Goal: Task Accomplishment & Management: Manage account settings

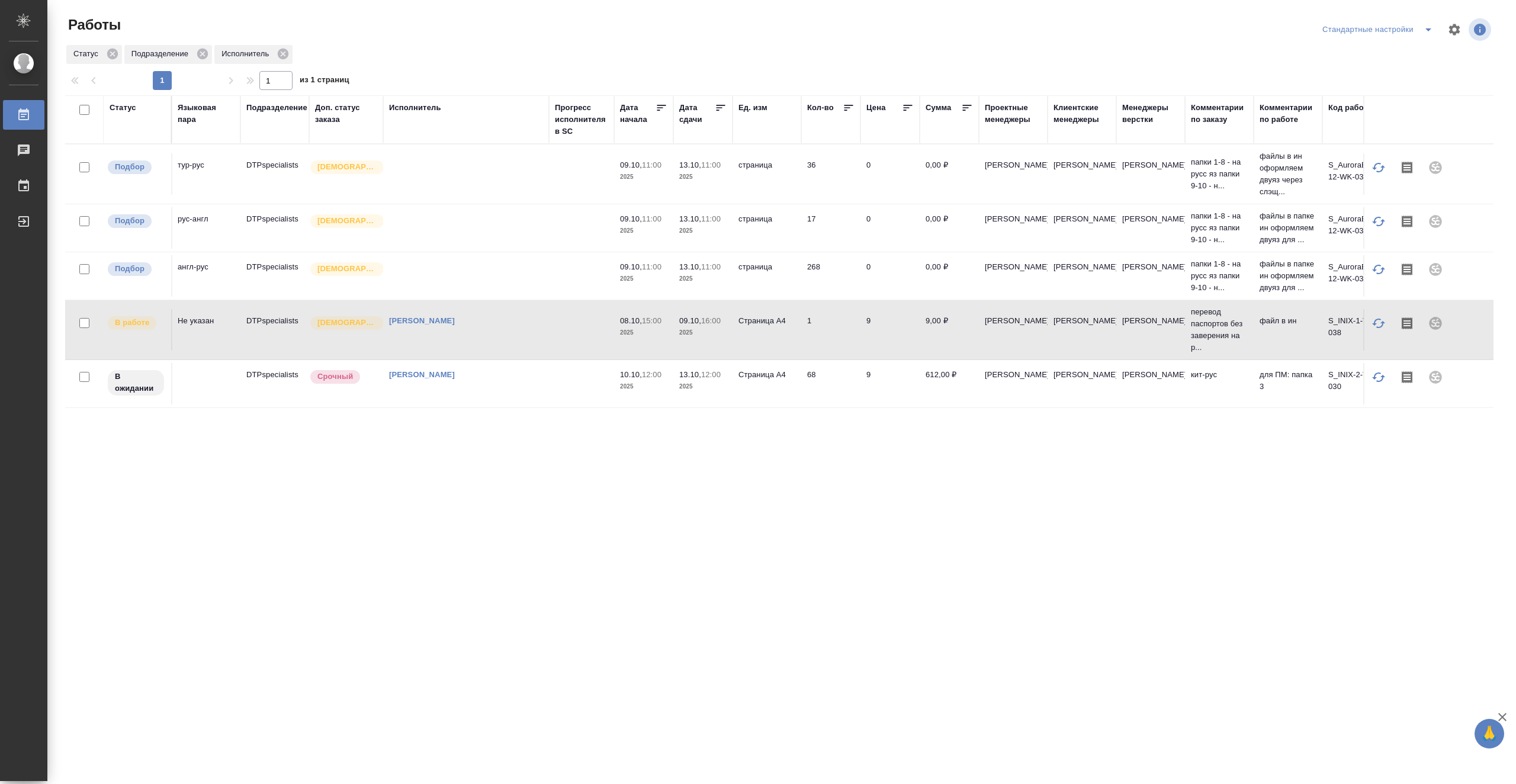
scroll to position [0, 278]
click at [579, 330] on td at bounding box center [579, 329] width 65 height 41
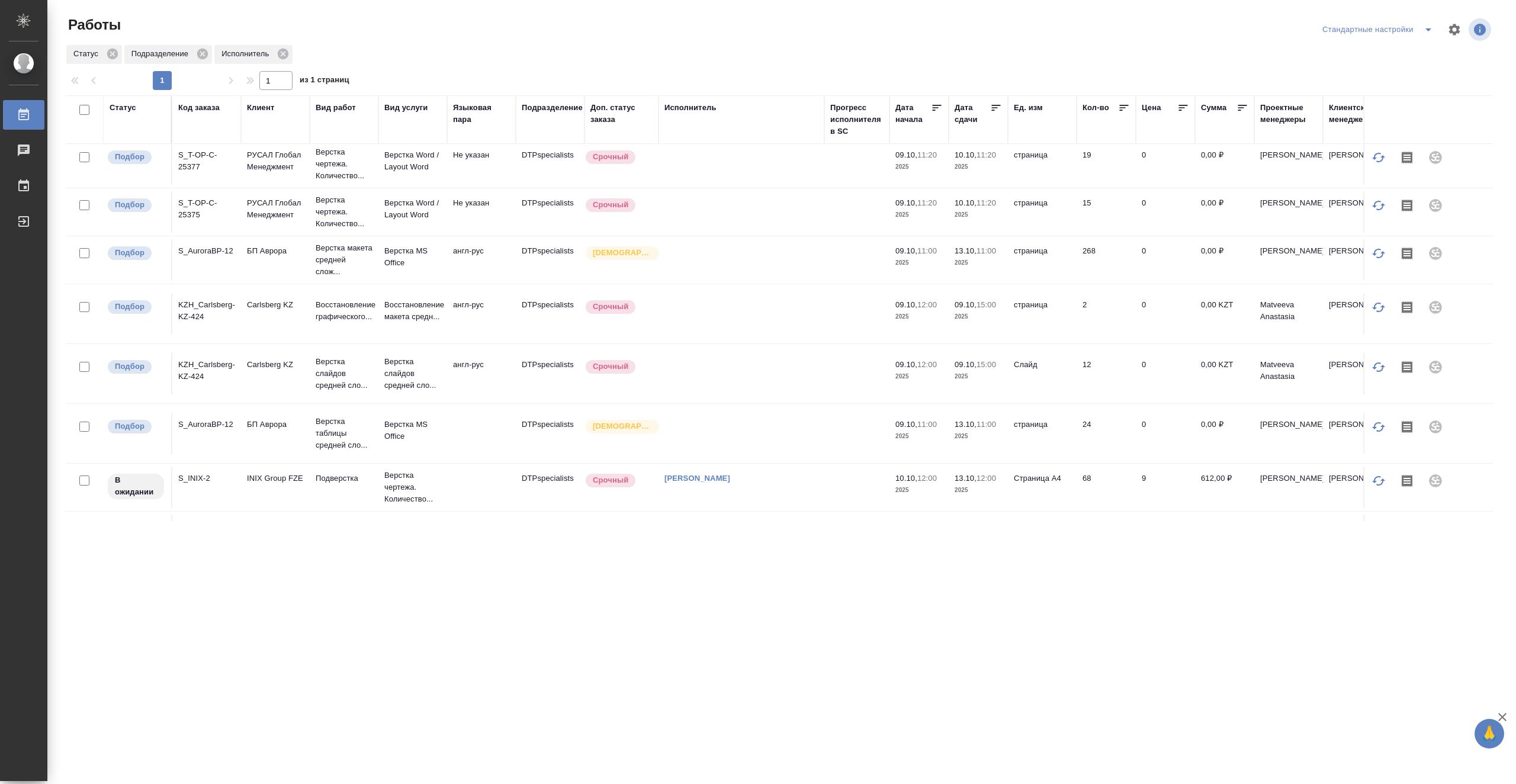
scroll to position [0, 0]
click at [732, 173] on td at bounding box center [741, 168] width 166 height 41
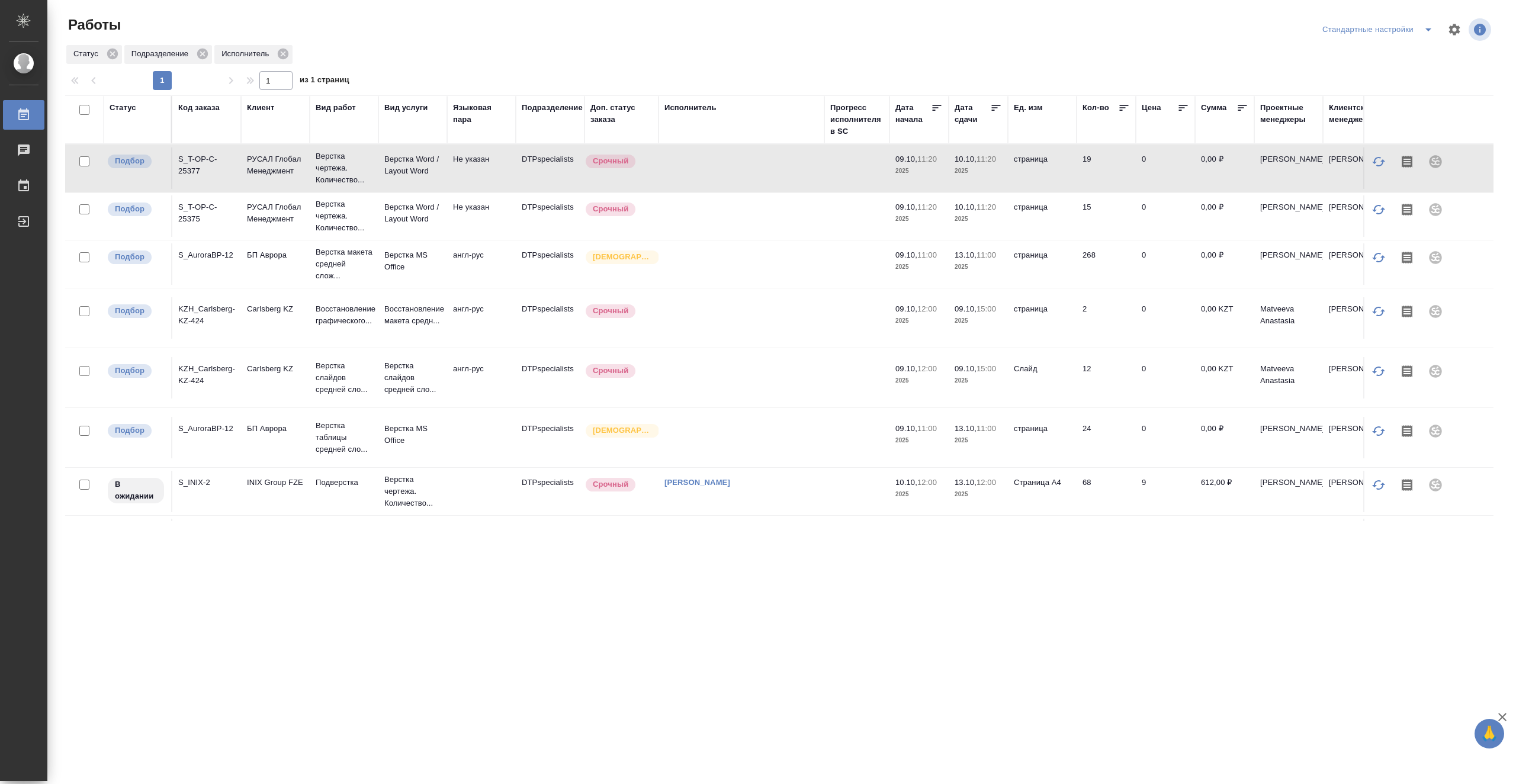
click at [732, 173] on td at bounding box center [741, 168] width 166 height 41
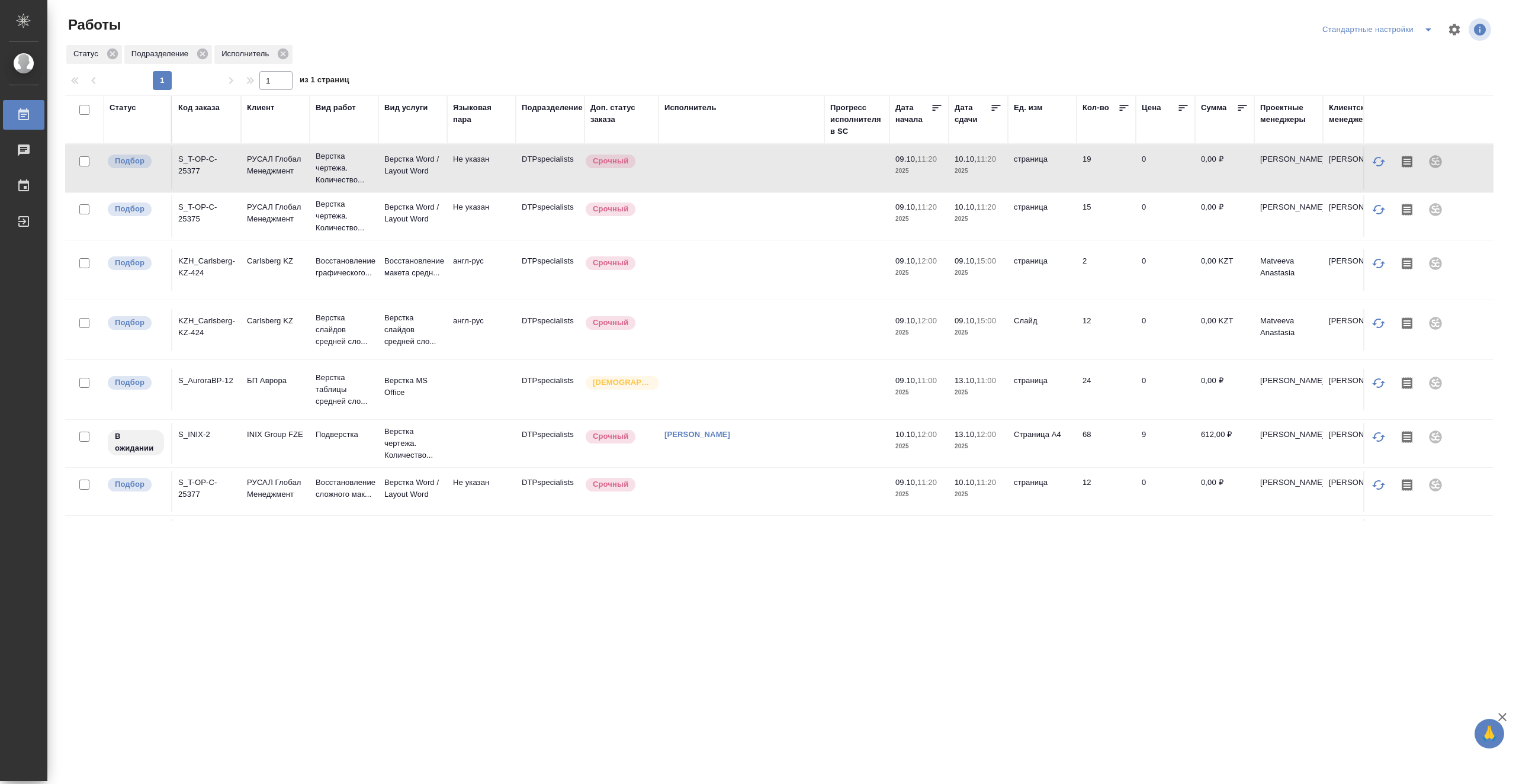
click at [530, 654] on div ".cls-1 fill:#fff; AWATERA Vasiutchenko Aleksandr Работы 0 Чаты График Выйти Раб…" at bounding box center [758, 392] width 1516 height 784
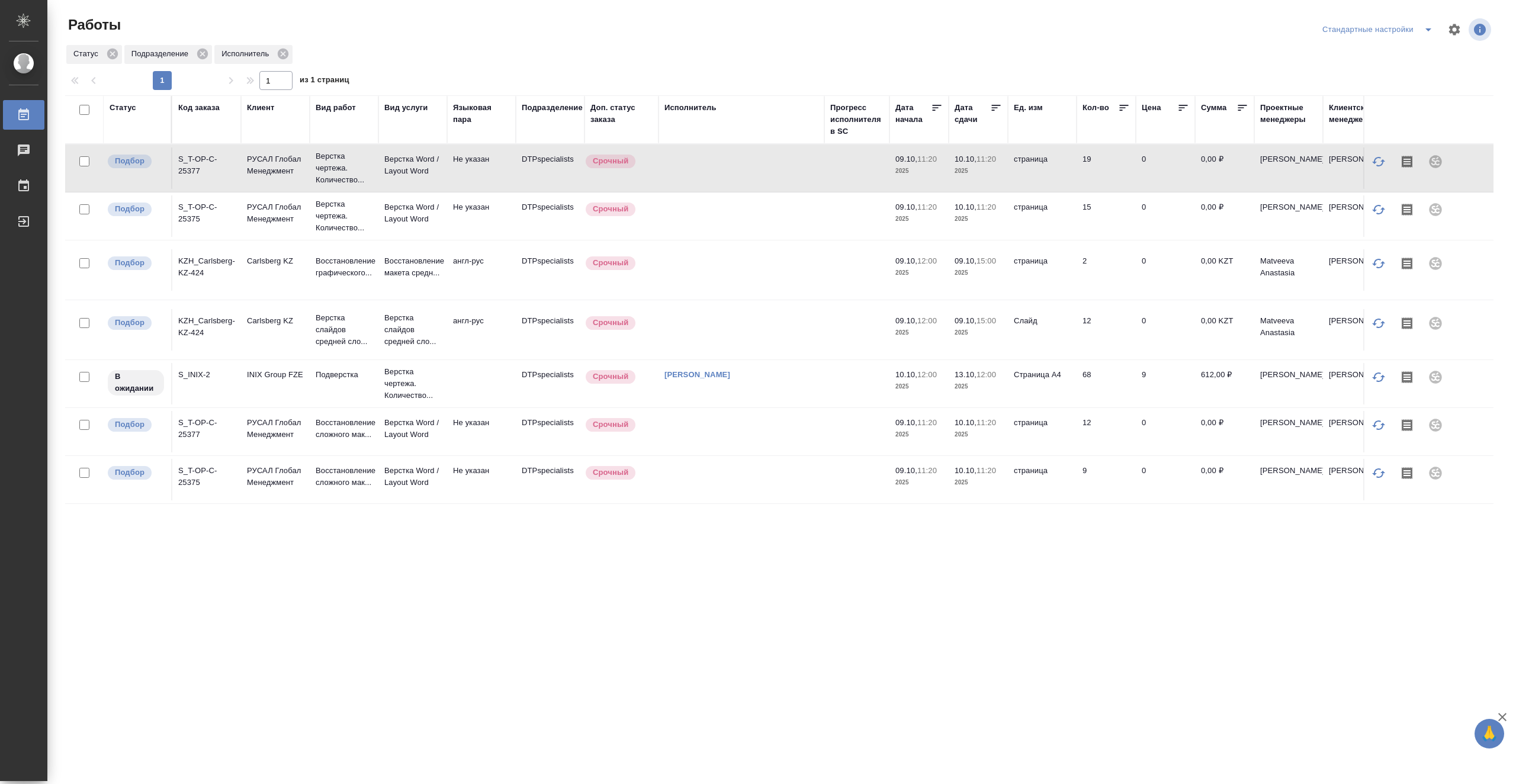
click at [121, 109] on div "Статус" at bounding box center [123, 107] width 26 height 12
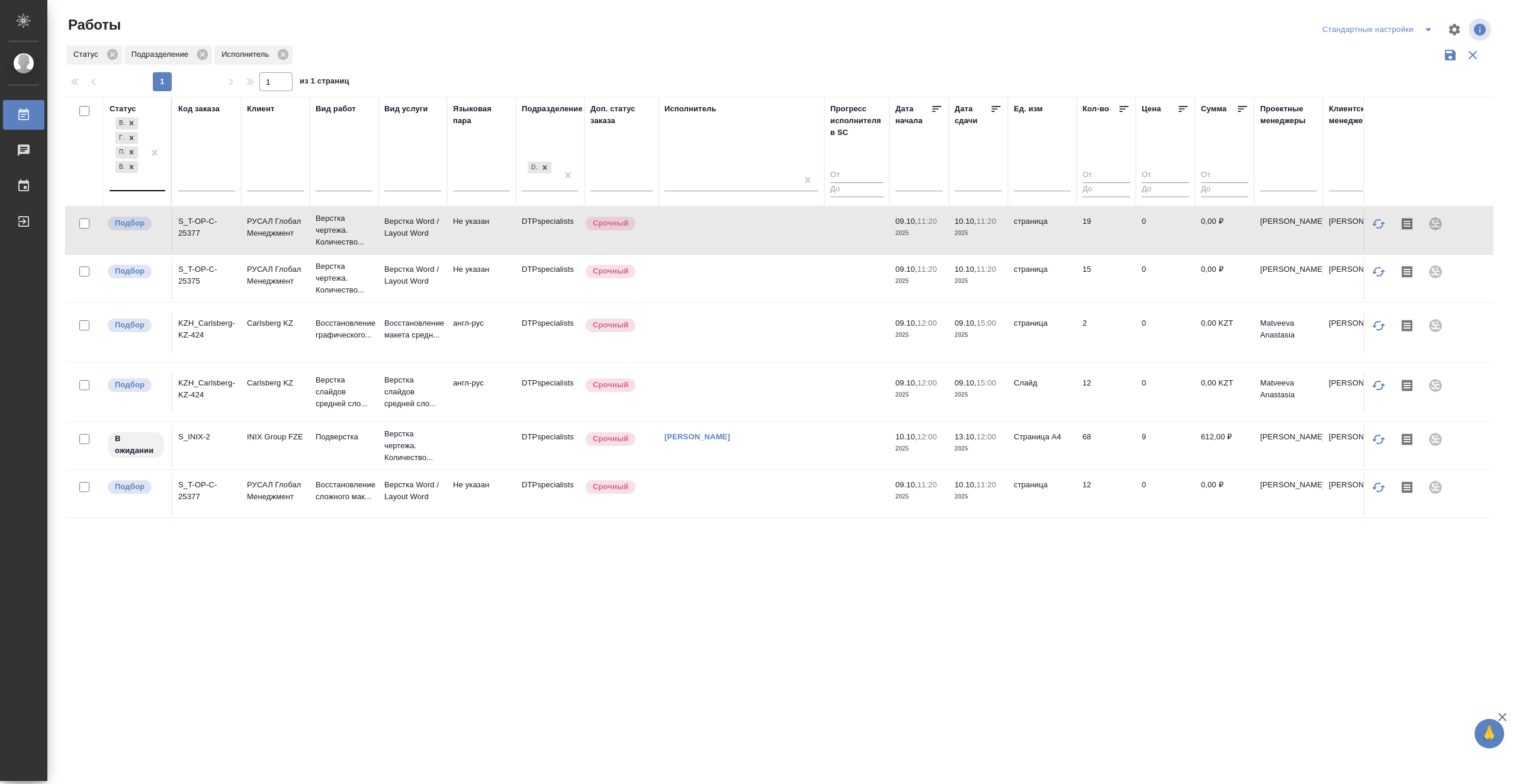
click at [139, 183] on div "В ожидании Готов к работе Подбор В работе" at bounding box center [127, 152] width 34 height 75
drag, startPoint x: 771, startPoint y: 44, endPoint x: 765, endPoint y: 45, distance: 6.1
click at [771, 44] on div "Работы Стандартные настройки Статус Подразделение Исполнитель 1 1 из 1 страниц …" at bounding box center [784, 264] width 1451 height 528
click at [154, 185] on div at bounding box center [154, 152] width 21 height 75
drag, startPoint x: 782, startPoint y: 46, endPoint x: 485, endPoint y: 92, distance: 300.5
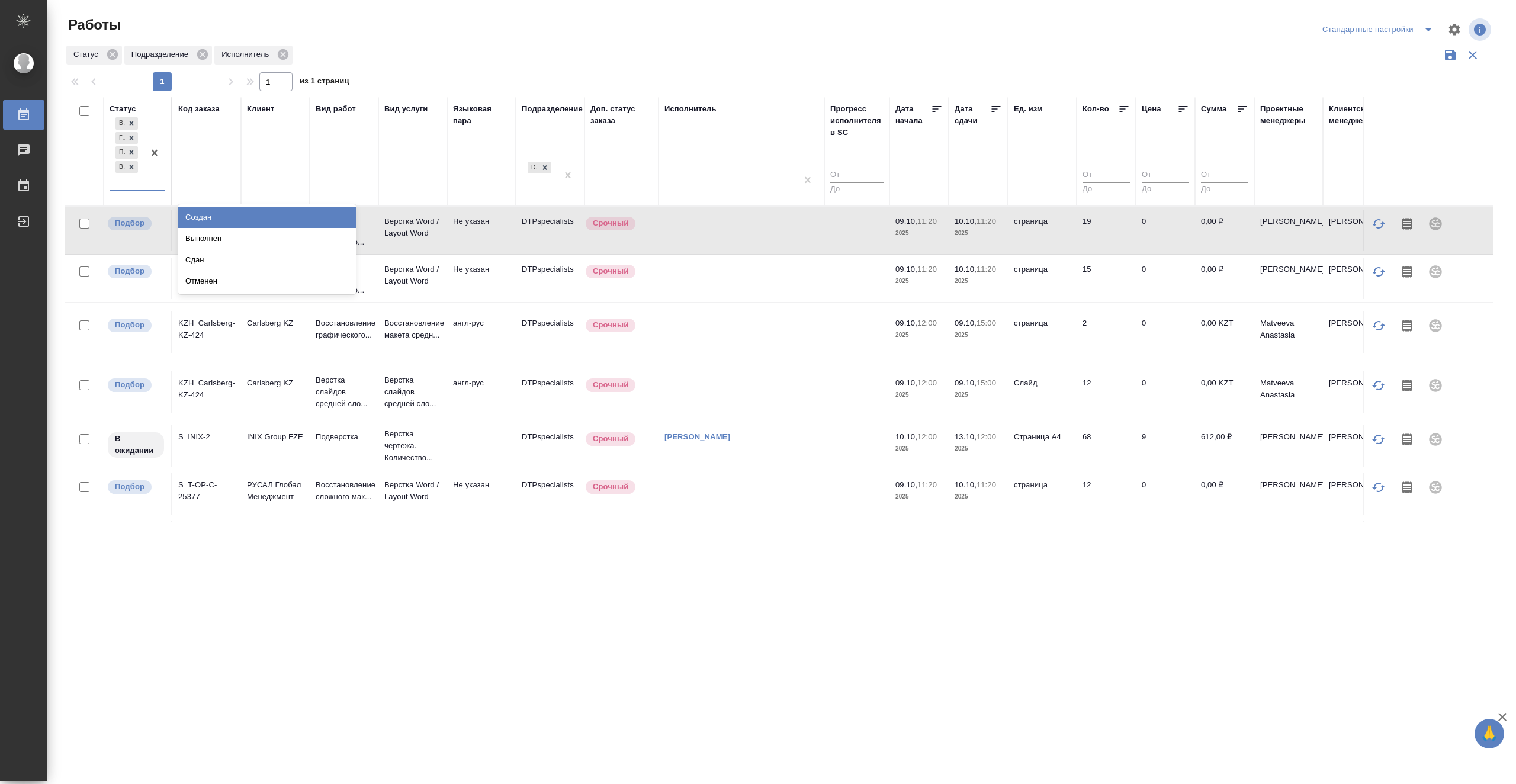
click at [780, 46] on div "Статус Подразделение Исполнитель" at bounding box center [779, 54] width 1428 height 23
click at [141, 186] on div "В ожидании Готов к работе Подбор В работе" at bounding box center [127, 152] width 34 height 75
click at [296, 239] on div "Выполнен" at bounding box center [267, 238] width 178 height 21
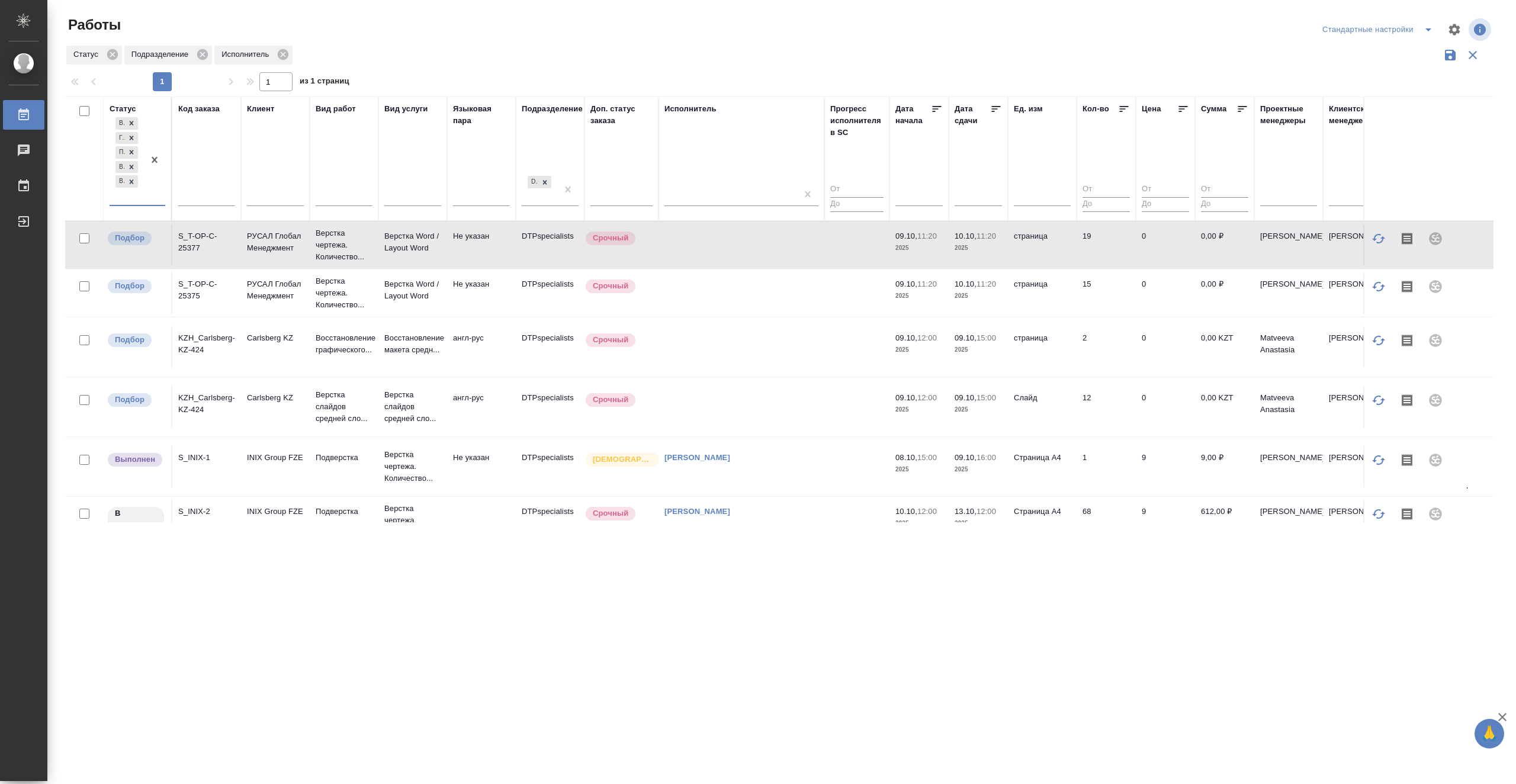
scroll to position [59, 0]
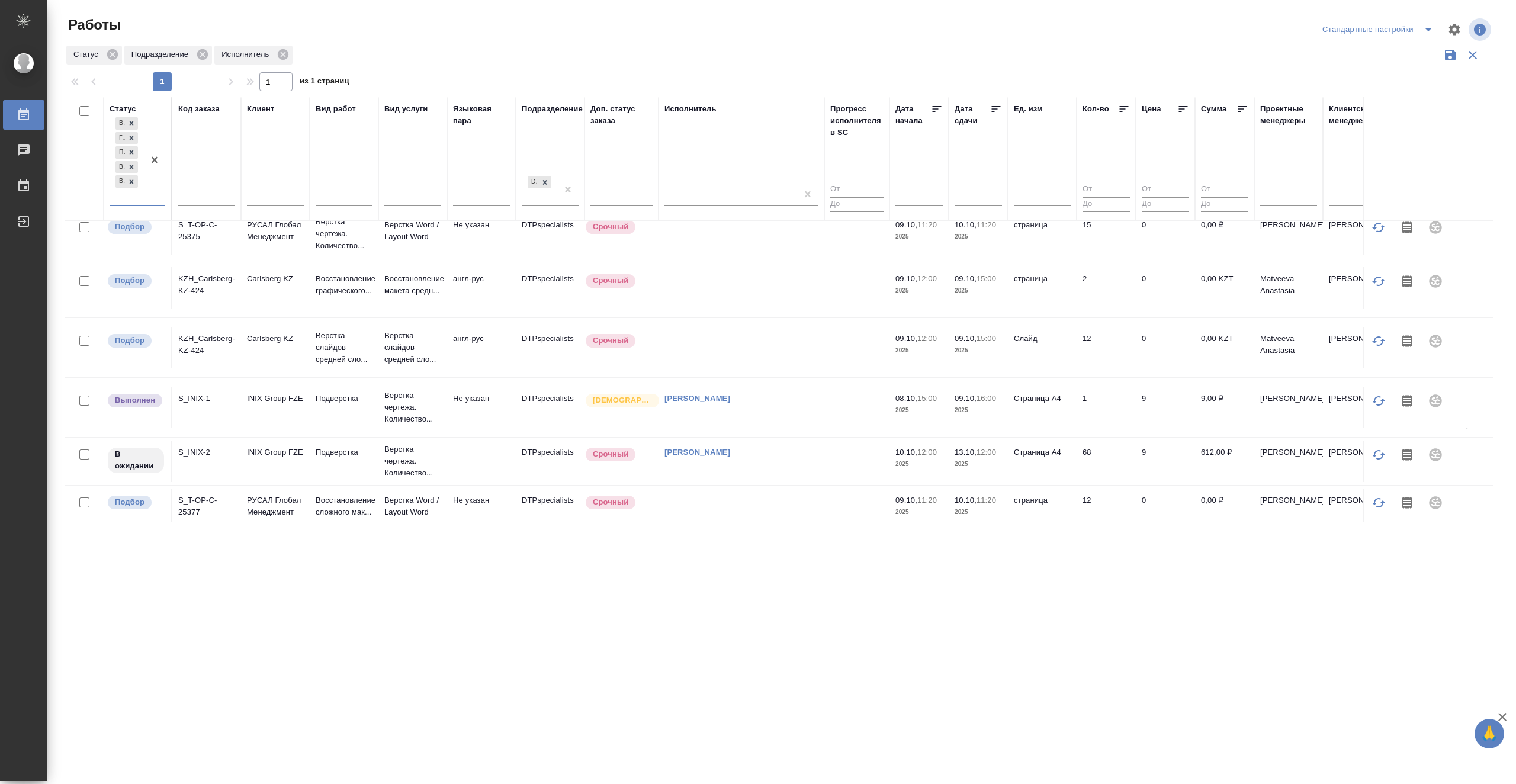
click at [819, 409] on td "[PERSON_NAME]" at bounding box center [741, 406] width 166 height 41
click at [819, 409] on td "[PERSON_NAME]" at bounding box center [741, 407] width 166 height 41
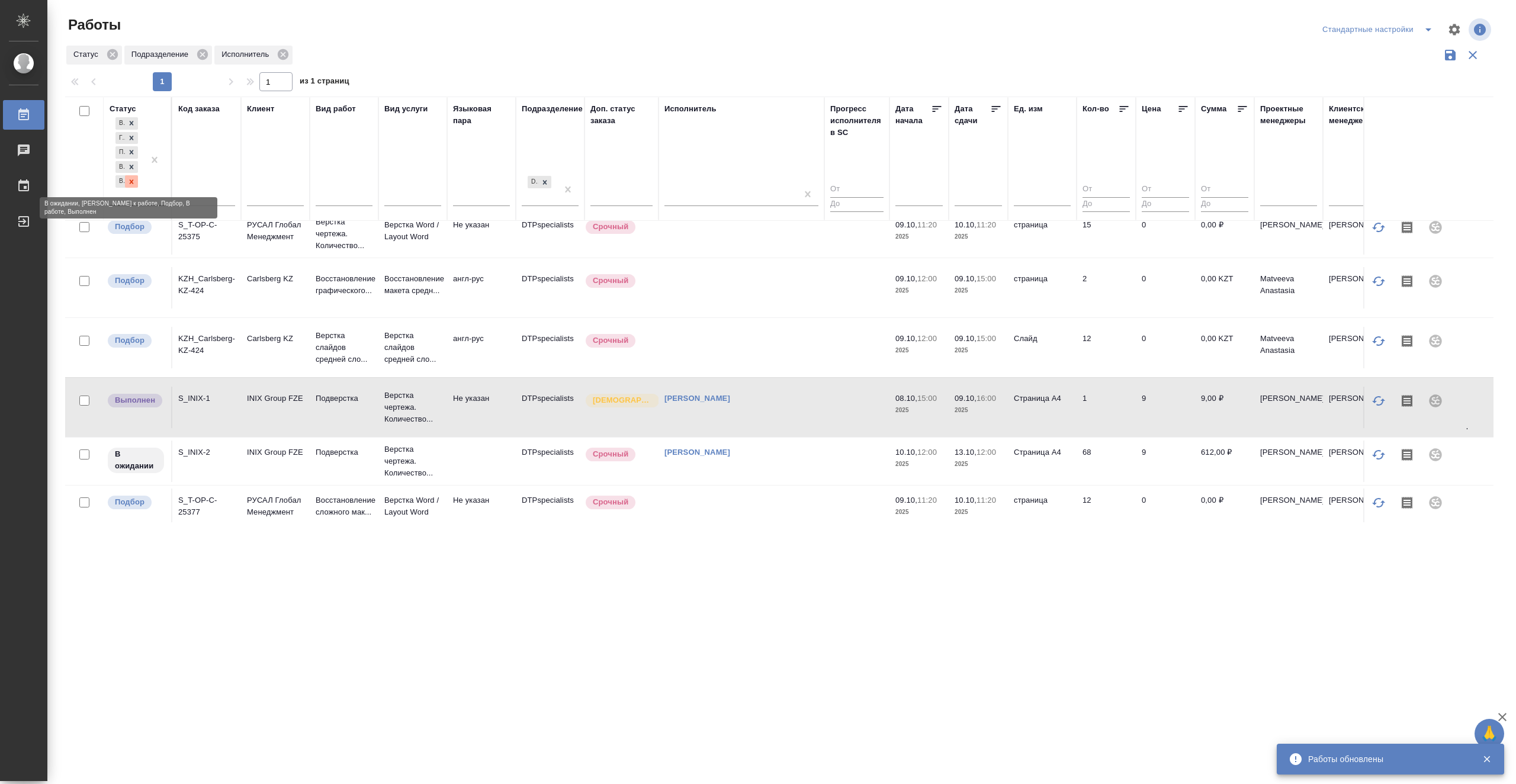
click at [134, 183] on icon at bounding box center [131, 182] width 9 height 9
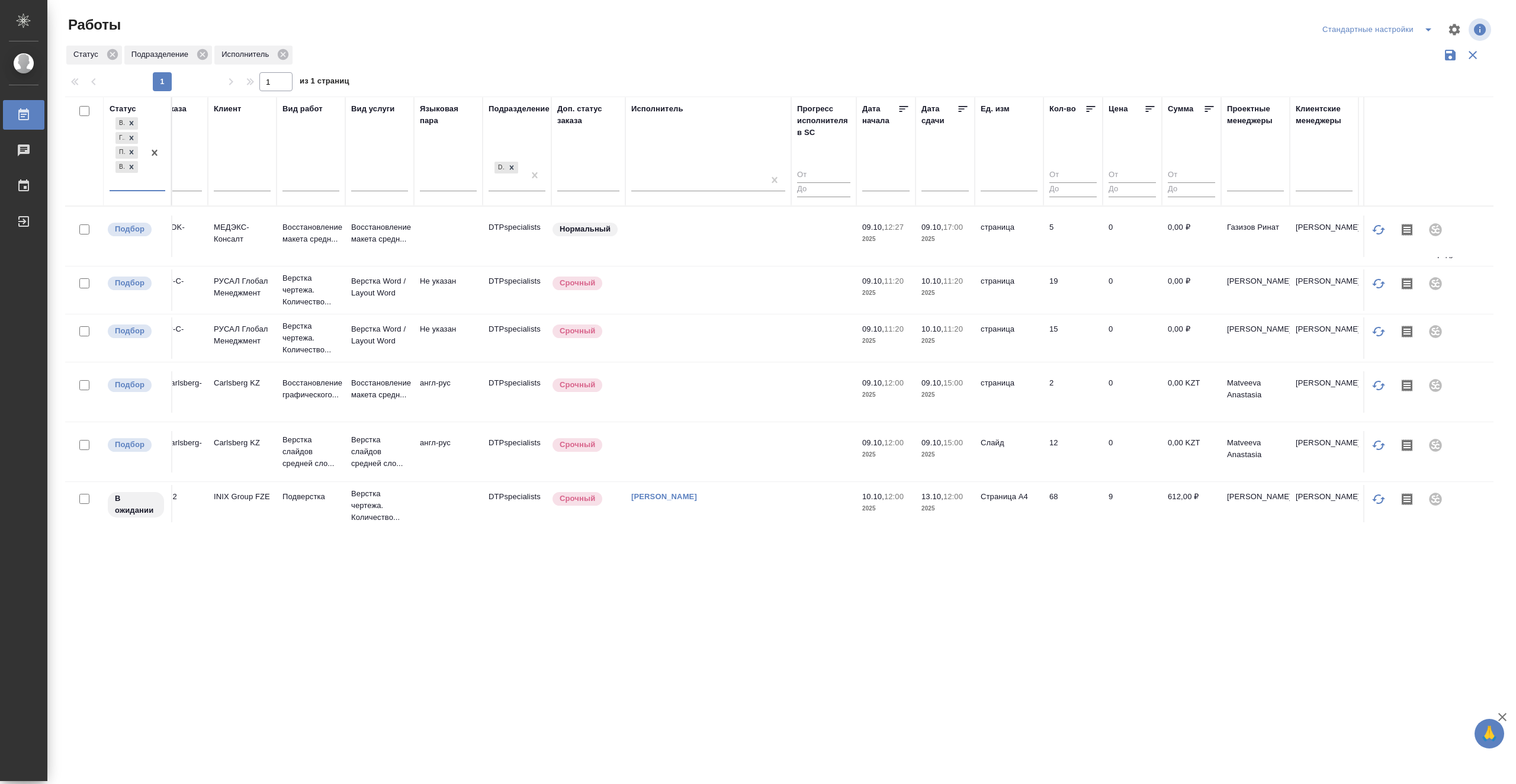
scroll to position [0, 0]
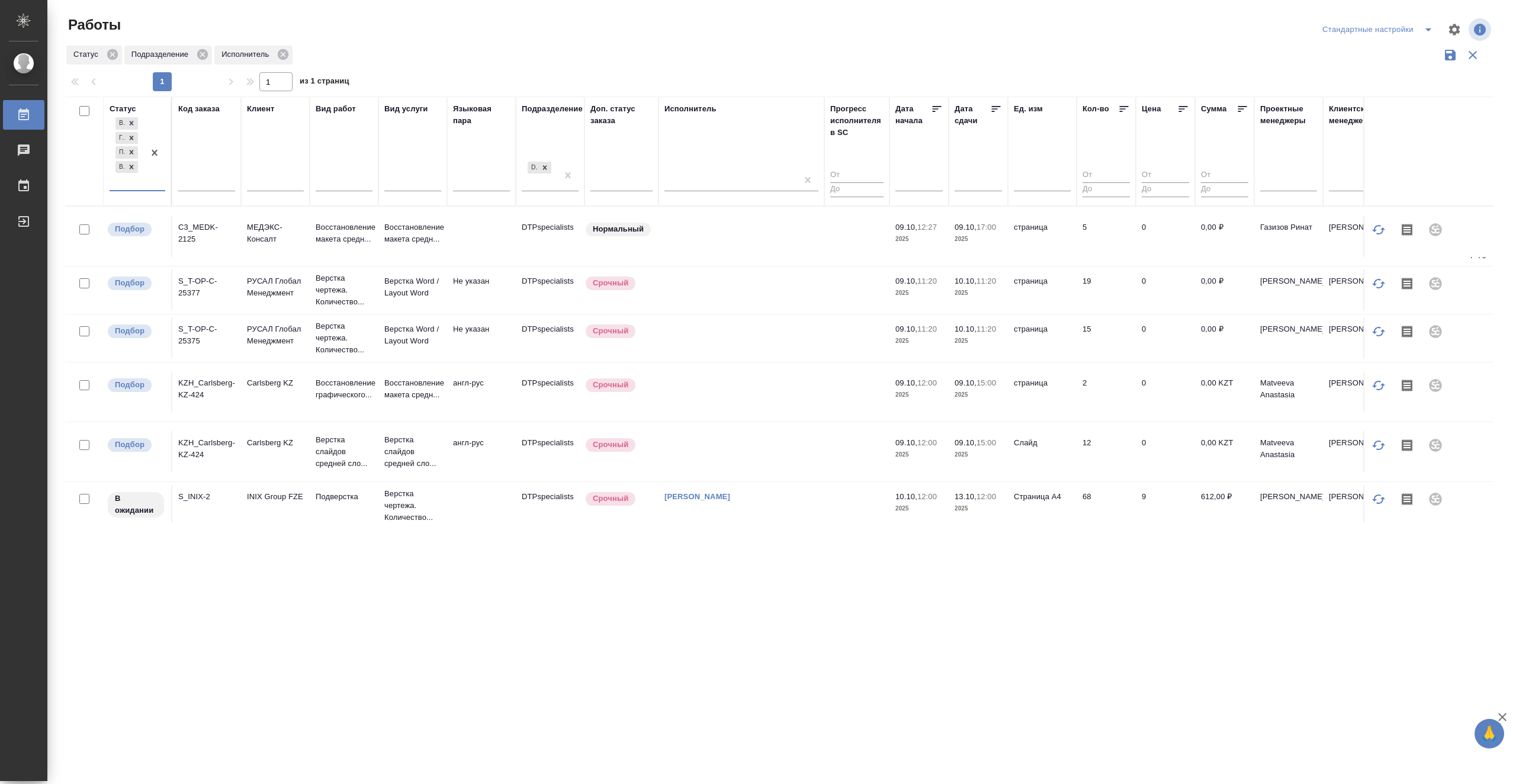
click at [143, 186] on div "В ожидании Готов к работе Подбор В работе" at bounding box center [127, 152] width 34 height 75
click at [470, 37] on div "Работы" at bounding box center [305, 30] width 479 height 29
click at [703, 179] on div at bounding box center [731, 179] width 133 height 17
click at [749, 242] on div "Неназначенные работы" at bounding box center [753, 238] width 178 height 21
click at [995, 105] on icon at bounding box center [996, 109] width 12 height 12
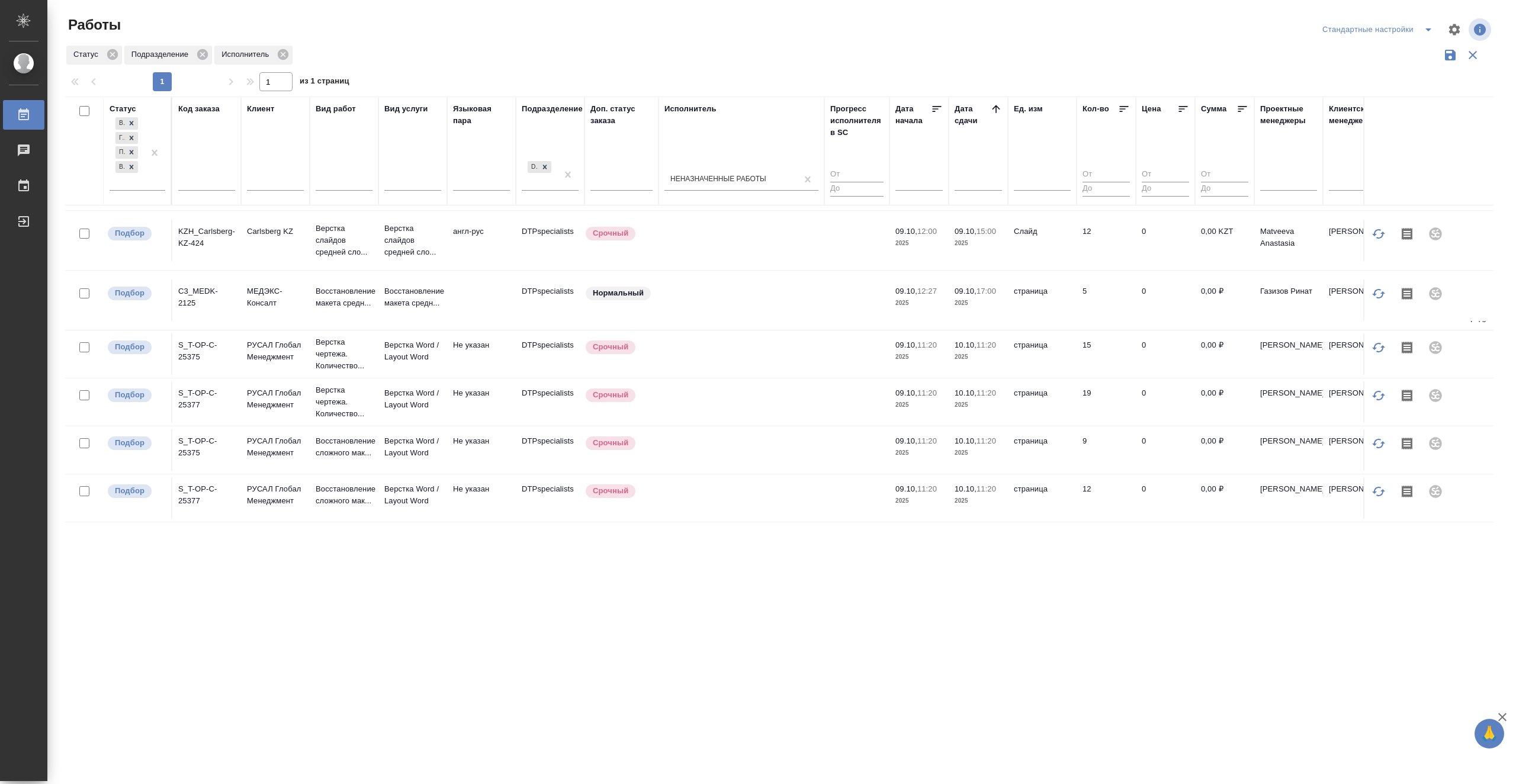
scroll to position [64, 0]
click at [789, 435] on td at bounding box center [741, 449] width 166 height 41
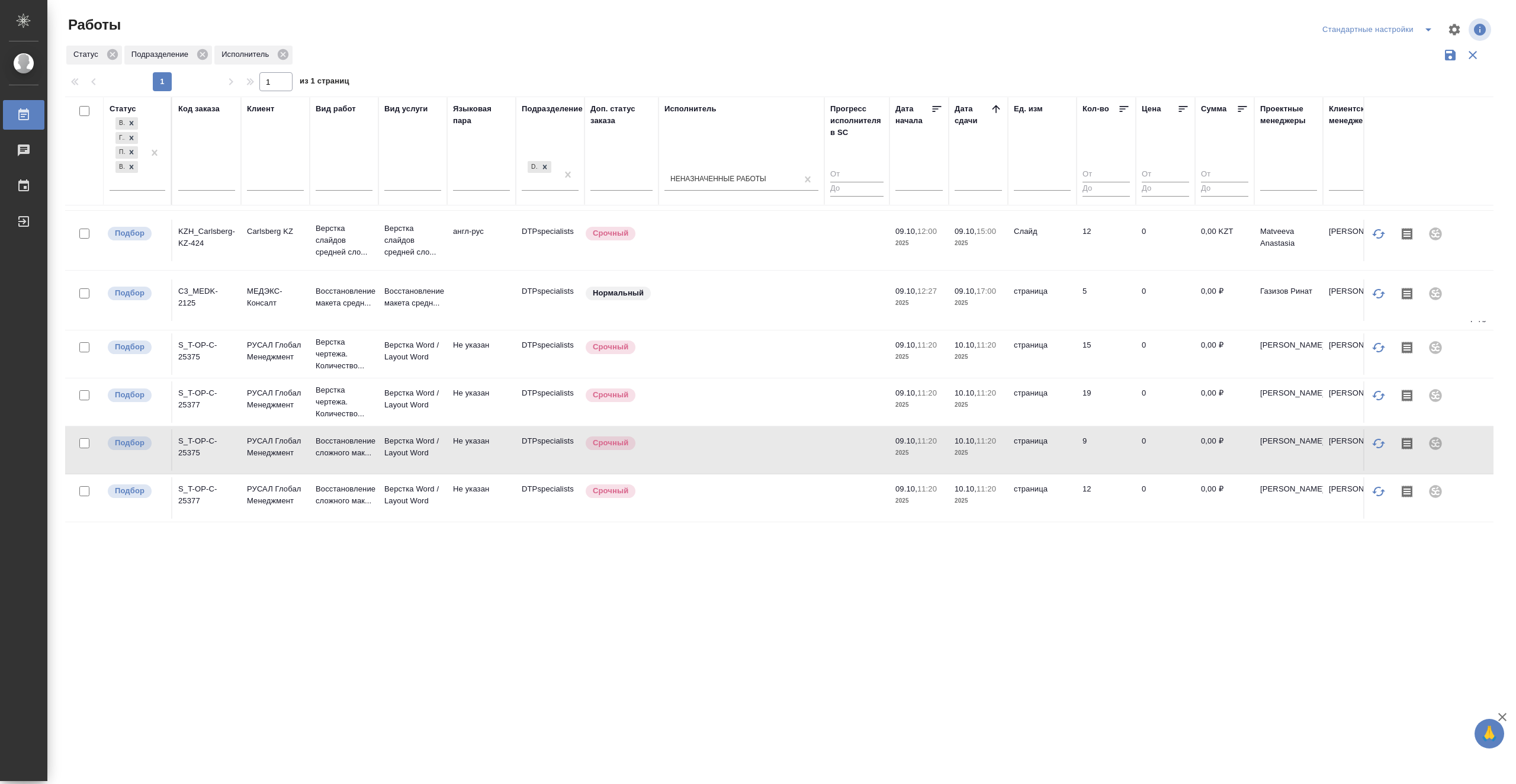
click at [789, 435] on td at bounding box center [741, 449] width 166 height 41
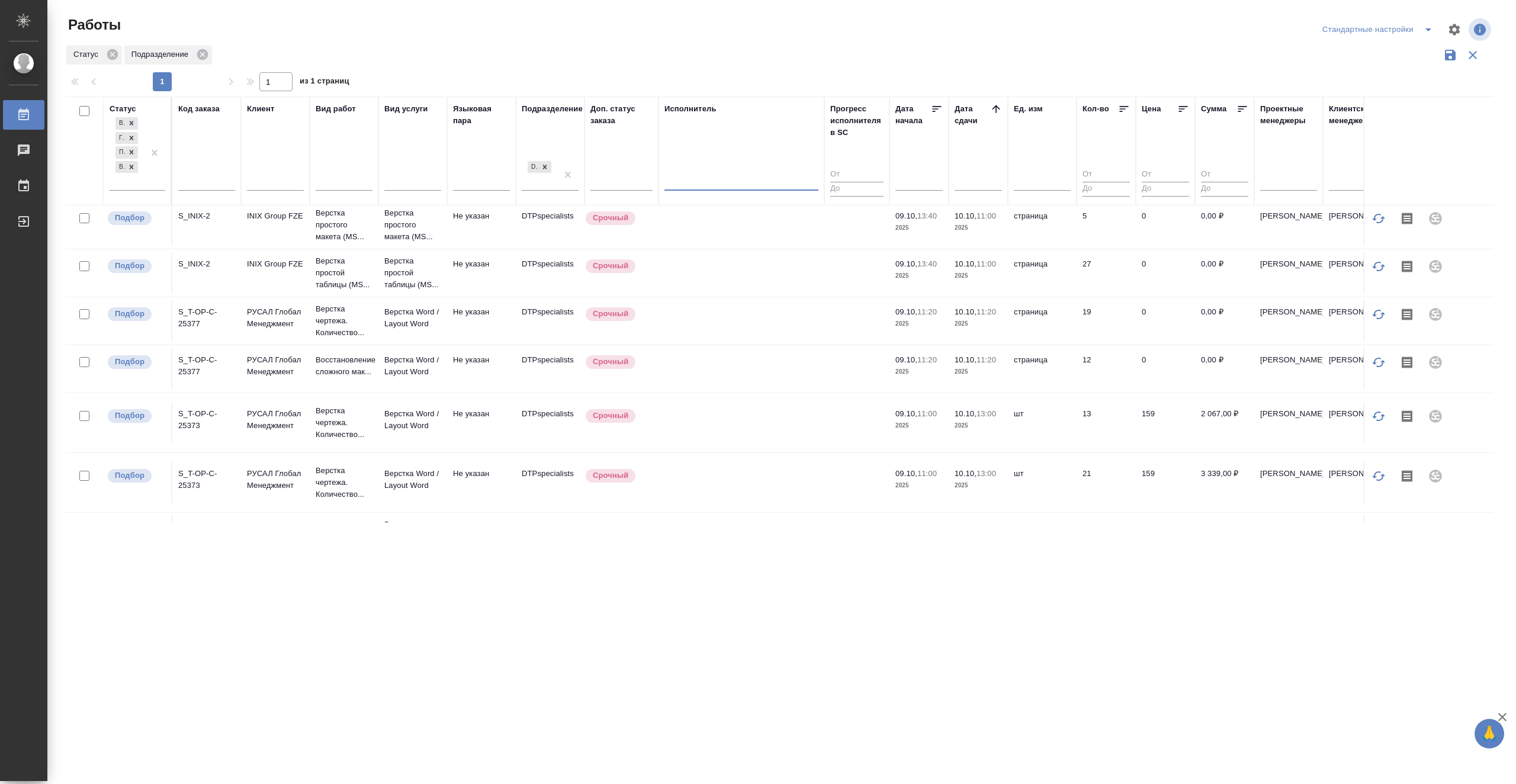
scroll to position [0, 0]
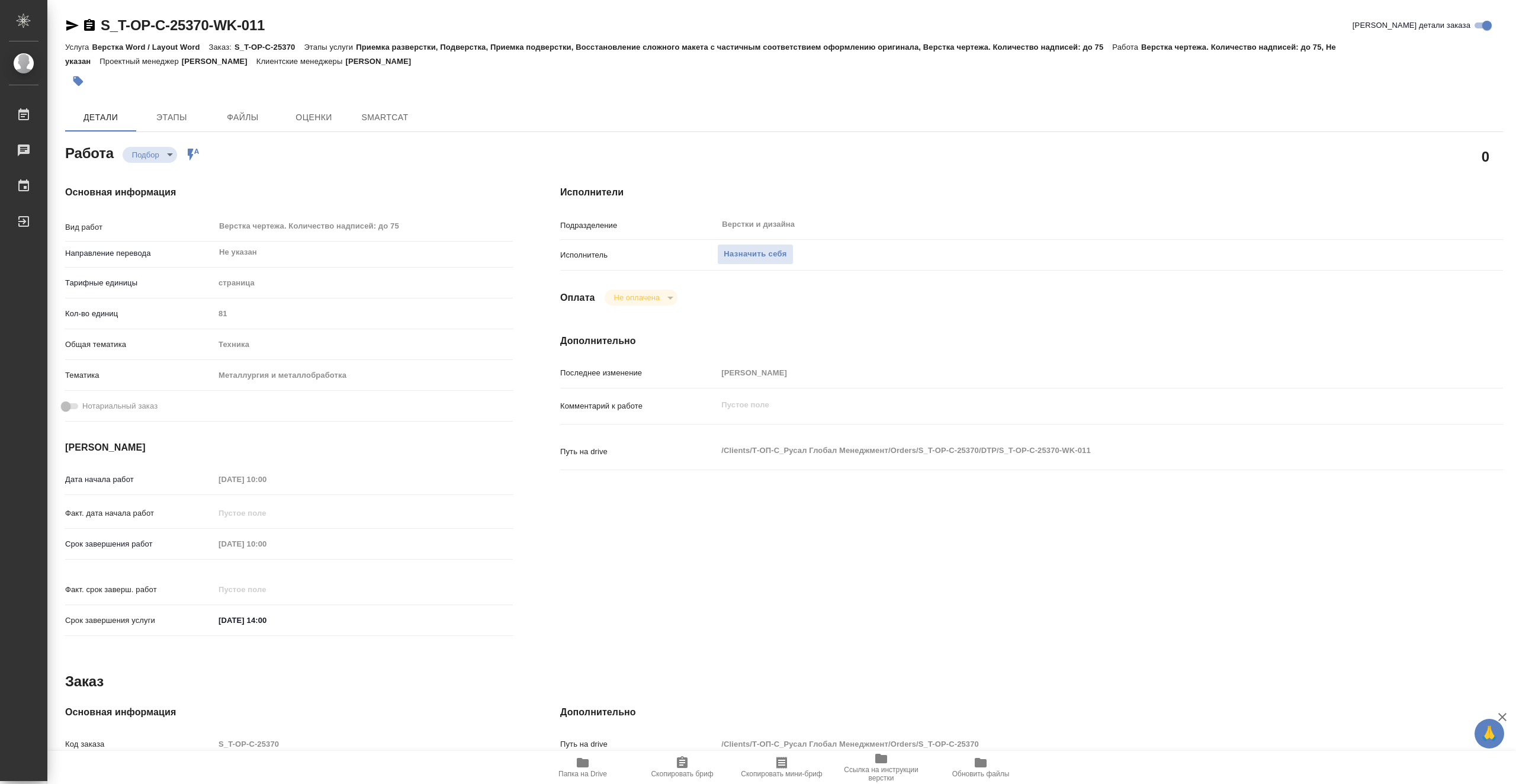
type textarea "x"
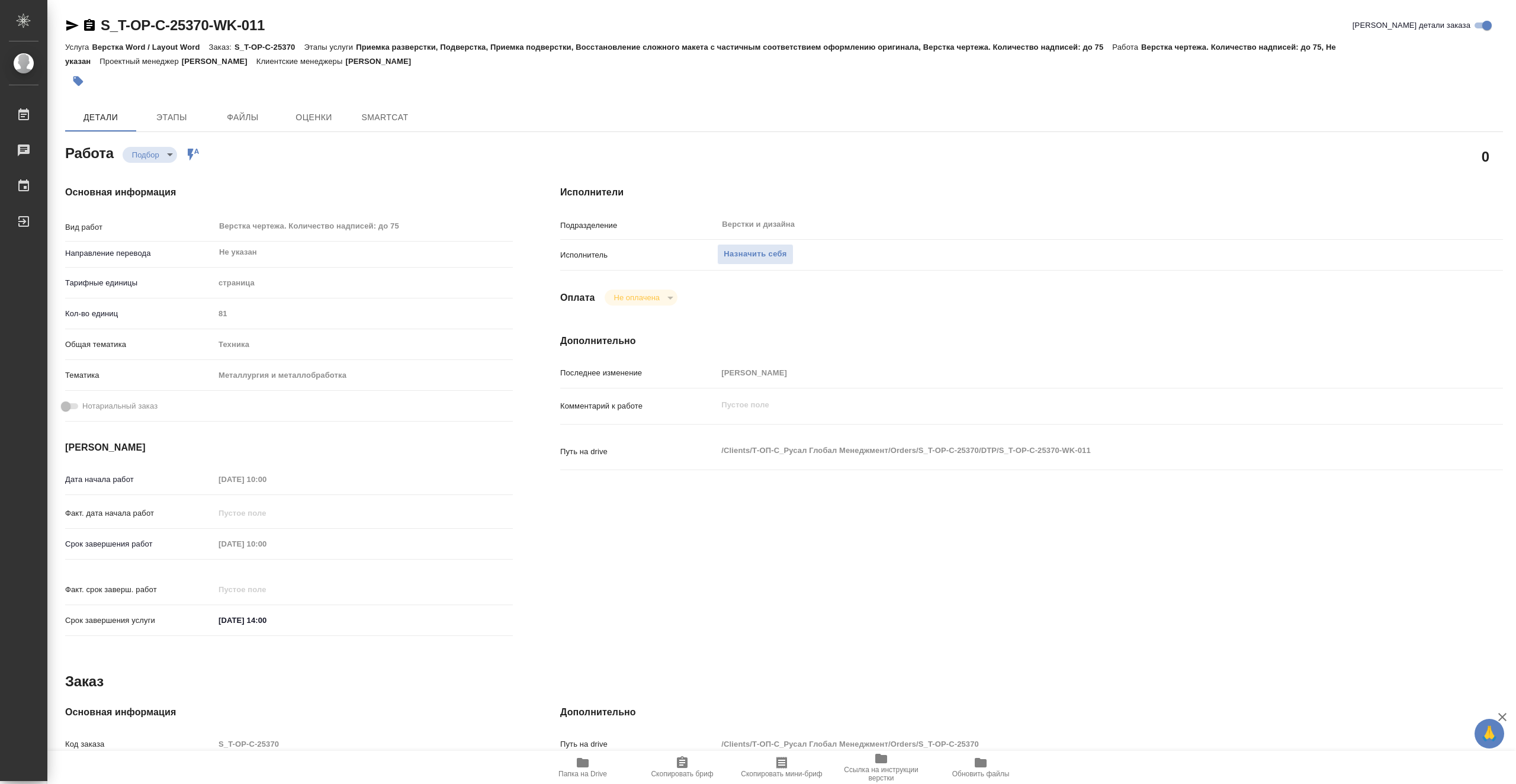
type textarea "x"
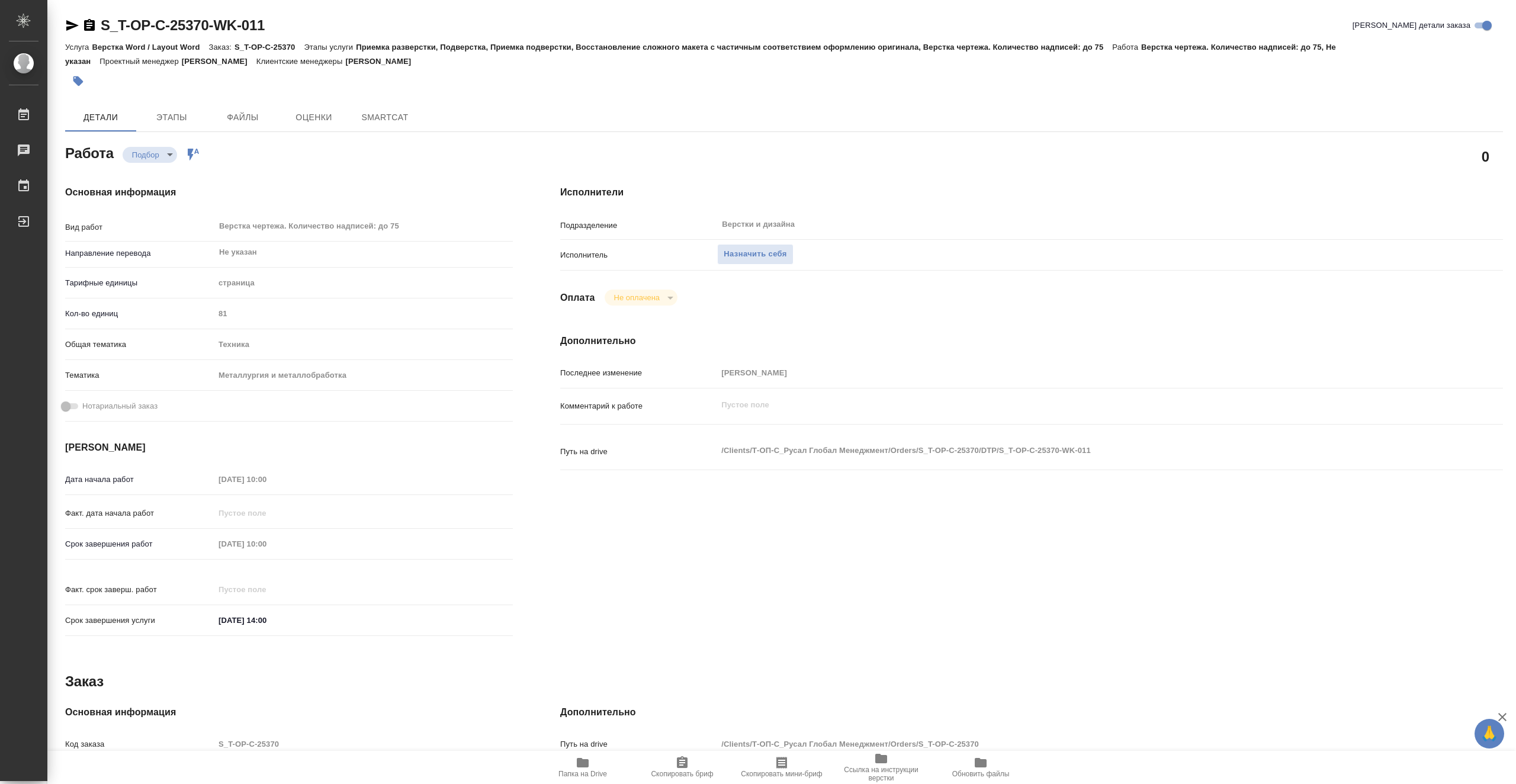
type textarea "x"
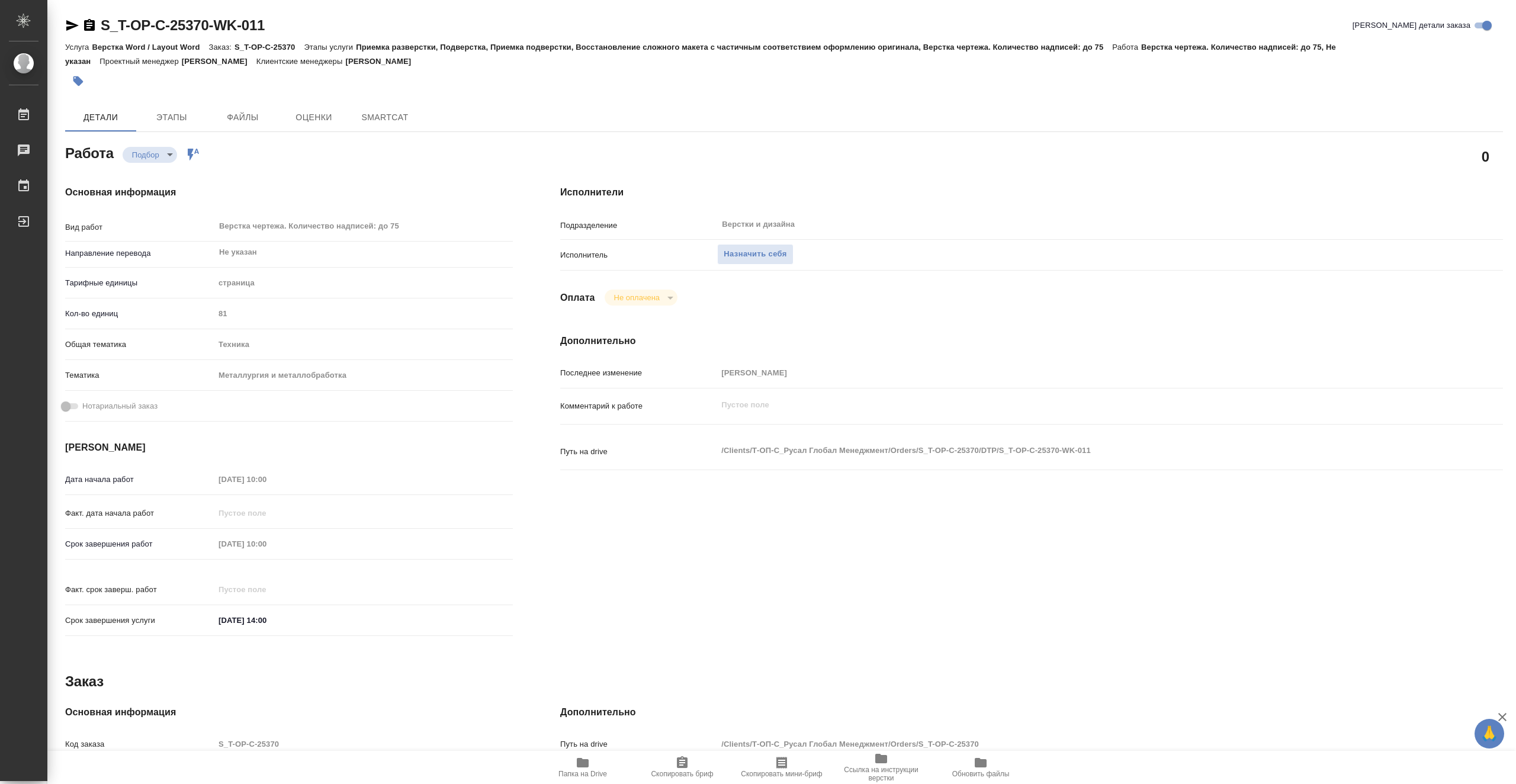
type textarea "x"
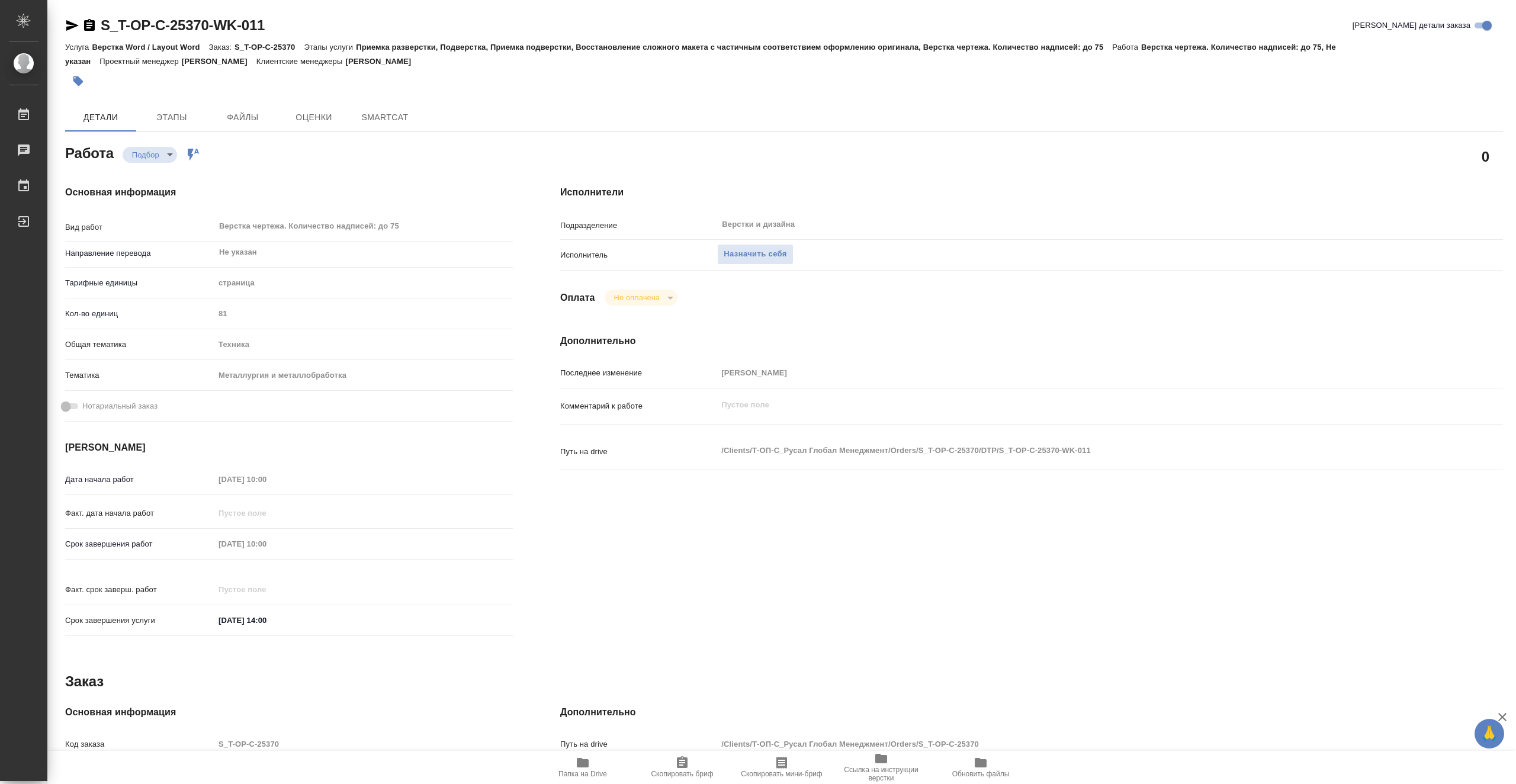
type textarea "x"
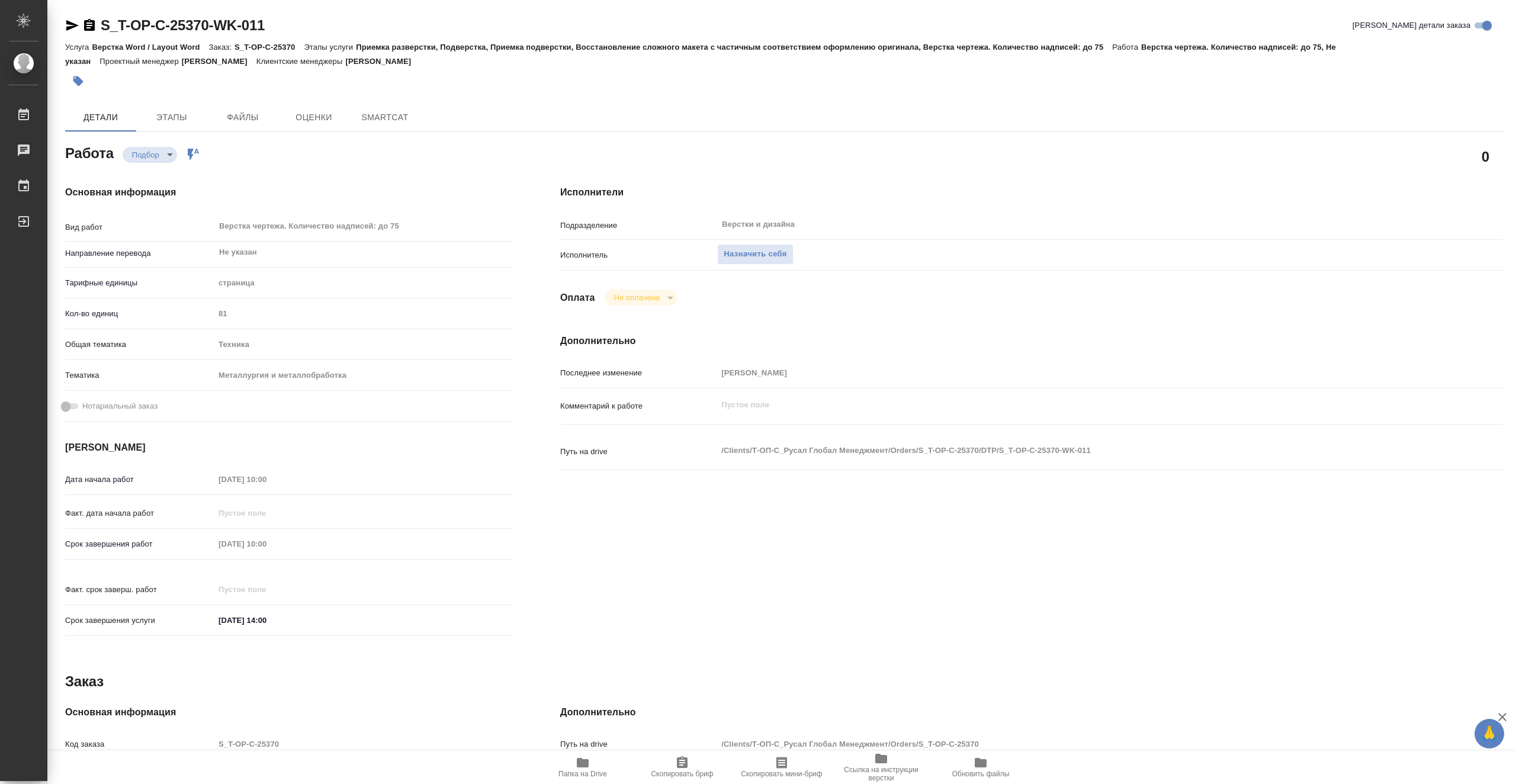
type textarea "x"
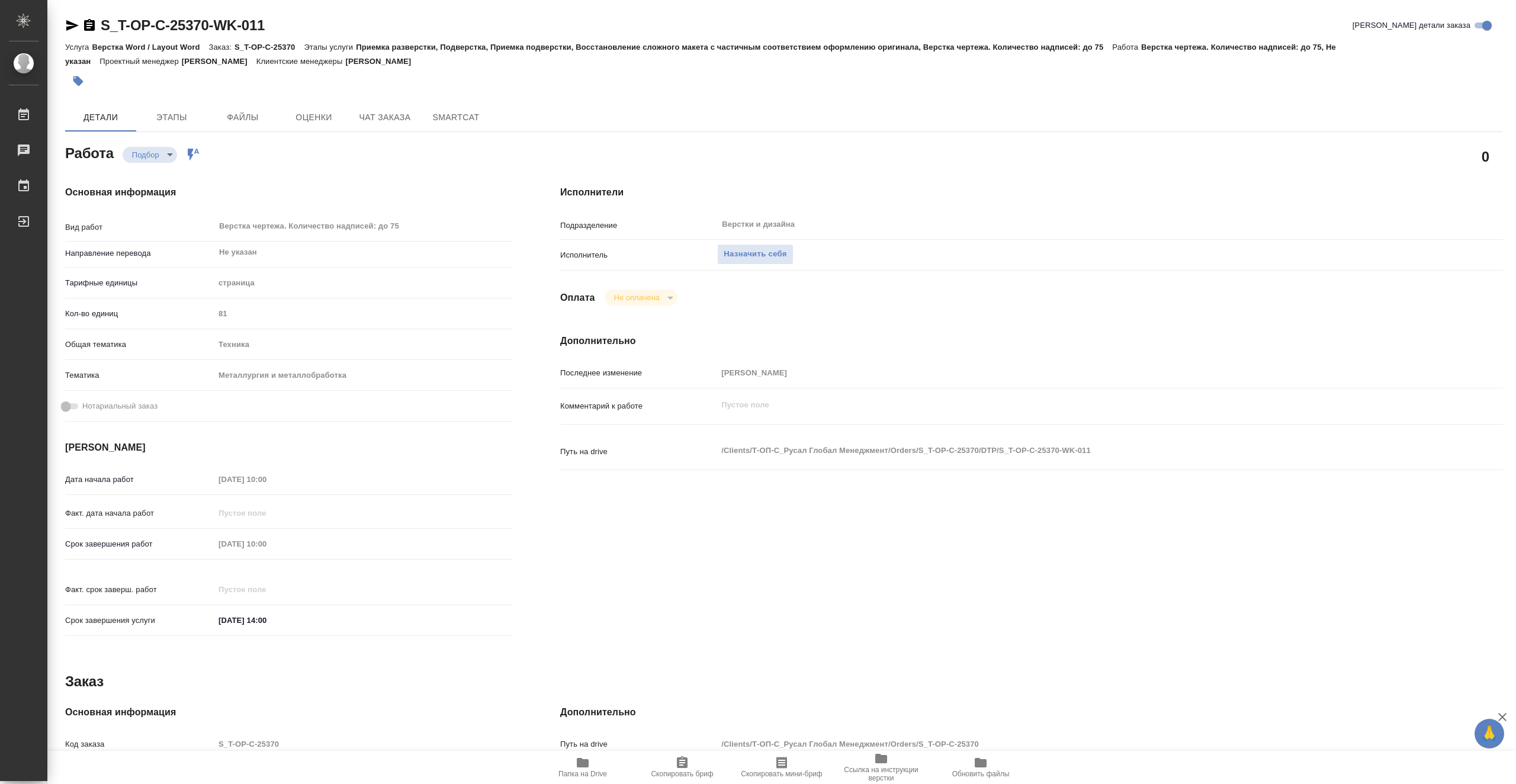
type textarea "x"
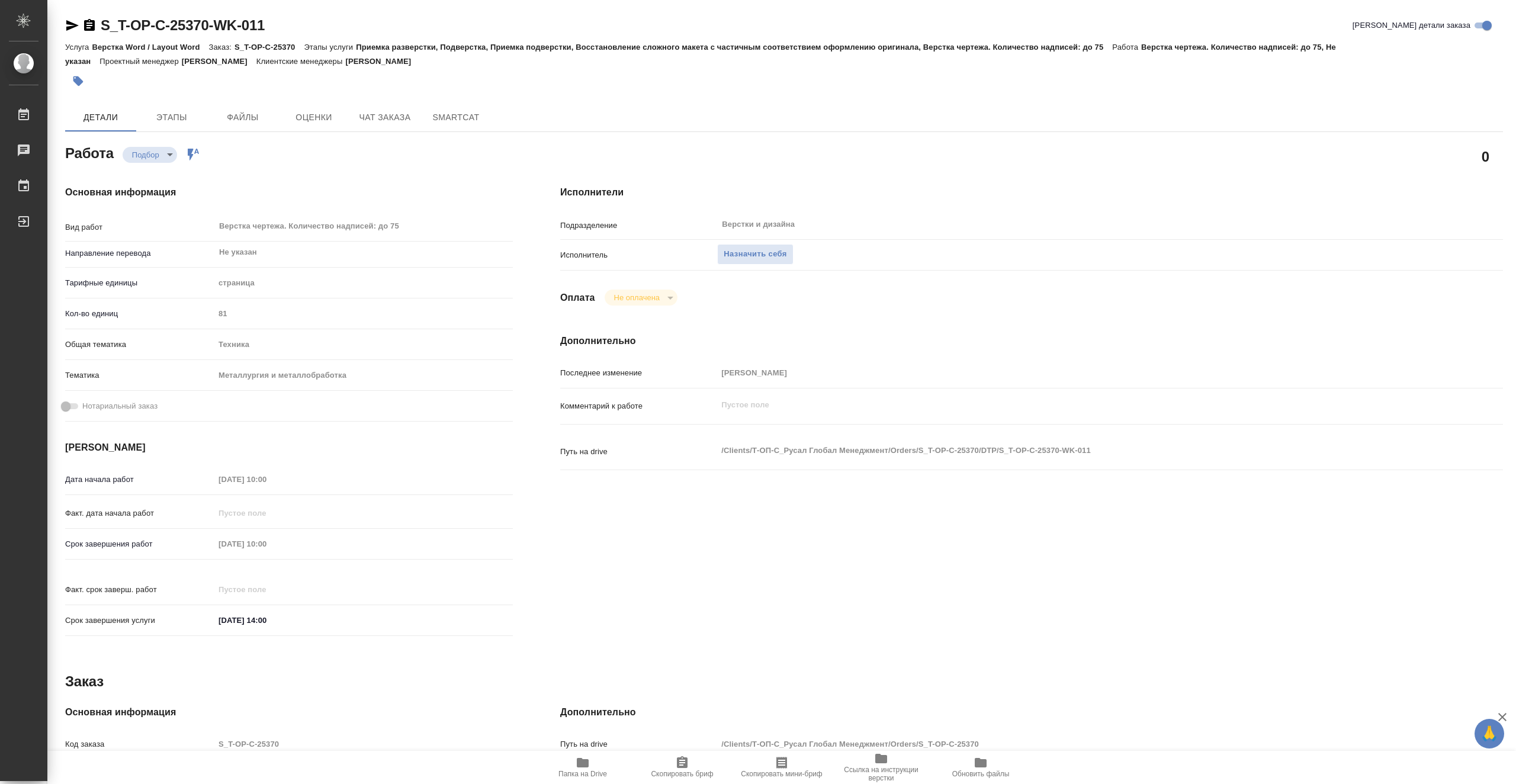
type textarea "x"
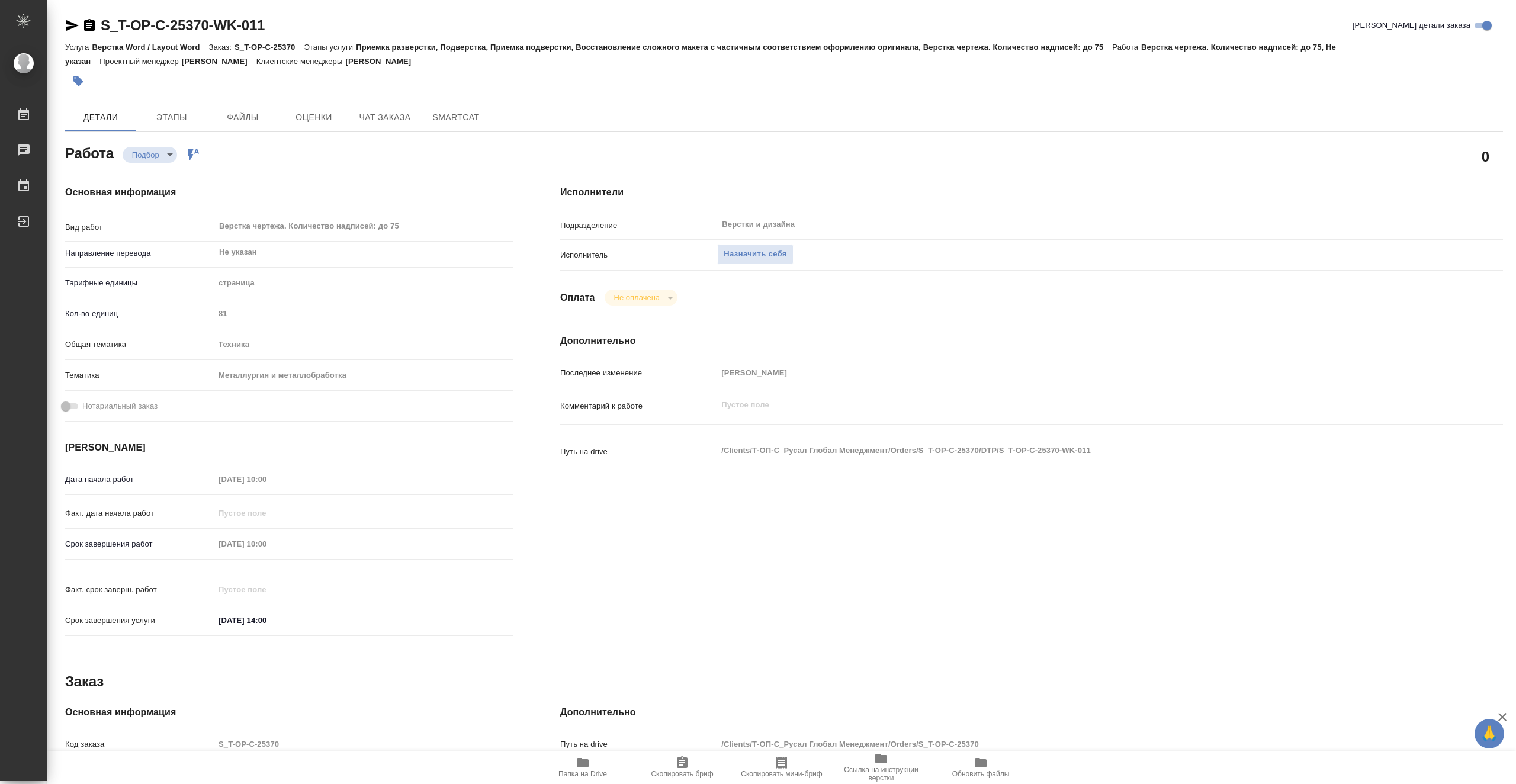
click at [596, 766] on span "Папка на Drive" at bounding box center [583, 766] width 86 height 23
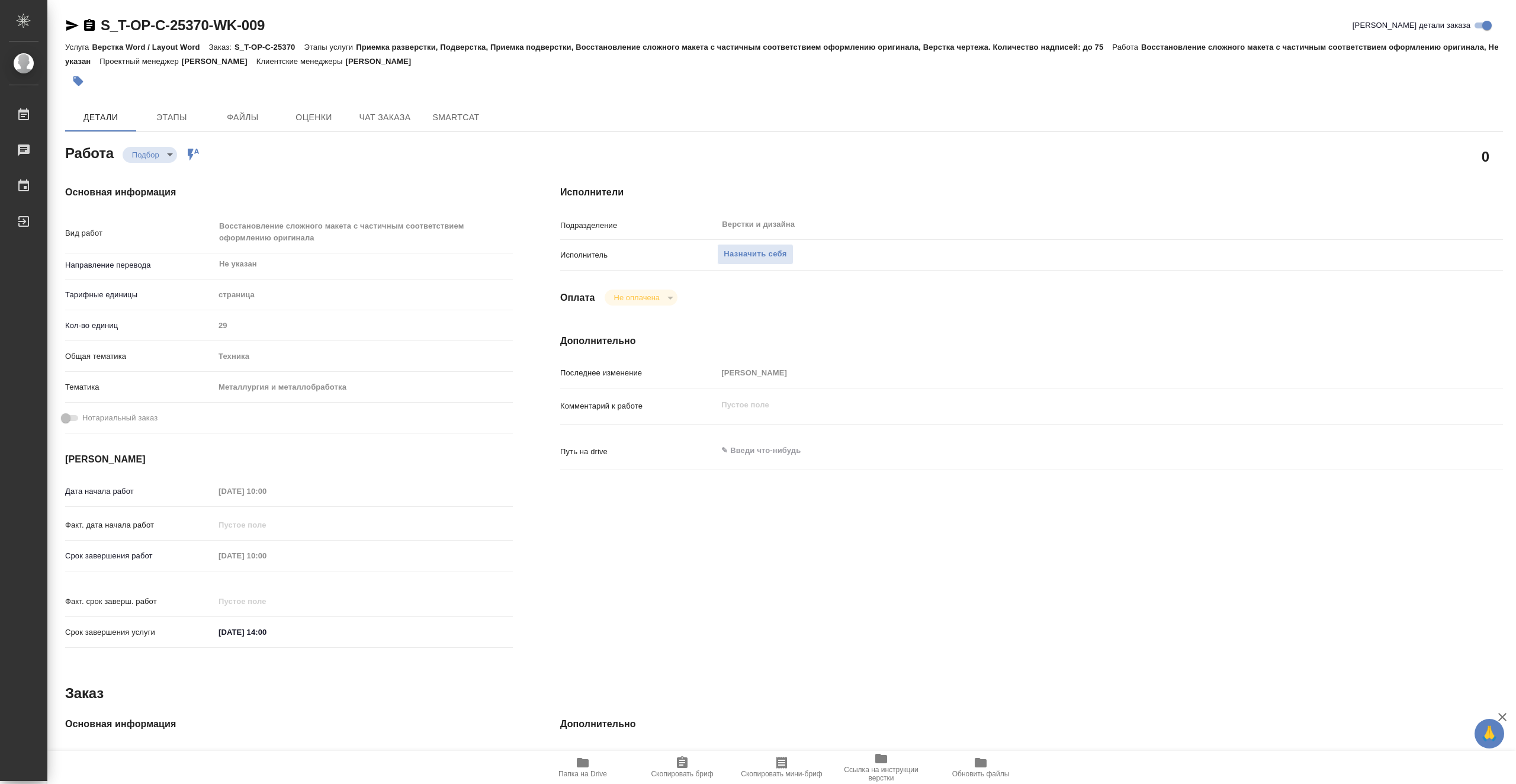
type textarea "x"
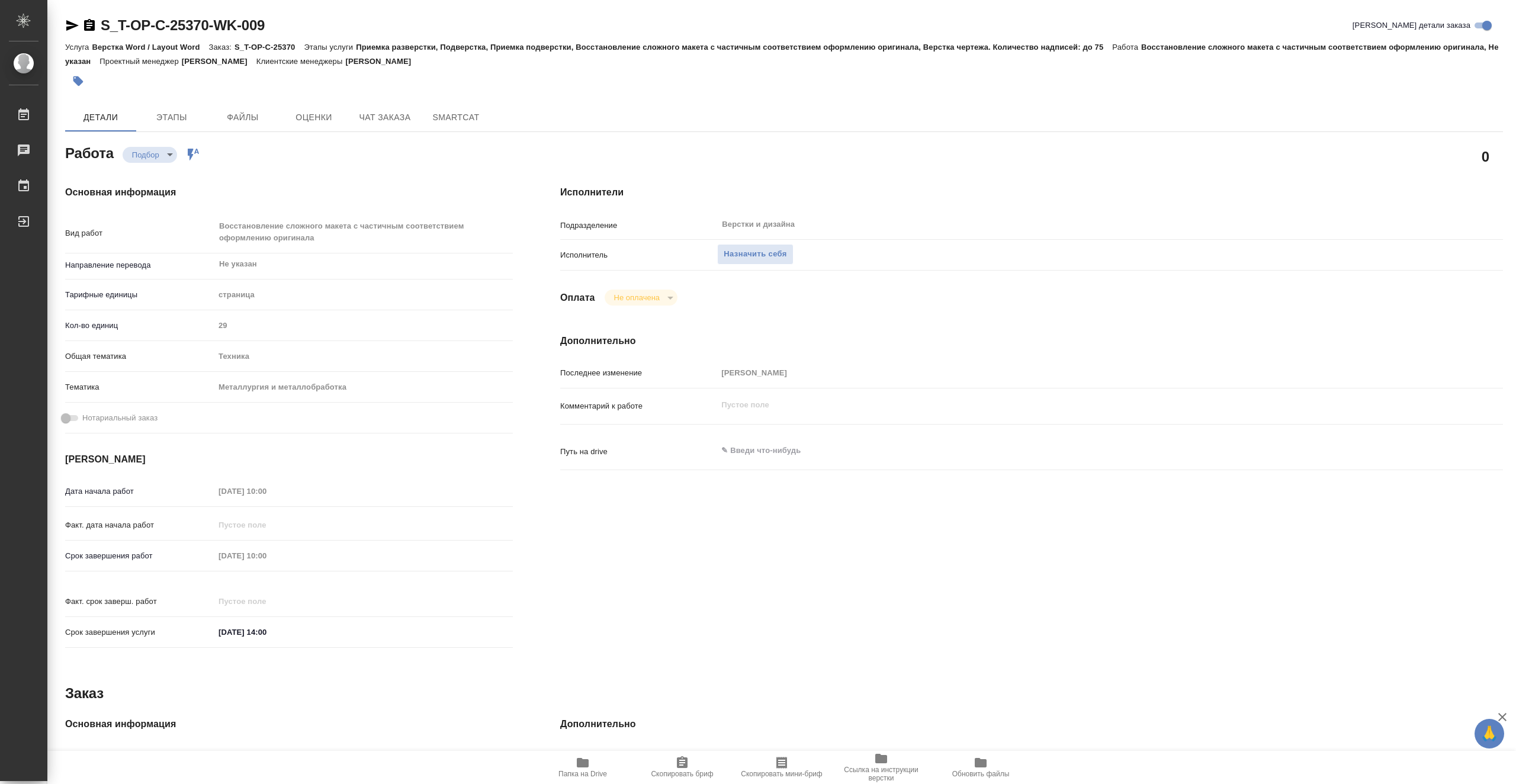
type textarea "x"
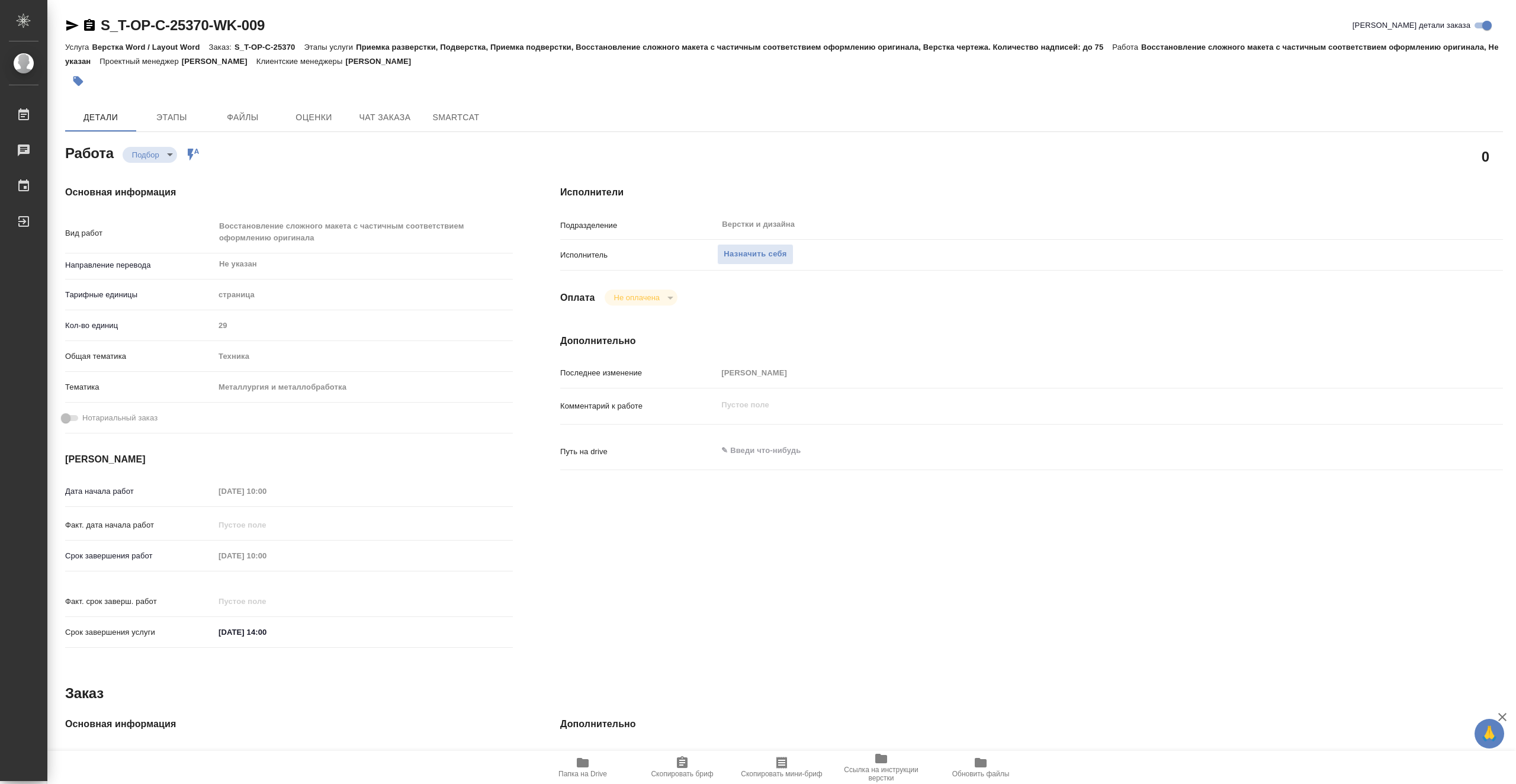
type textarea "x"
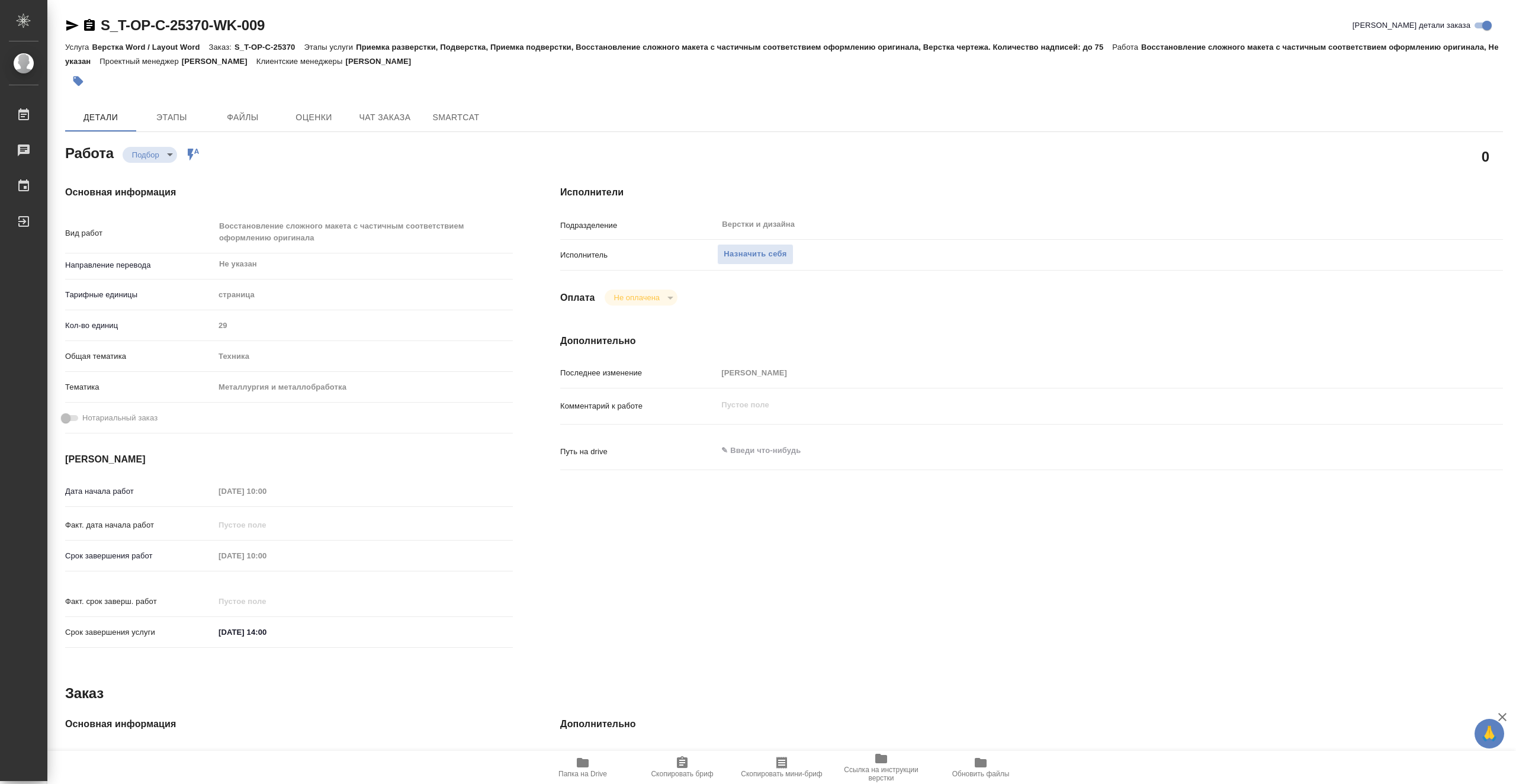
type textarea "x"
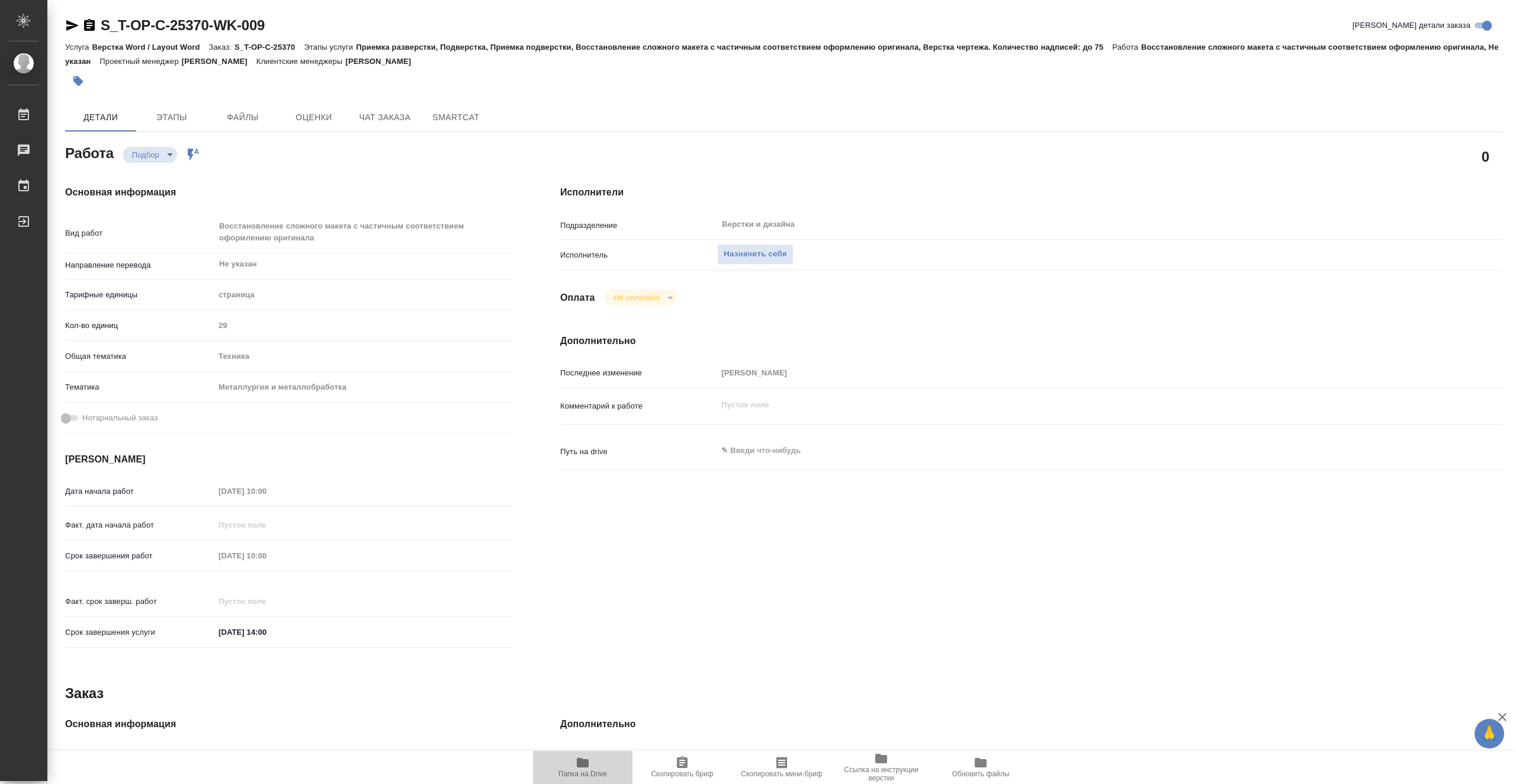
click at [594, 769] on span "Папка на Drive" at bounding box center [583, 766] width 86 height 23
type textarea "x"
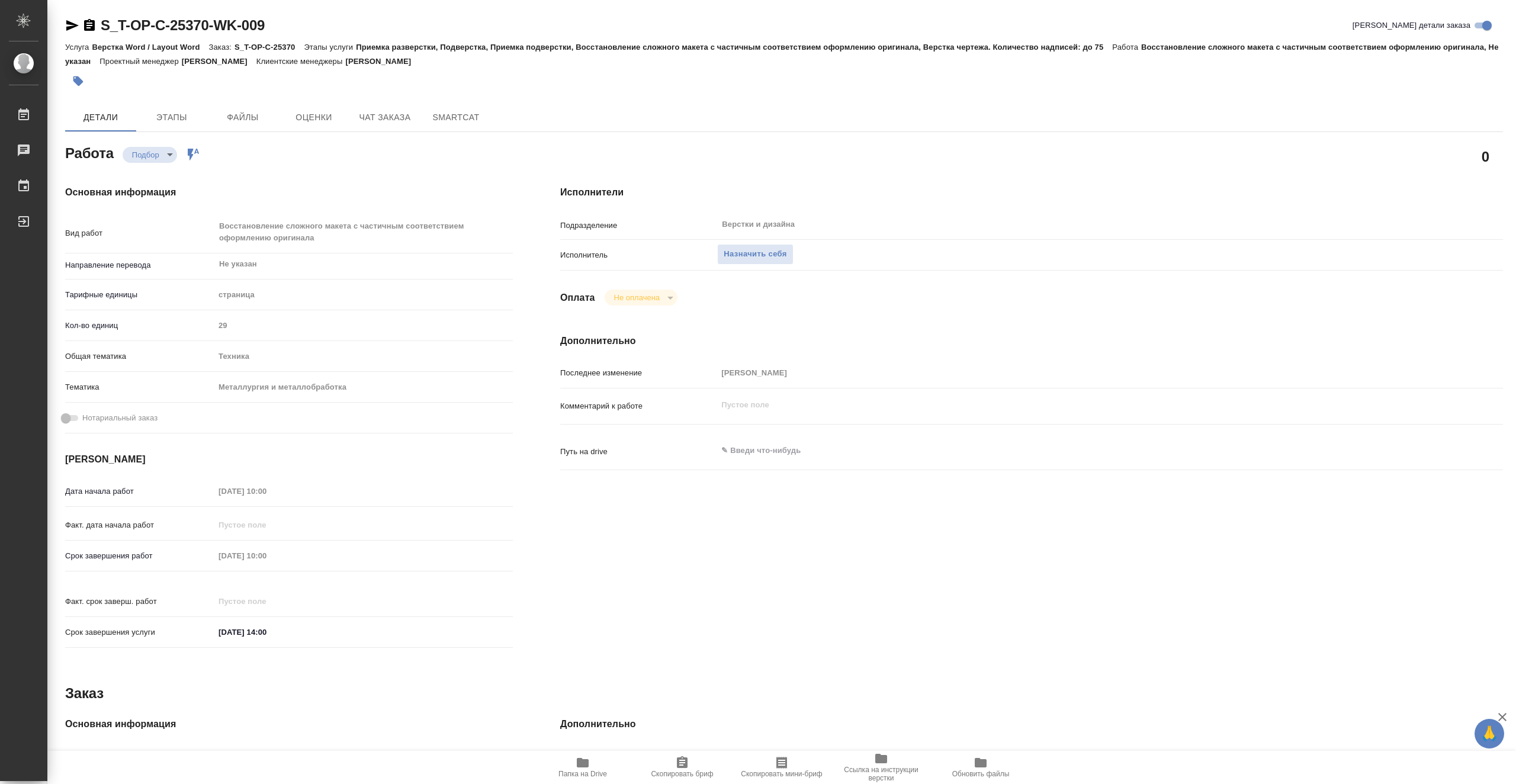
type textarea "x"
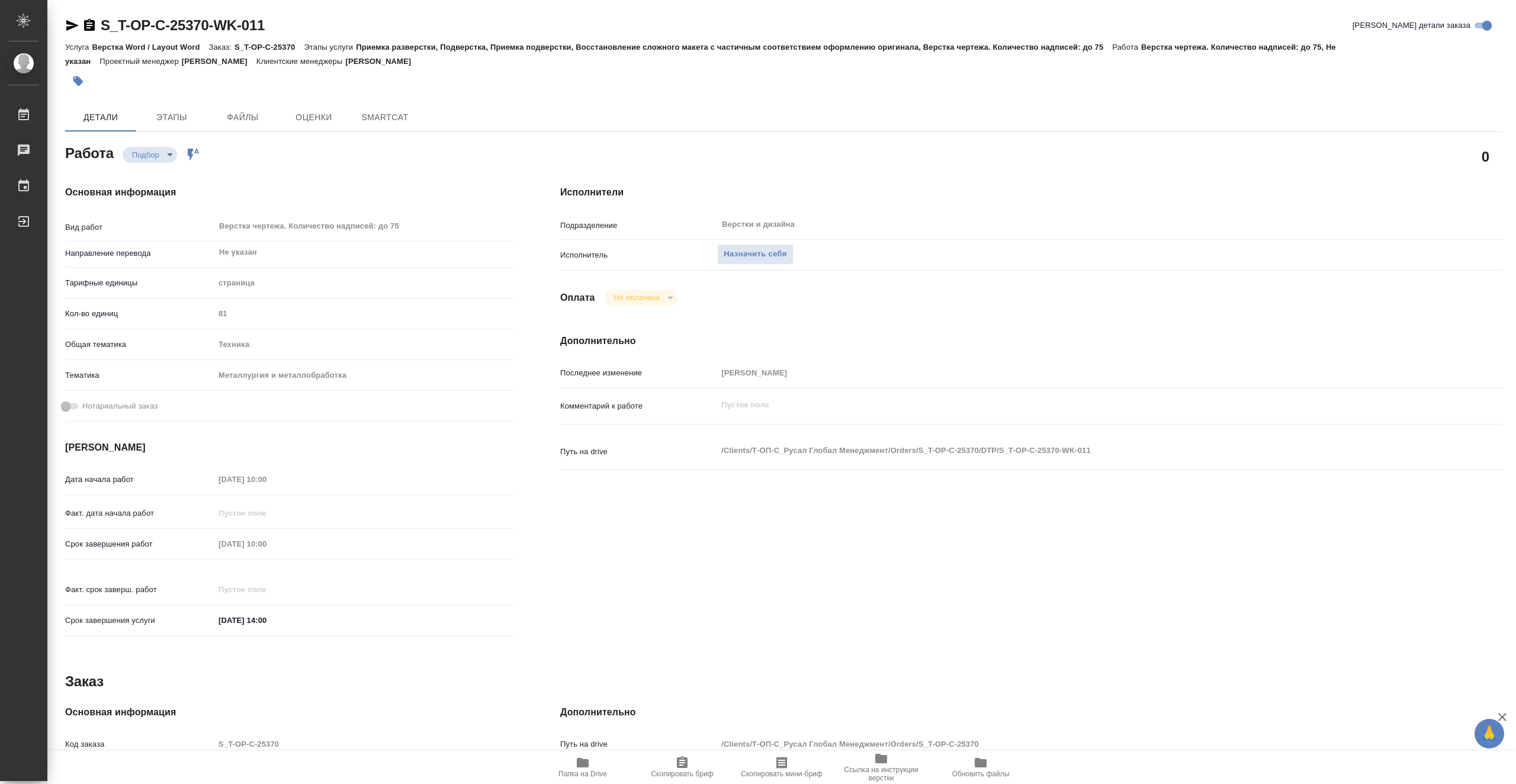
type textarea "x"
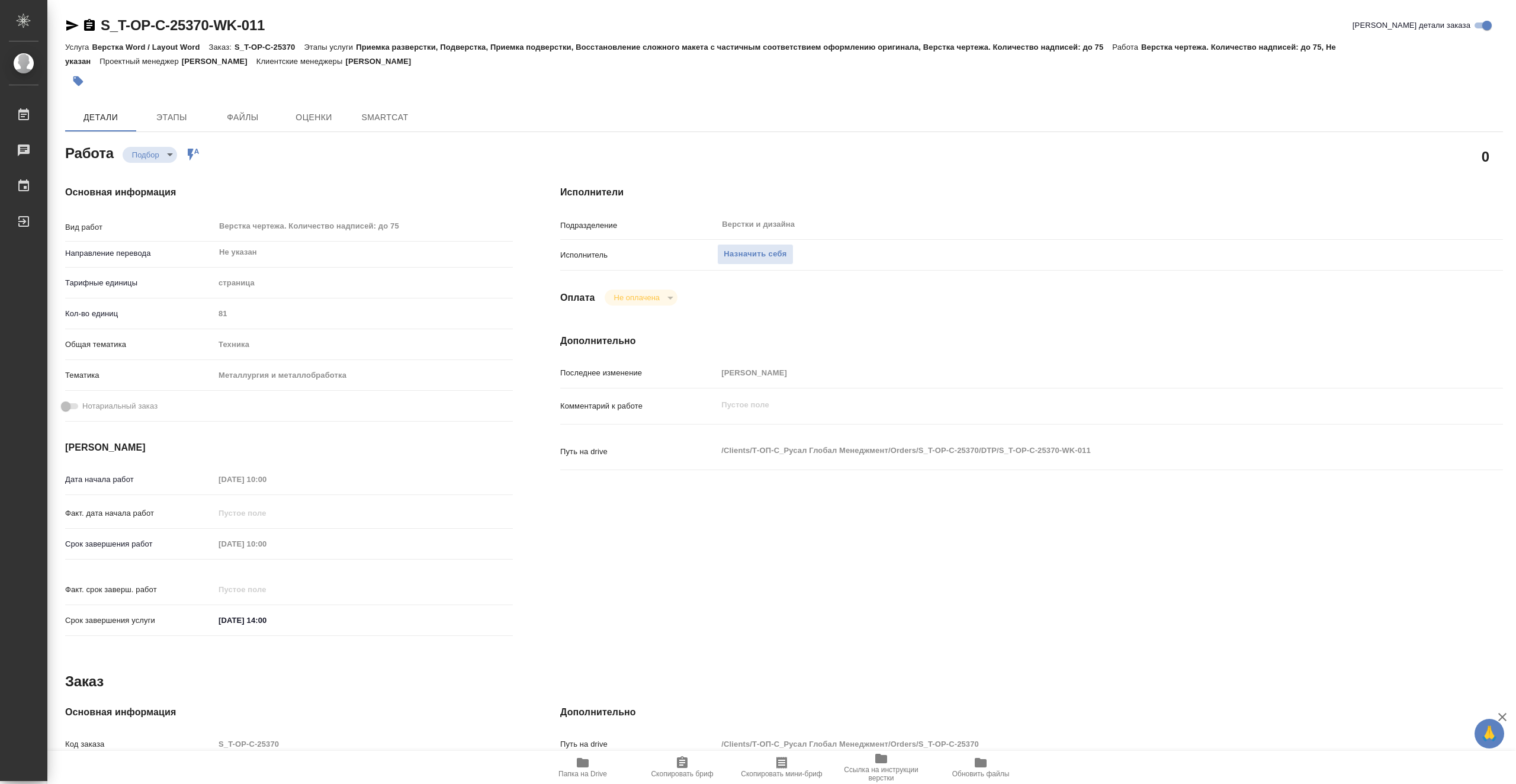
type textarea "x"
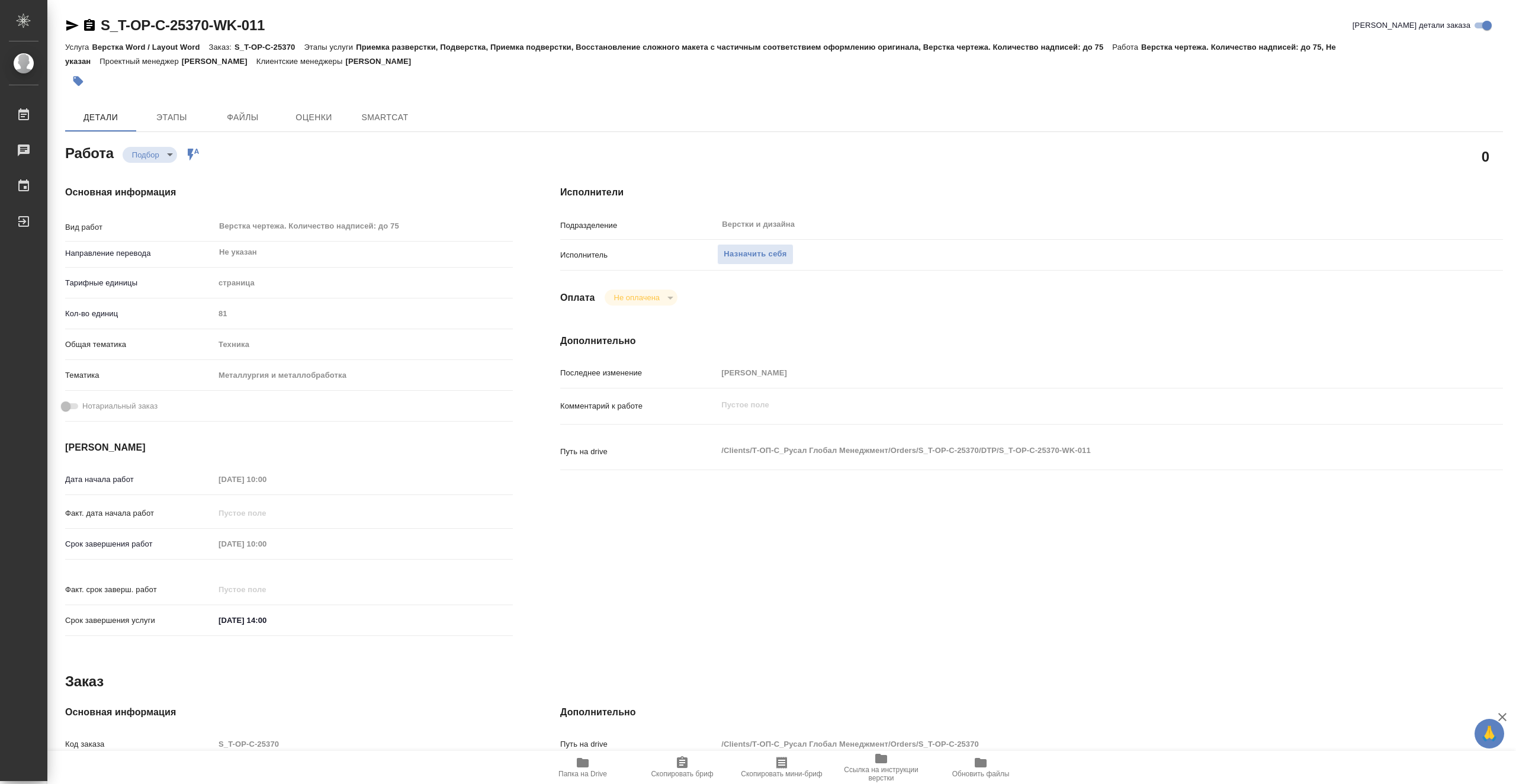
type textarea "x"
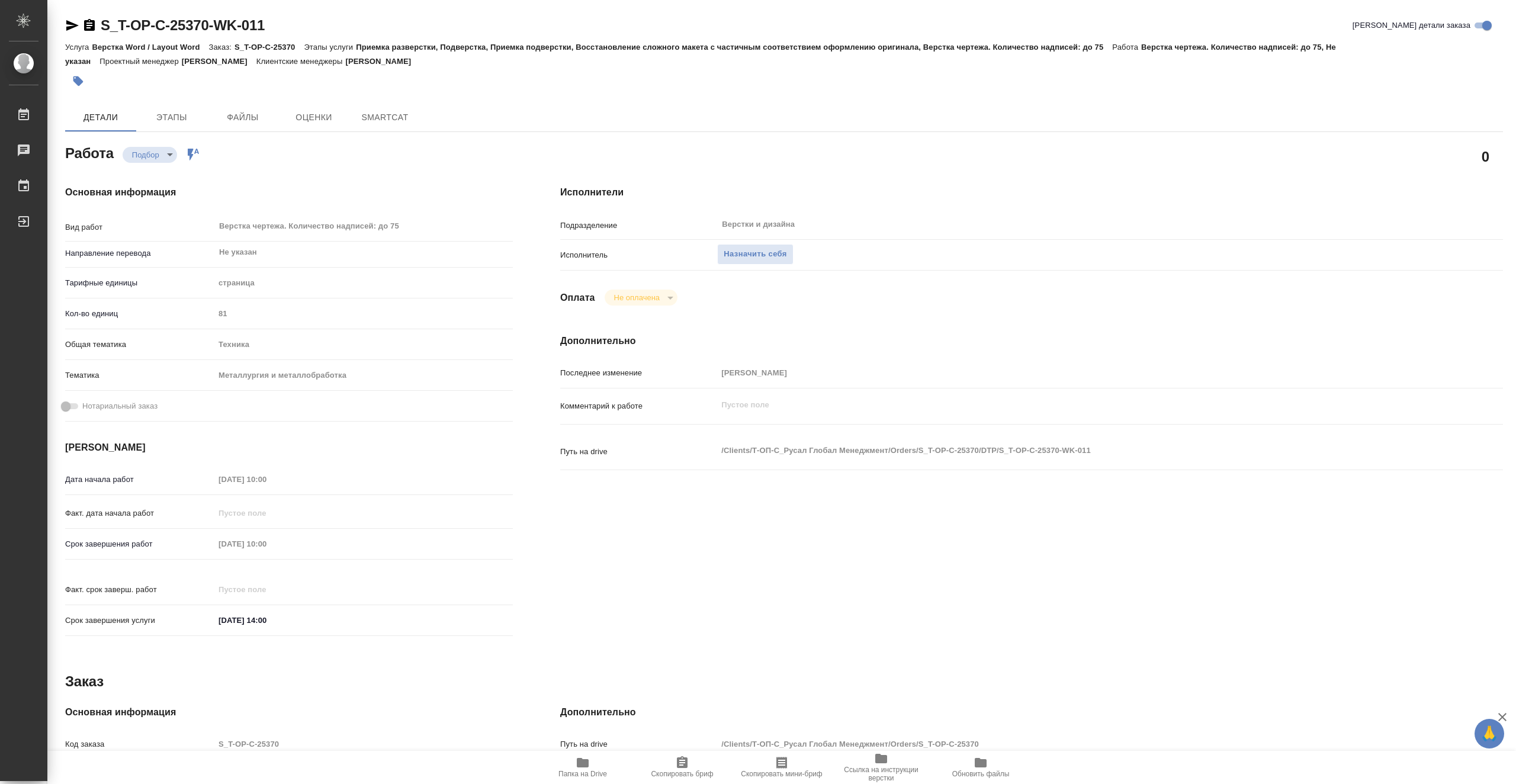
type textarea "x"
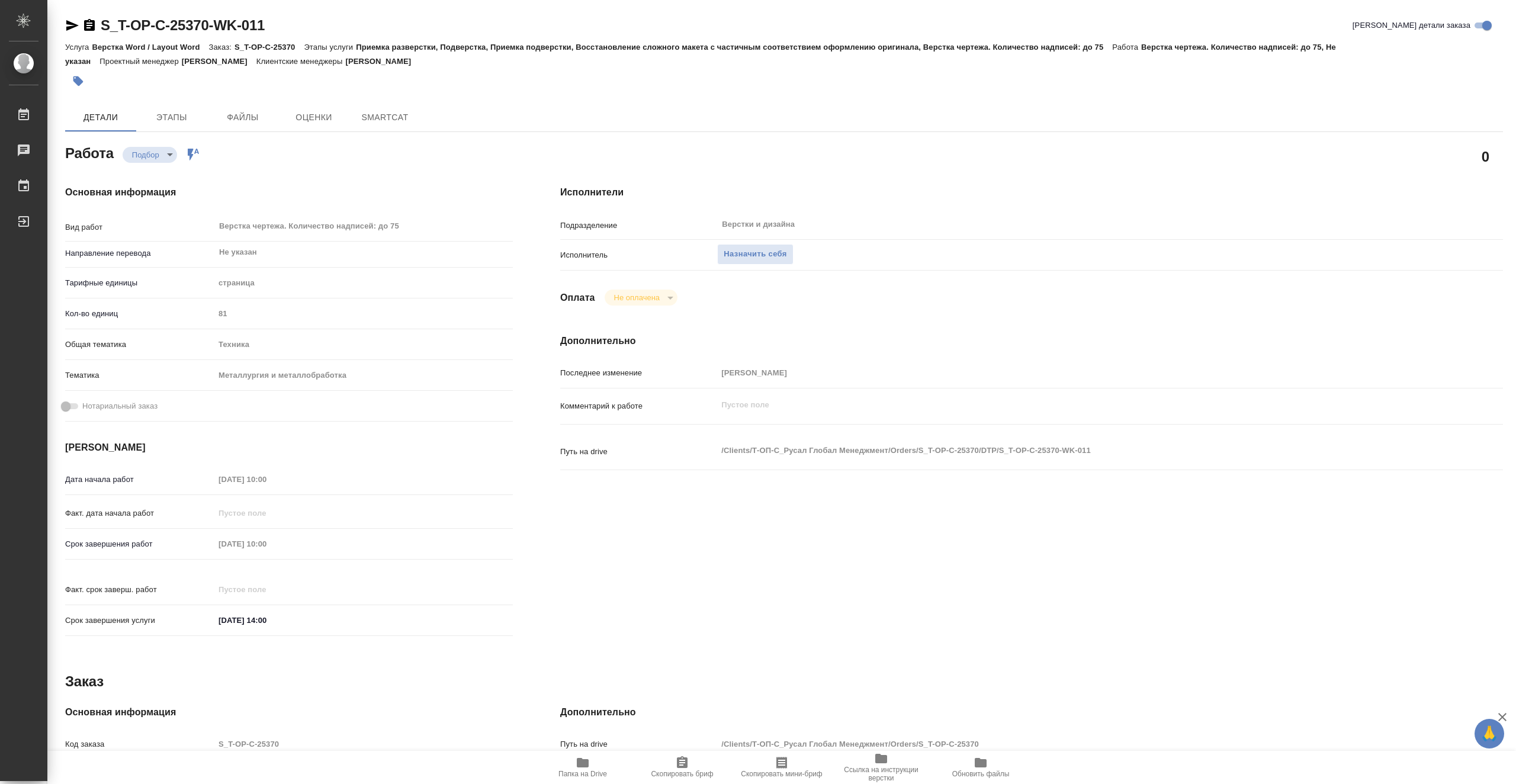
type textarea "x"
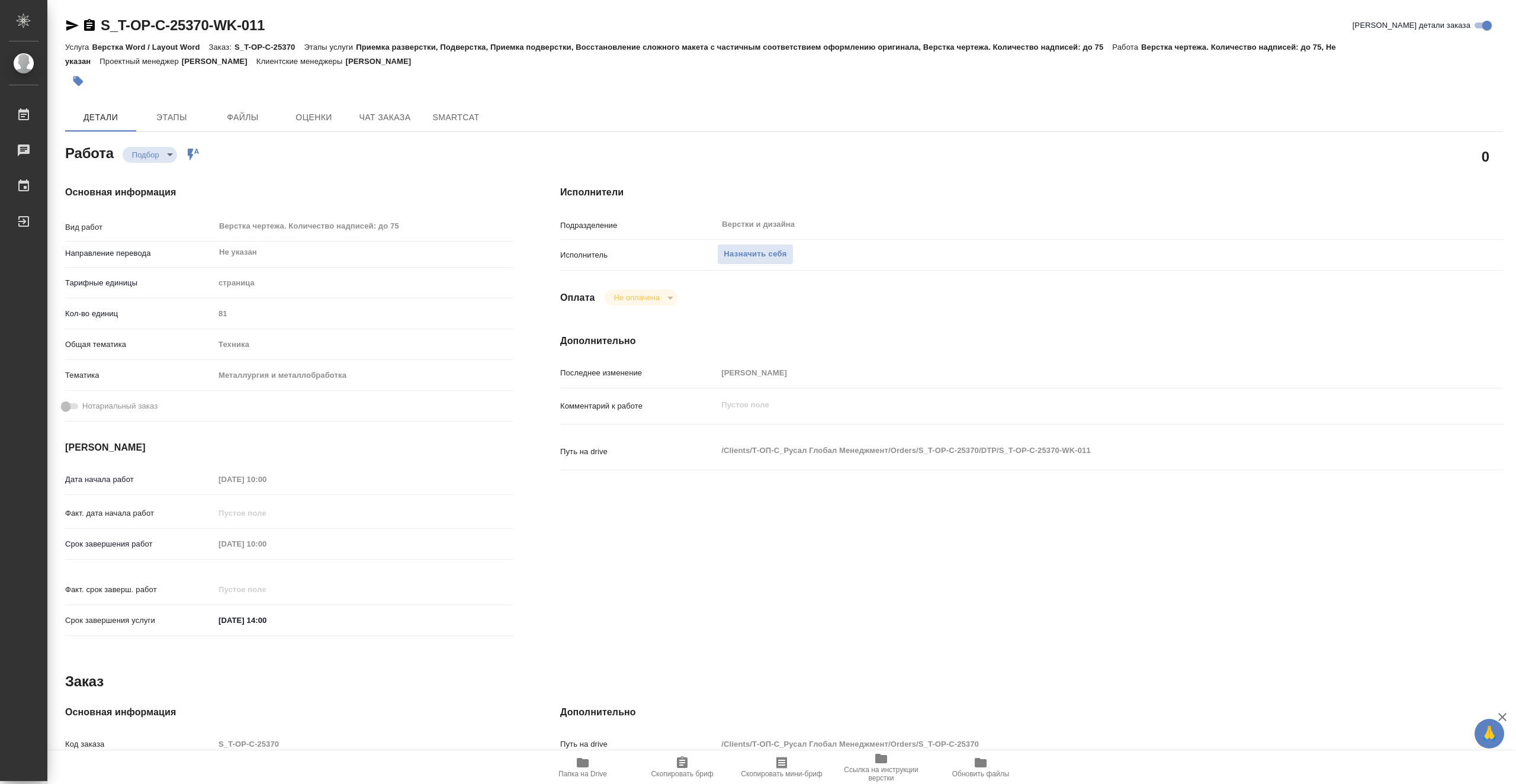
type textarea "x"
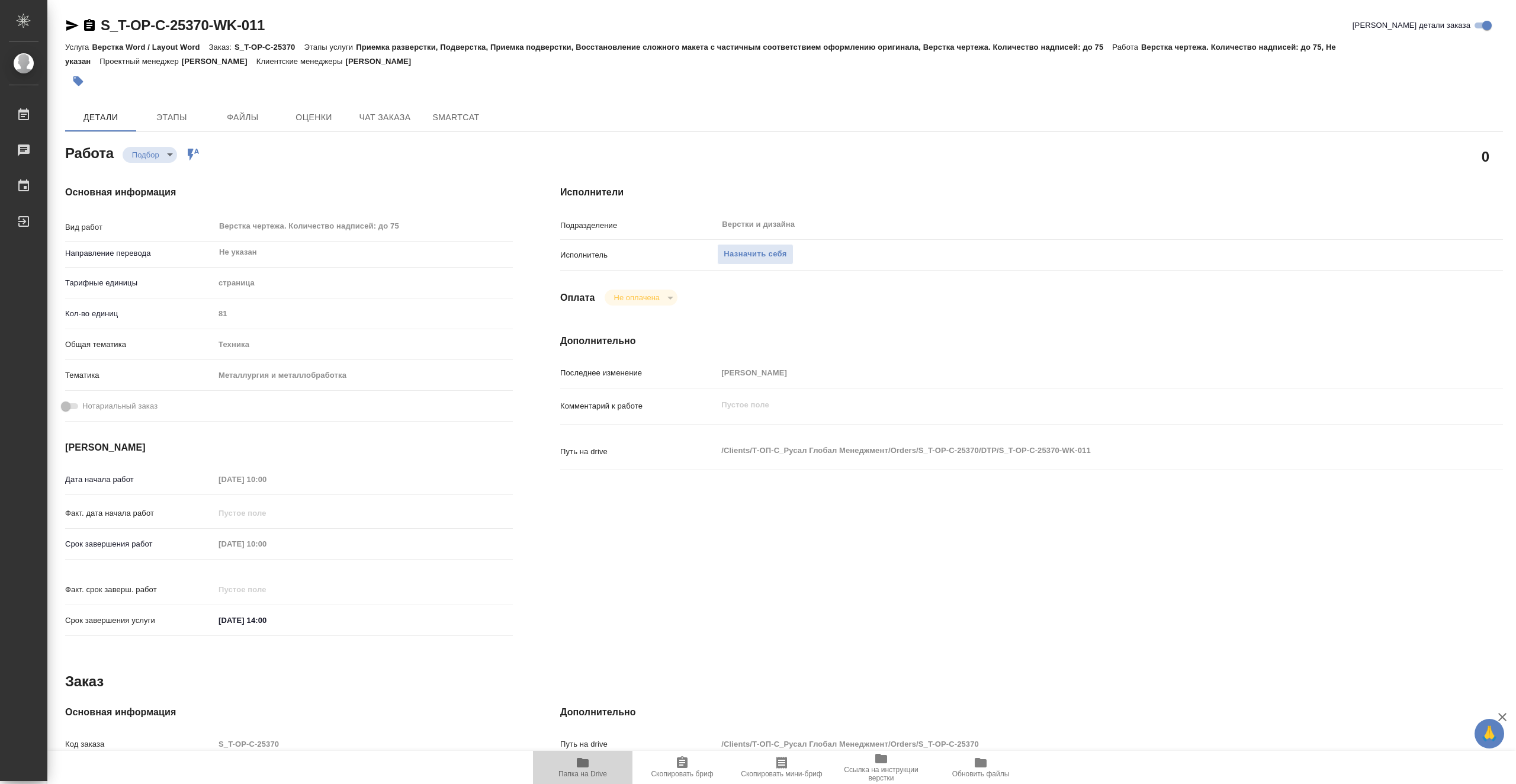
type textarea "x"
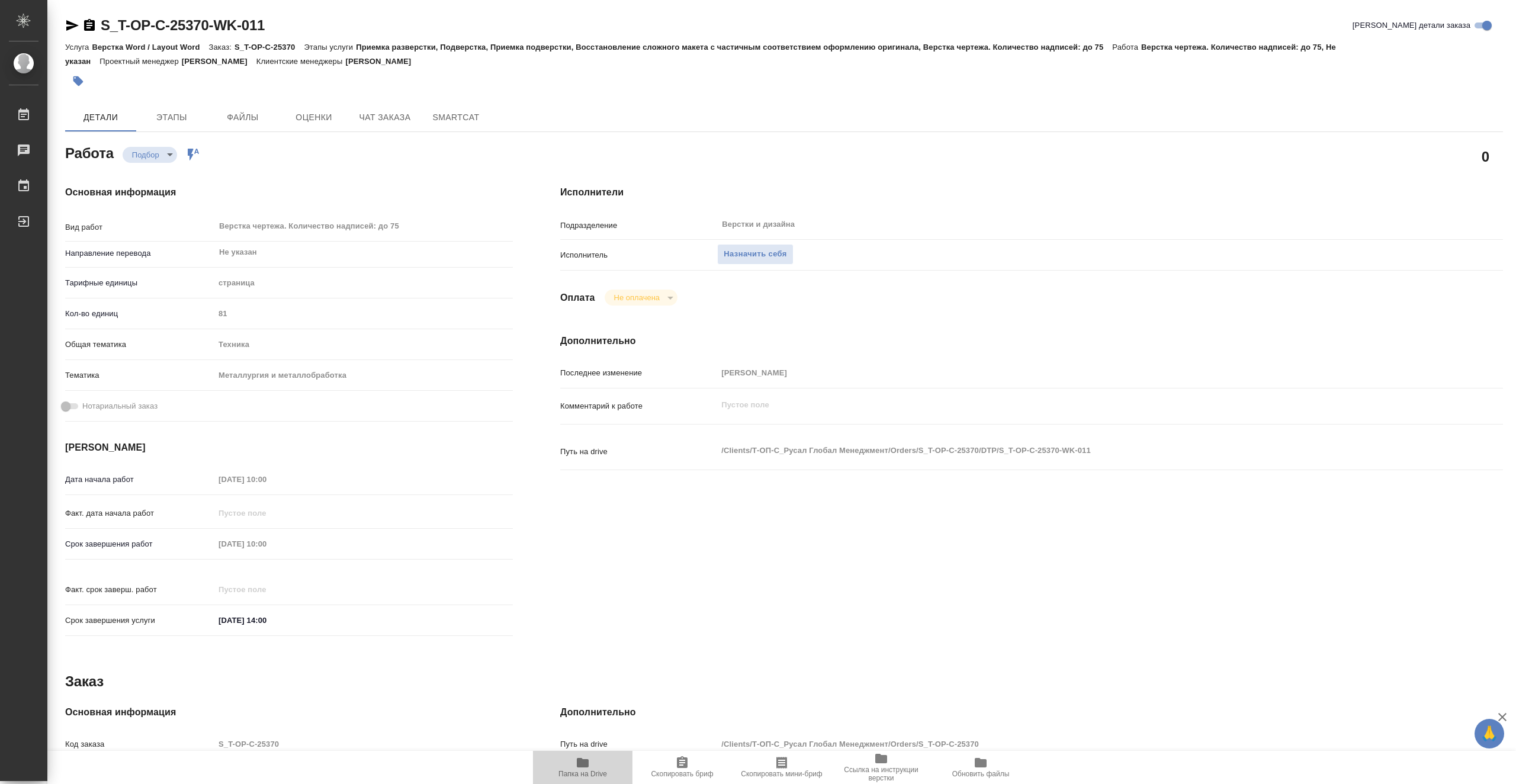
click at [591, 768] on span "Папка на Drive" at bounding box center [583, 766] width 86 height 23
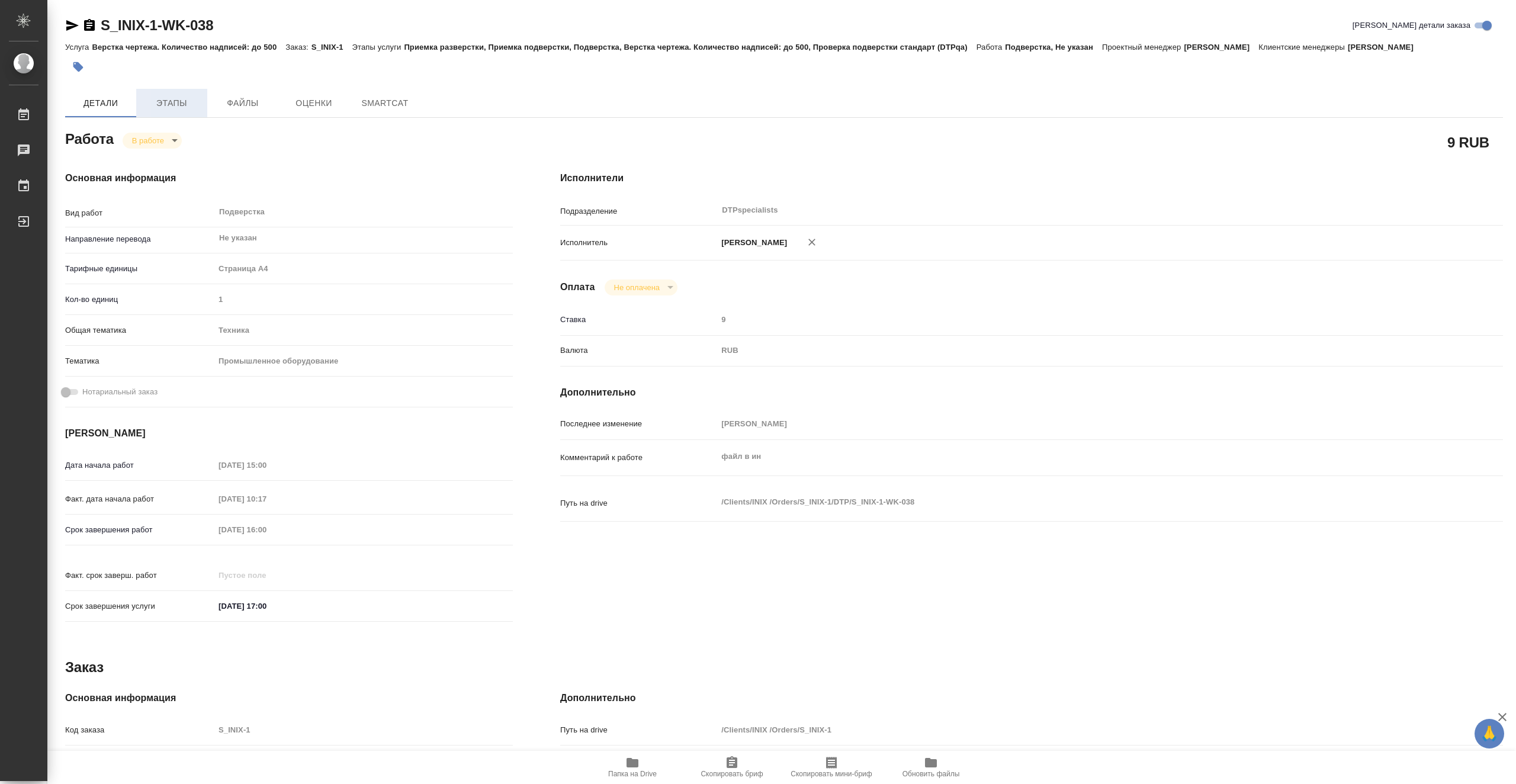
type textarea "x"
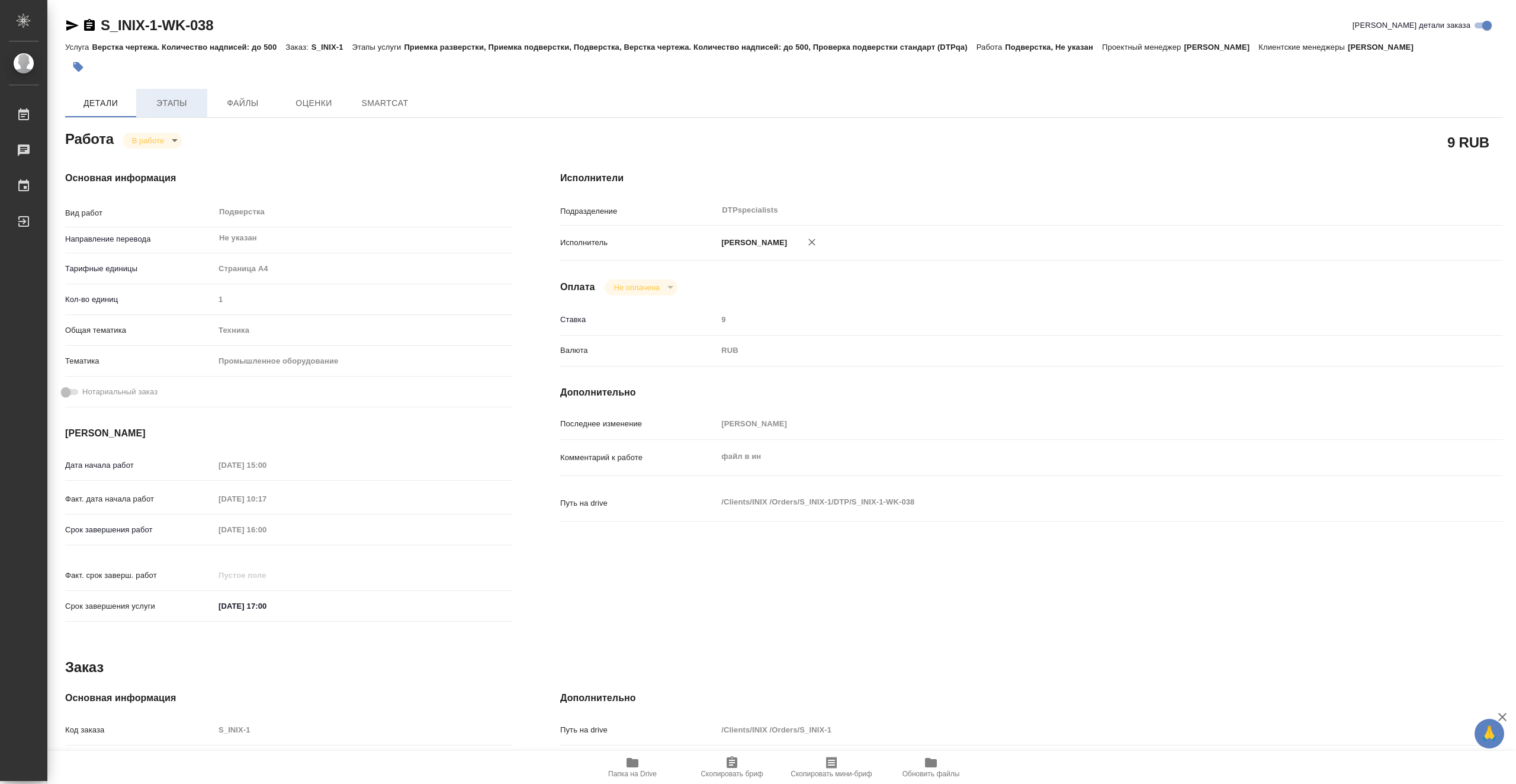
type textarea "x"
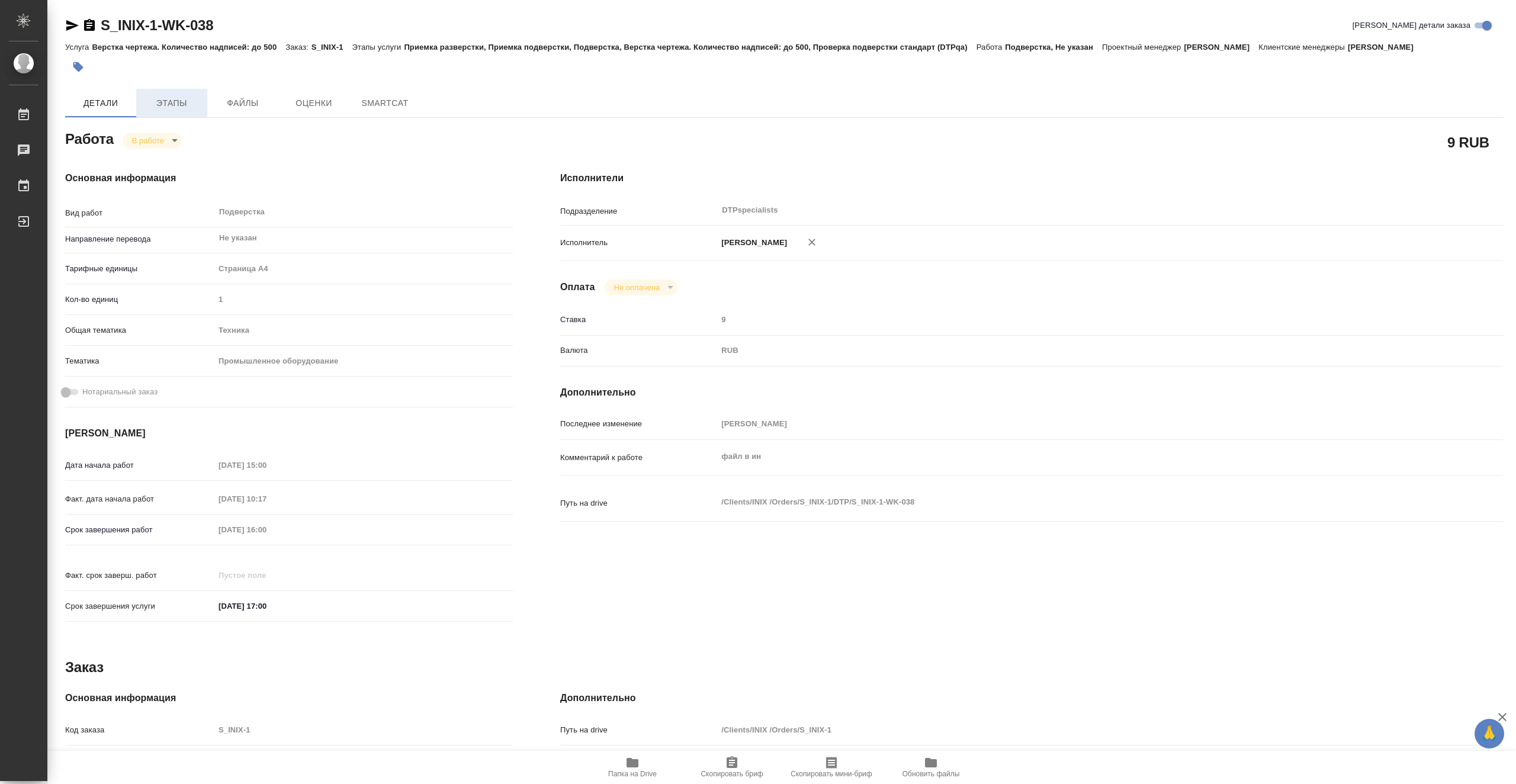
type textarea "x"
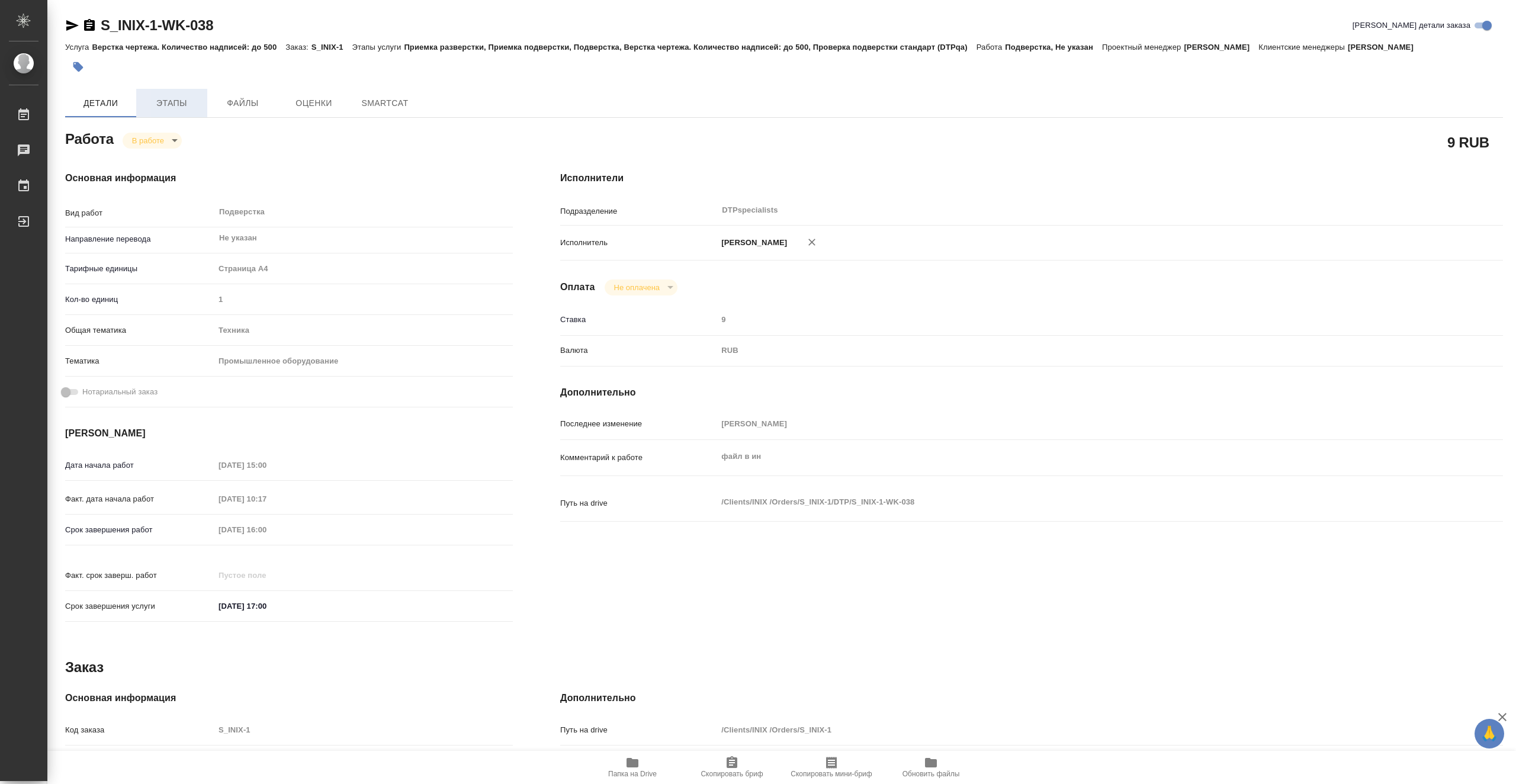
type textarea "x"
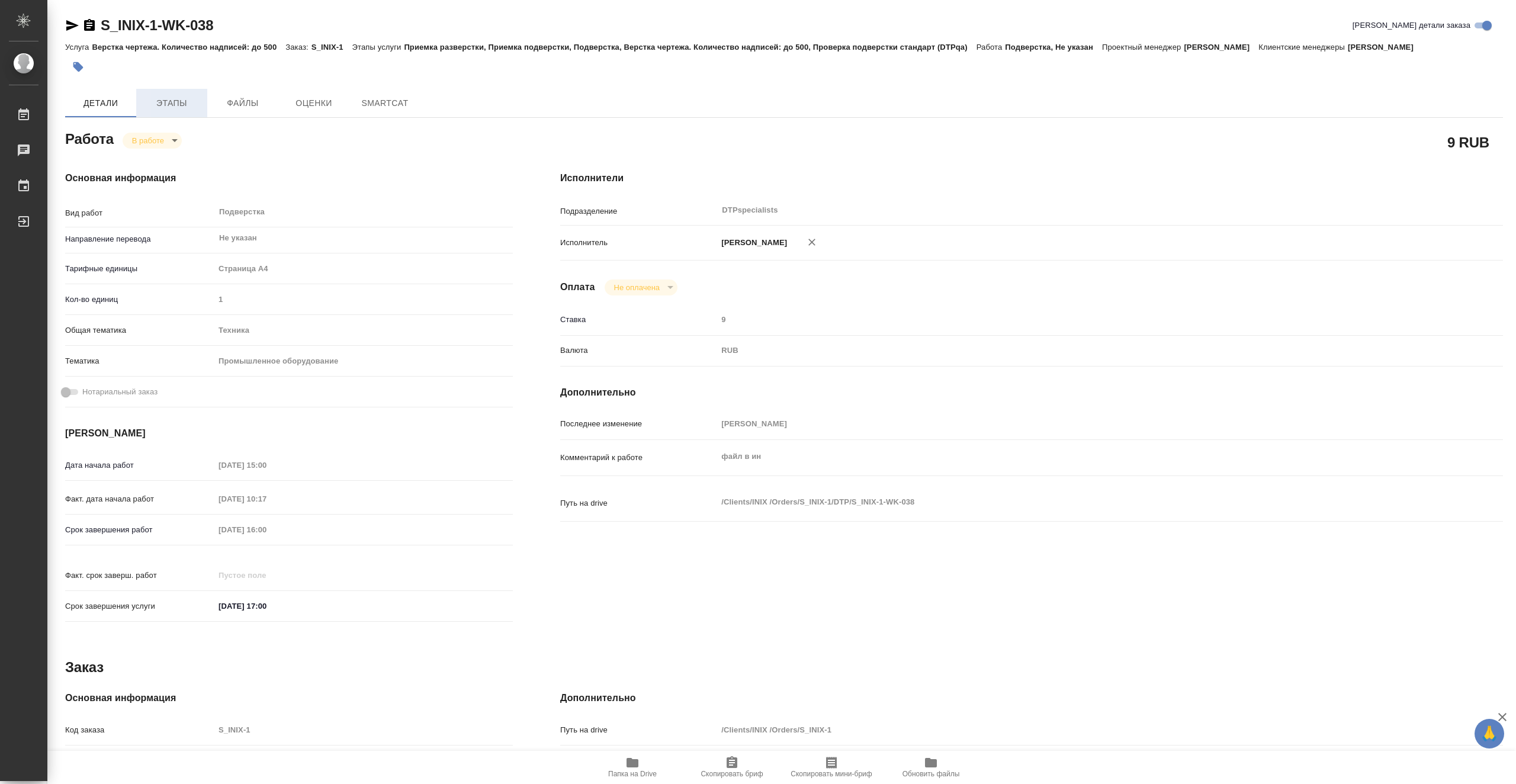
type textarea "x"
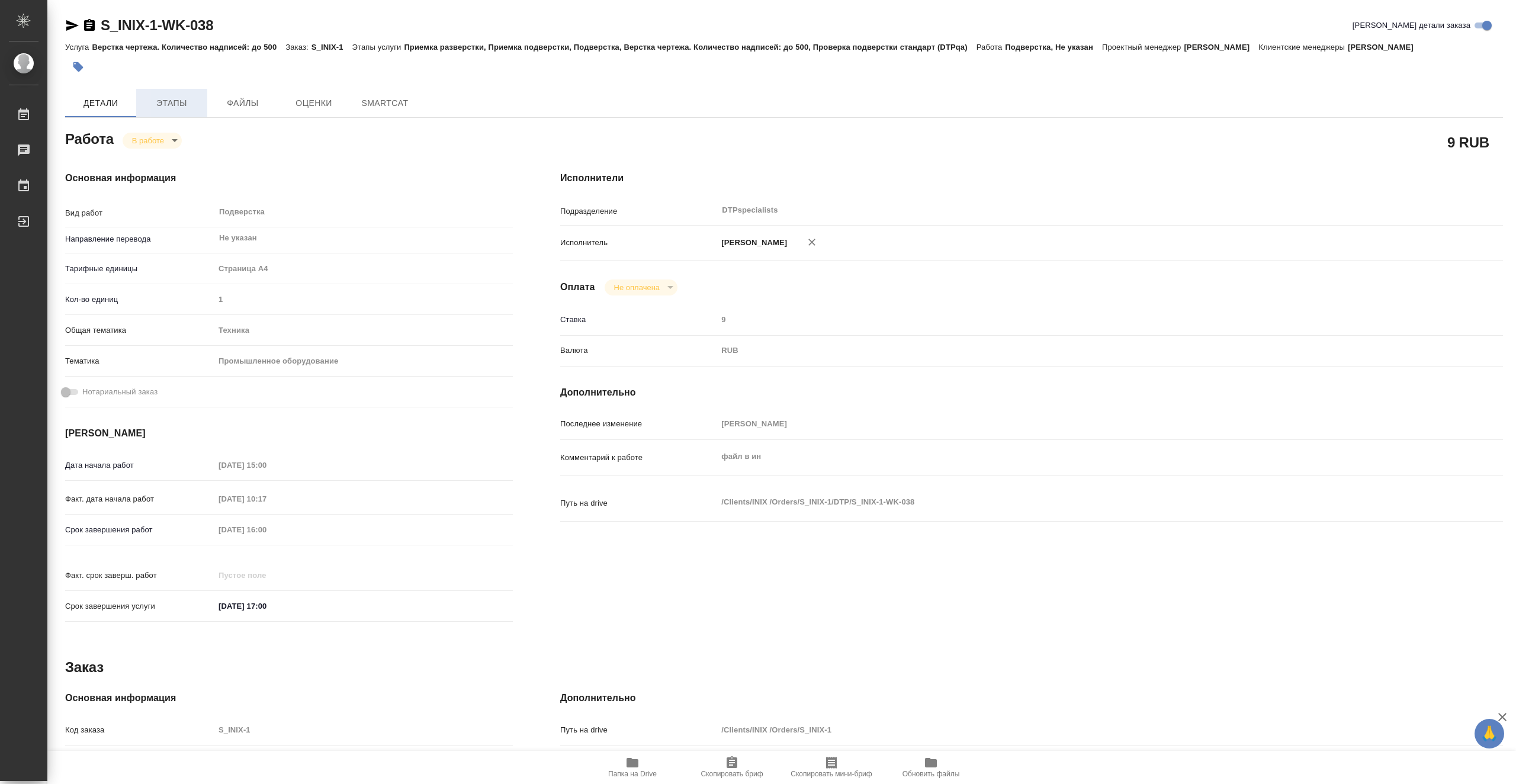
click at [175, 104] on span "Этапы" at bounding box center [171, 103] width 57 height 15
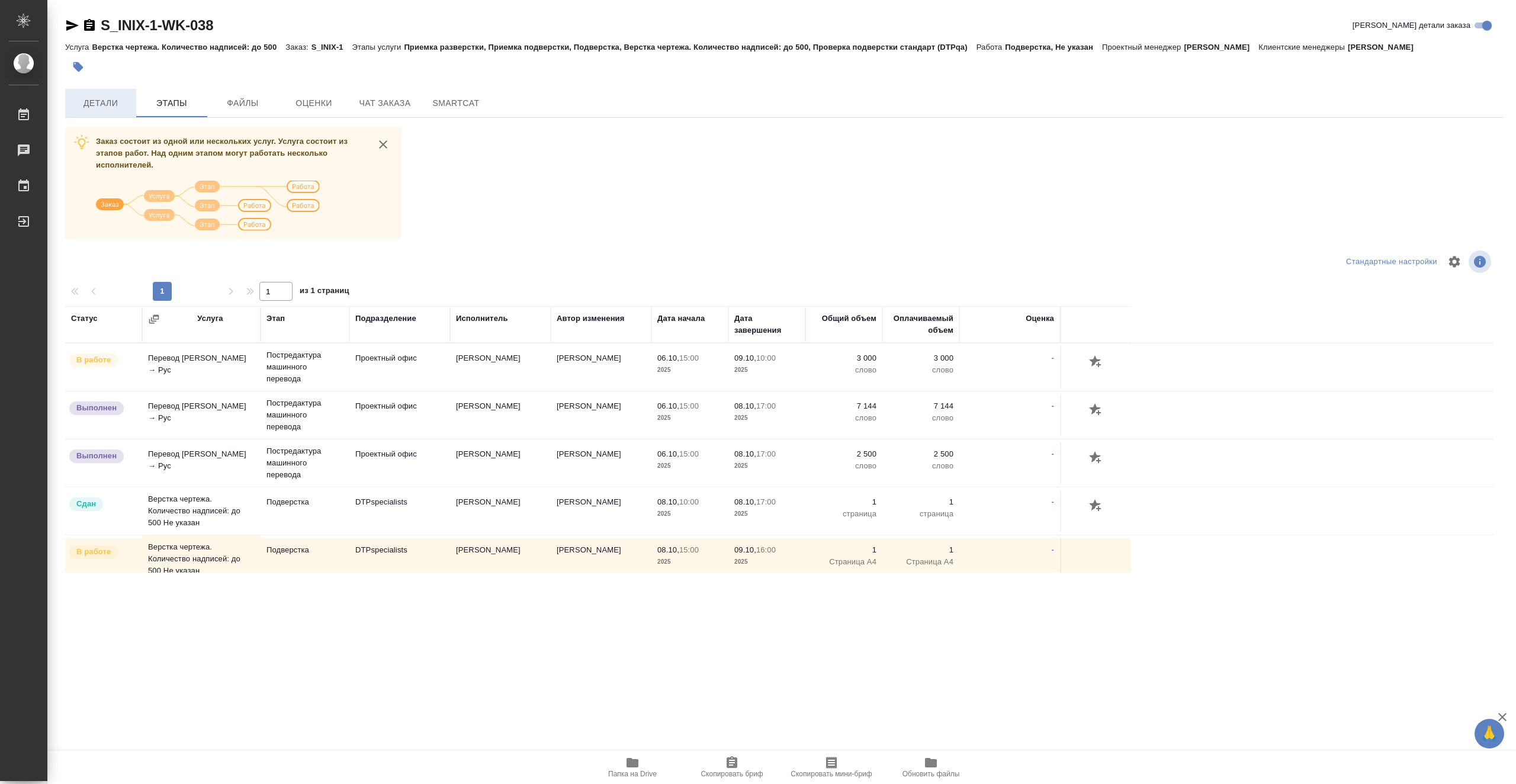
click at [106, 103] on span "Детали" at bounding box center [100, 103] width 57 height 15
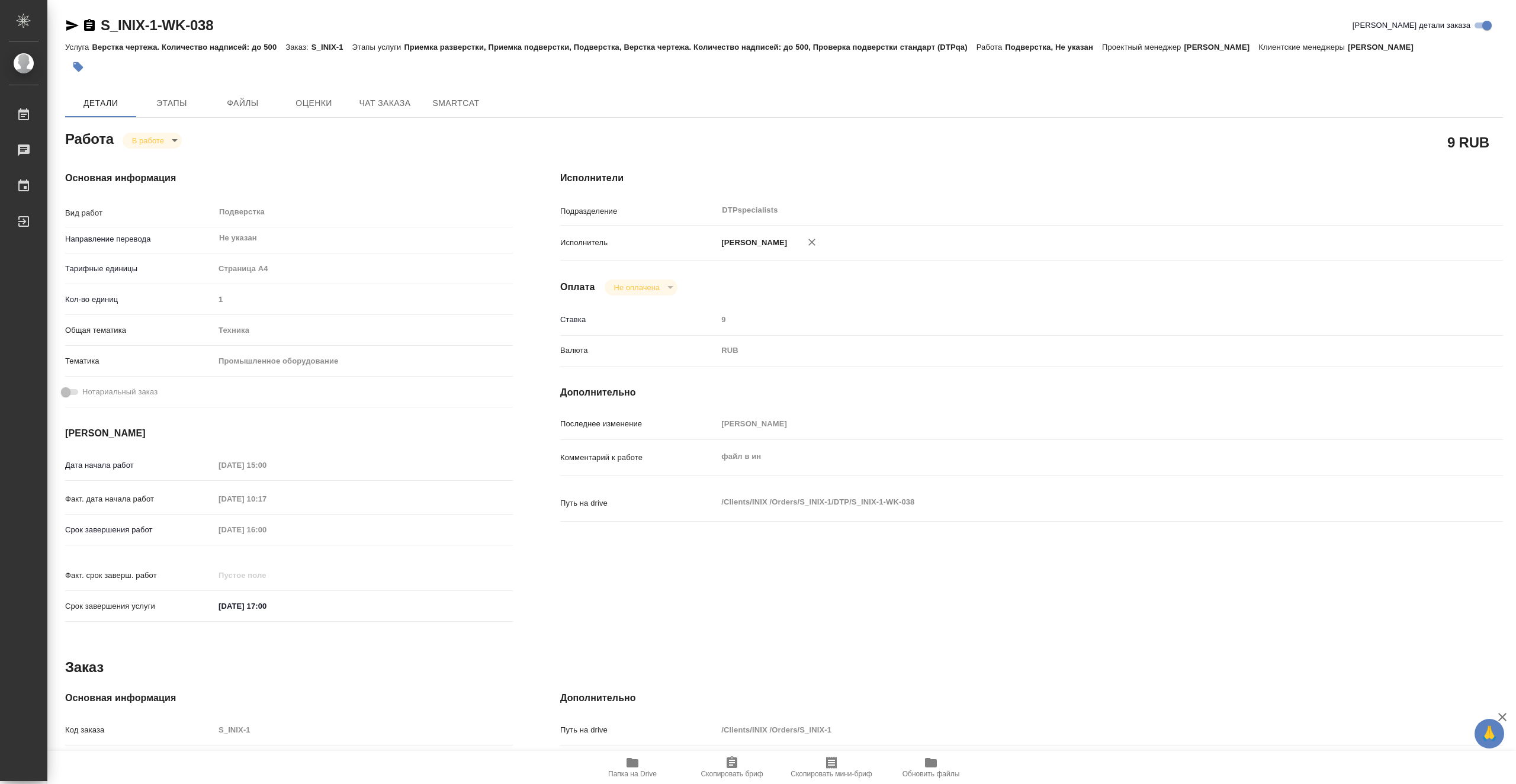
type textarea "x"
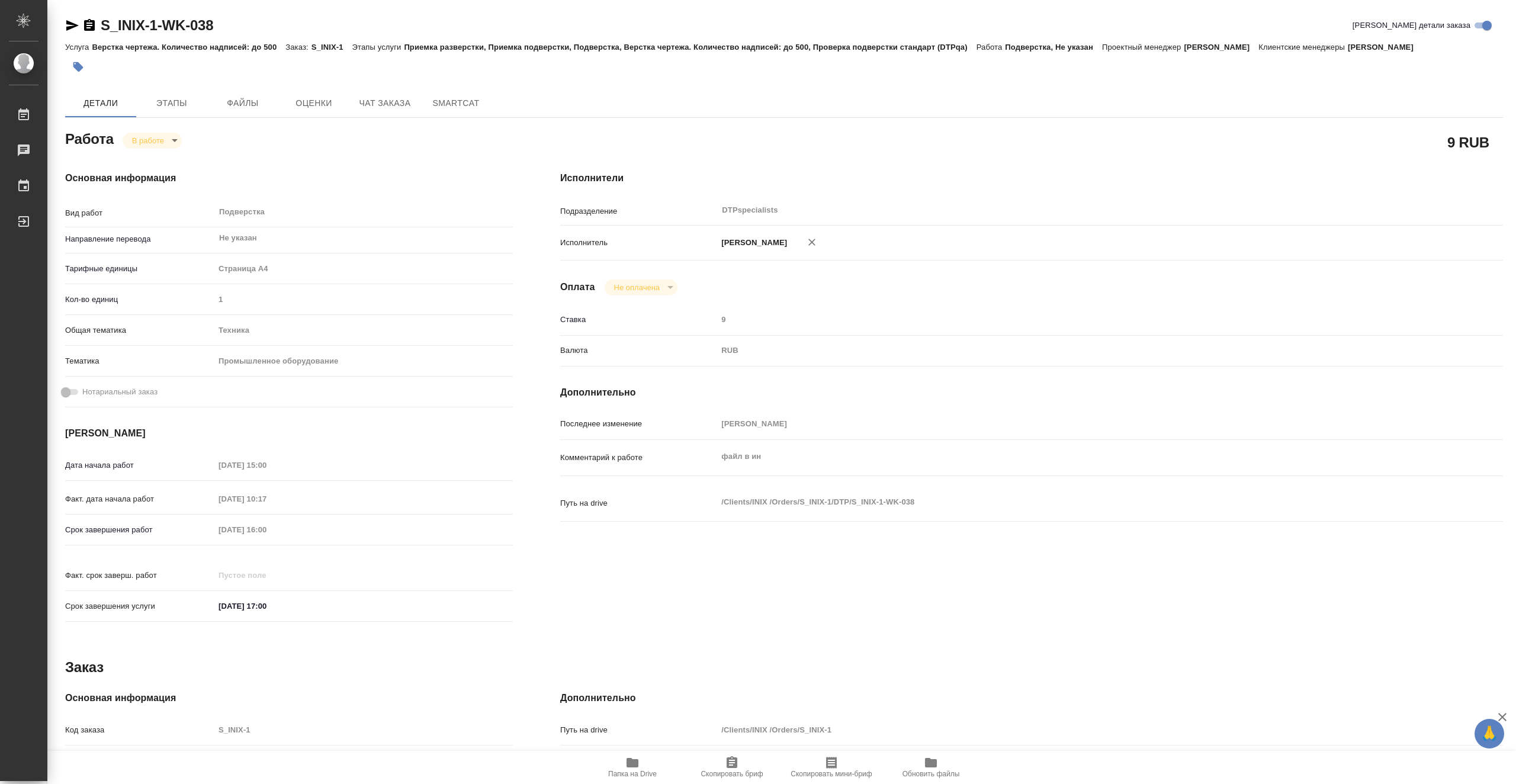
type textarea "x"
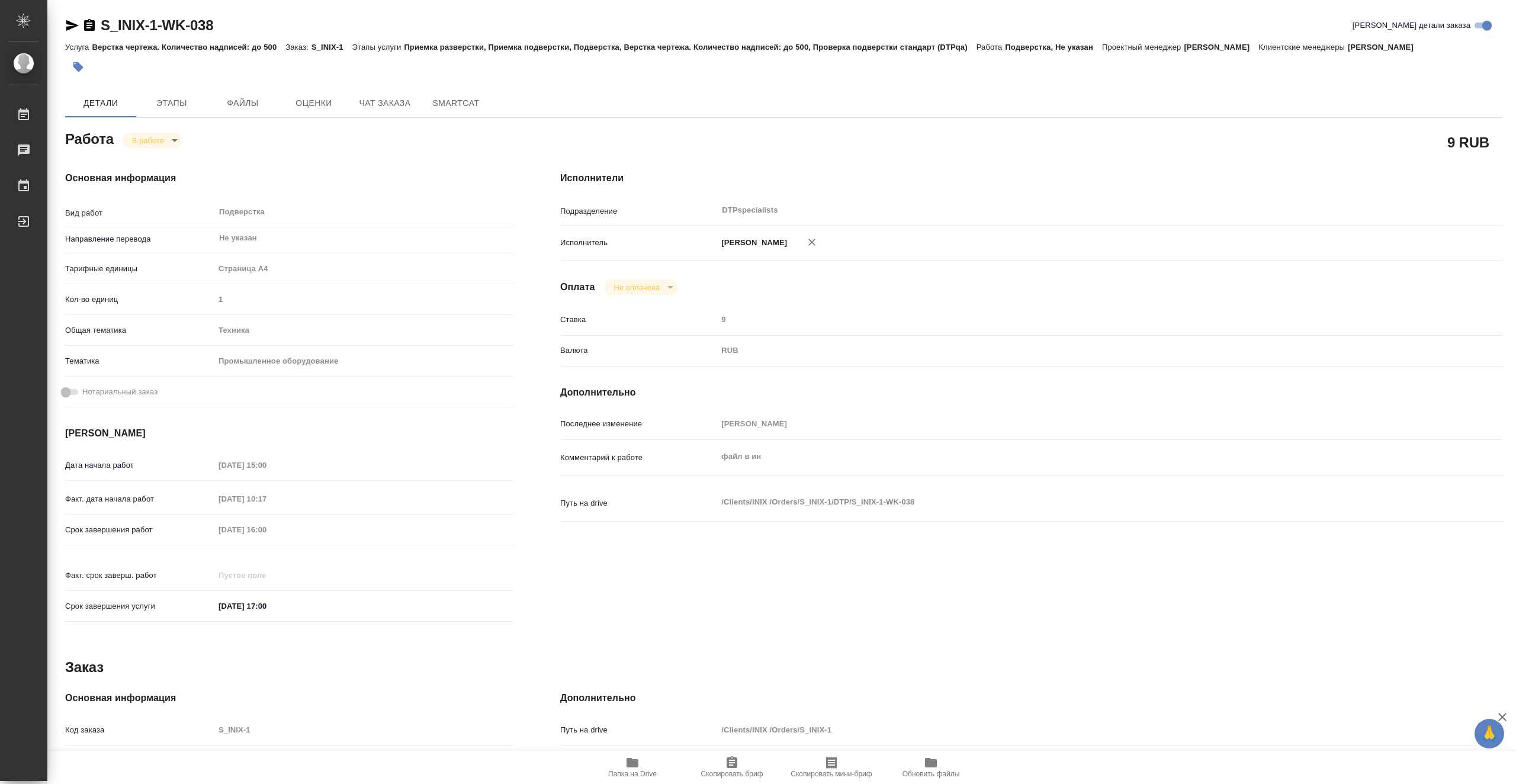
click at [641, 769] on span "Папка на Drive" at bounding box center [632, 773] width 48 height 9
click at [160, 142] on body "🙏 .cls-1 fill:#fff; AWATERA Vasiutchenko Aleksandr Работы 0 Чаты График Выйти S…" at bounding box center [758, 392] width 1516 height 784
click at [181, 160] on li "Выполнен" at bounding box center [162, 160] width 79 height 20
type textarea "x"
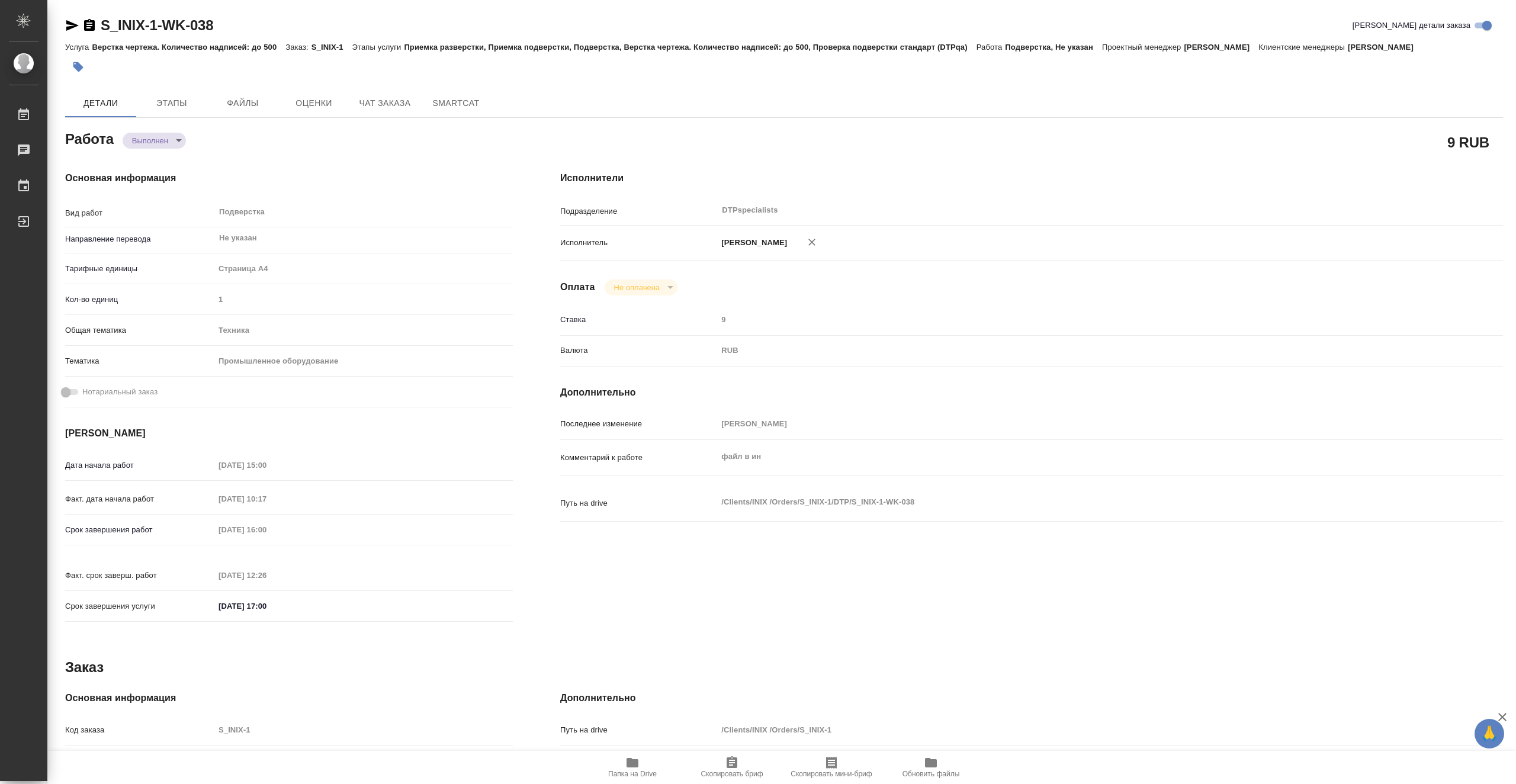
type textarea "x"
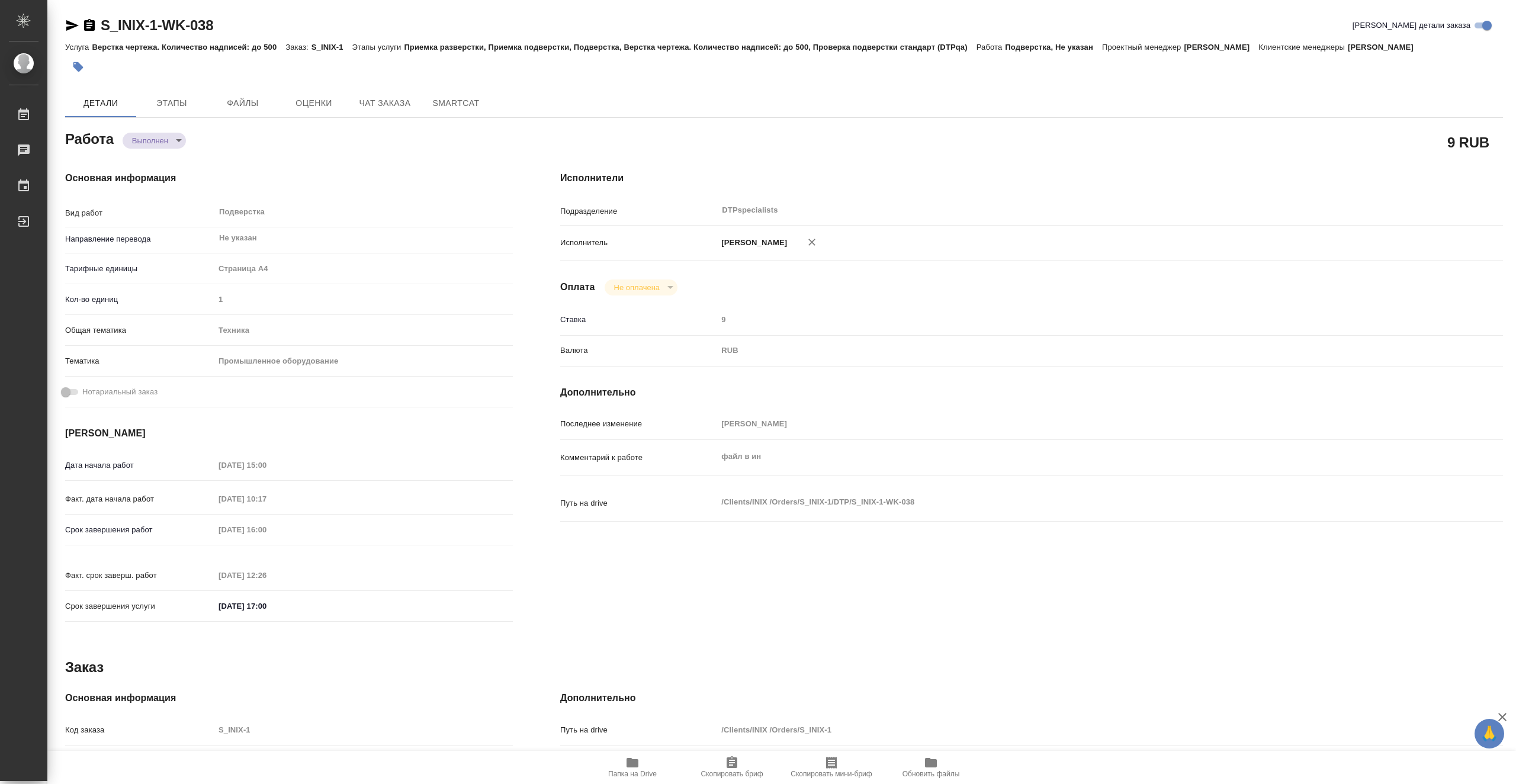
type textarea "x"
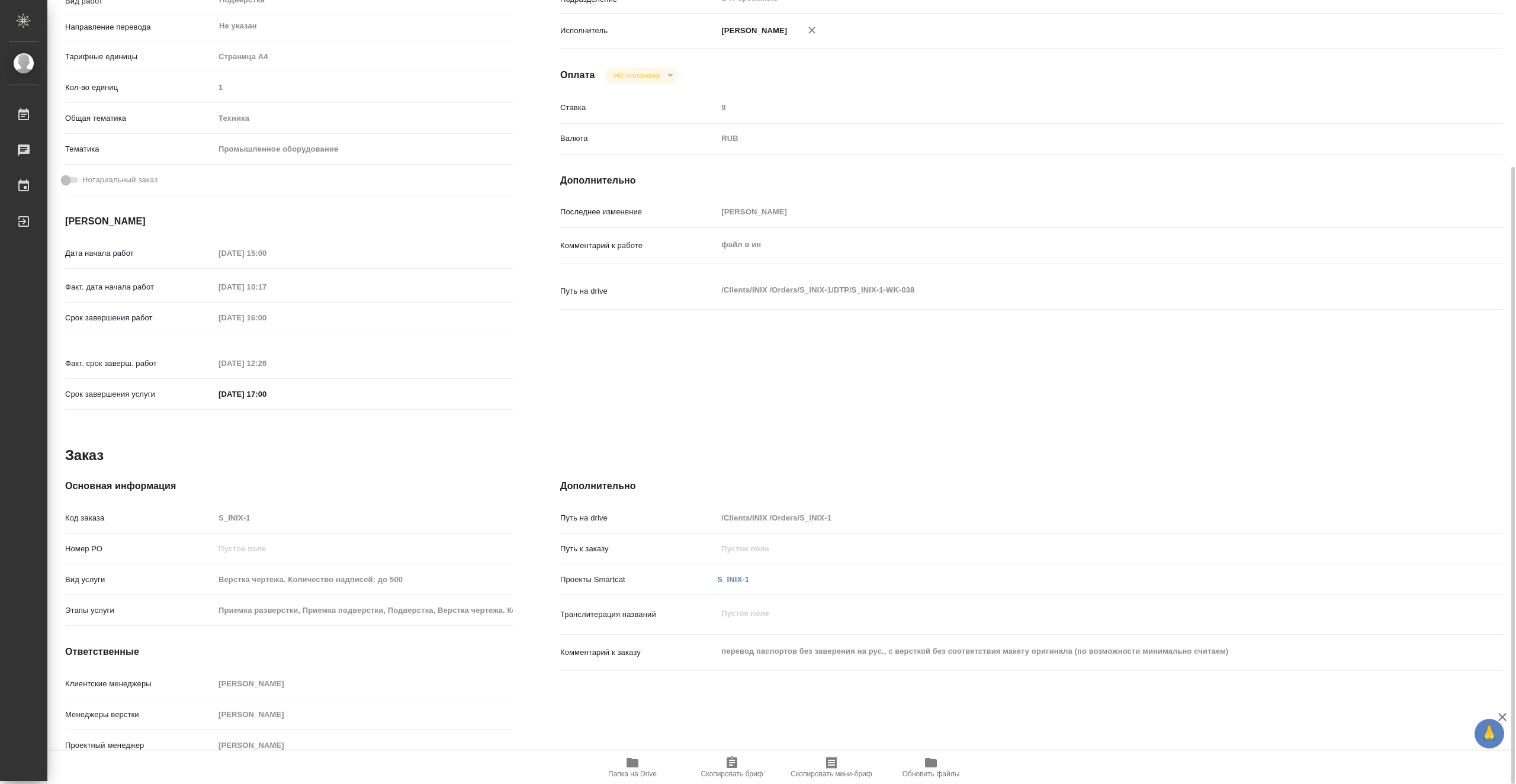
type textarea "x"
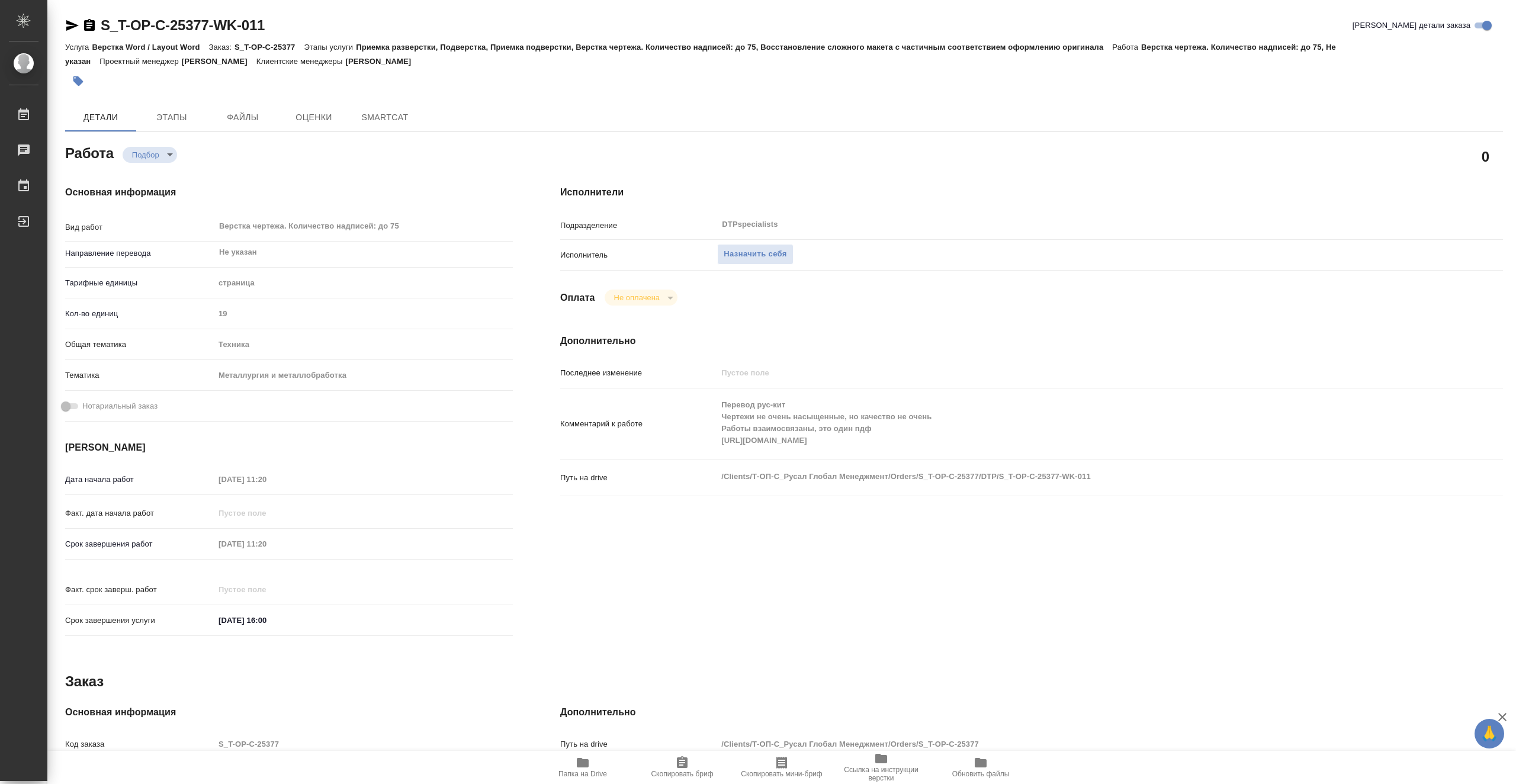
type textarea "x"
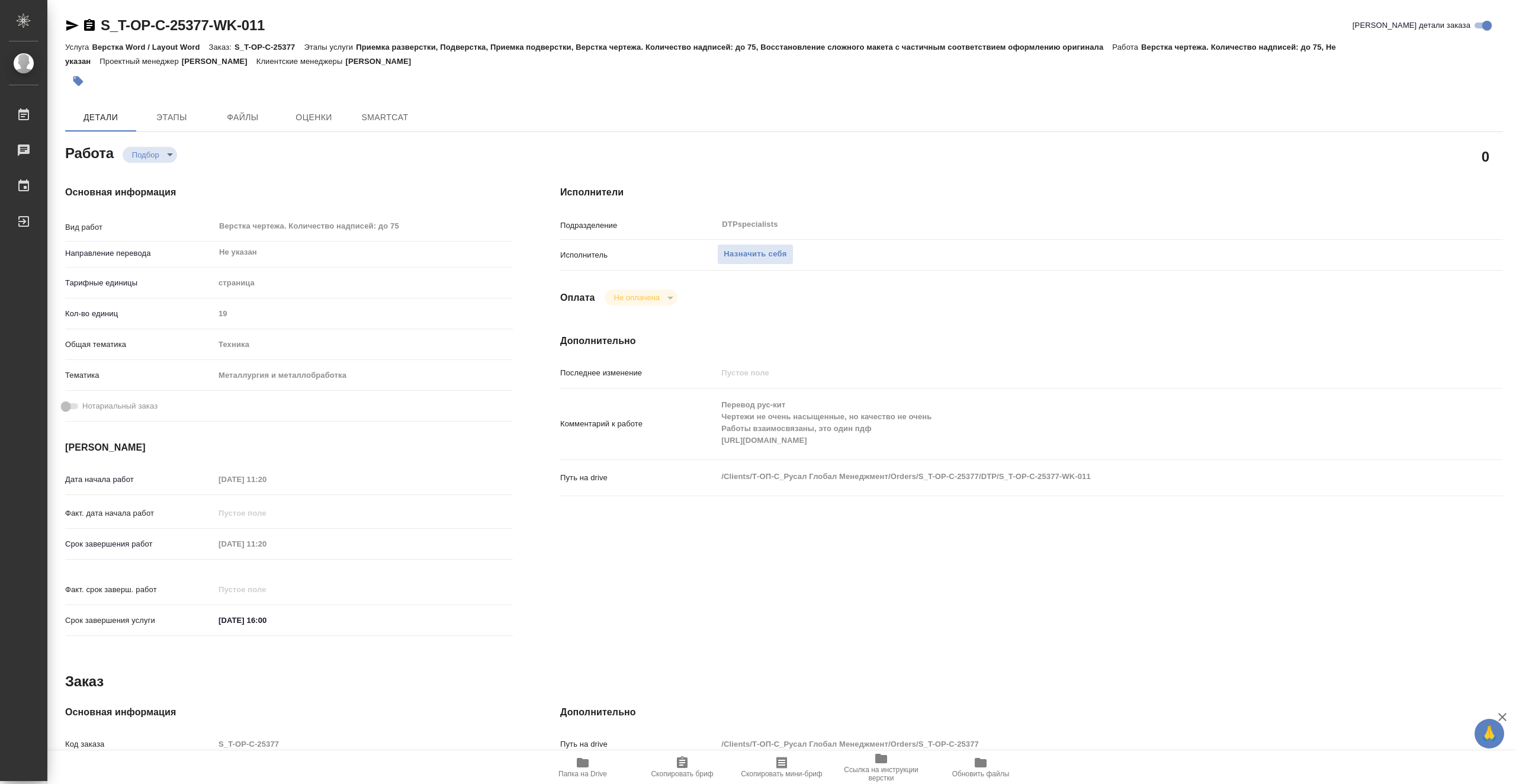
type textarea "x"
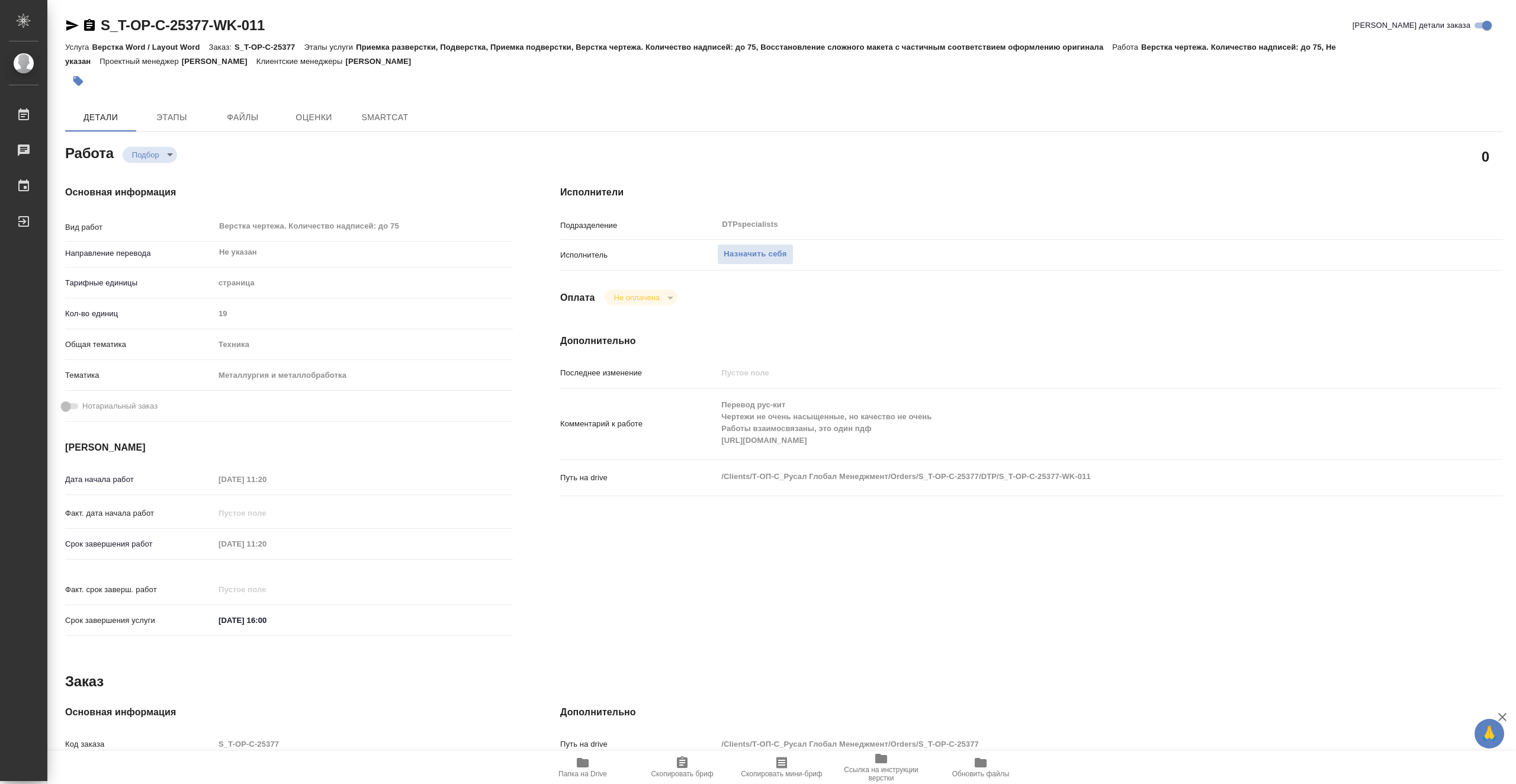
type textarea "x"
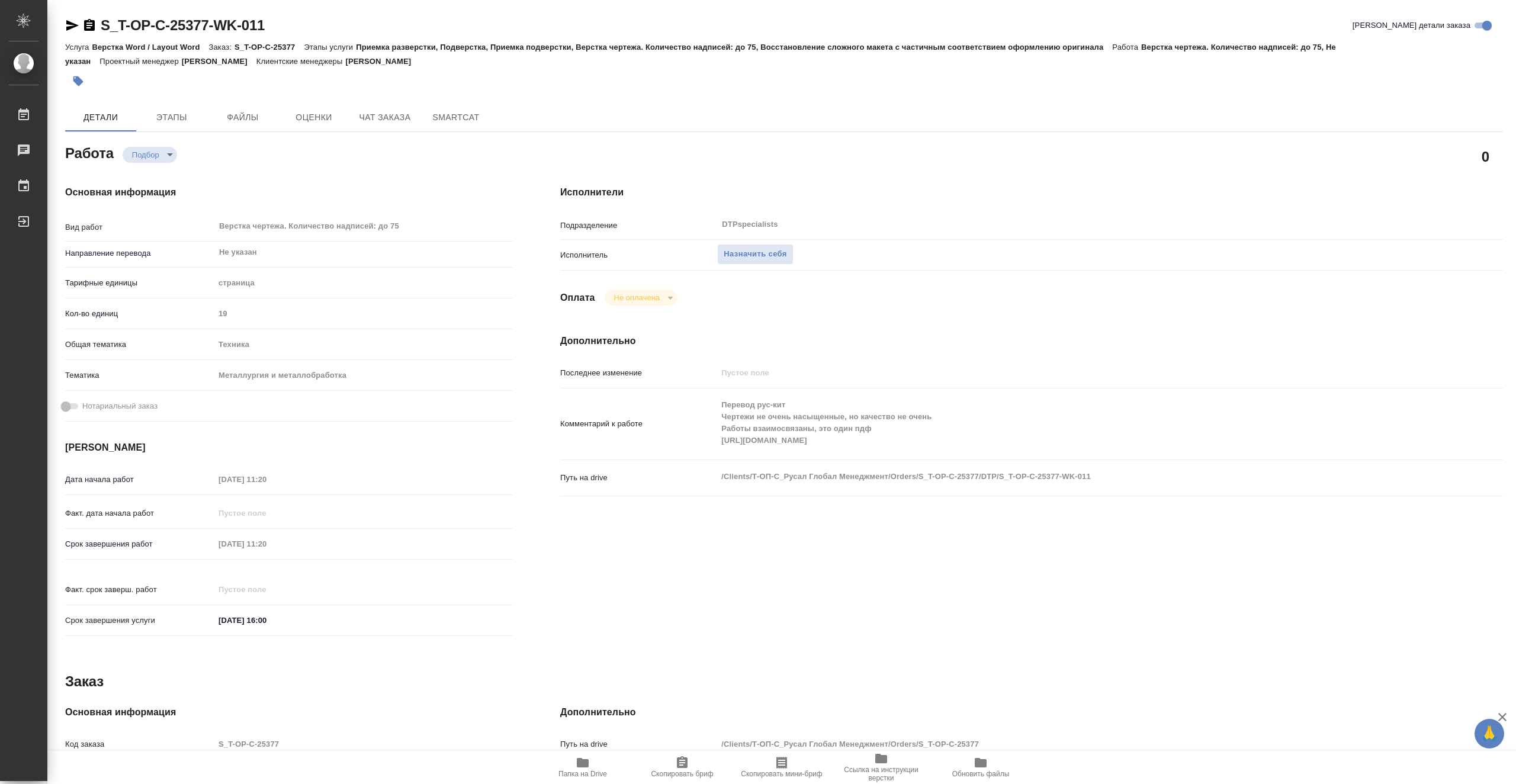
type textarea "x"
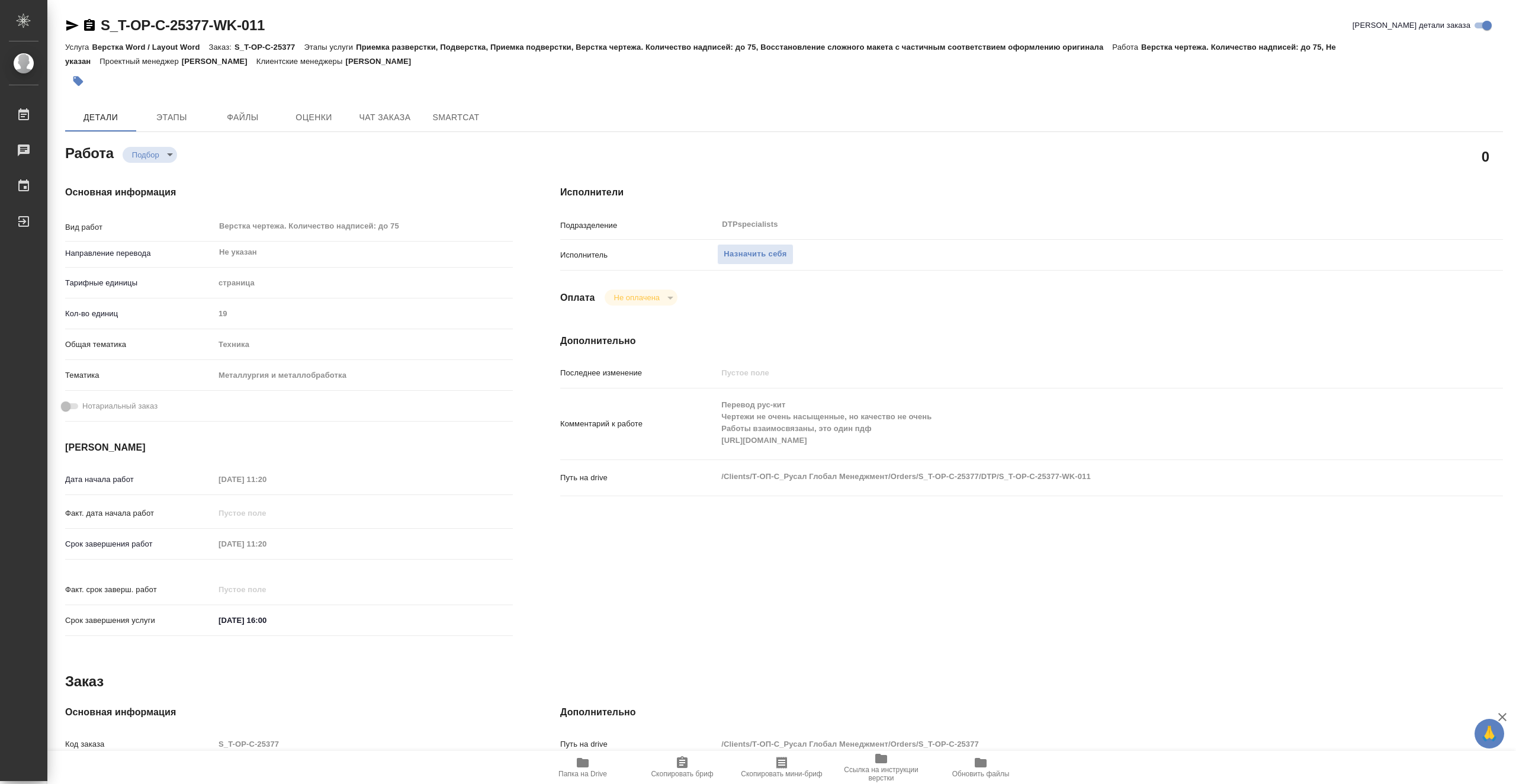
type textarea "x"
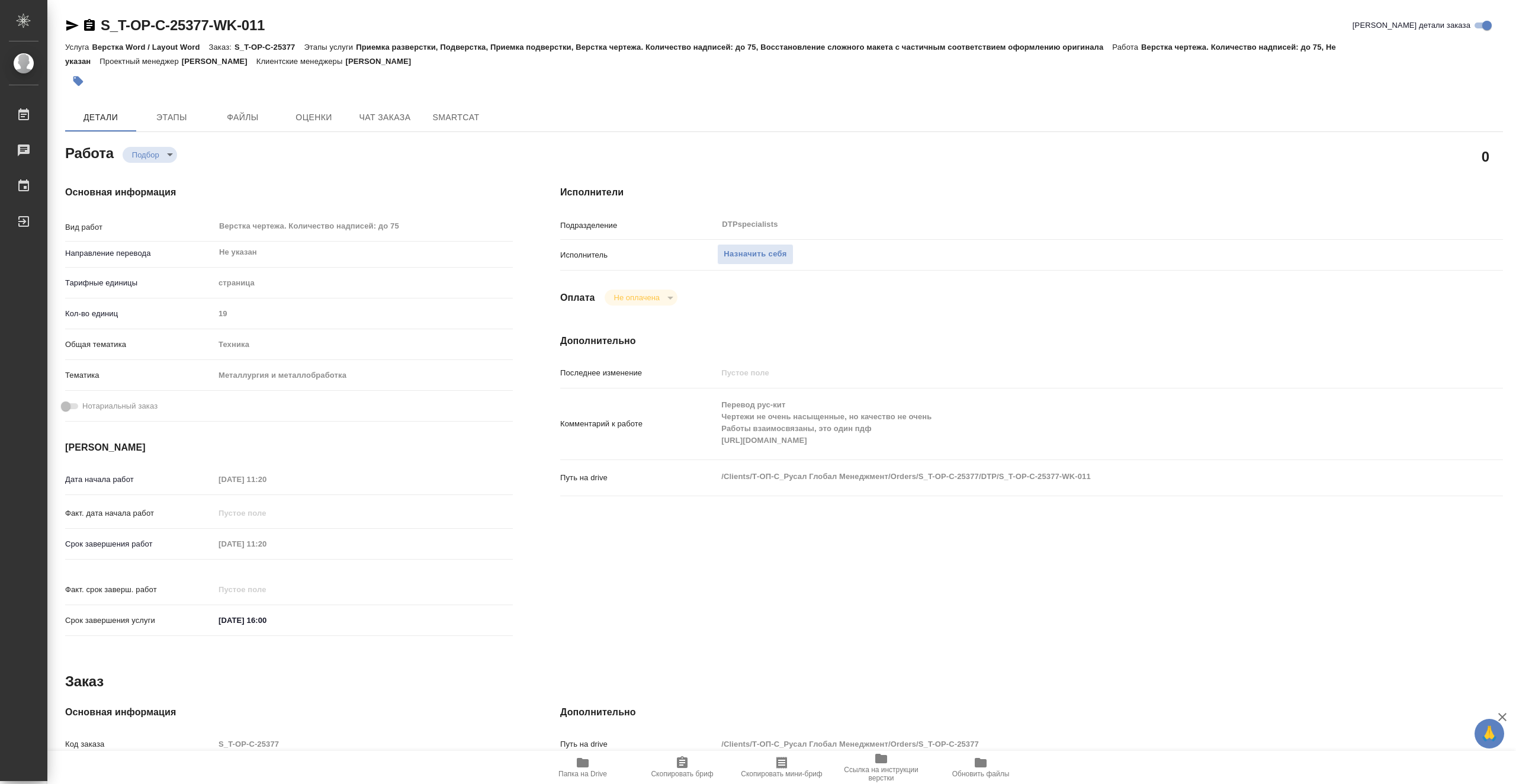
click at [599, 773] on span "Папка на Drive" at bounding box center [582, 773] width 48 height 9
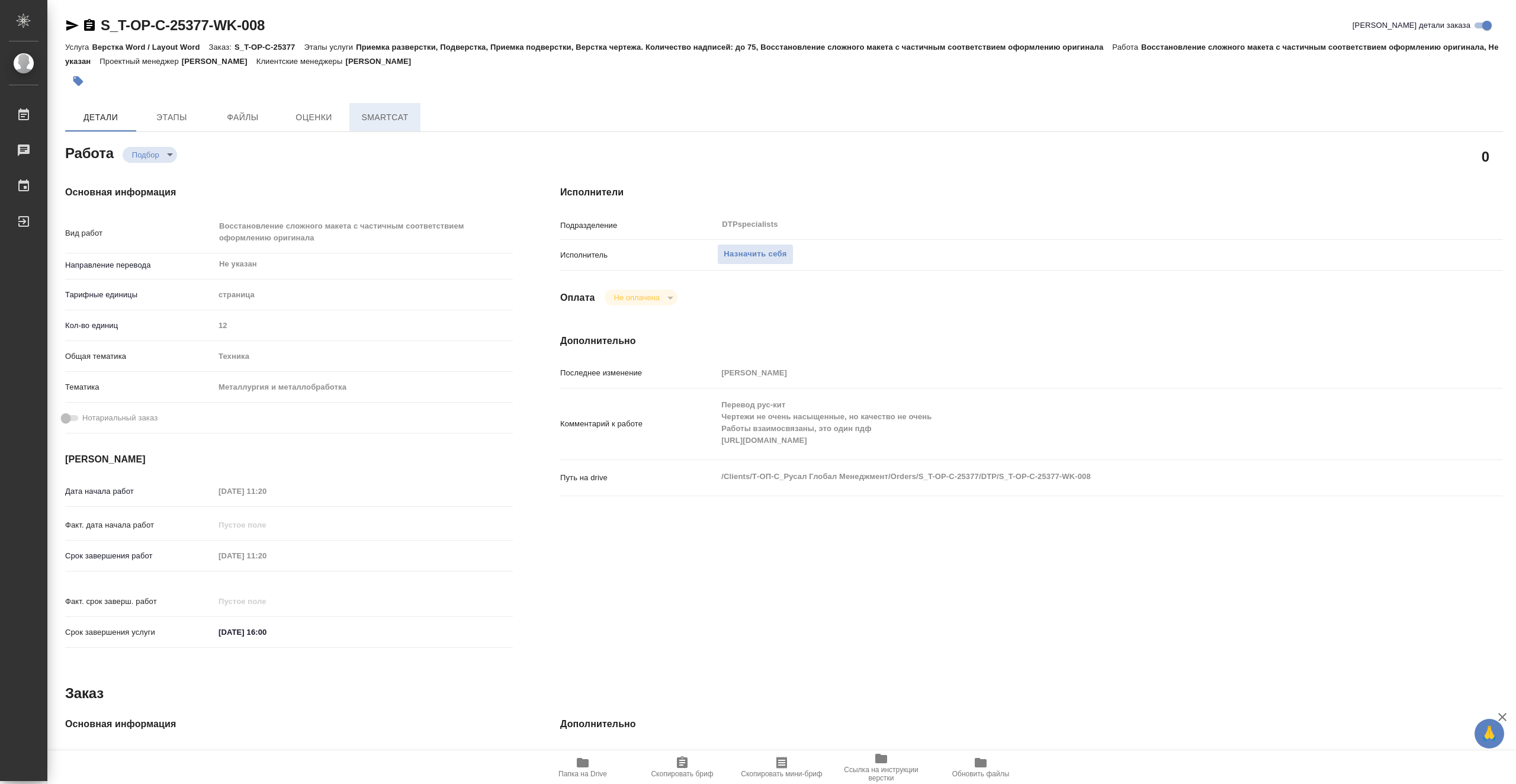
type textarea "x"
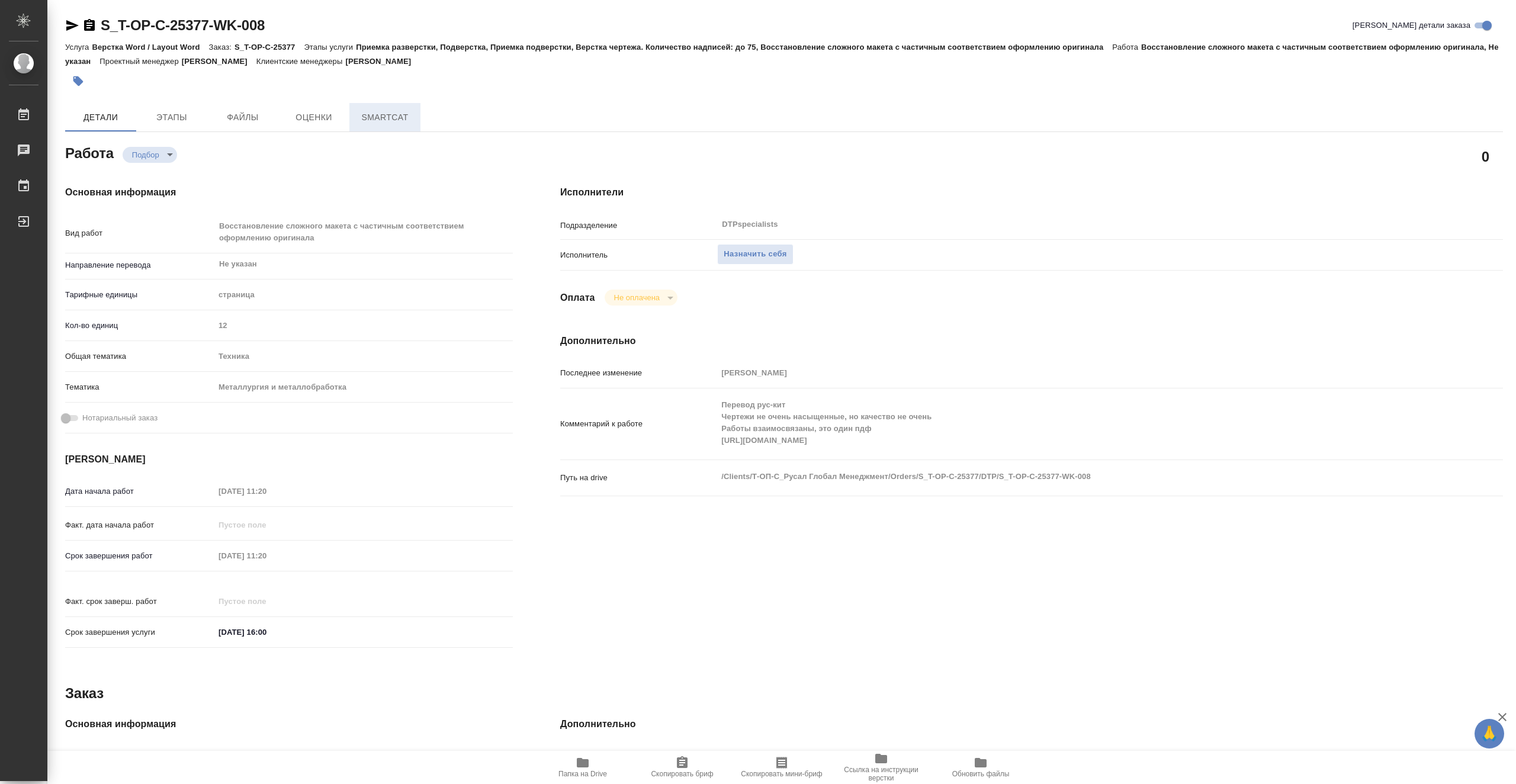
type textarea "x"
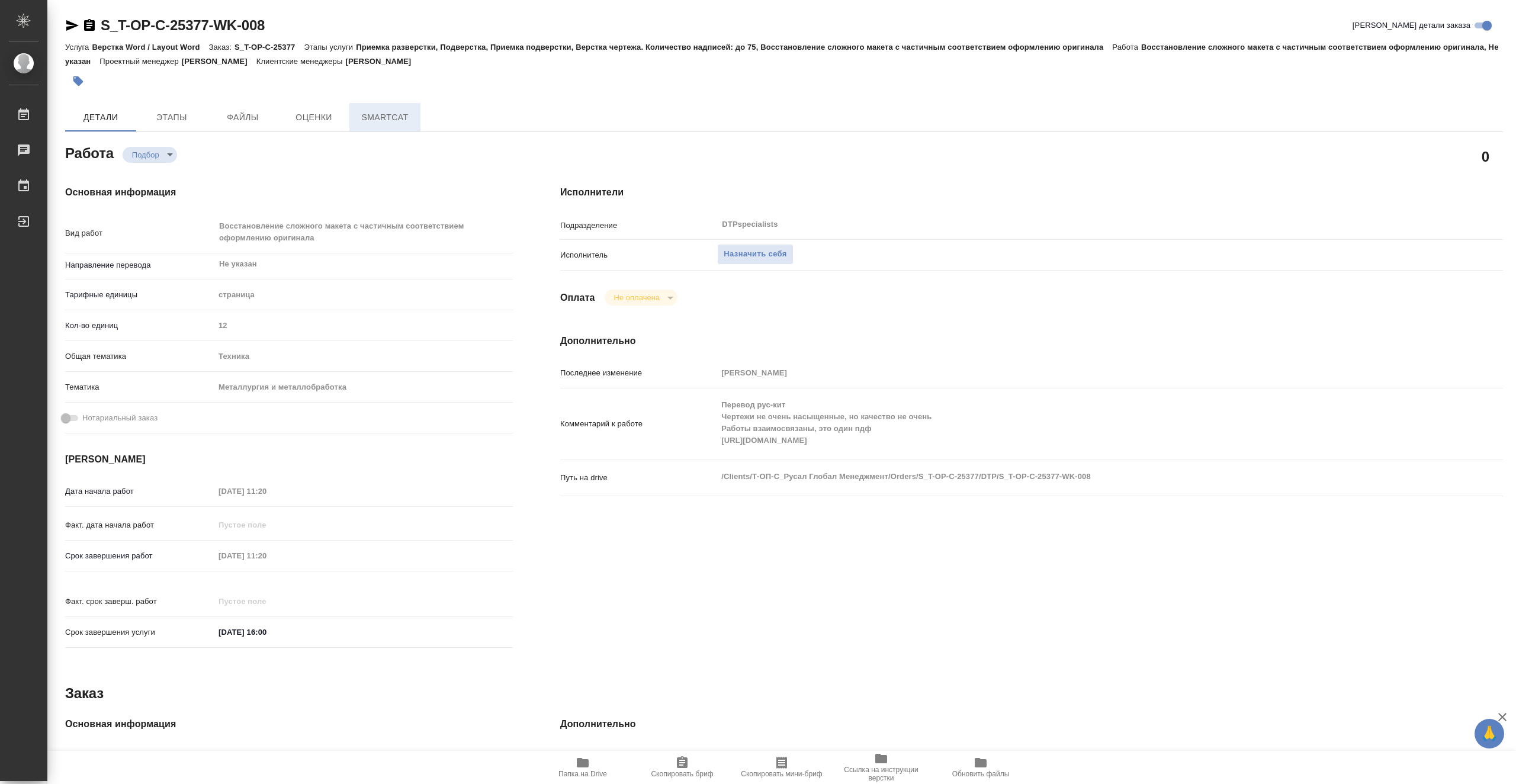
type textarea "x"
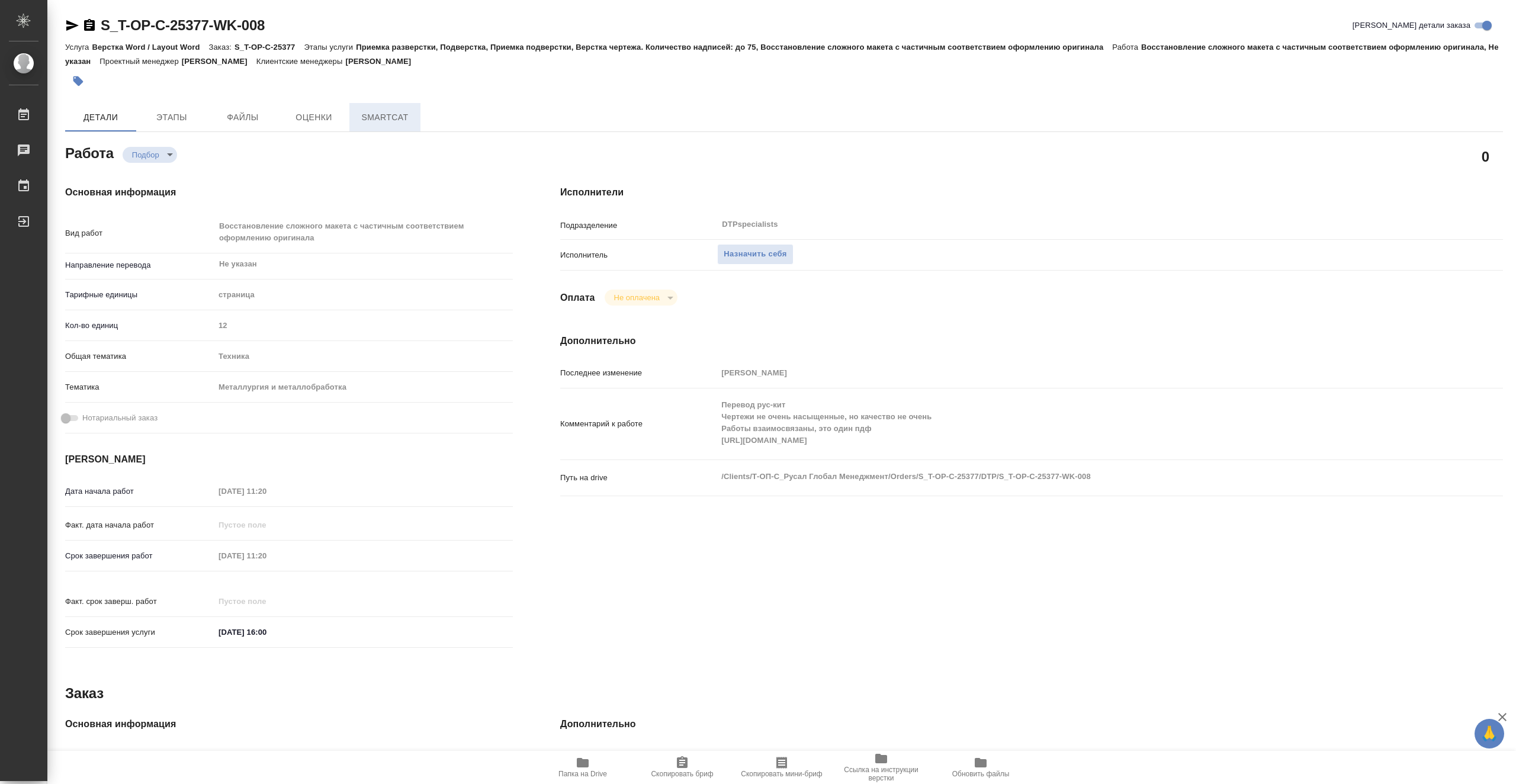
type textarea "x"
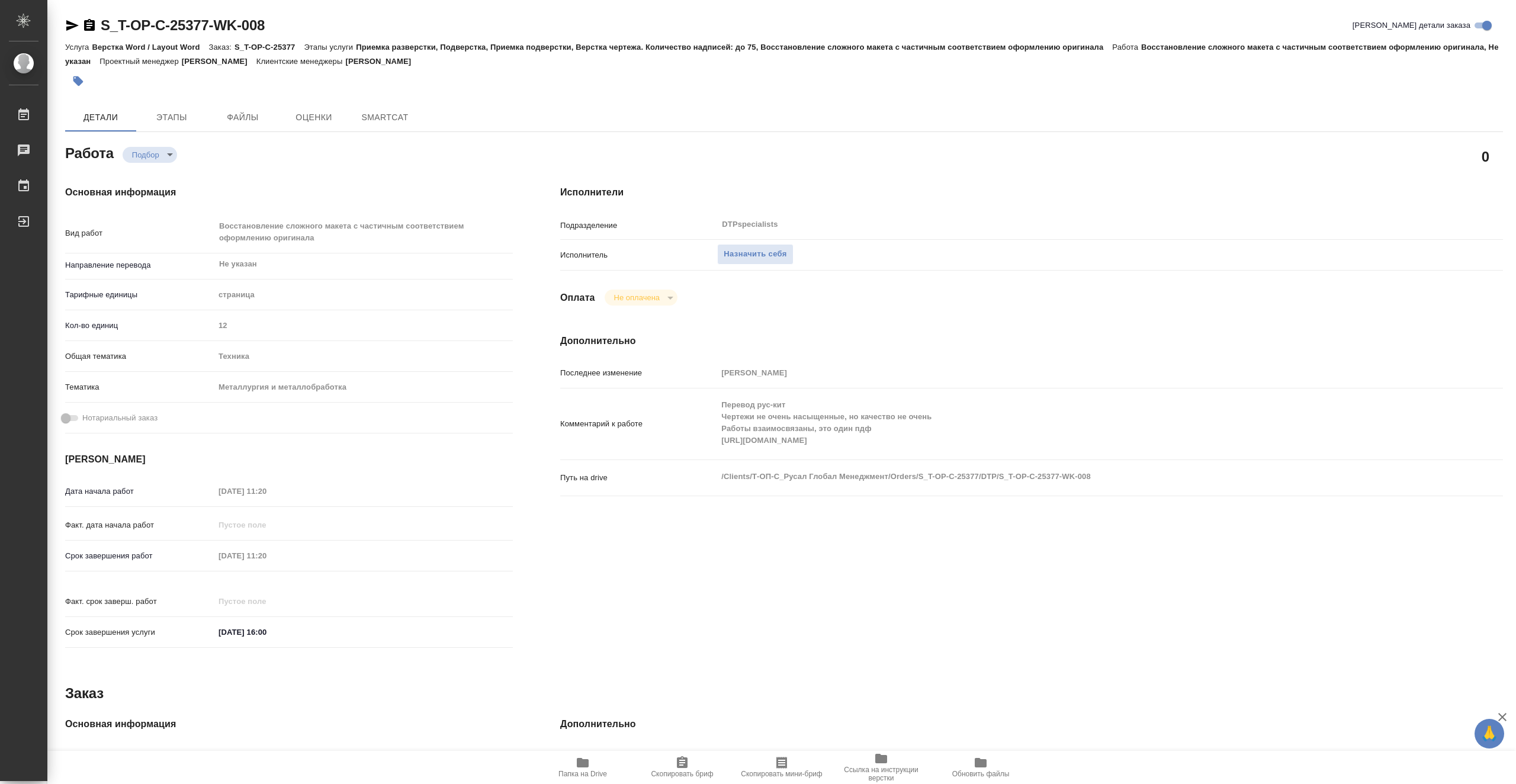
type textarea "x"
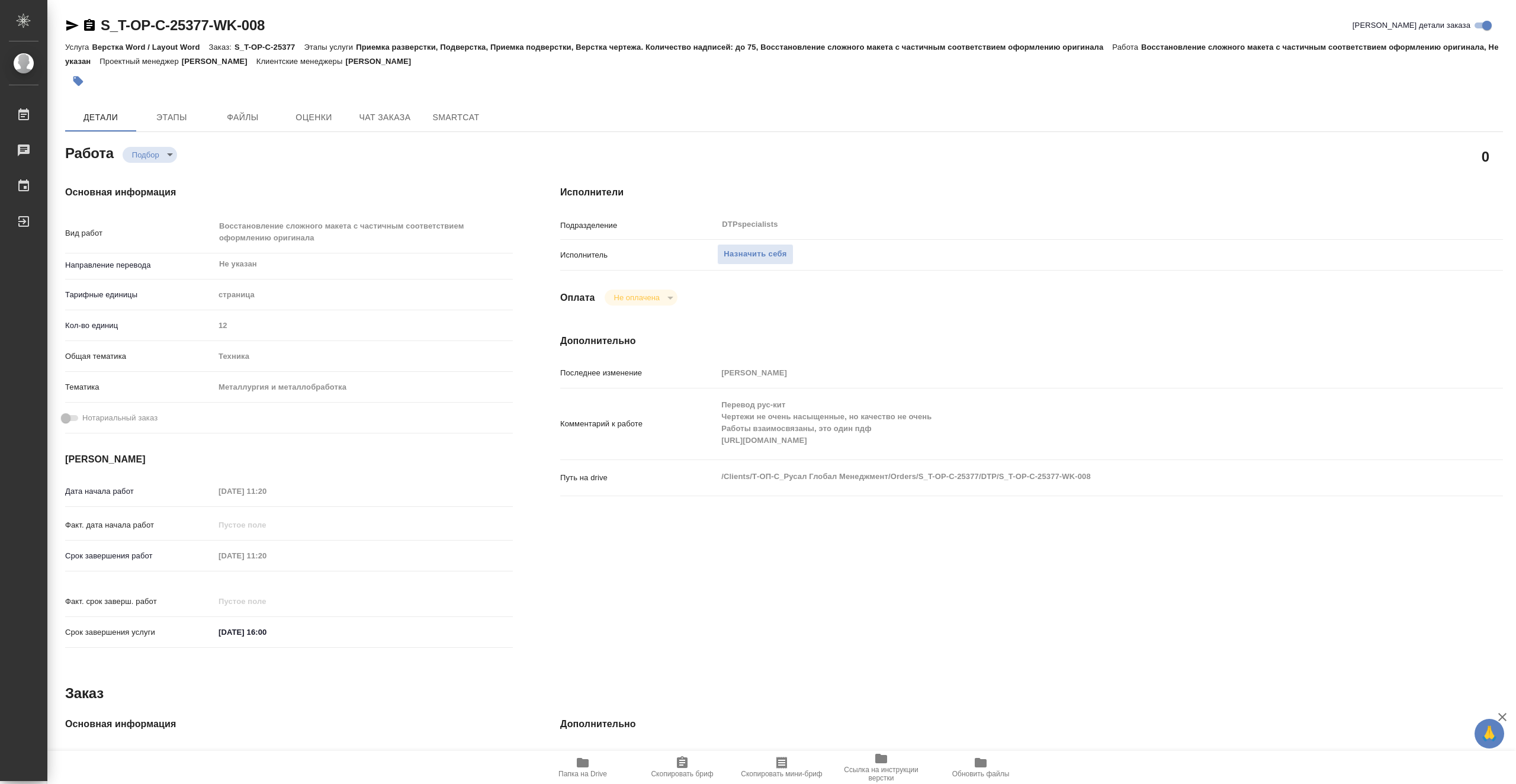
type textarea "x"
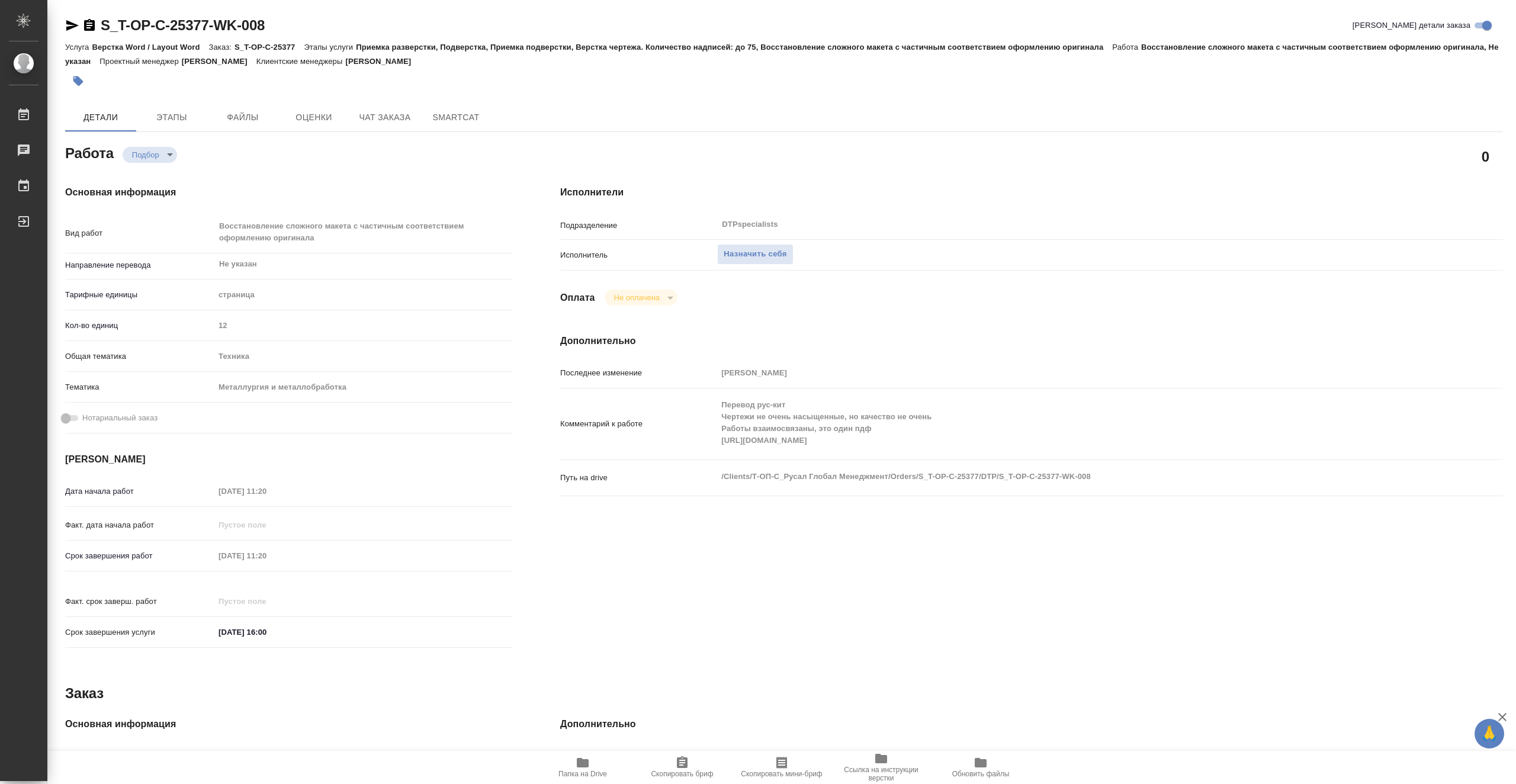
type textarea "x"
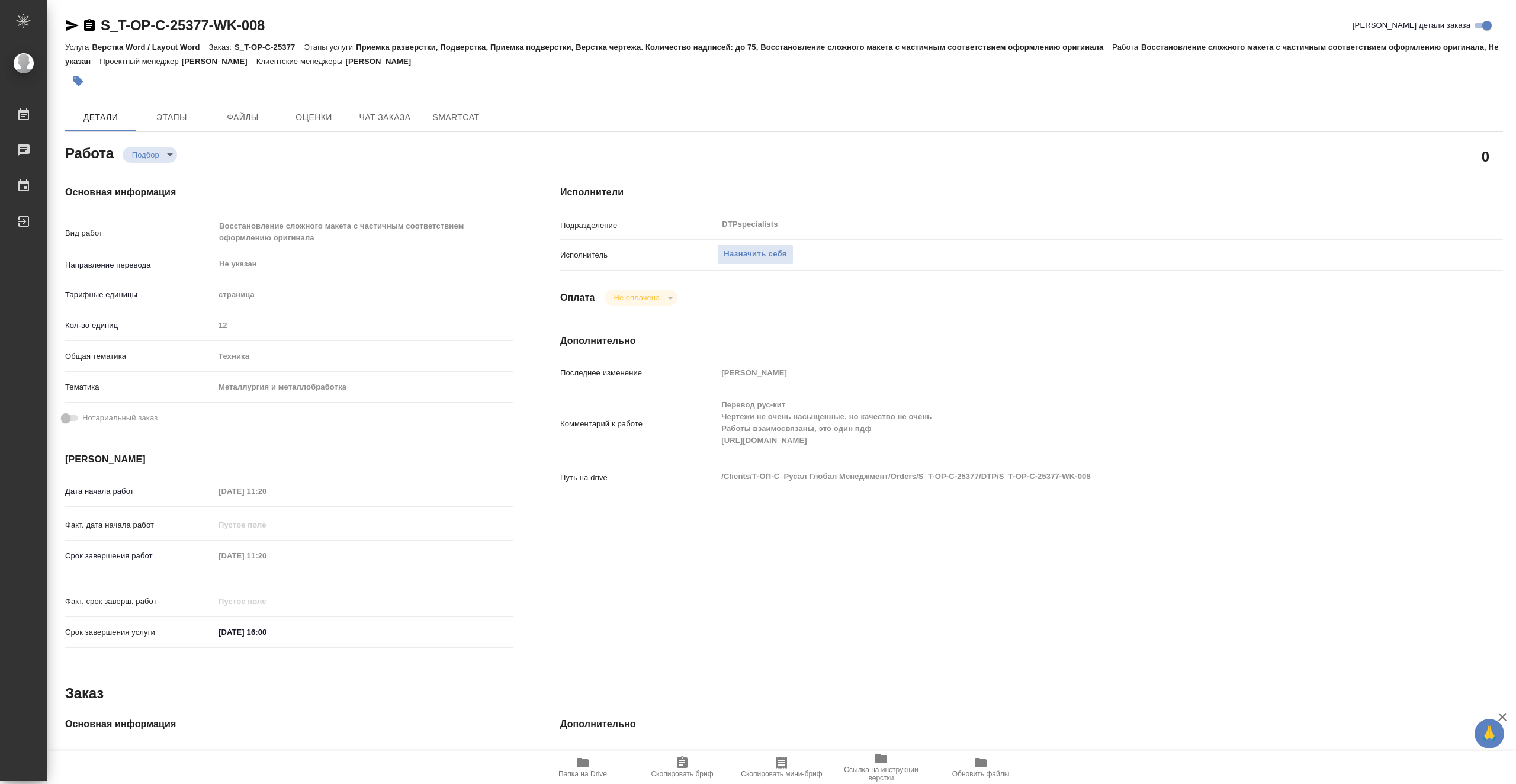
click at [585, 770] on span "Папка на Drive" at bounding box center [582, 773] width 48 height 9
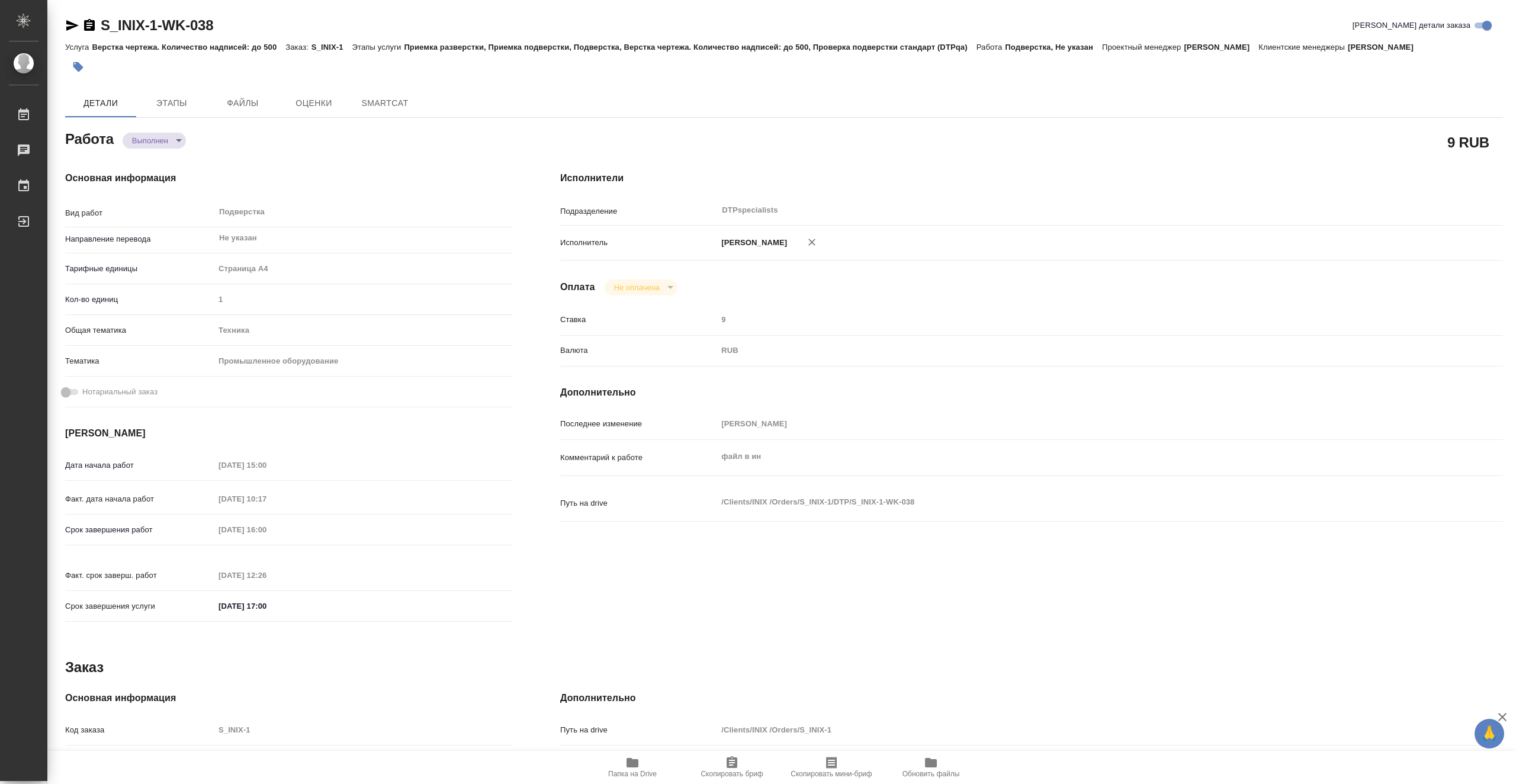
type textarea "x"
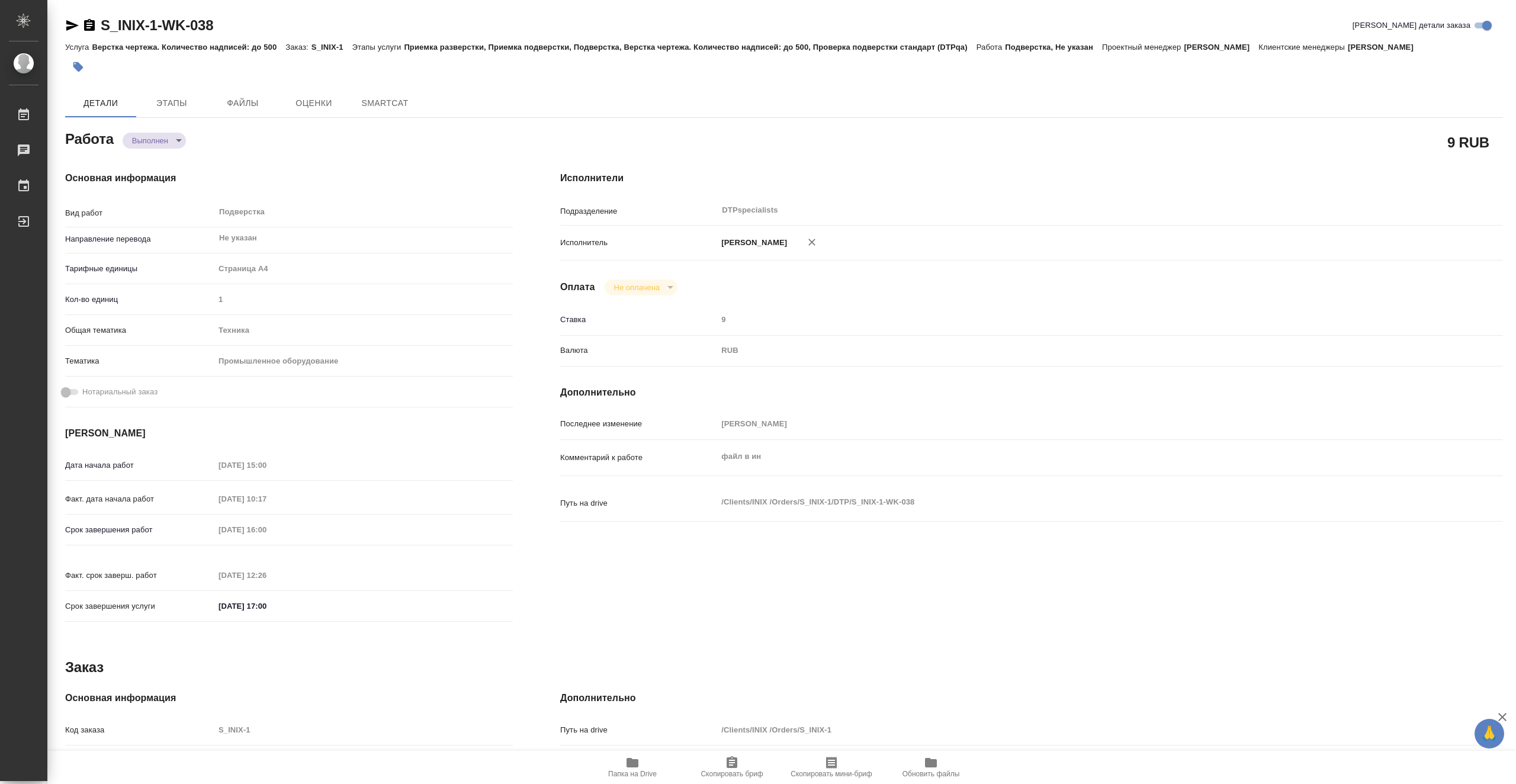
type textarea "x"
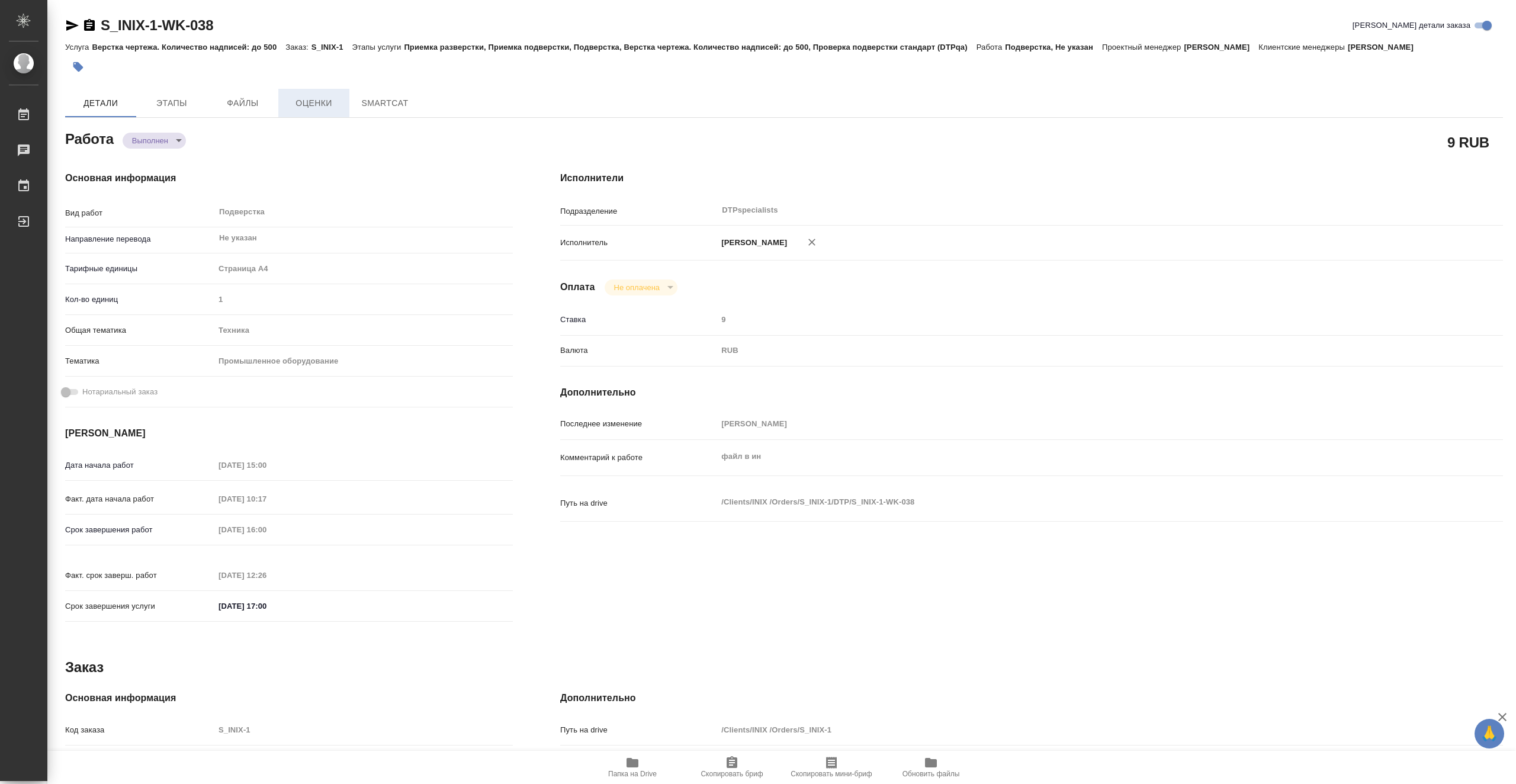
type textarea "x"
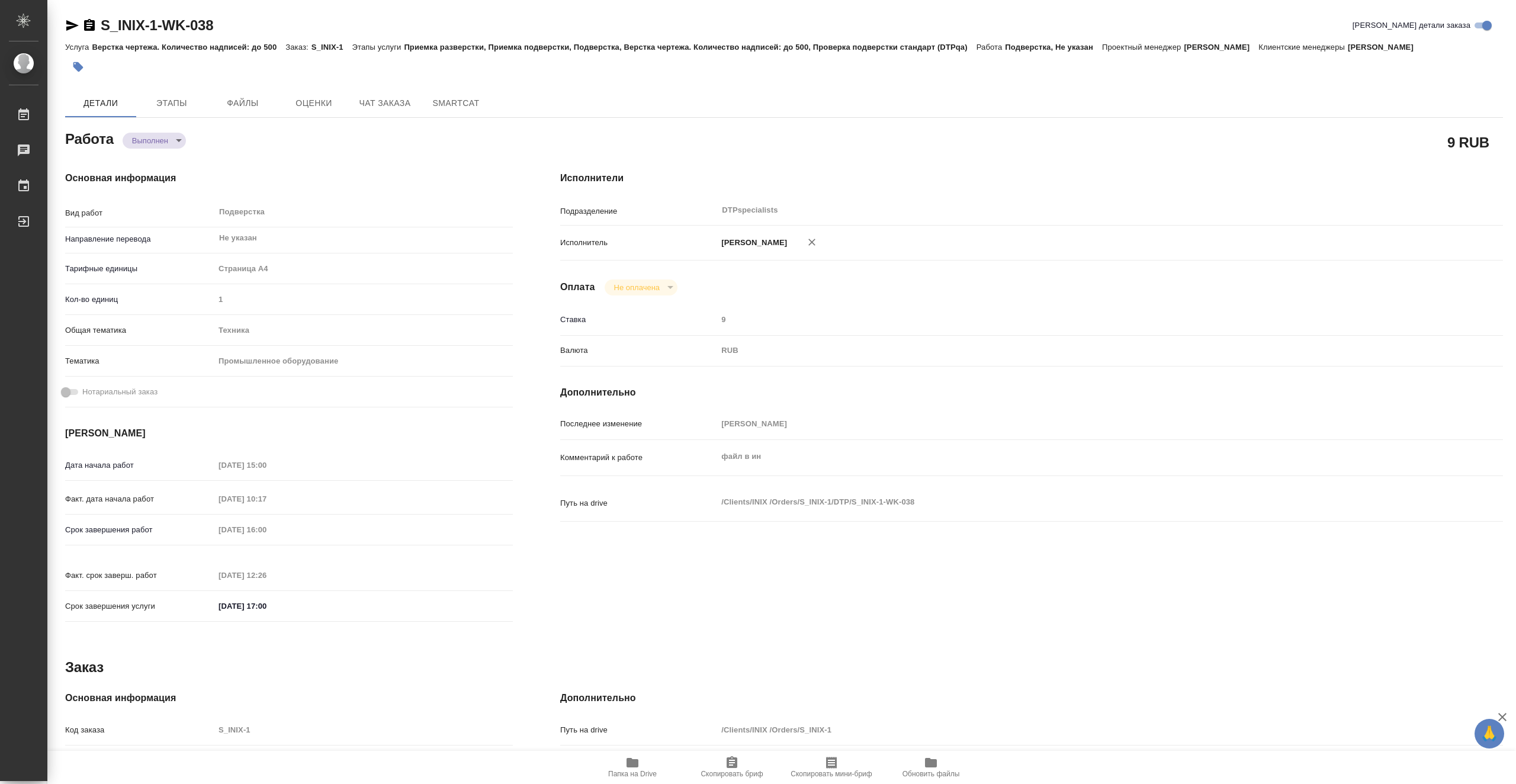
type textarea "x"
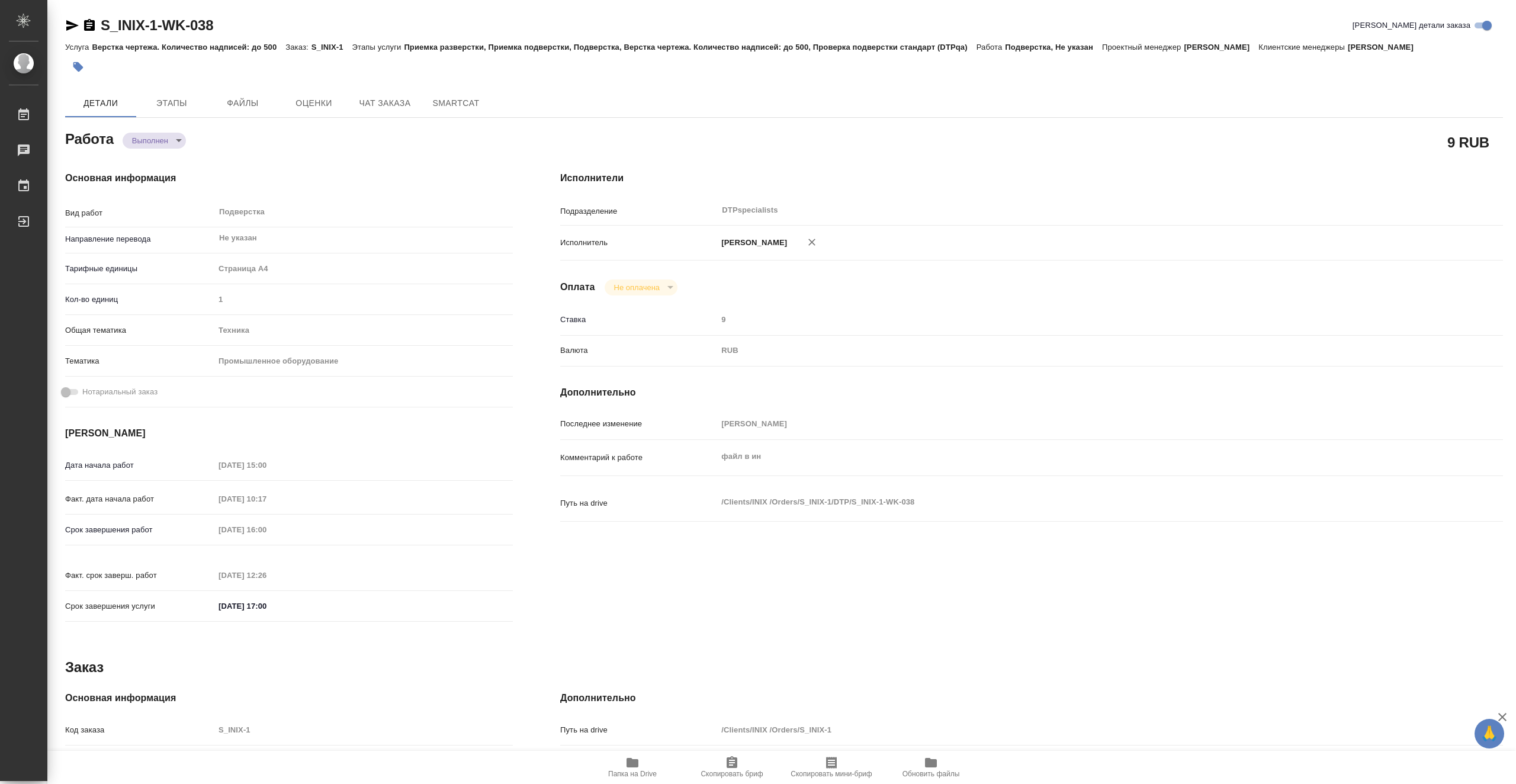
type textarea "x"
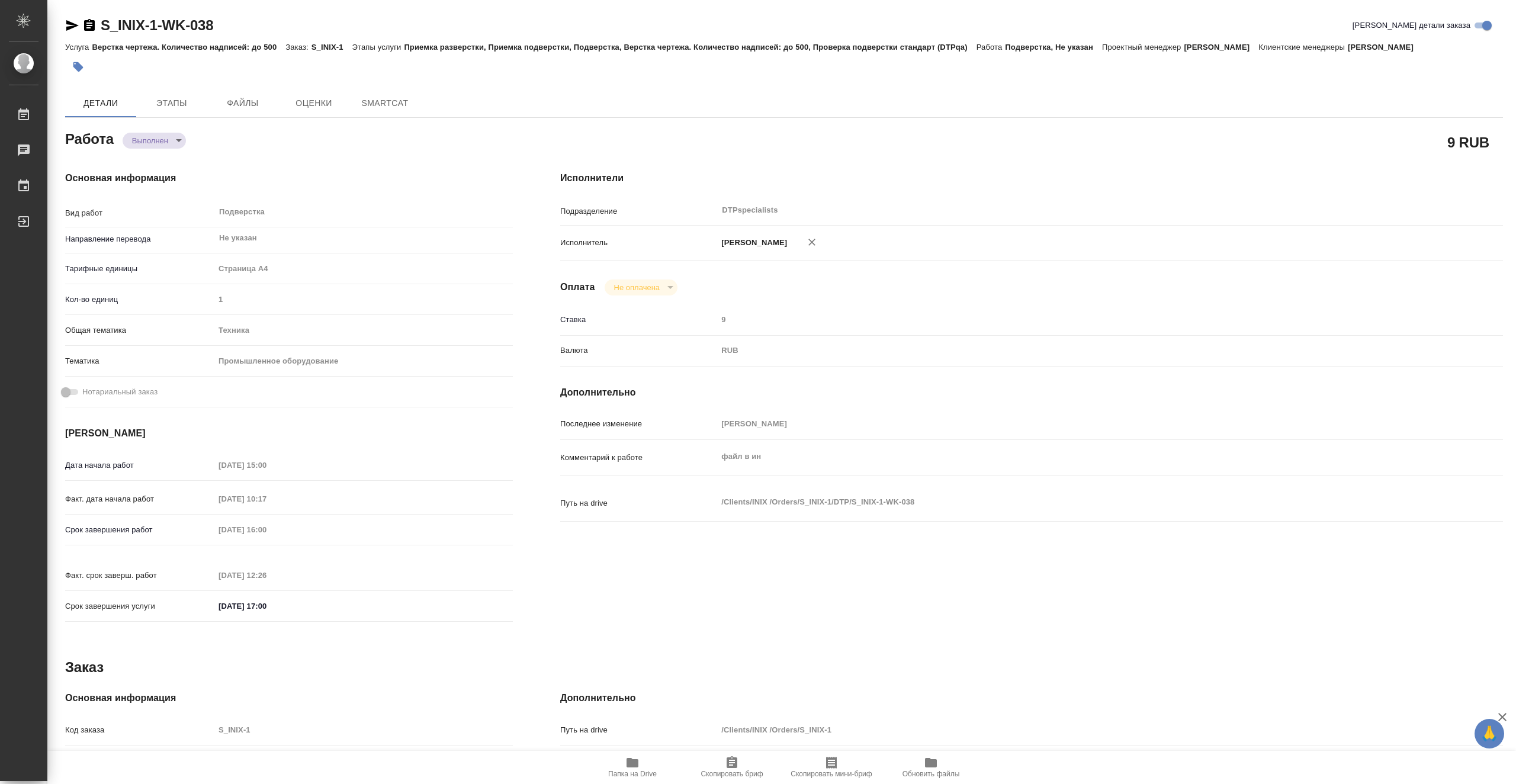
type textarea "x"
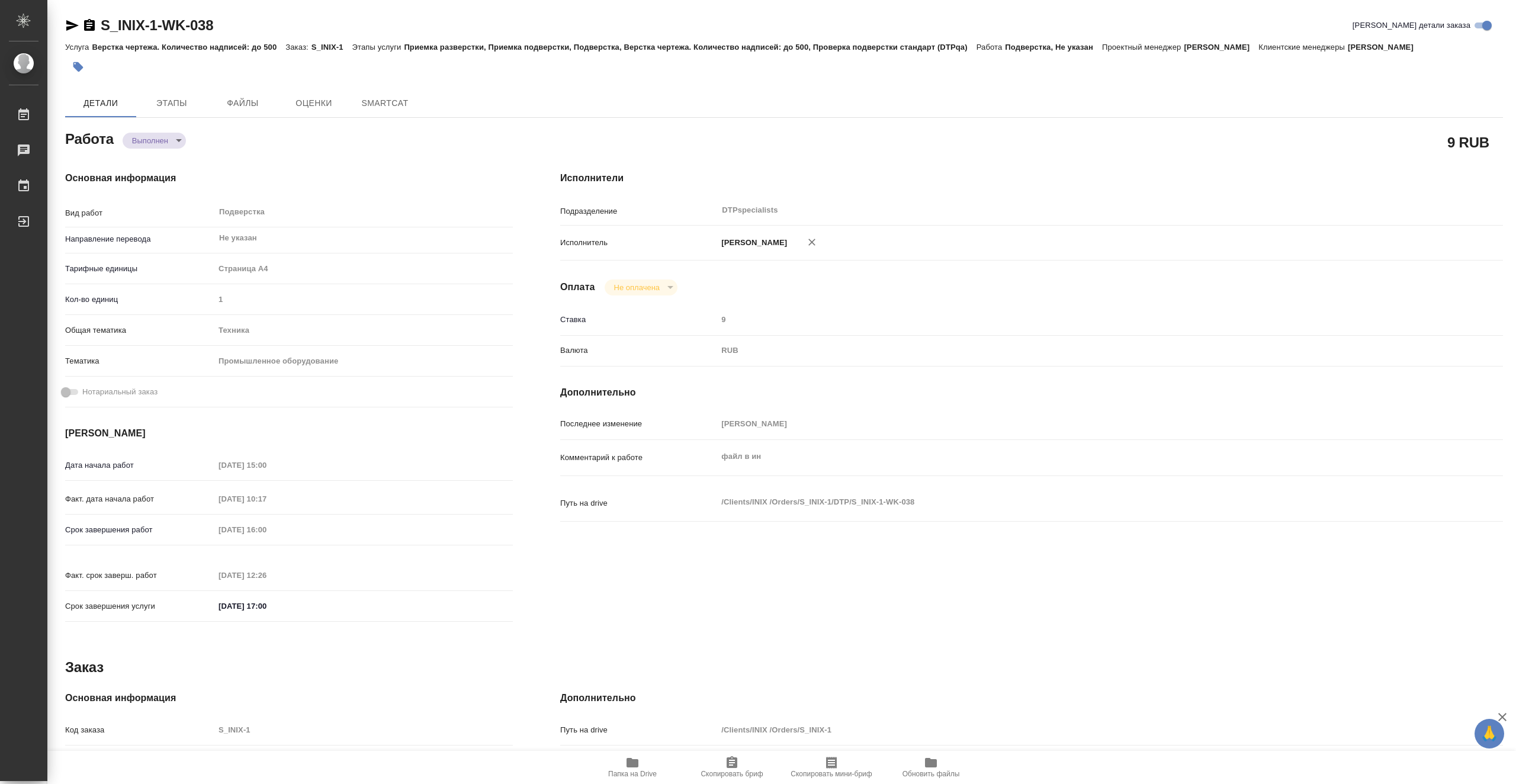
type textarea "x"
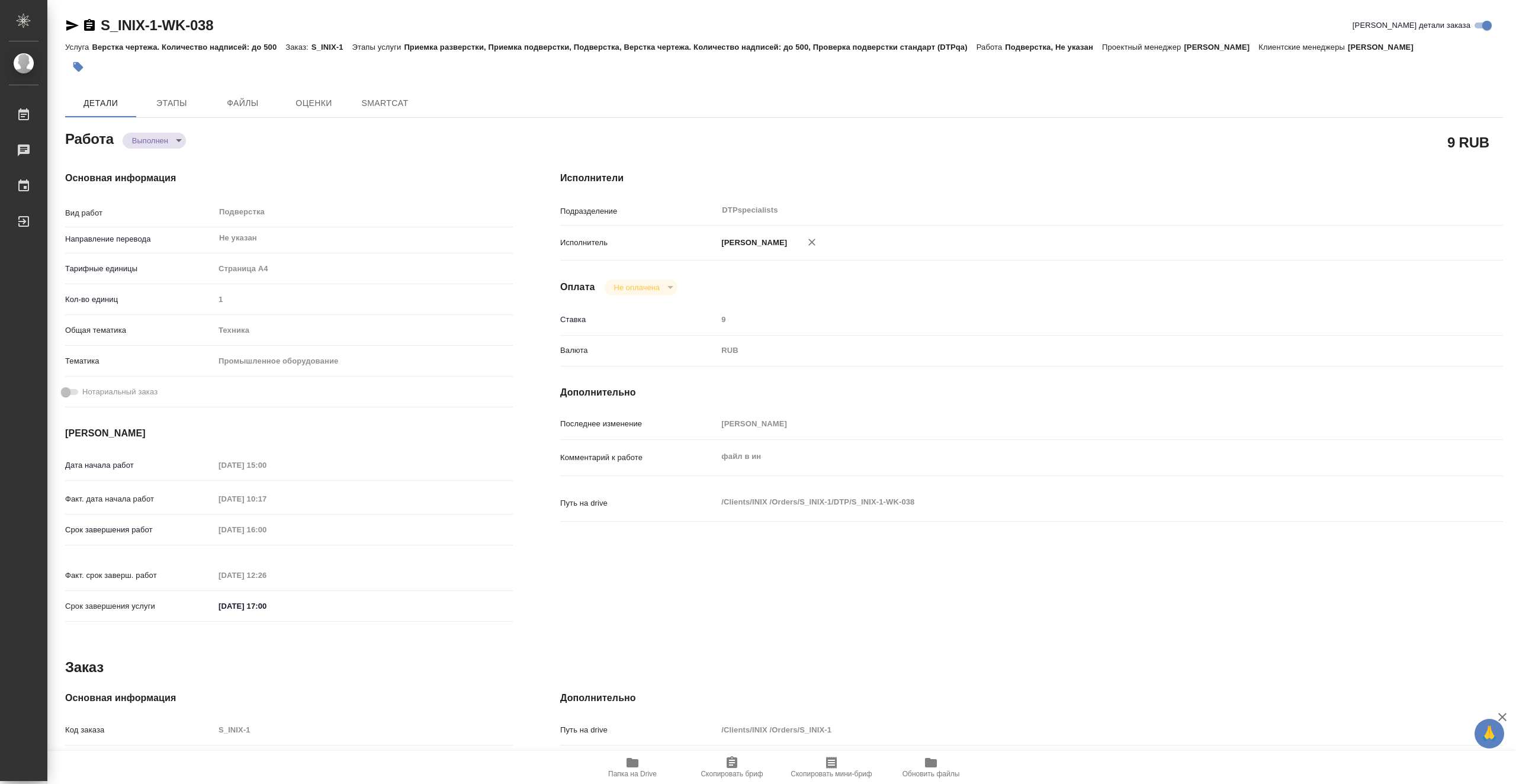
type textarea "x"
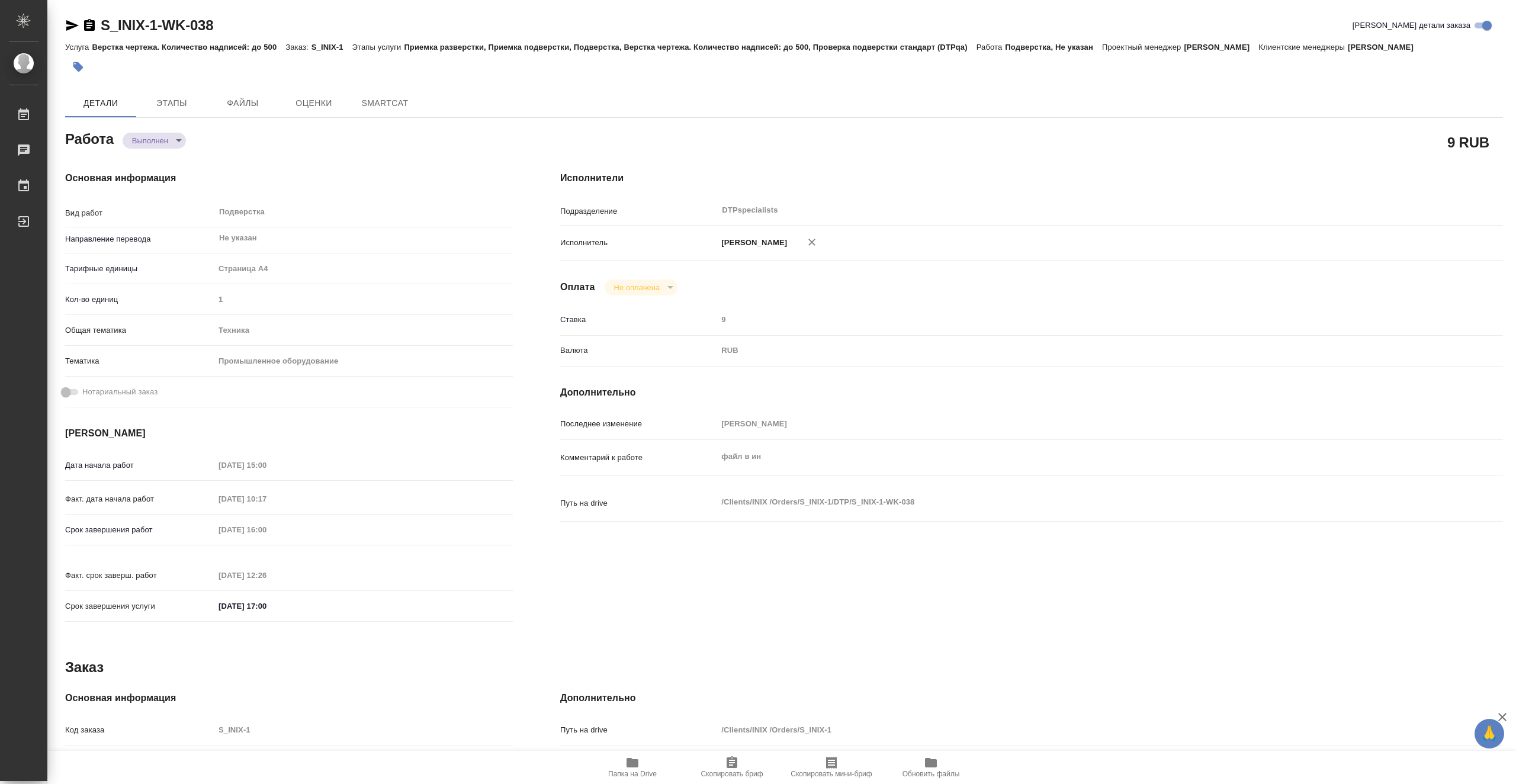
type textarea "x"
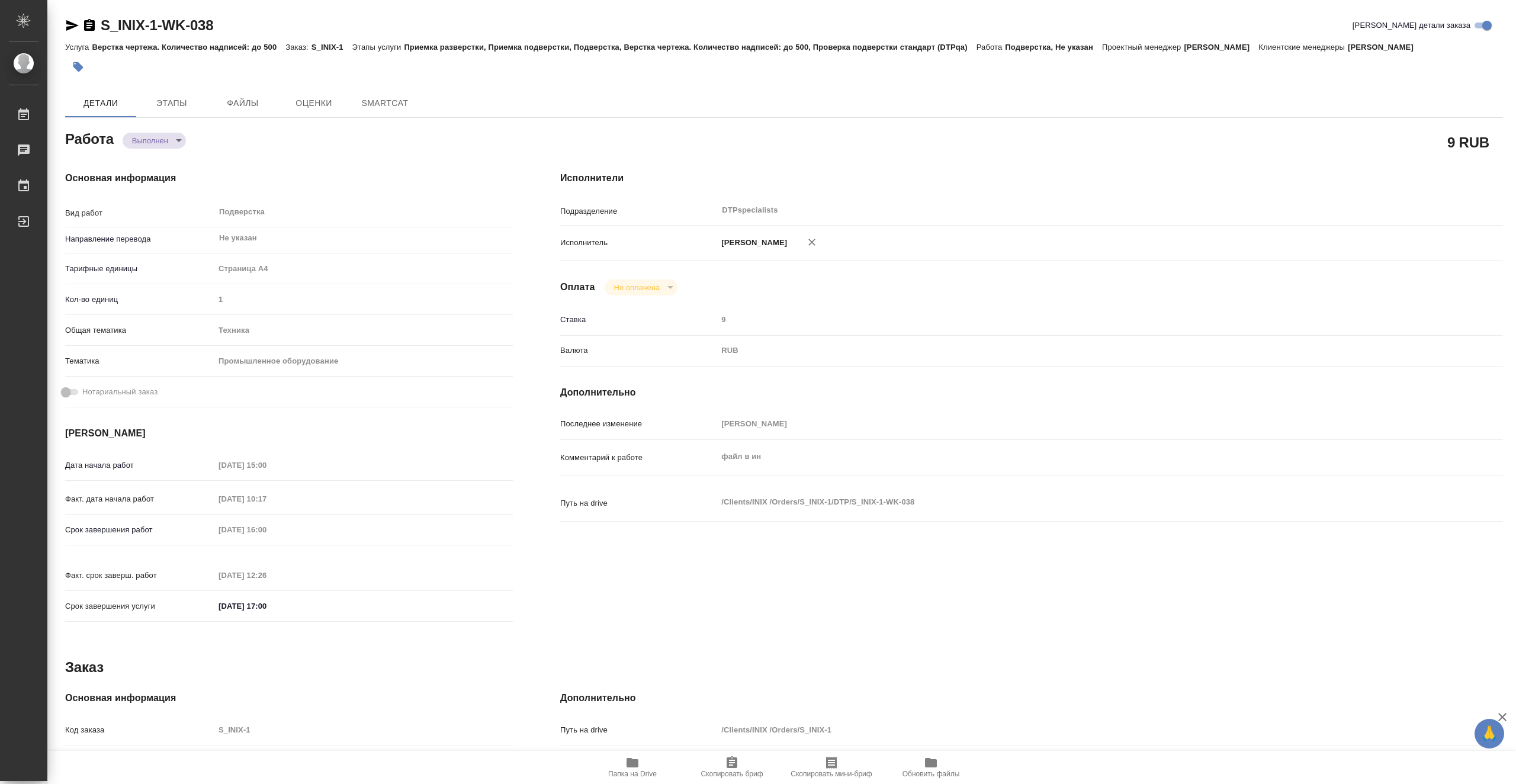
type textarea "x"
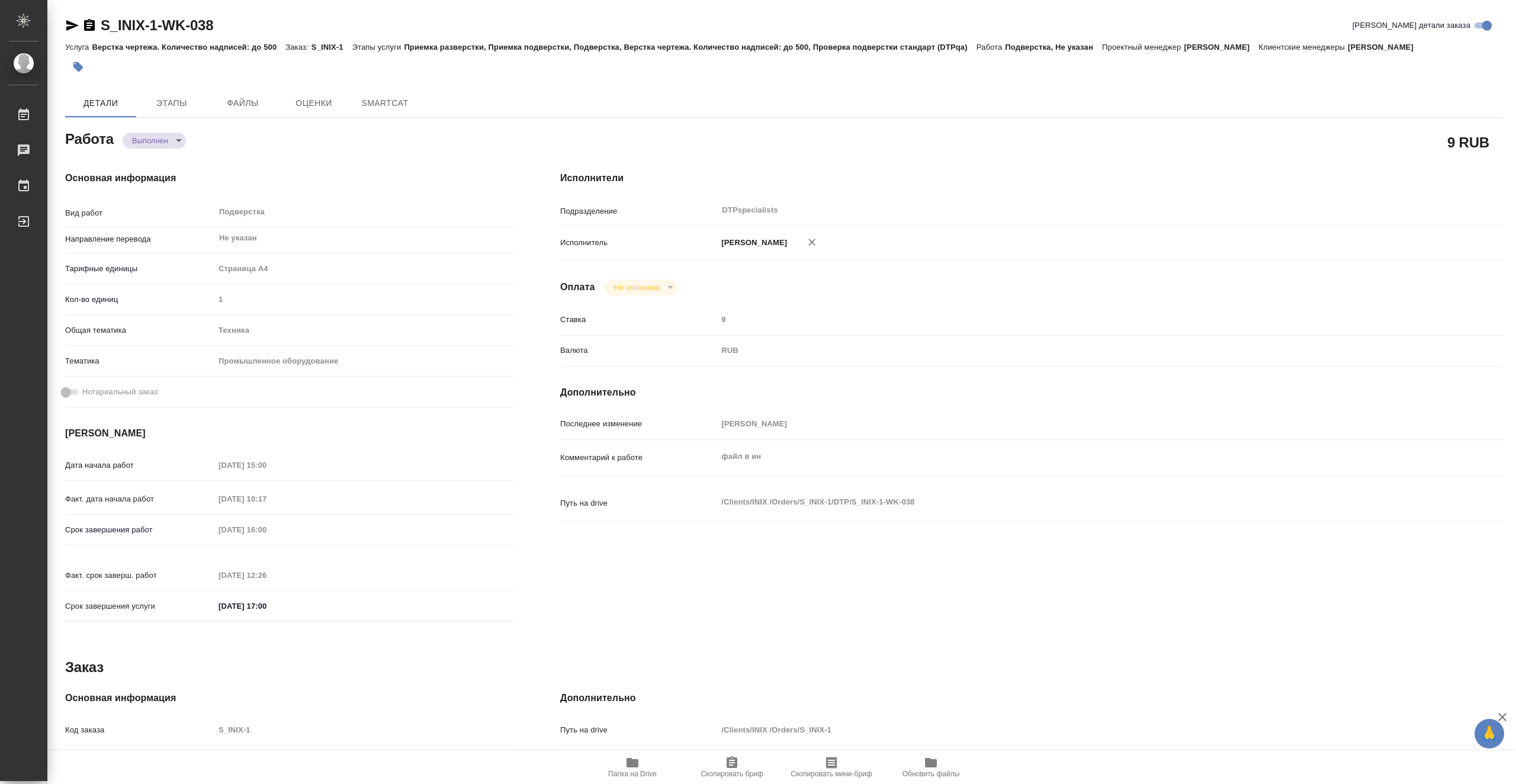
type textarea "x"
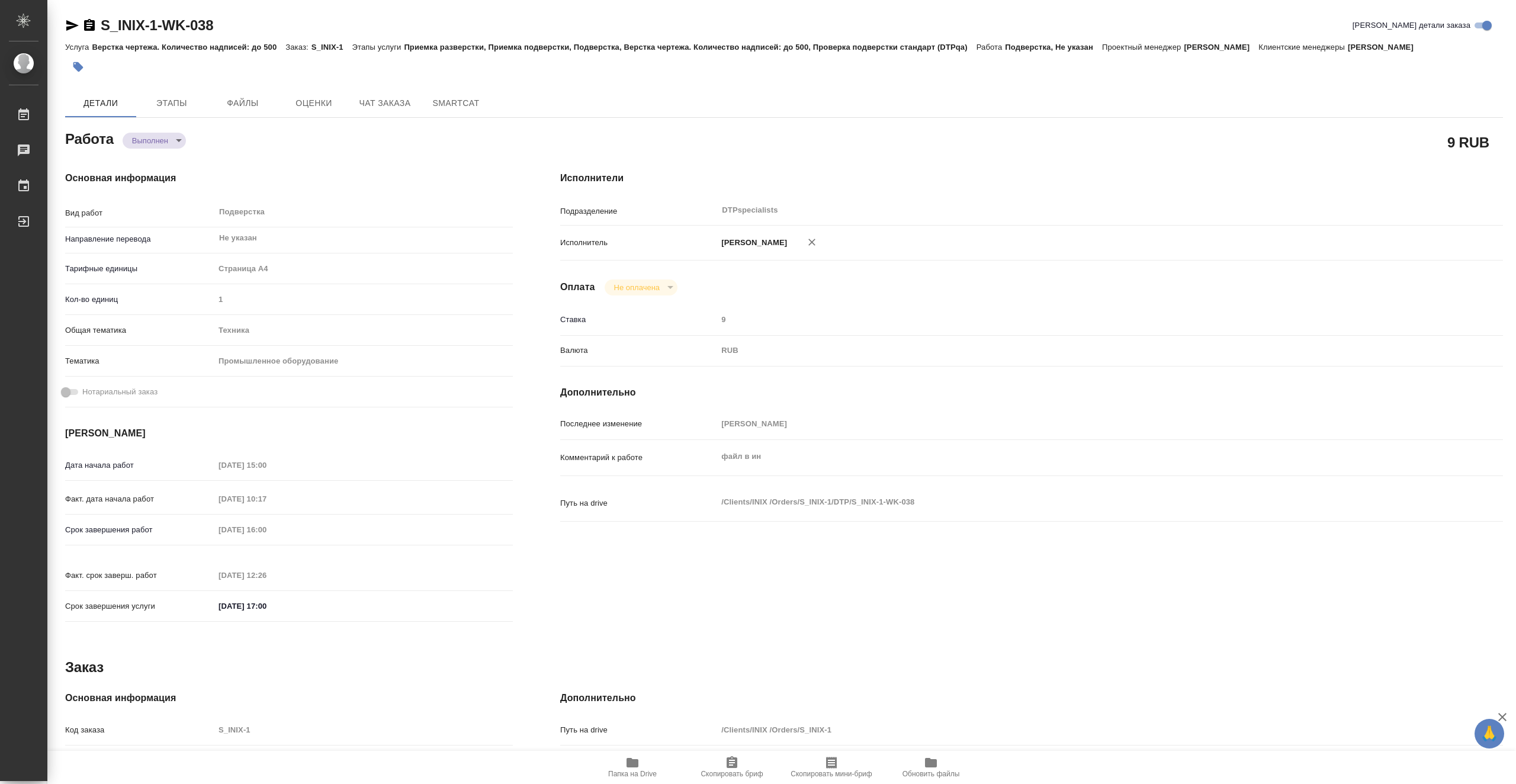
type textarea "x"
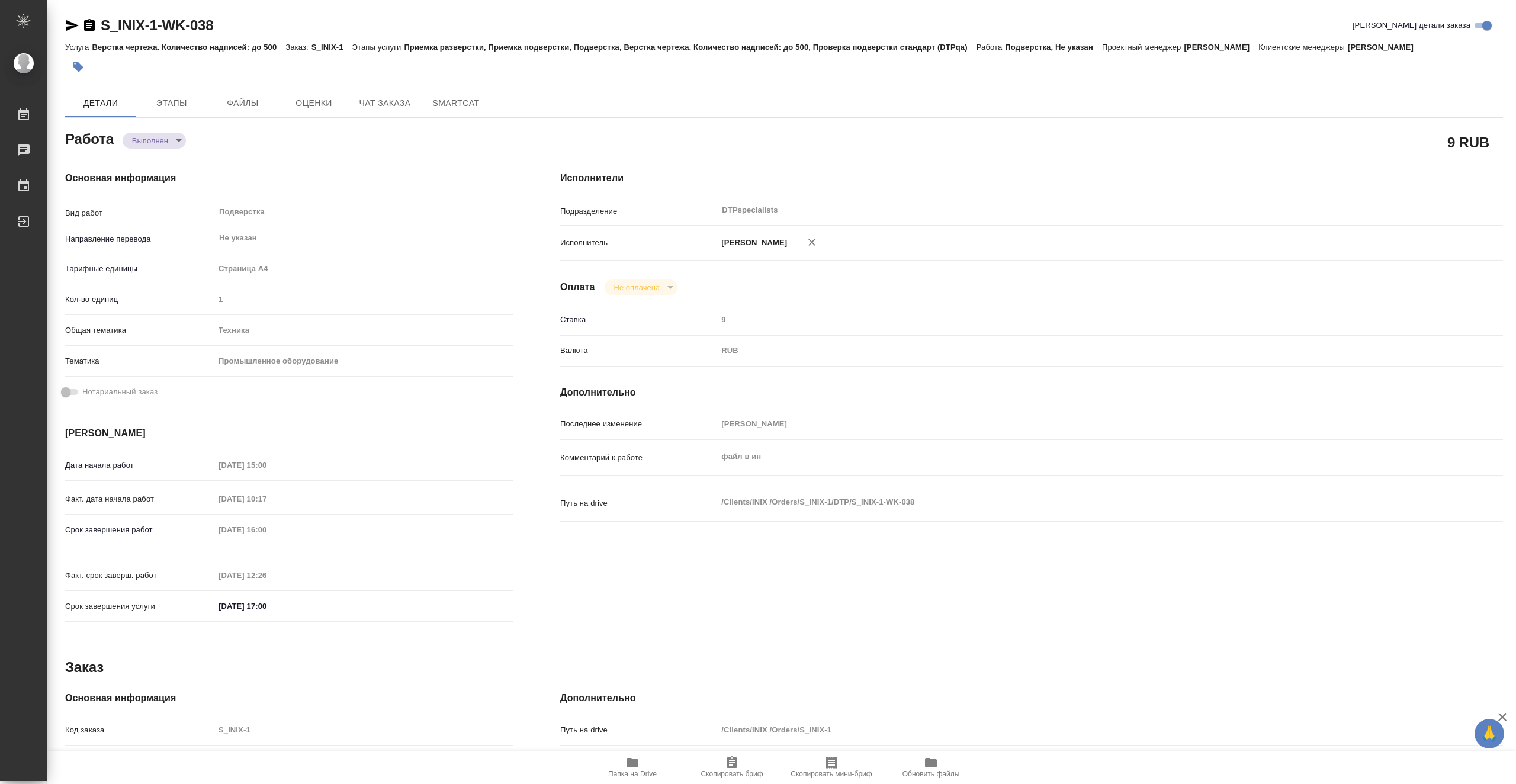
type textarea "x"
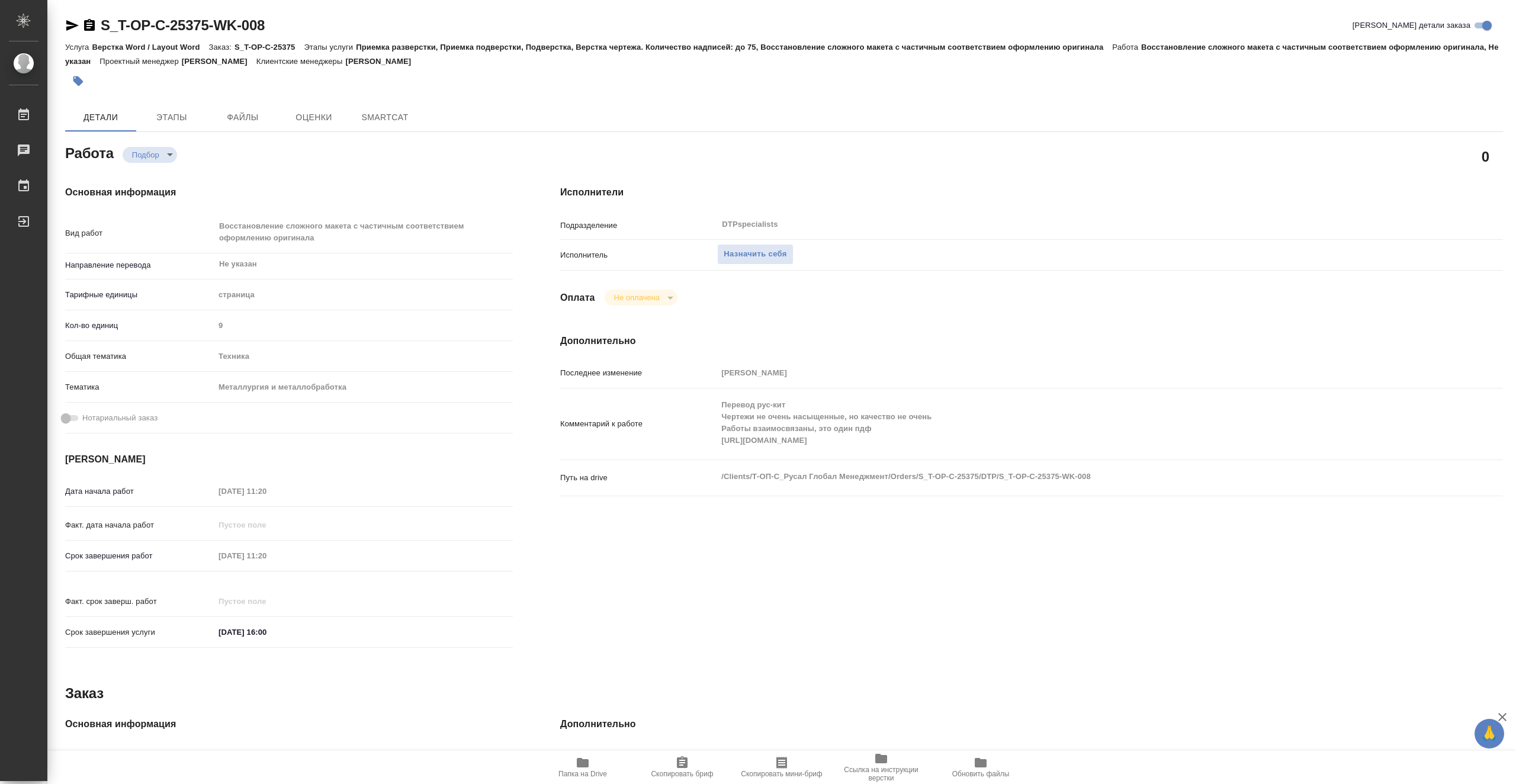
type textarea "x"
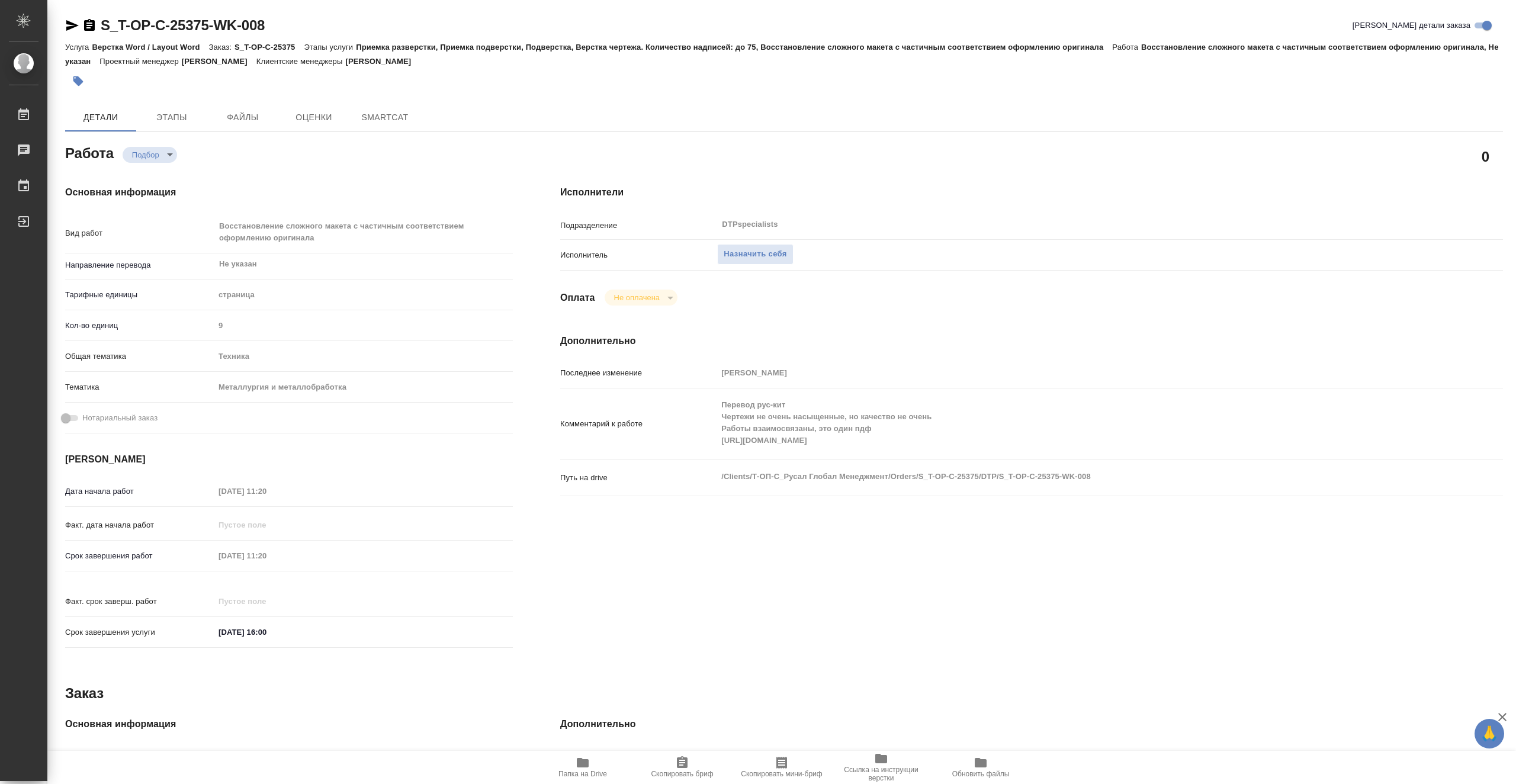
type textarea "x"
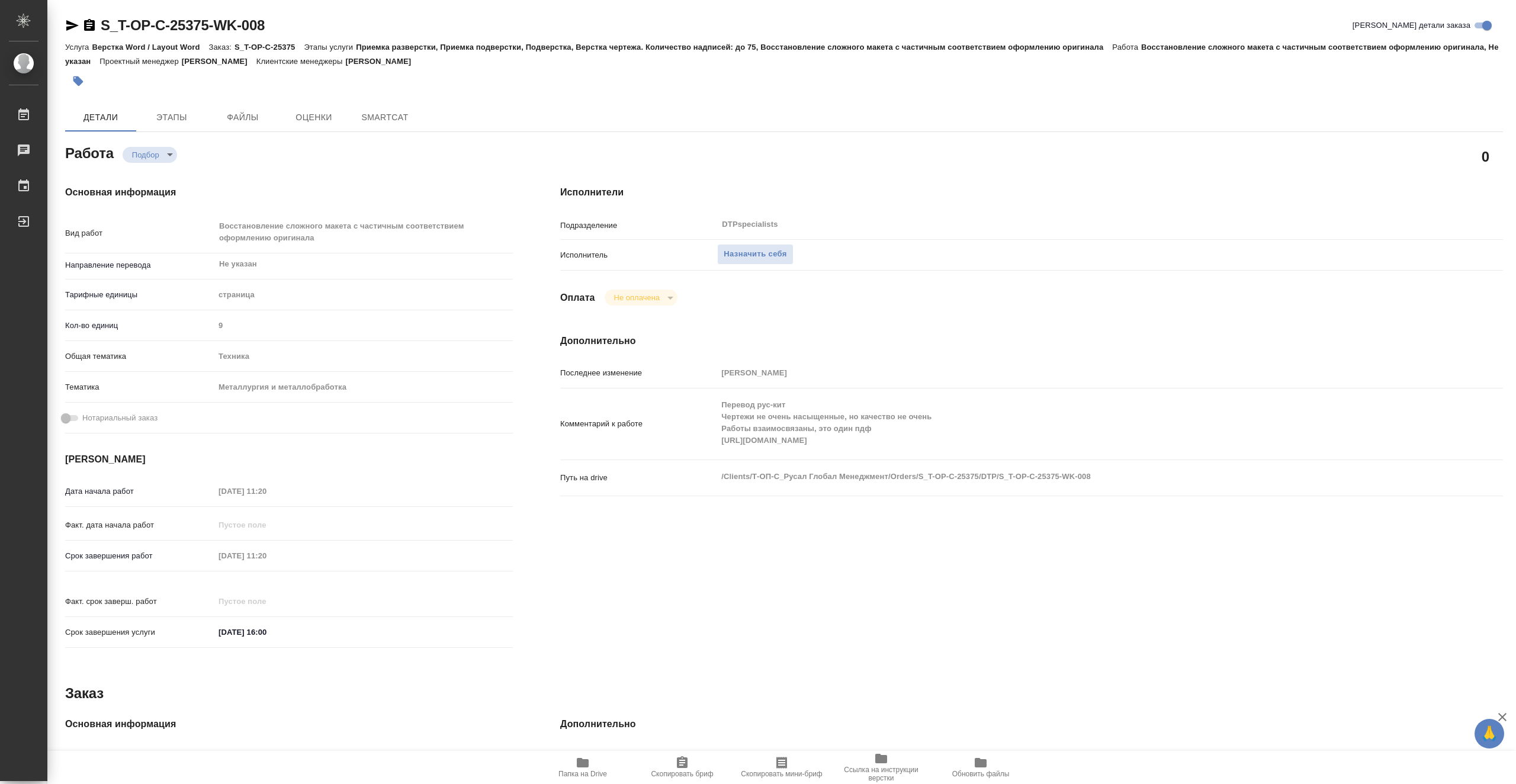
type textarea "x"
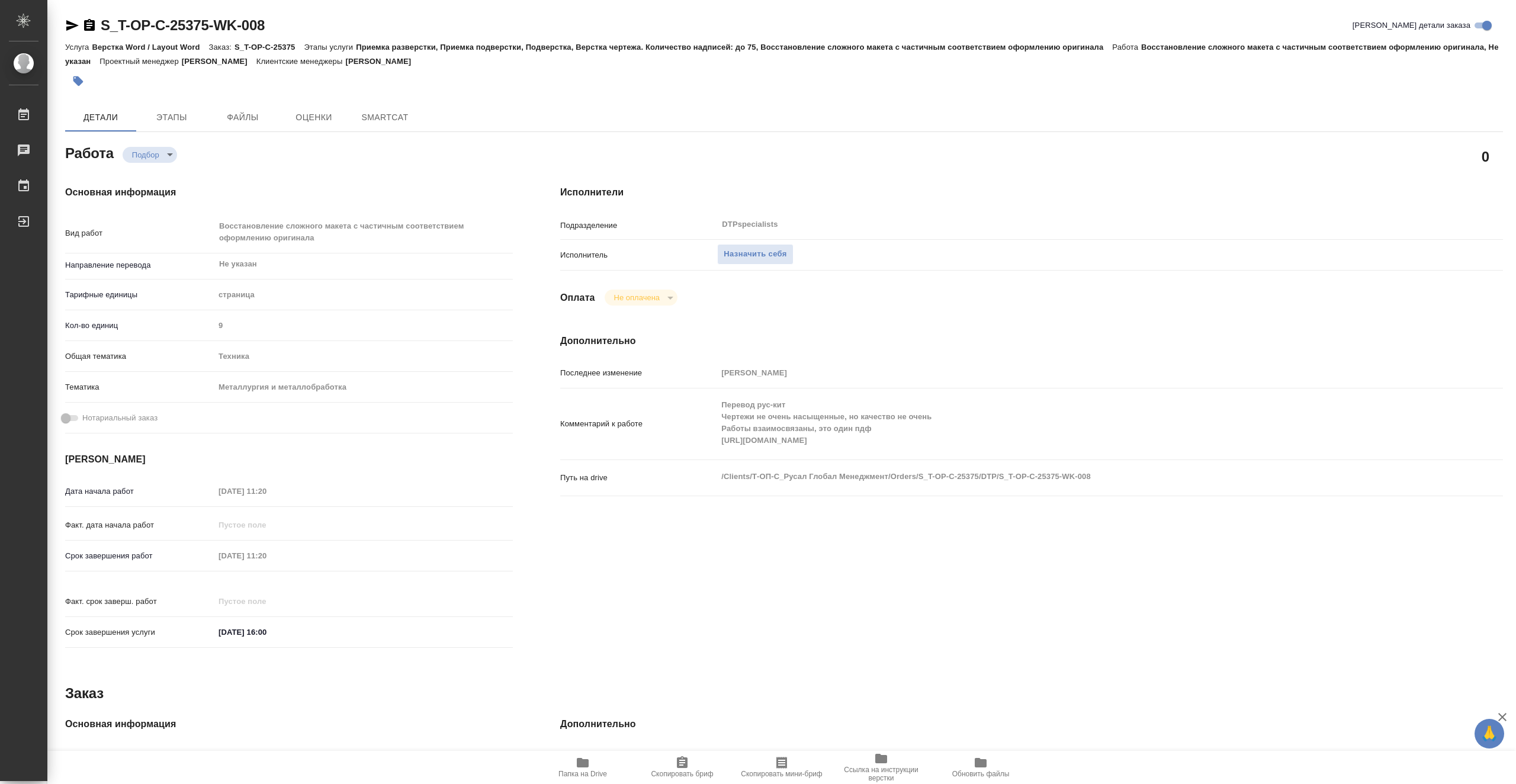
type textarea "x"
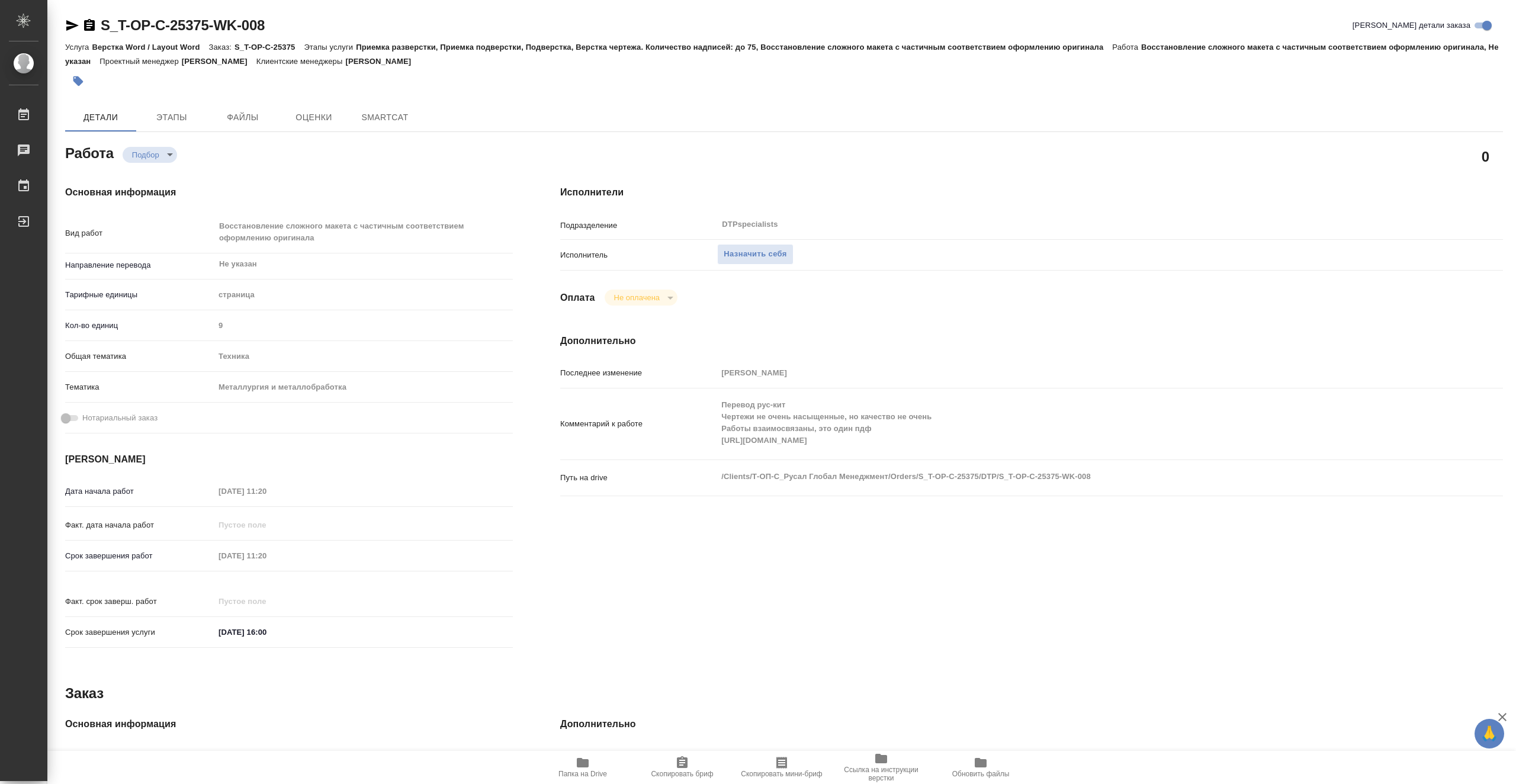
type textarea "x"
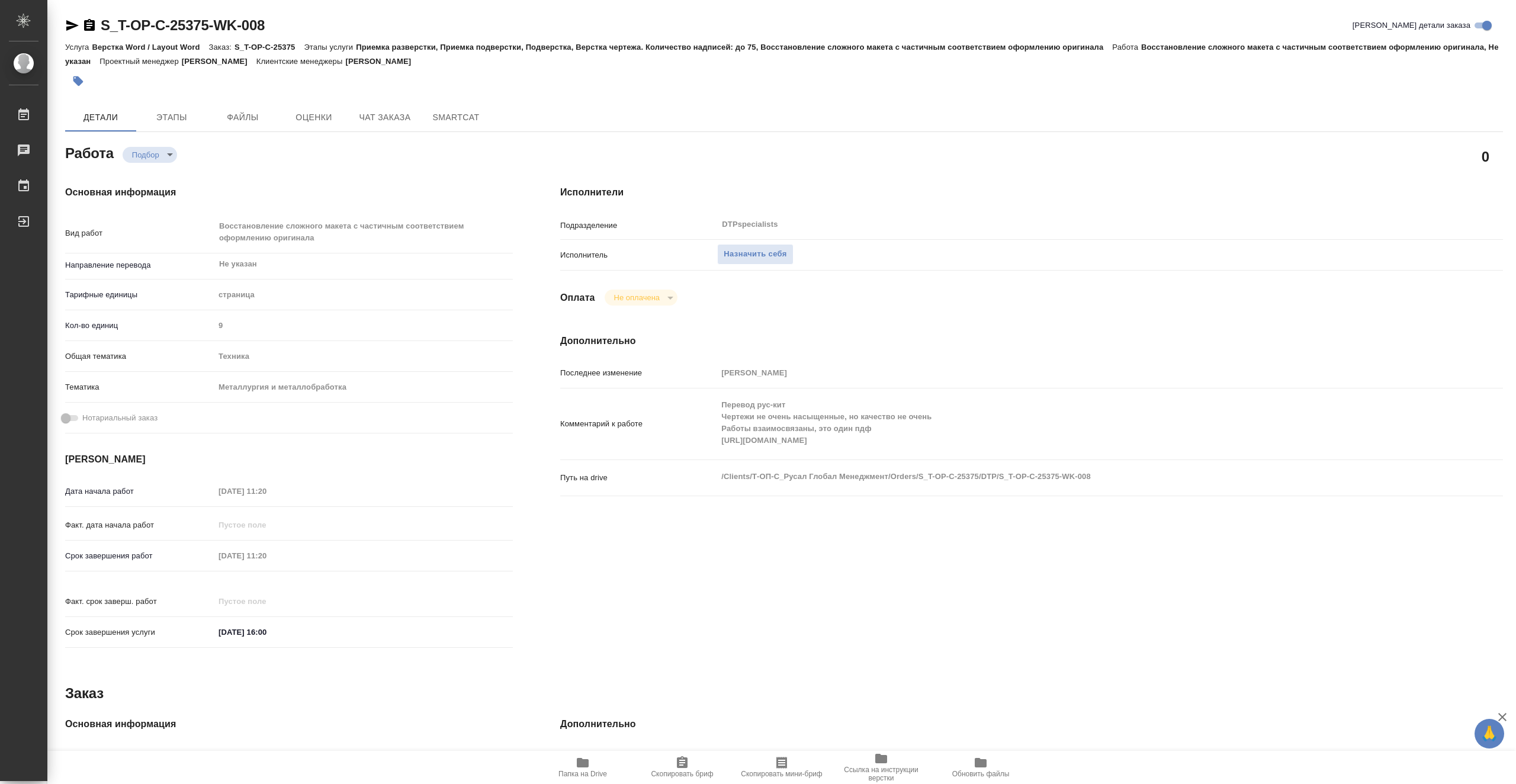
type textarea "x"
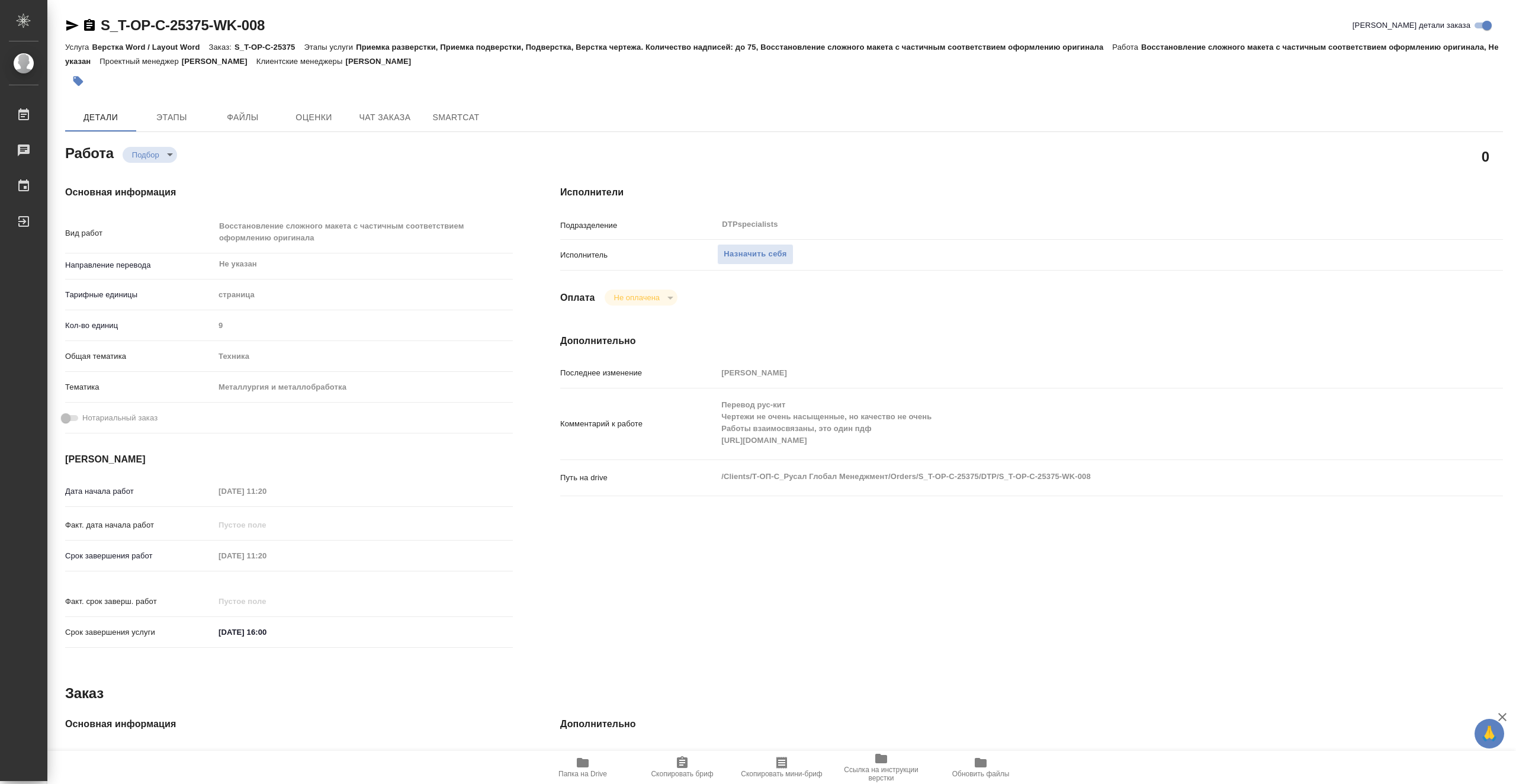
type textarea "x"
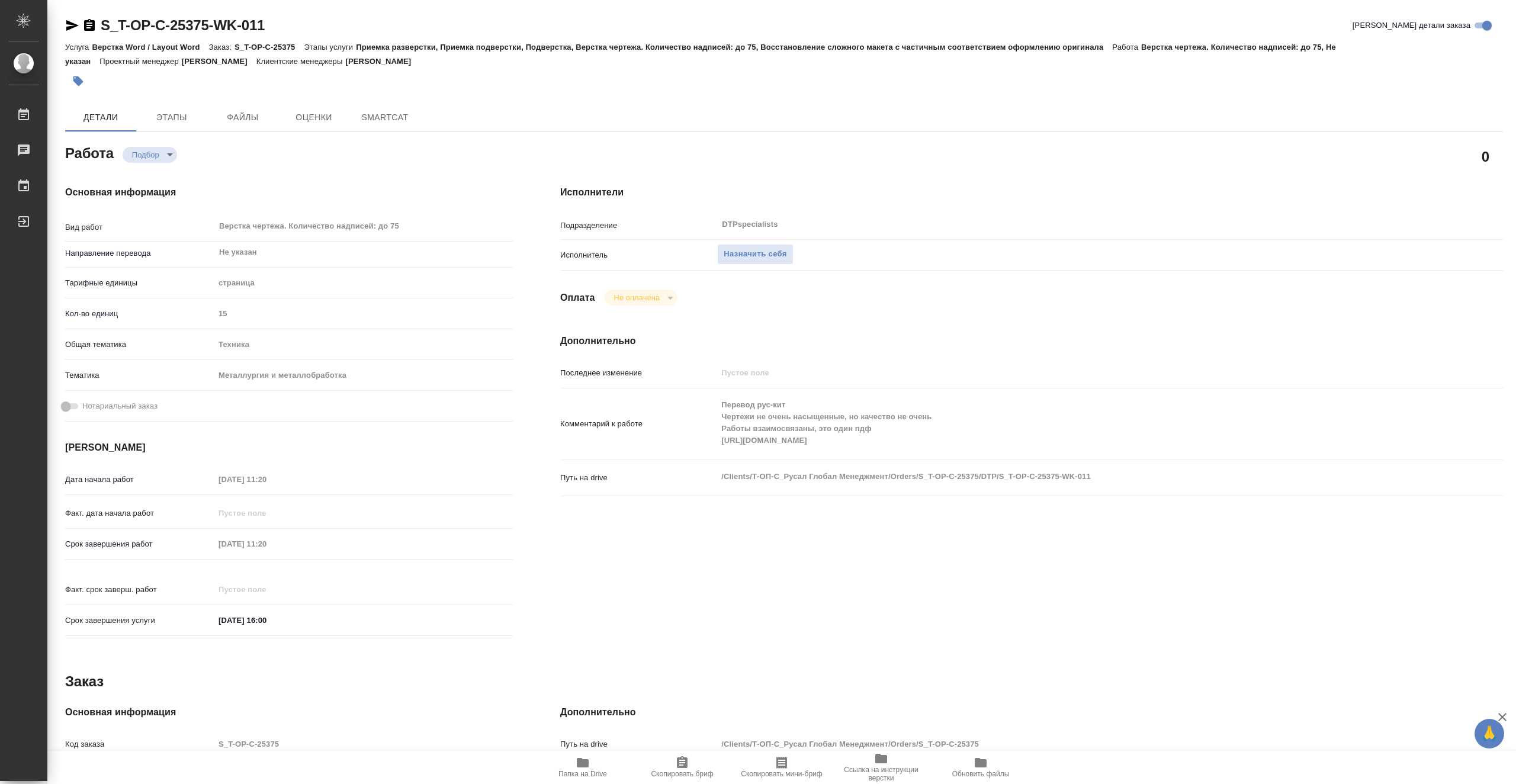
type textarea "x"
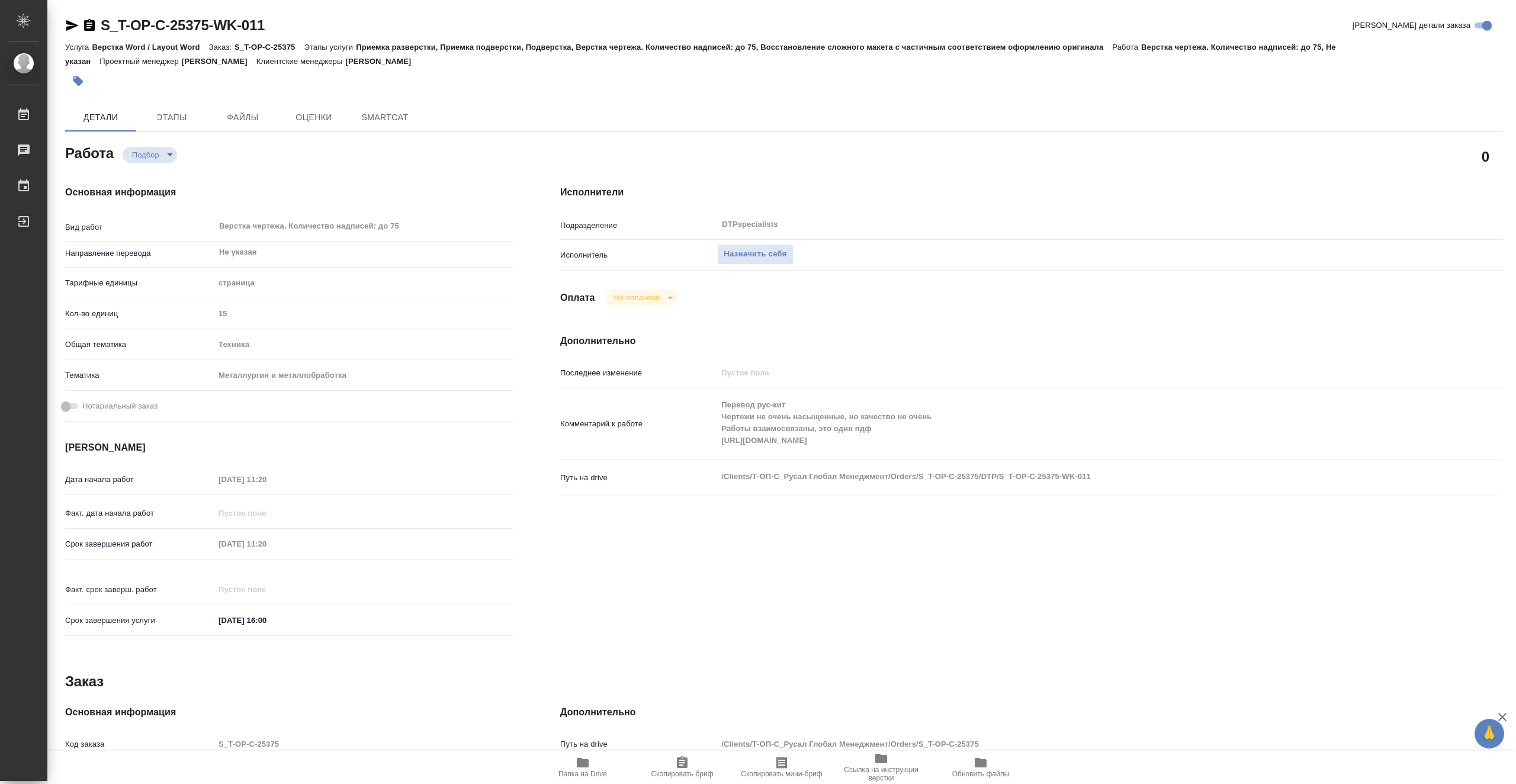
type textarea "x"
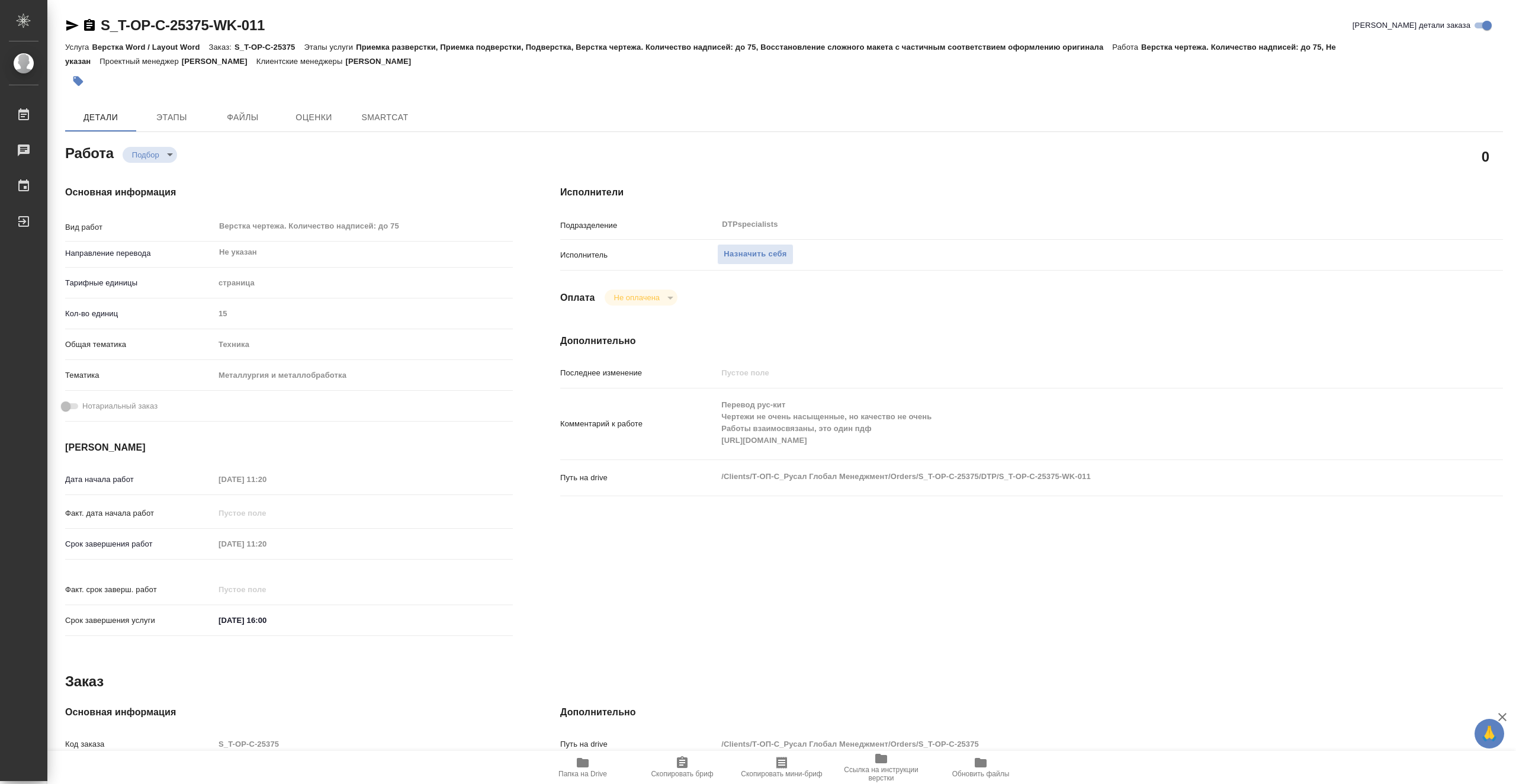
type textarea "x"
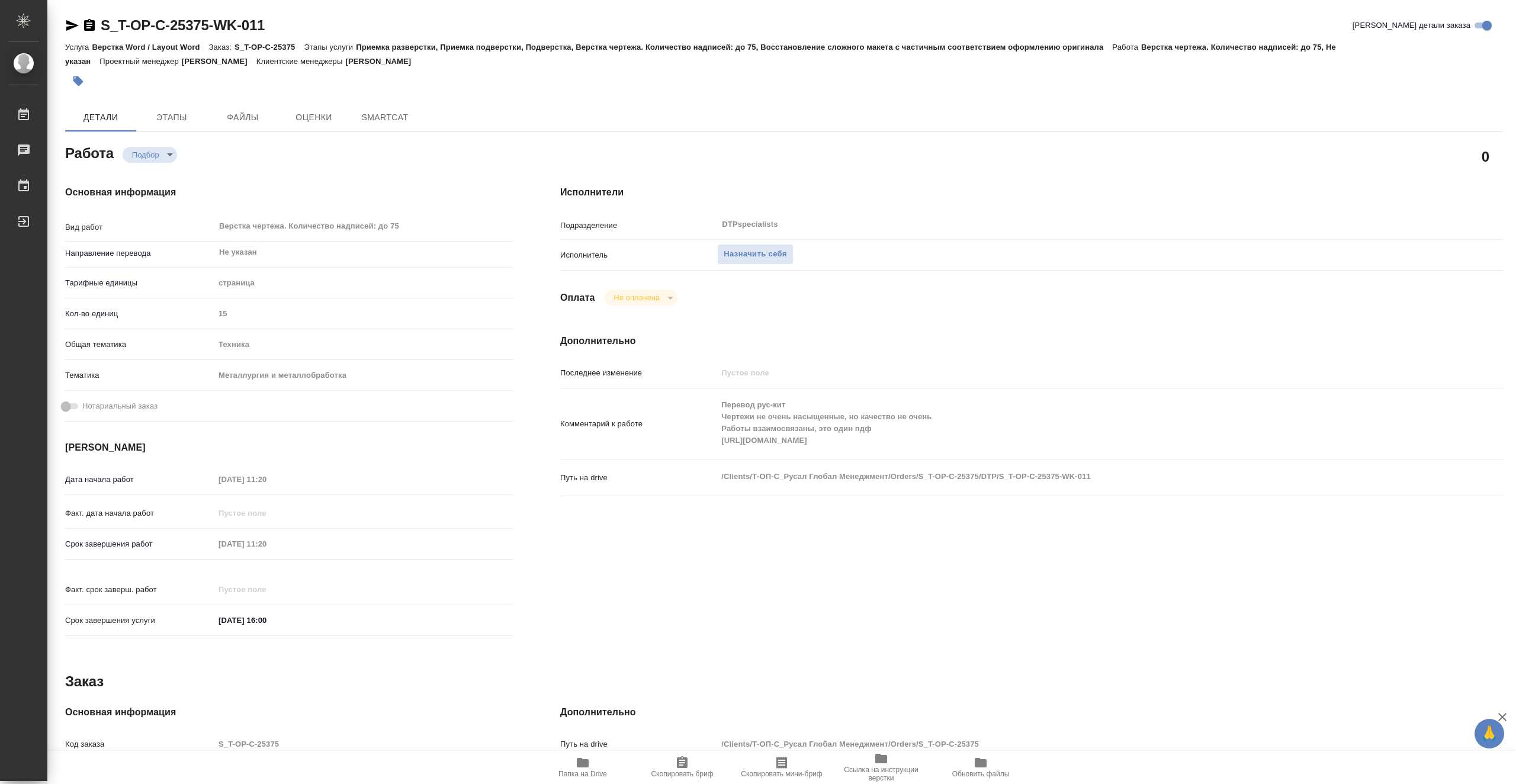
type textarea "x"
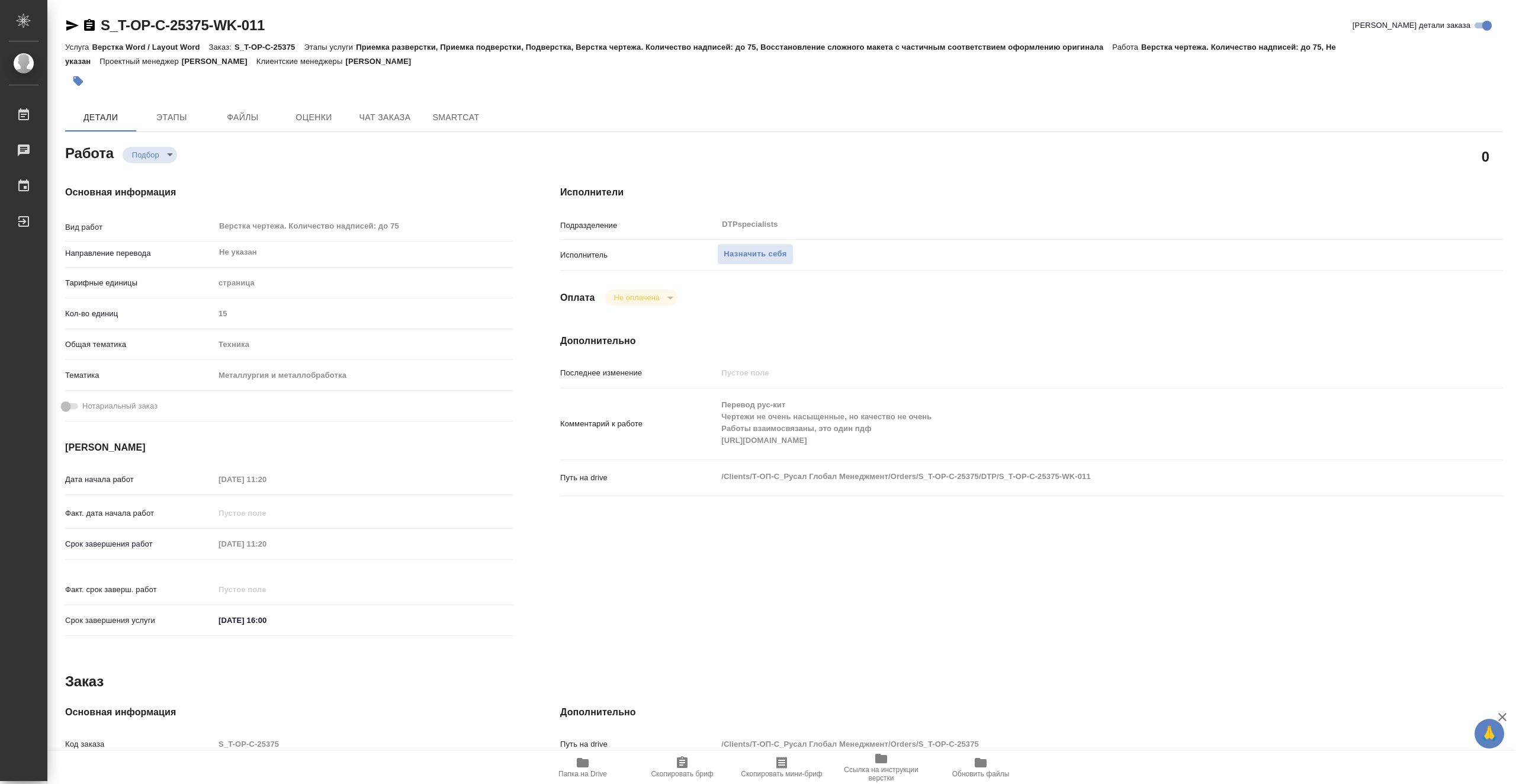
type textarea "x"
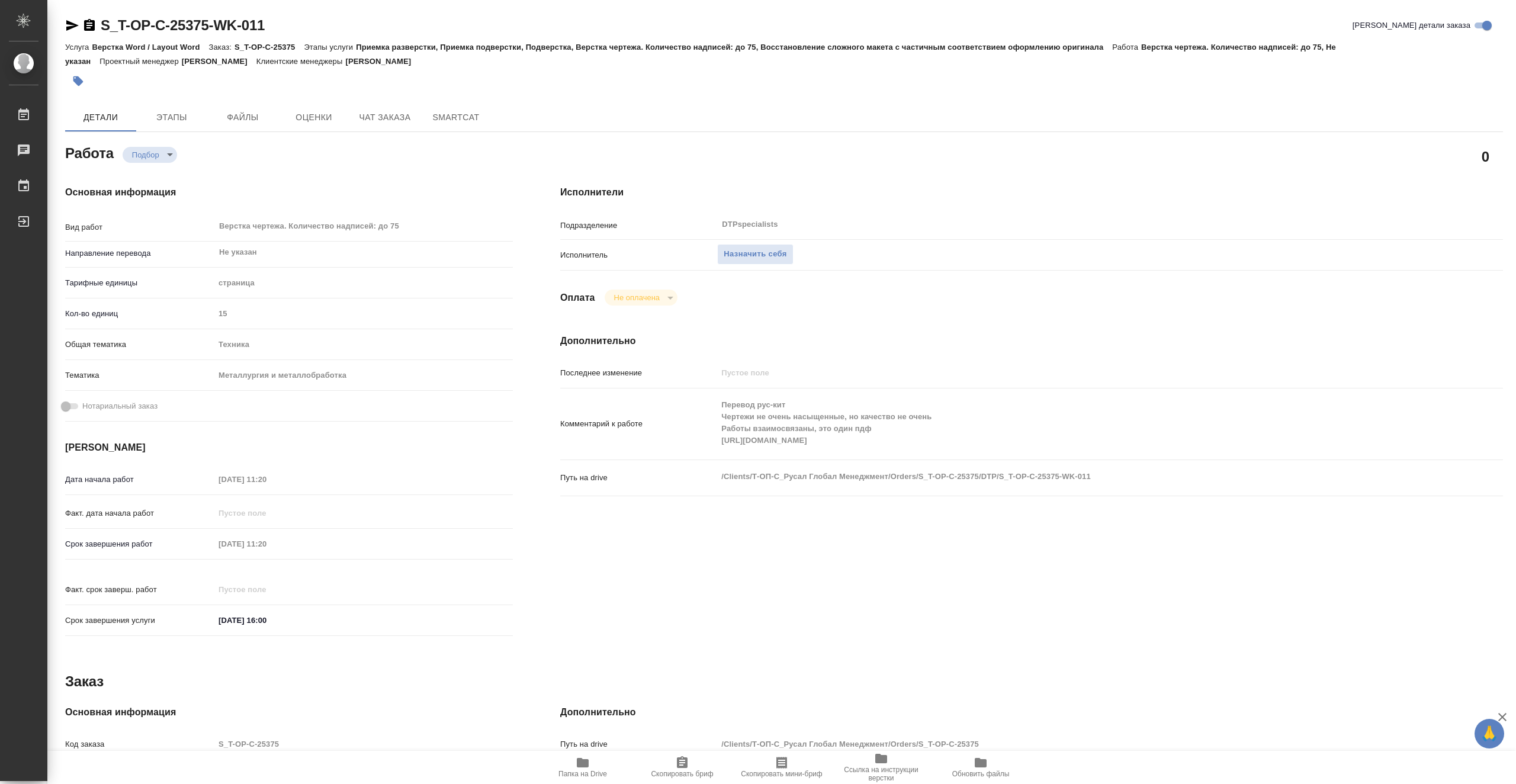
type textarea "x"
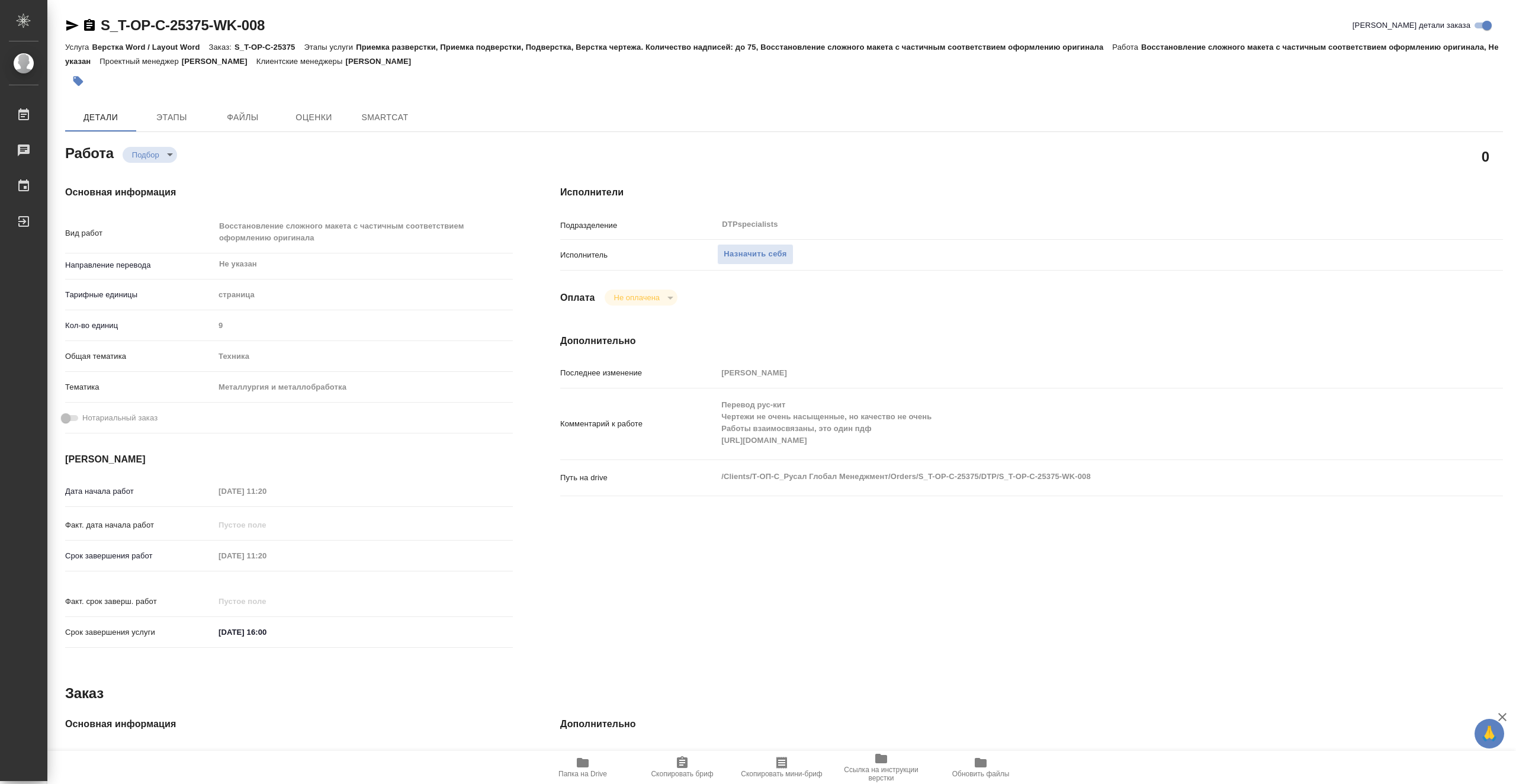
type textarea "x"
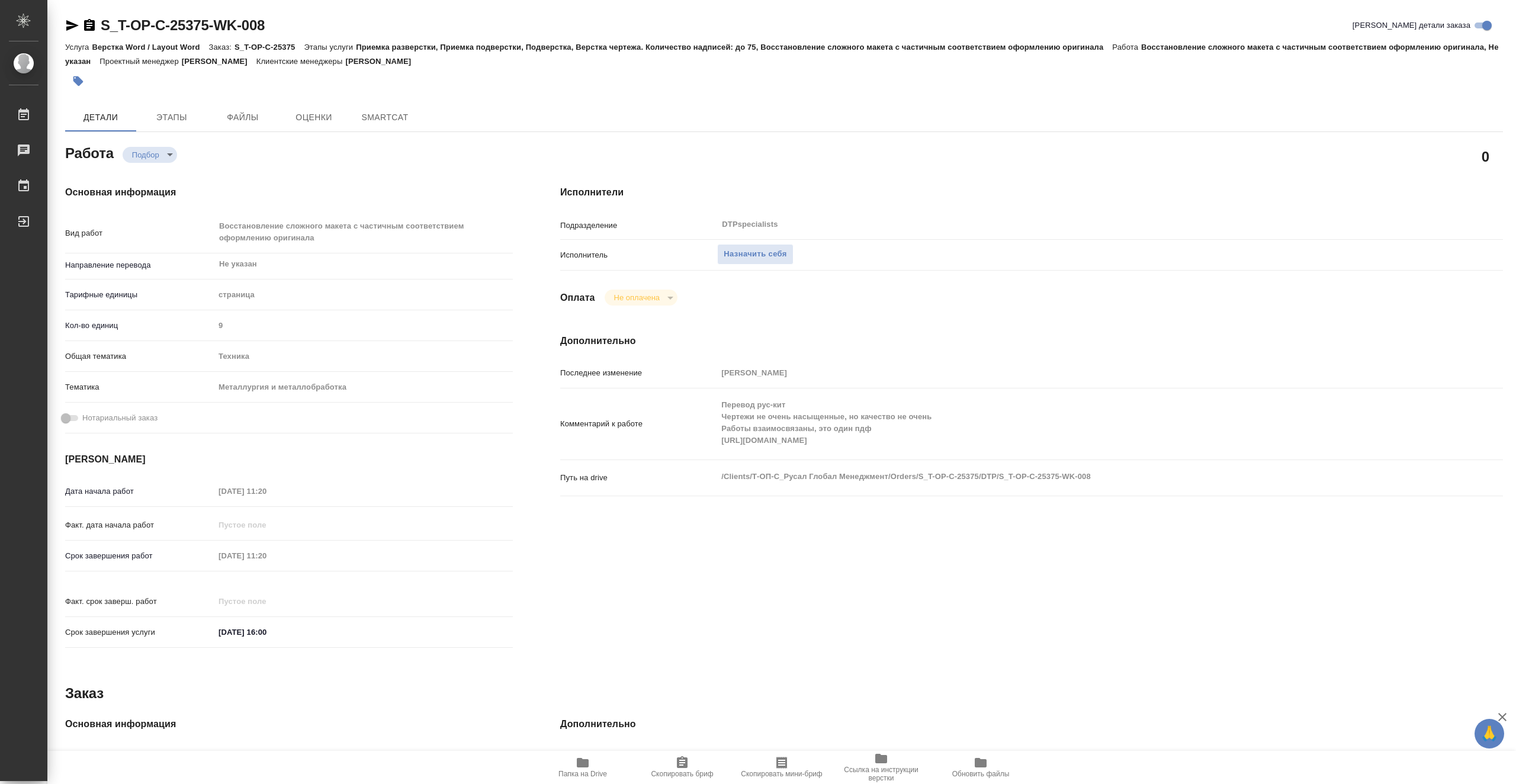
type textarea "x"
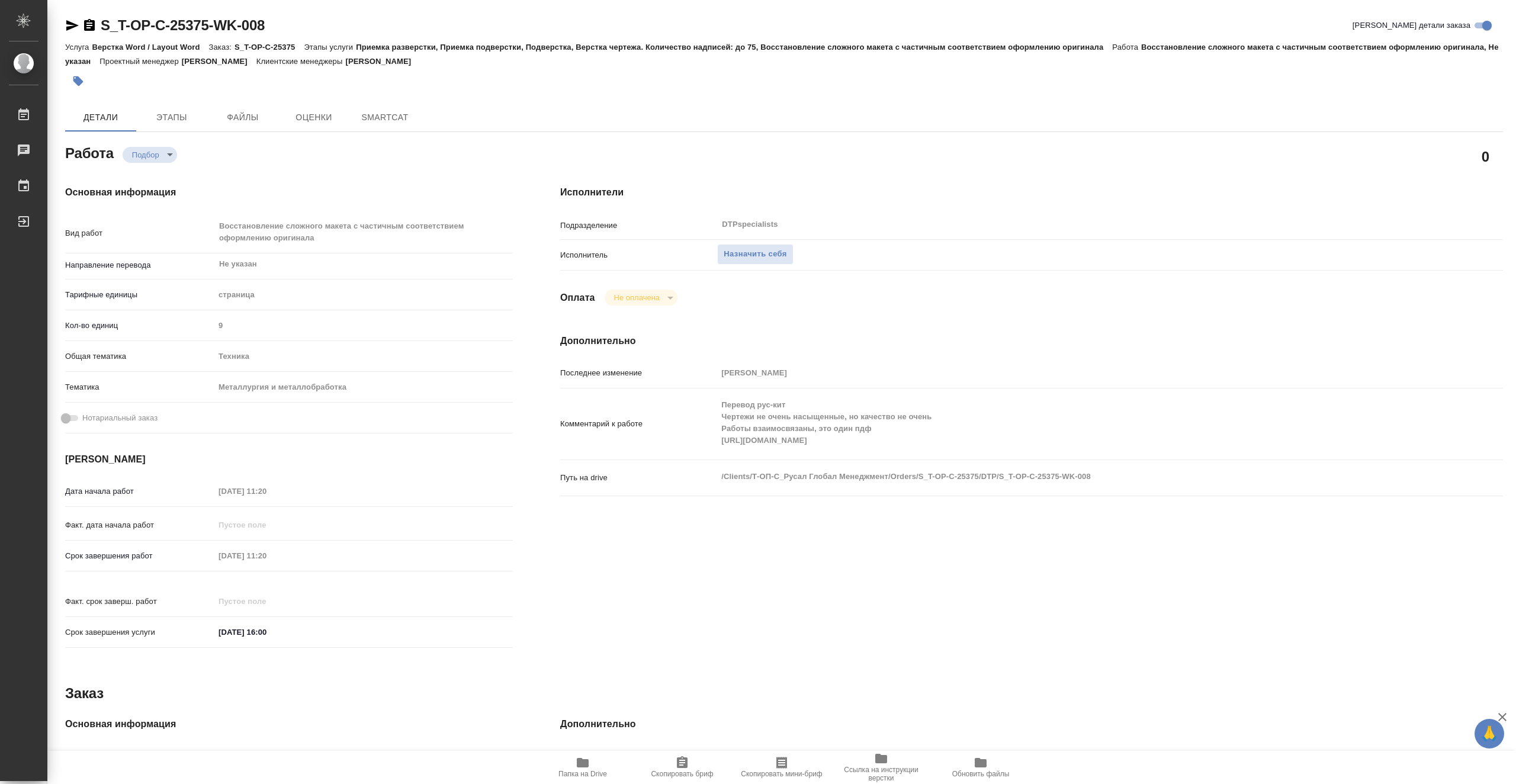
type textarea "x"
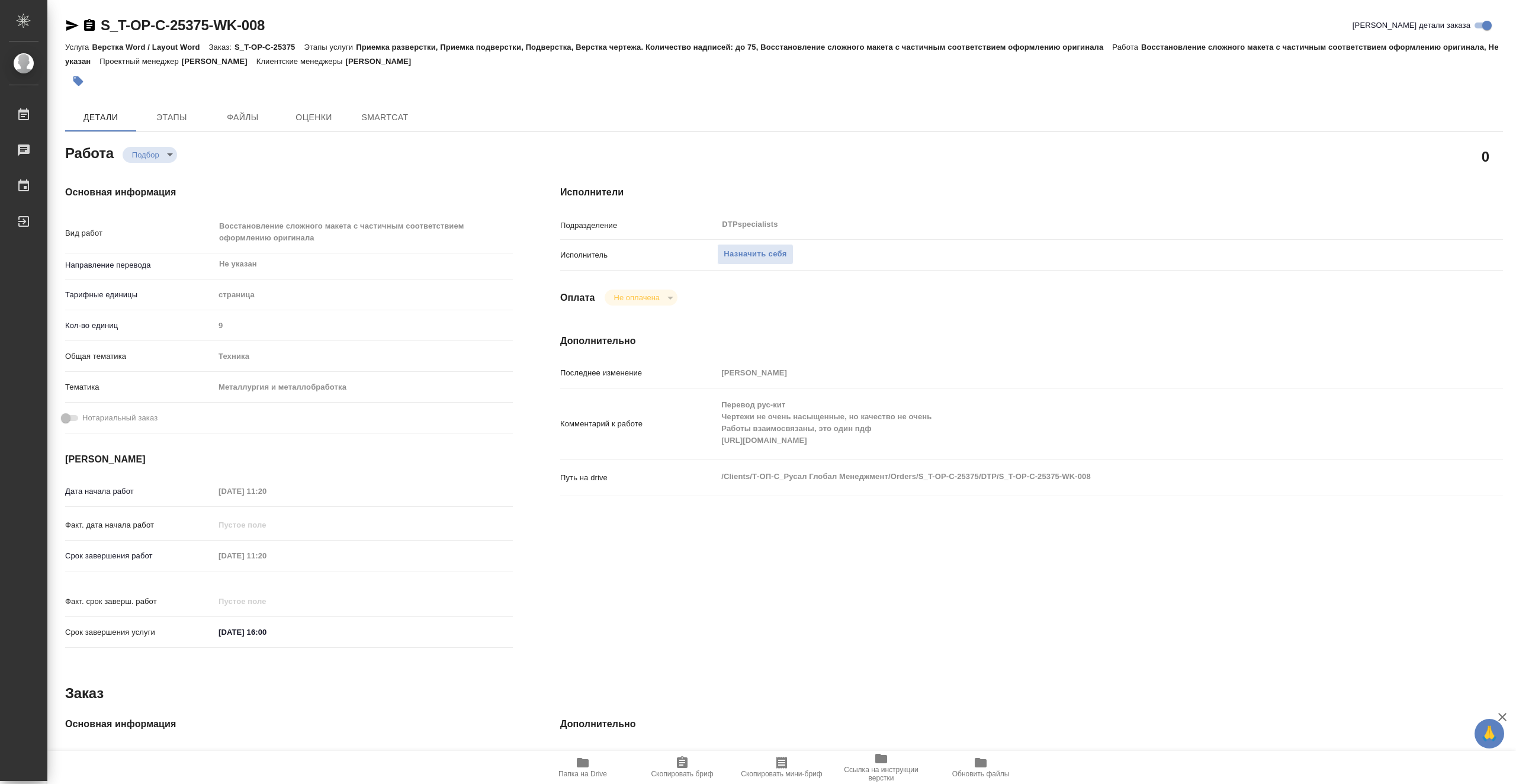
type textarea "x"
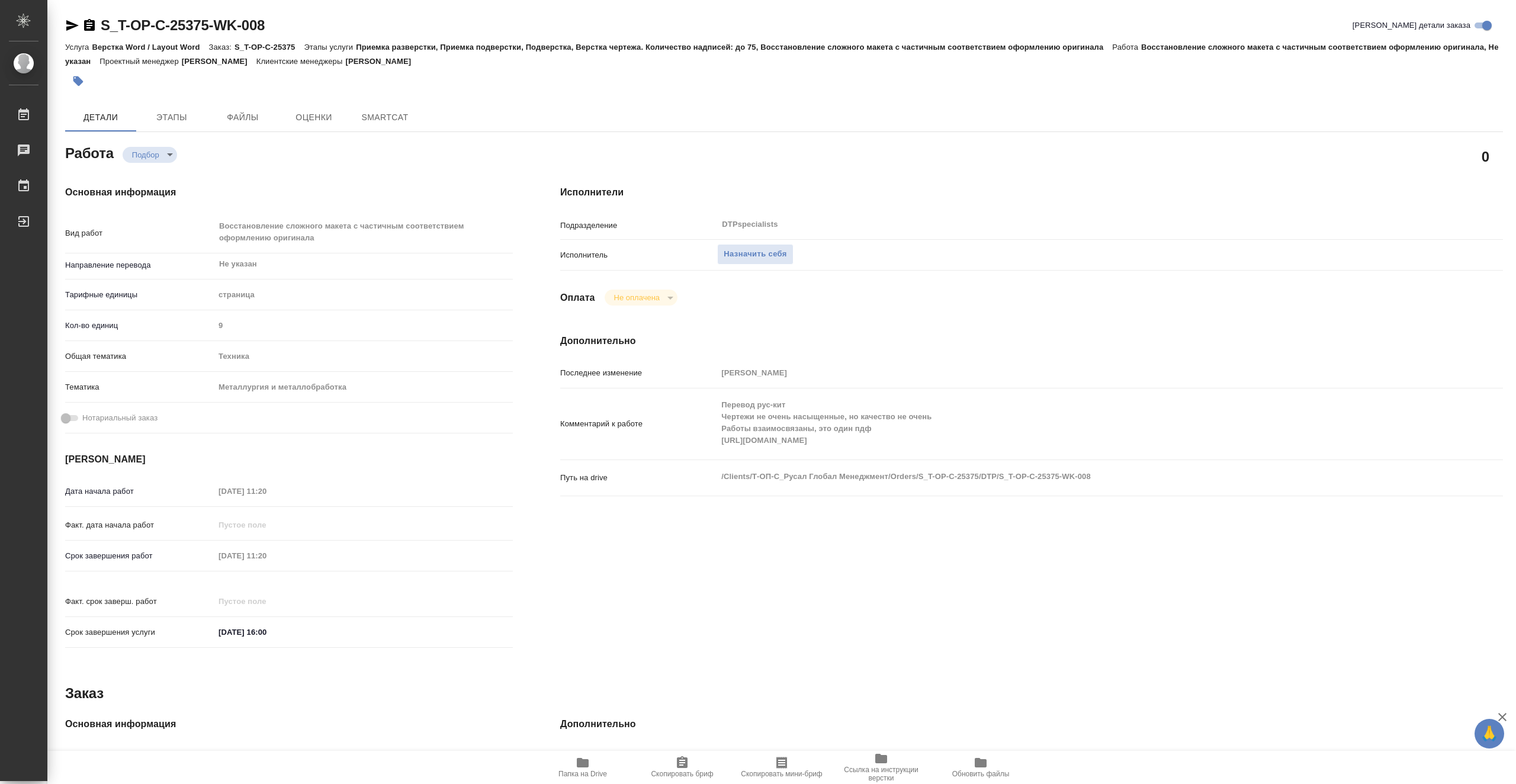
type textarea "x"
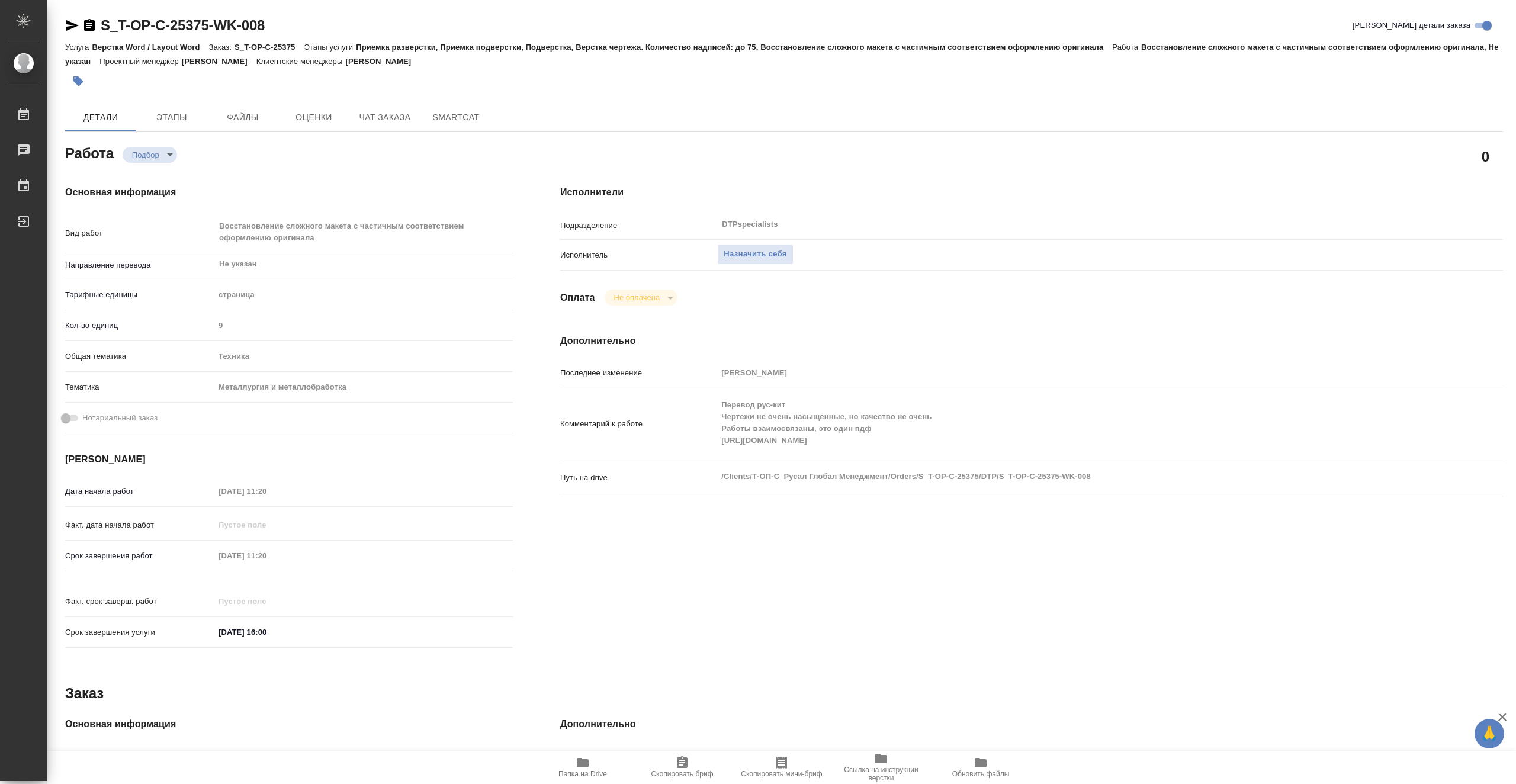
type textarea "x"
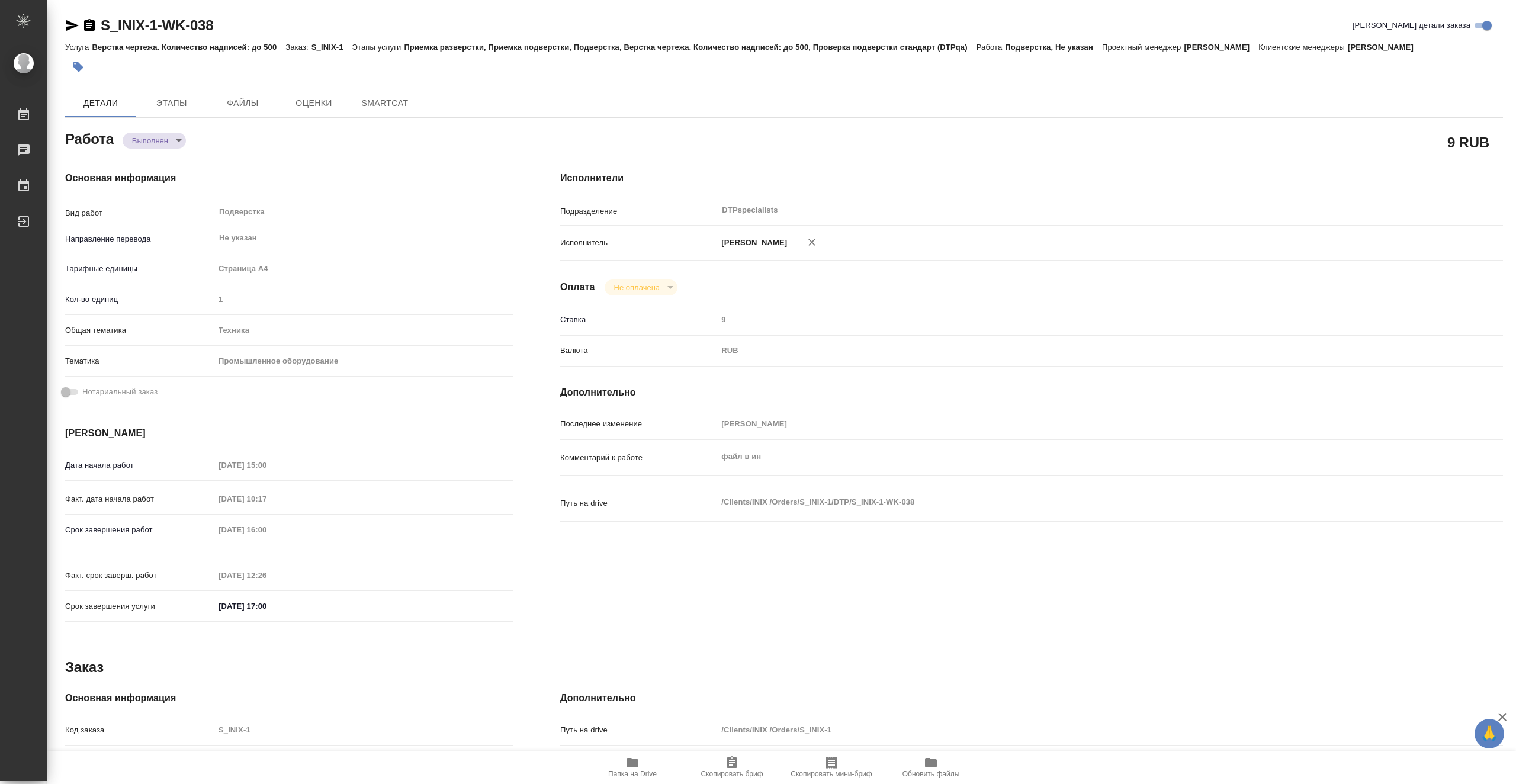
type textarea "x"
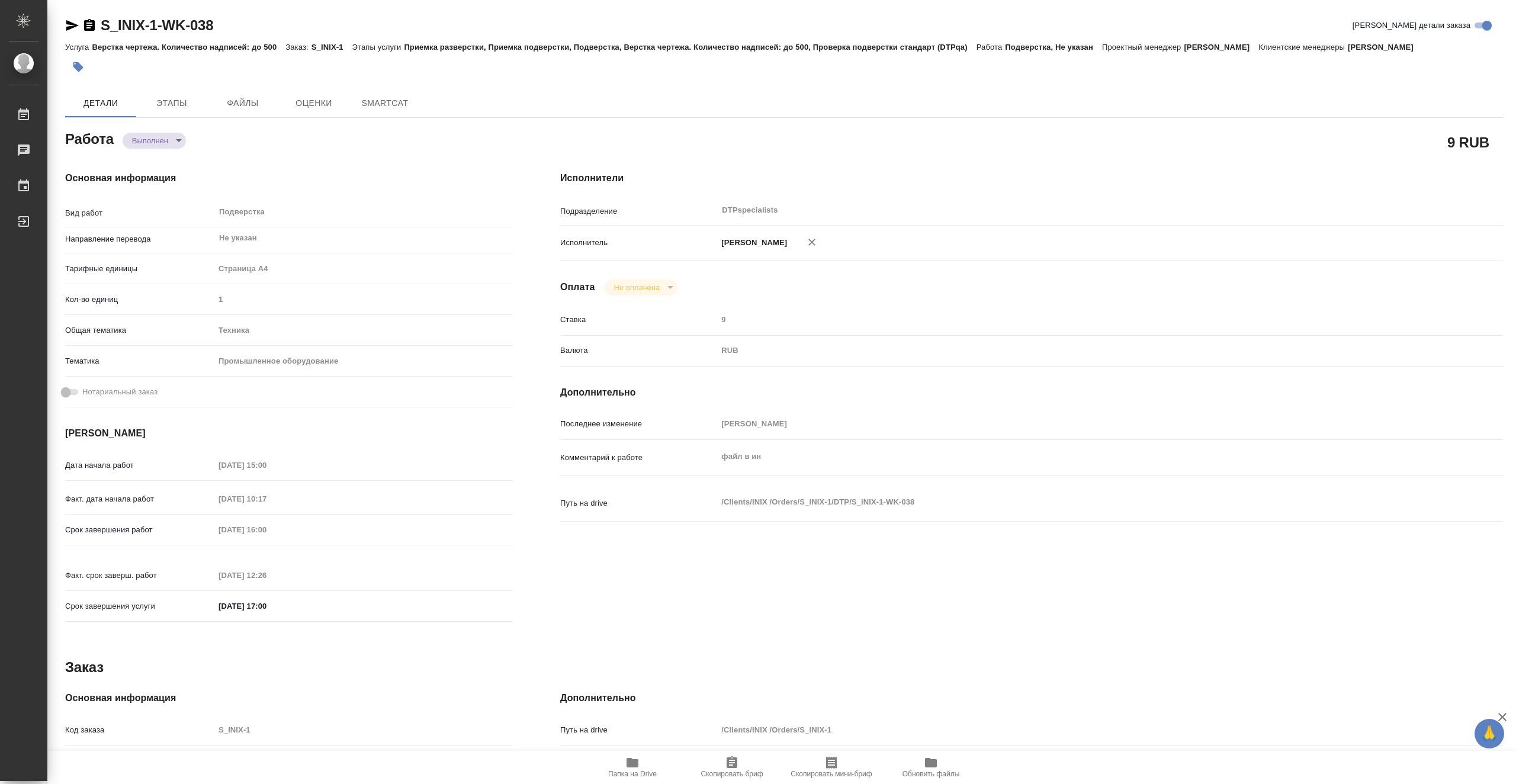
type textarea "x"
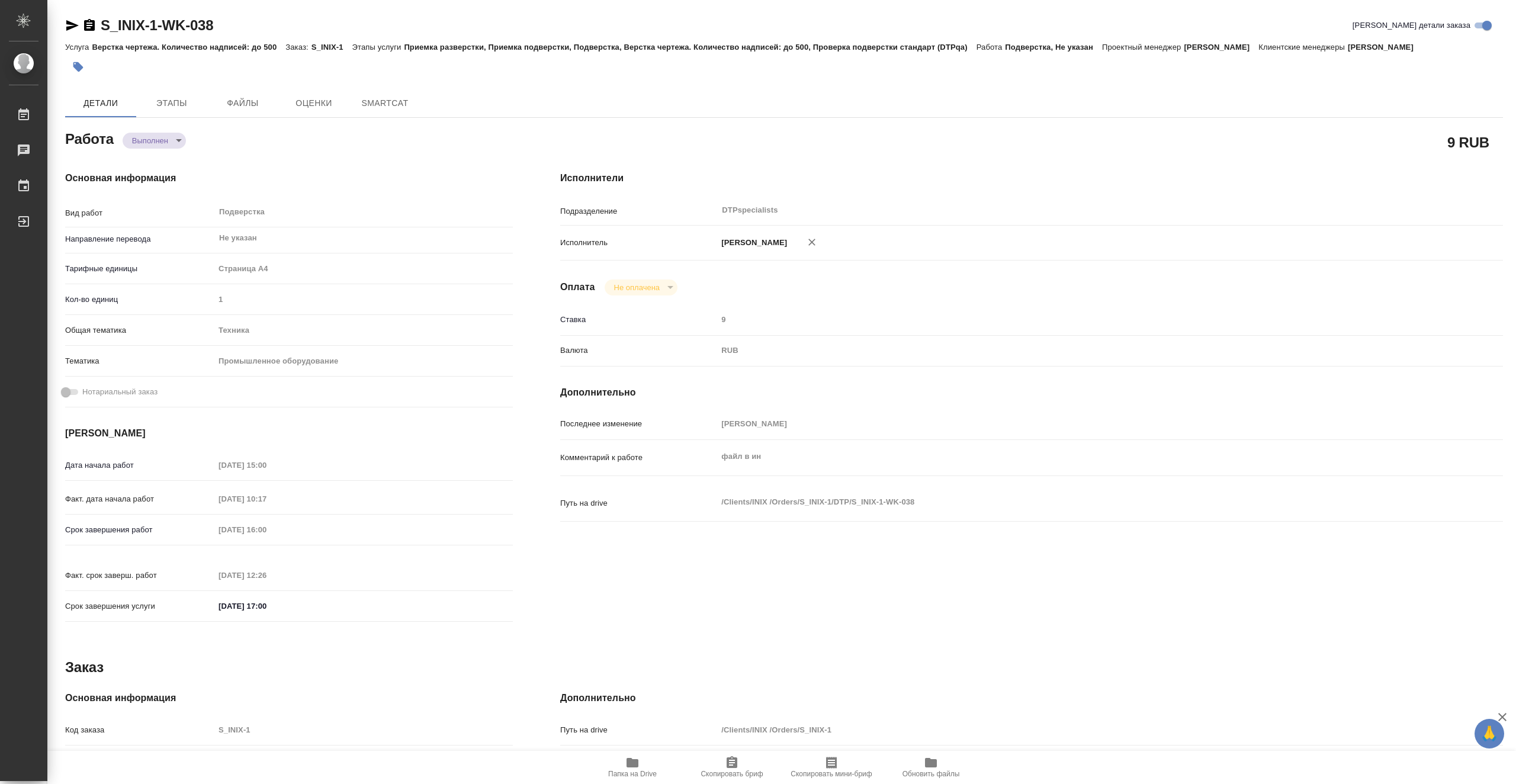
type textarea "x"
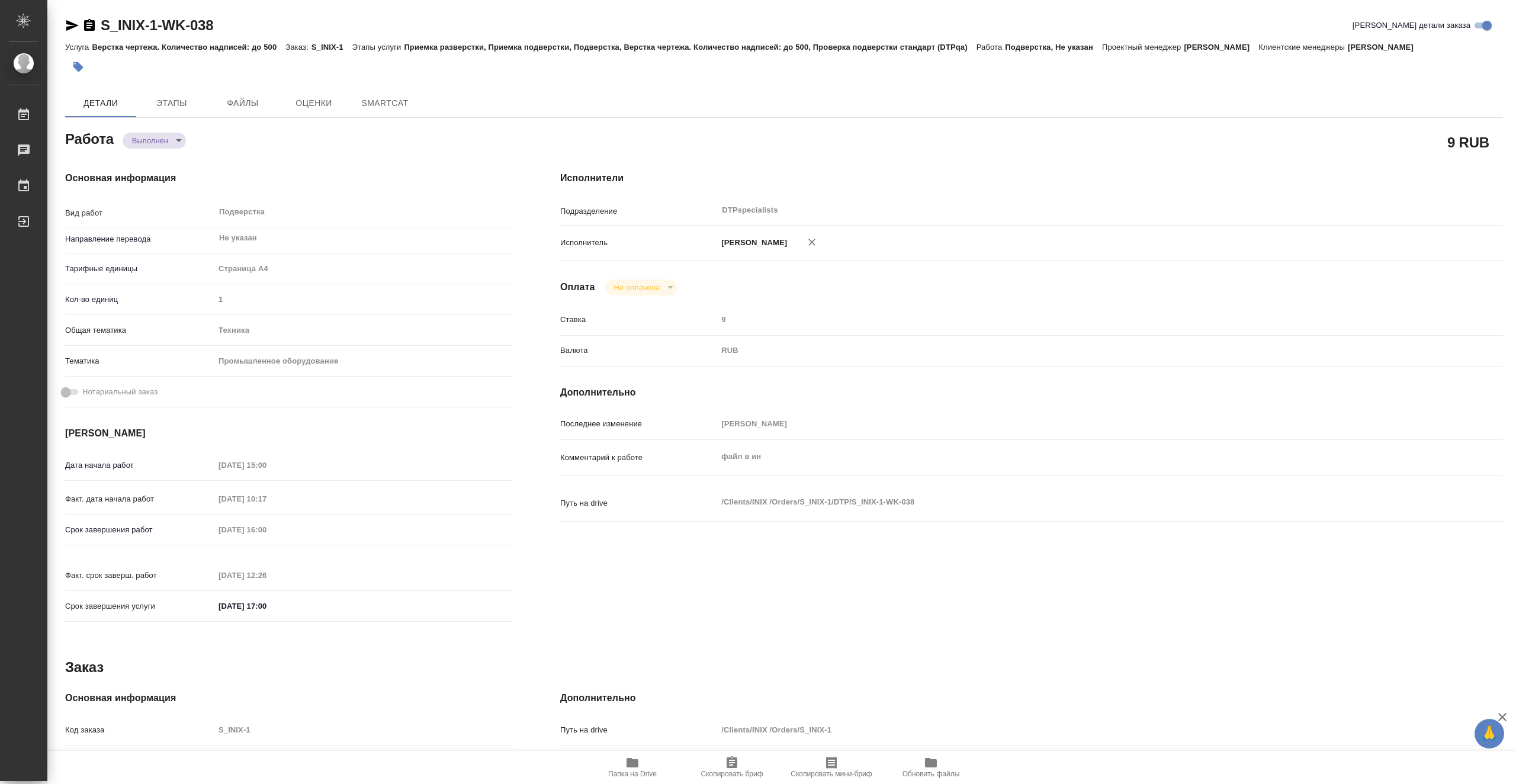
type textarea "x"
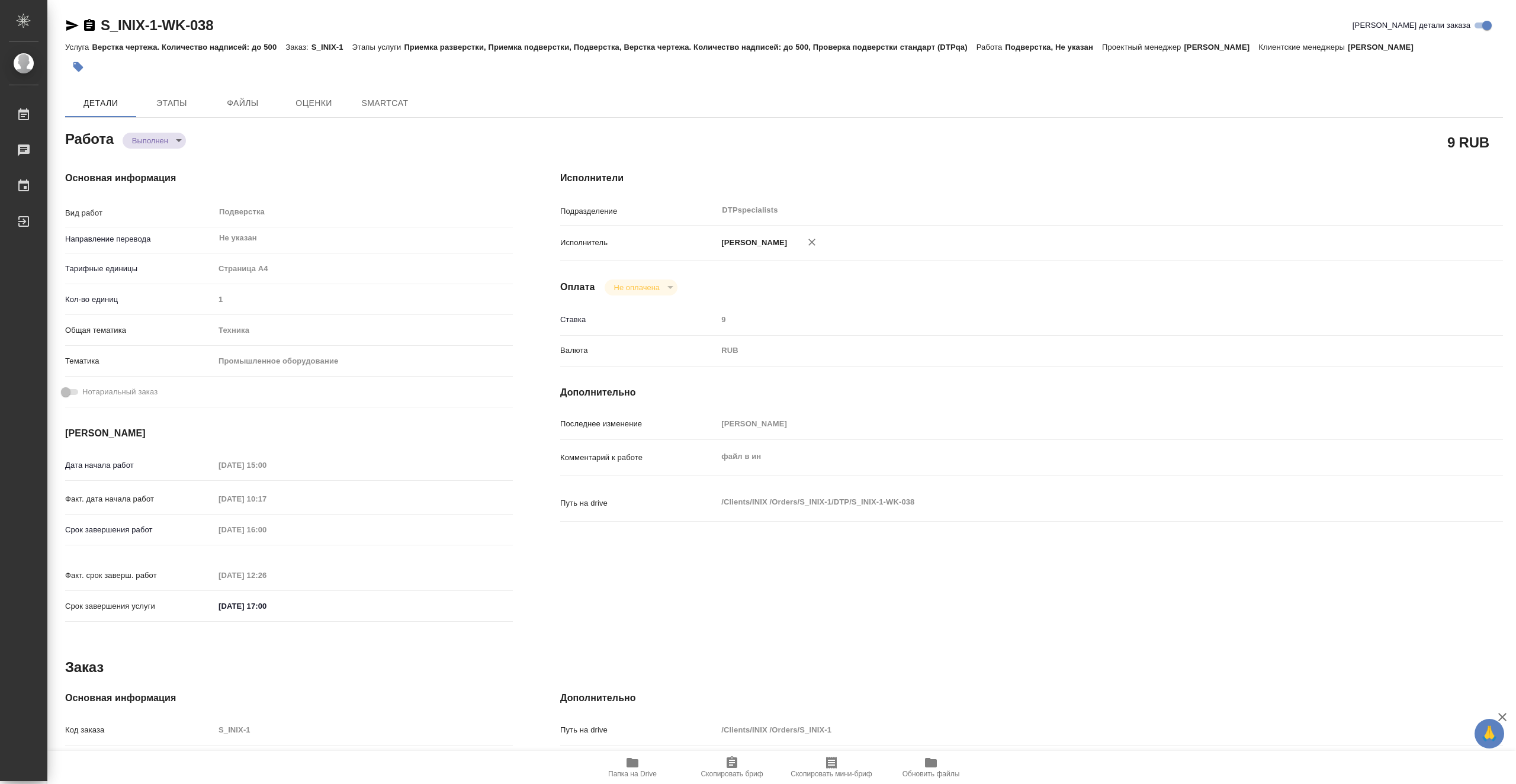
type textarea "x"
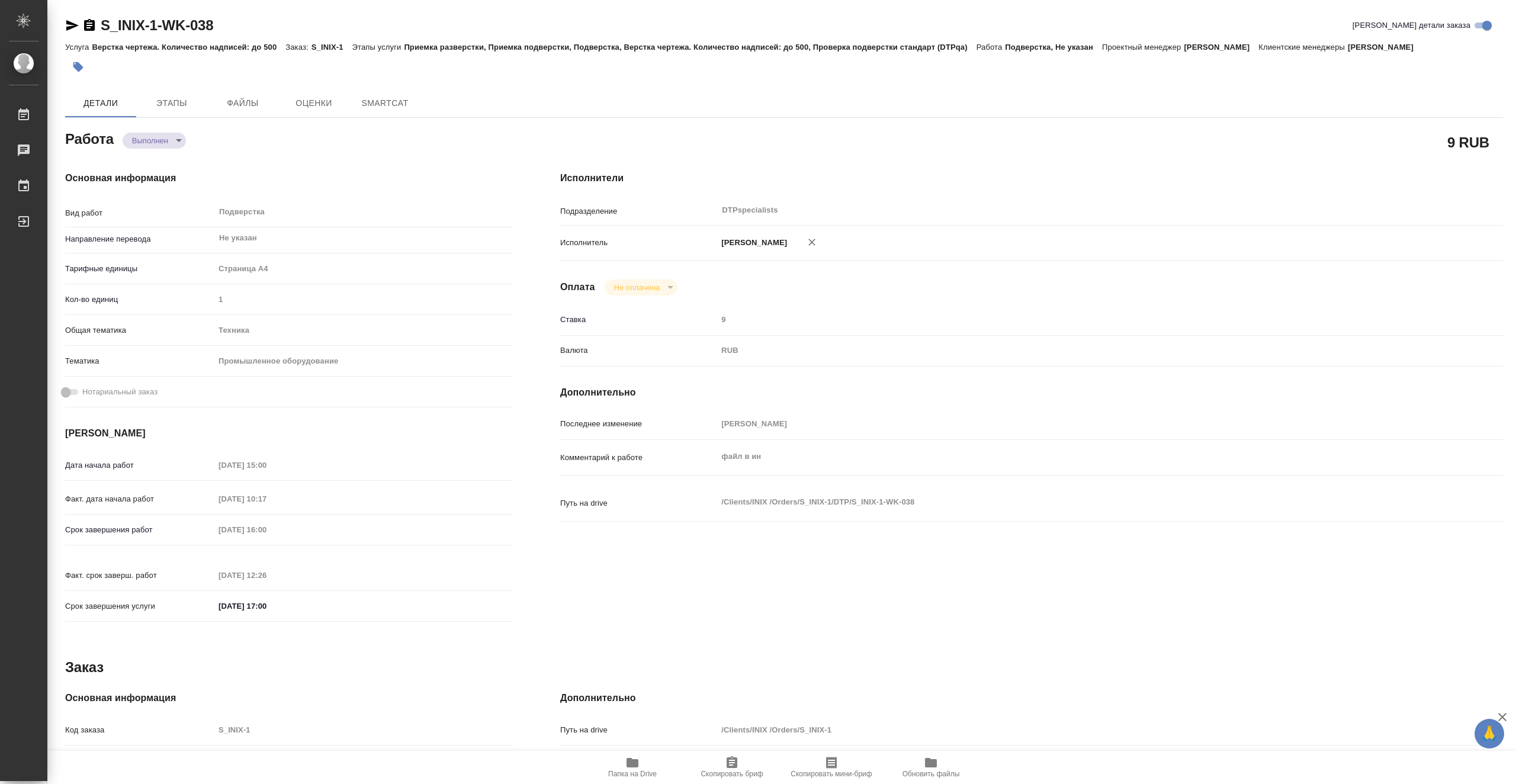
type textarea "x"
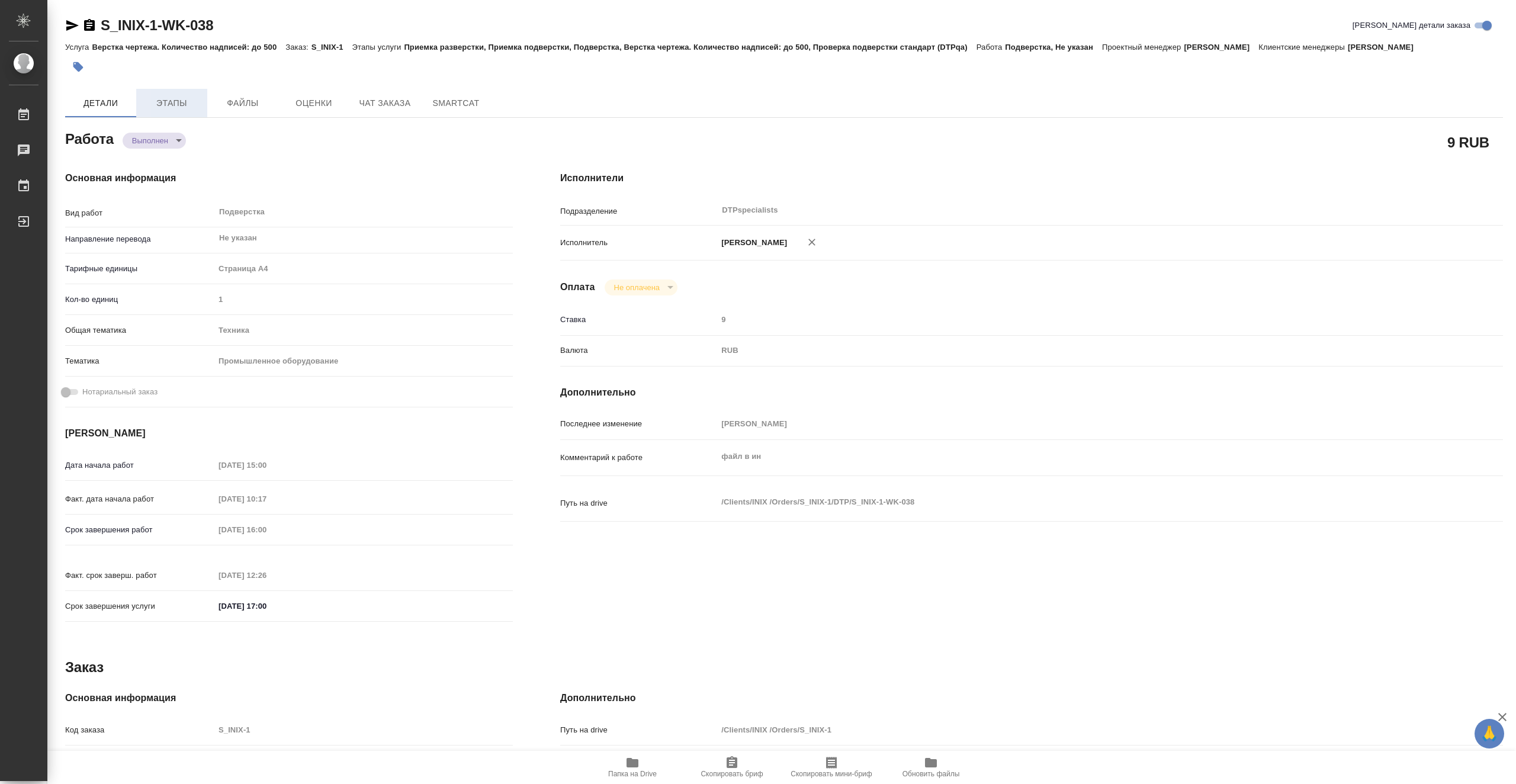
type textarea "x"
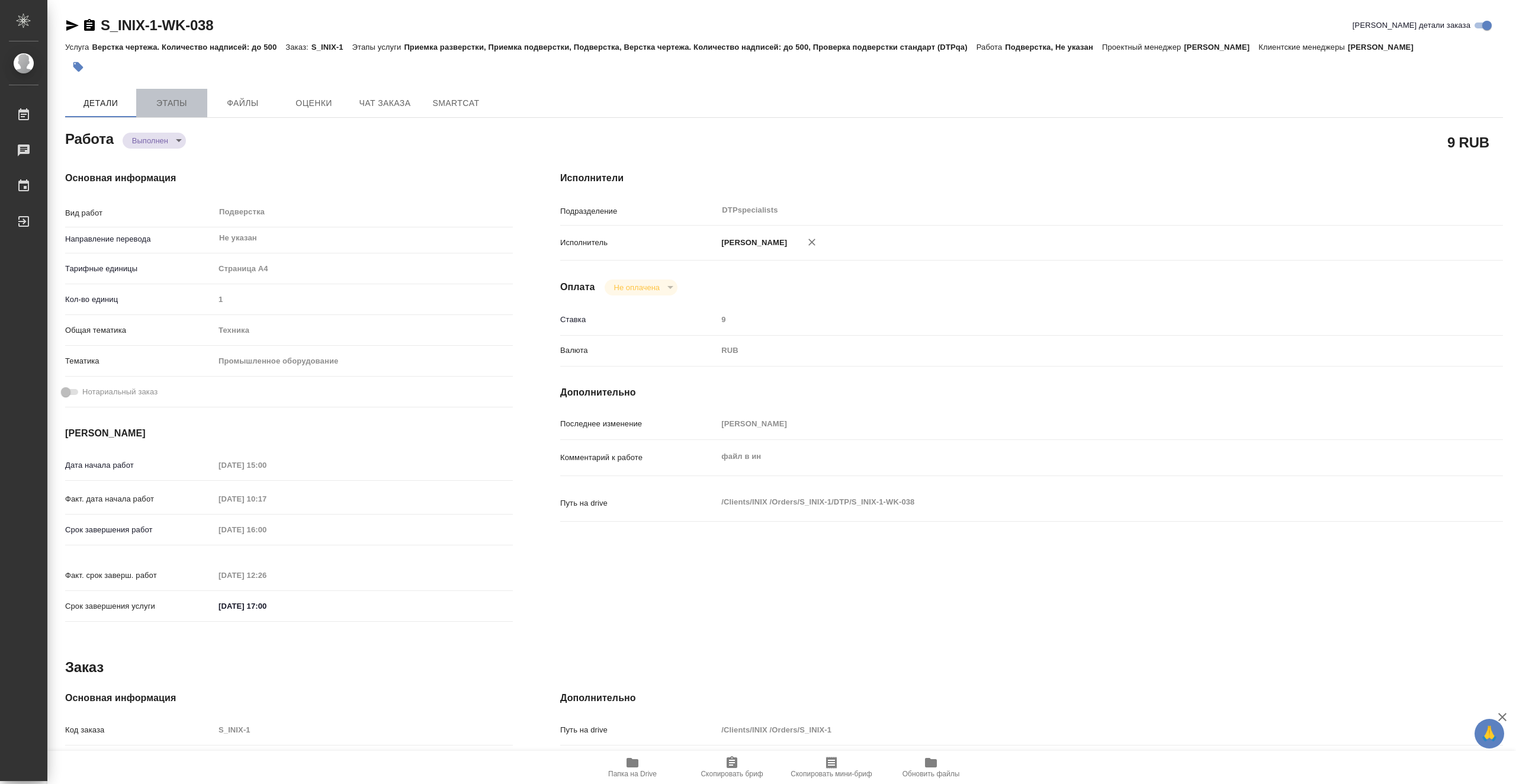
click at [180, 103] on span "Этапы" at bounding box center [171, 103] width 57 height 15
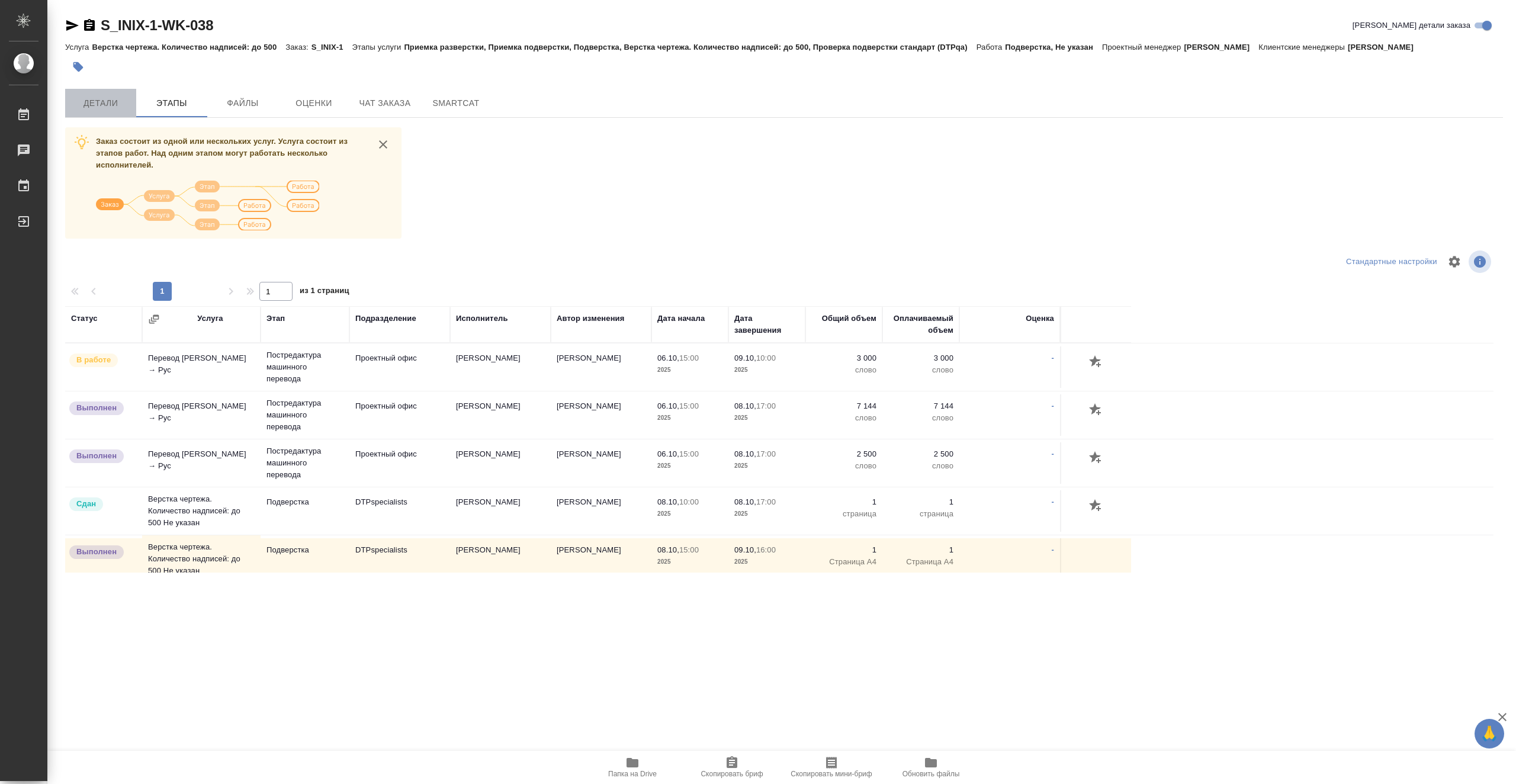
click at [119, 102] on span "Детали" at bounding box center [100, 103] width 57 height 15
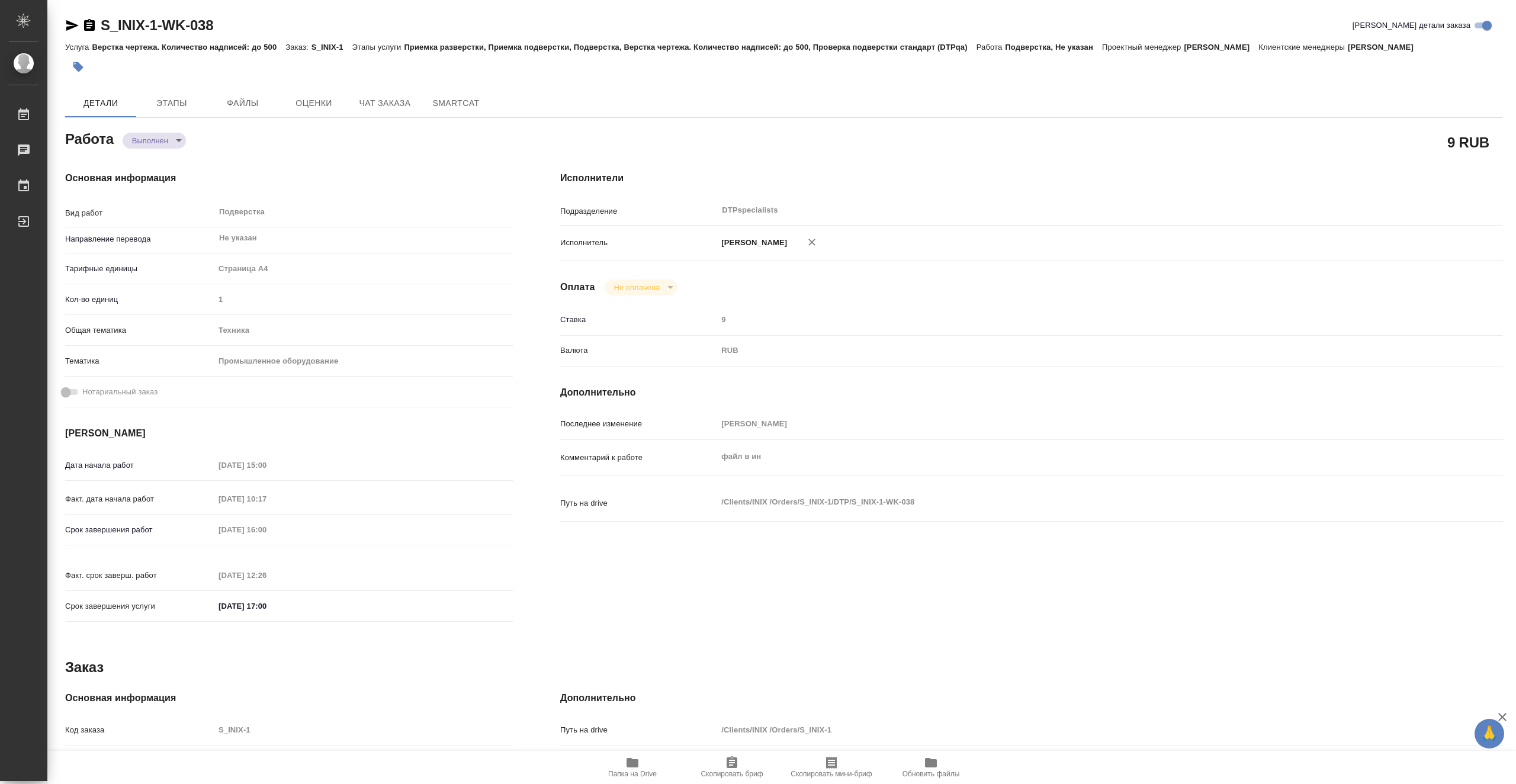
type textarea "x"
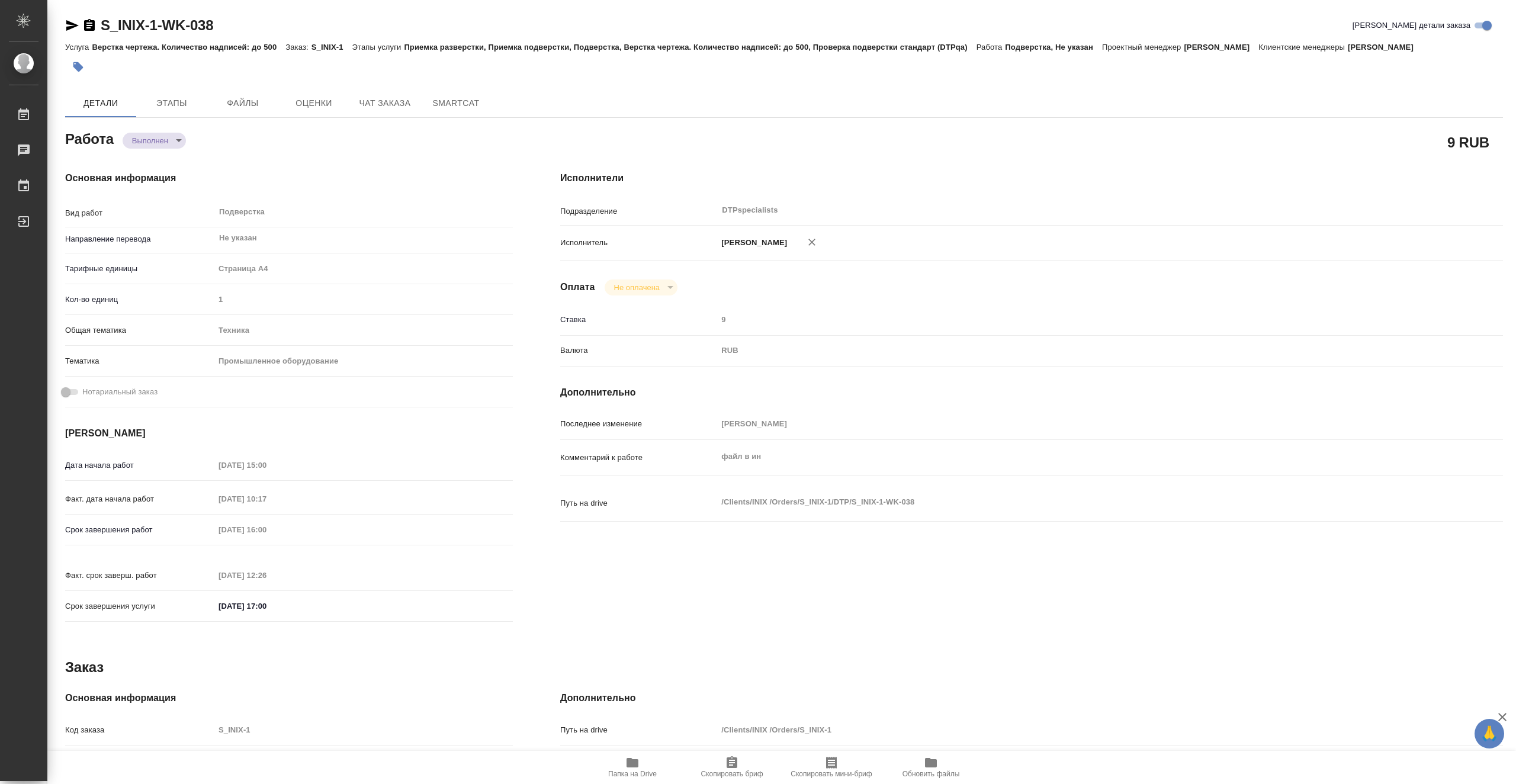
type textarea "x"
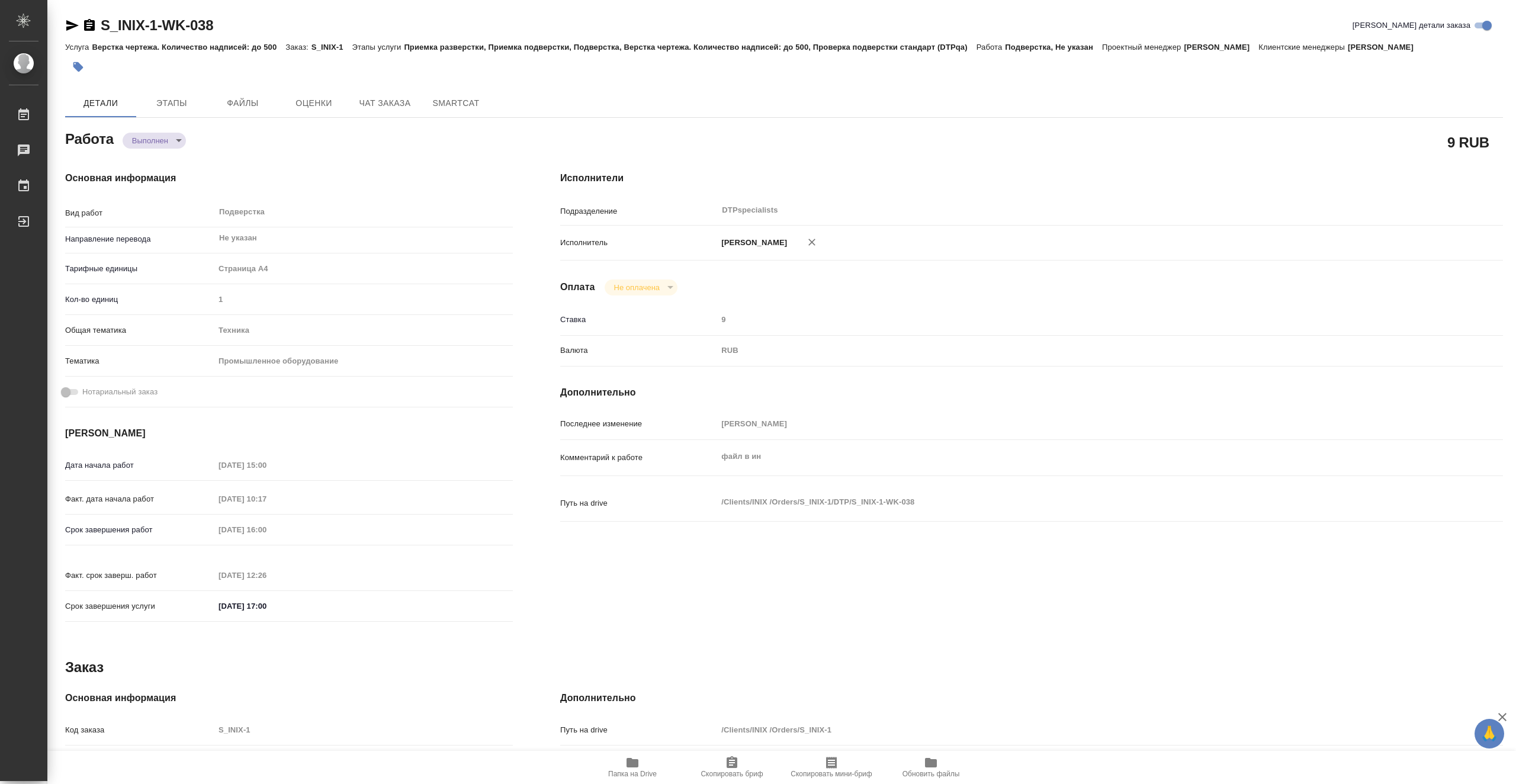
type textarea "x"
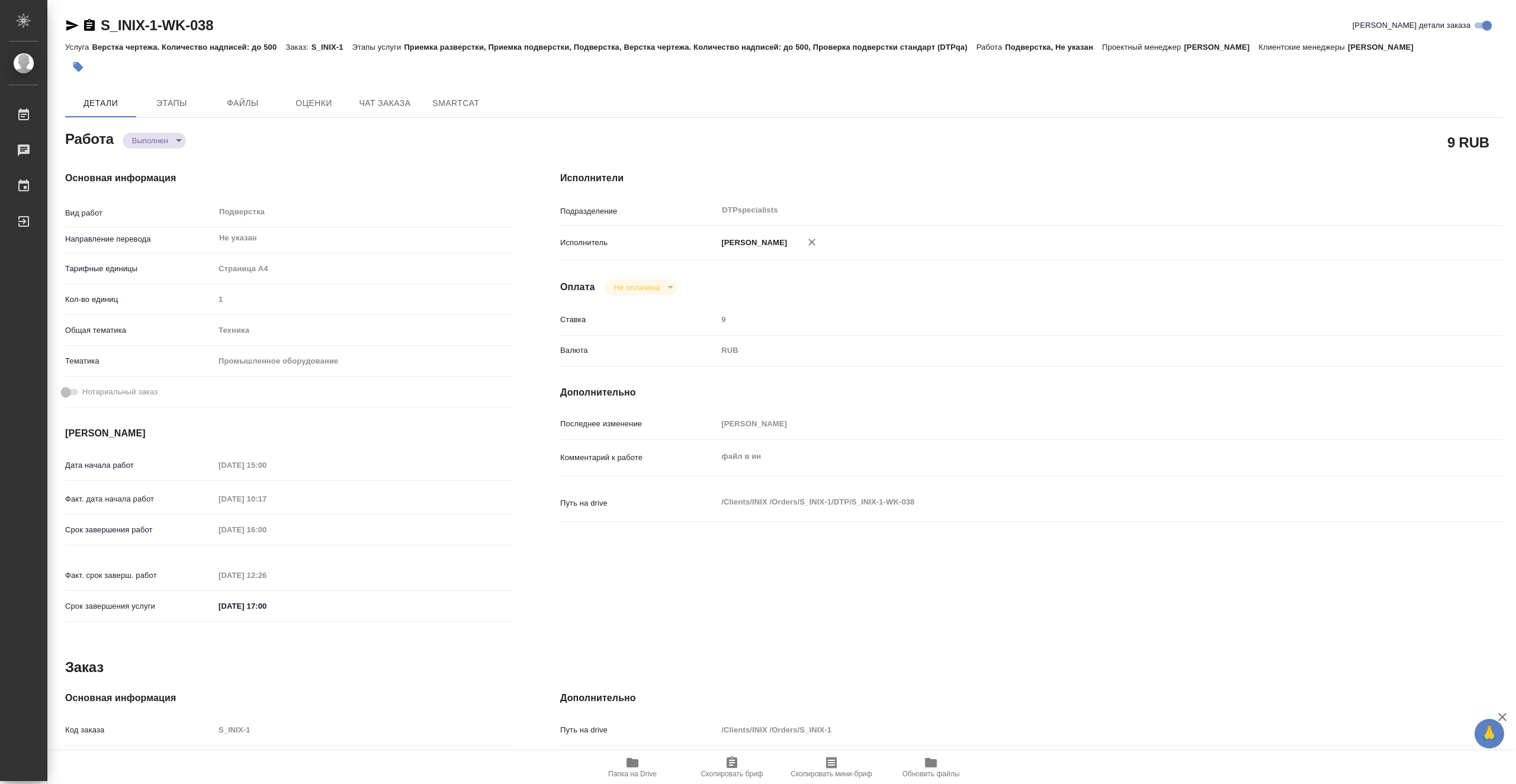
type textarea "x"
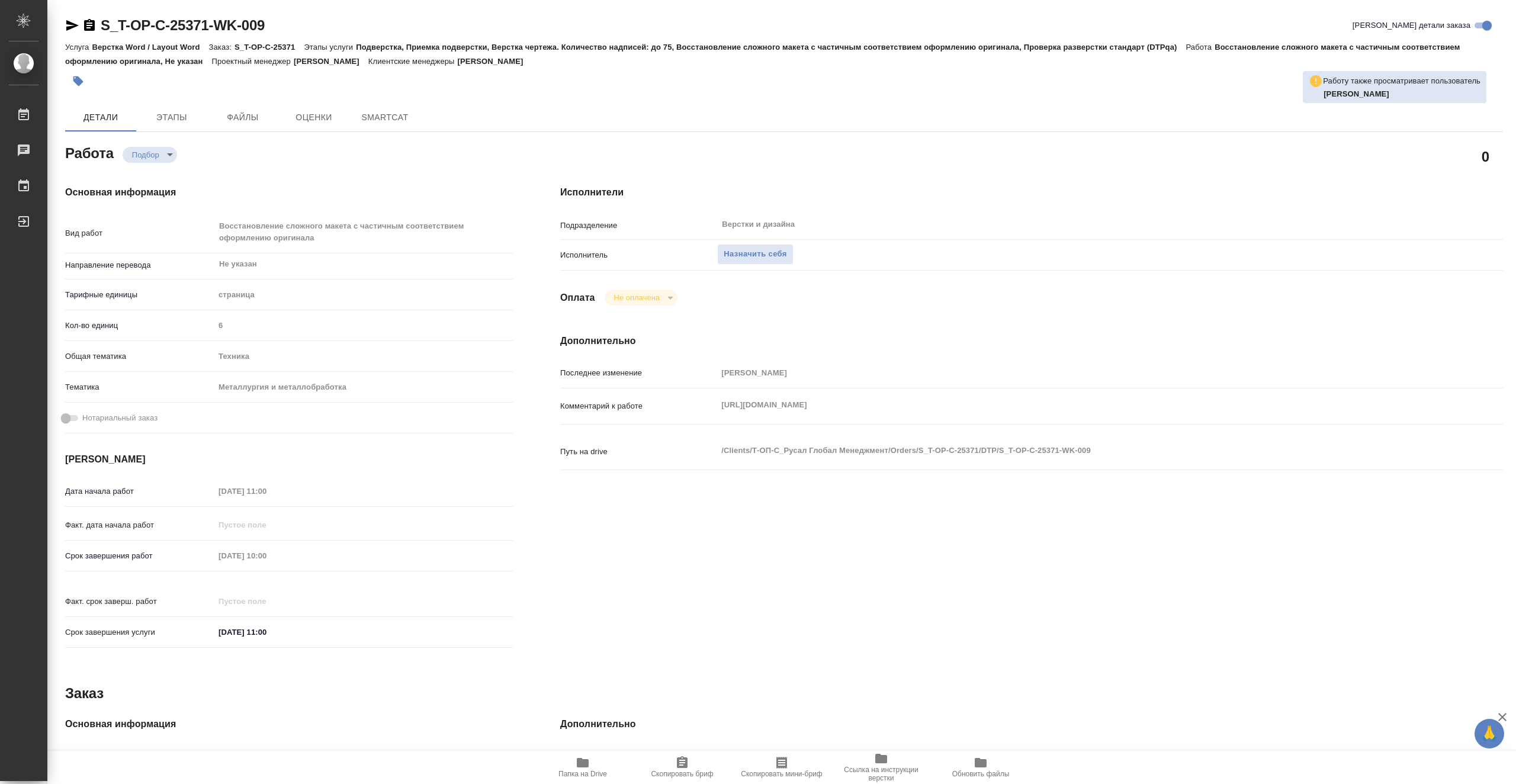
type textarea "x"
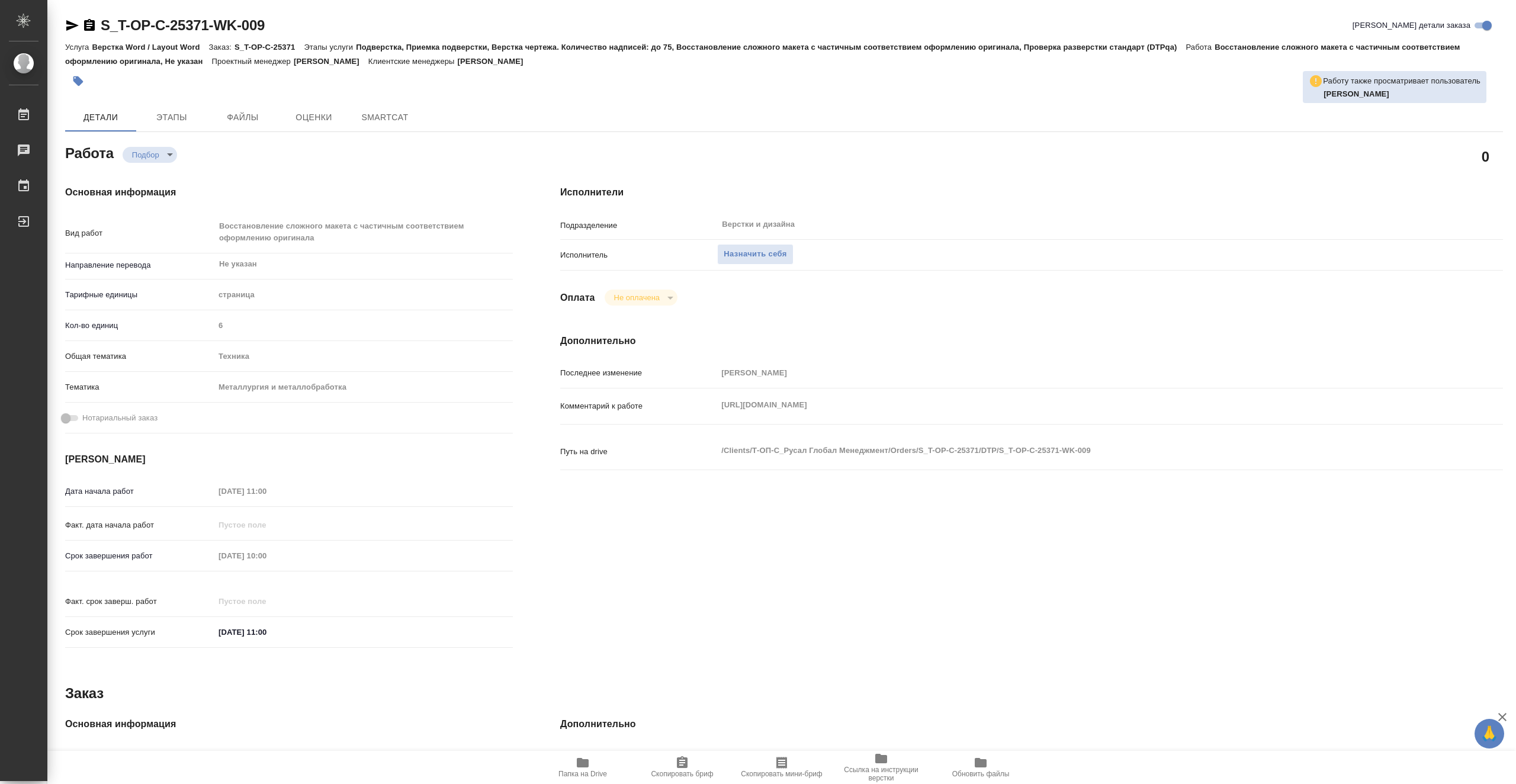
type textarea "x"
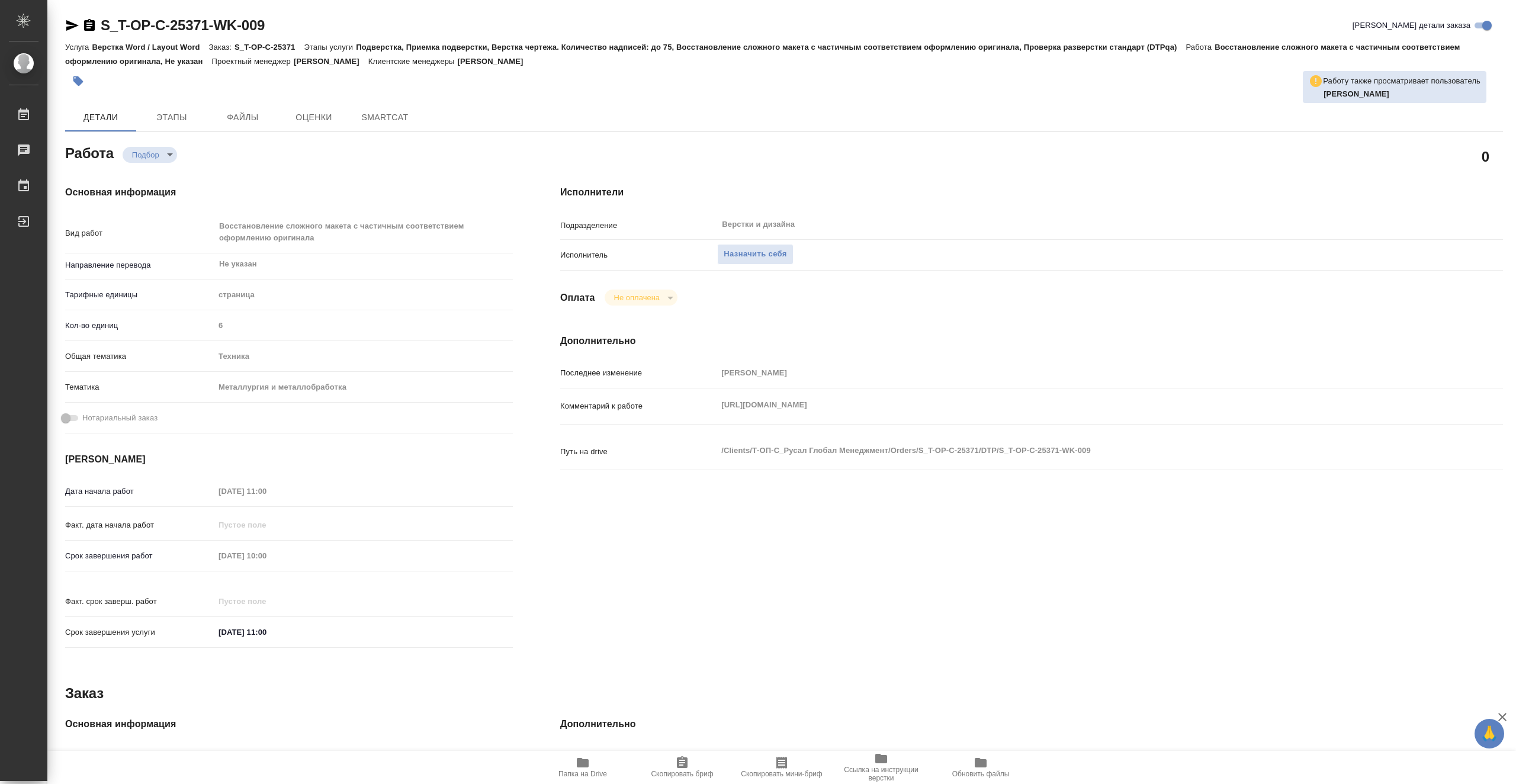
type textarea "x"
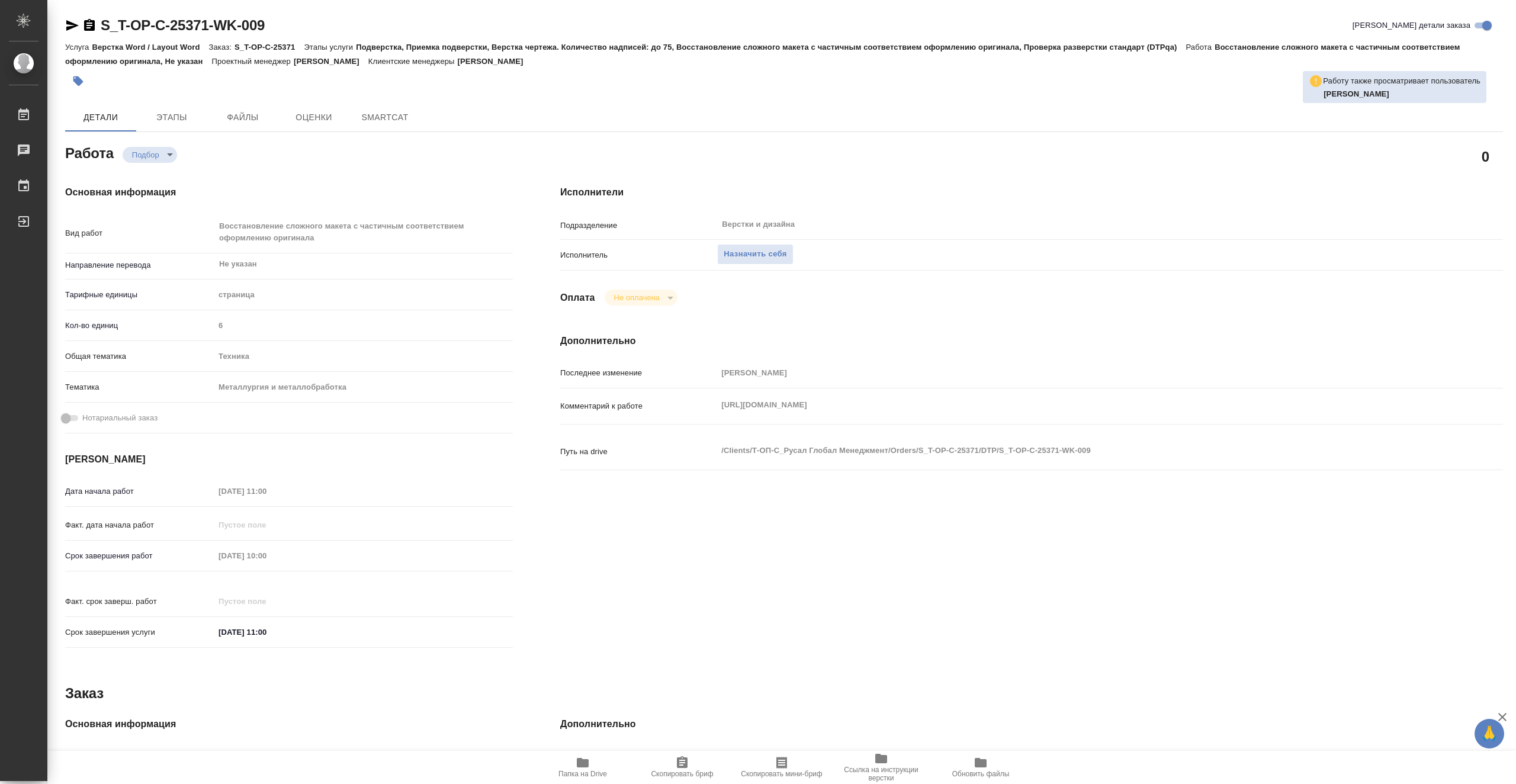
type textarea "x"
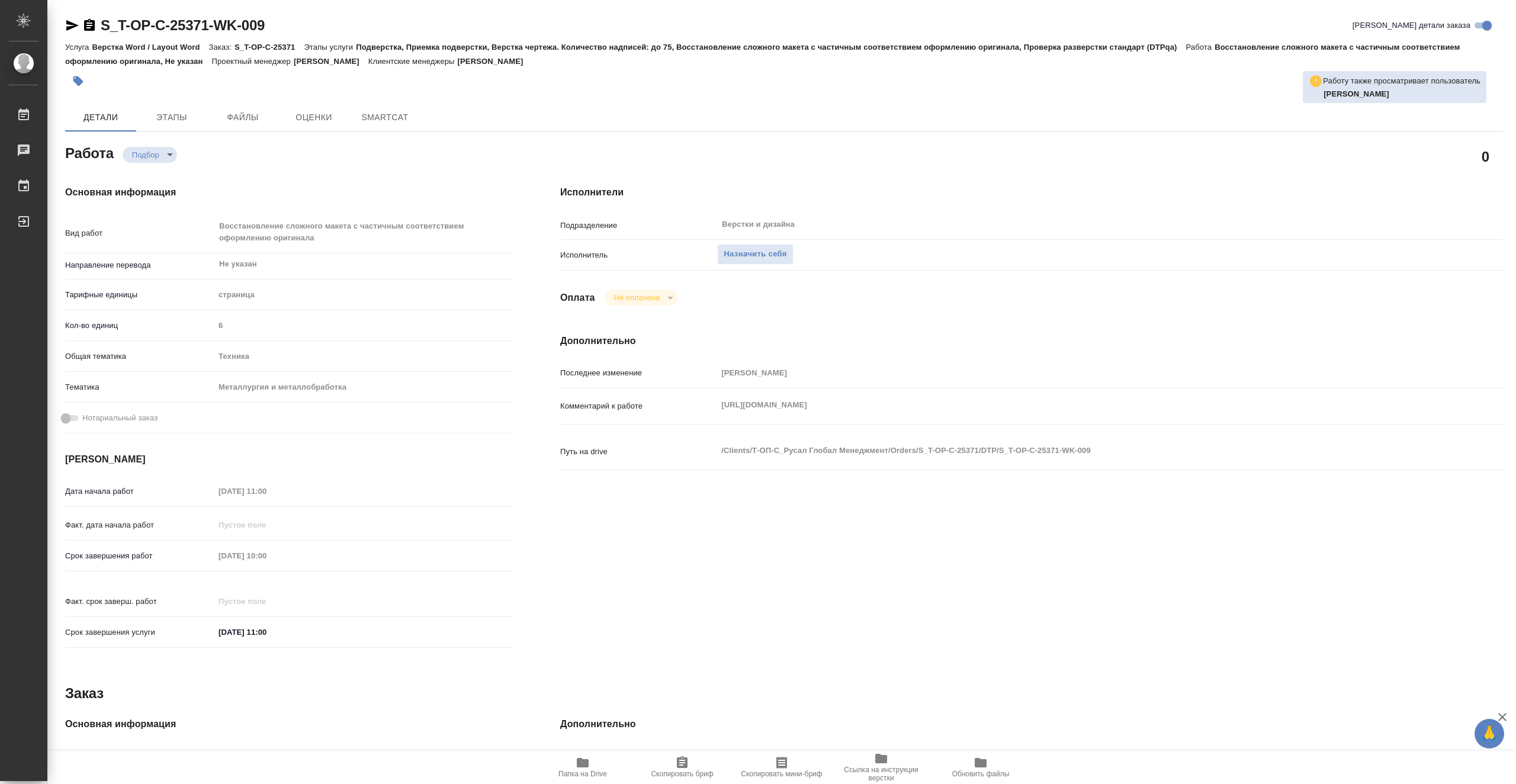
type textarea "x"
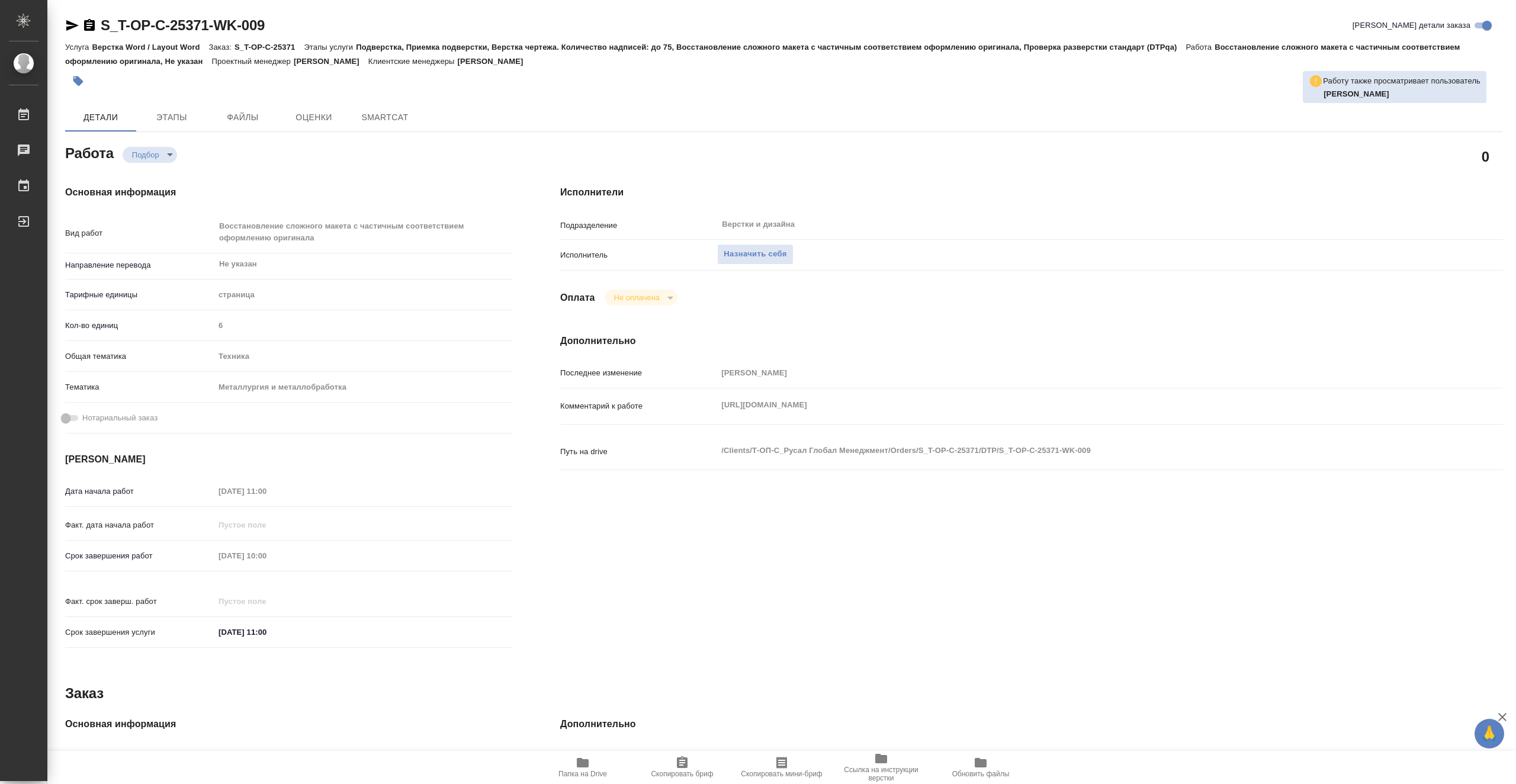
type textarea "x"
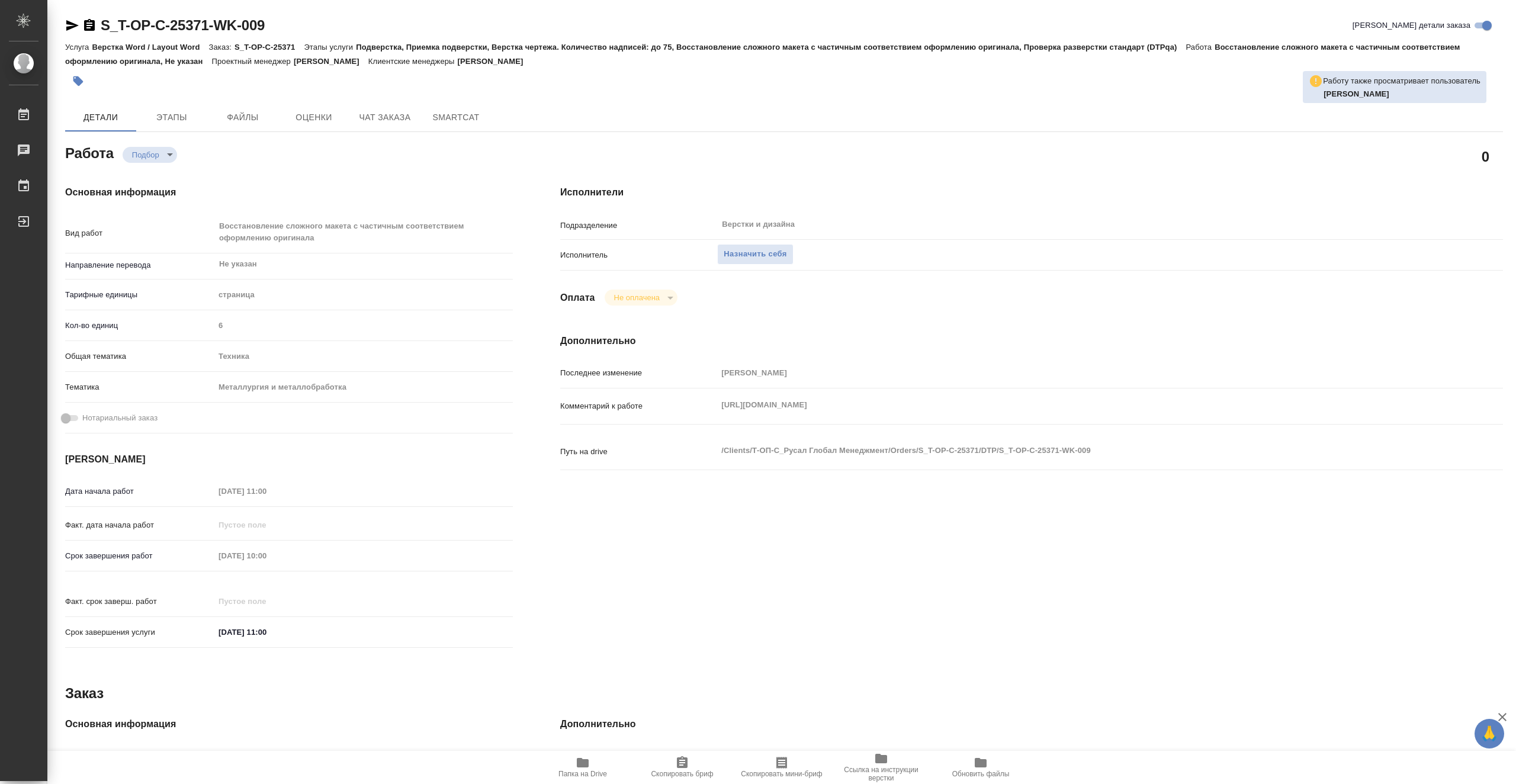
type textarea "x"
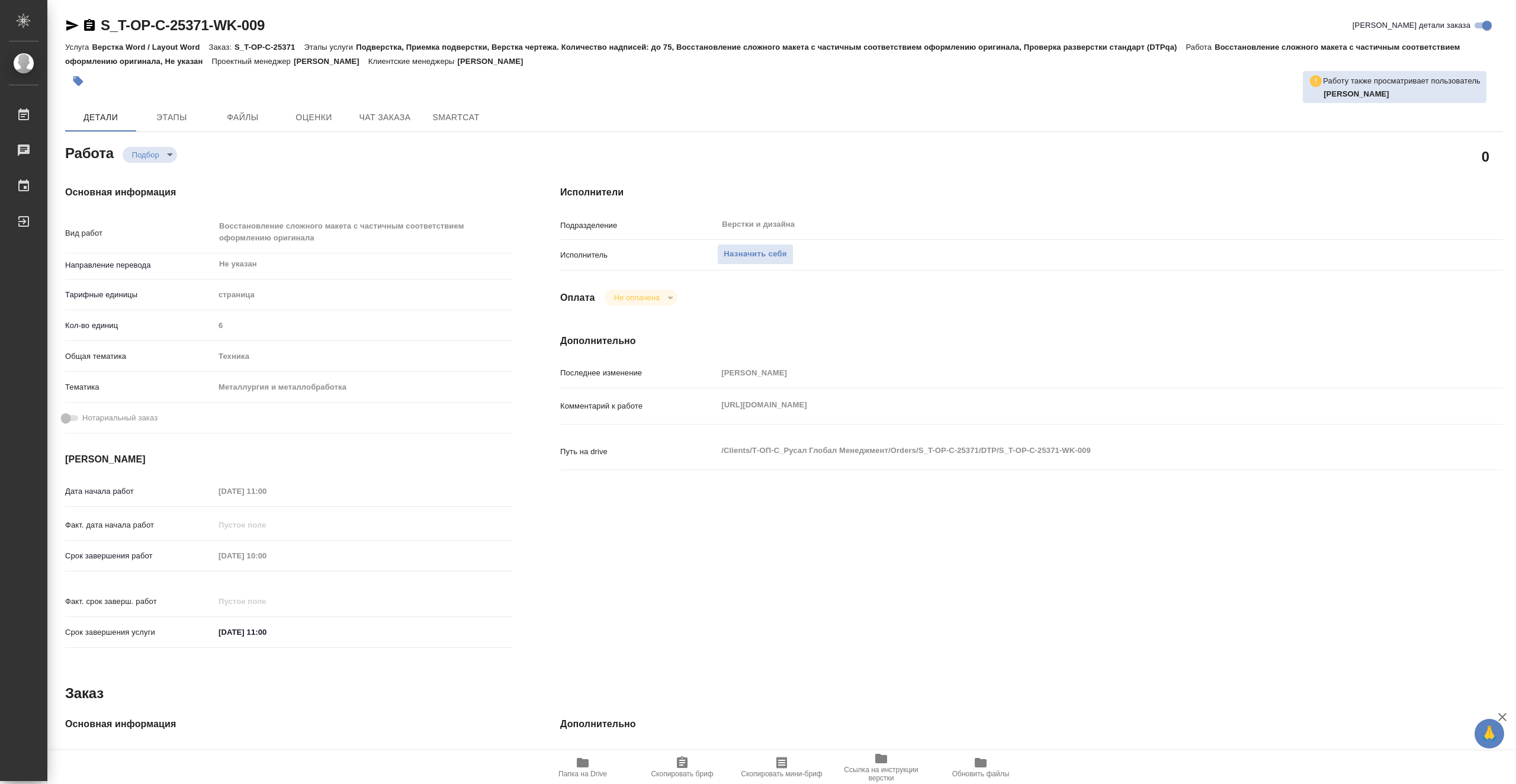
type textarea "x"
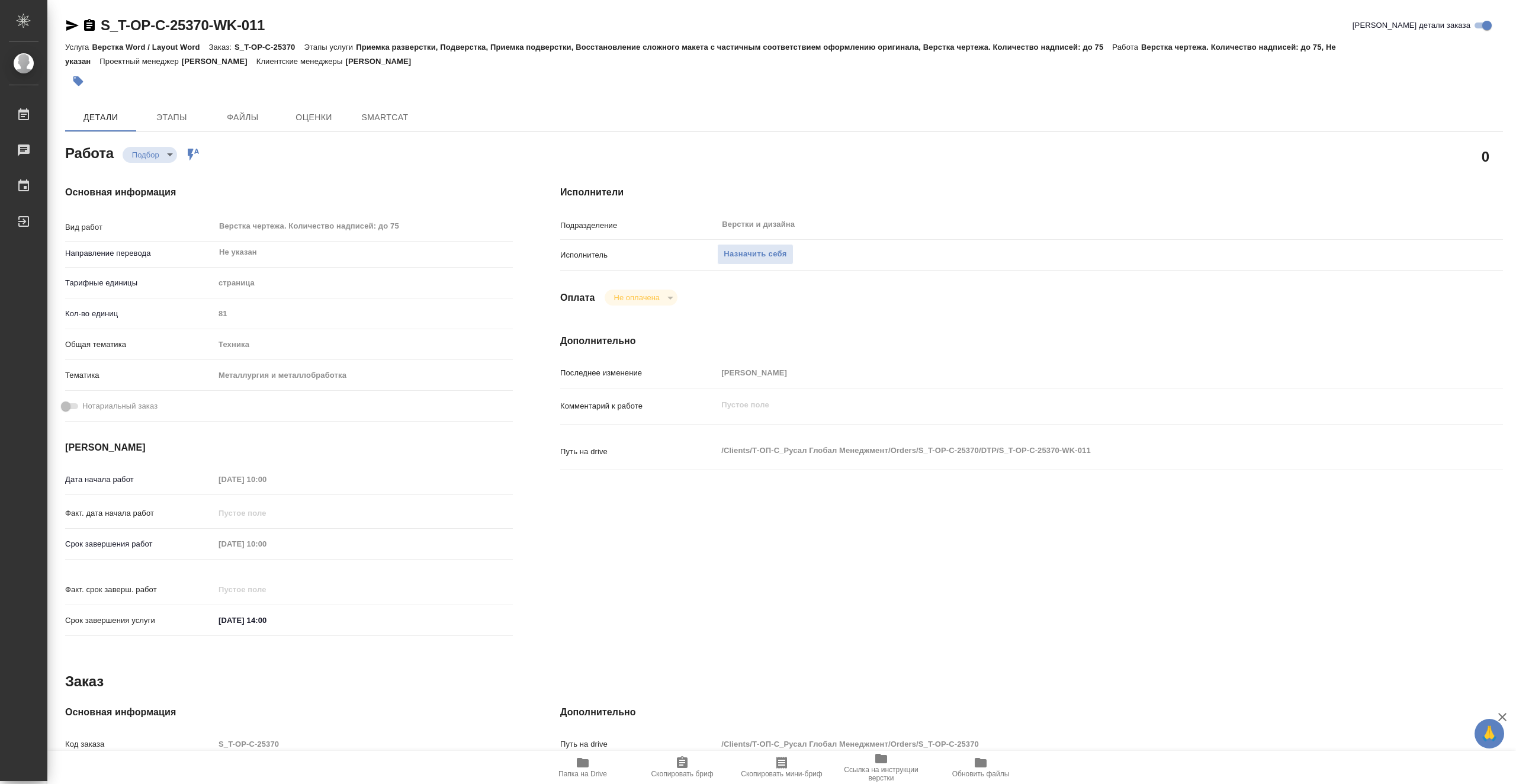
type textarea "x"
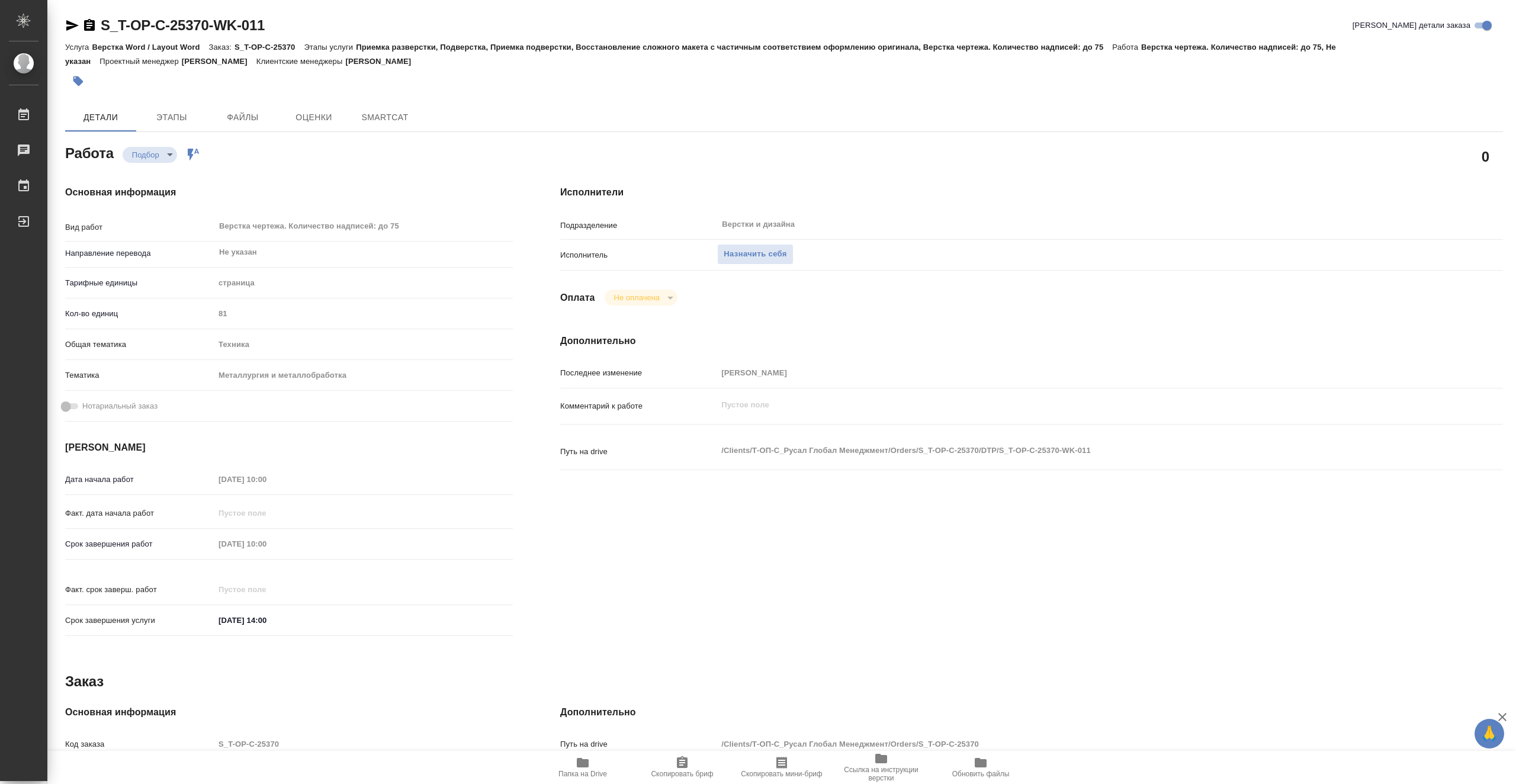
type textarea "x"
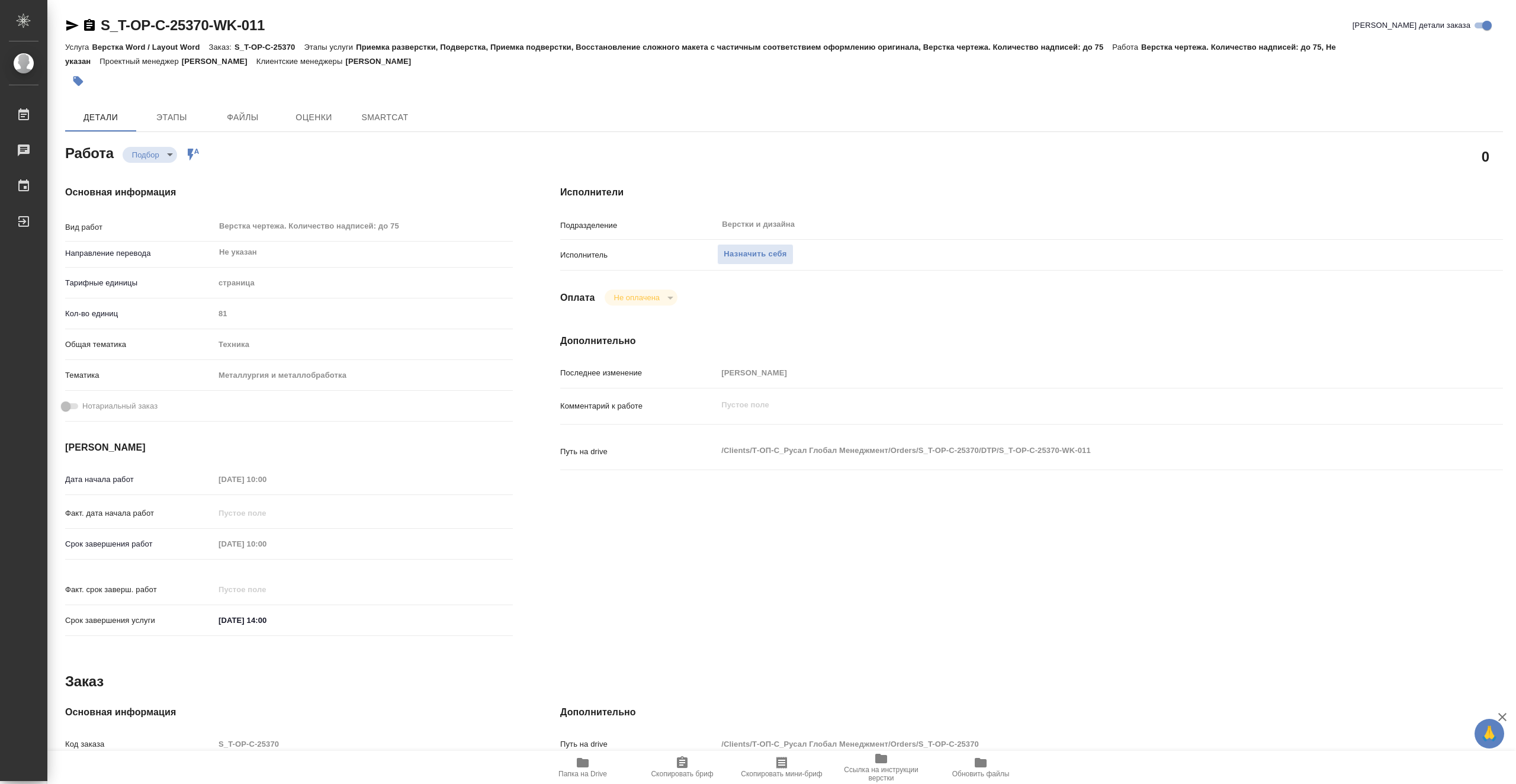
type textarea "x"
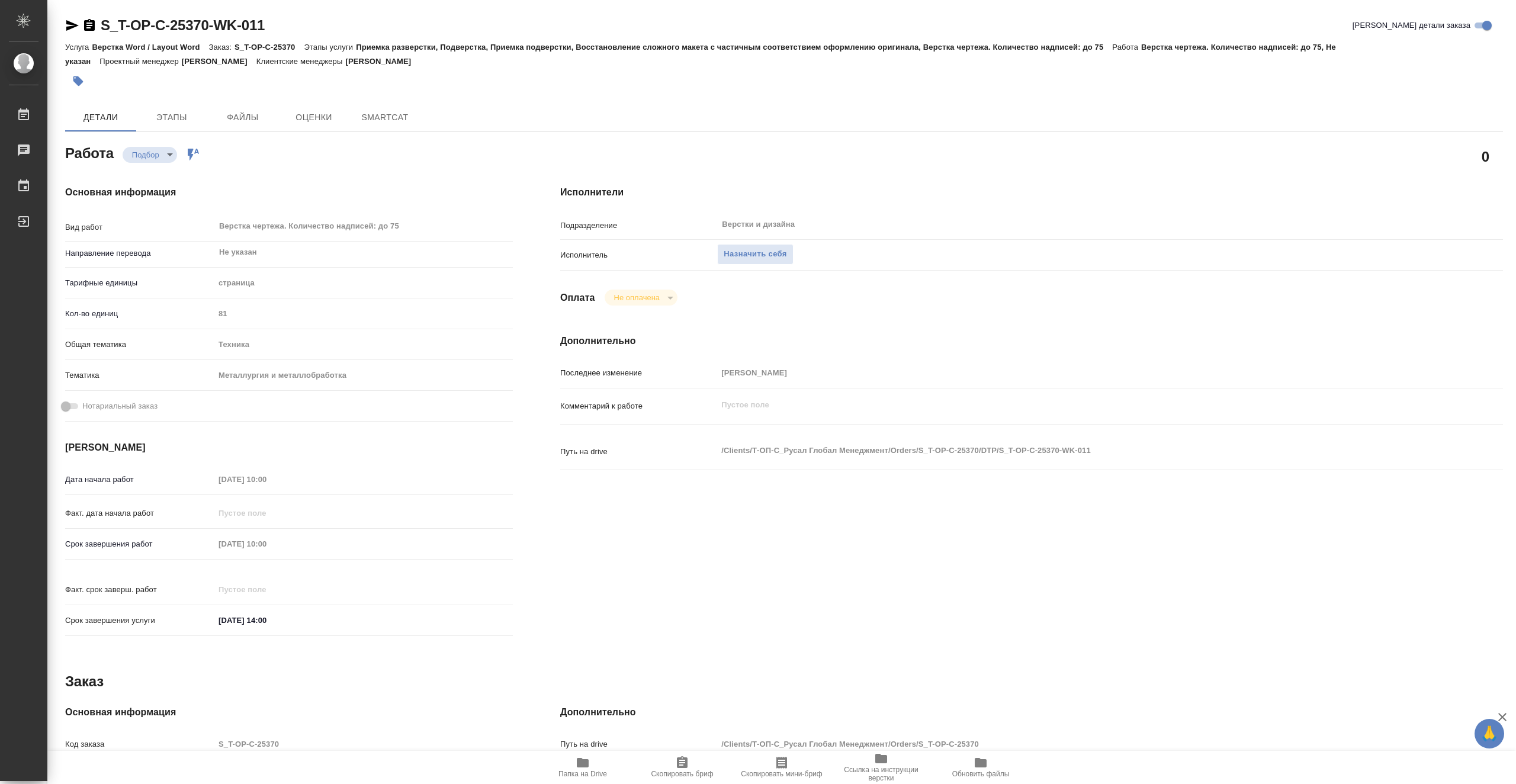
type textarea "x"
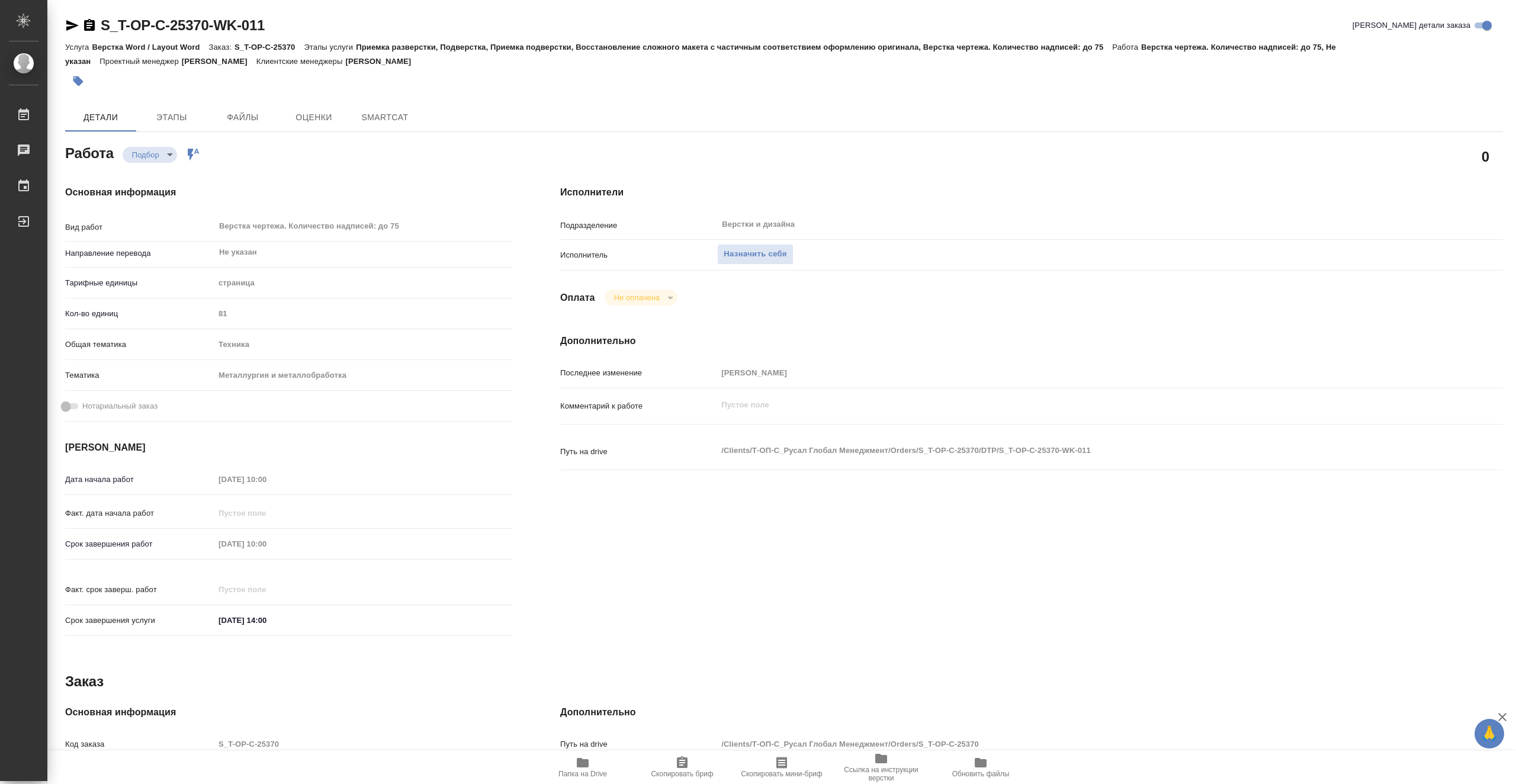
type textarea "x"
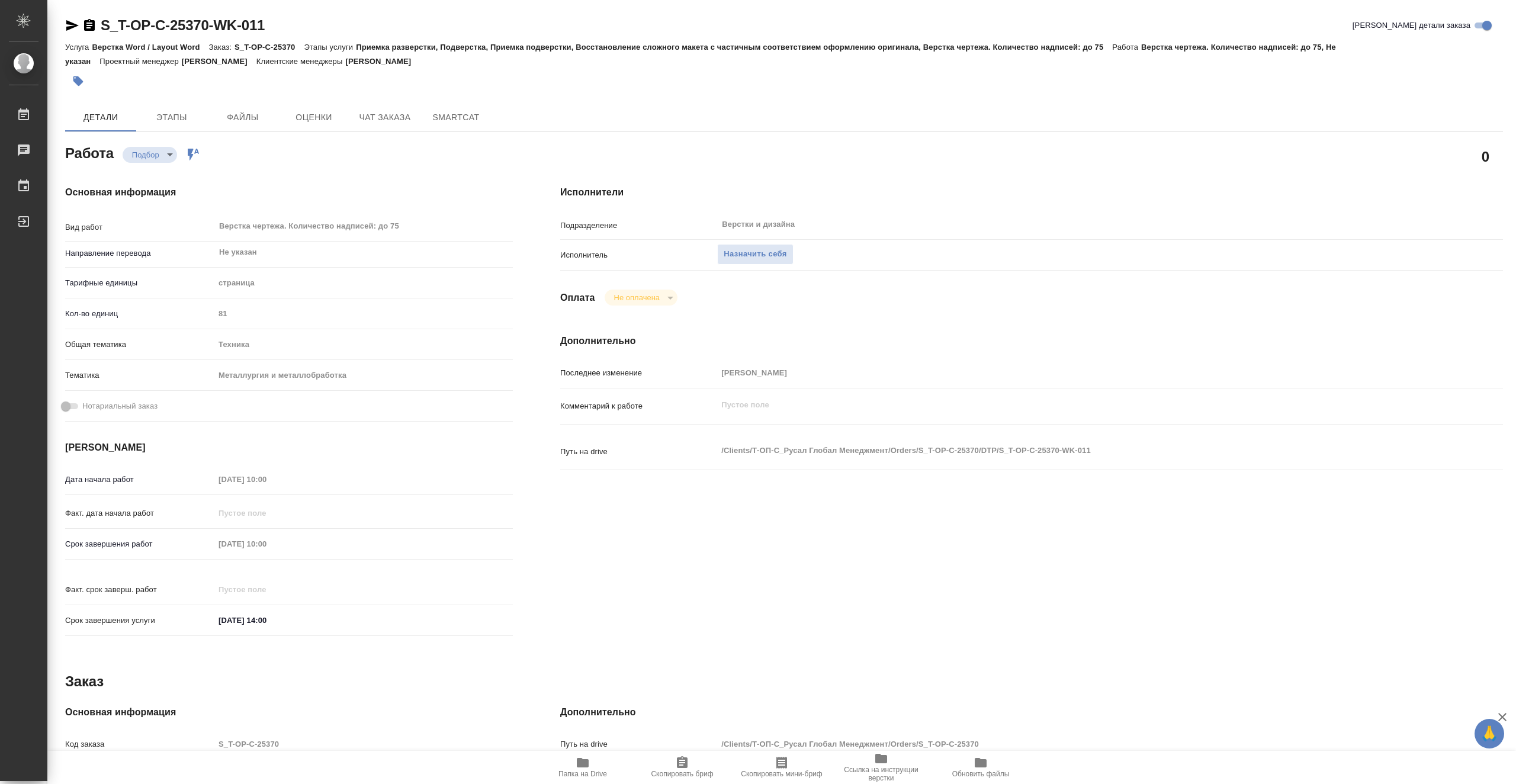
type textarea "x"
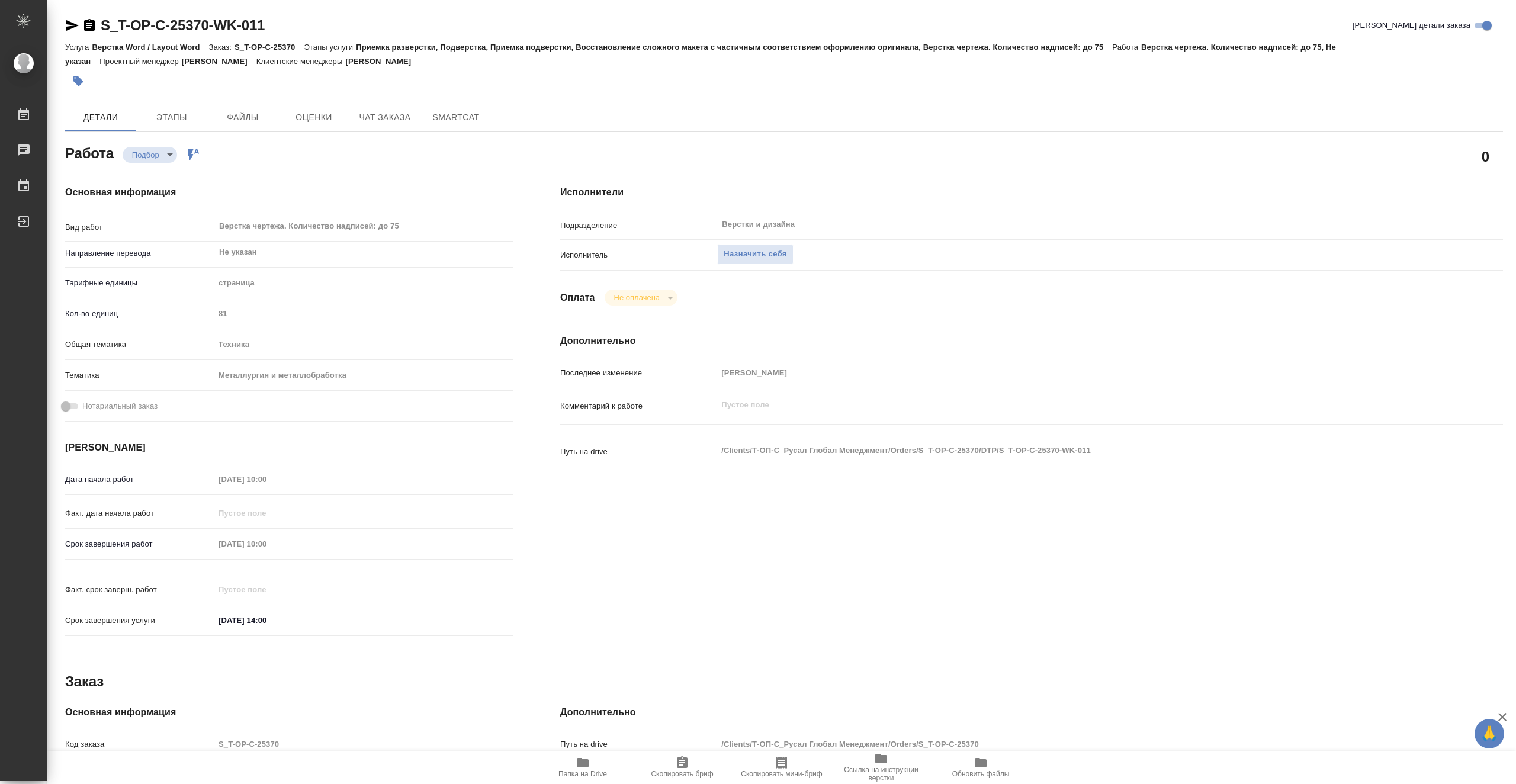
type textarea "x"
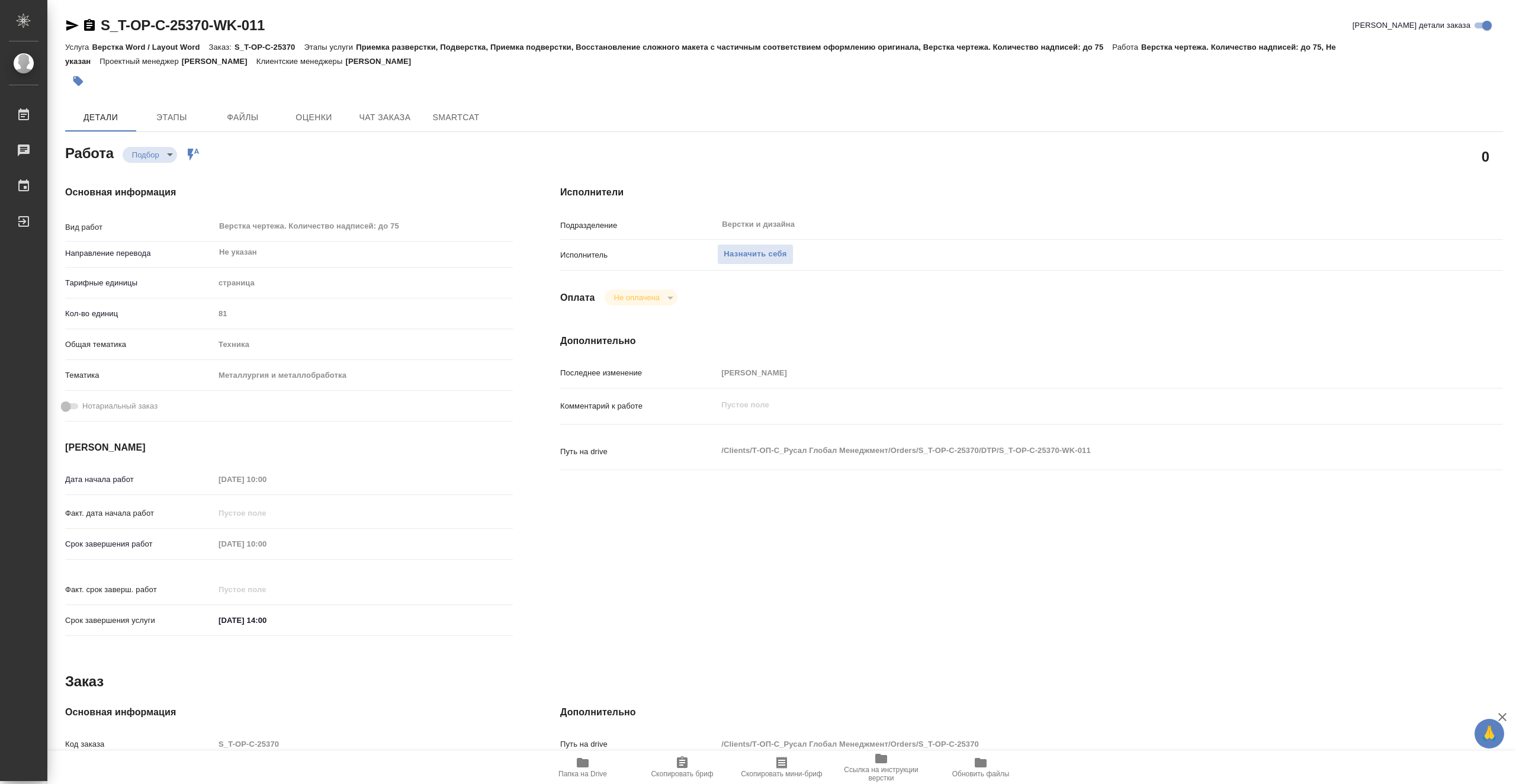
click at [602, 773] on span "Папка на Drive" at bounding box center [582, 773] width 48 height 9
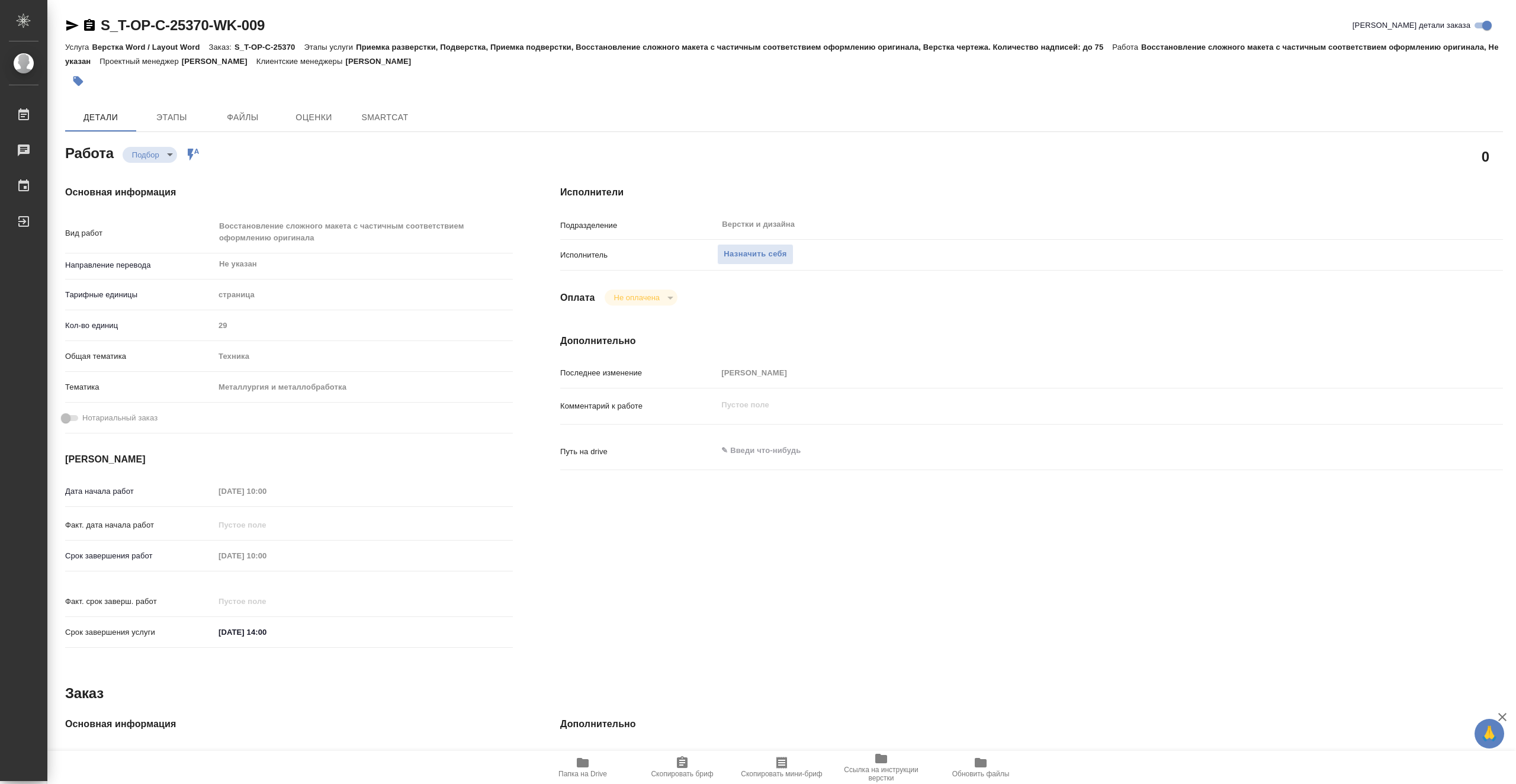
type textarea "x"
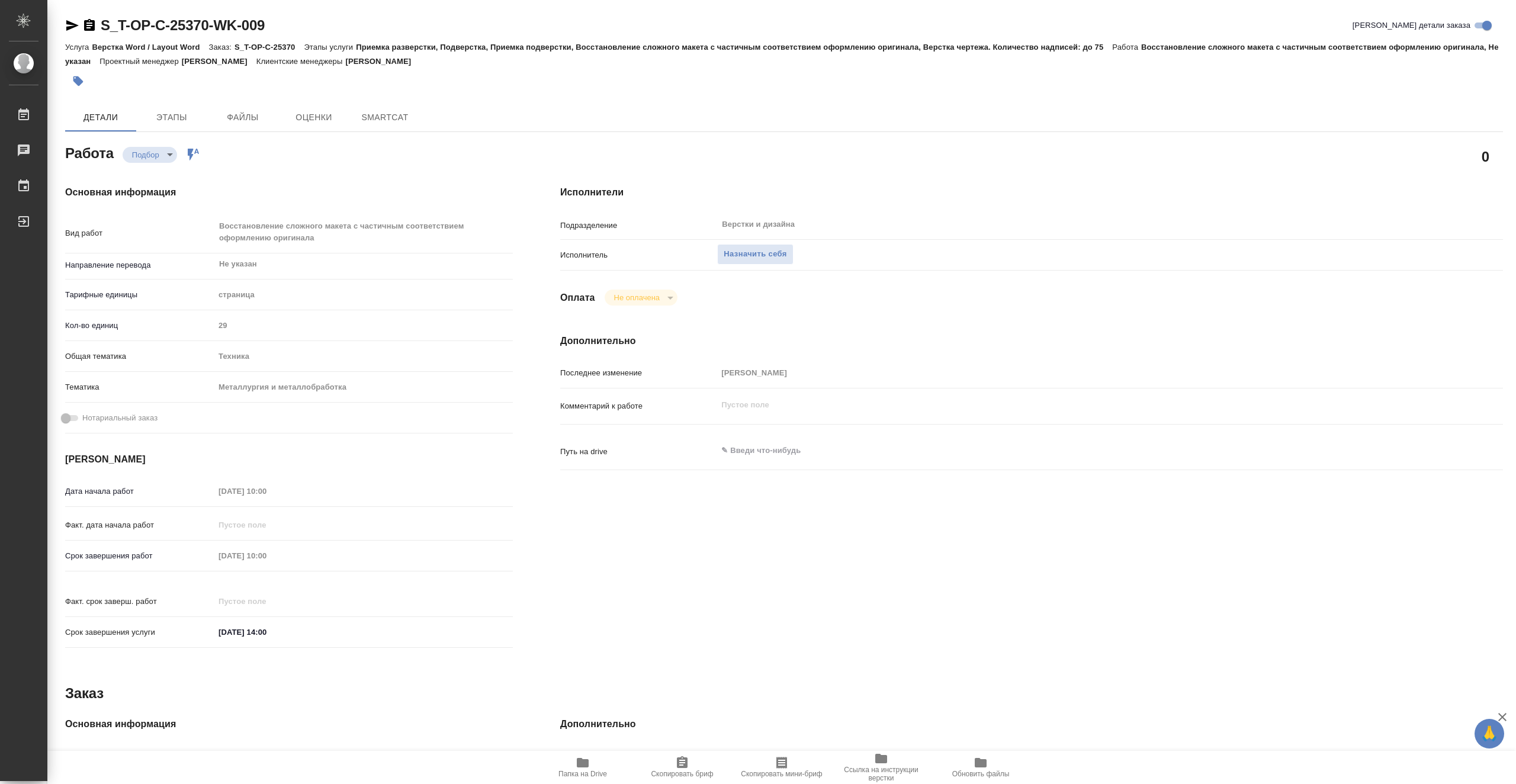
type textarea "x"
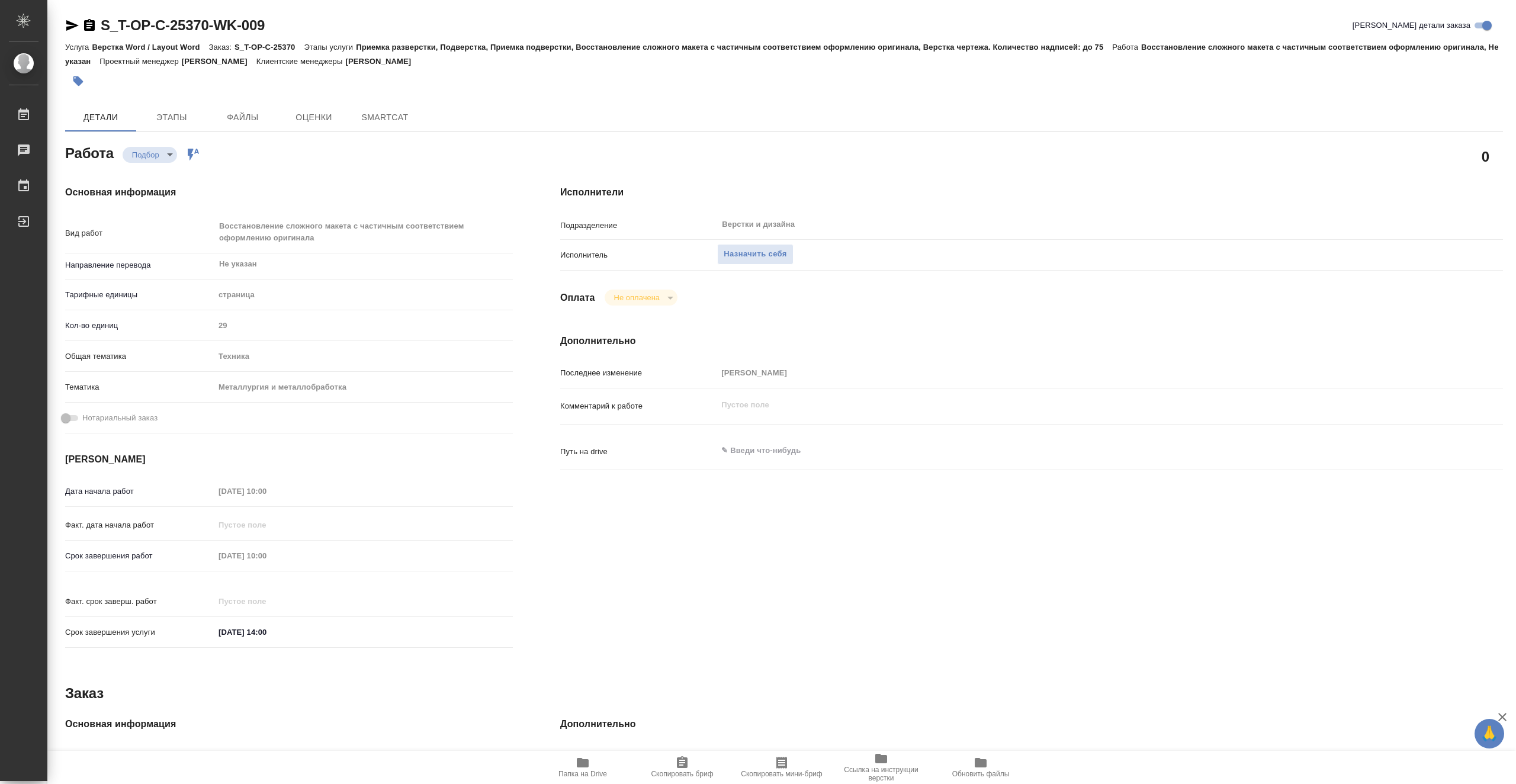
type textarea "x"
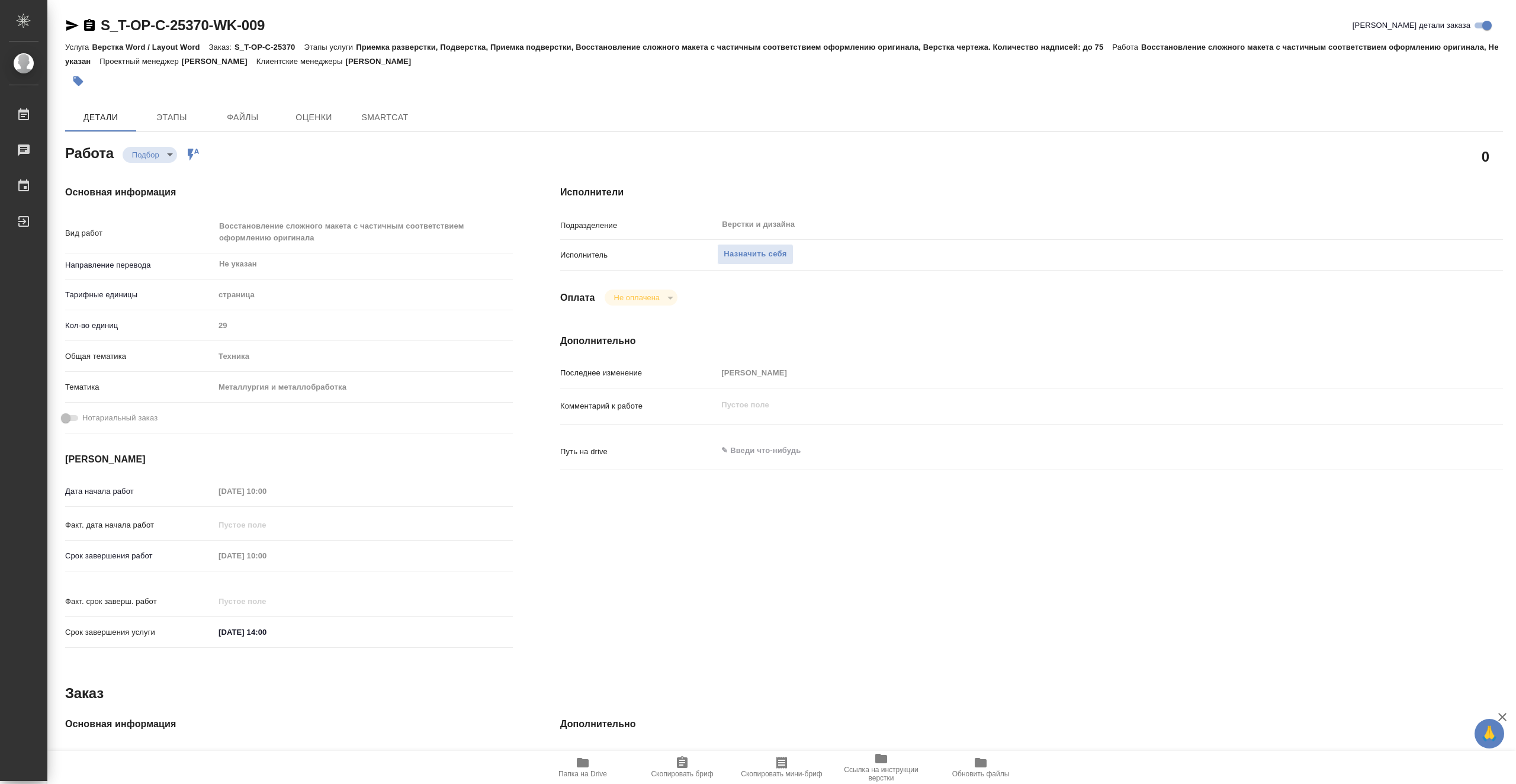
type textarea "x"
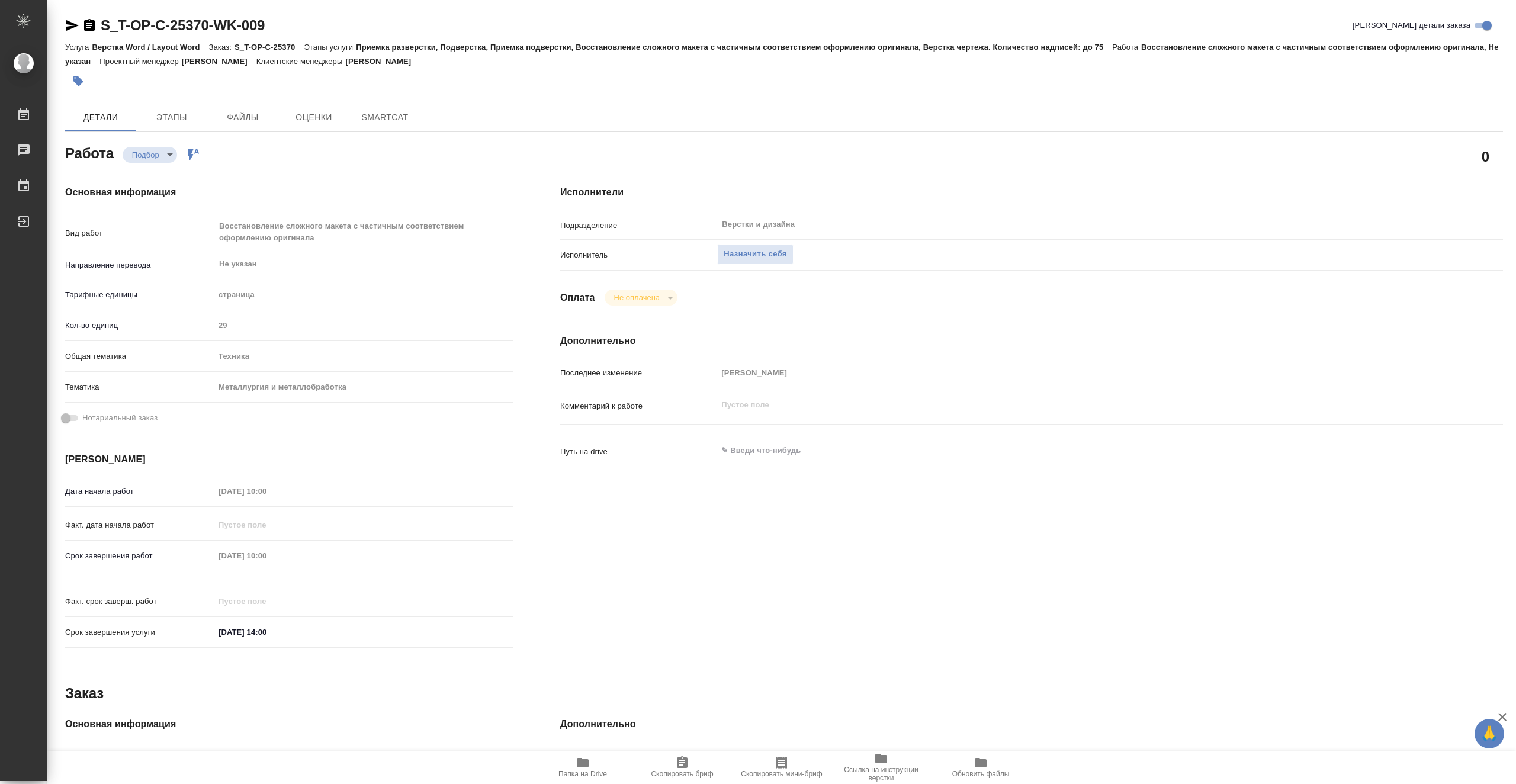
type textarea "x"
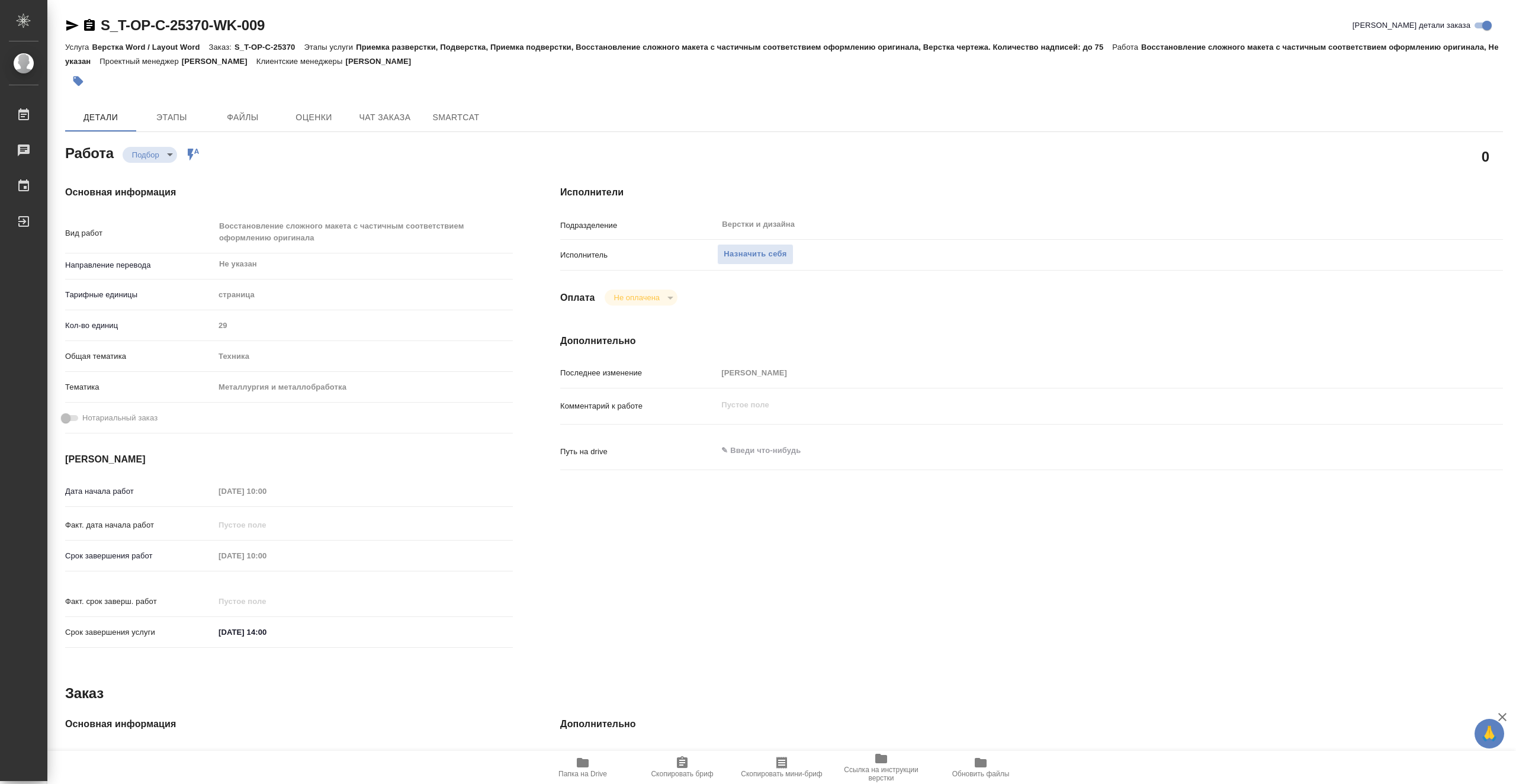
type textarea "x"
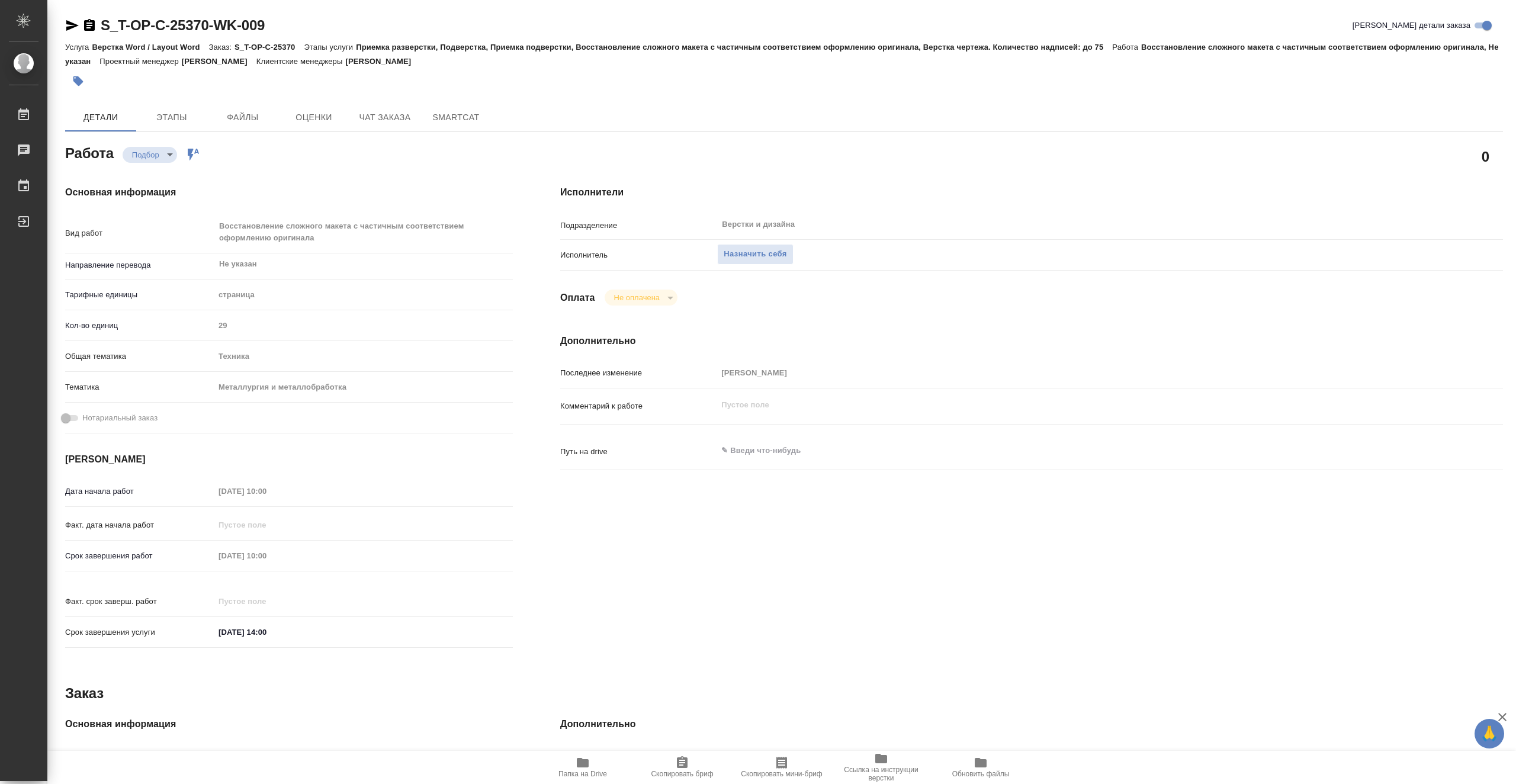
type textarea "x"
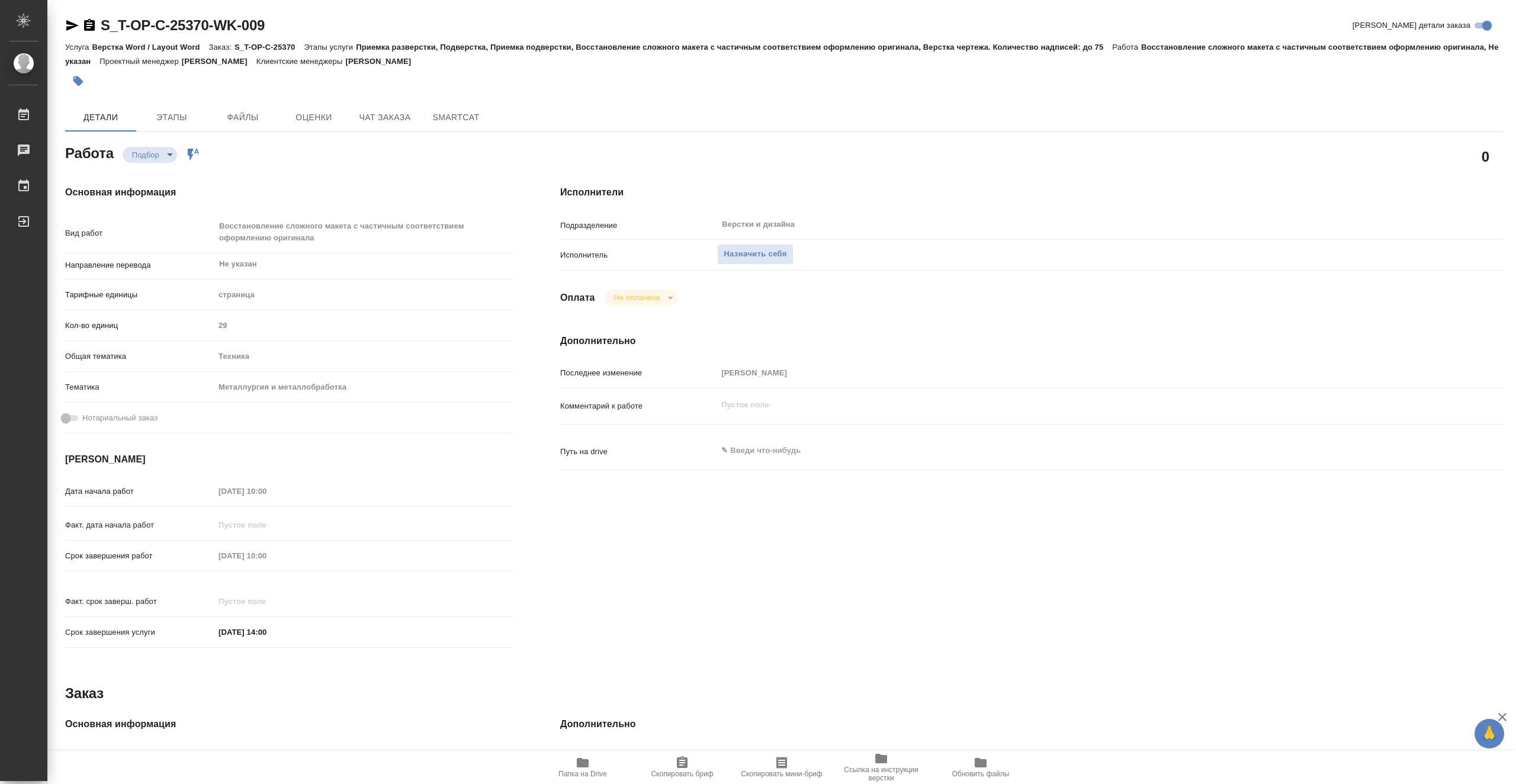
click at [598, 772] on span "Папка на Drive" at bounding box center [582, 773] width 48 height 9
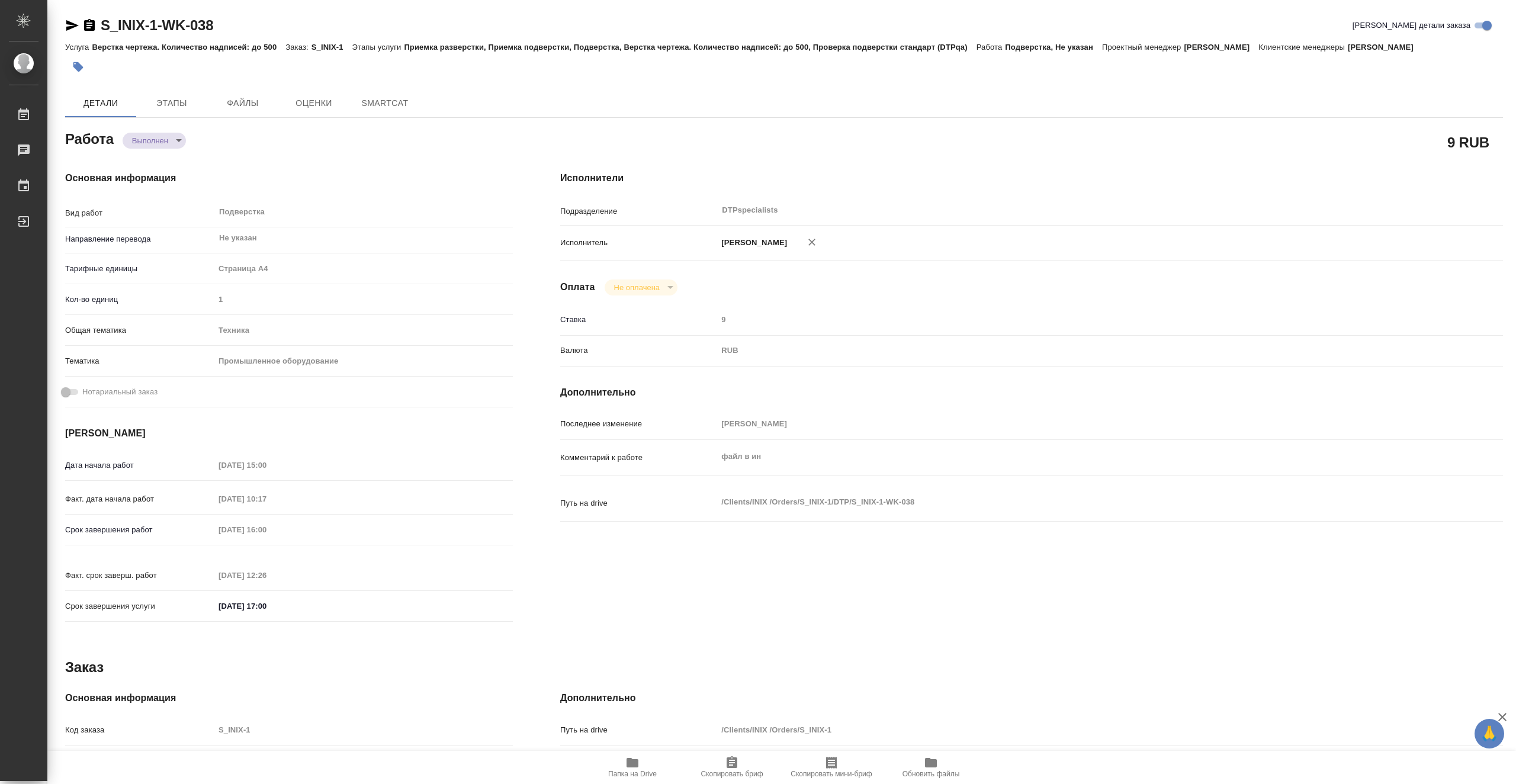
type textarea "x"
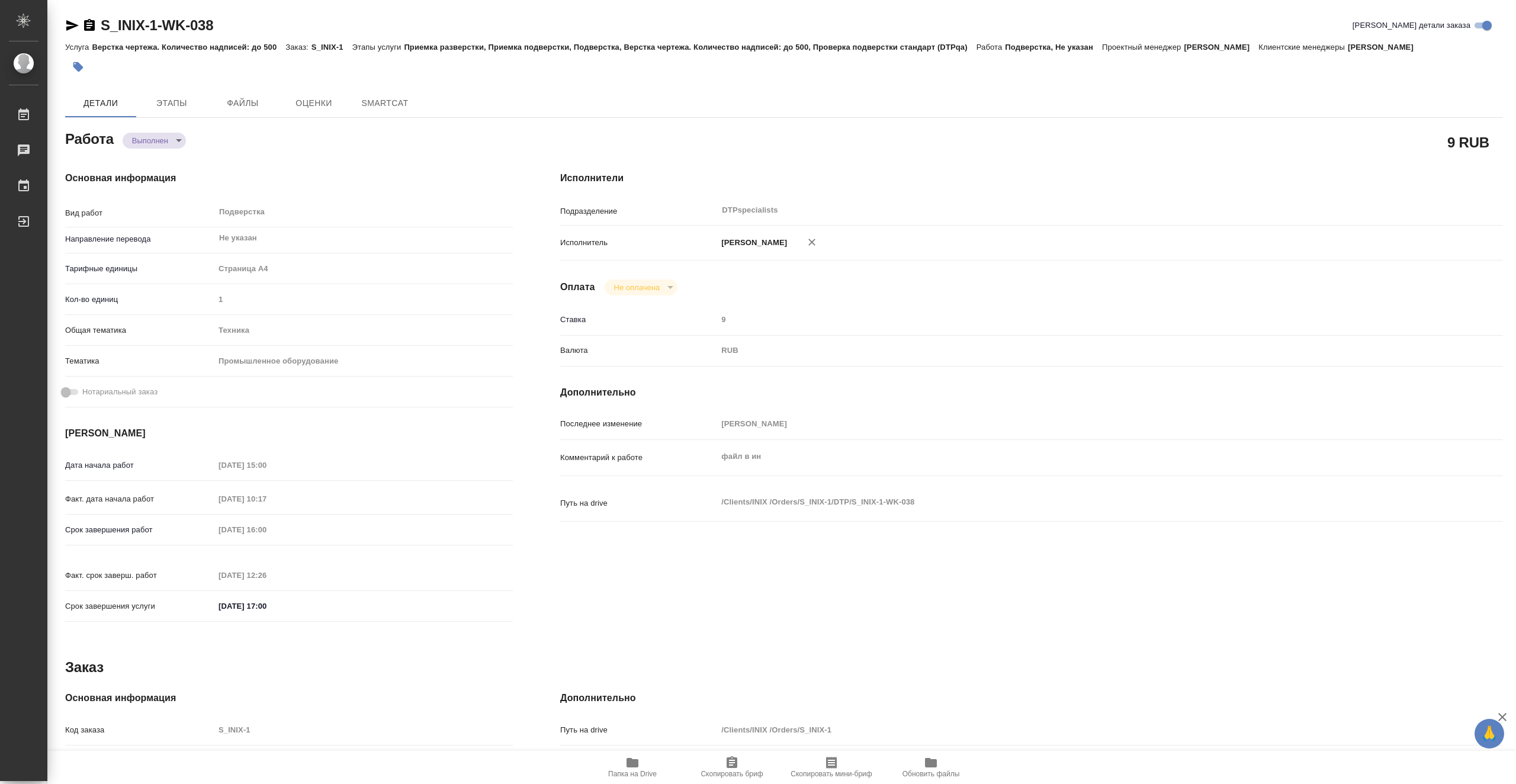
type textarea "x"
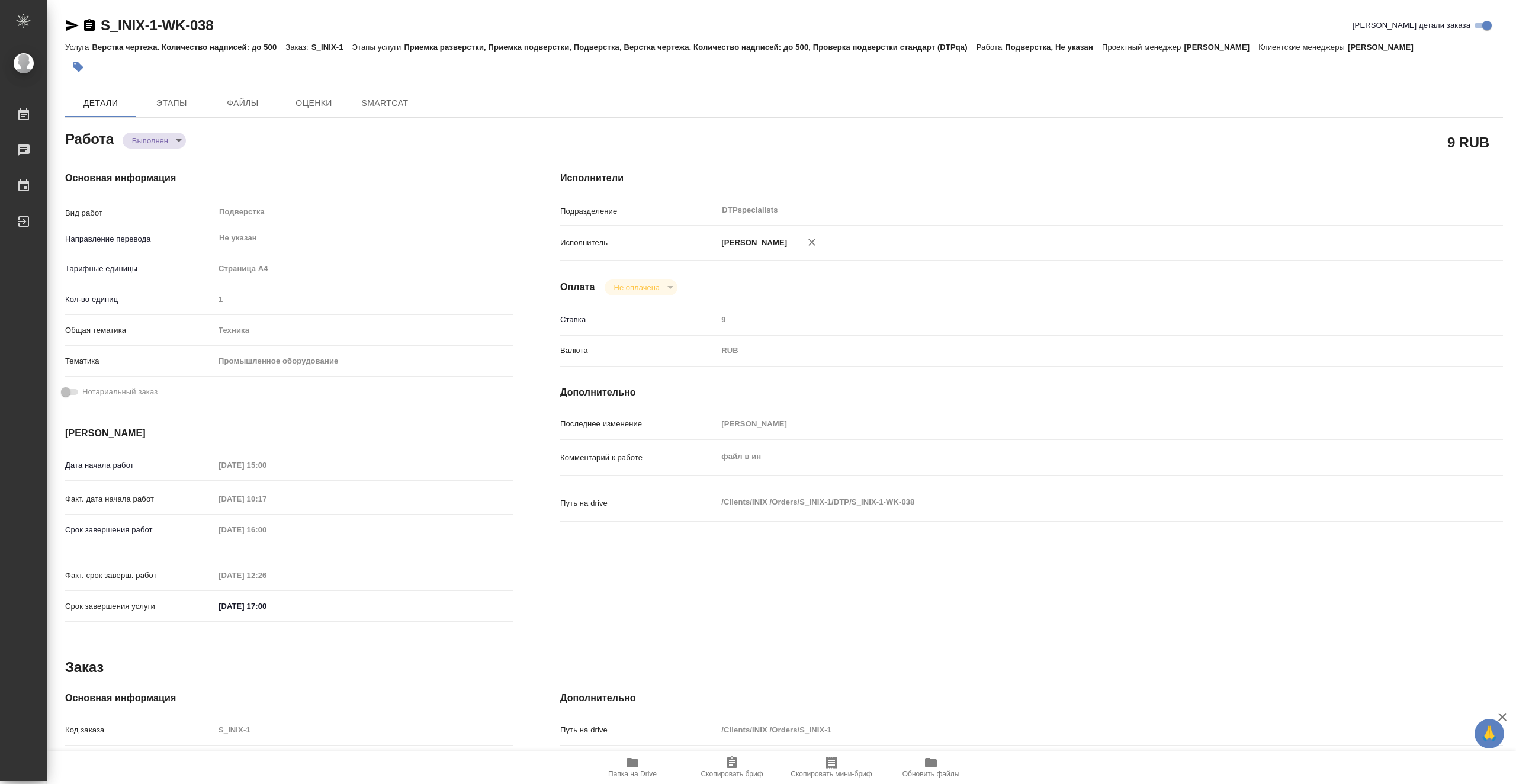
type textarea "x"
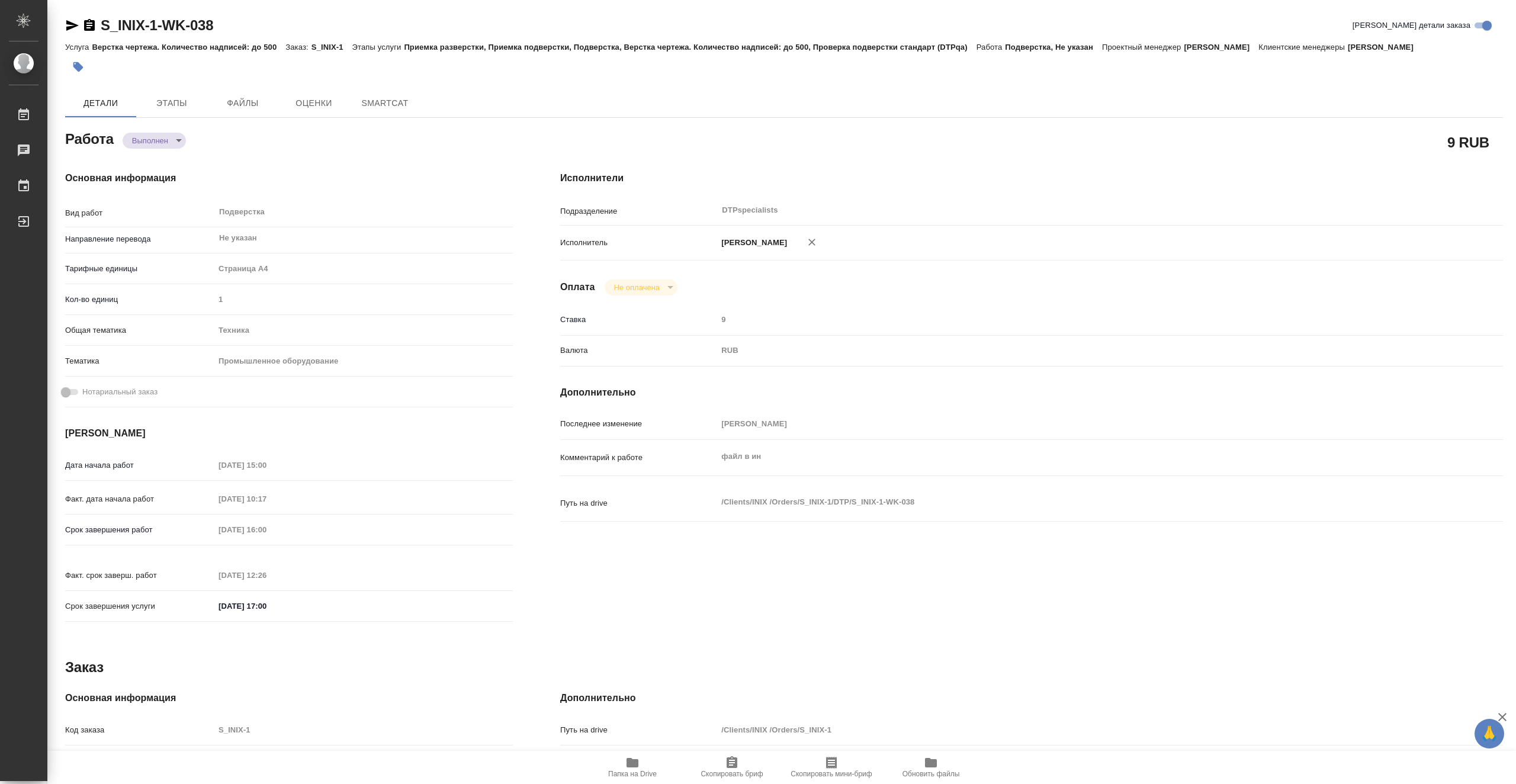
type textarea "x"
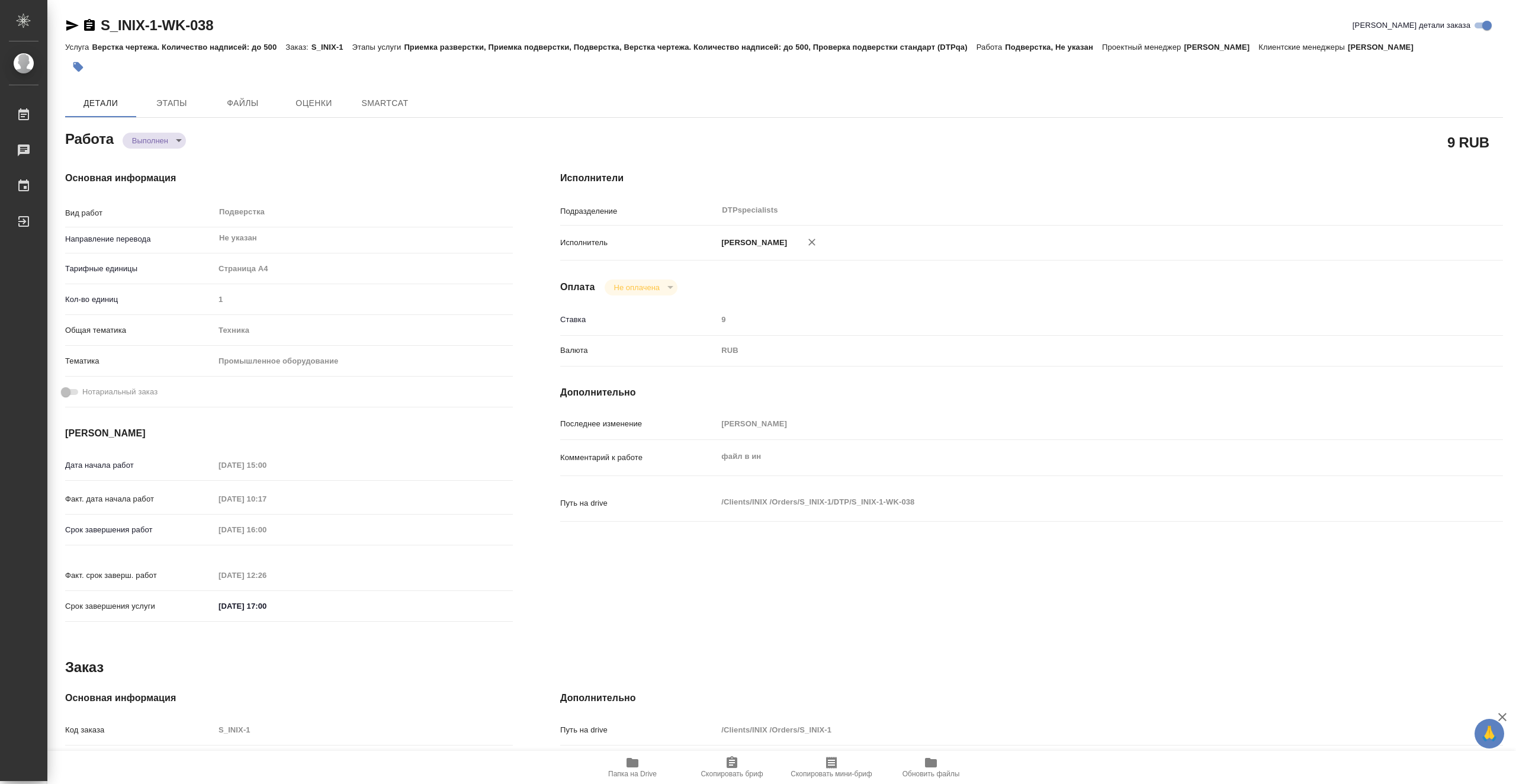
type textarea "x"
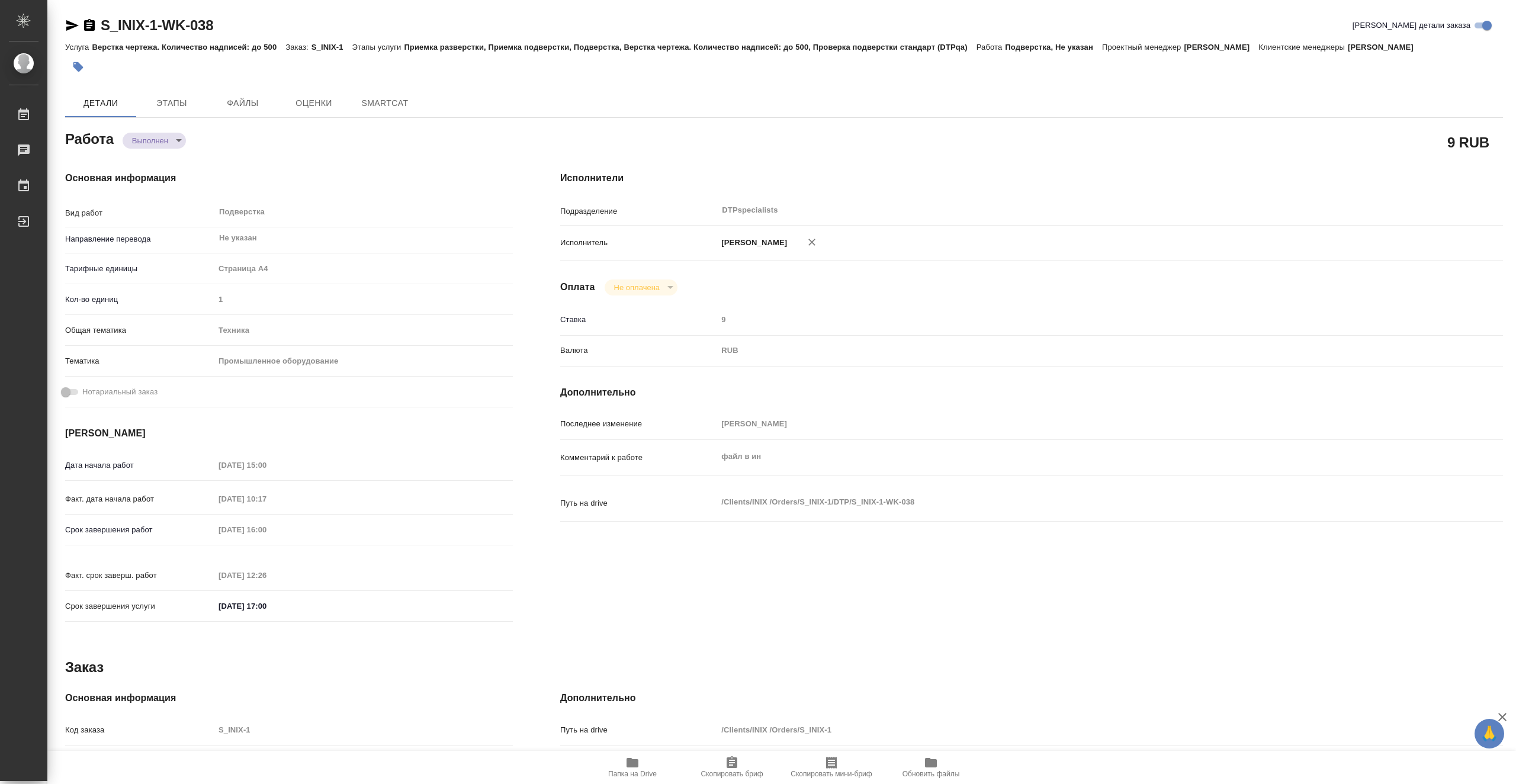
type textarea "x"
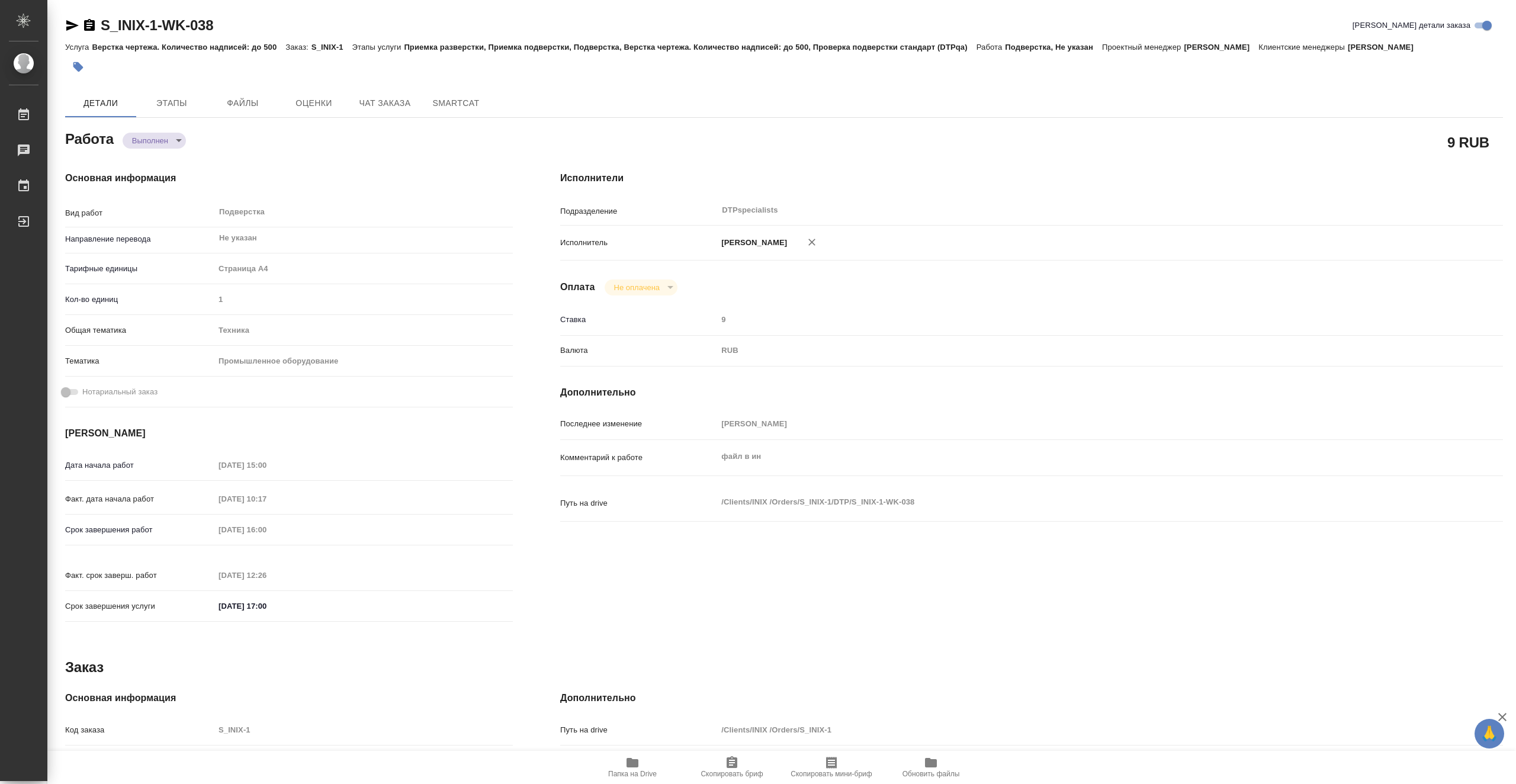
type textarea "x"
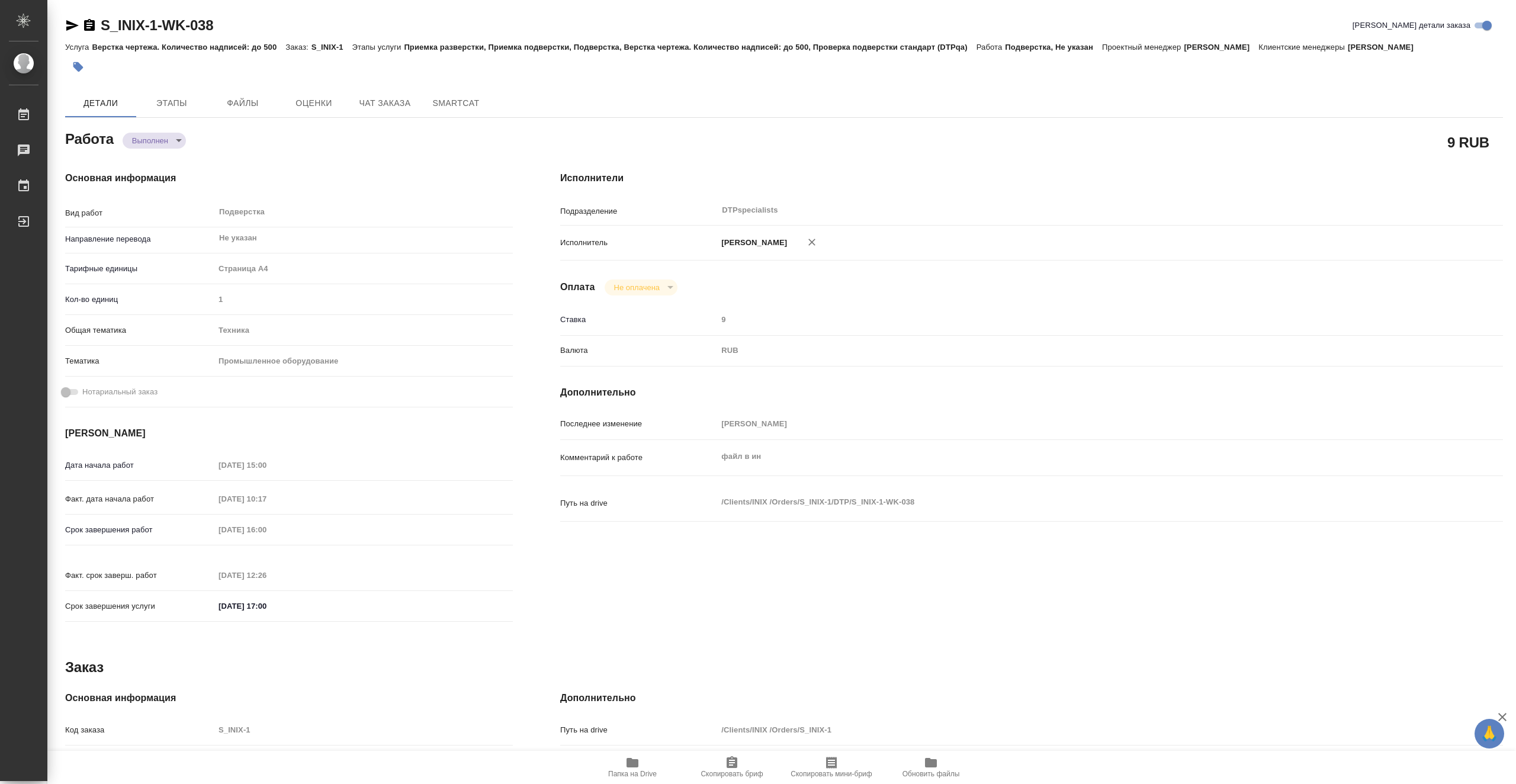
type textarea "x"
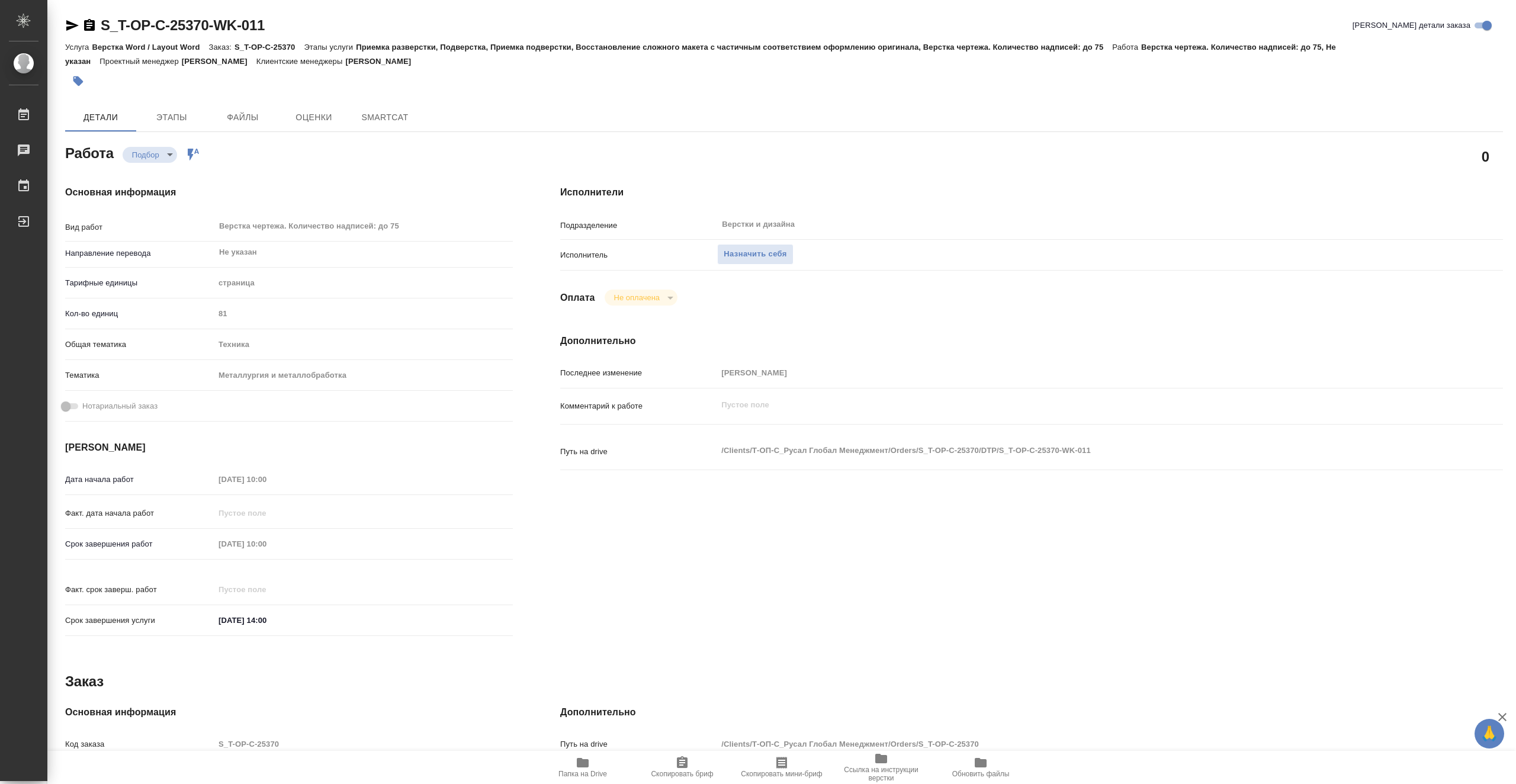
type textarea "x"
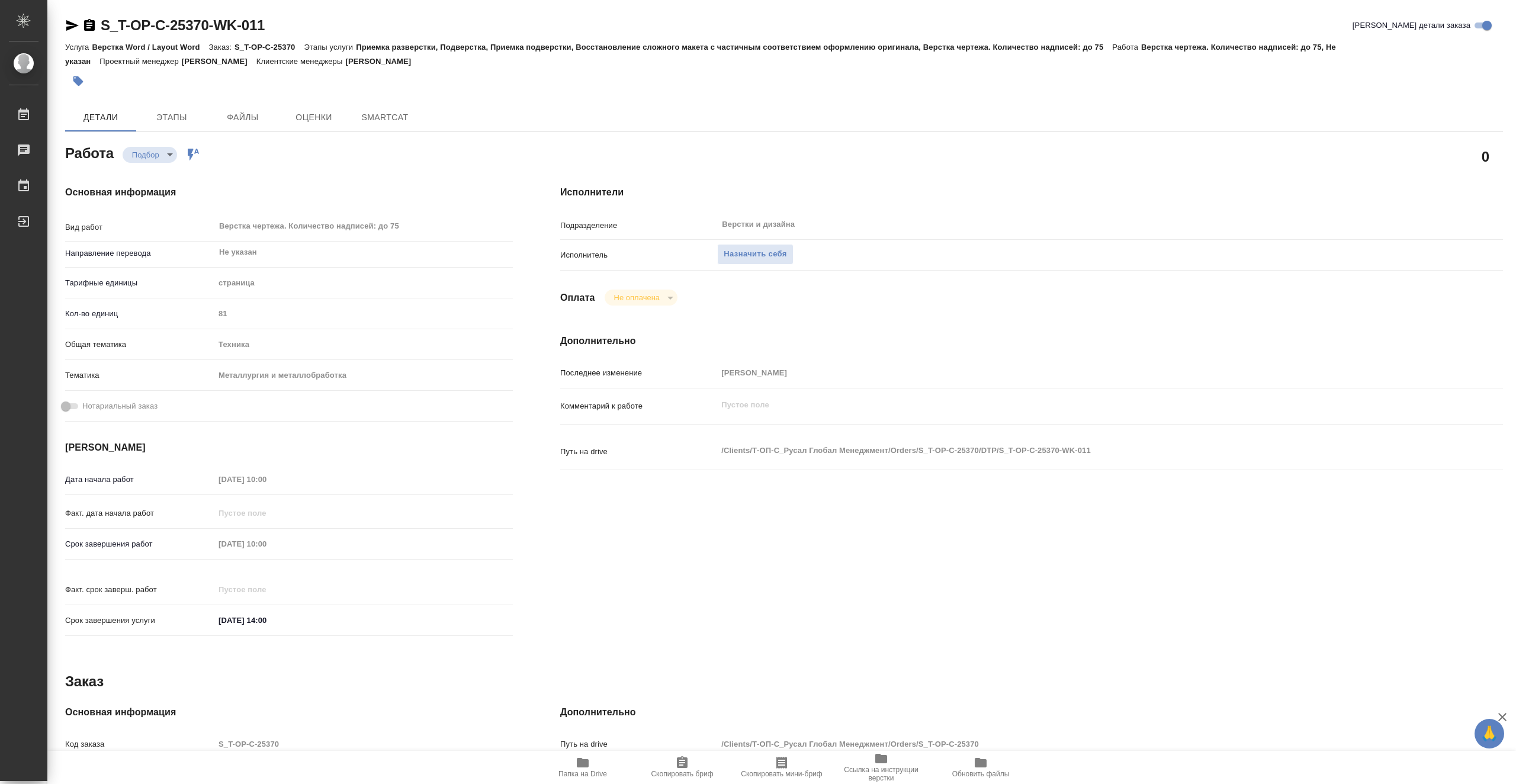
type textarea "x"
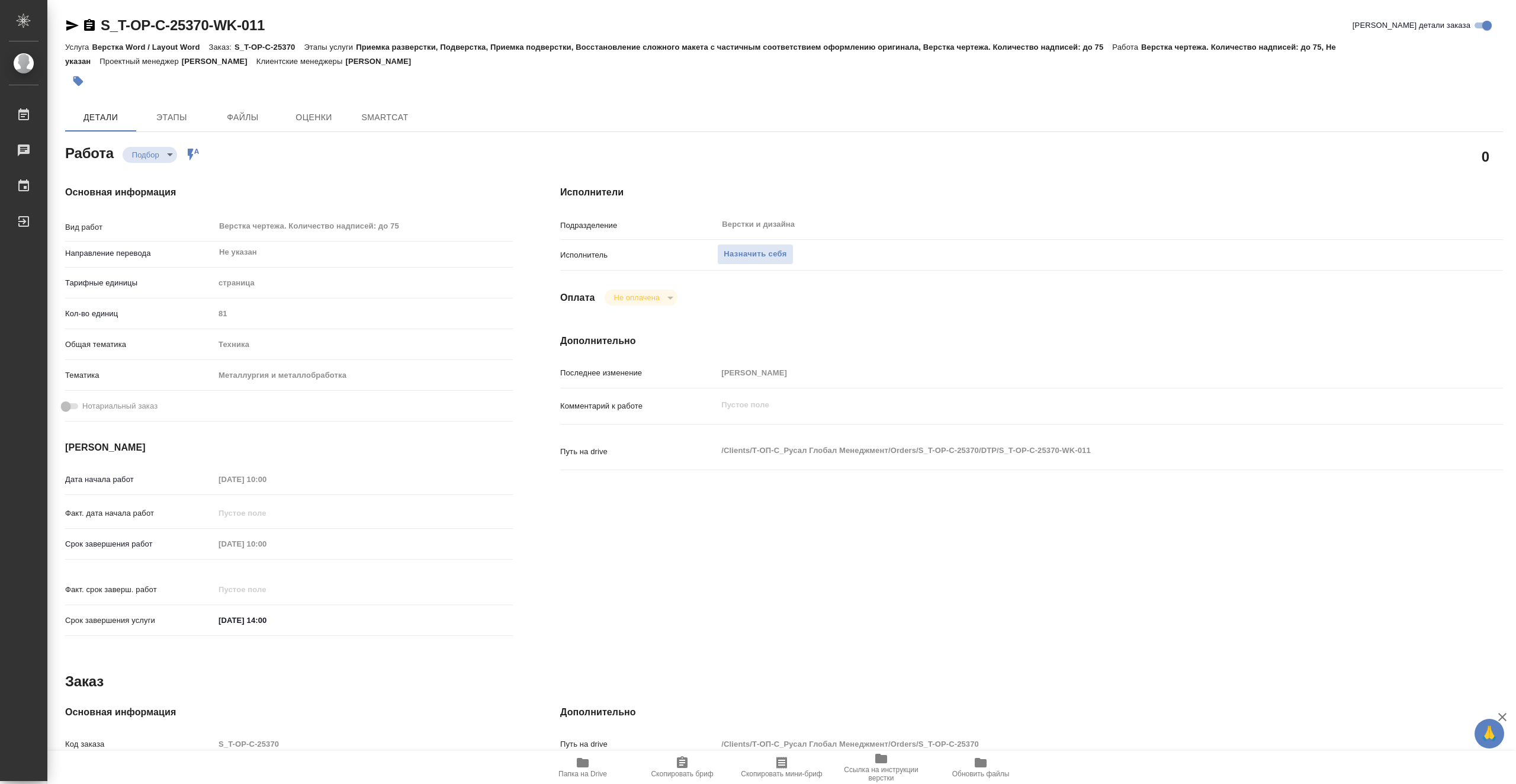
type textarea "x"
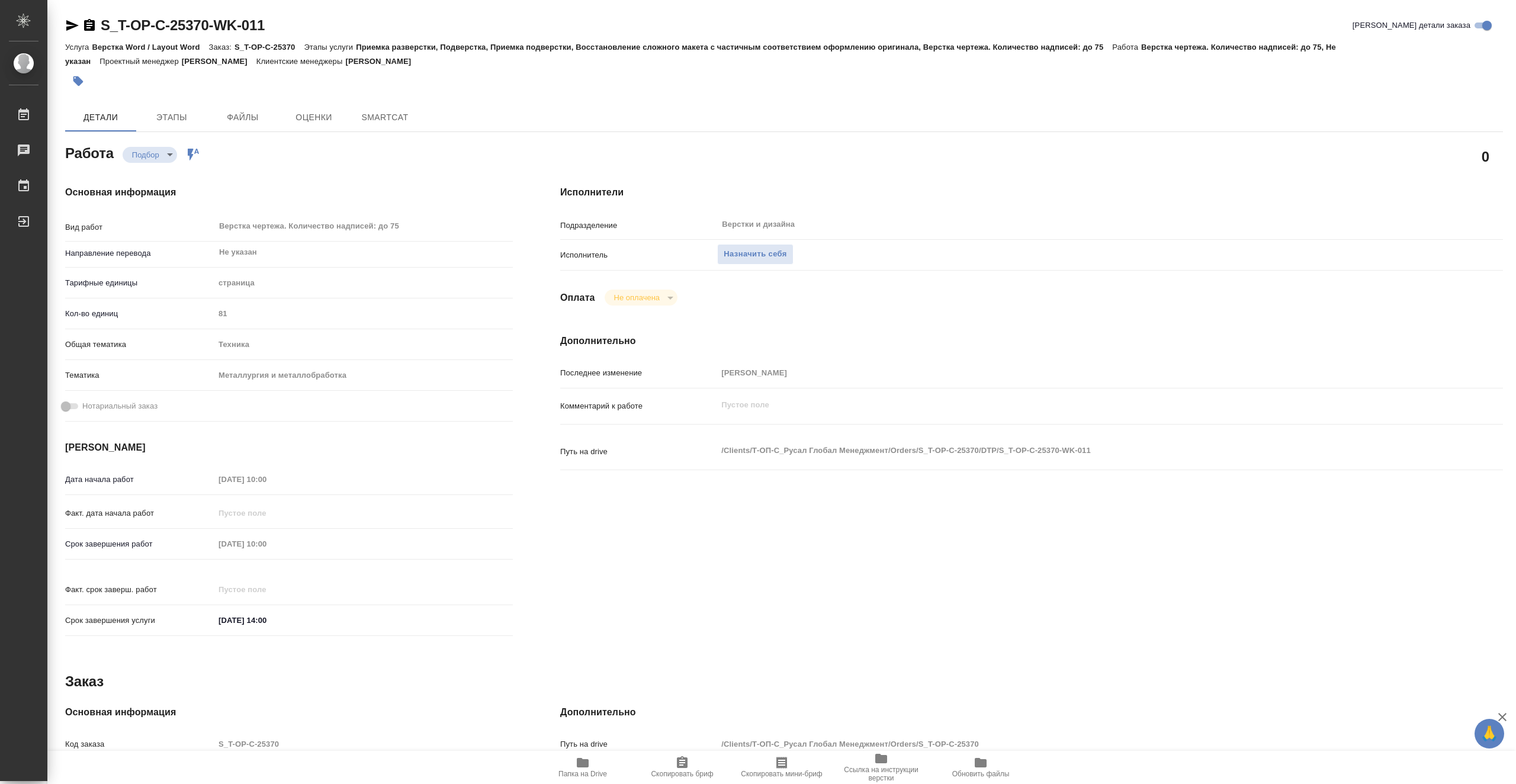
type textarea "x"
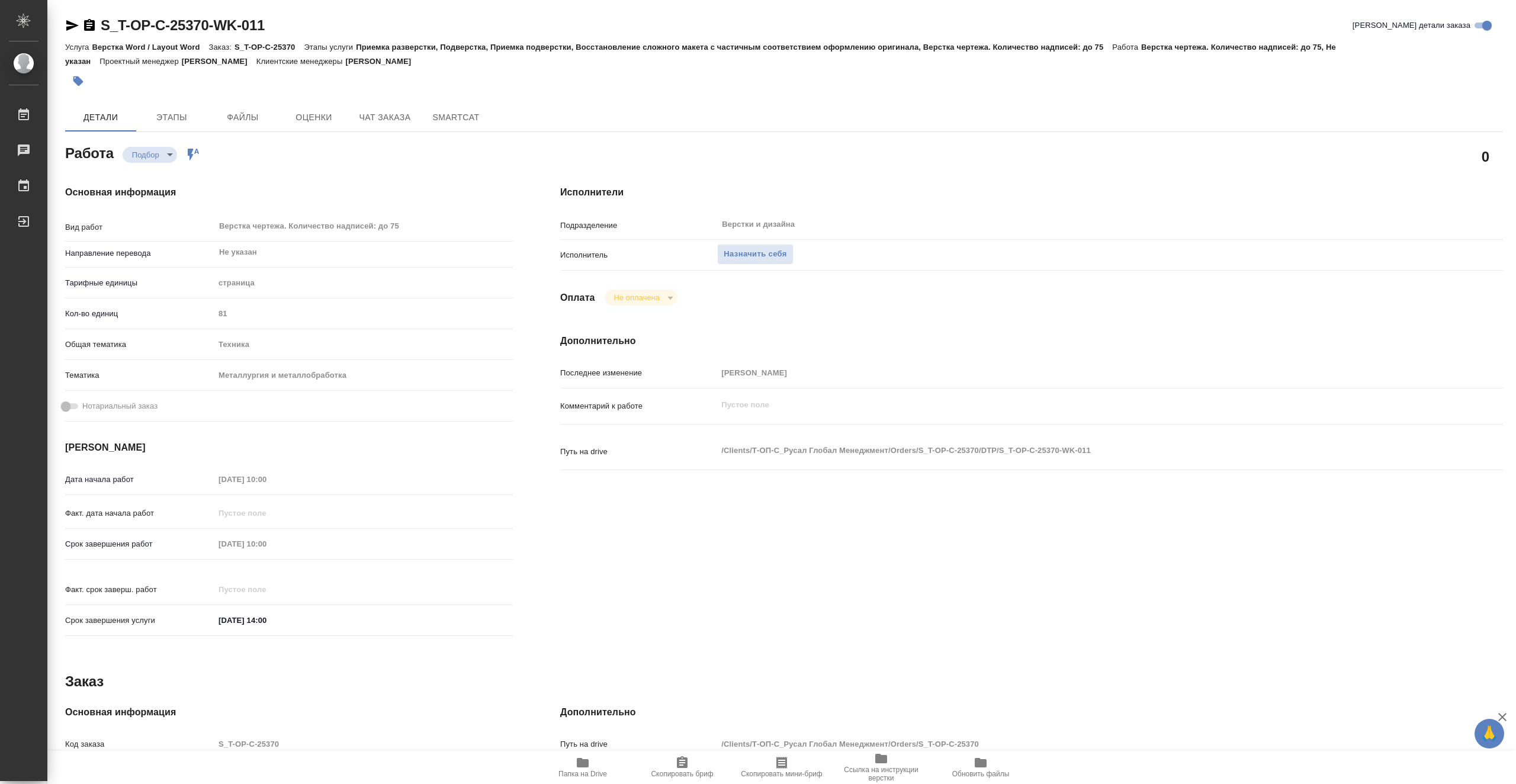
type textarea "x"
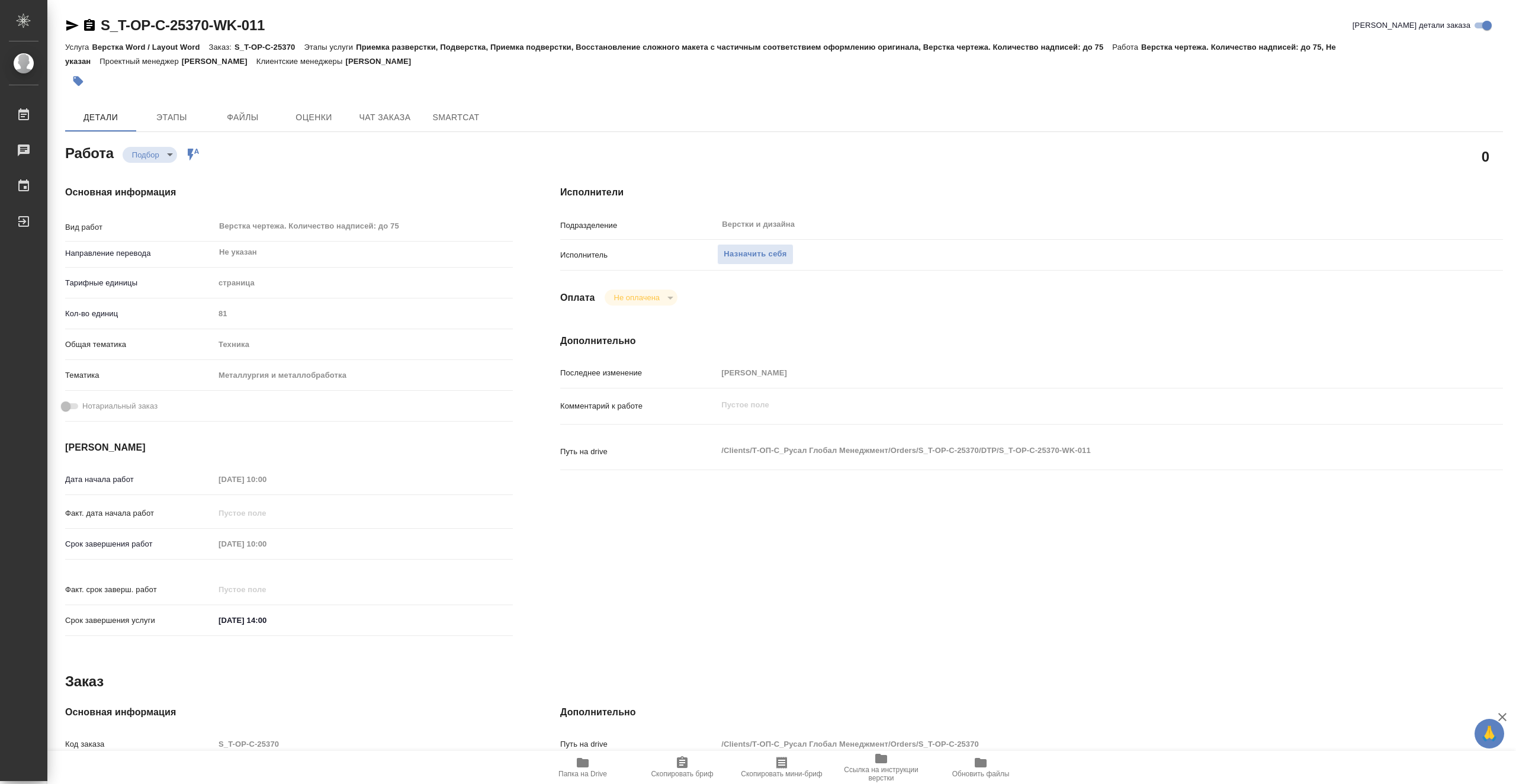
type textarea "x"
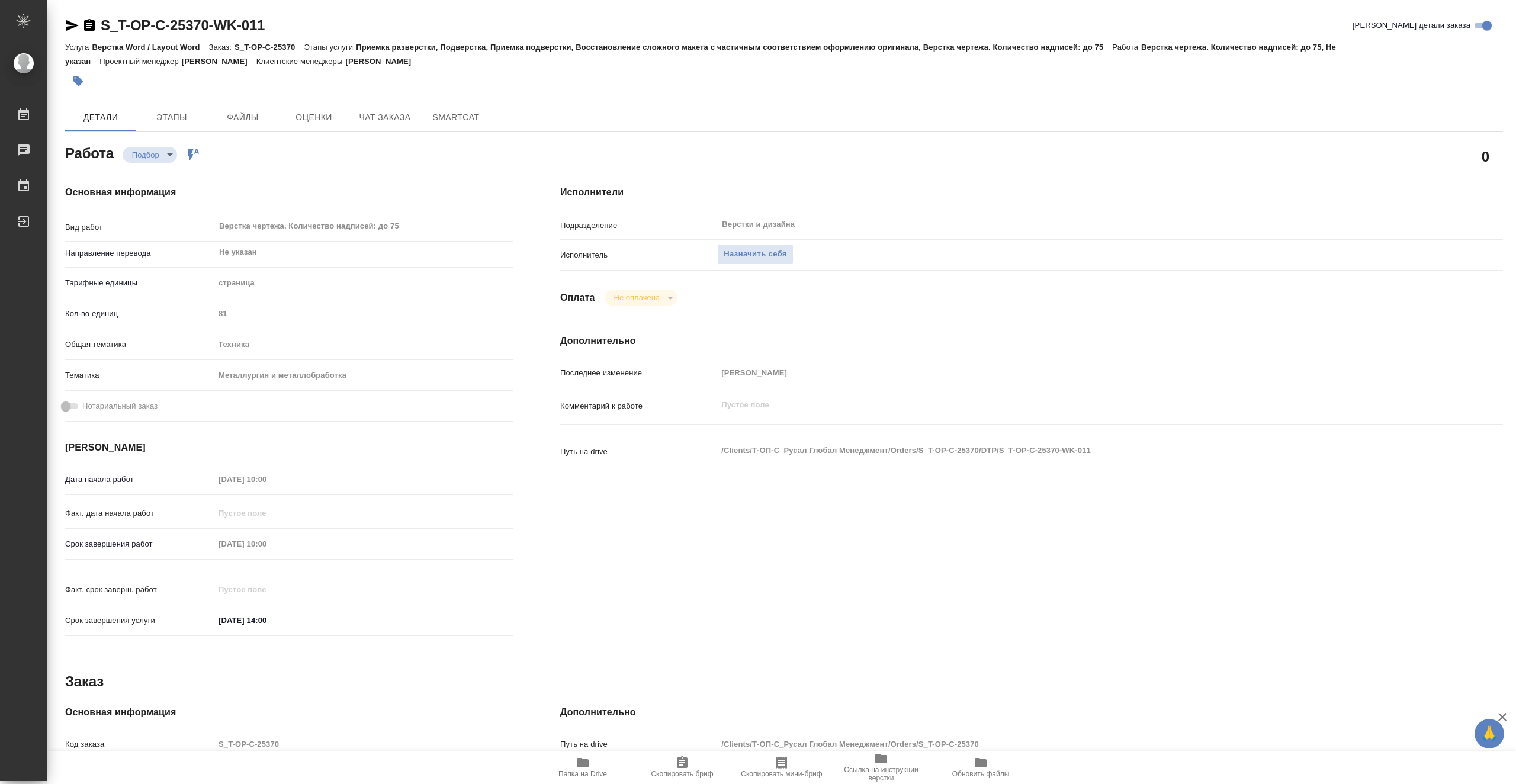
click at [591, 764] on span "Папка на Drive" at bounding box center [583, 766] width 86 height 23
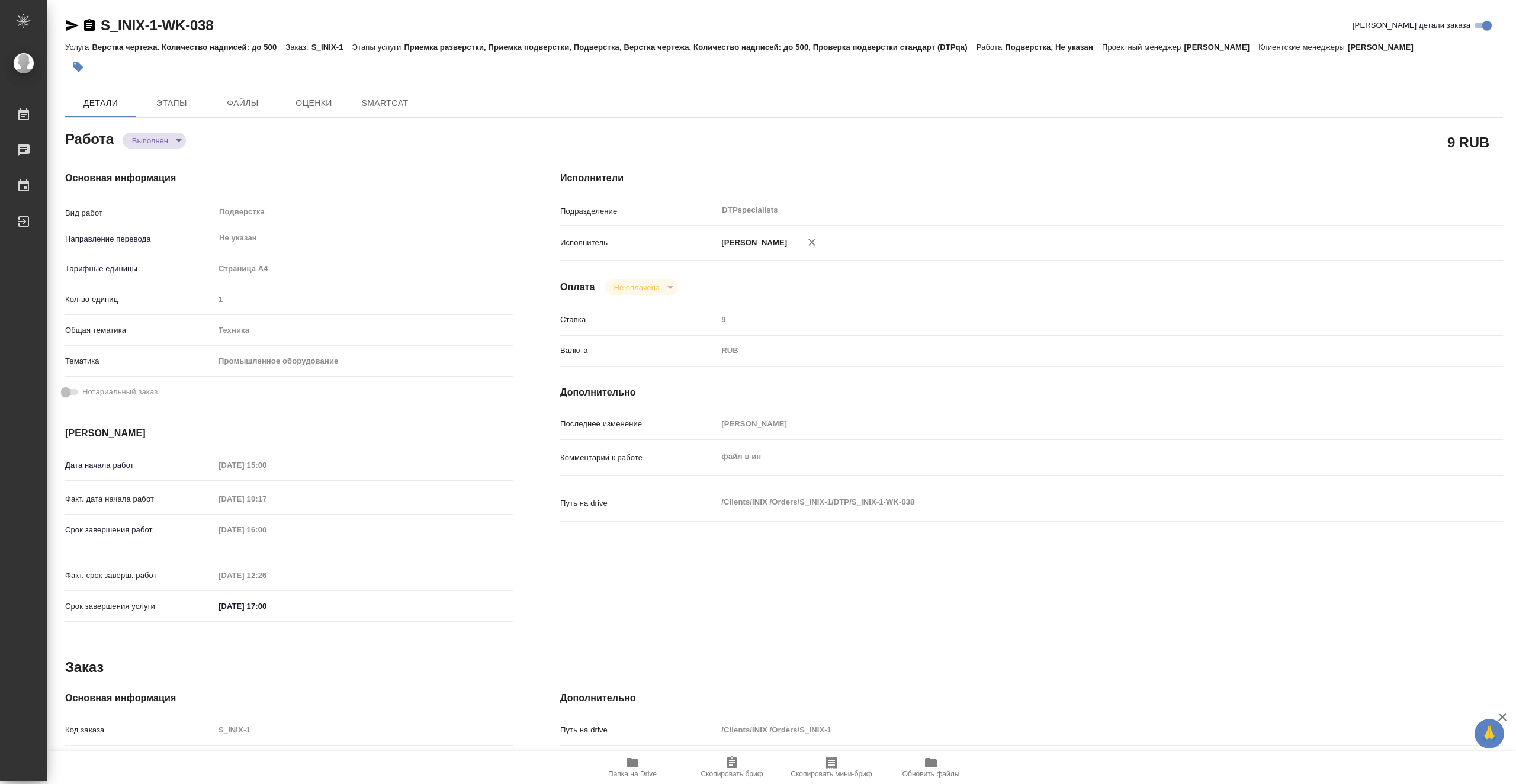
type textarea "x"
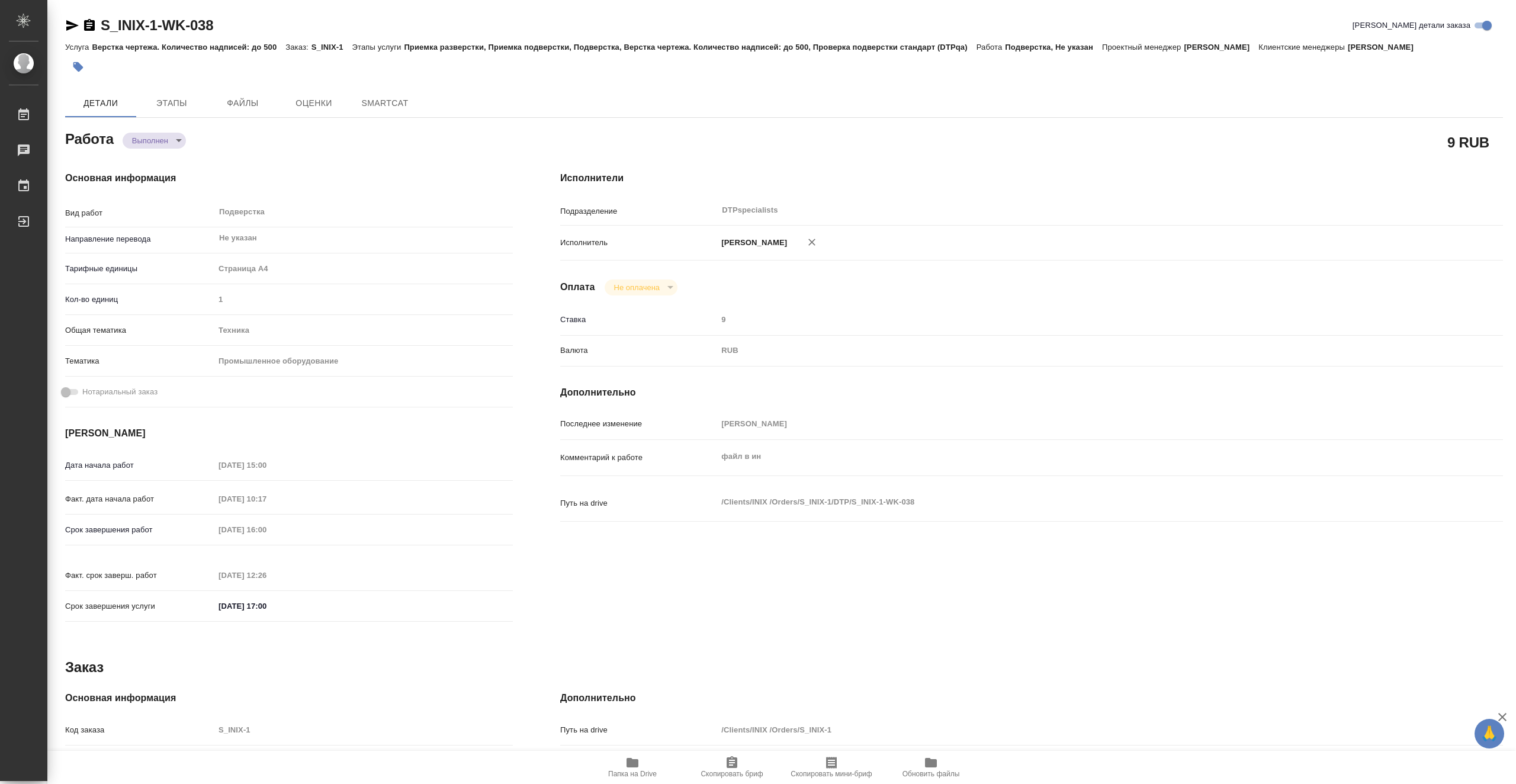
type textarea "x"
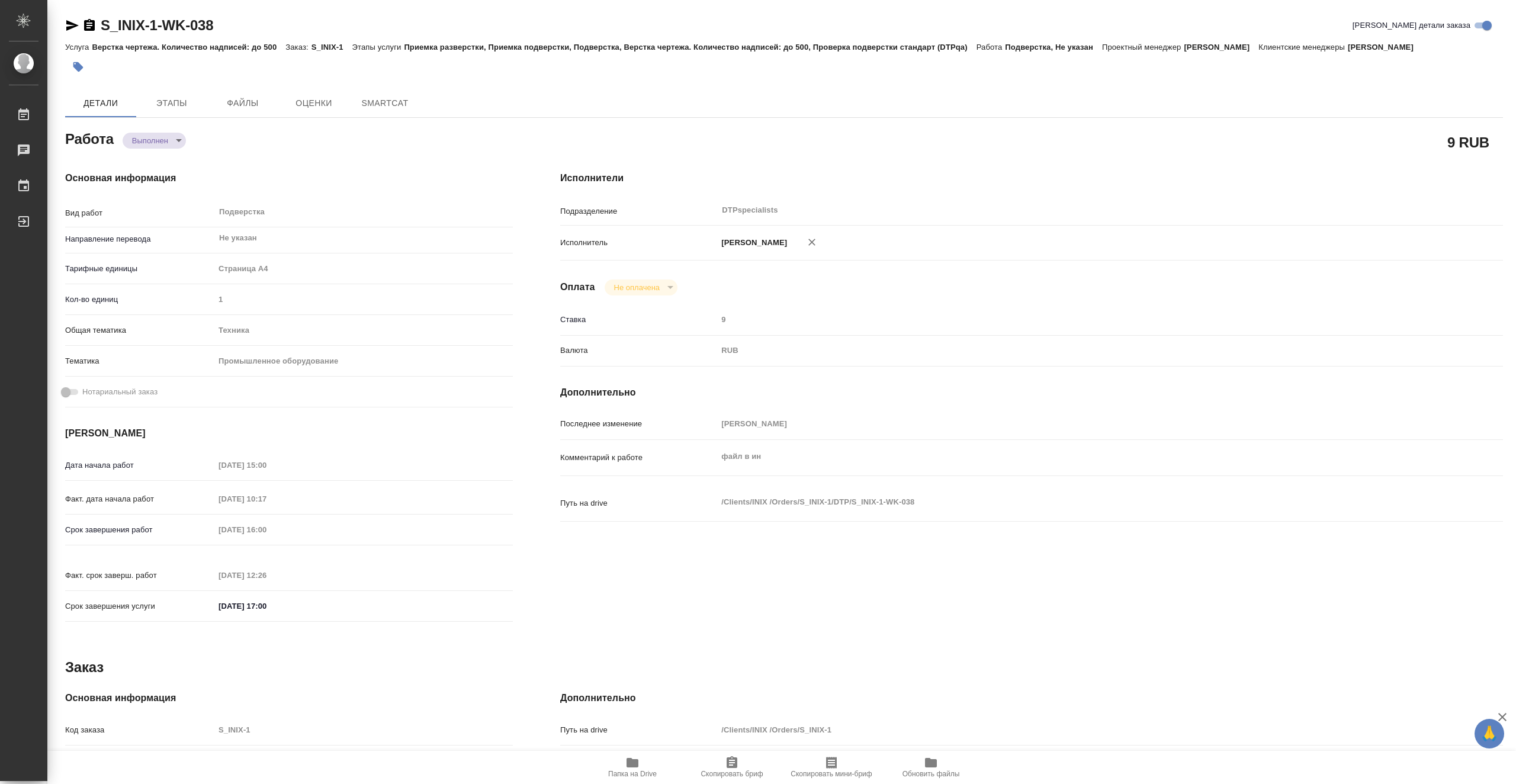
type textarea "x"
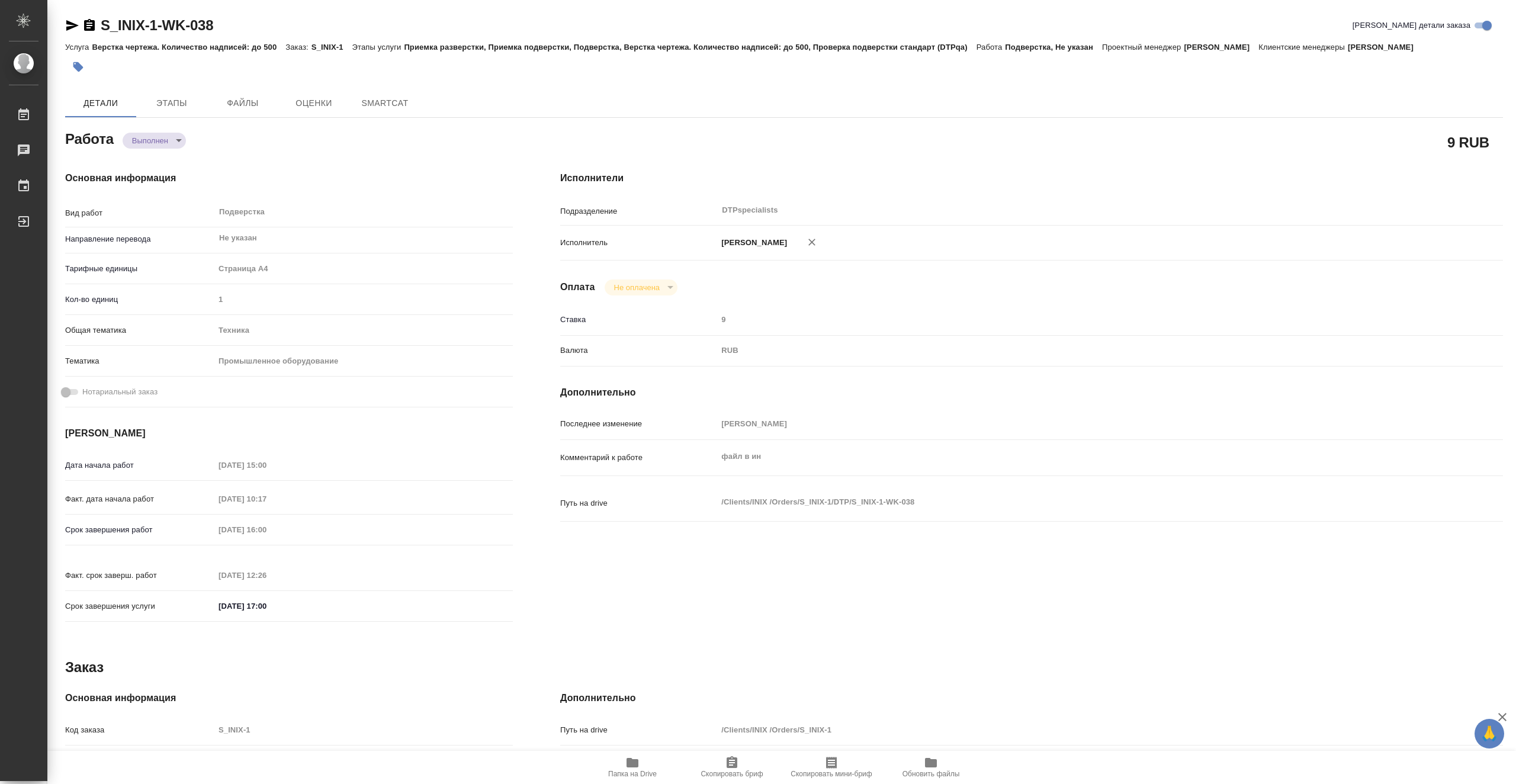
type textarea "x"
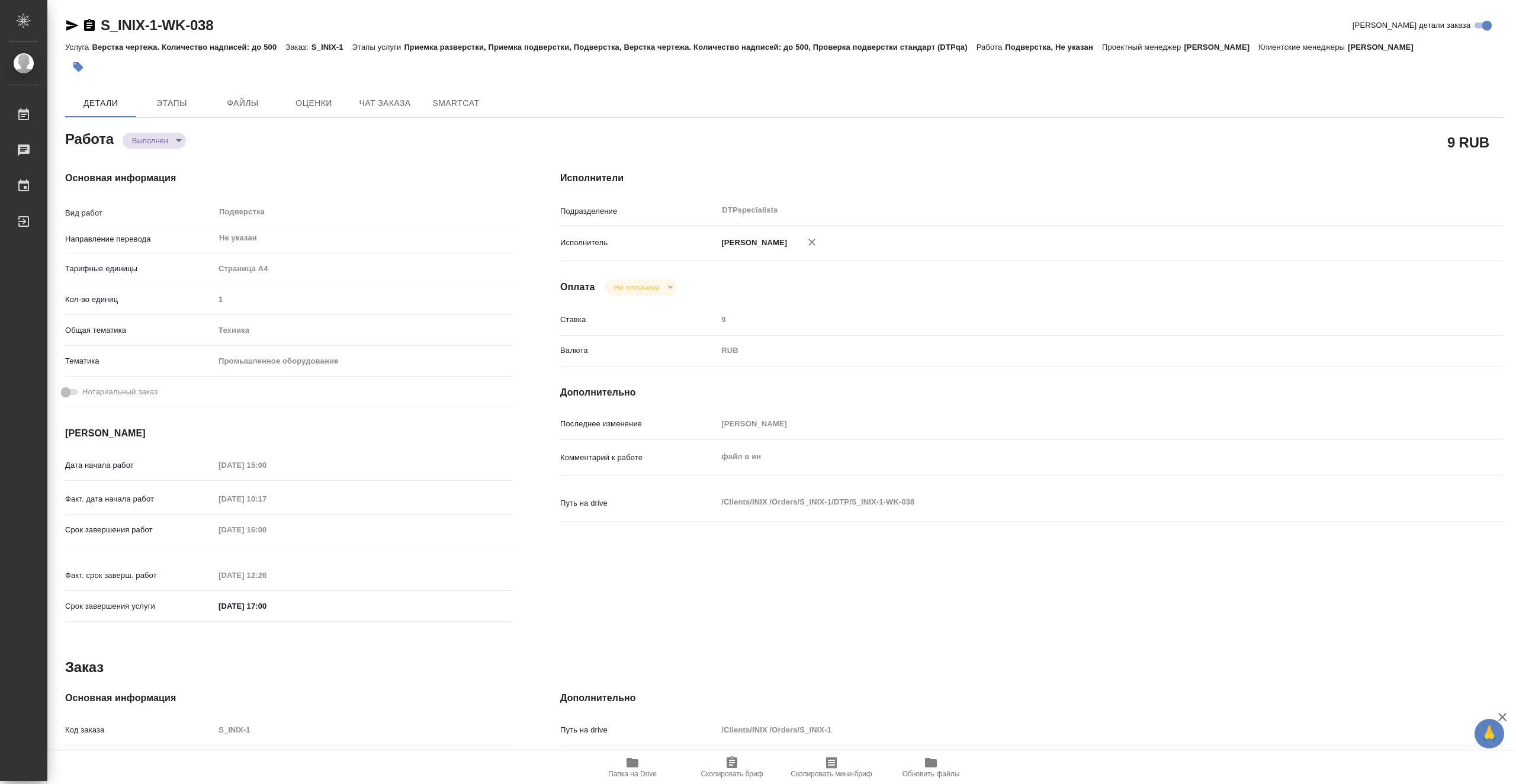
type textarea "x"
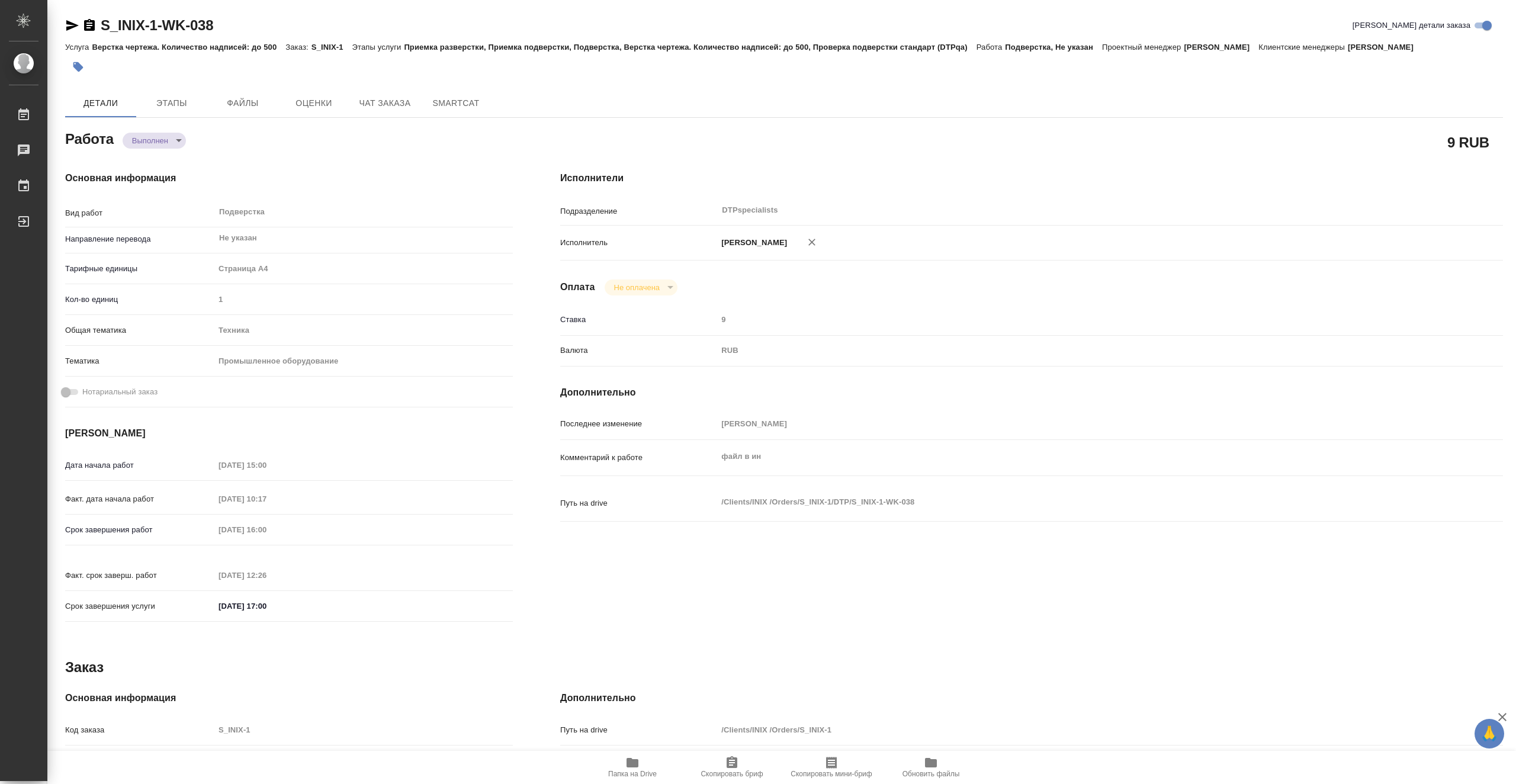
type textarea "x"
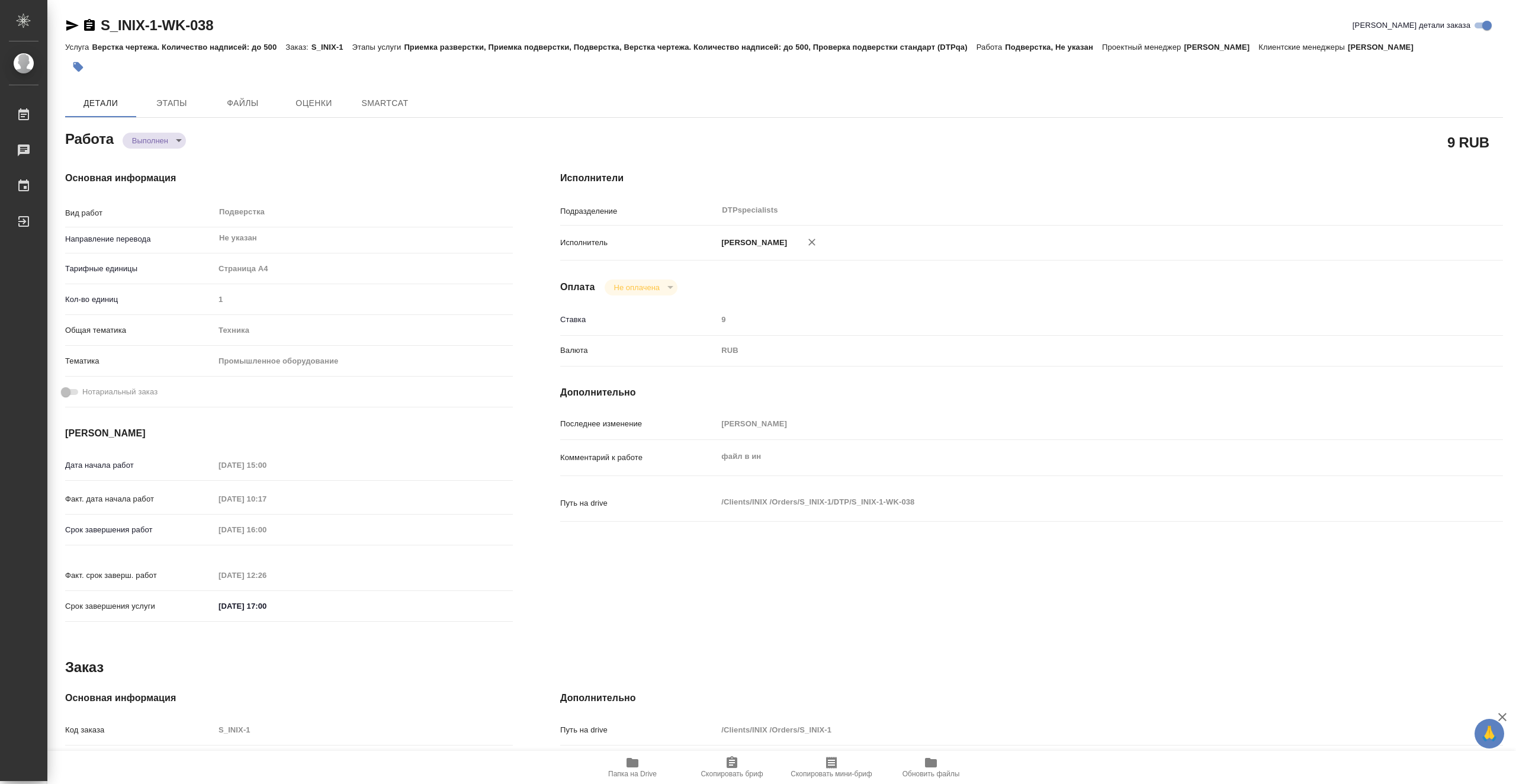
type textarea "x"
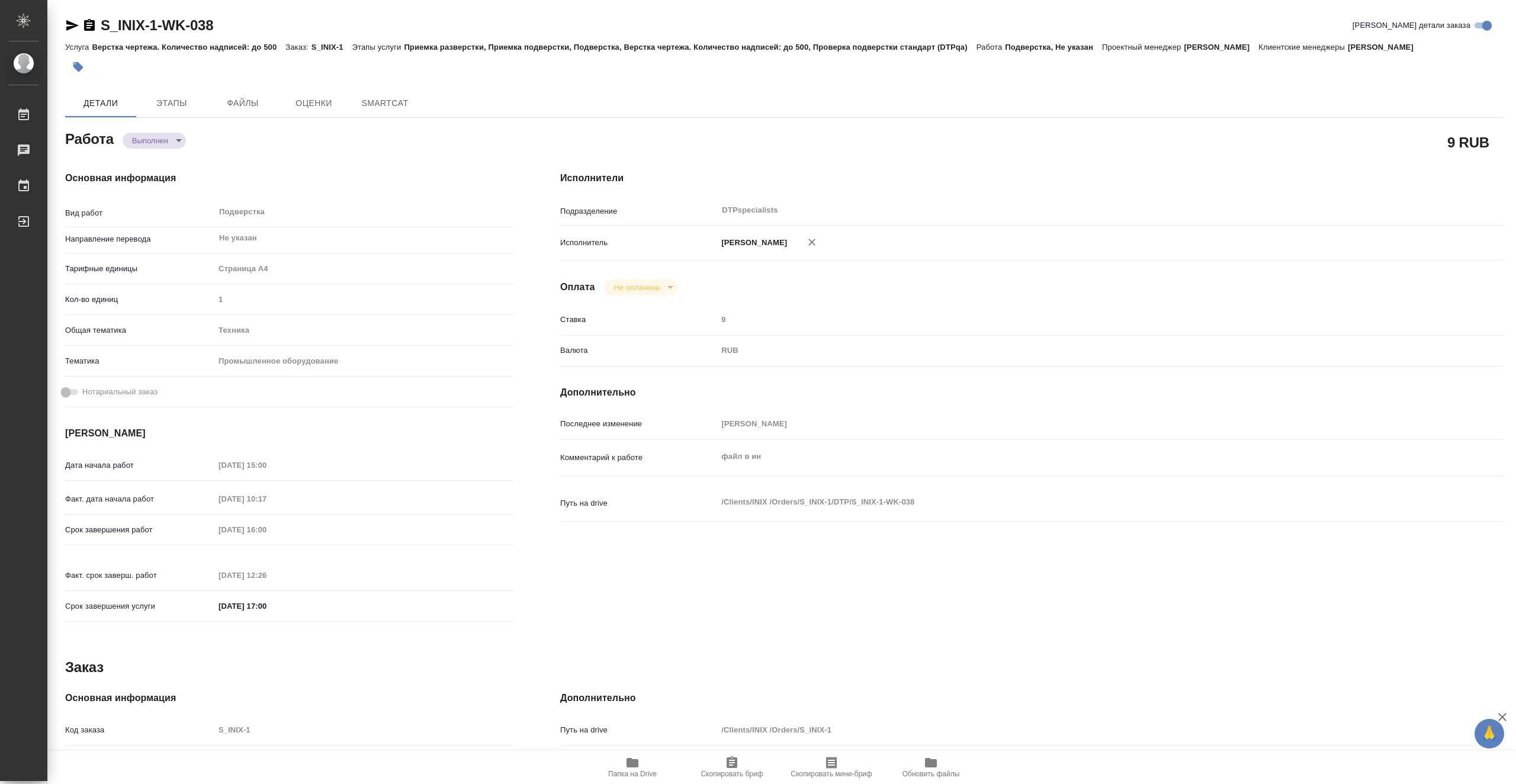
type textarea "x"
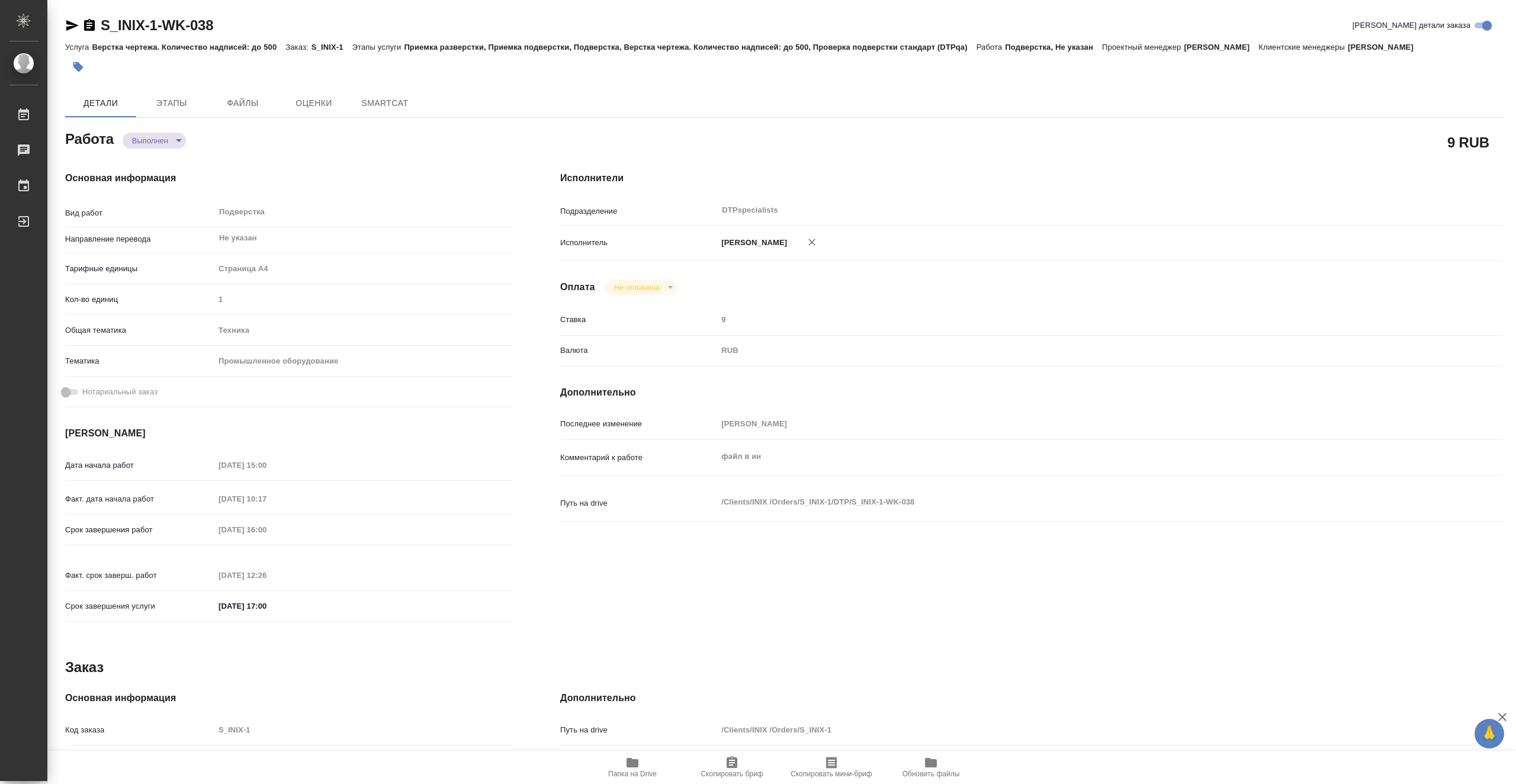
type textarea "x"
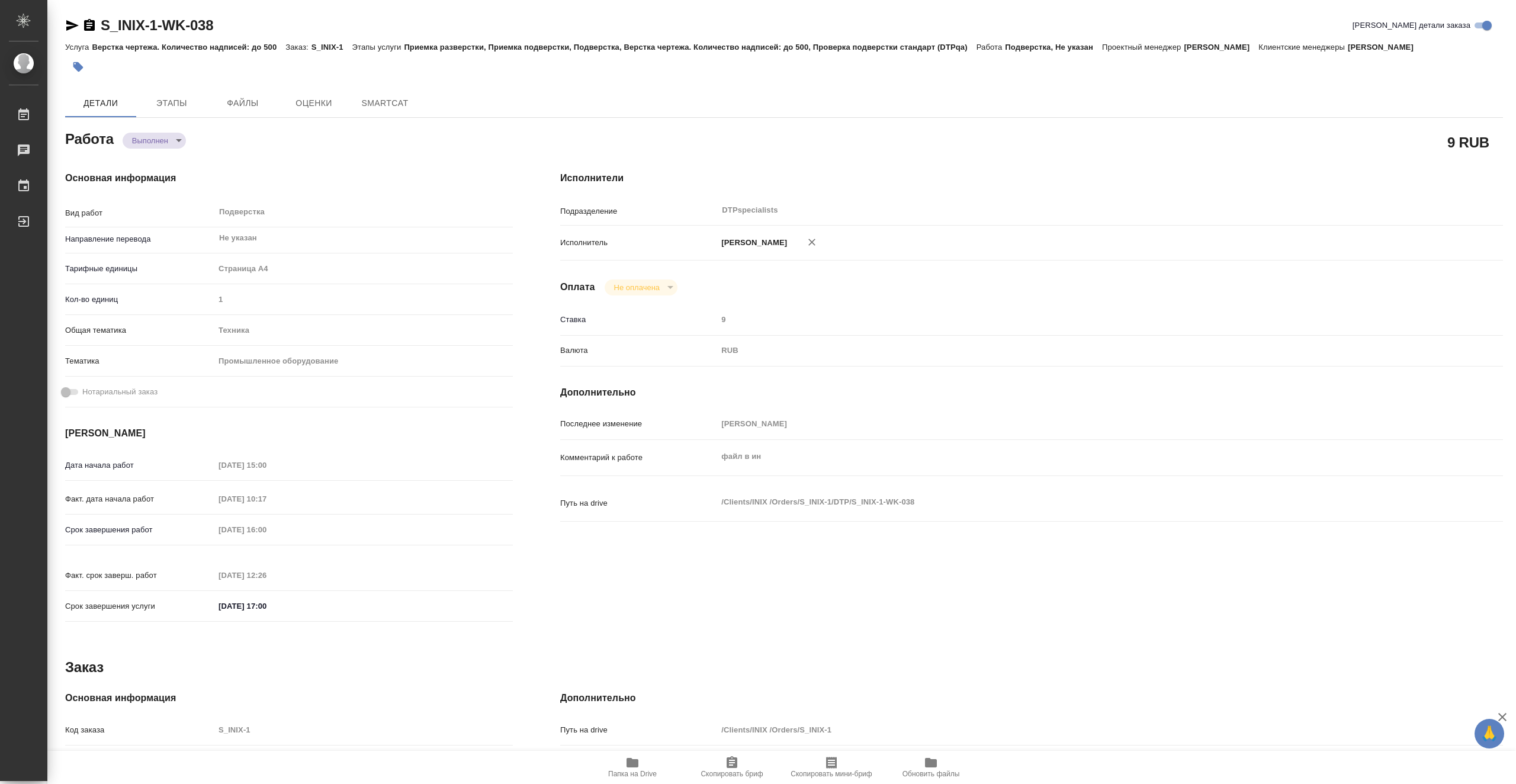
type textarea "x"
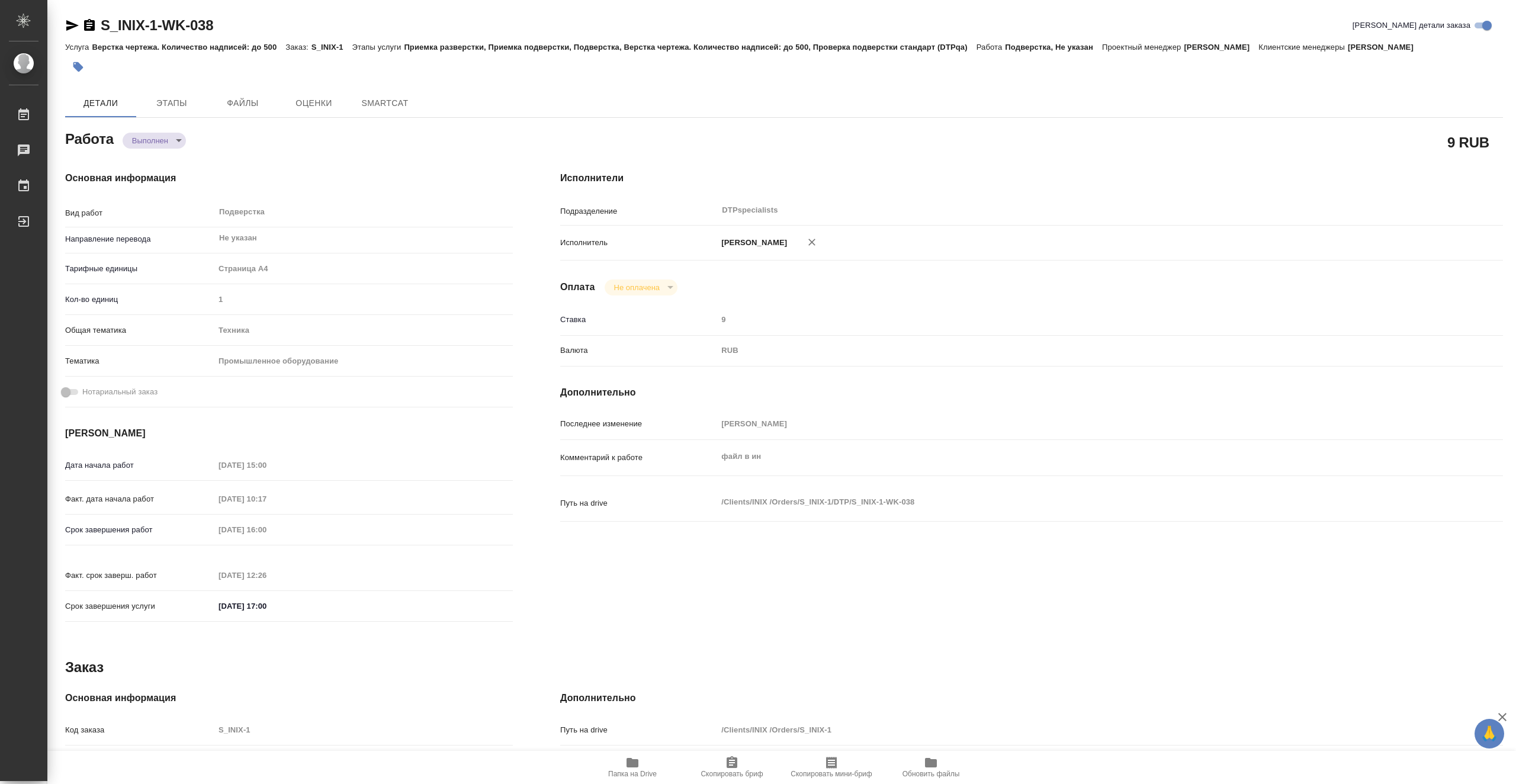
type textarea "x"
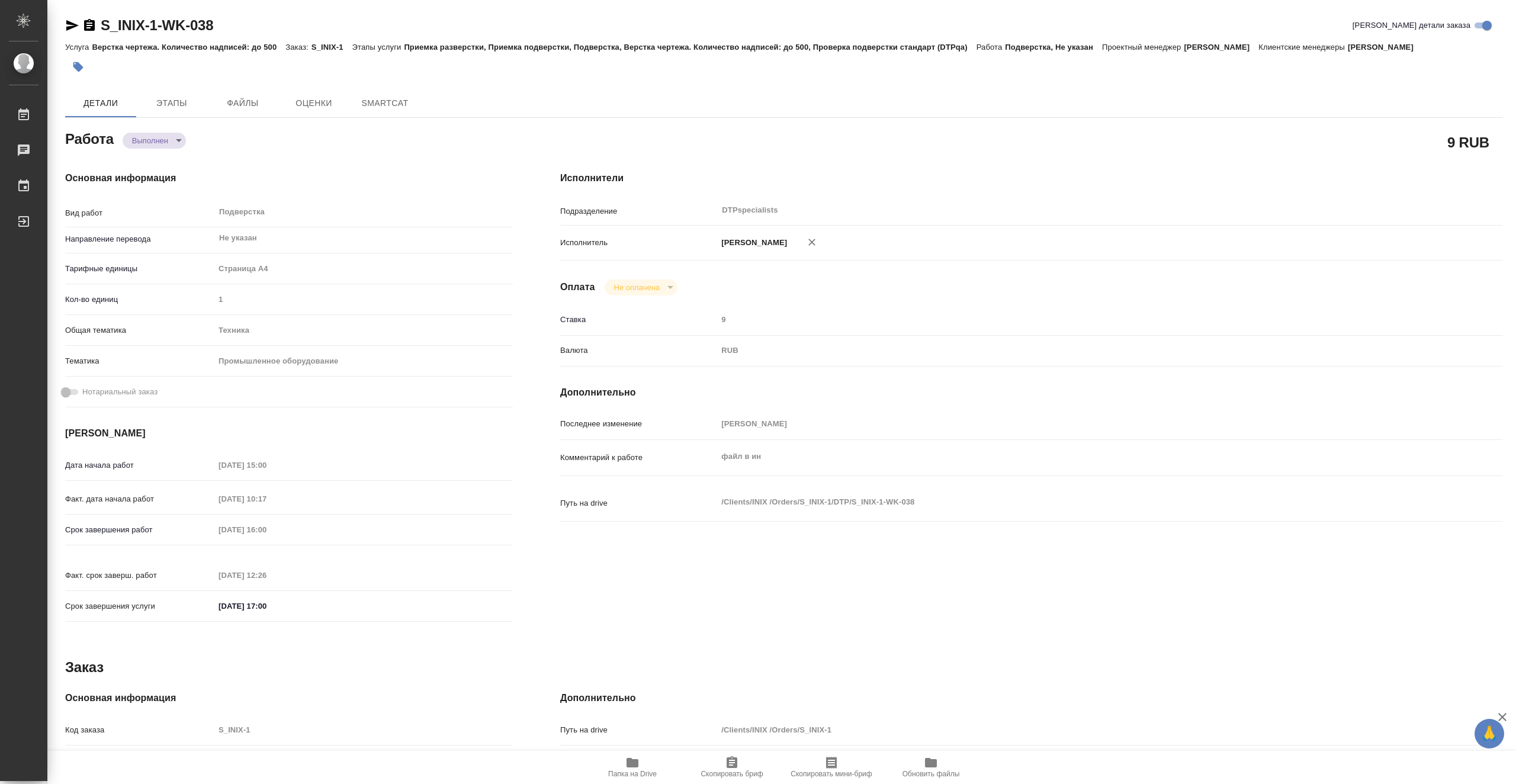
type textarea "x"
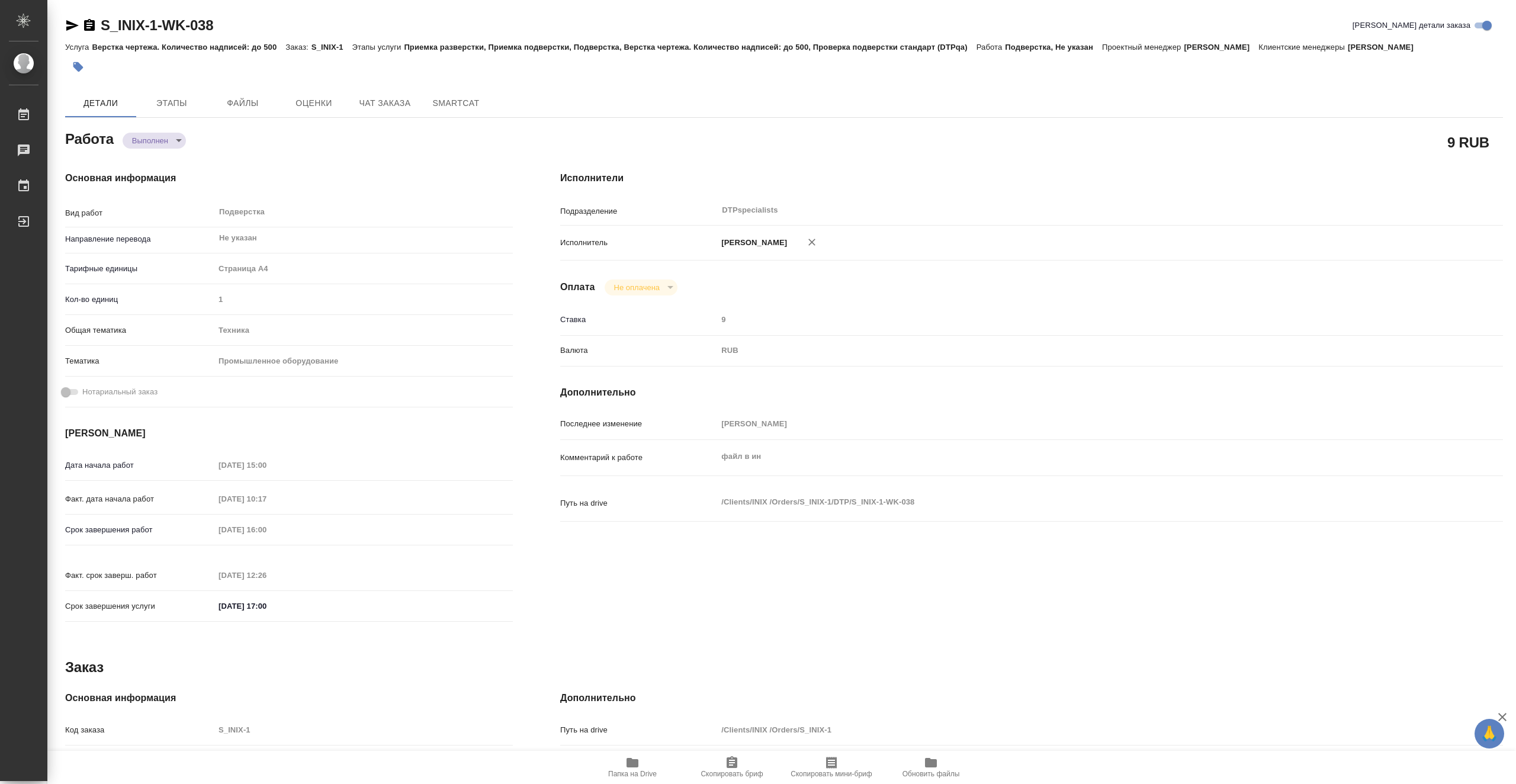
type textarea "x"
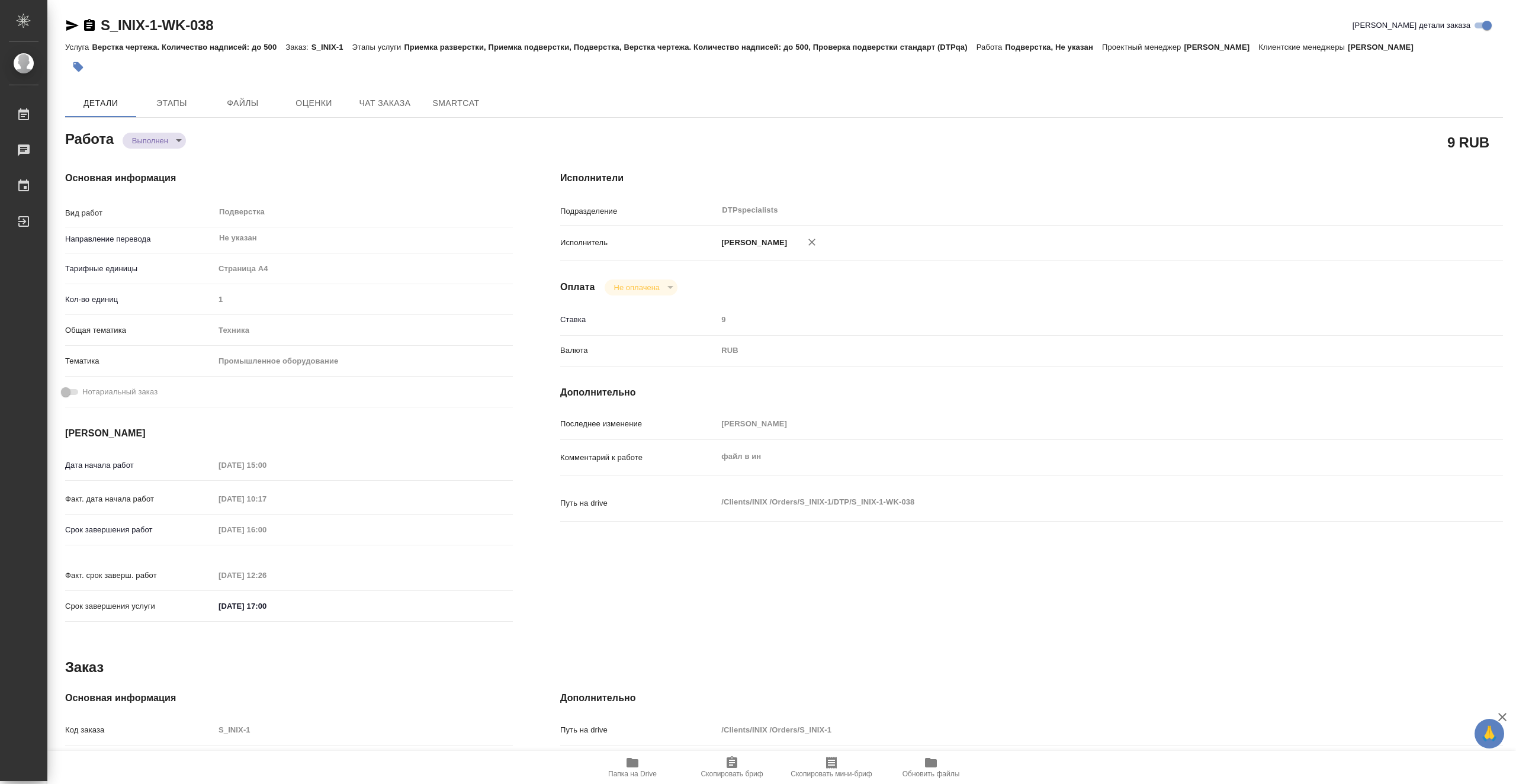
type textarea "x"
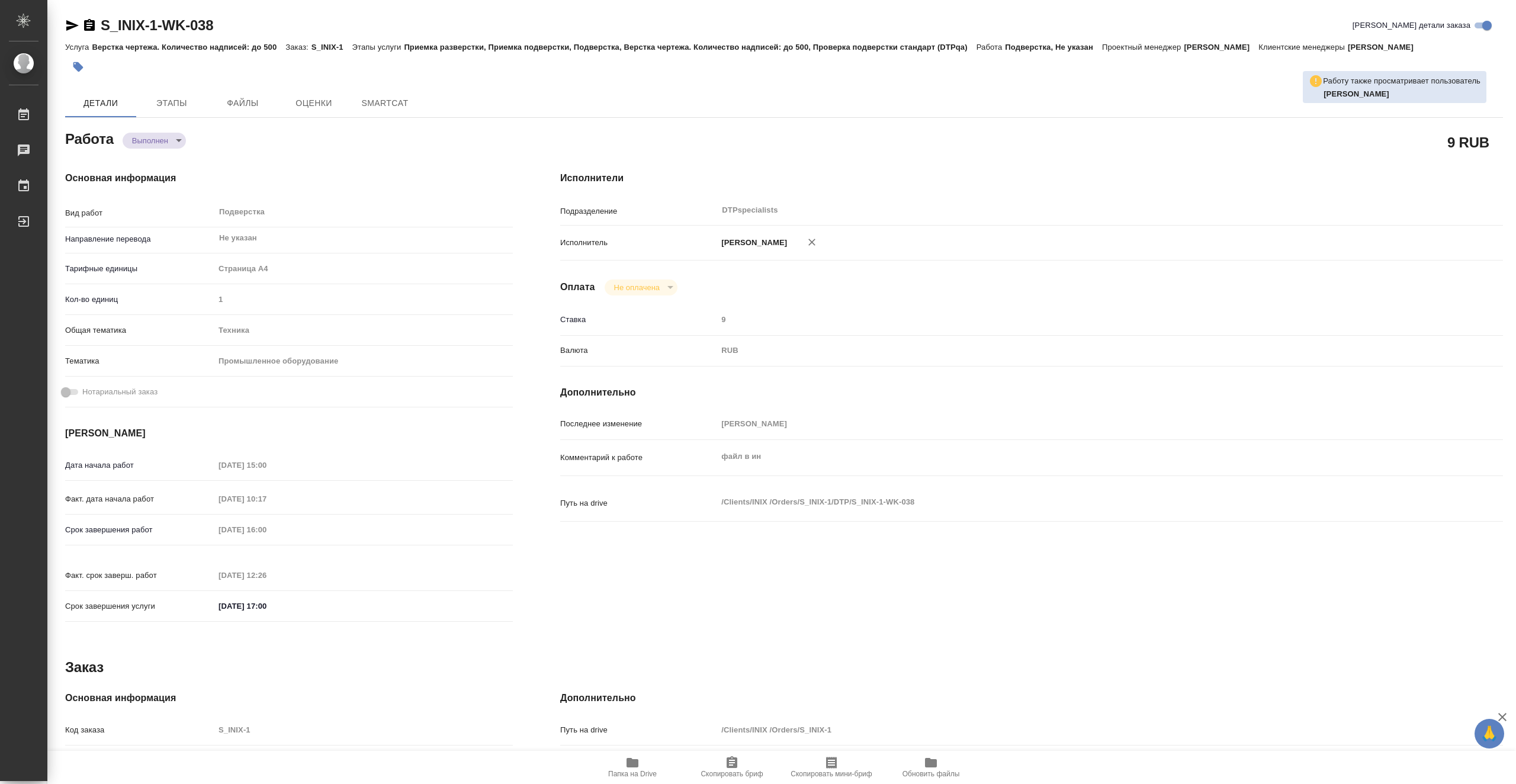
type textarea "x"
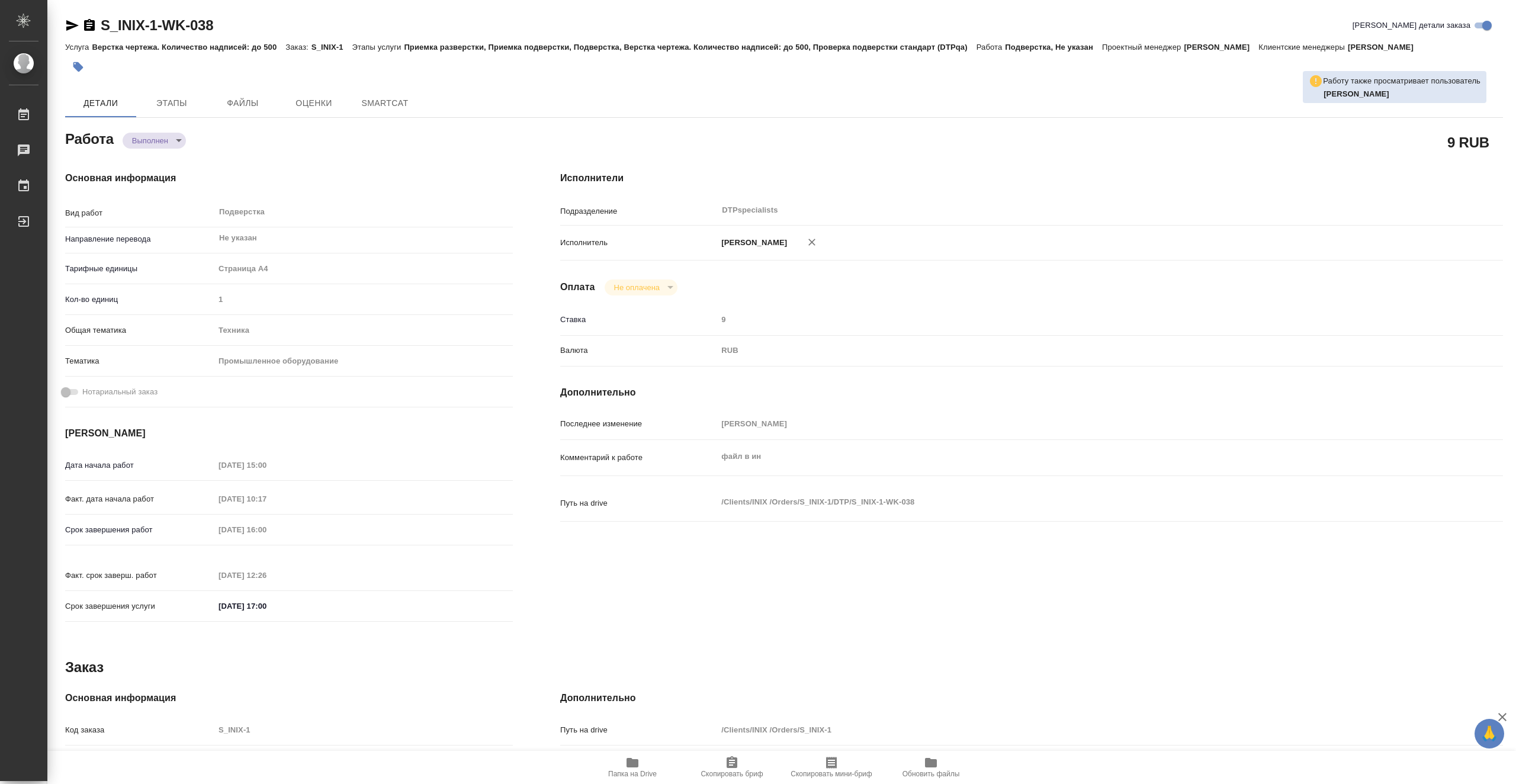
type textarea "x"
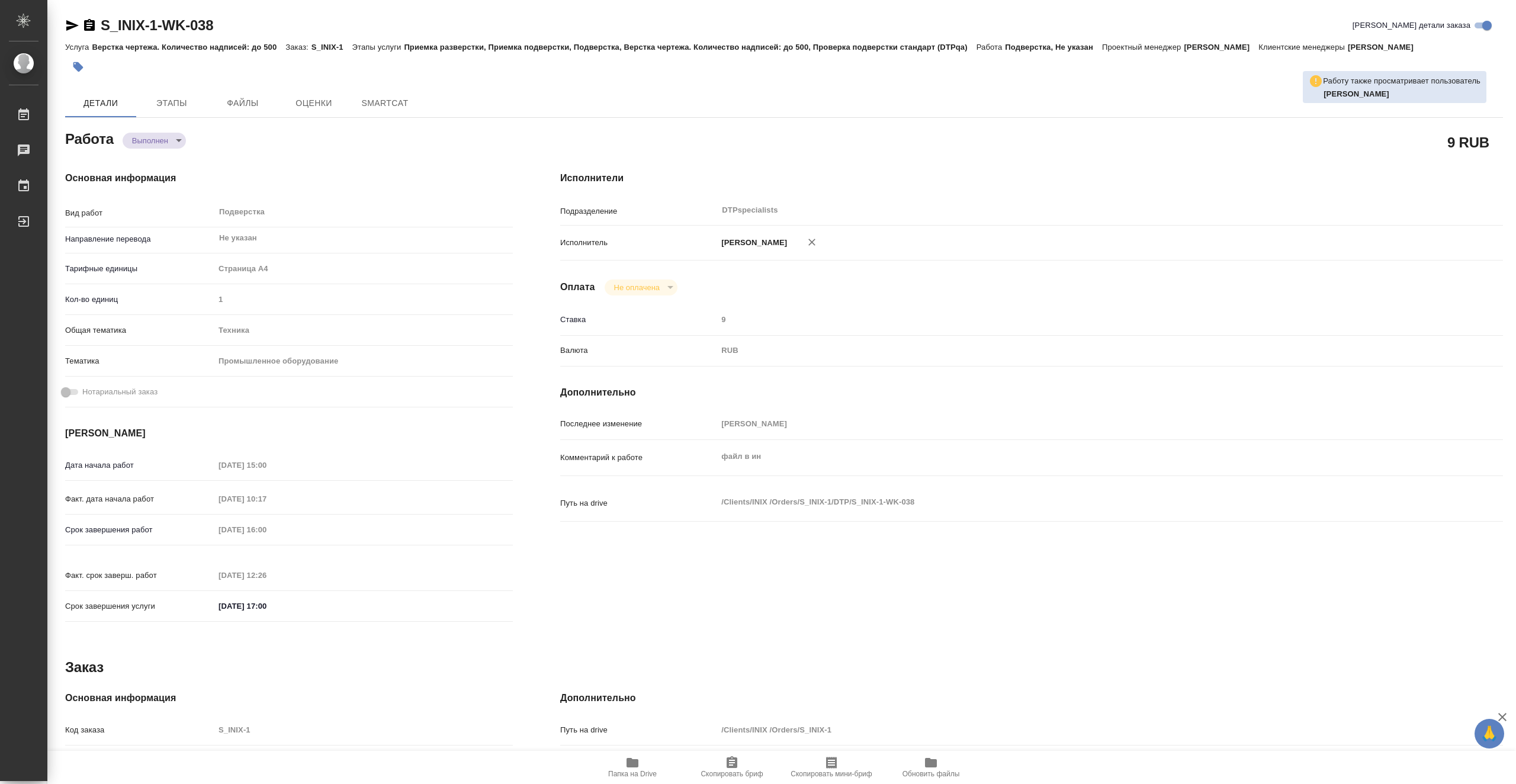
type textarea "x"
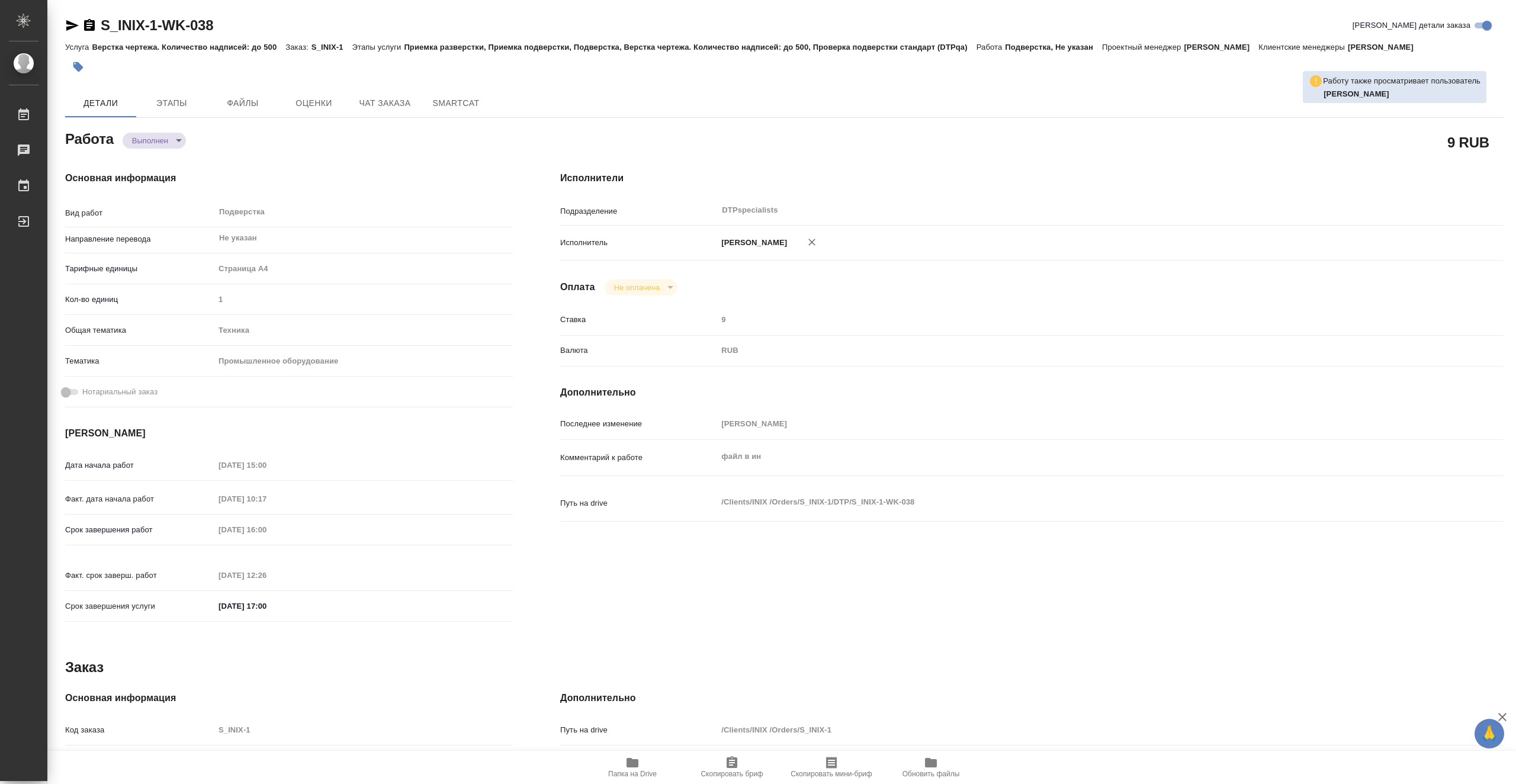
type textarea "x"
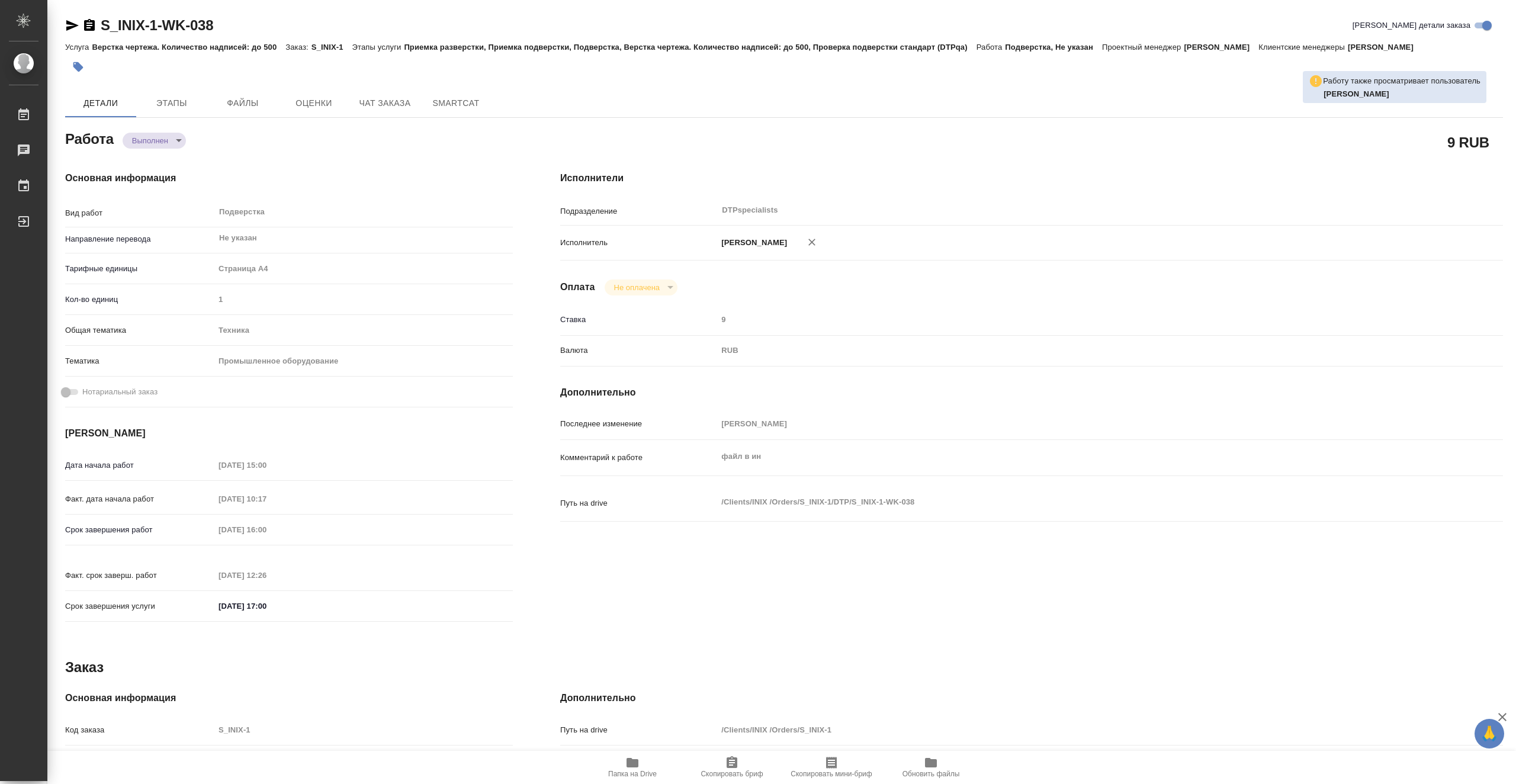
type textarea "x"
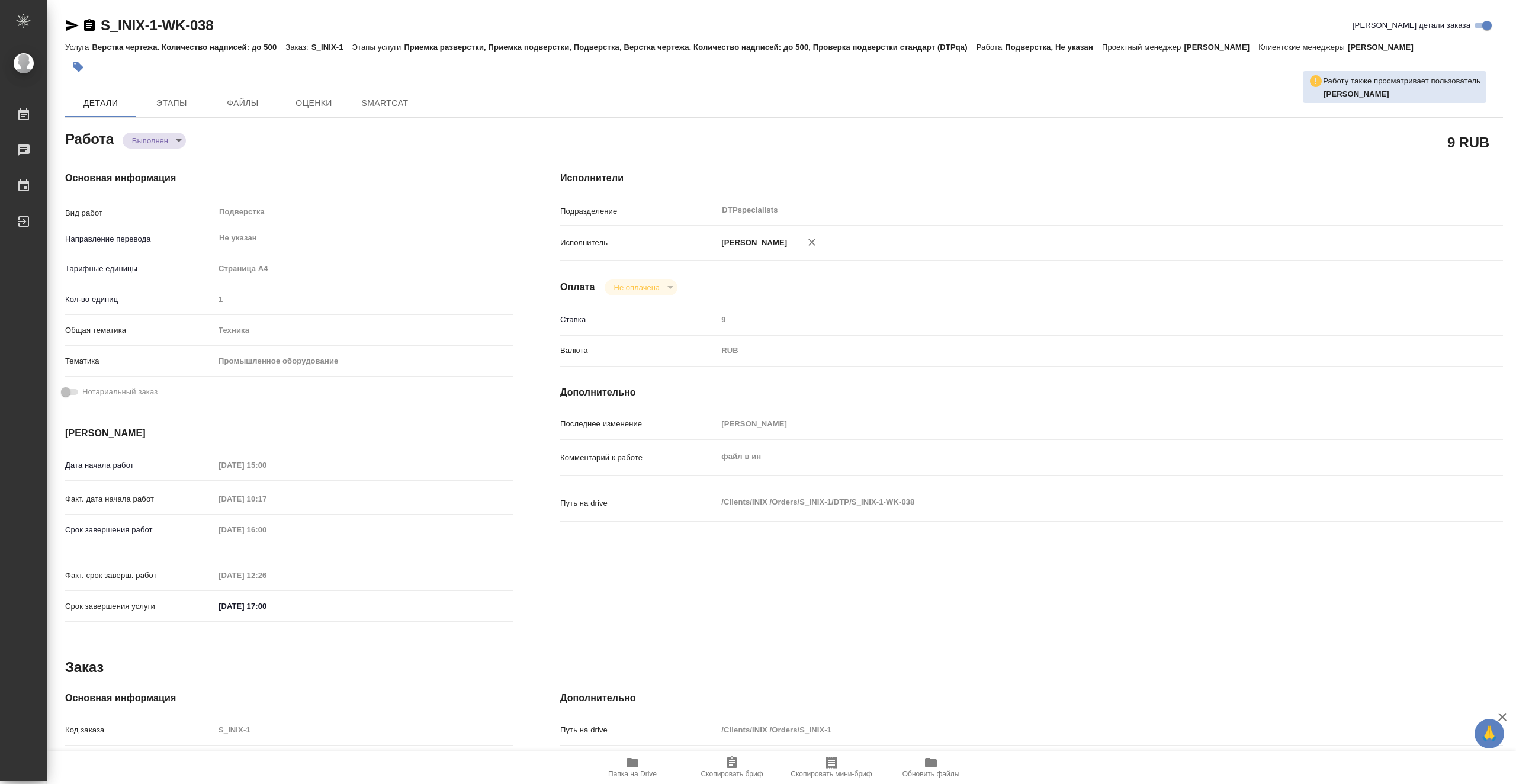
type textarea "x"
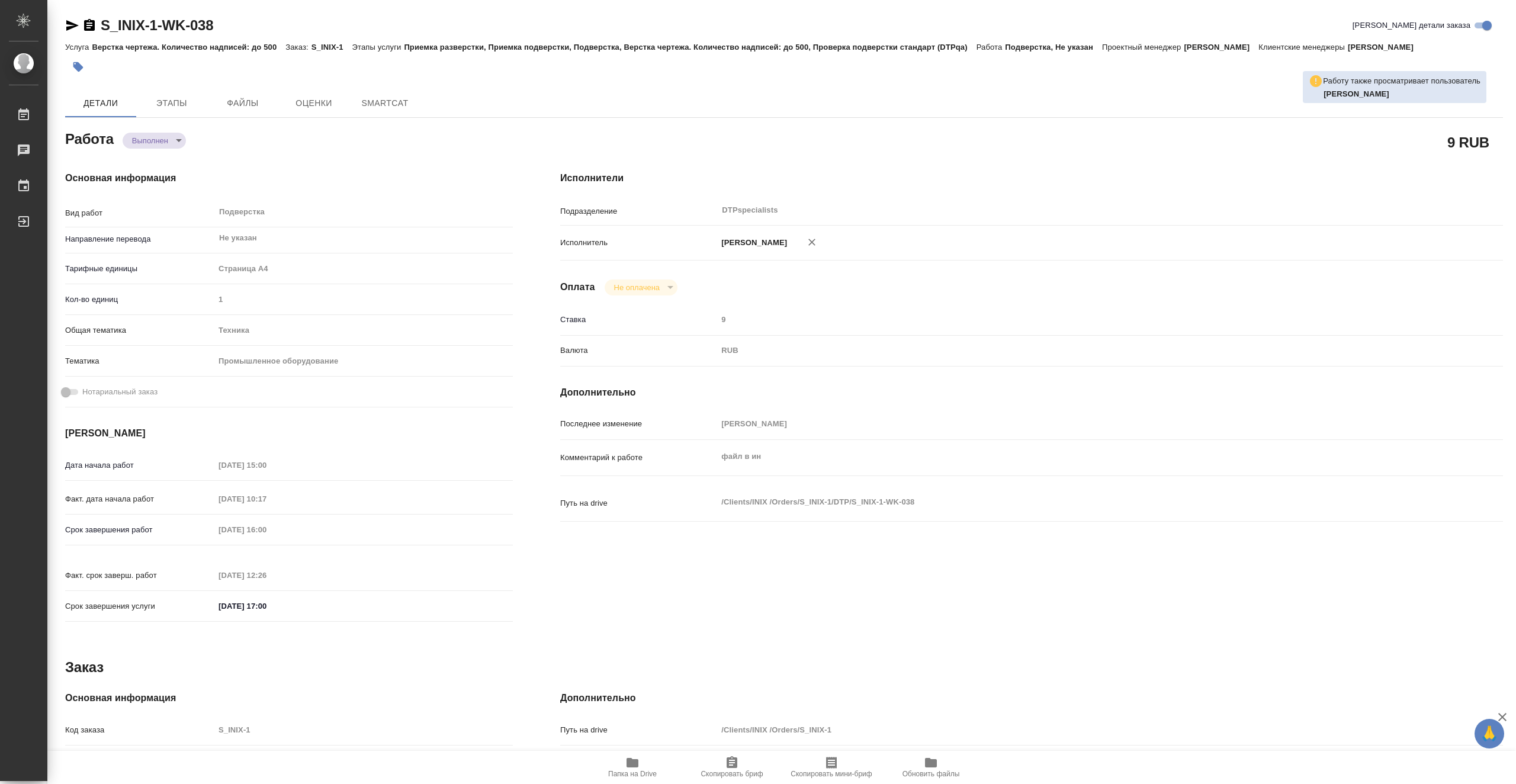
type textarea "x"
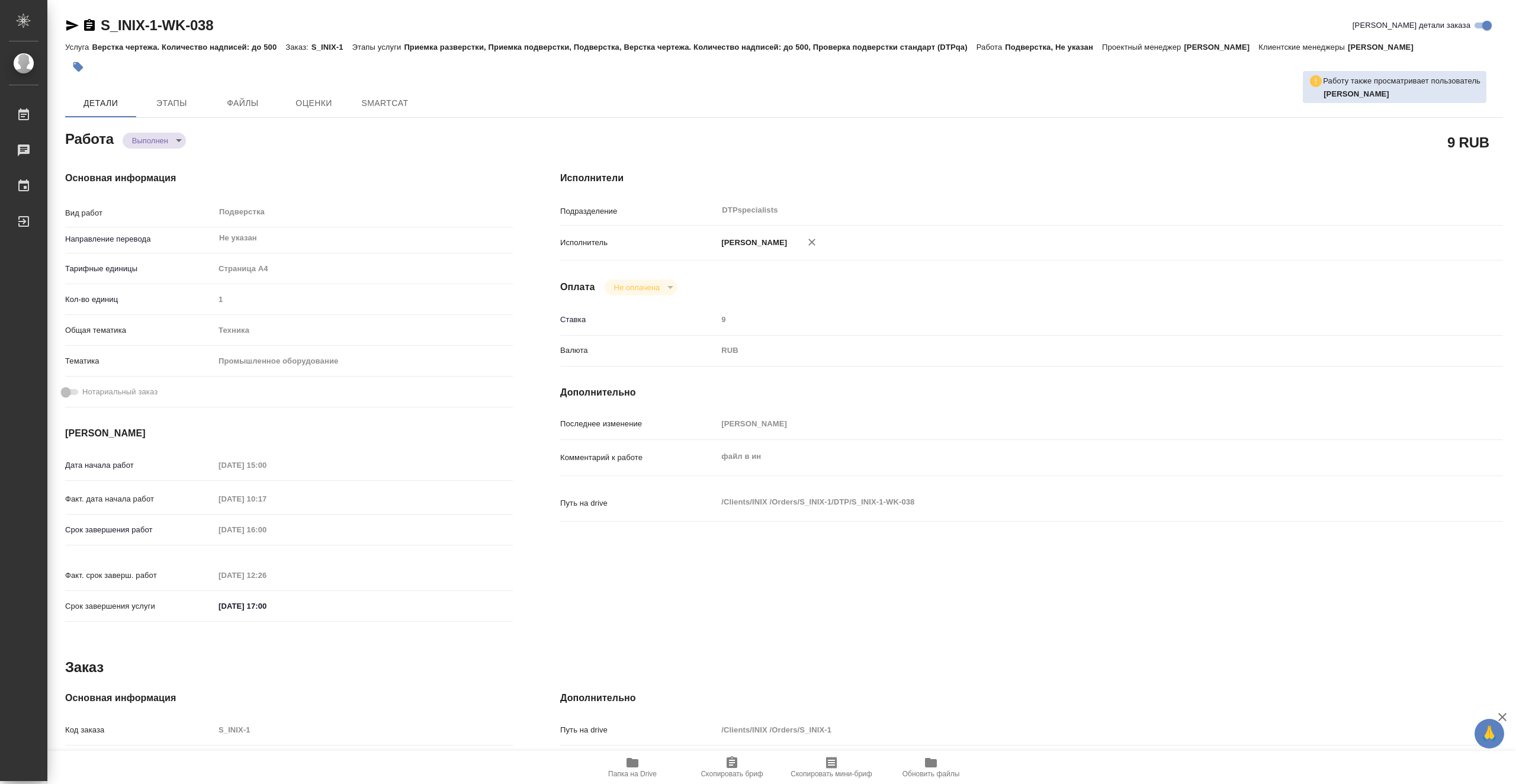
type textarea "x"
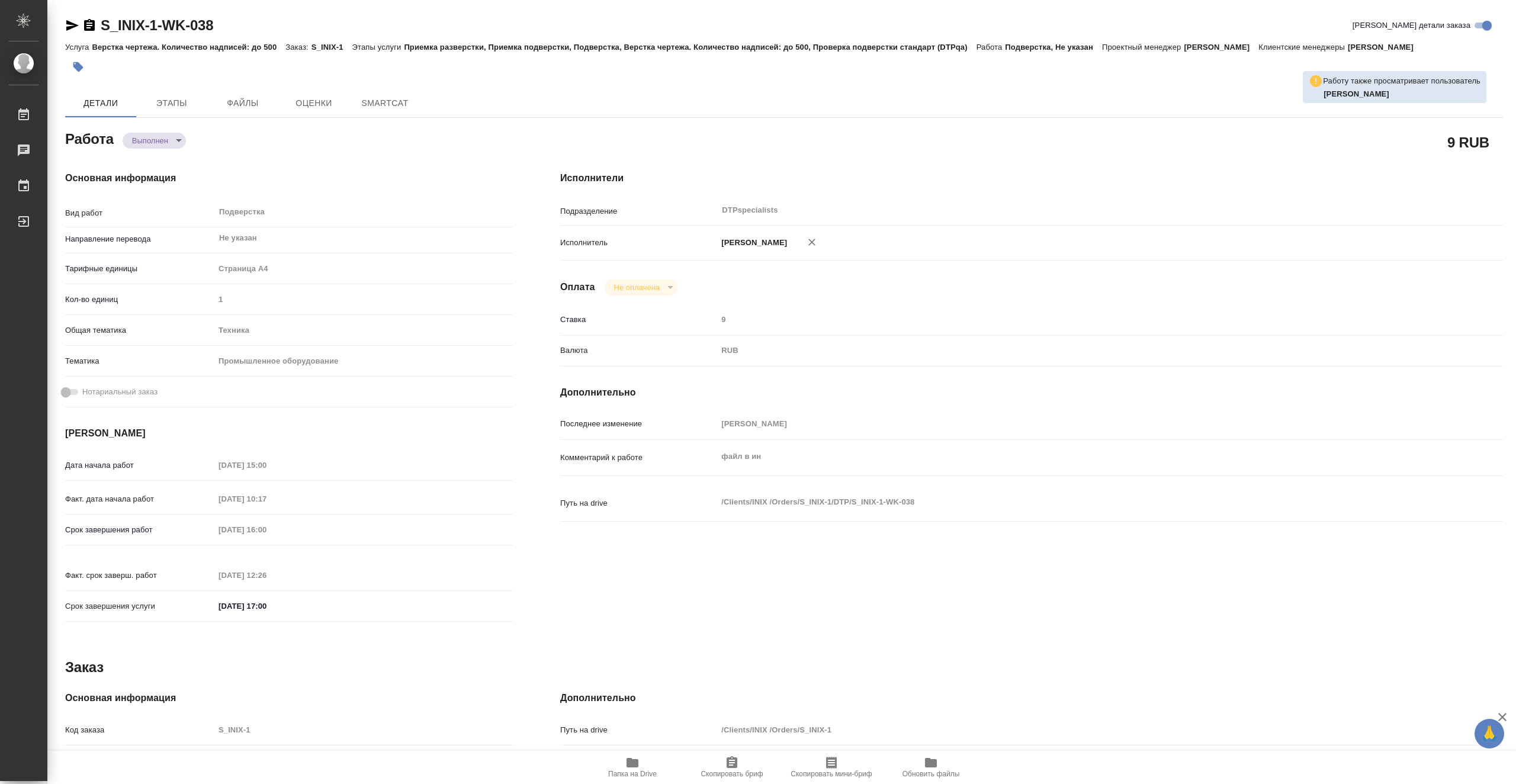
type textarea "x"
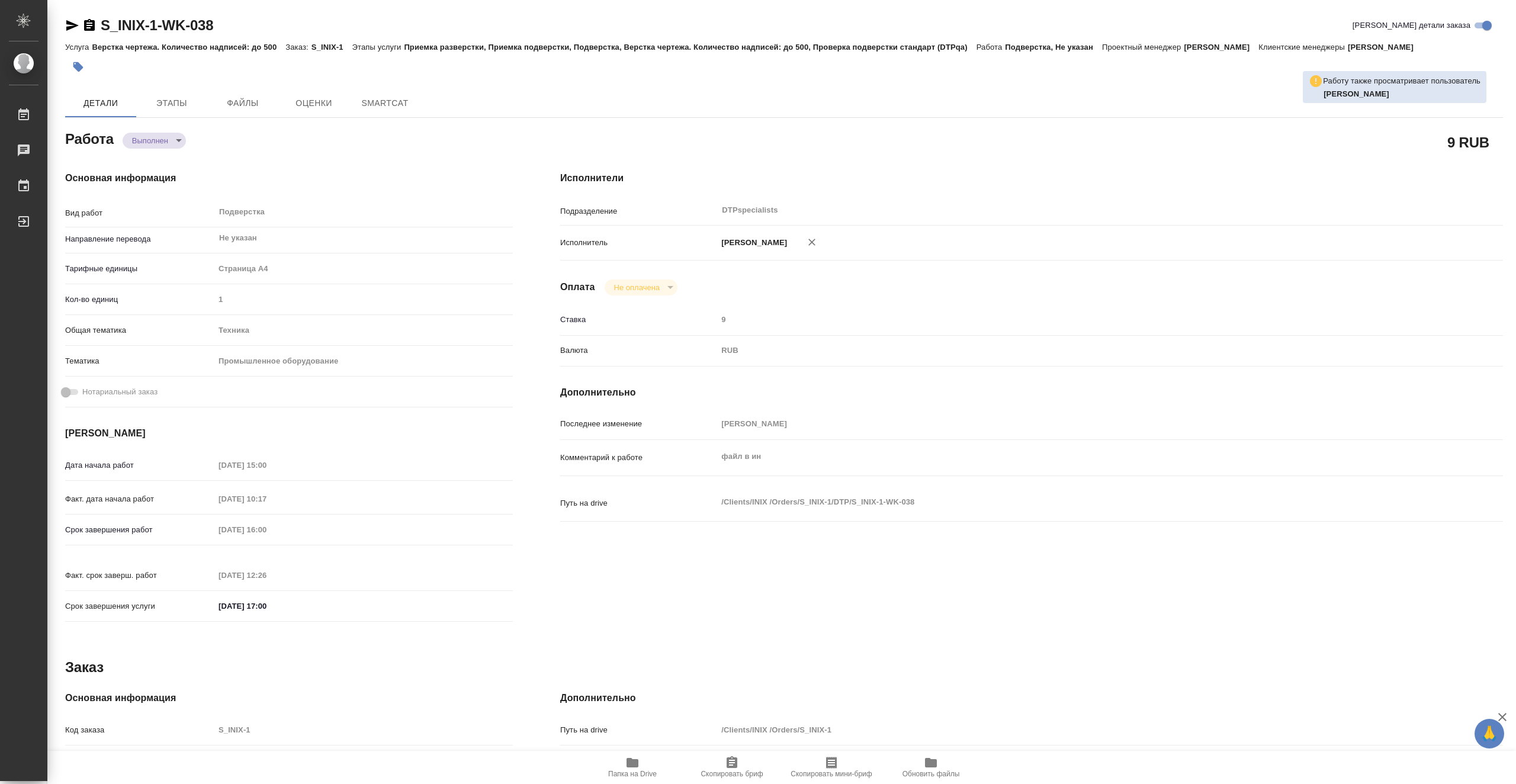
type textarea "x"
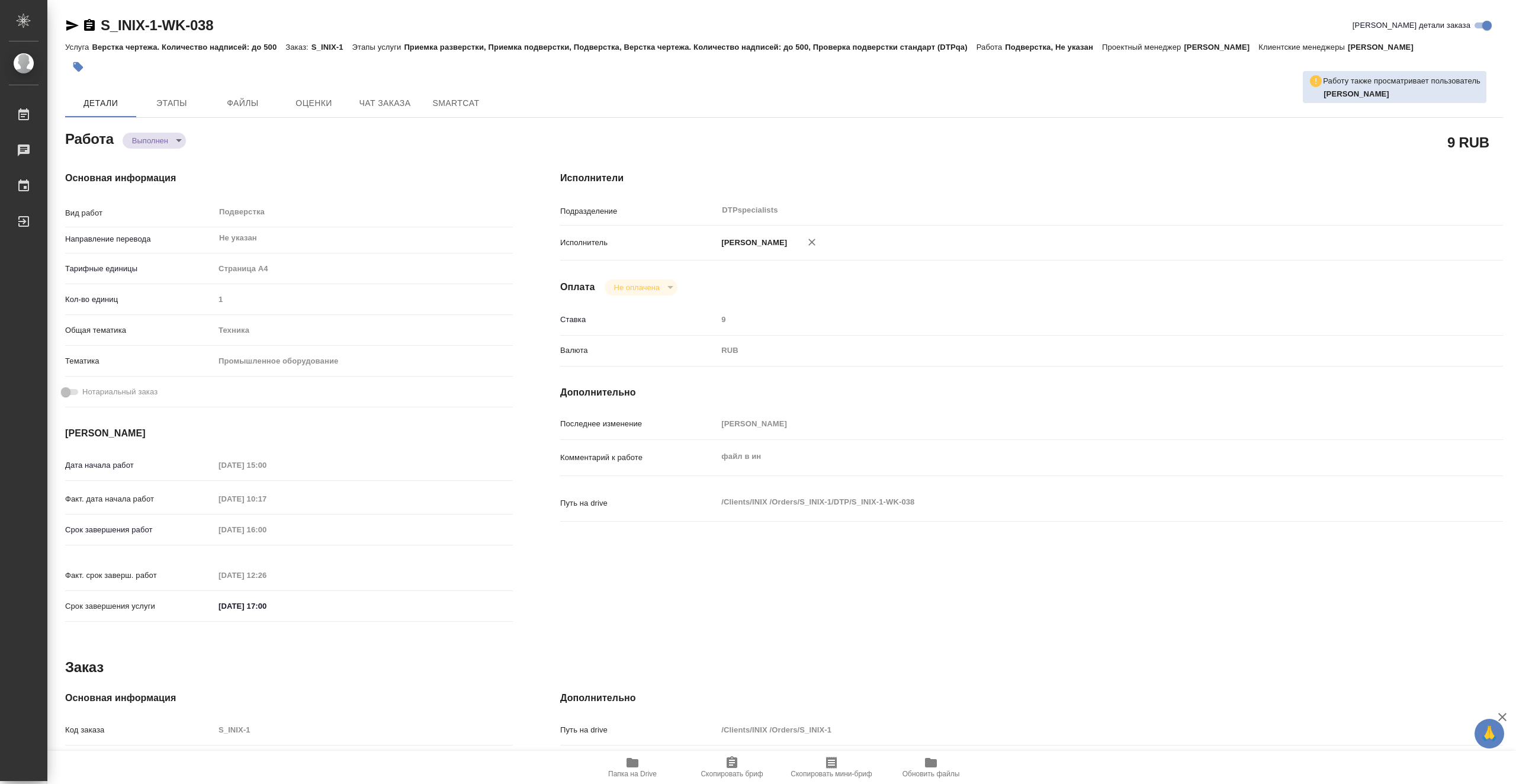
type textarea "x"
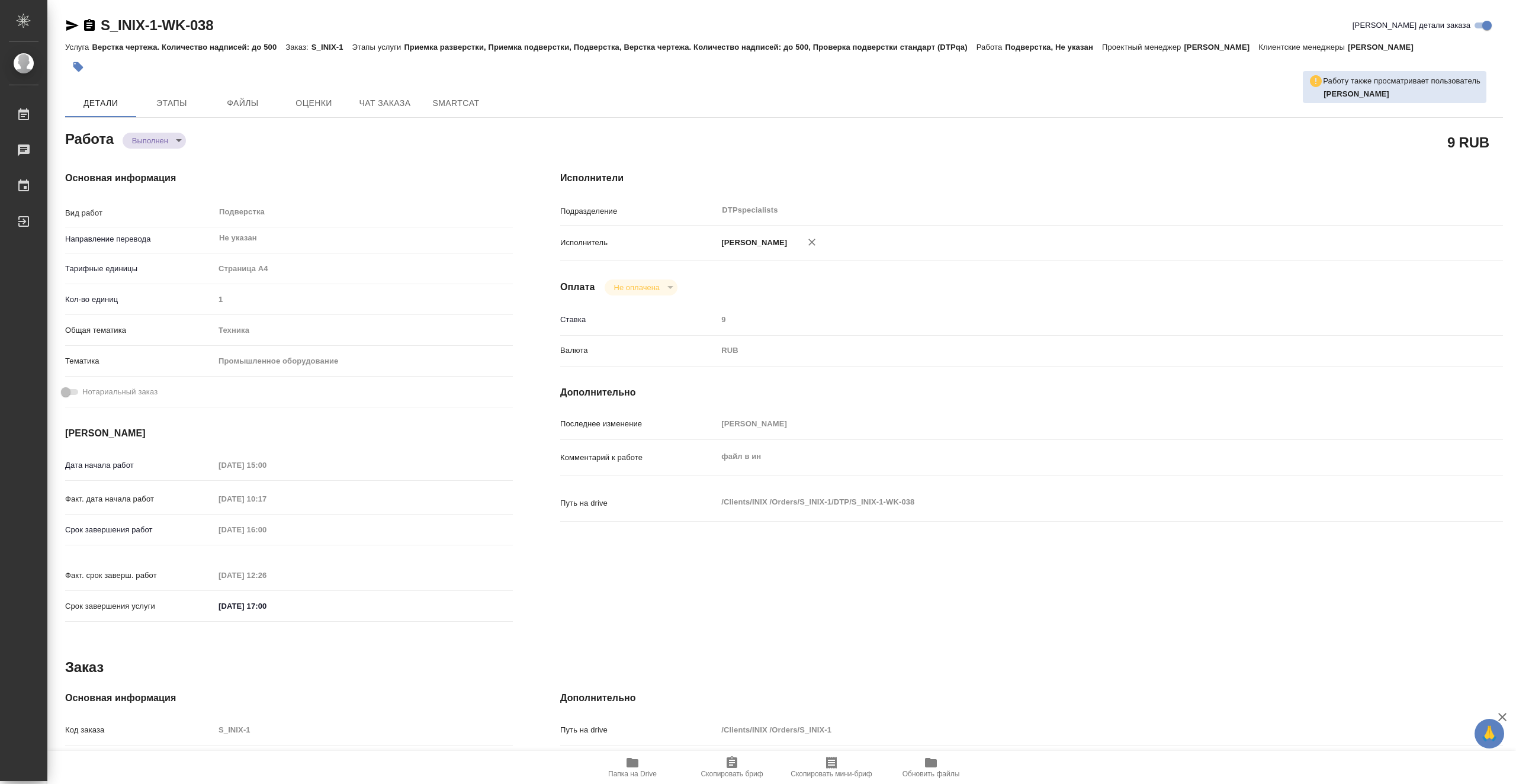
type textarea "x"
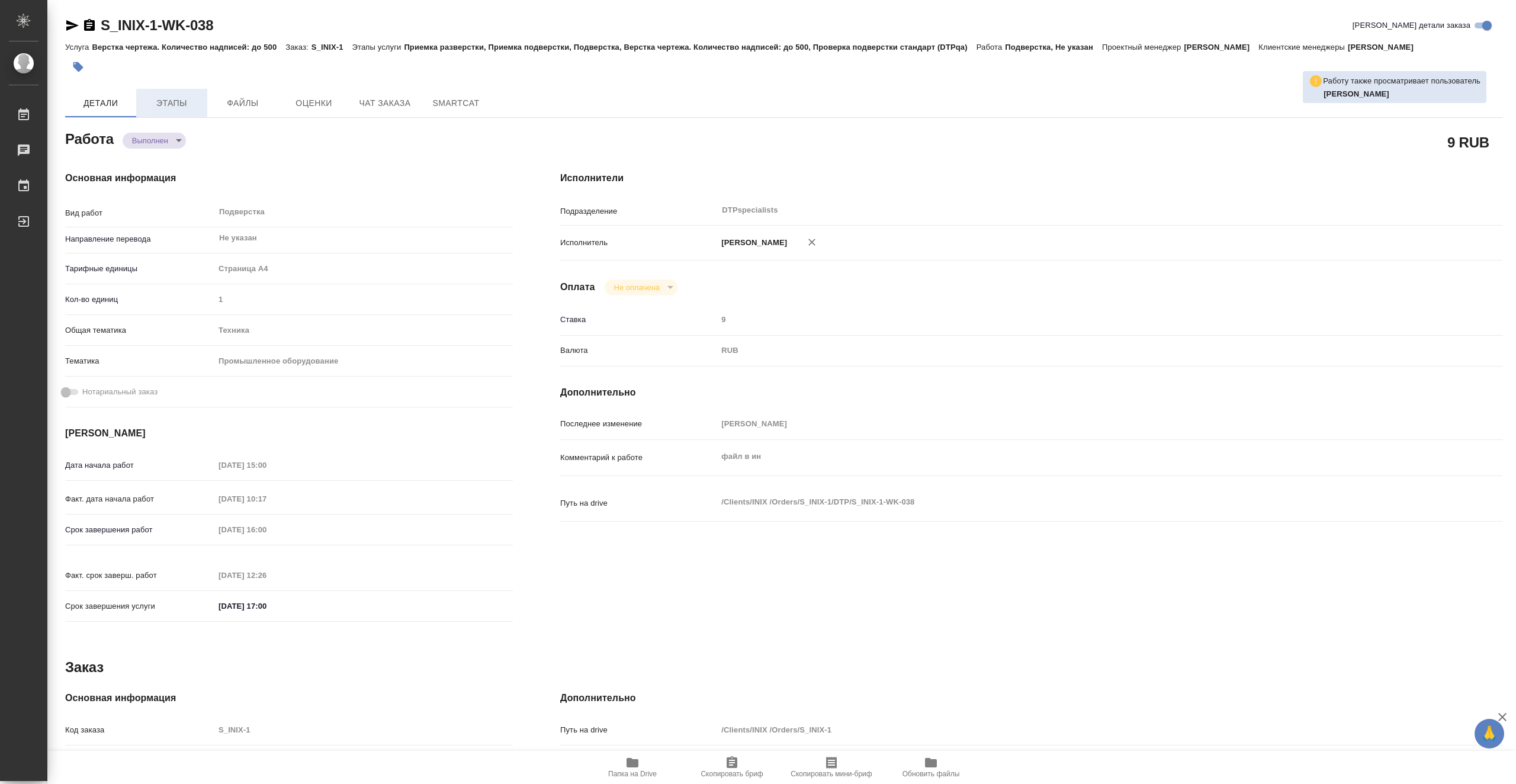
click at [176, 102] on span "Этапы" at bounding box center [171, 103] width 57 height 15
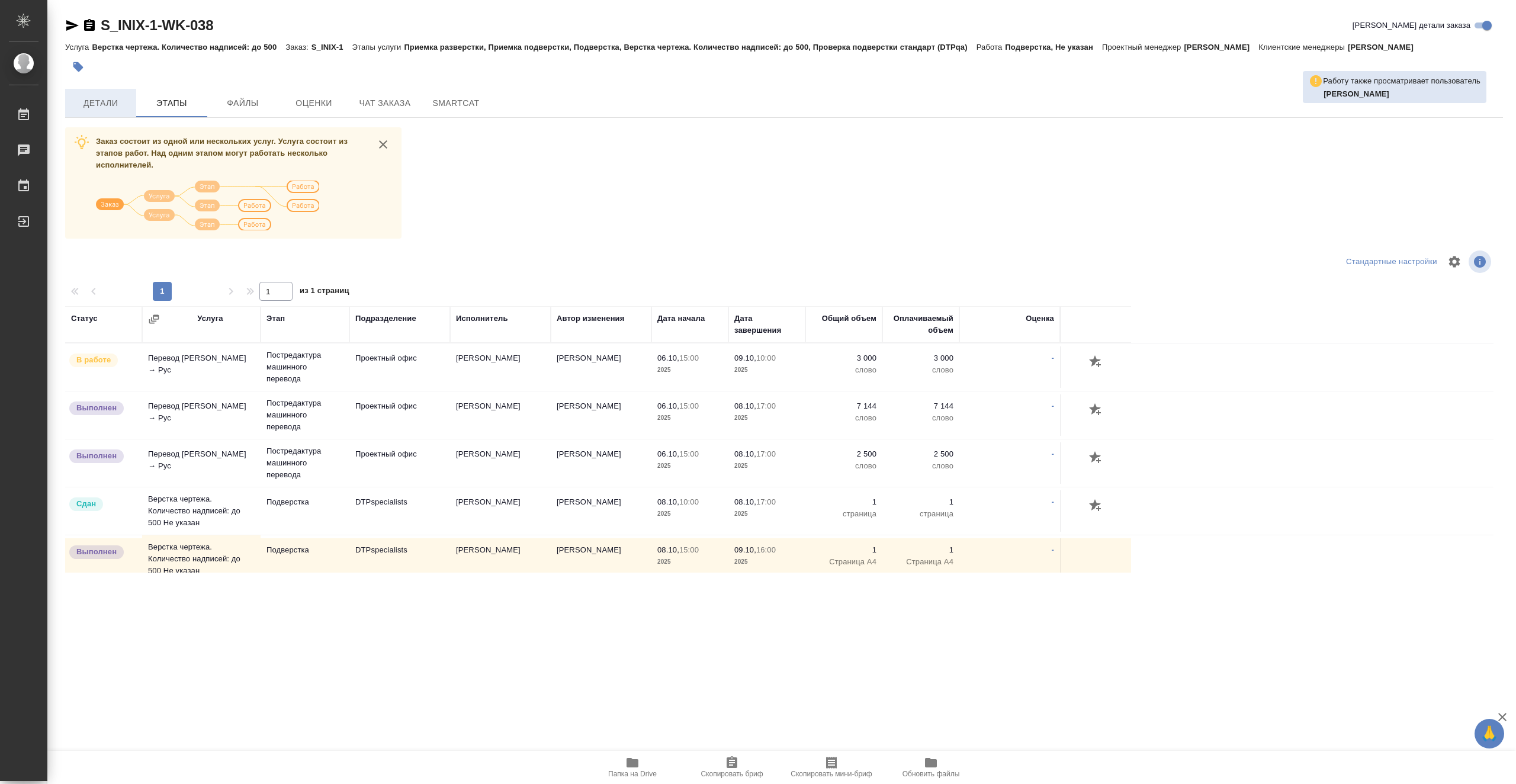
click at [127, 100] on span "Детали" at bounding box center [100, 103] width 57 height 15
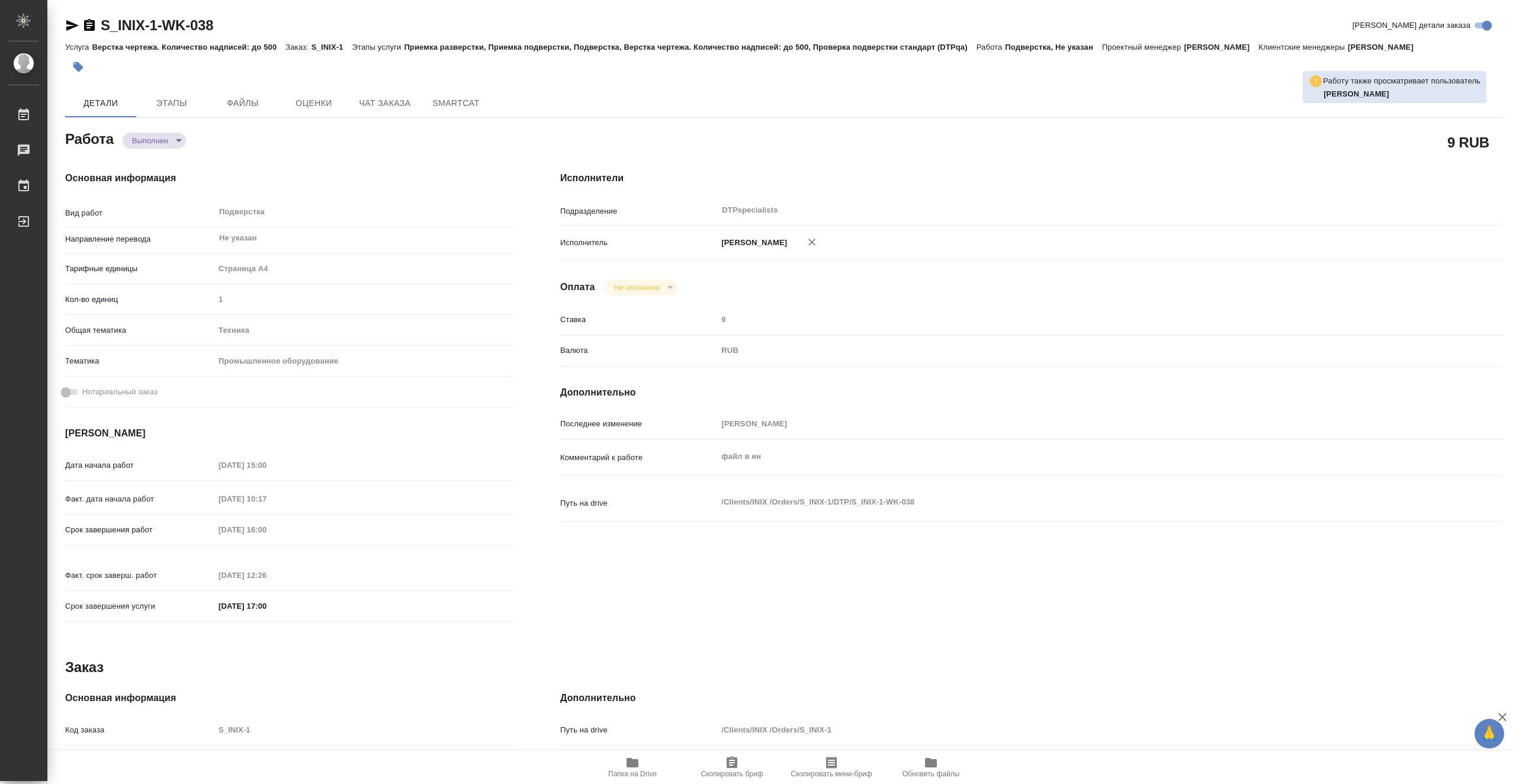
type textarea "x"
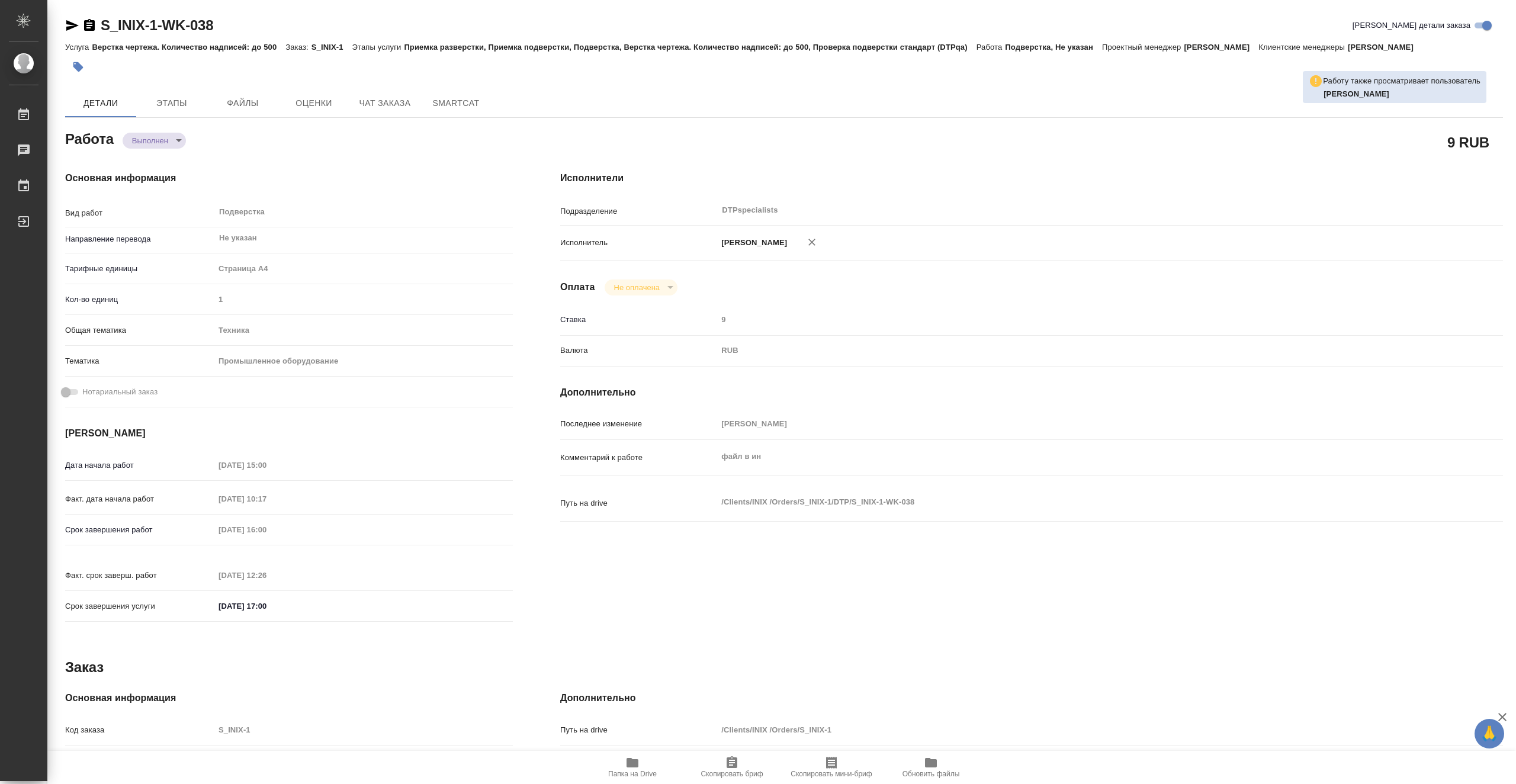
type textarea "x"
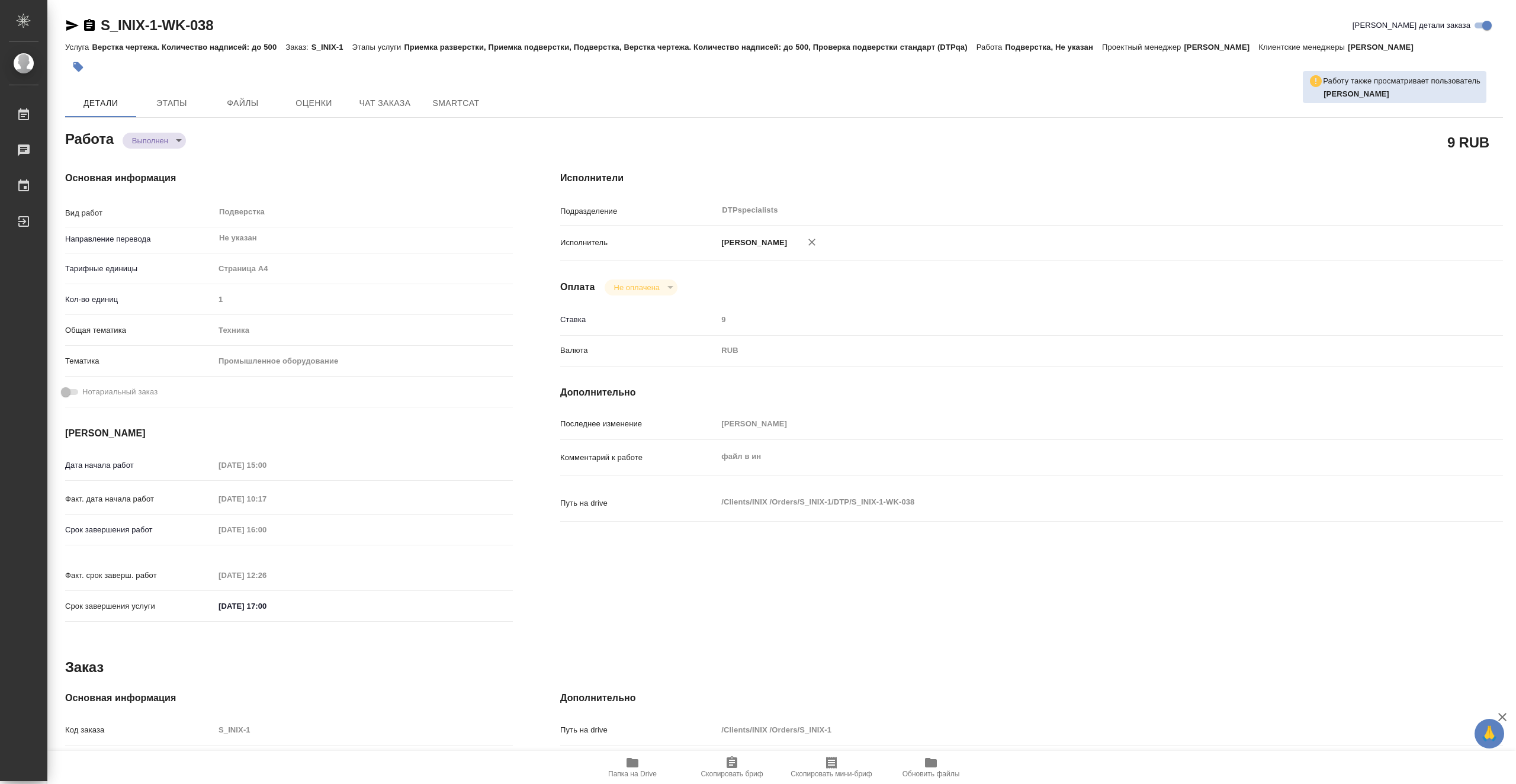
type textarea "x"
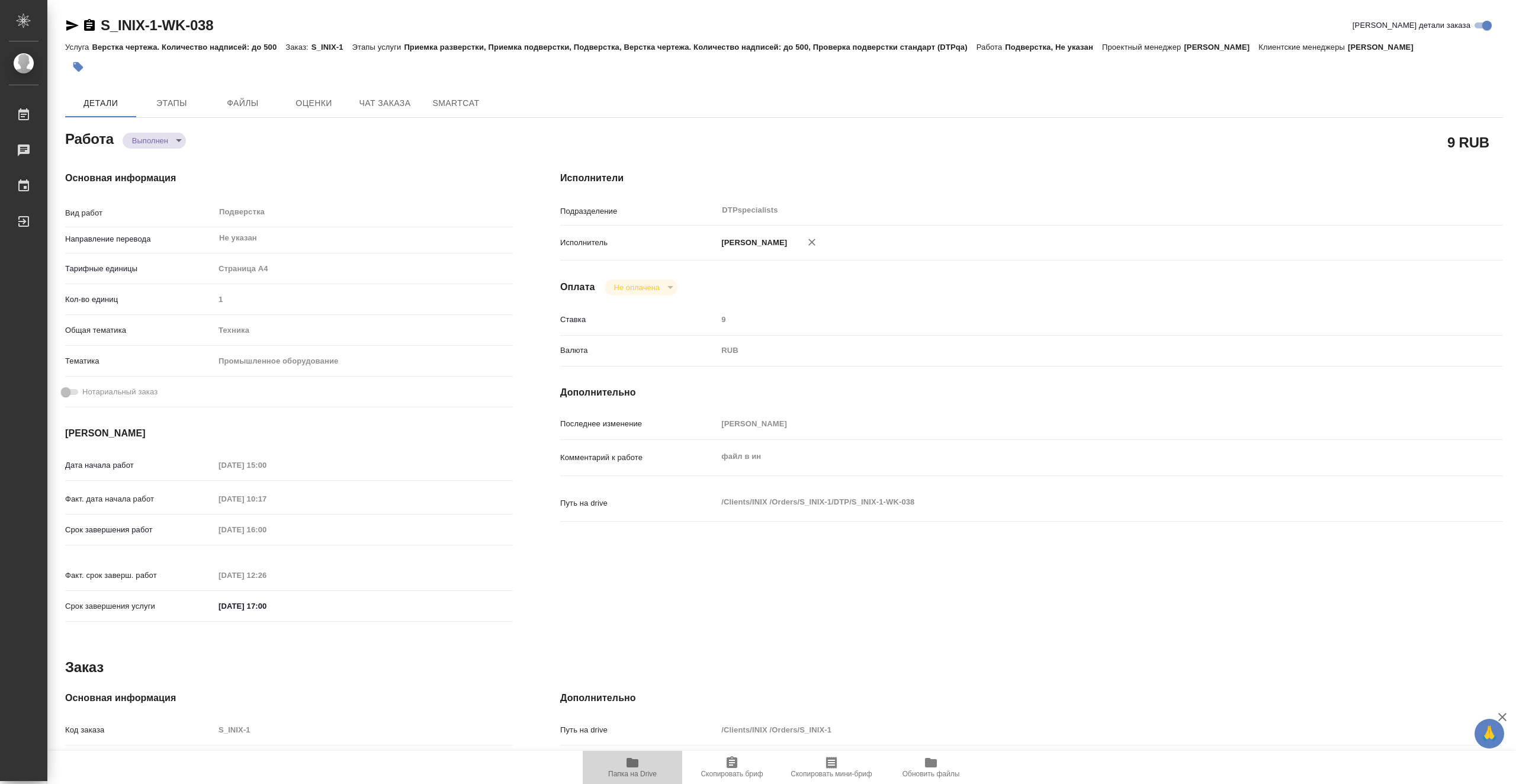
click at [634, 766] on icon "button" at bounding box center [632, 762] width 12 height 9
type textarea "x"
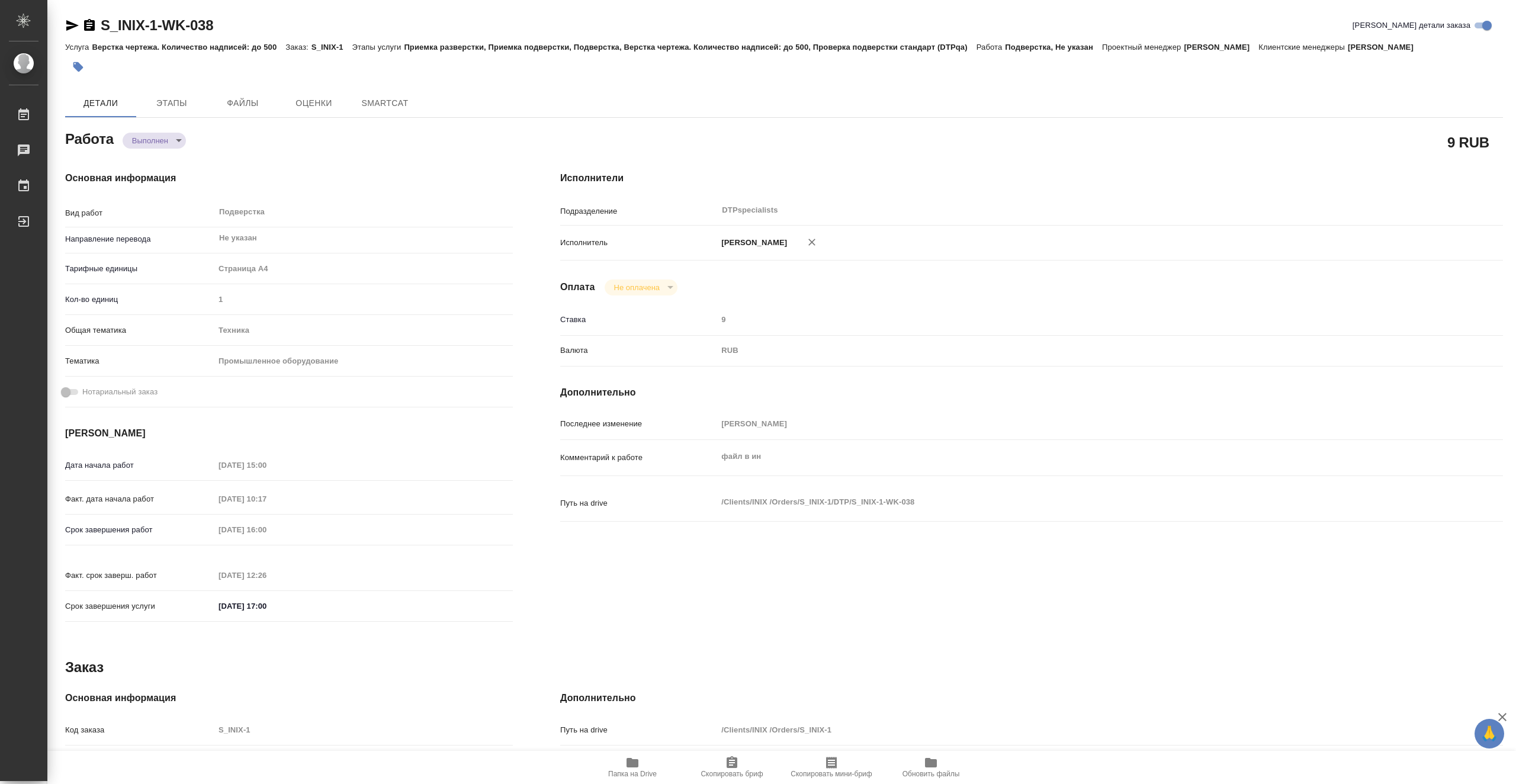
type textarea "x"
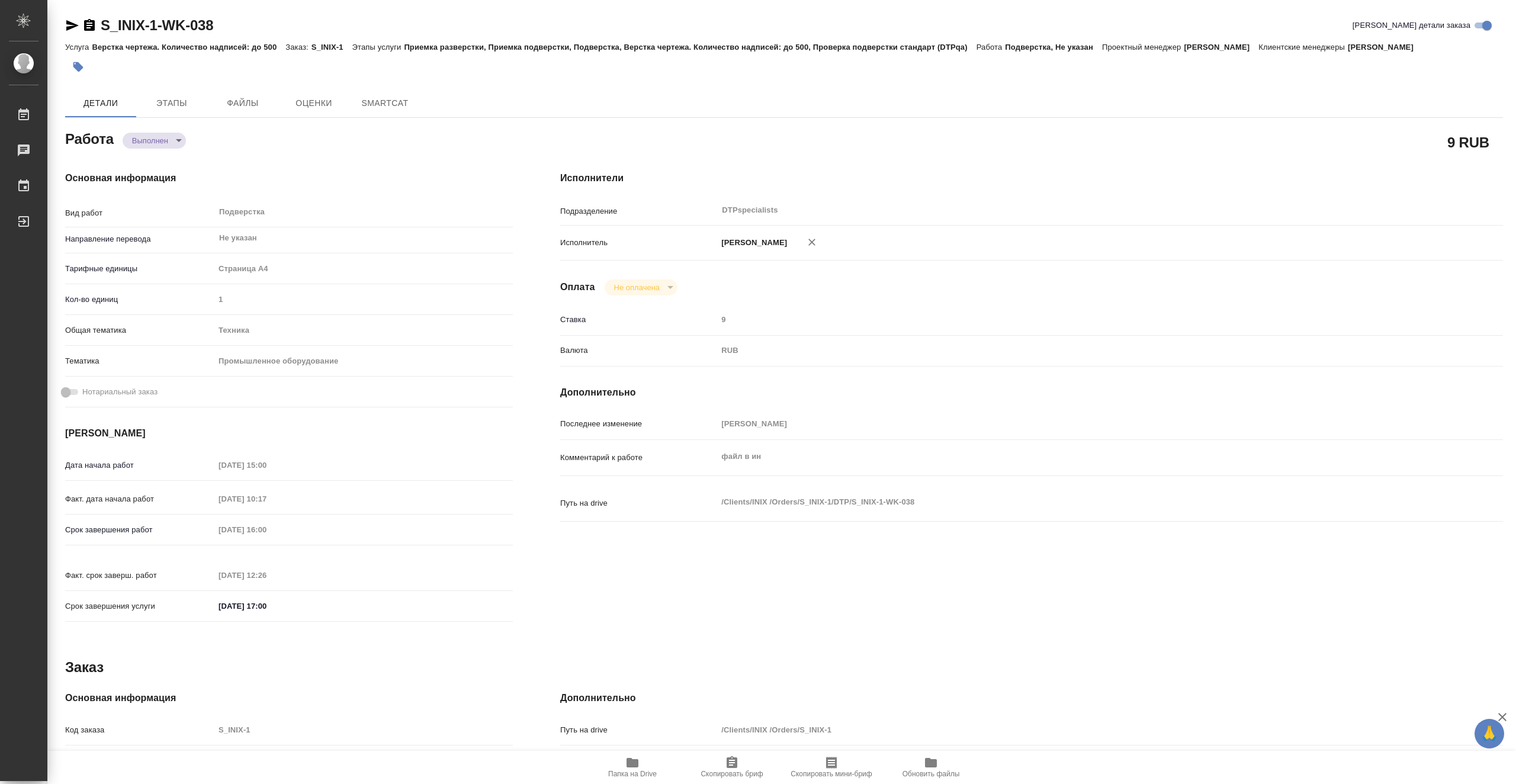
type textarea "x"
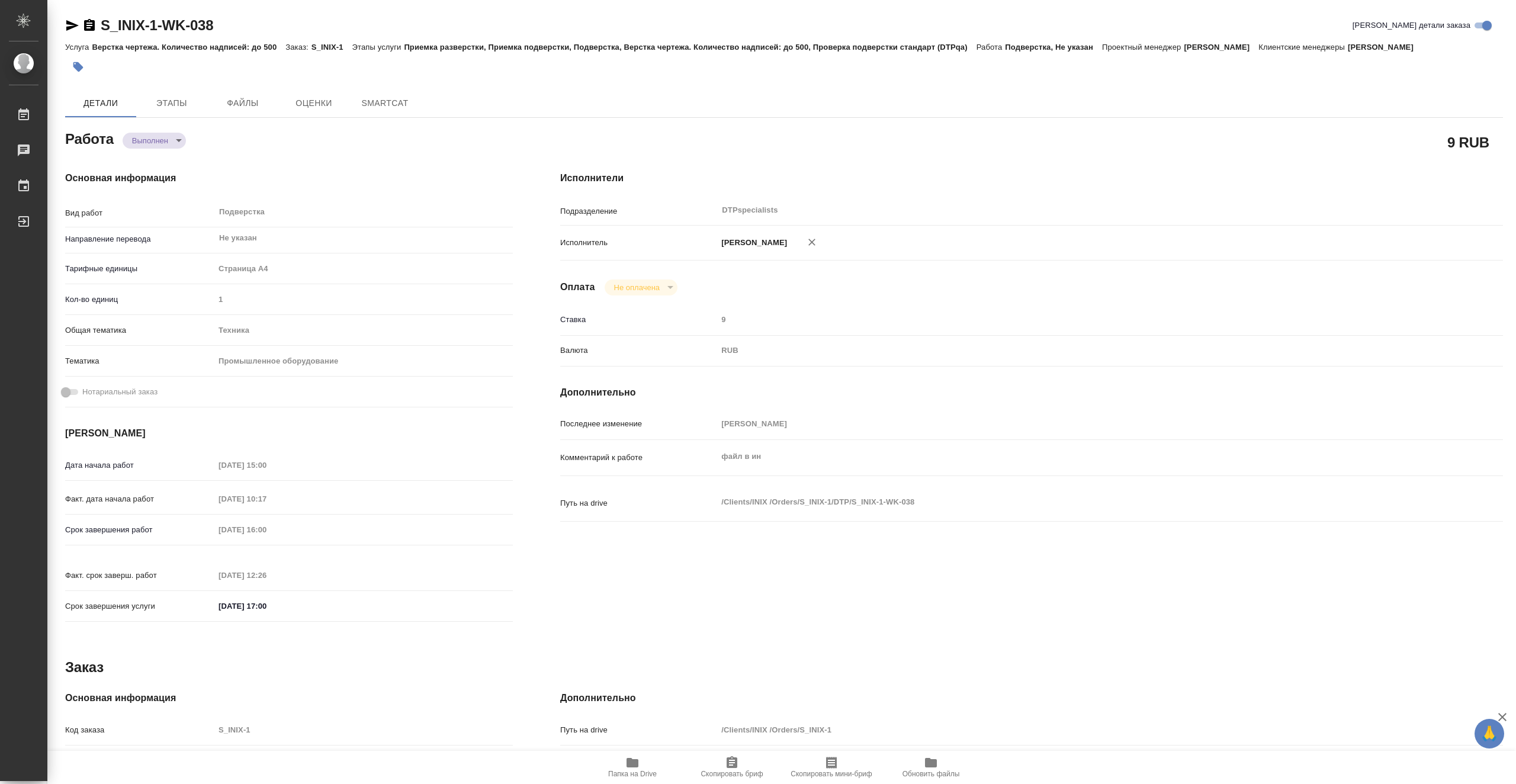
type textarea "x"
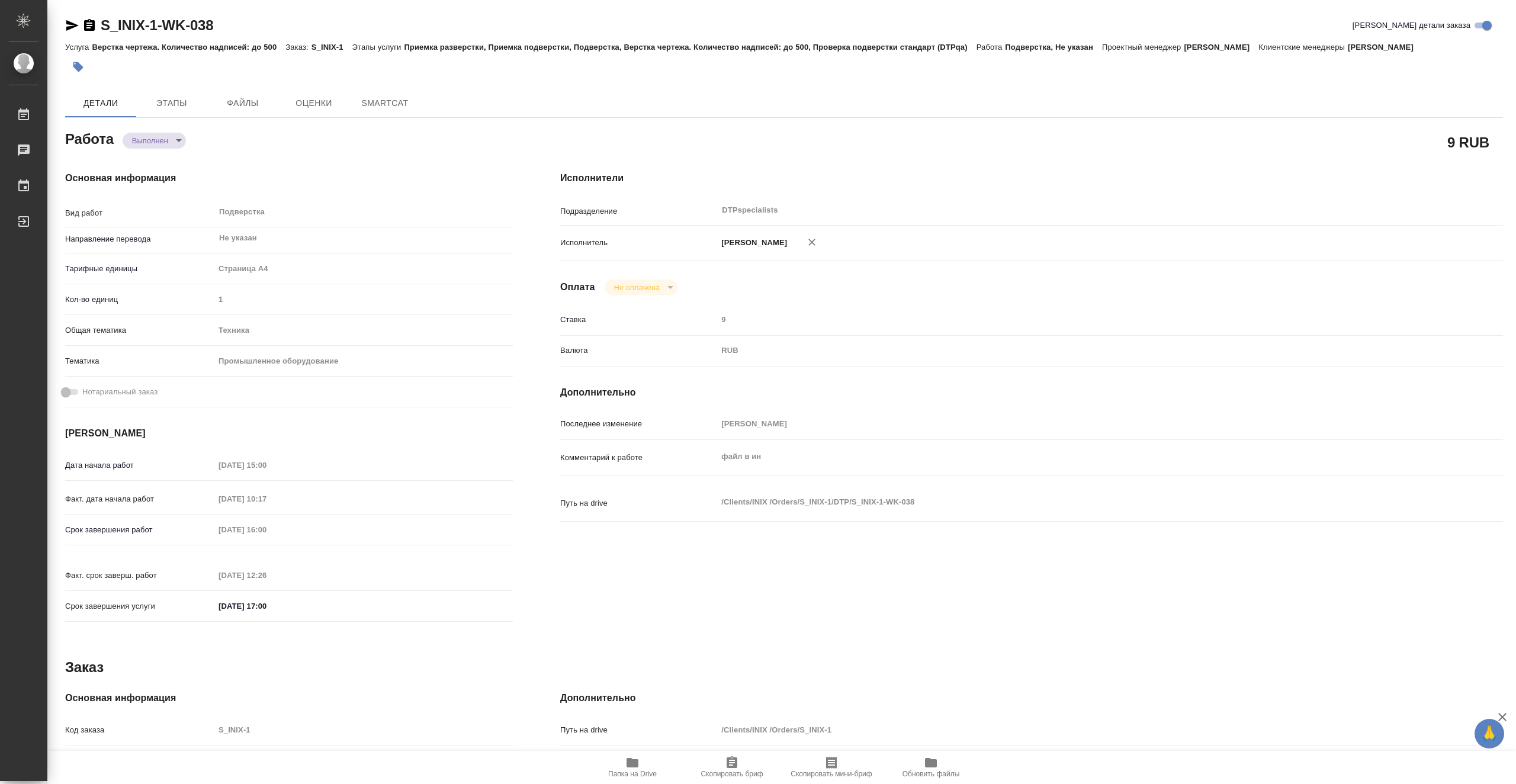
type textarea "x"
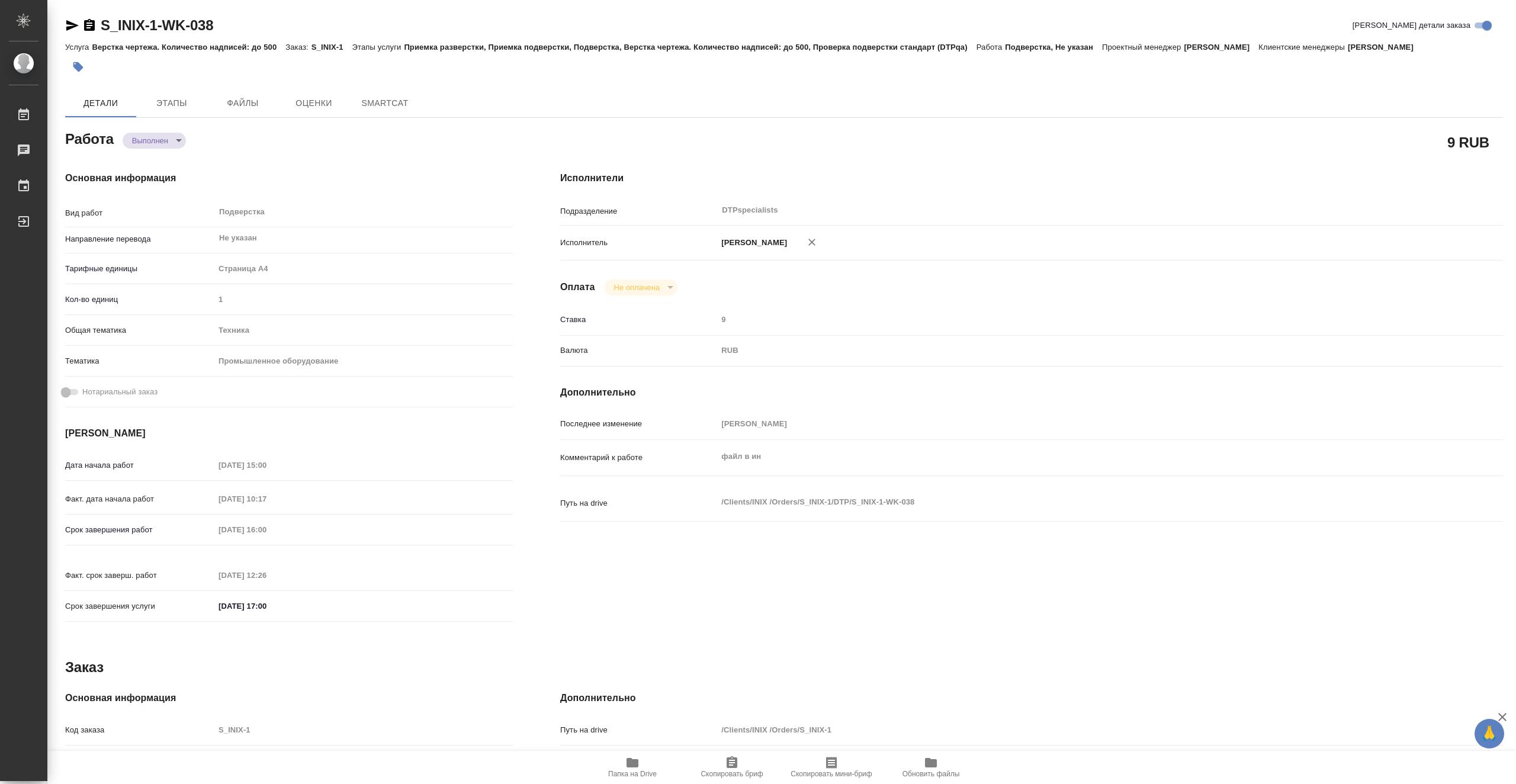
type textarea "x"
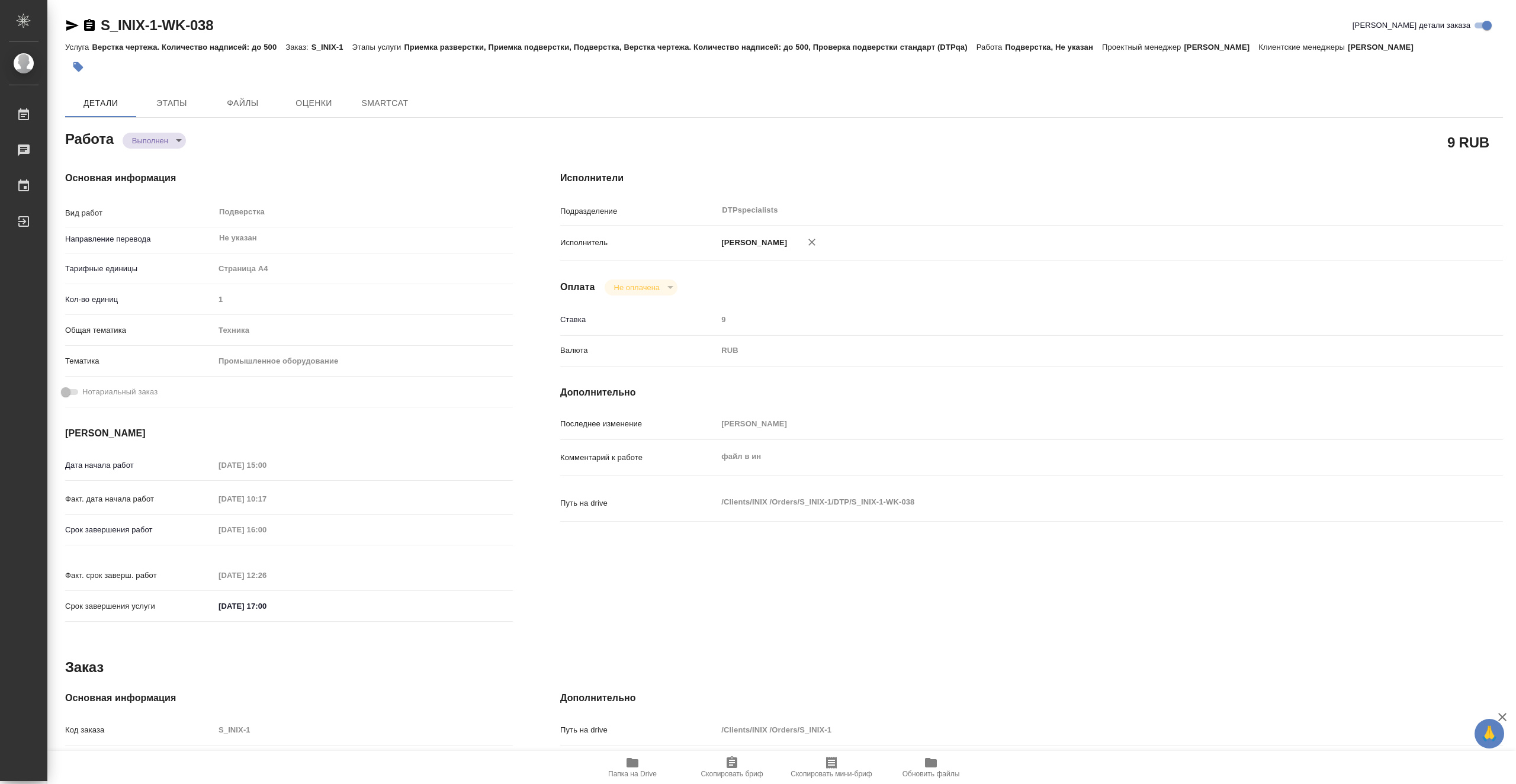
type textarea "x"
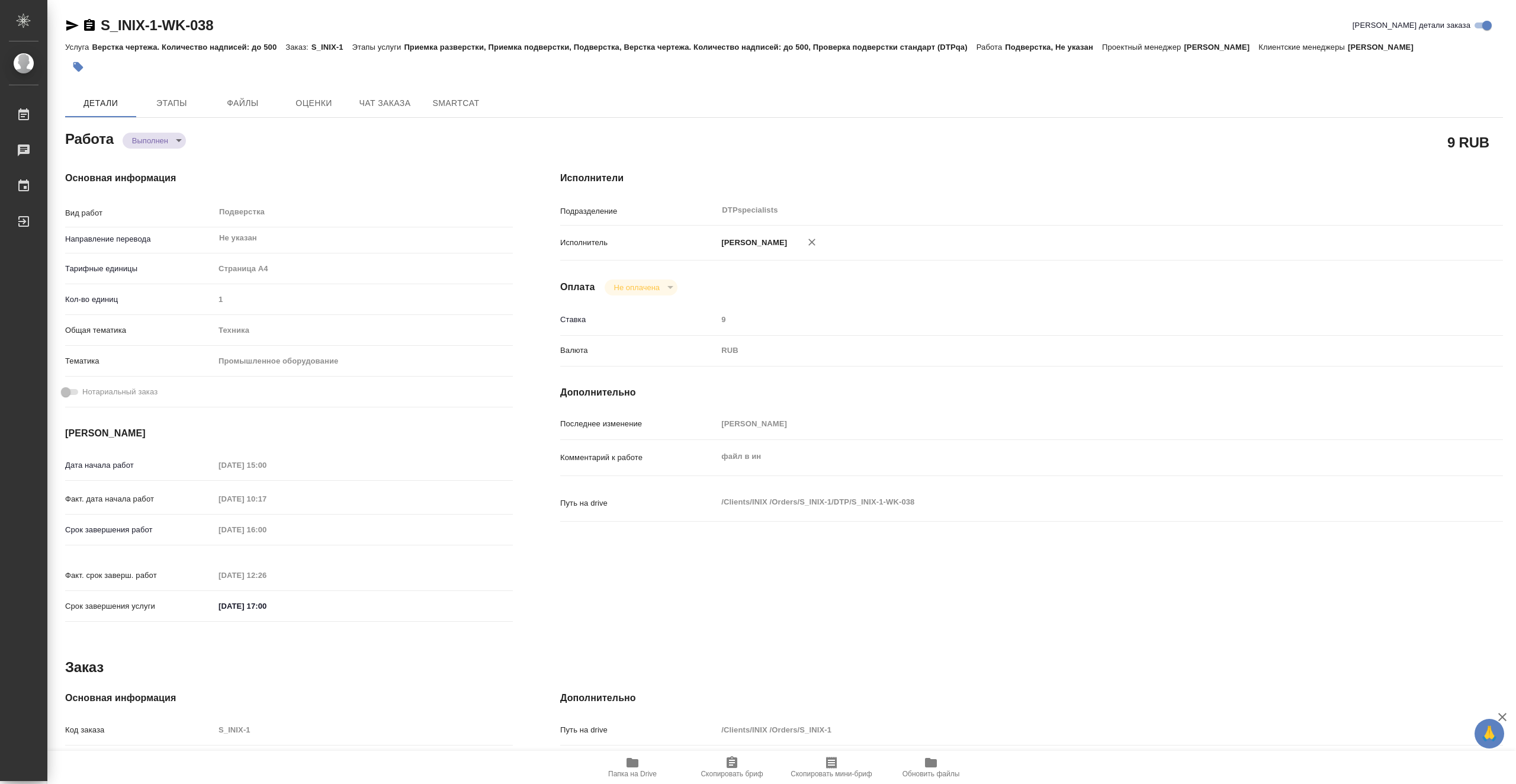
type textarea "x"
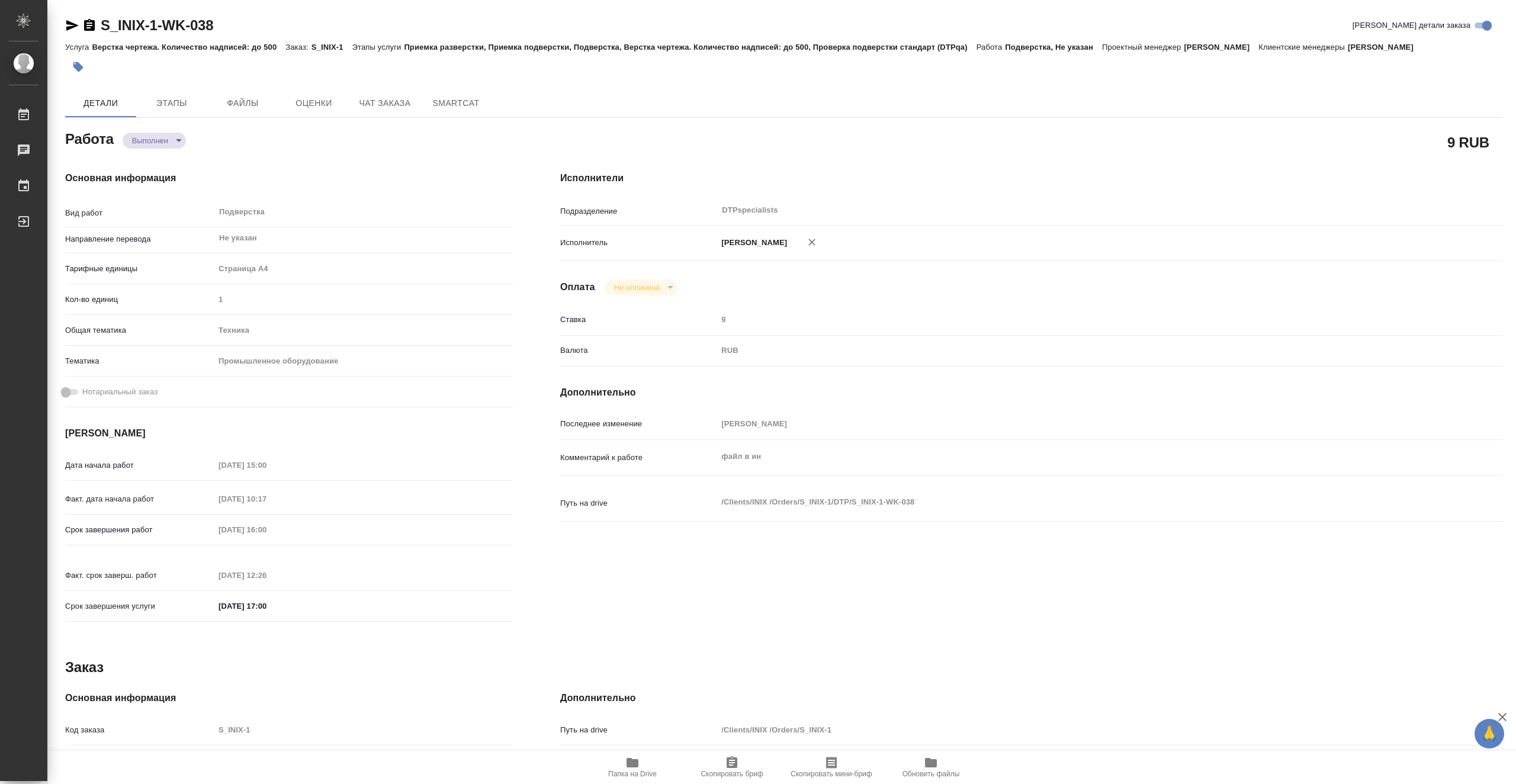
type textarea "x"
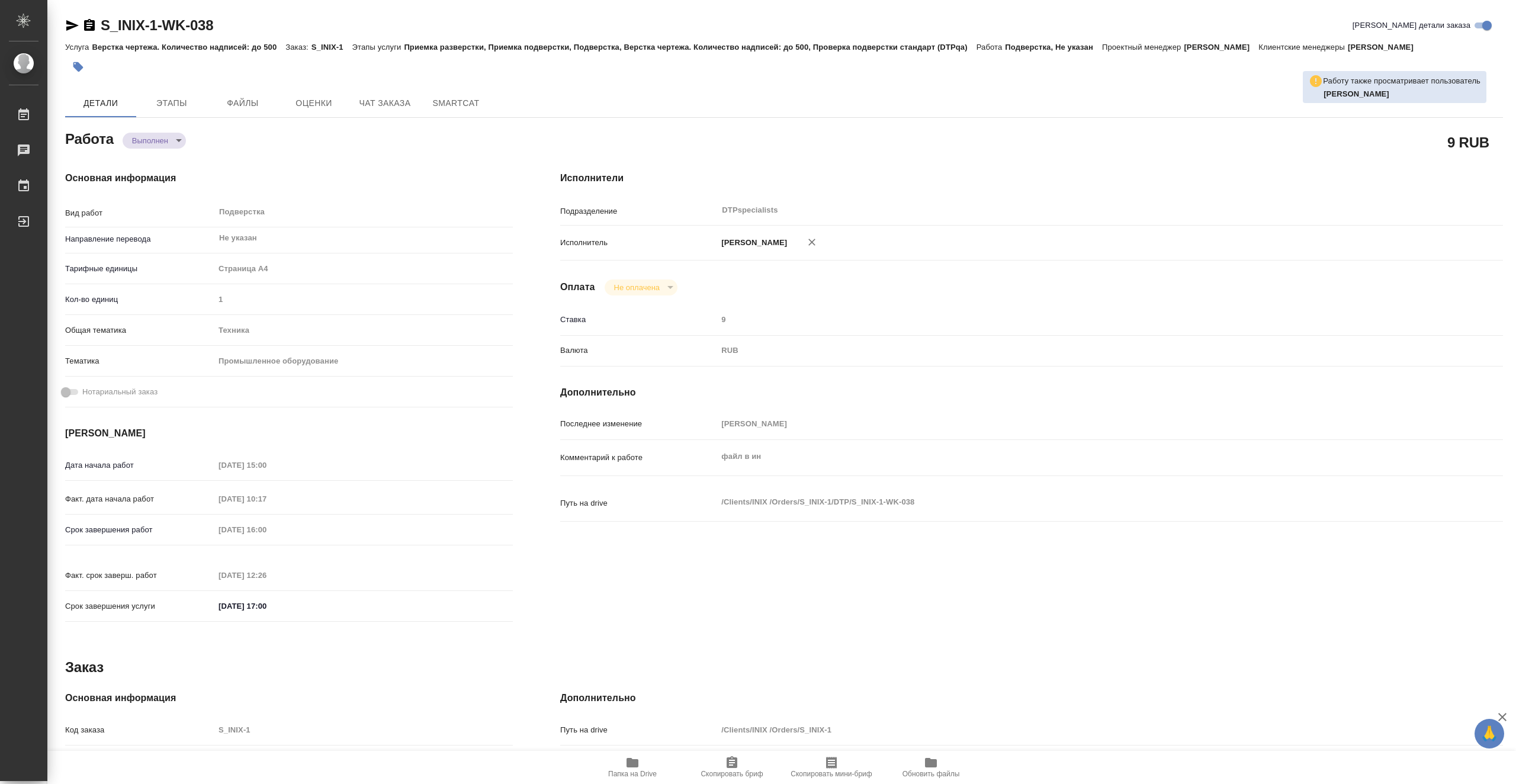
type textarea "x"
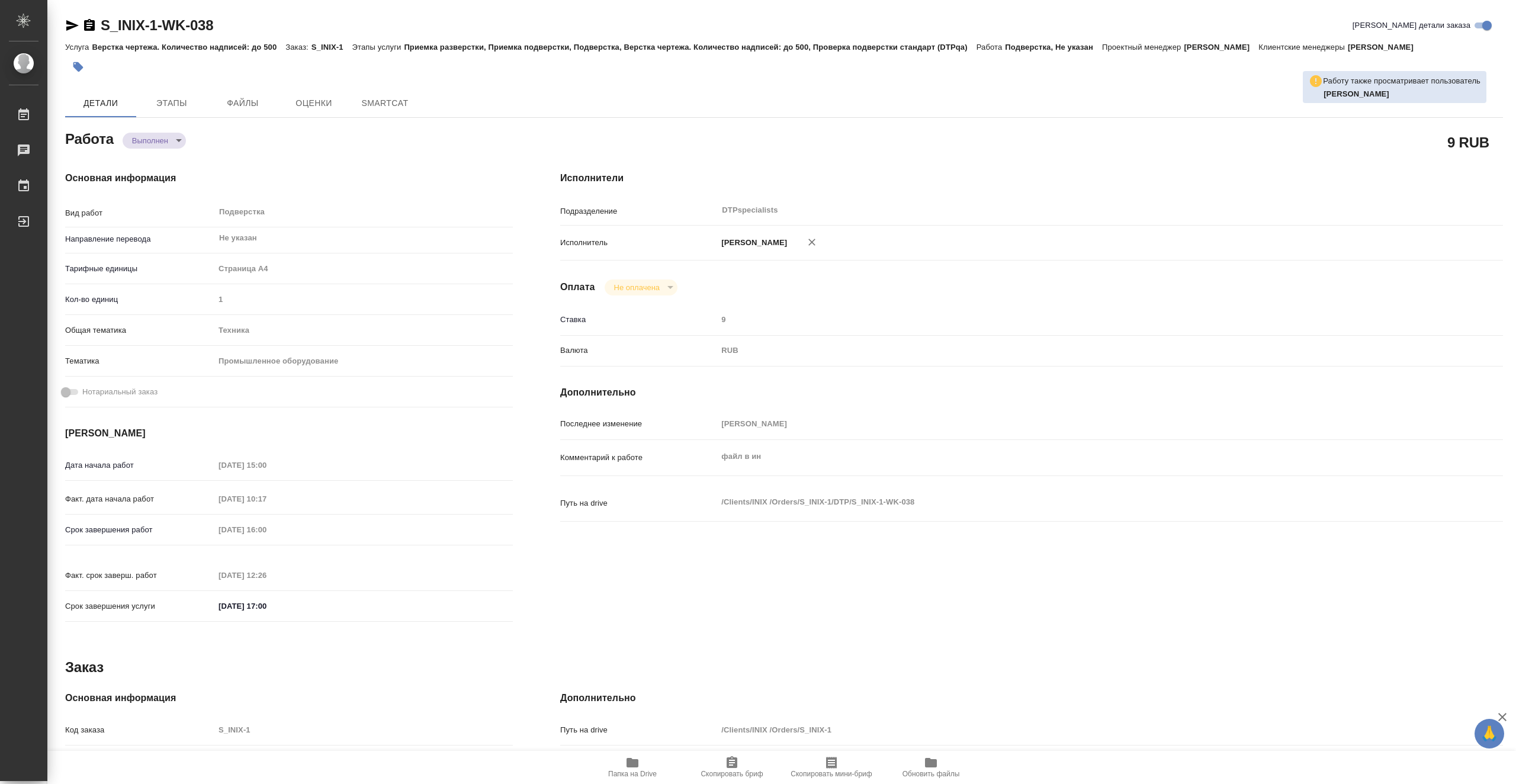
type textarea "x"
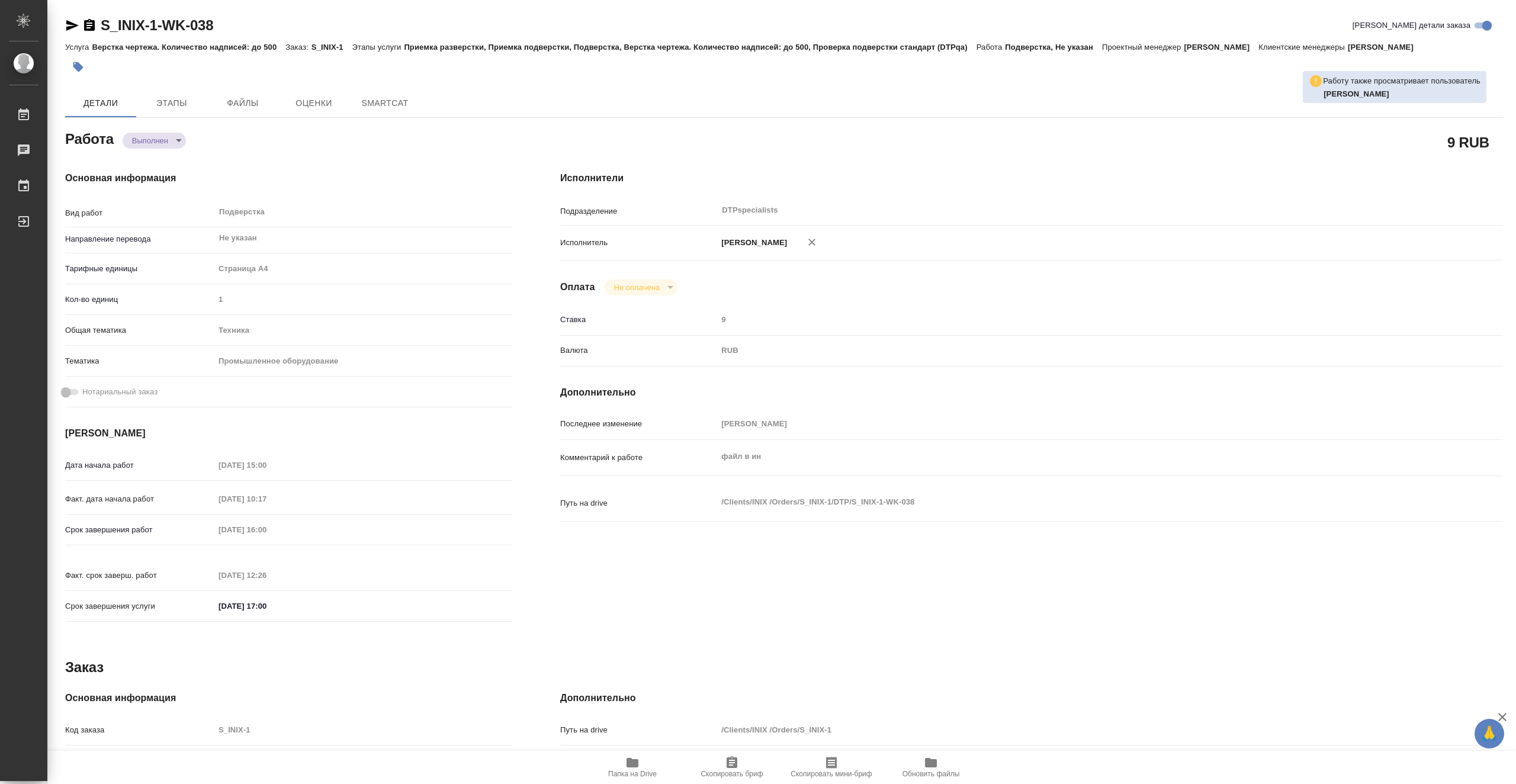
type textarea "x"
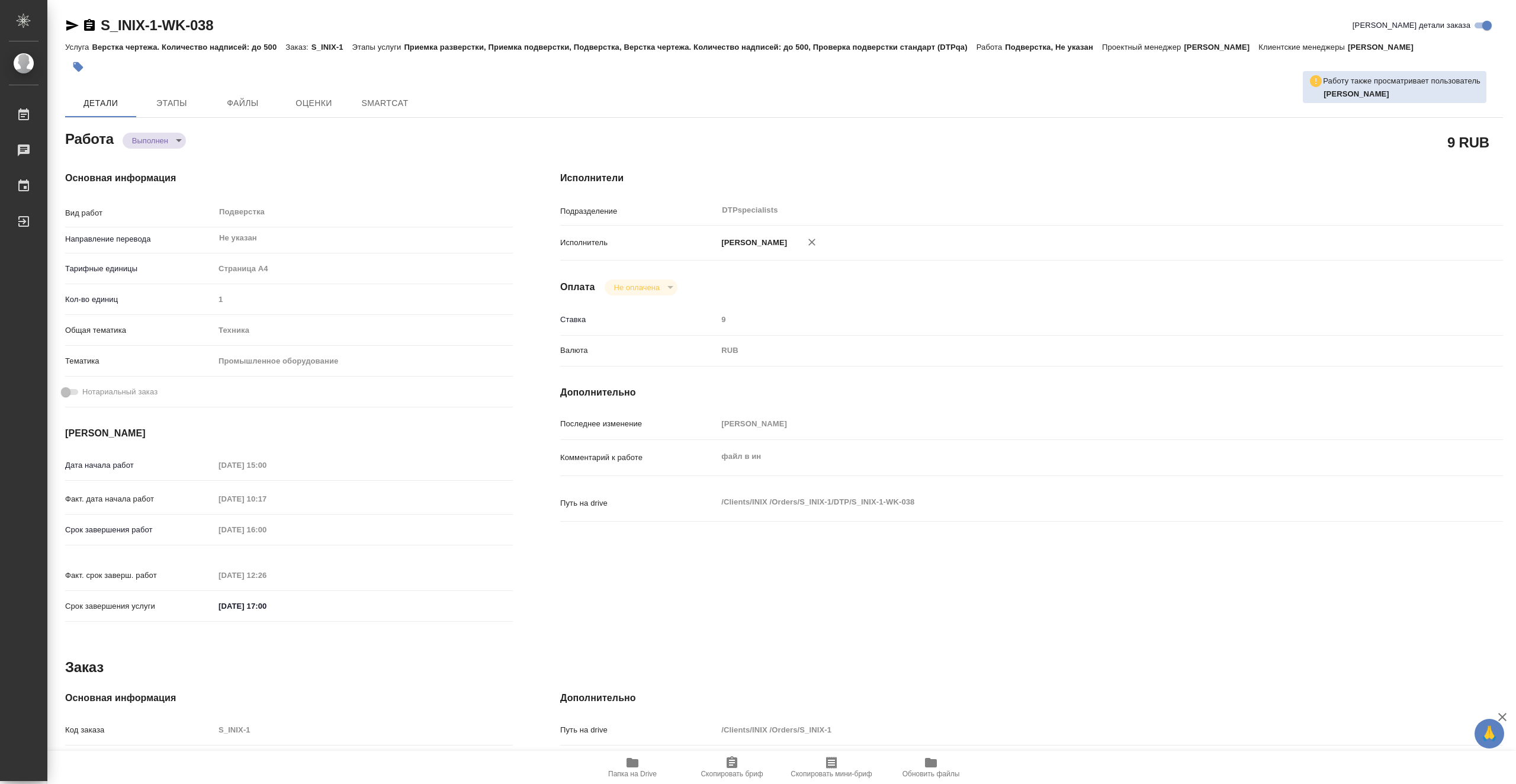
type textarea "x"
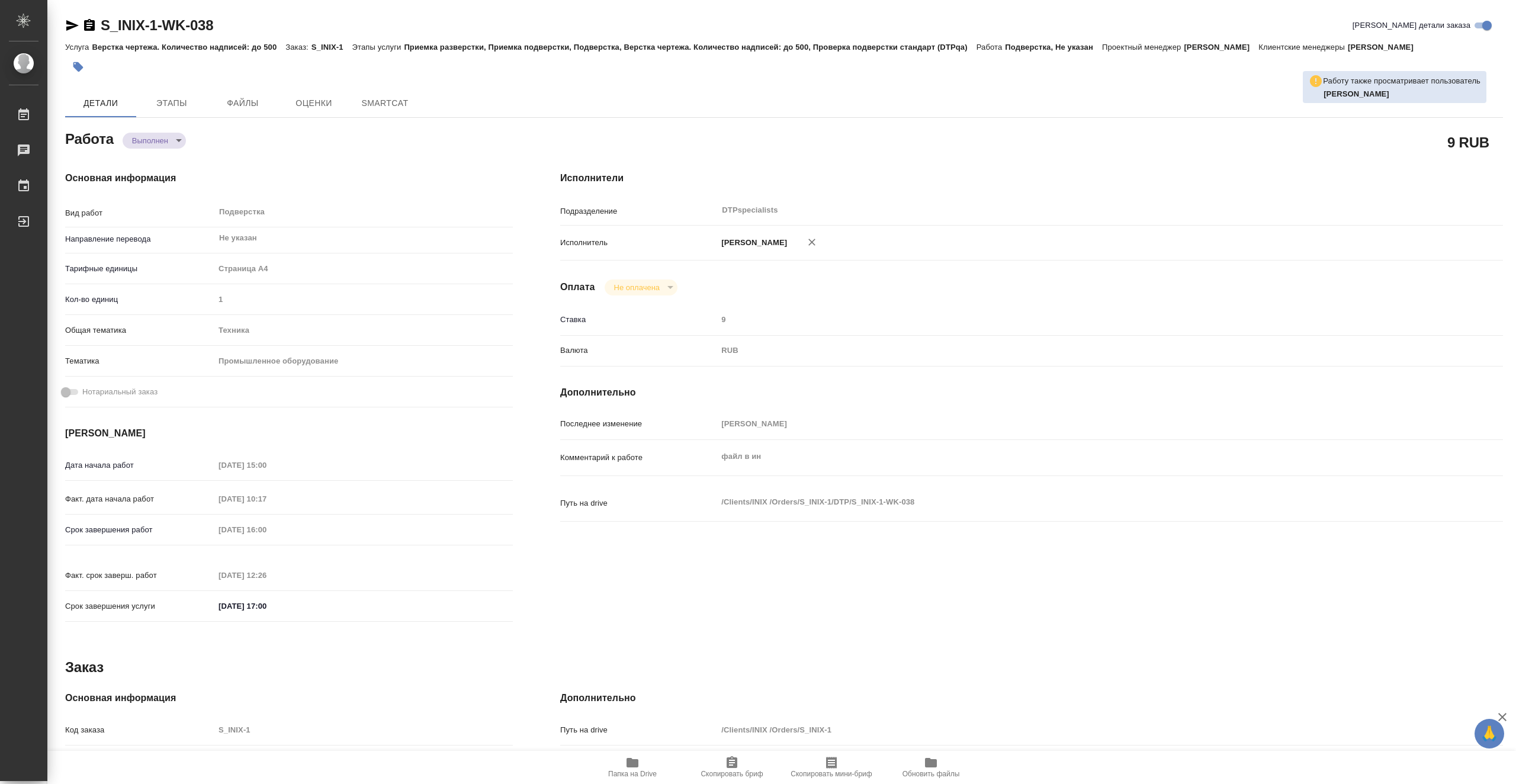
type textarea "x"
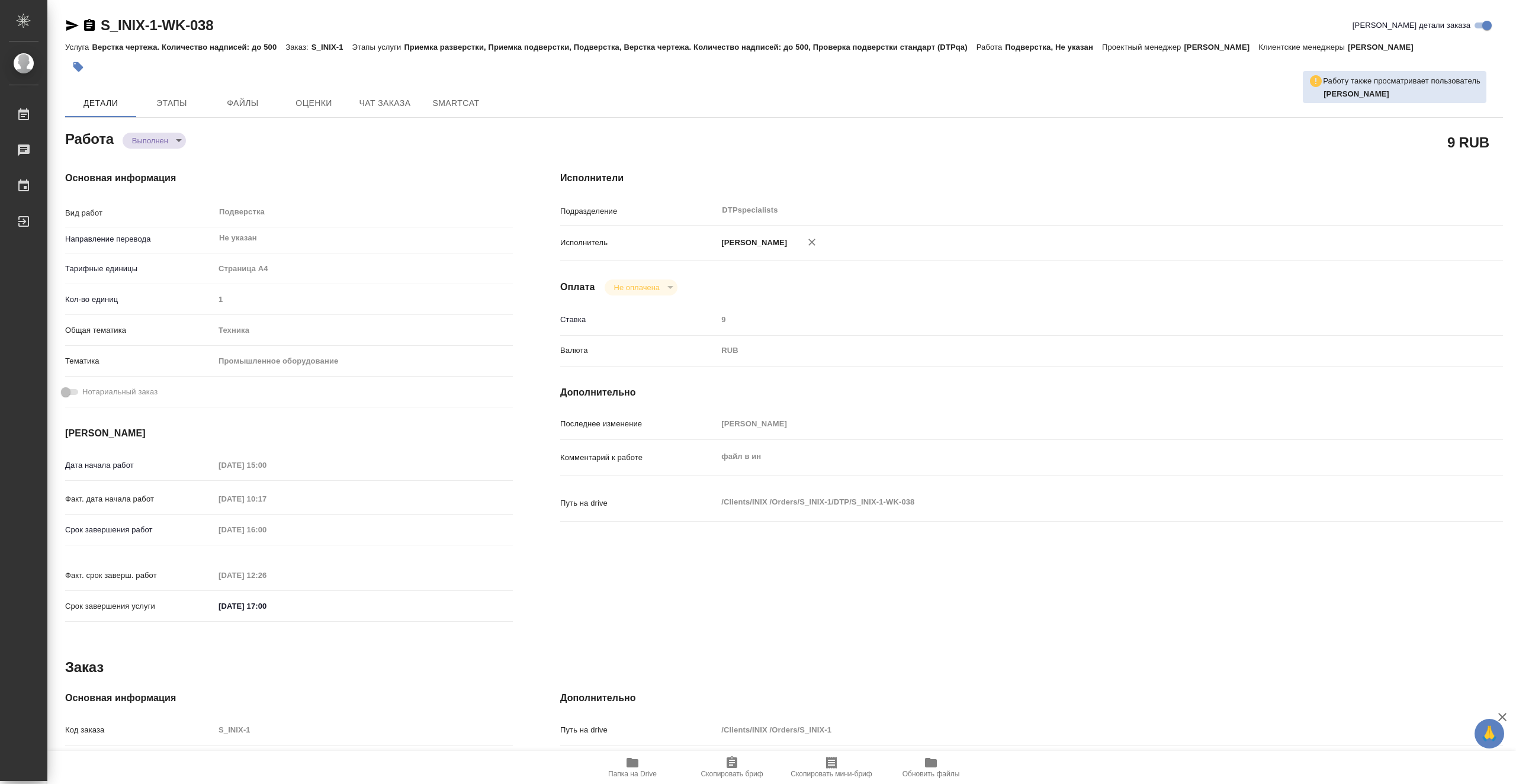
type textarea "x"
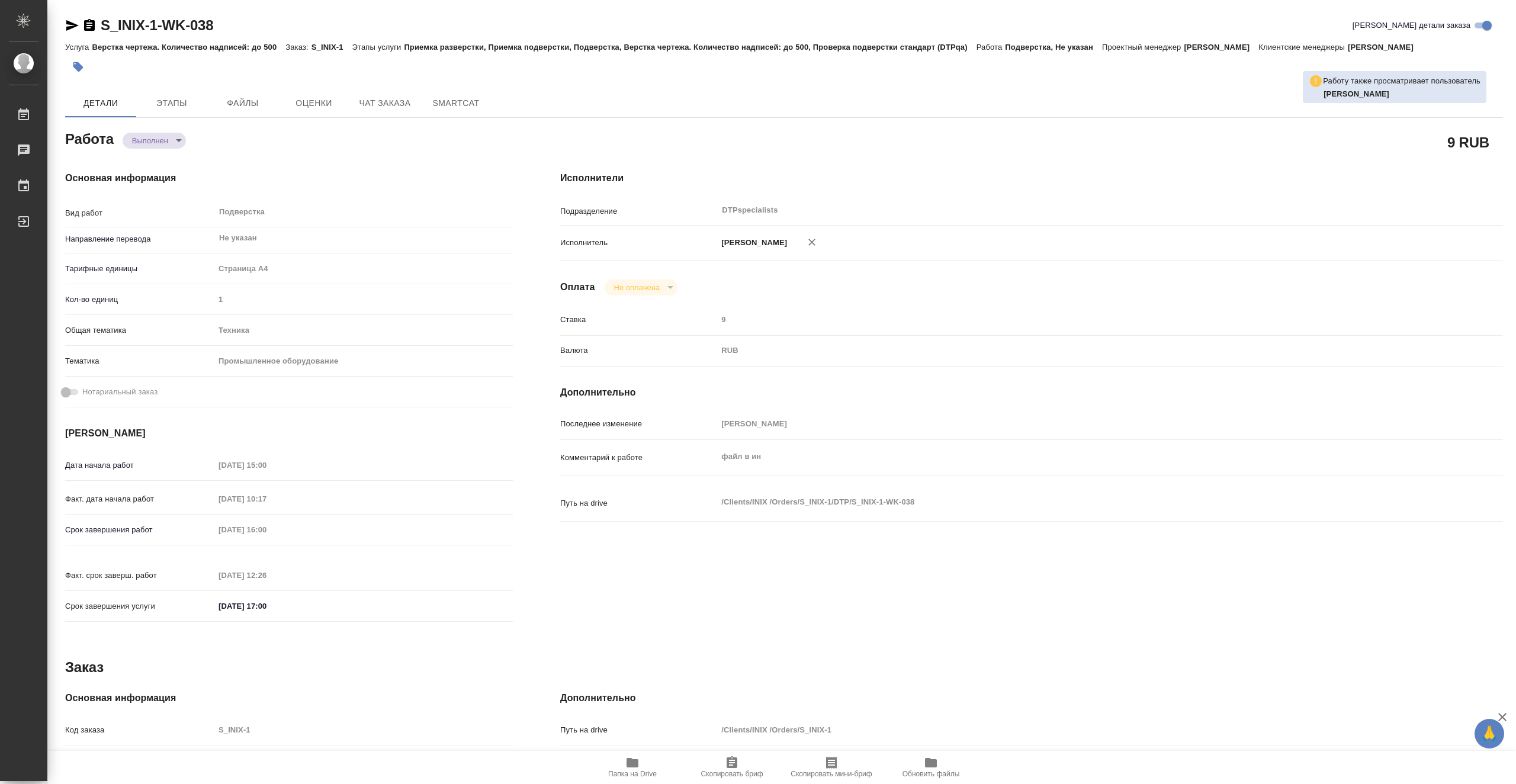
type textarea "x"
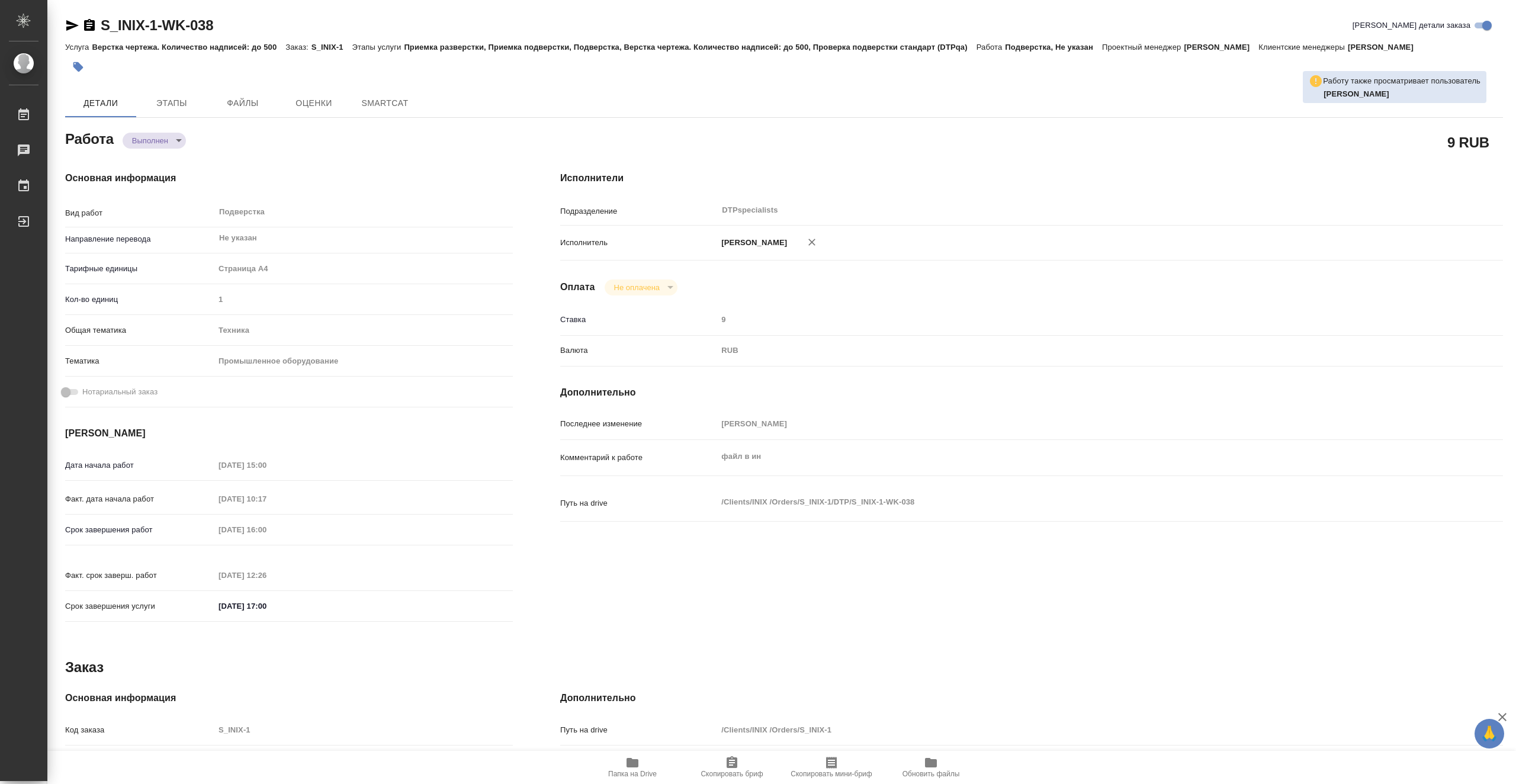
type textarea "x"
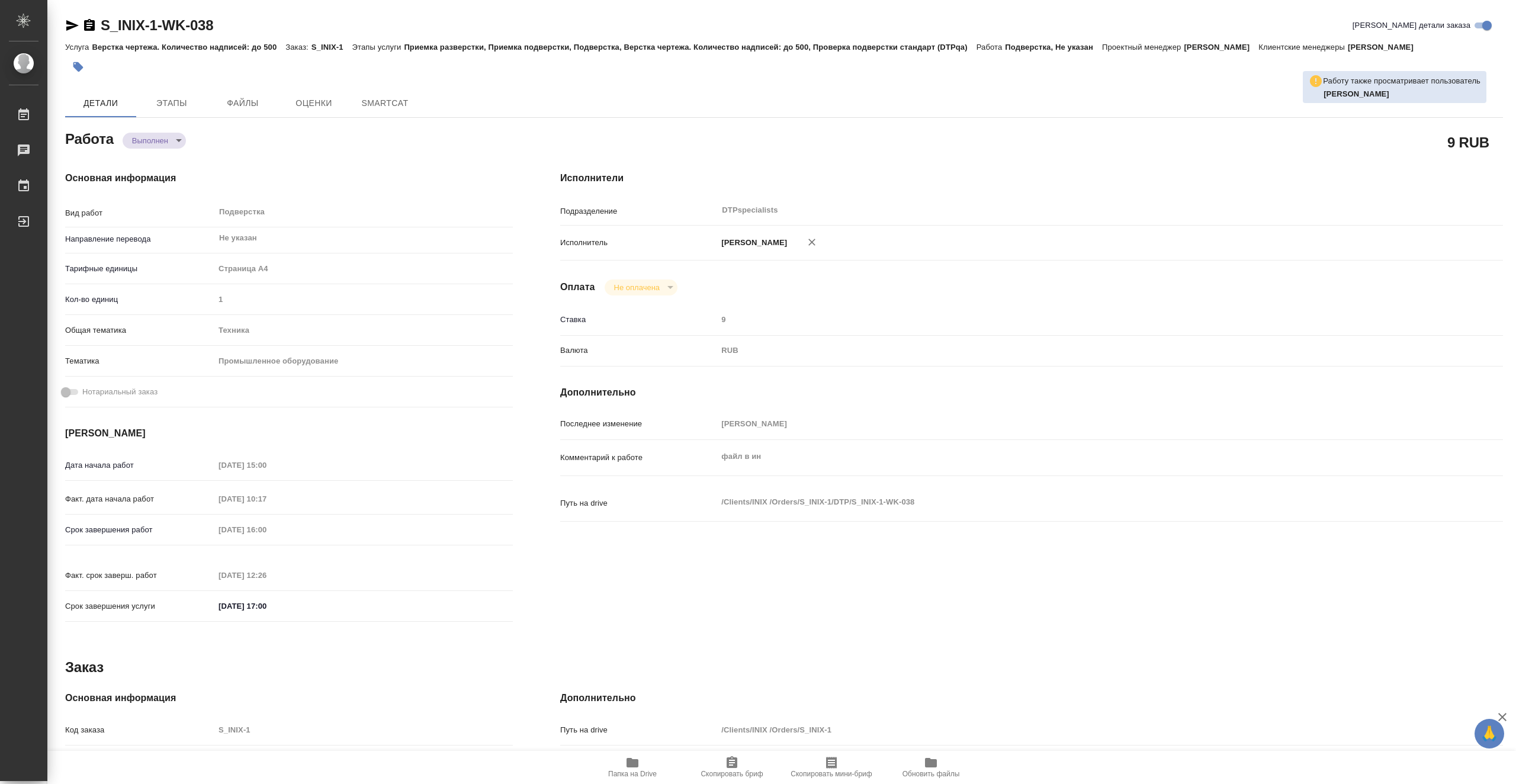
type textarea "x"
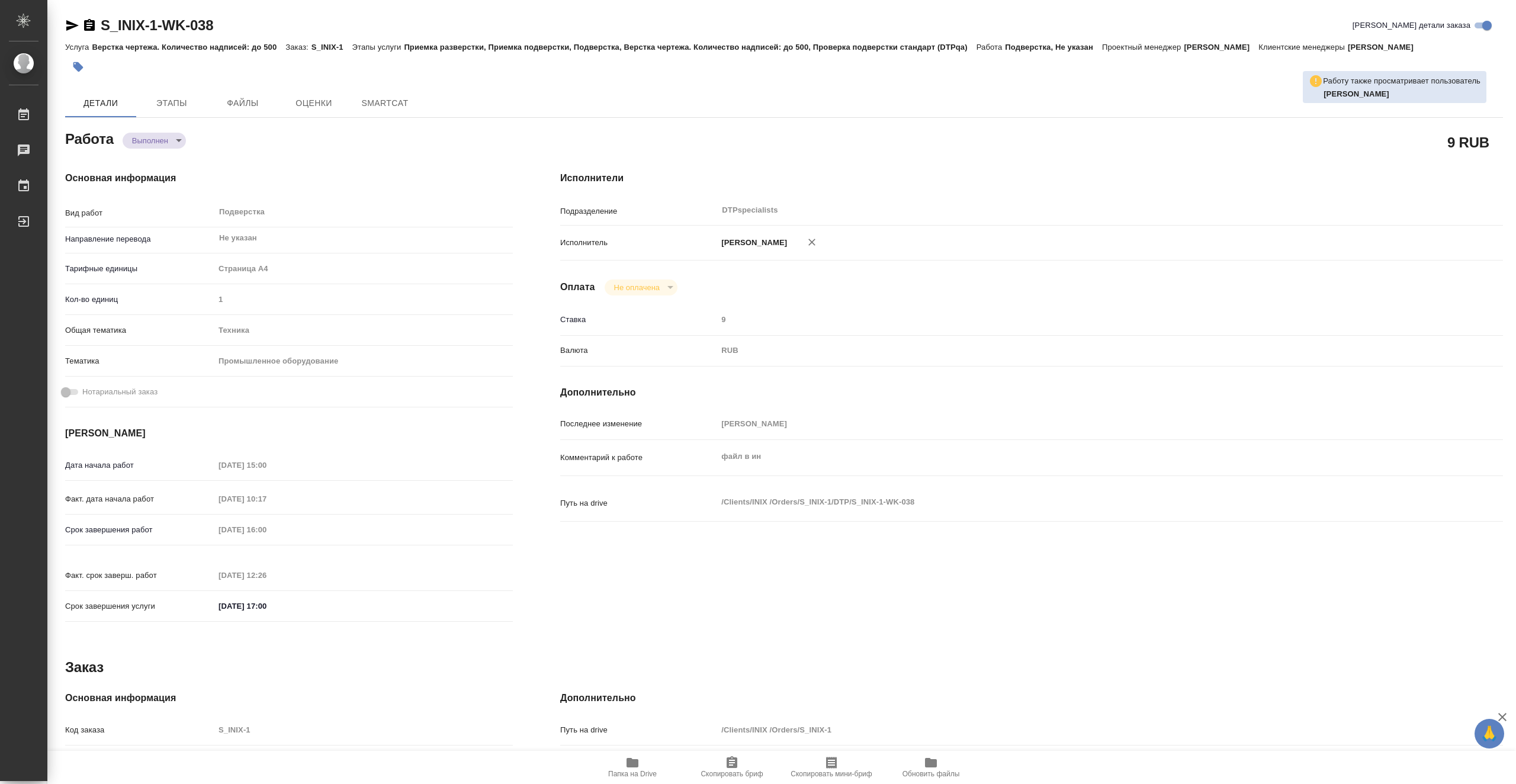
type textarea "x"
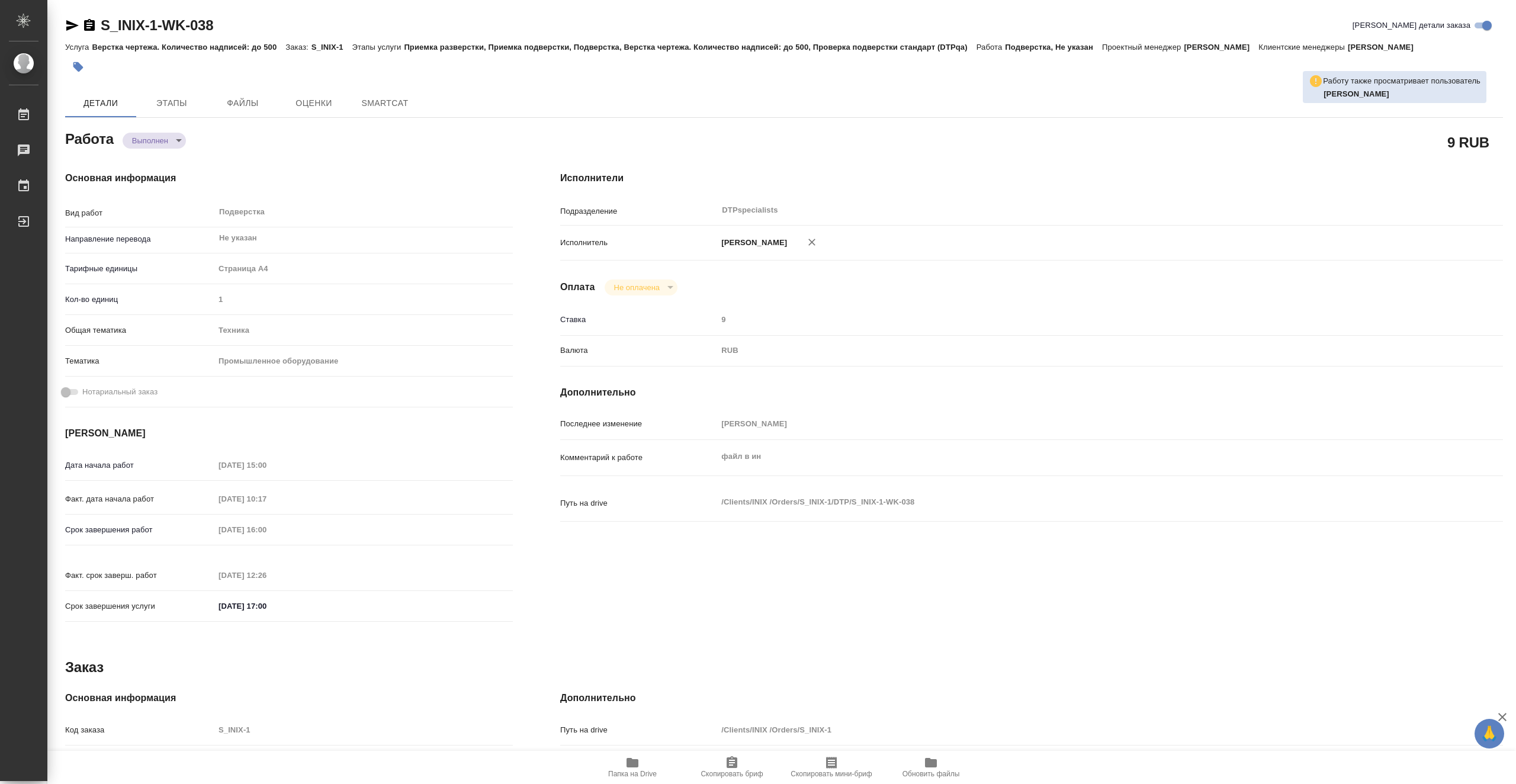
type textarea "x"
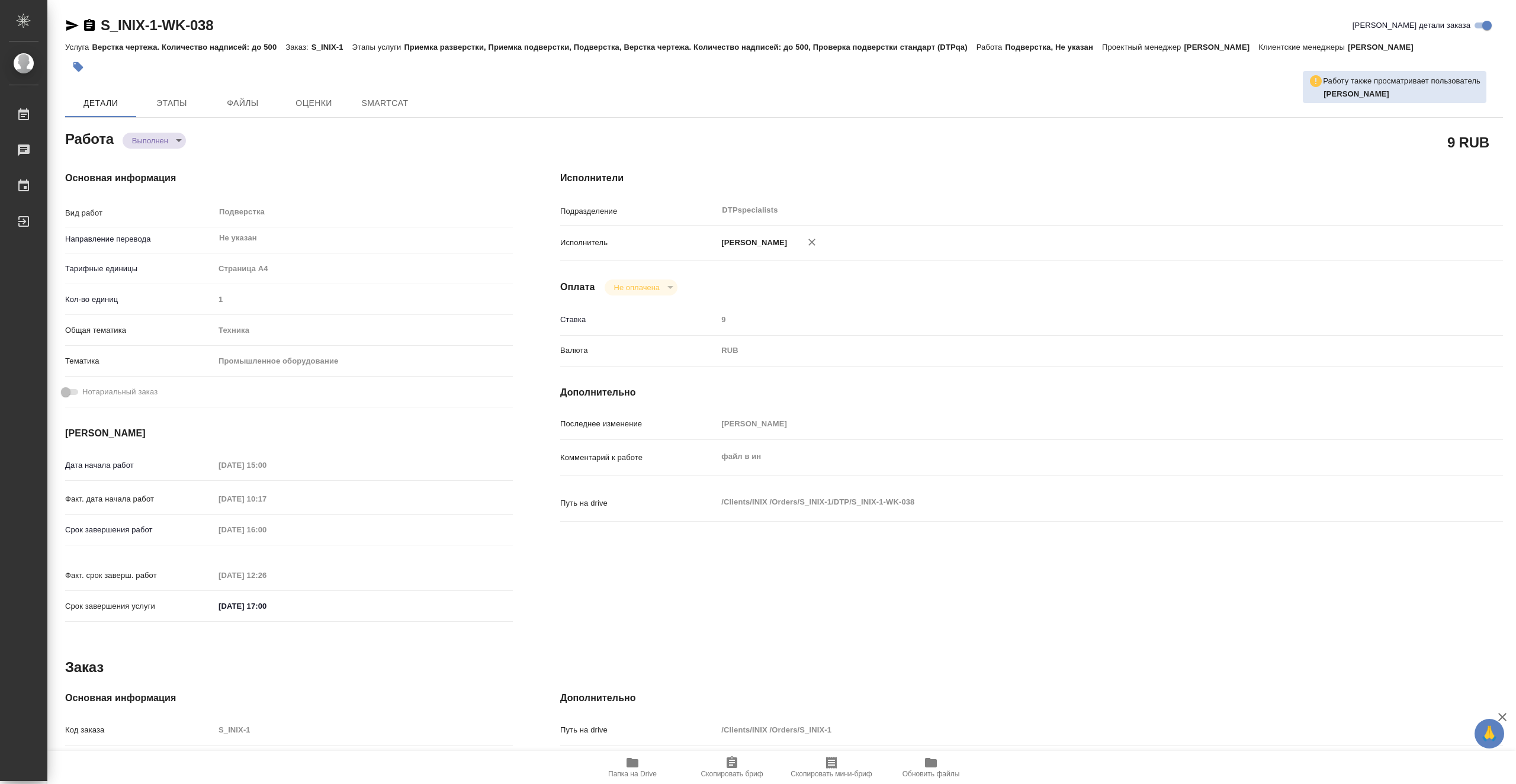
type textarea "x"
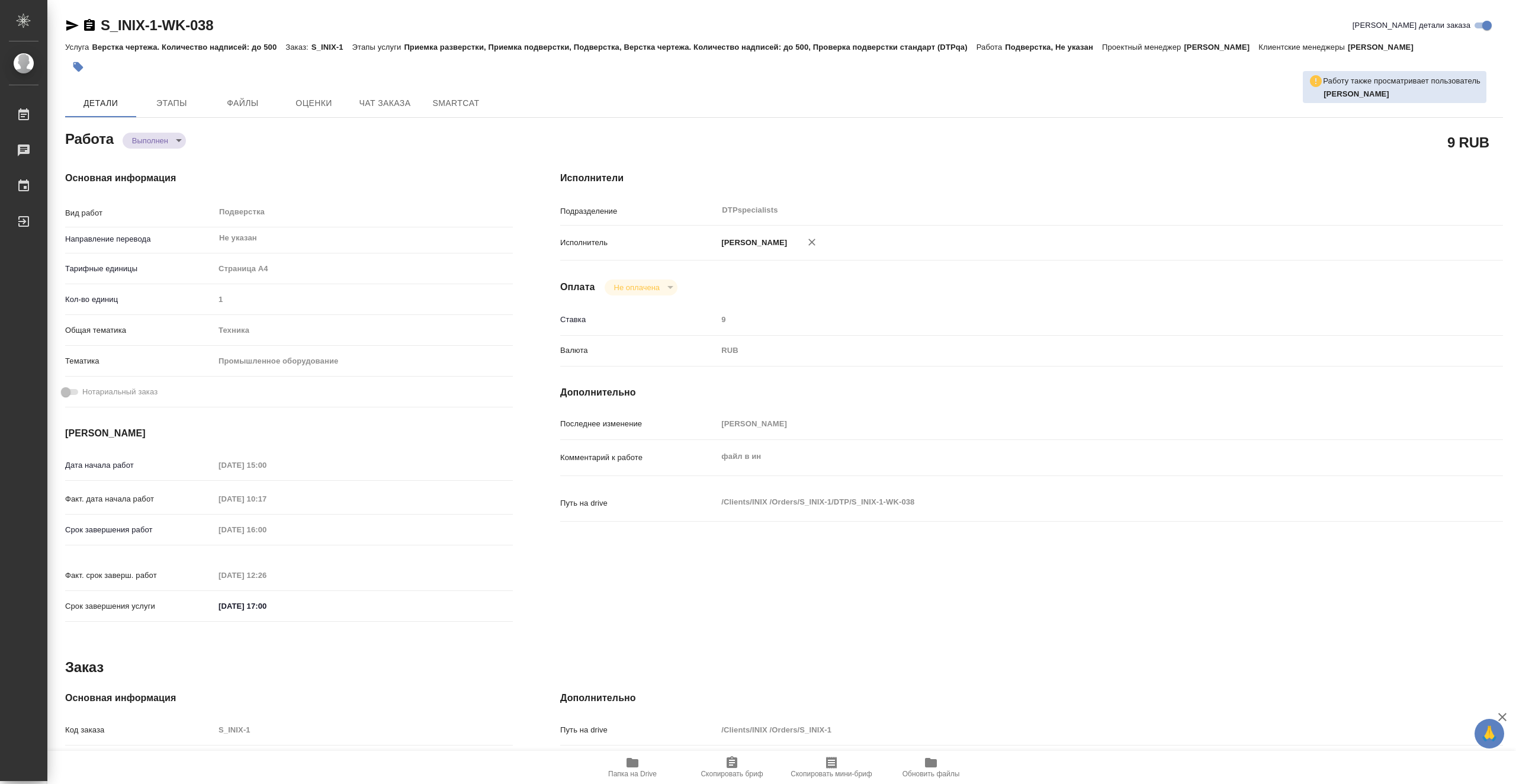
type textarea "x"
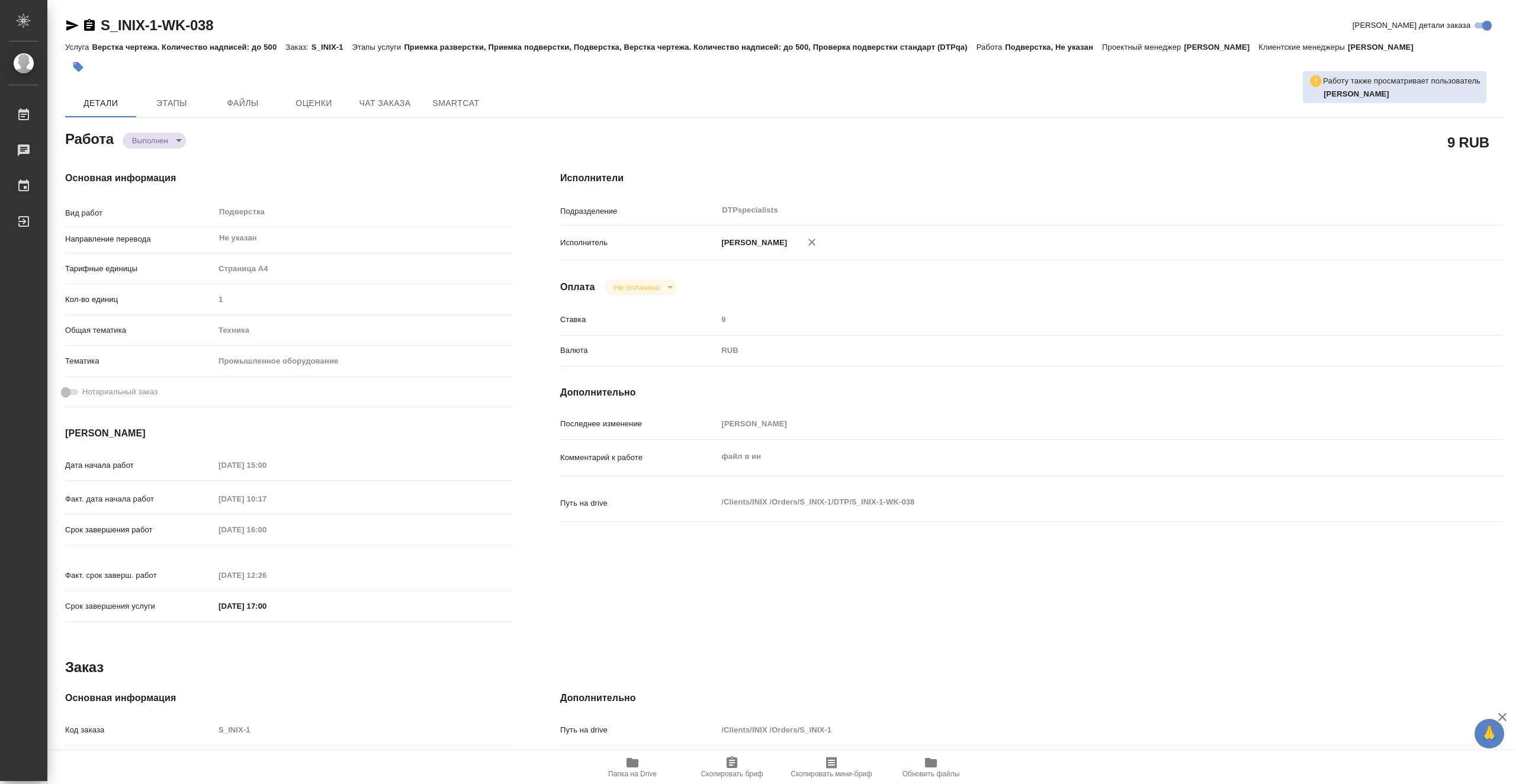
type textarea "x"
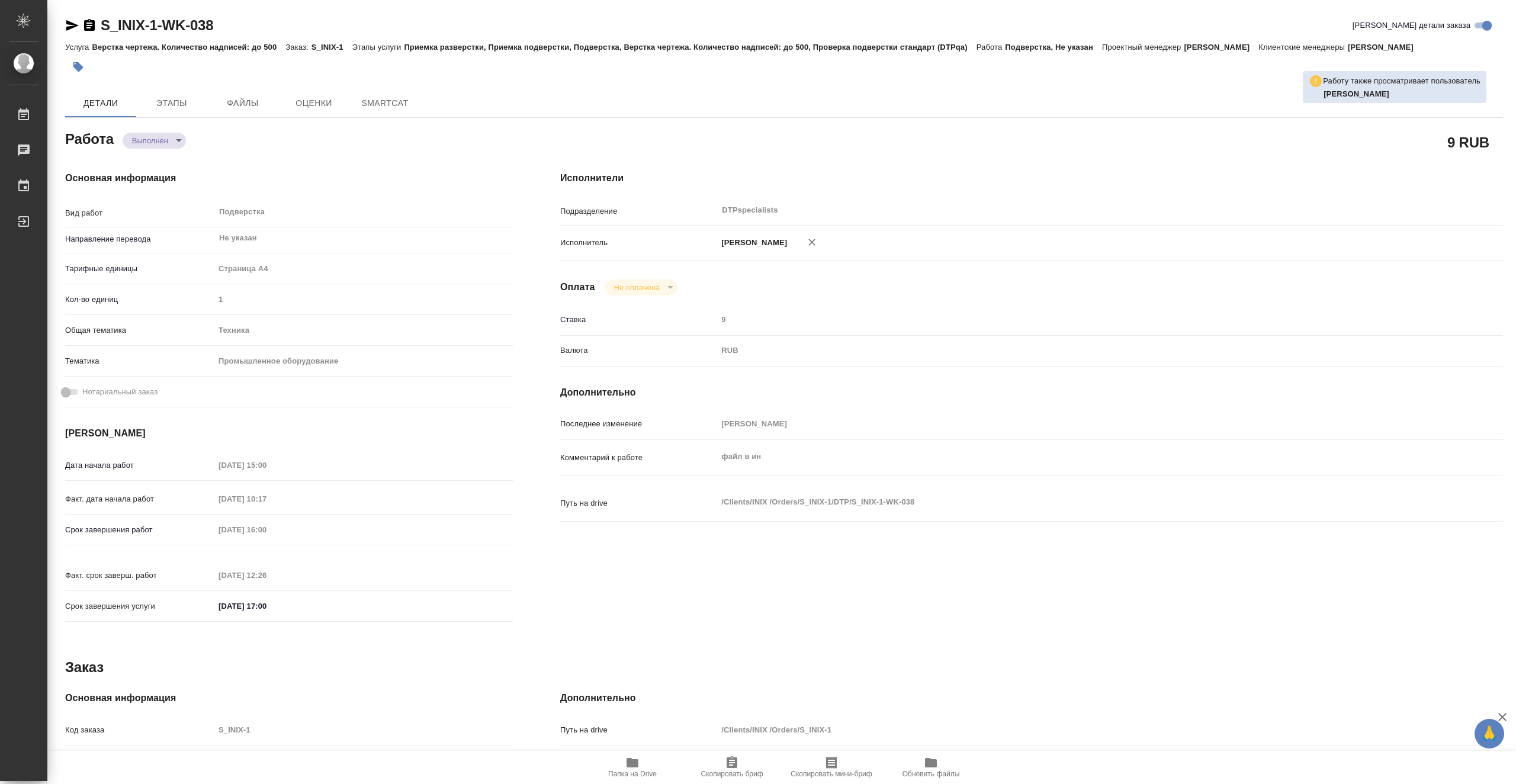
type textarea "x"
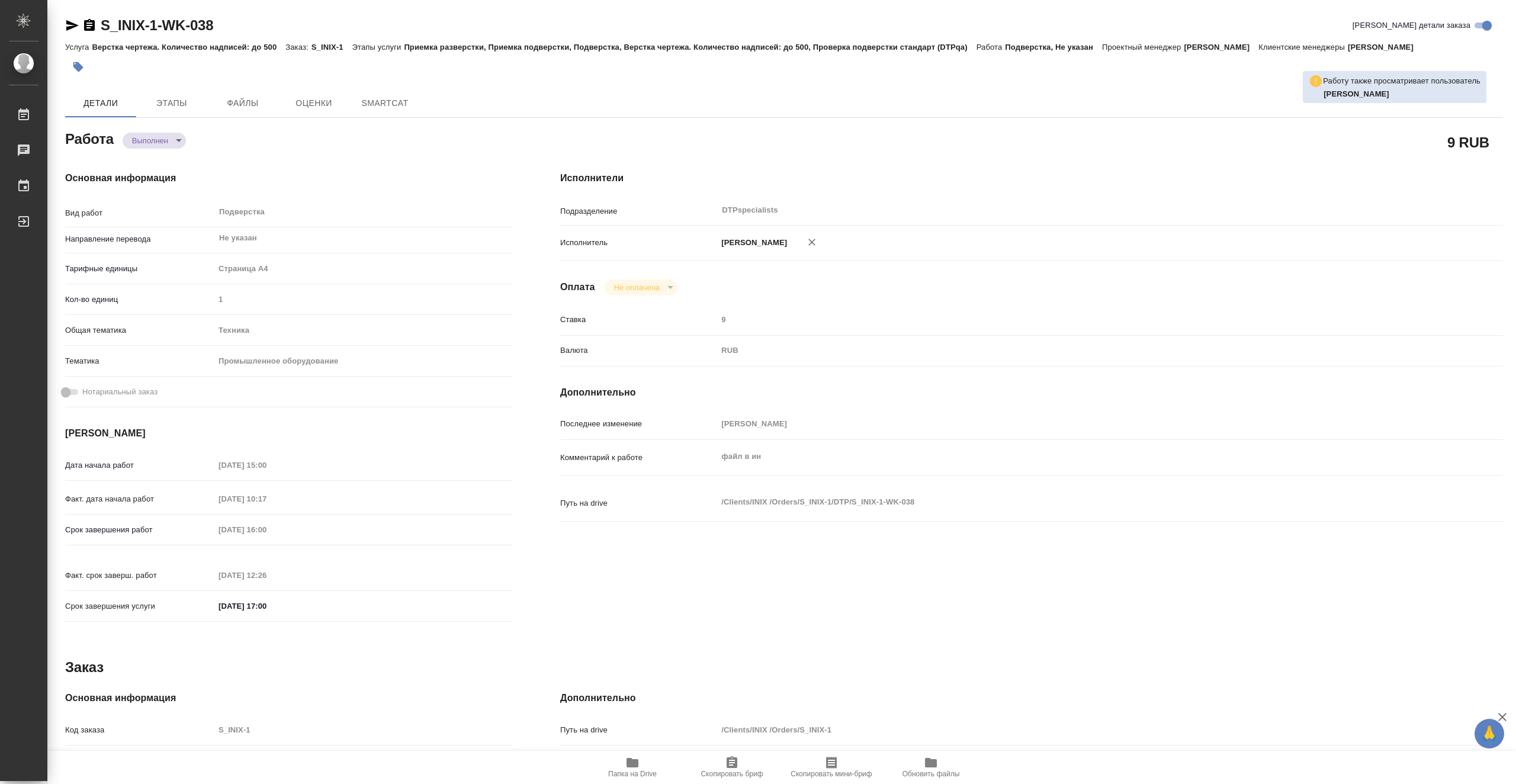
type textarea "x"
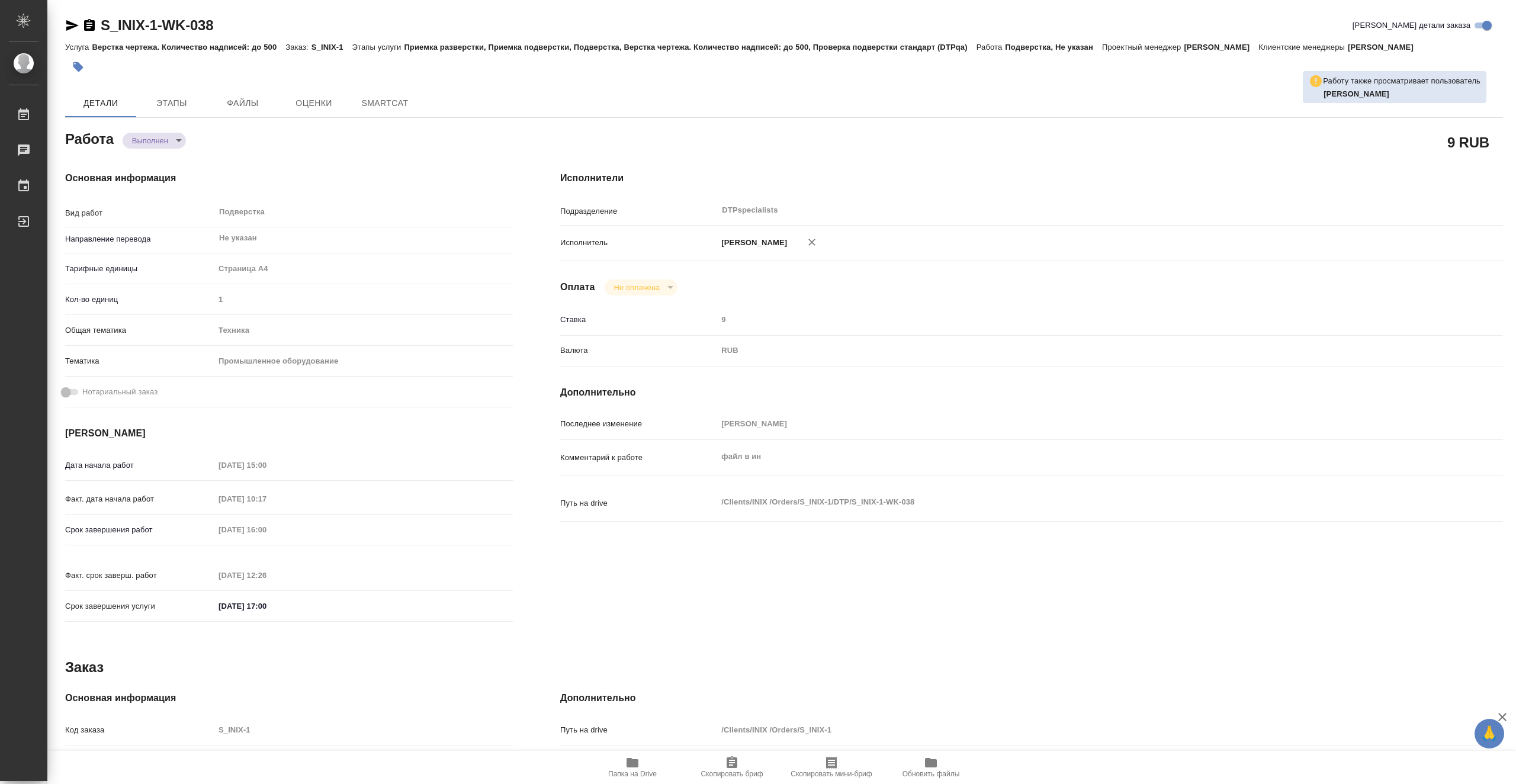
type textarea "x"
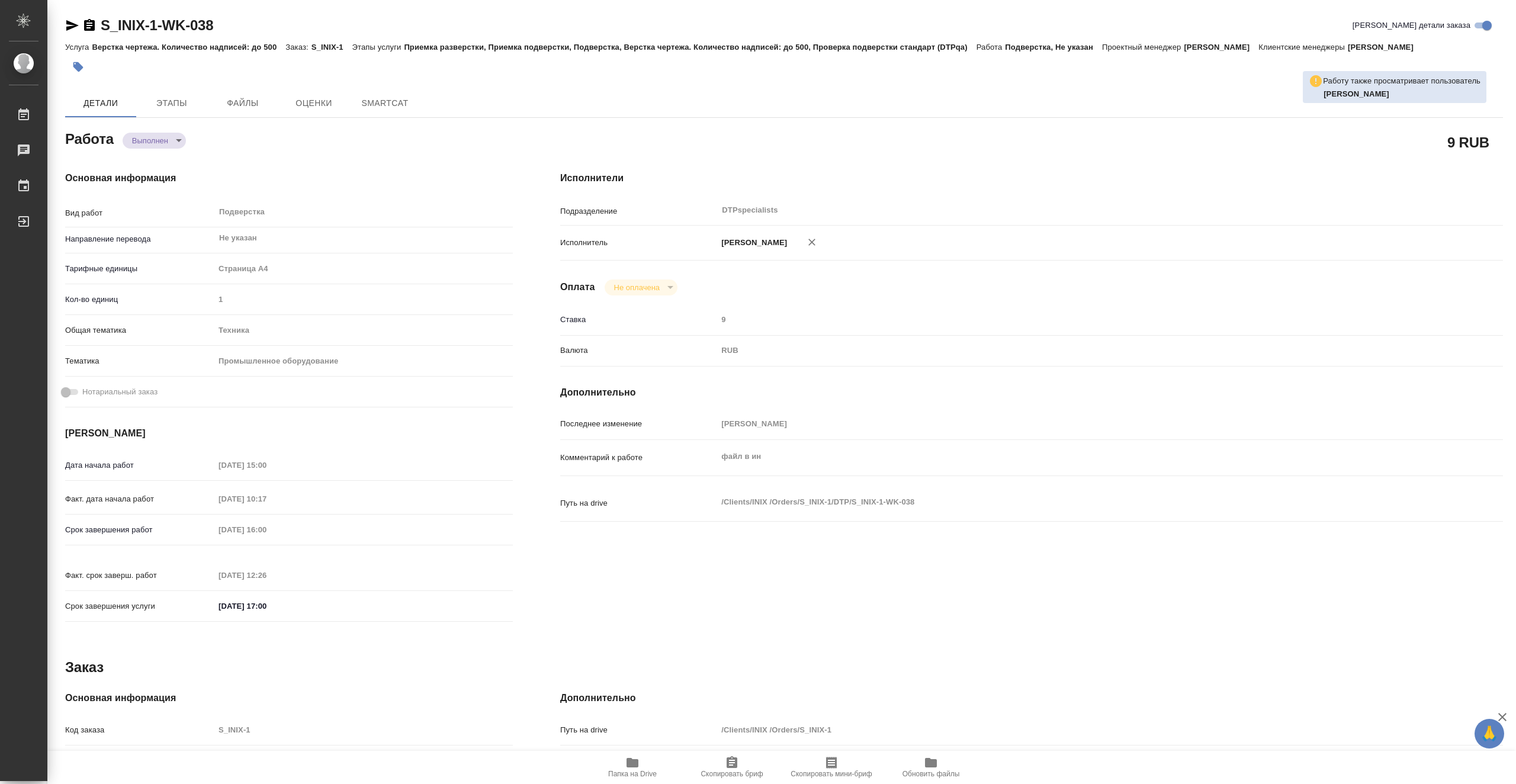
type textarea "x"
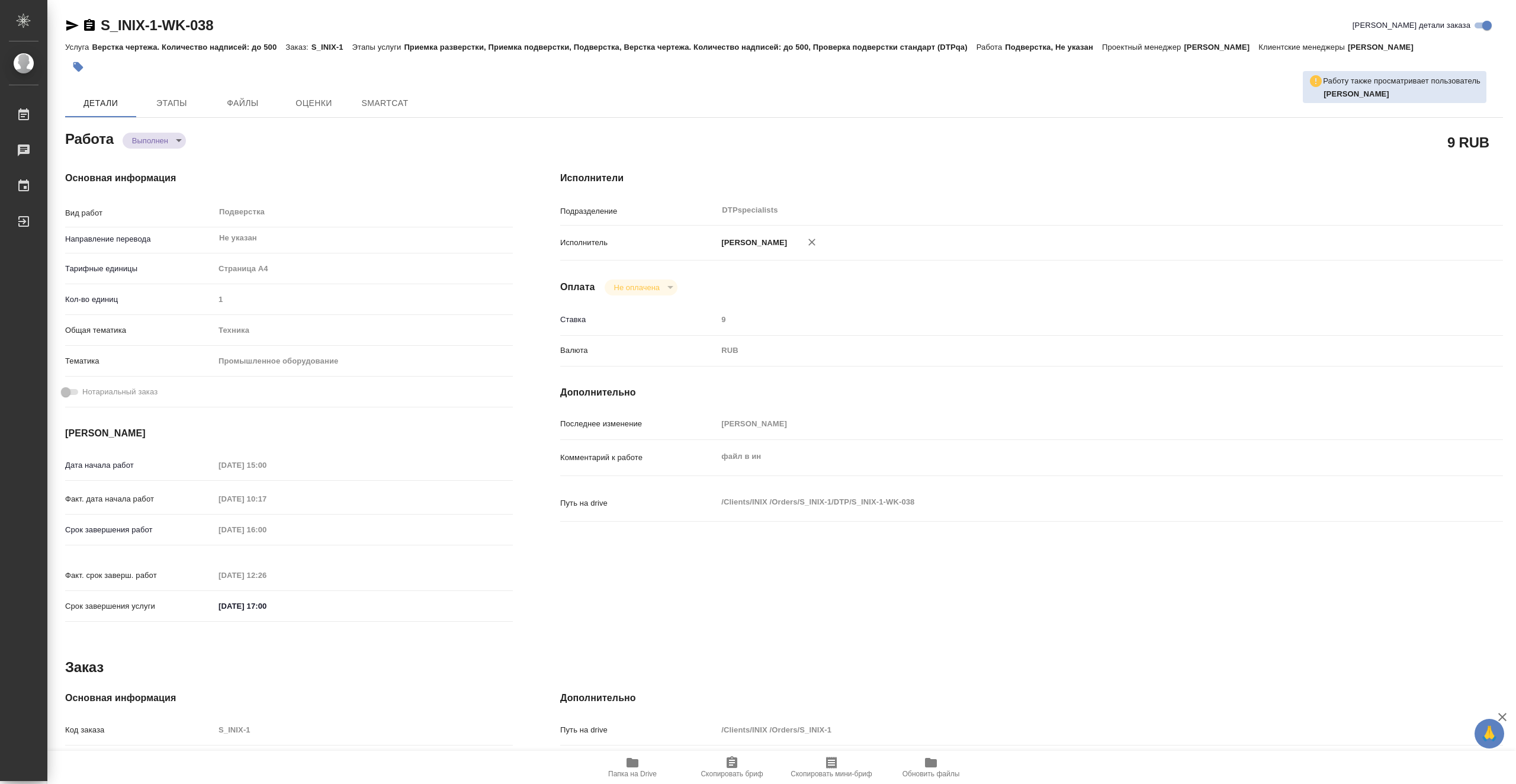
type textarea "x"
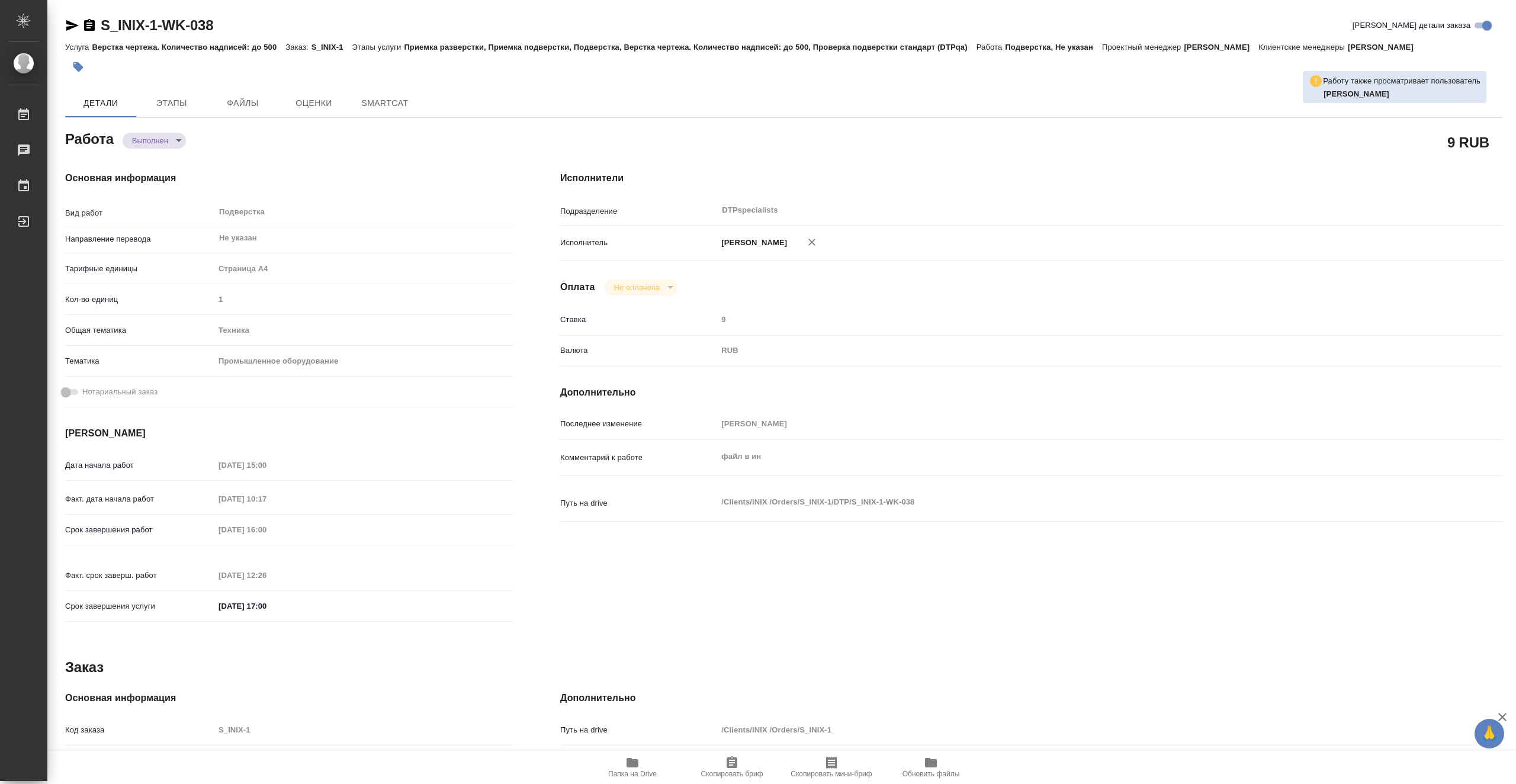
type textarea "x"
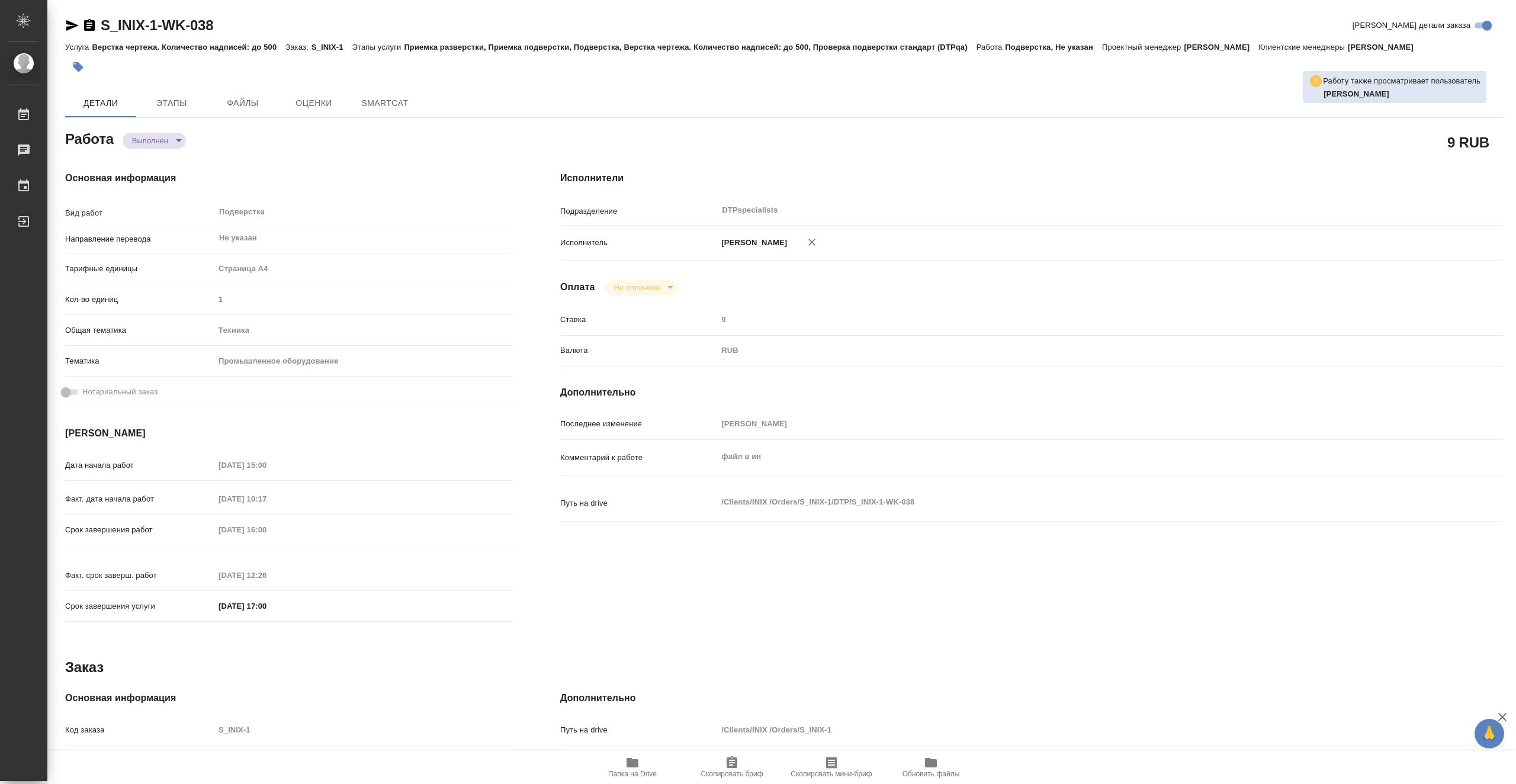
type textarea "x"
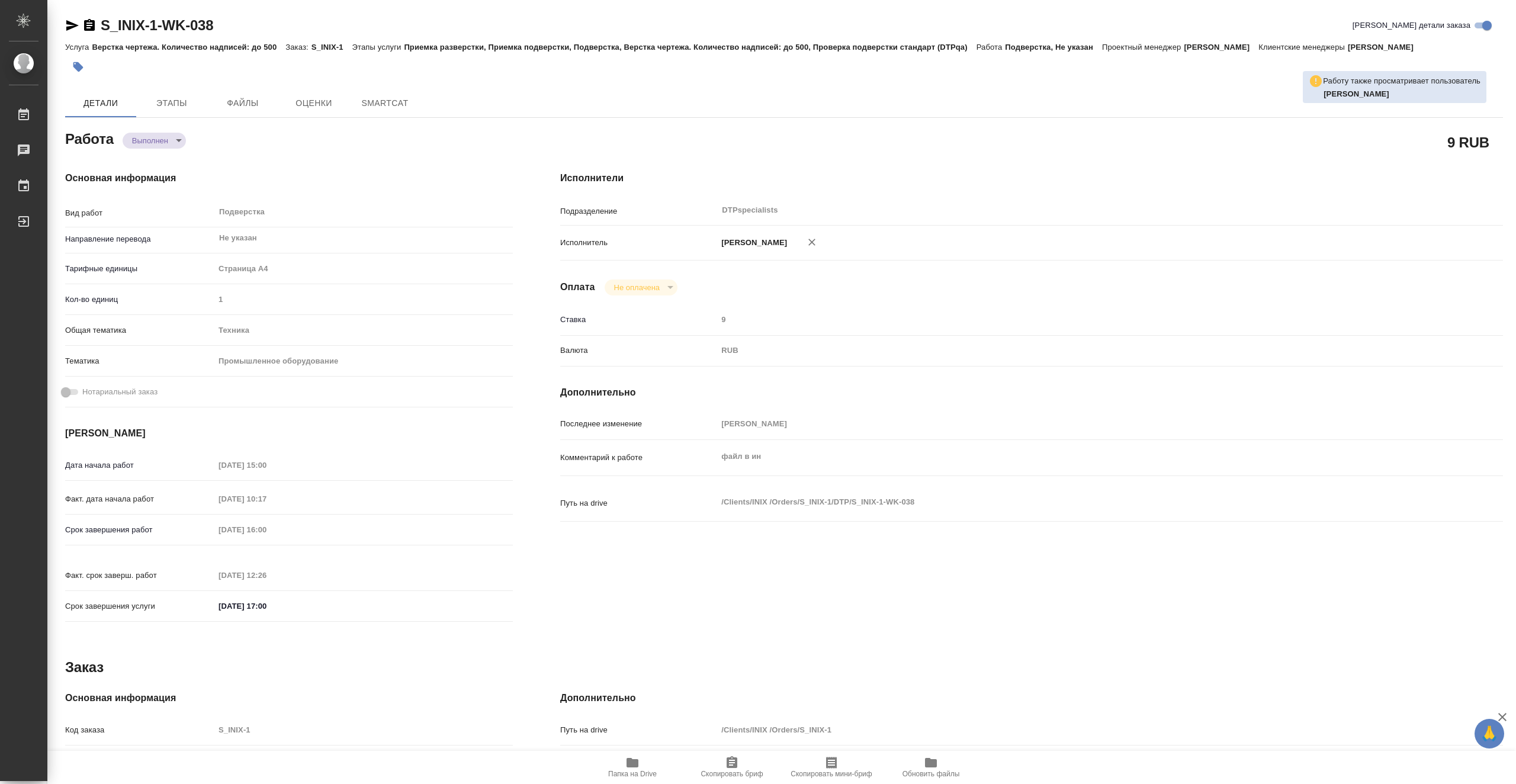
type textarea "x"
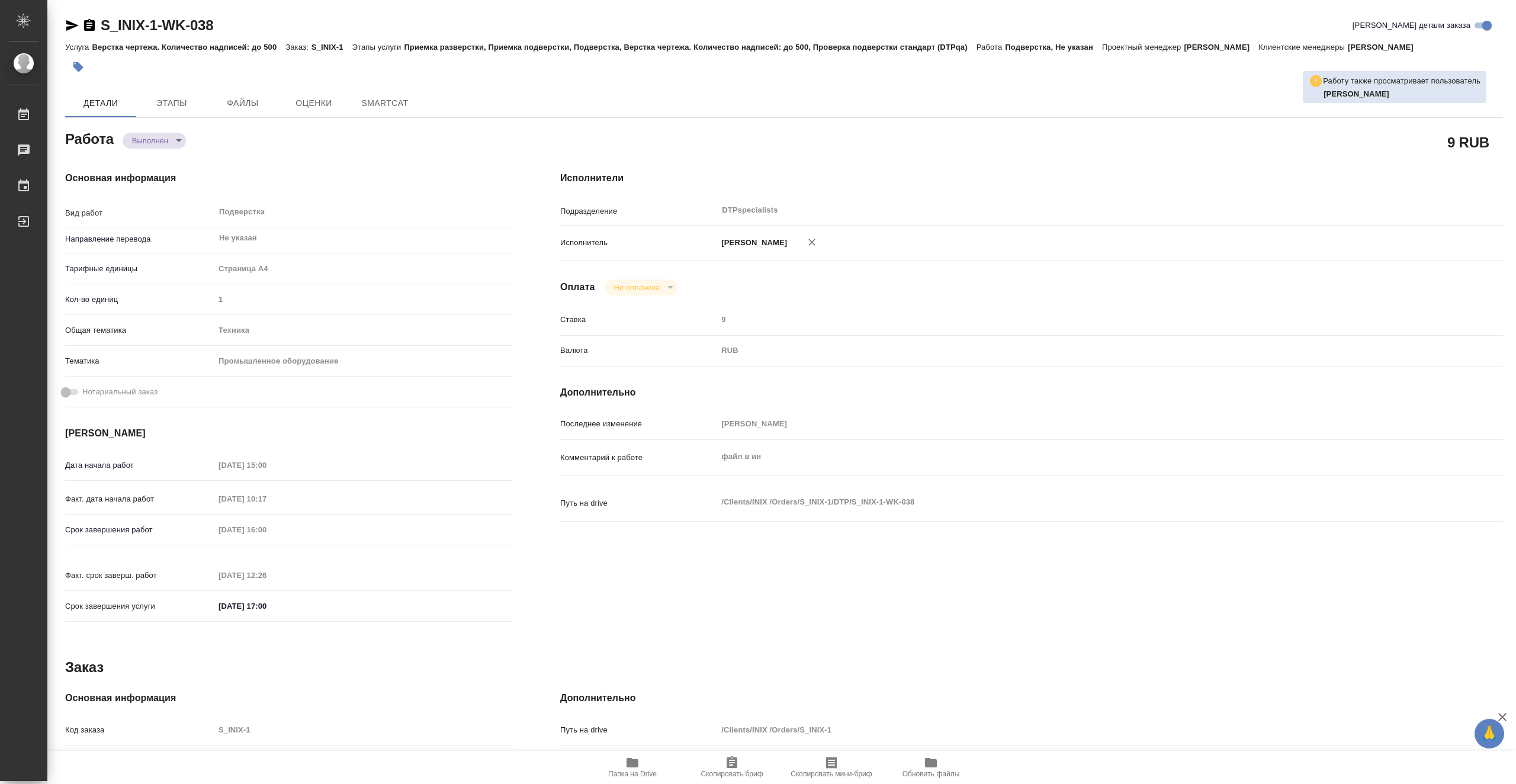
type textarea "x"
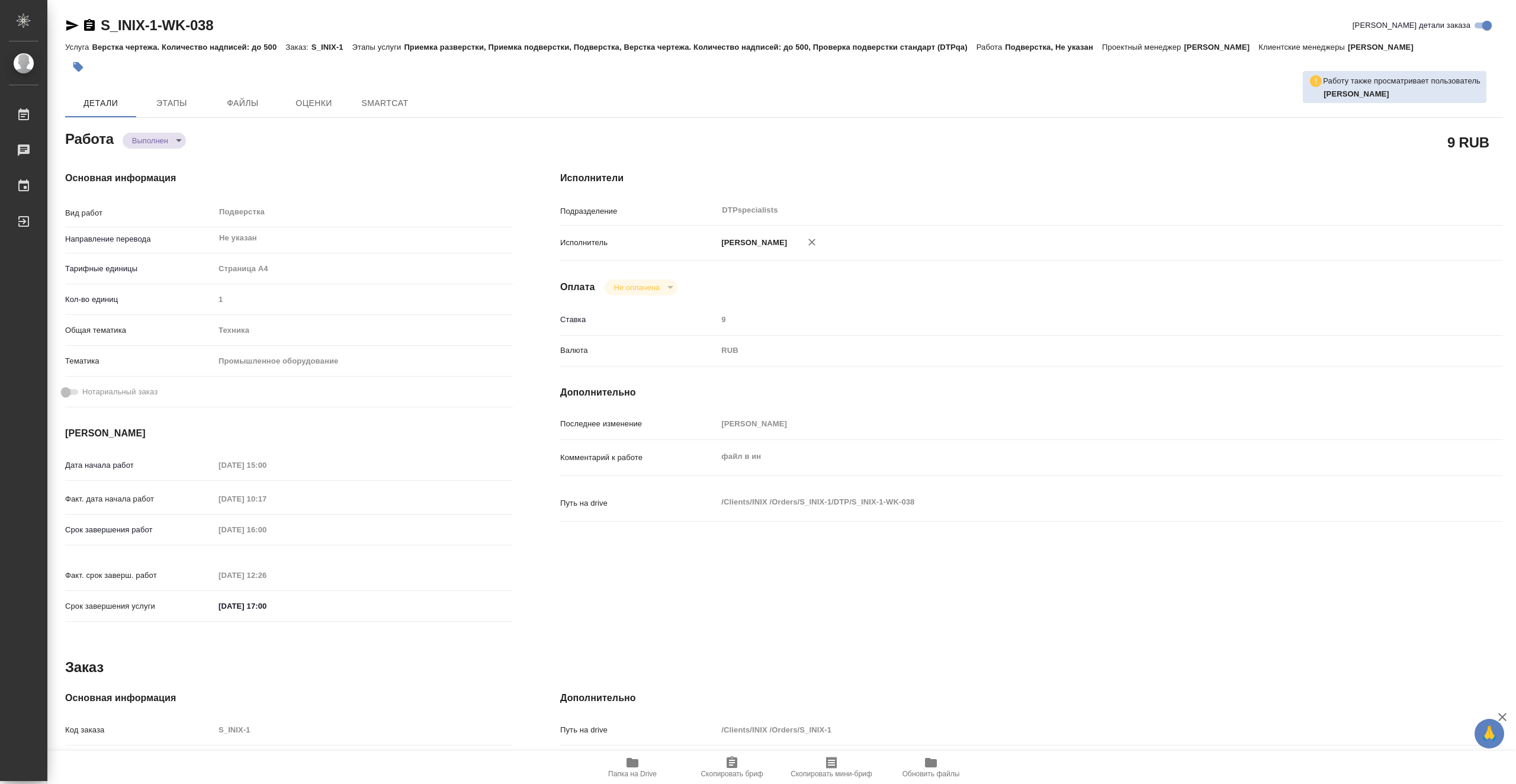
type textarea "x"
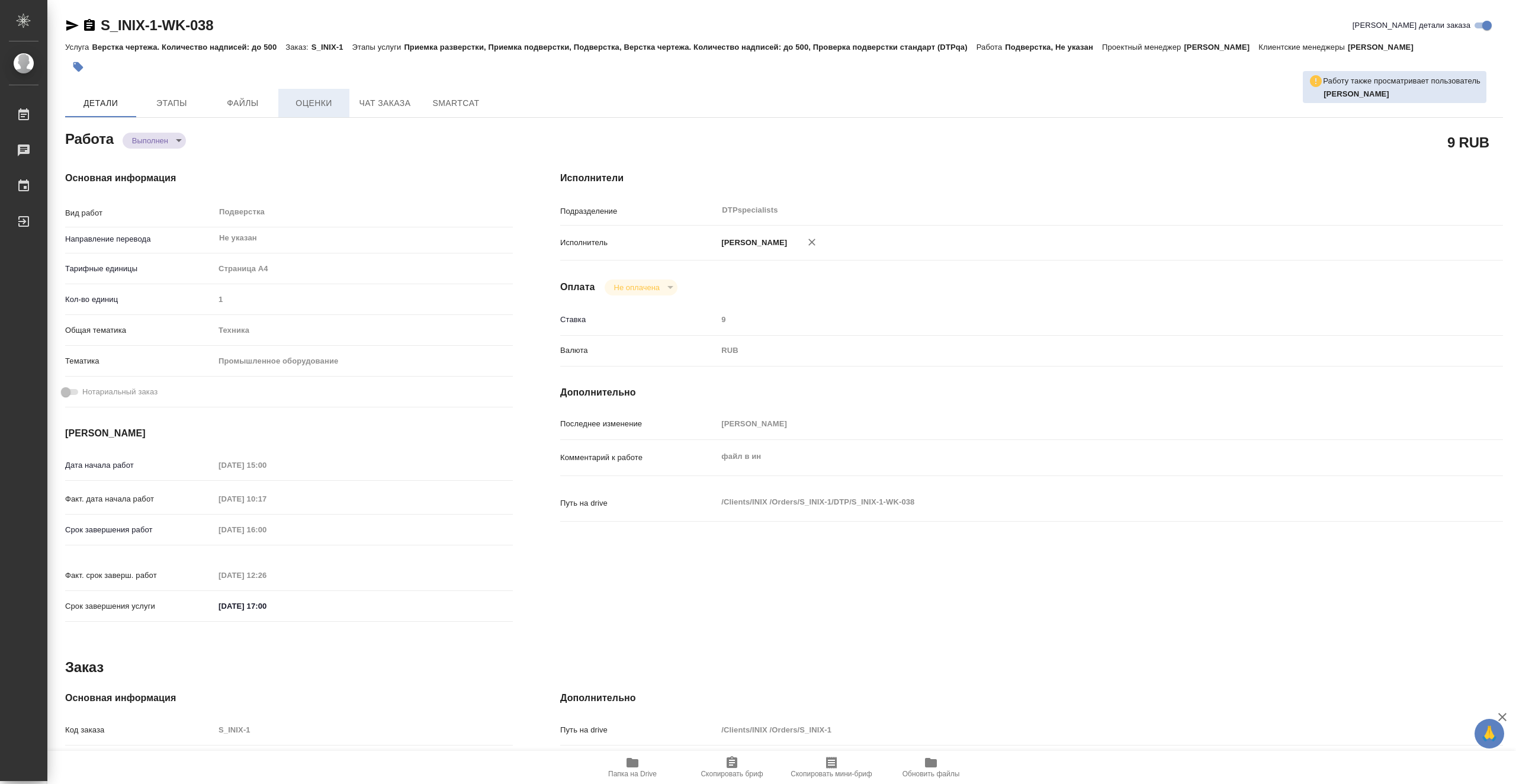
type textarea "x"
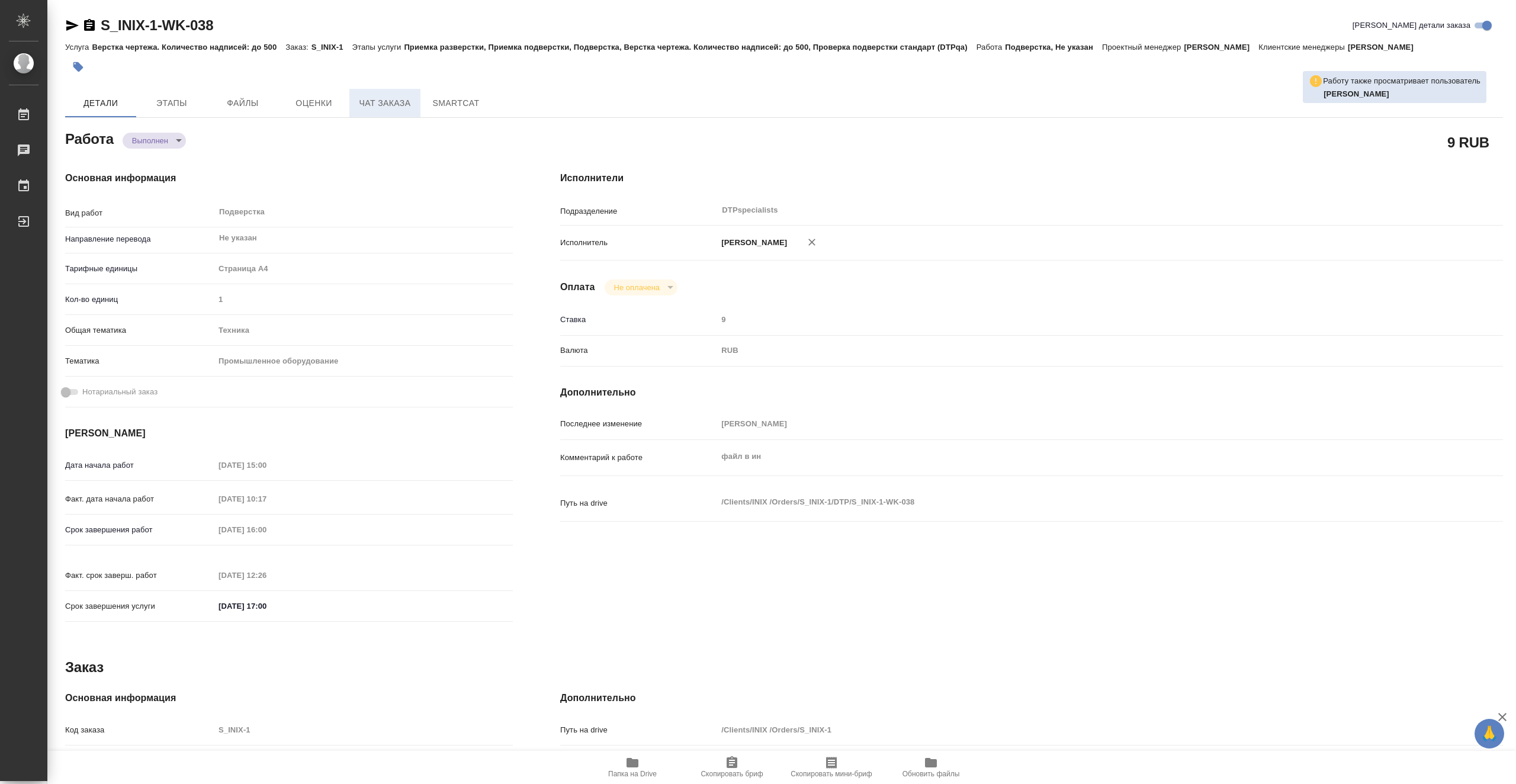
type textarea "x"
click at [392, 110] on button "Чат заказа" at bounding box center [384, 103] width 71 height 29
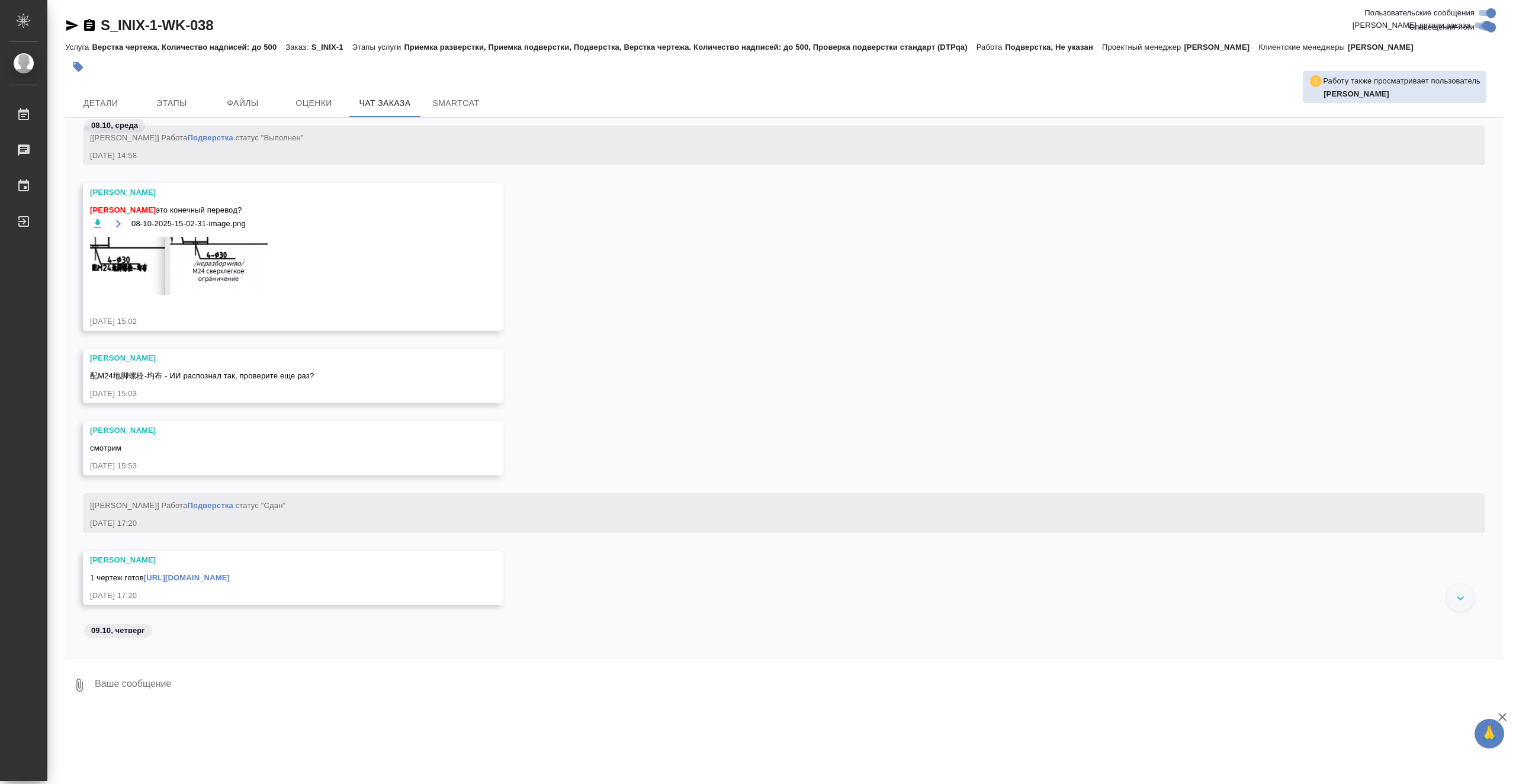
scroll to position [14755, 0]
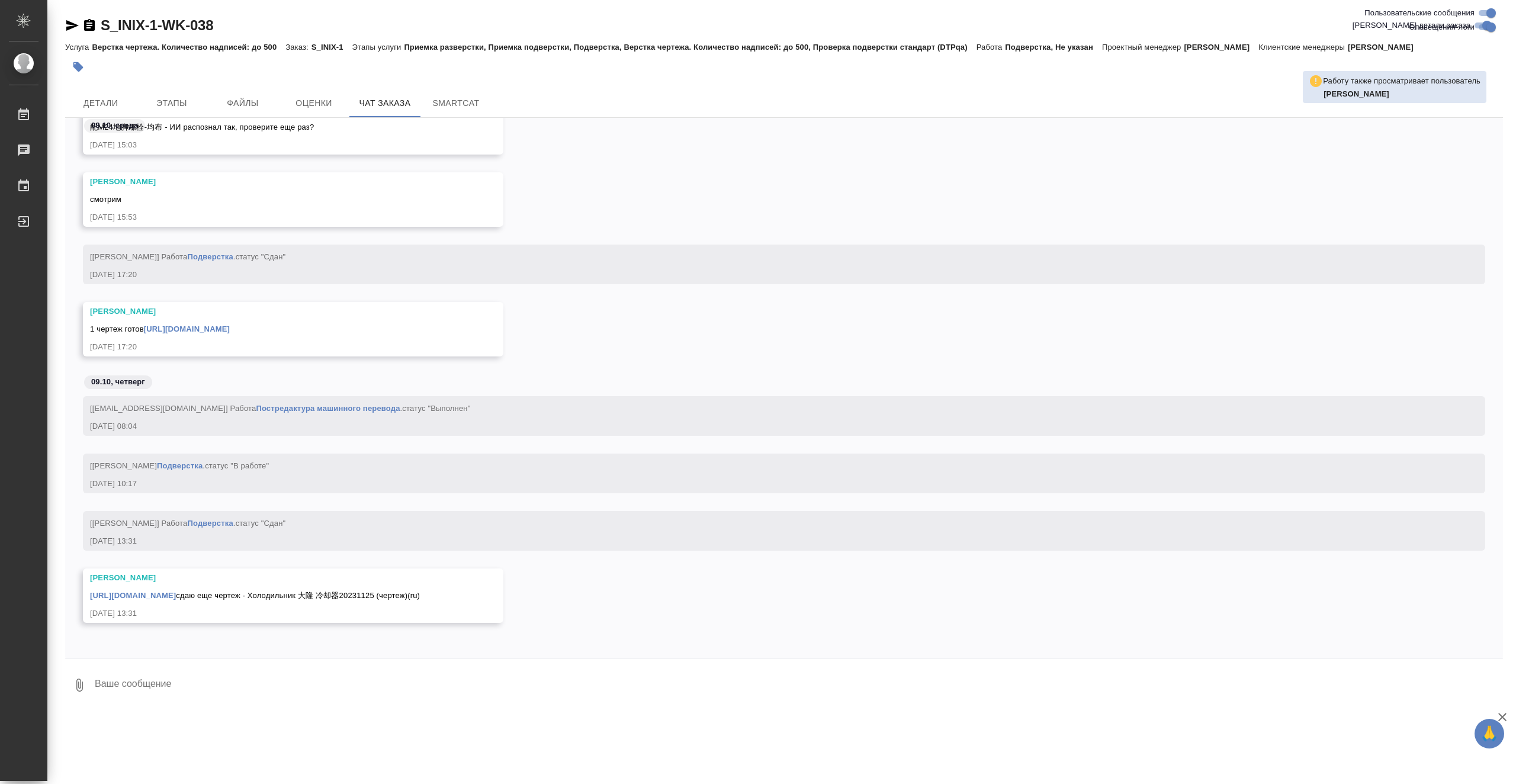
click at [472, 707] on div "S_INIX-1-WK-038 Кратко детали заказа Услуга Верстка чертежа. Количество надписе…" at bounding box center [784, 356] width 1451 height 712
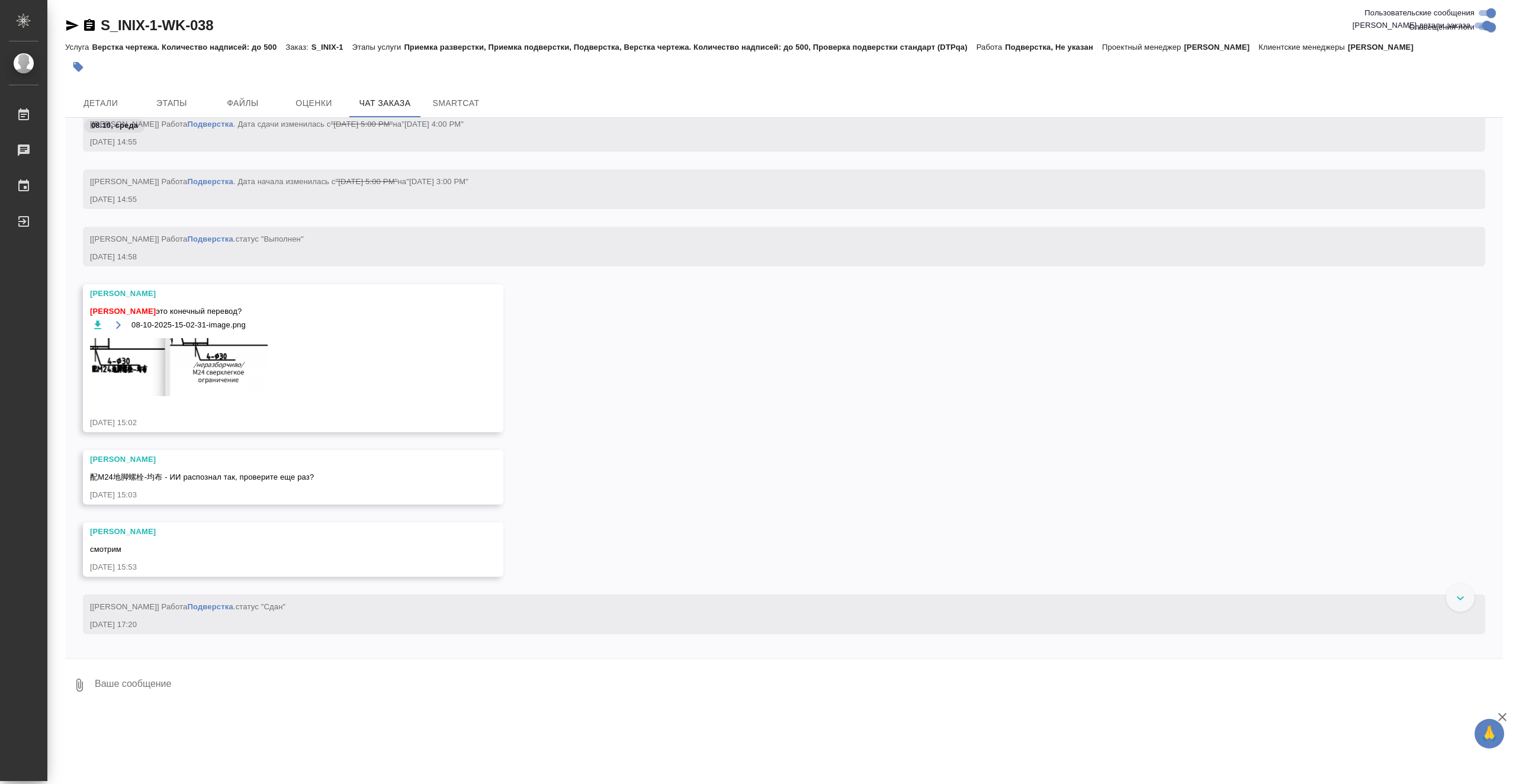
scroll to position [14583, 0]
click at [131, 357] on img at bounding box center [179, 363] width 178 height 58
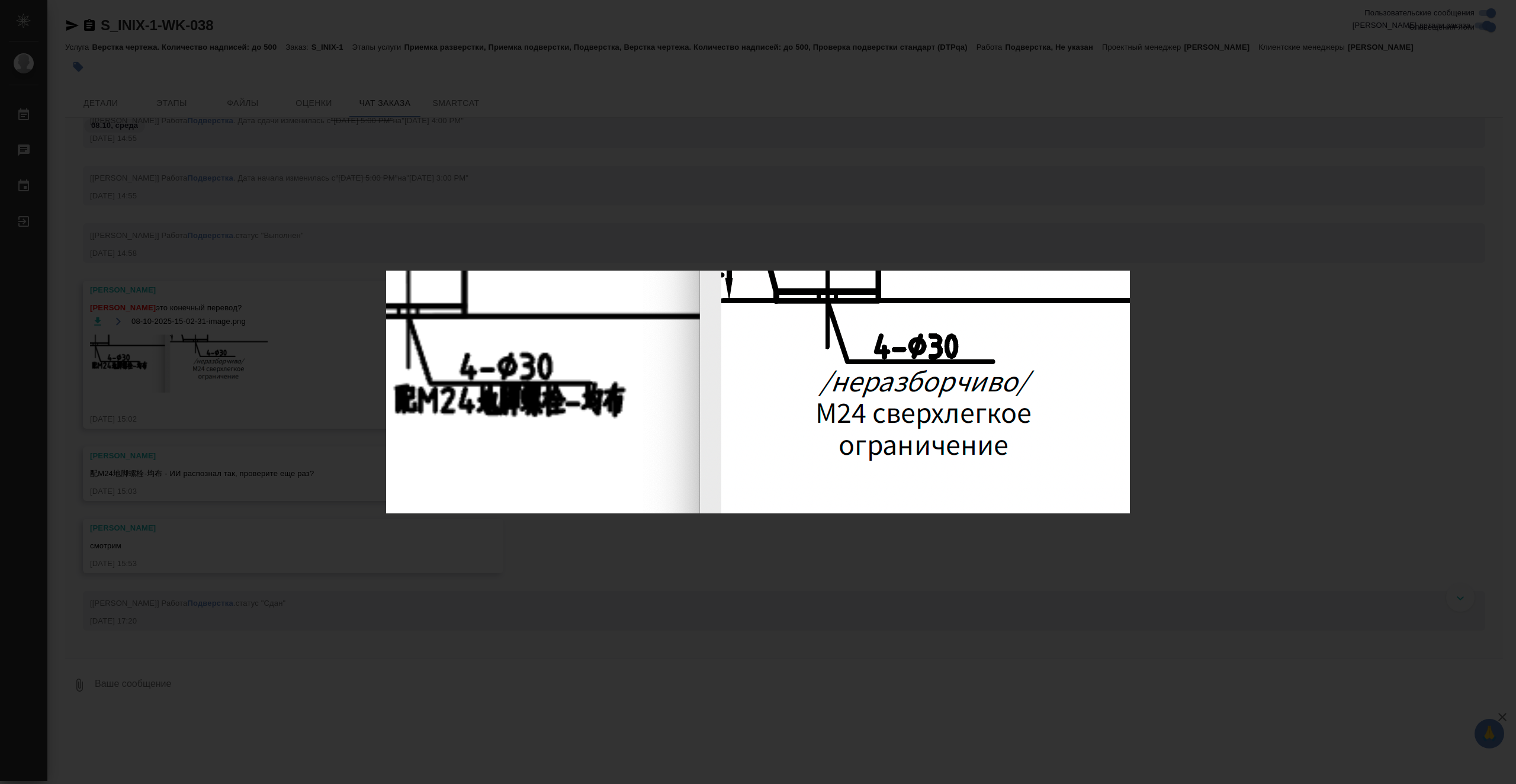
click at [710, 545] on div "08-10-2025-15-02-31-image.png 1 of 1" at bounding box center [758, 392] width 1516 height 784
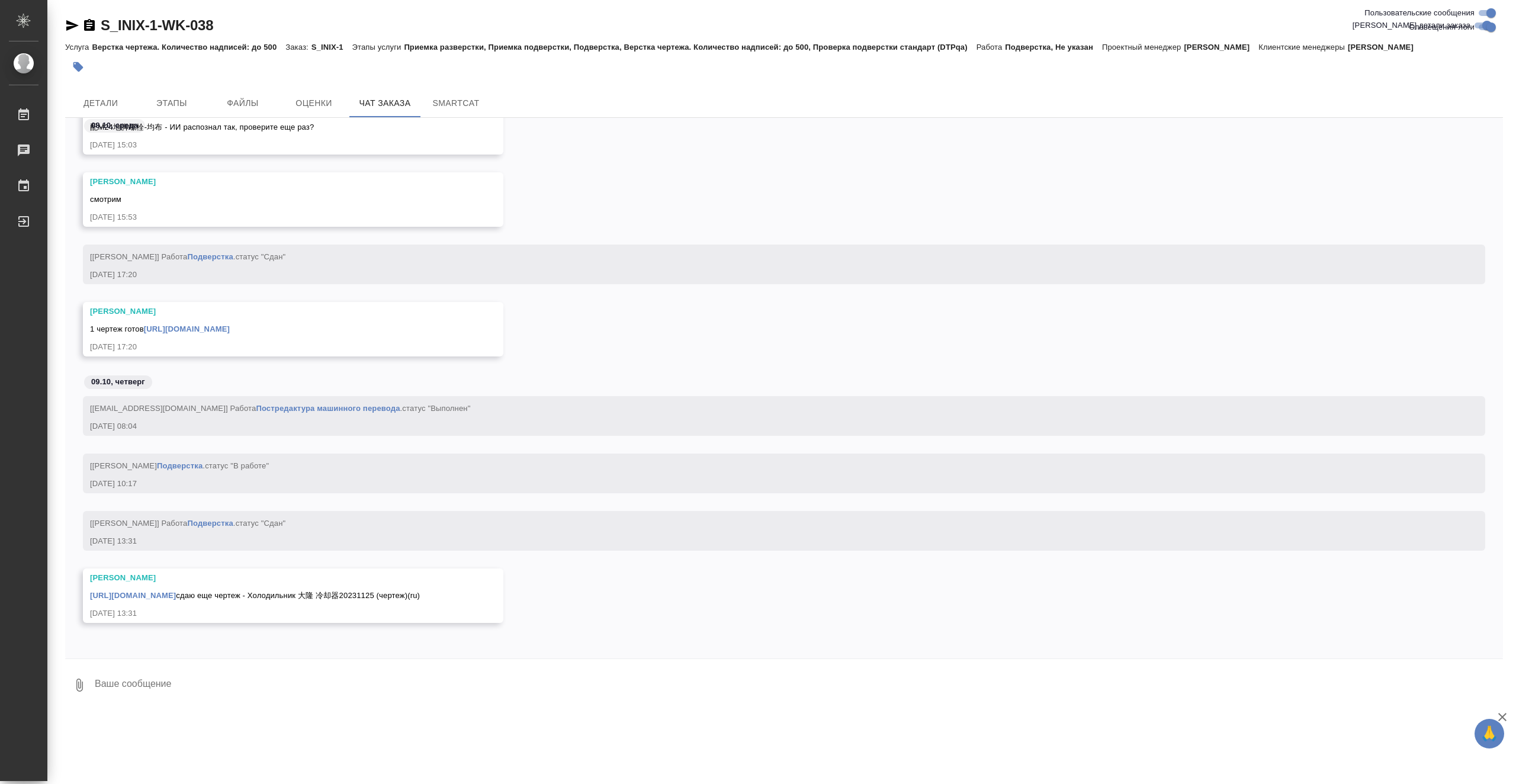
scroll to position [14941, 0]
click at [101, 92] on button "Детали" at bounding box center [100, 103] width 71 height 29
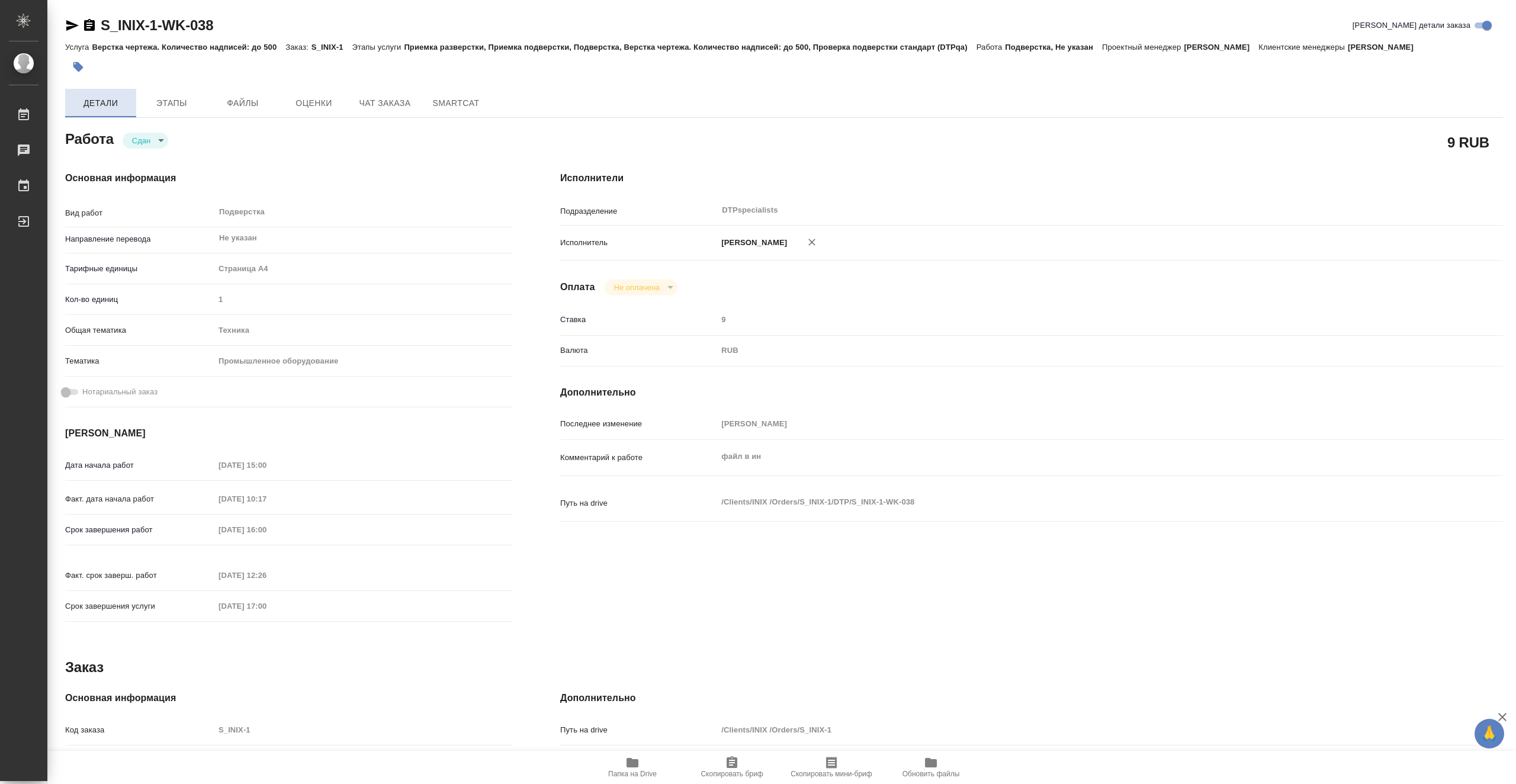
type textarea "x"
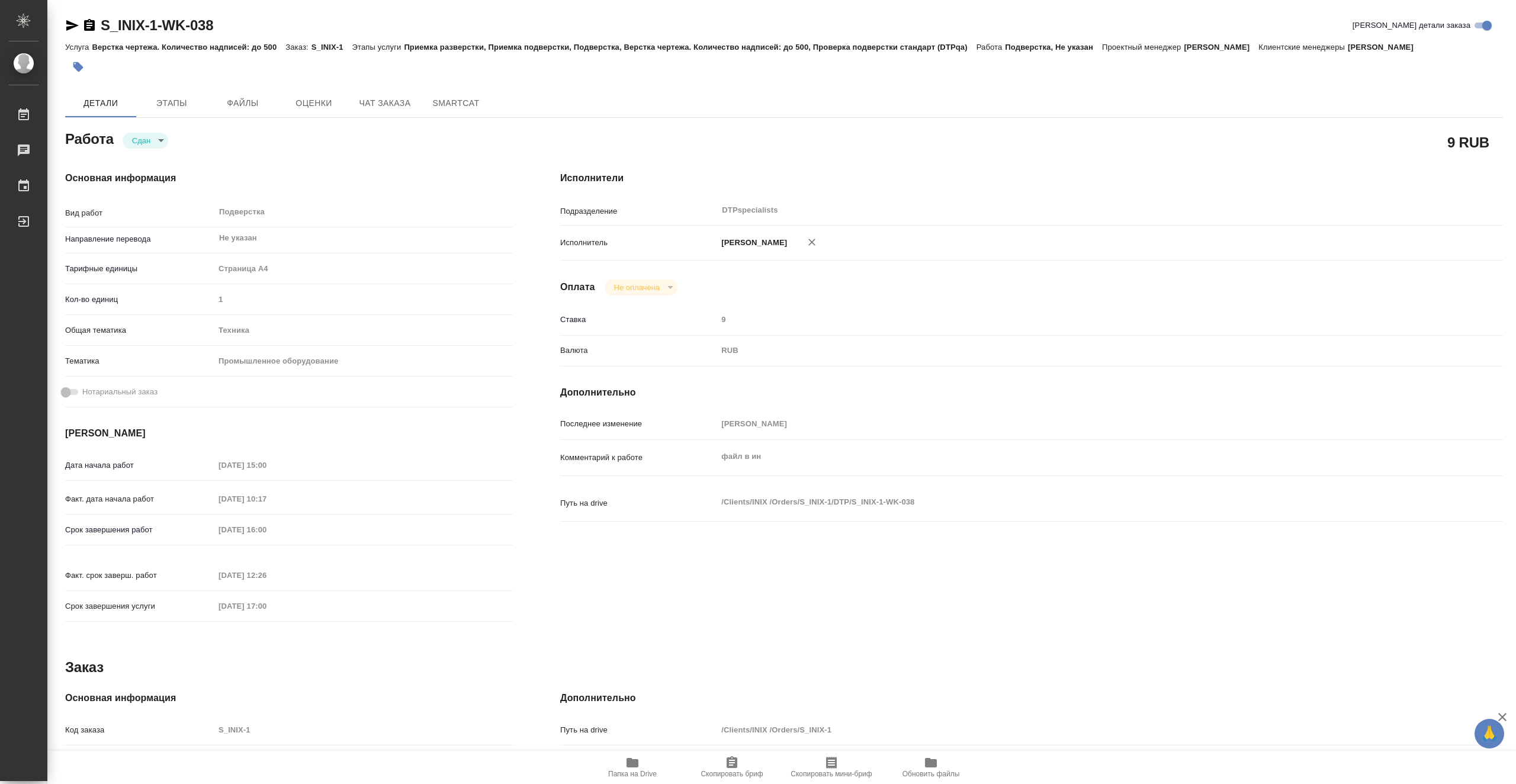
type textarea "x"
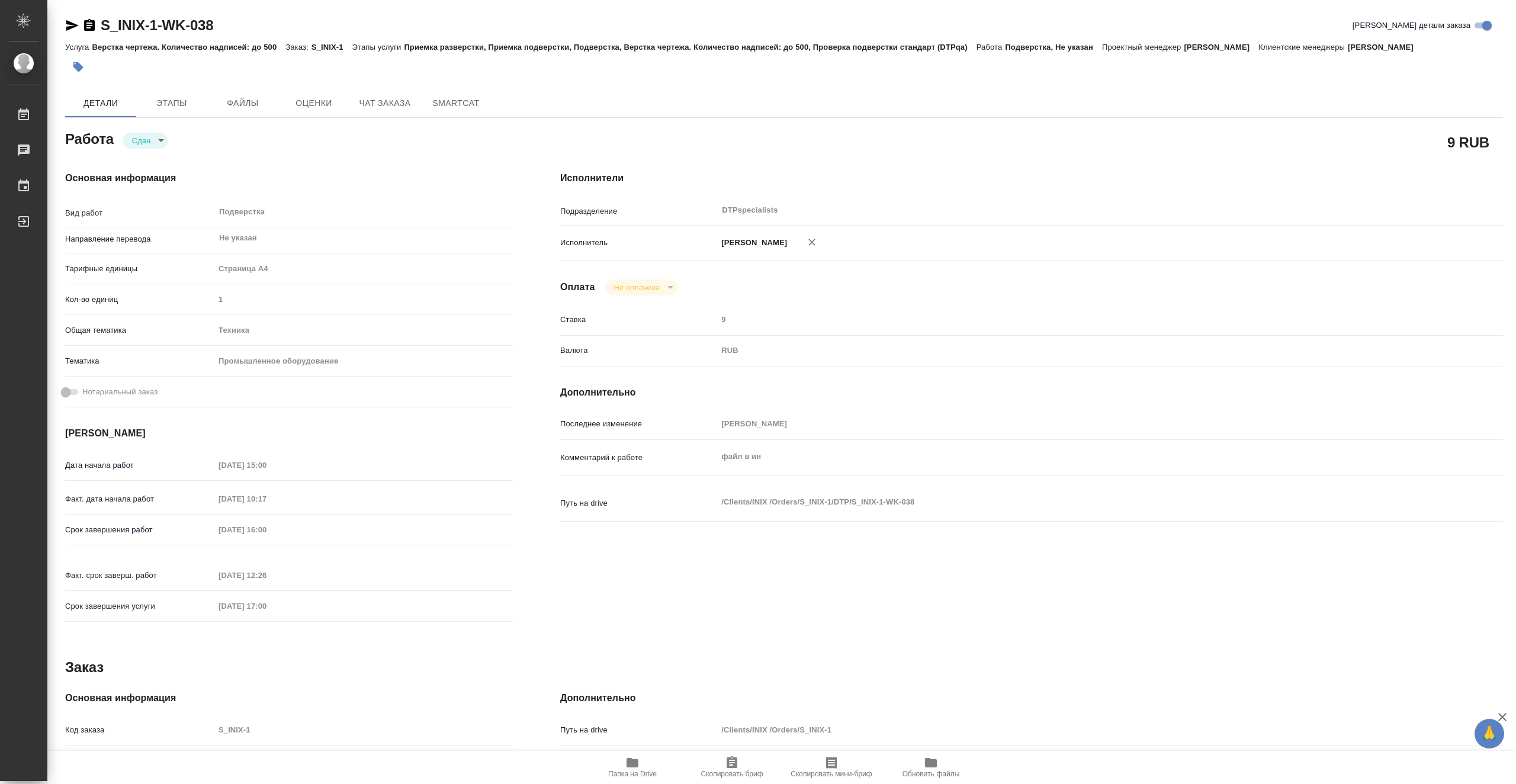
type textarea "x"
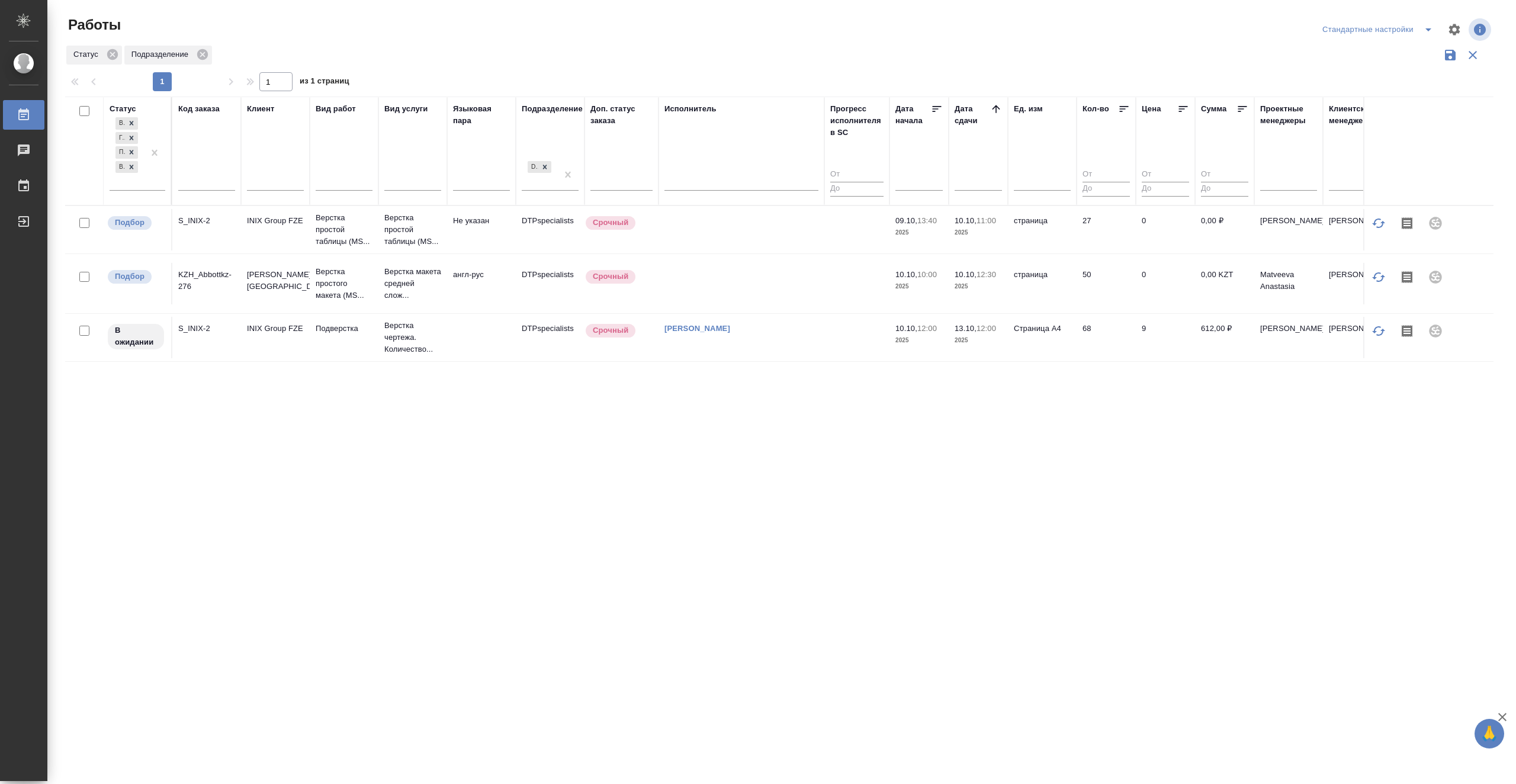
click at [470, 630] on div ".cls-1 fill:#fff; AWATERA Vasiutchenko Aleksandr Работы 0 Чаты График Выйти Раб…" at bounding box center [758, 392] width 1516 height 784
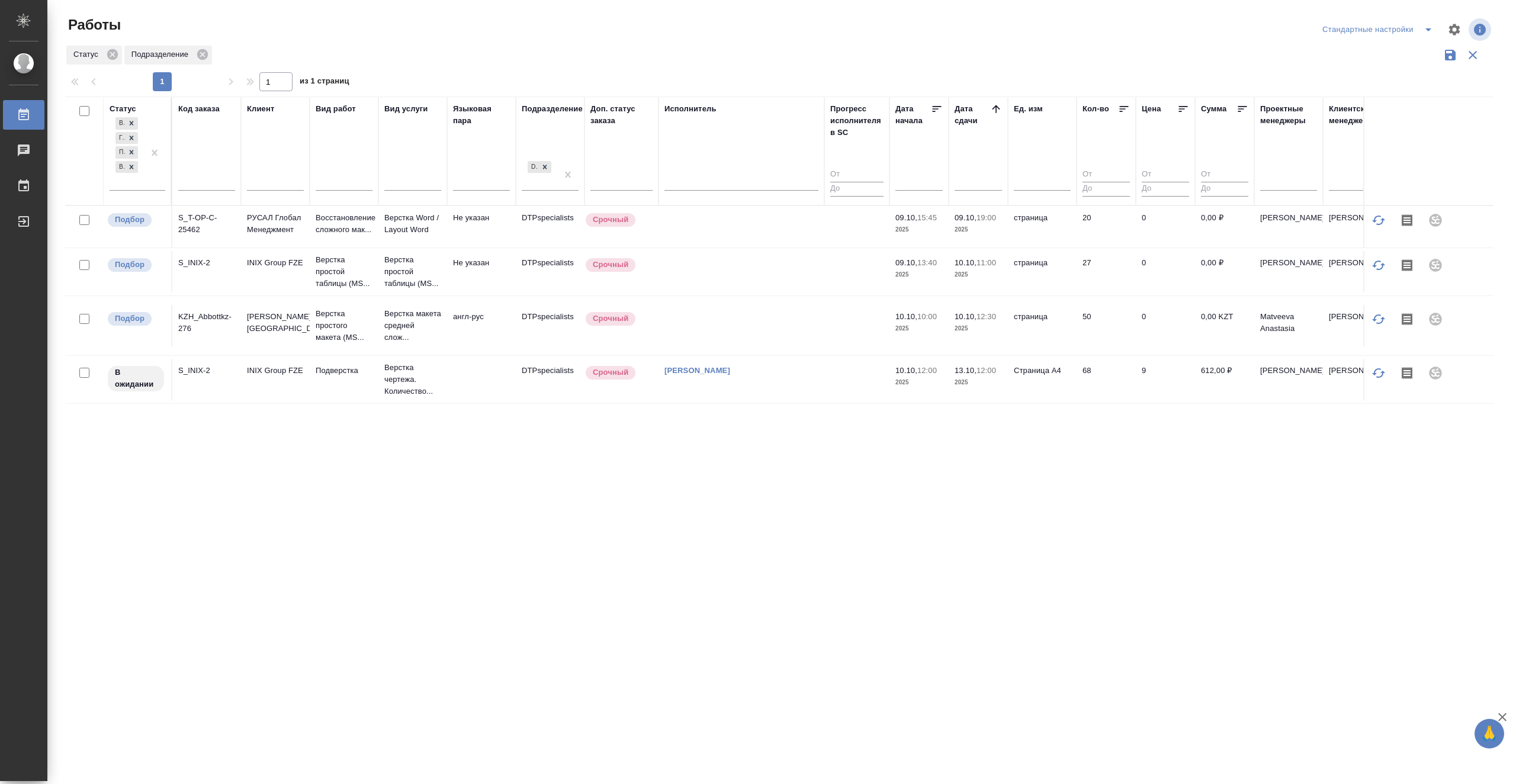
click at [692, 392] on td "[PERSON_NAME]" at bounding box center [741, 379] width 166 height 41
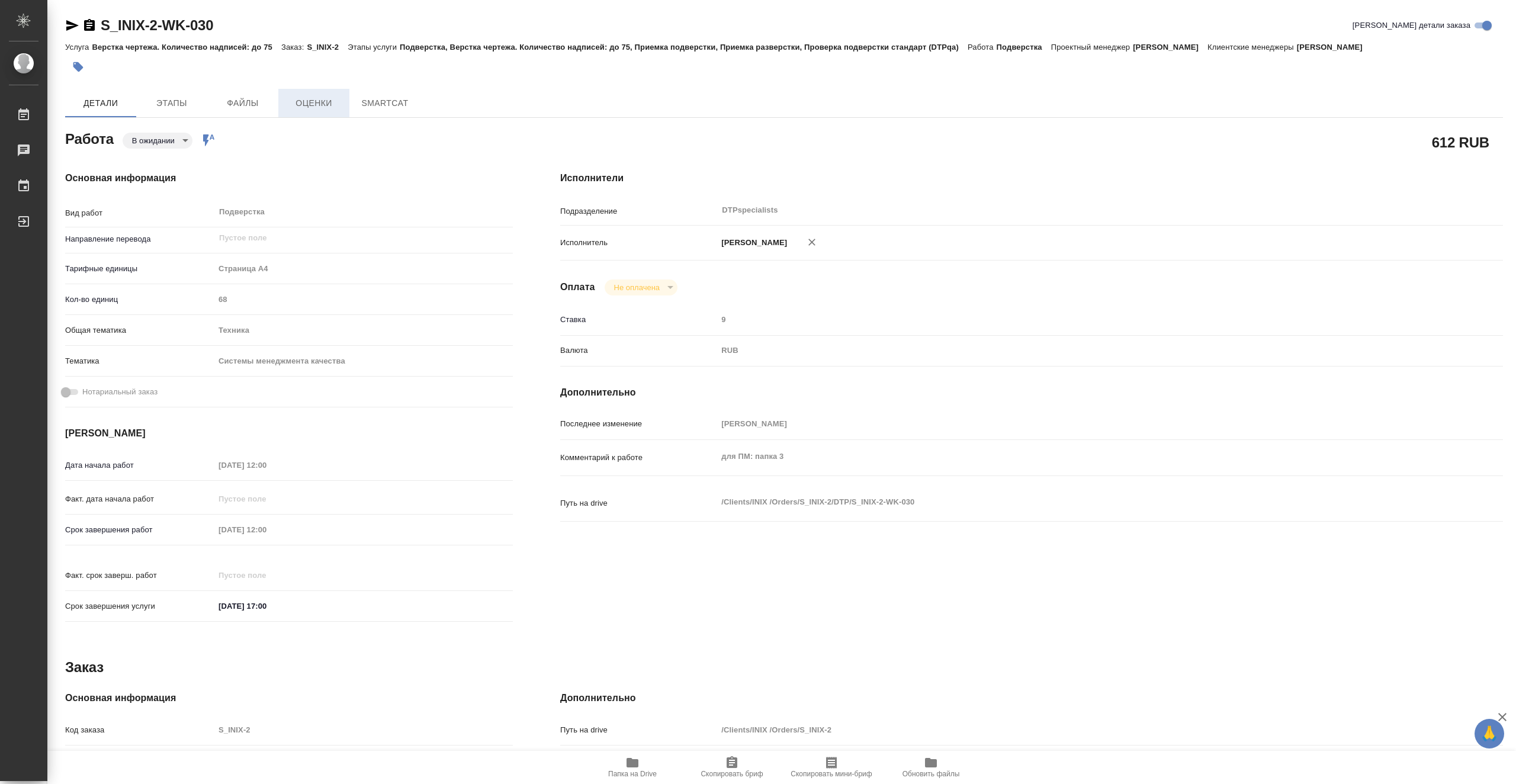
type textarea "x"
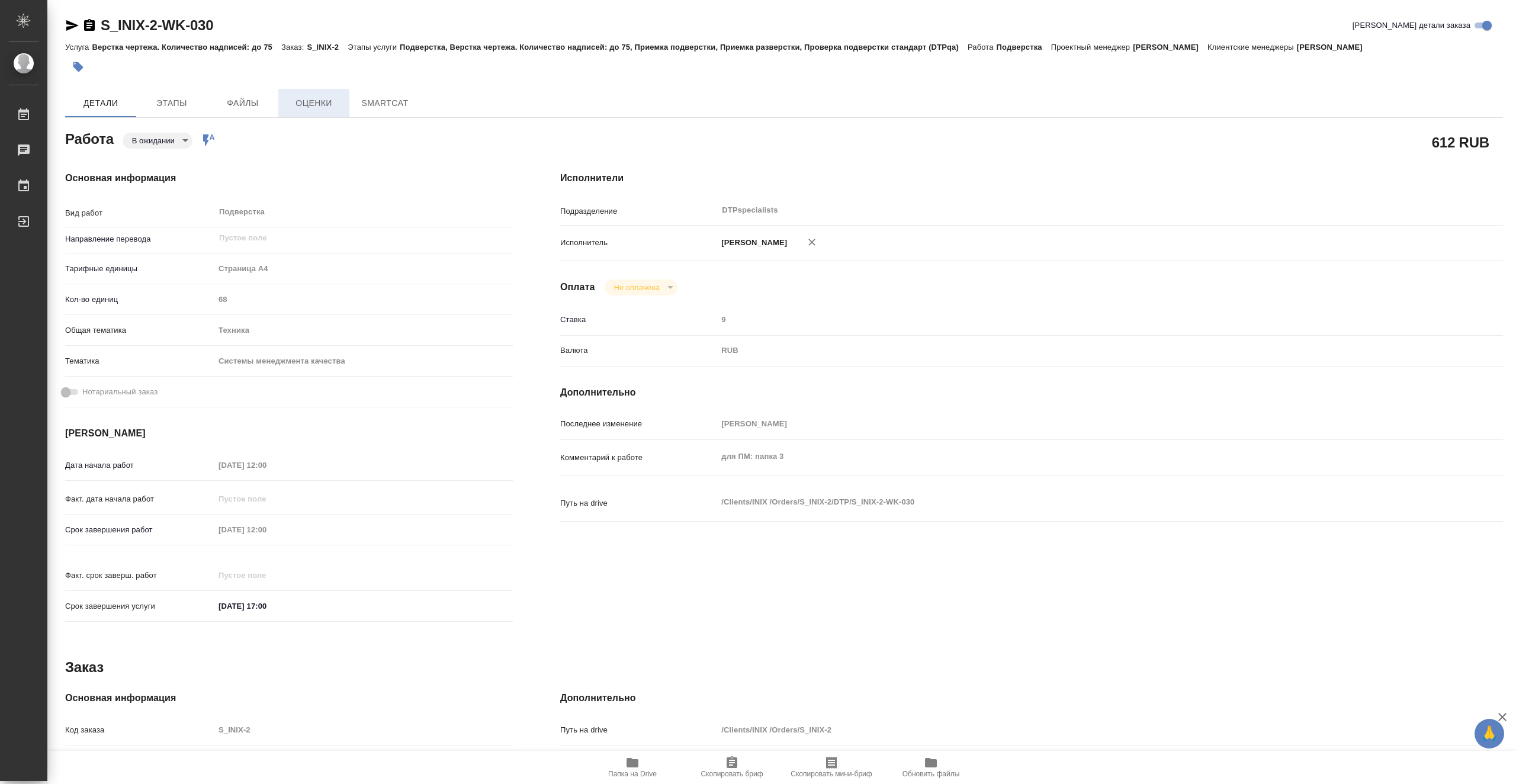
type textarea "x"
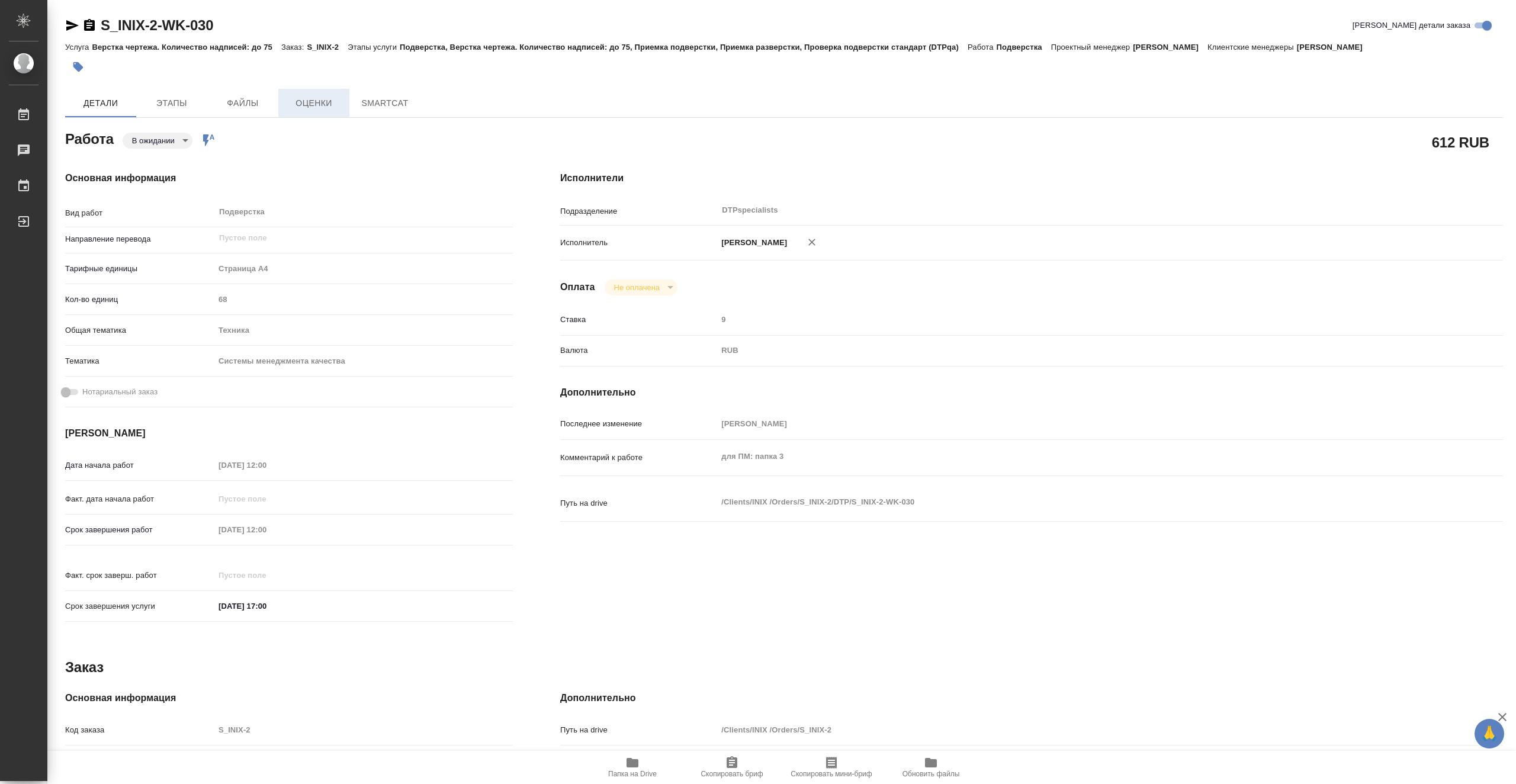
type textarea "x"
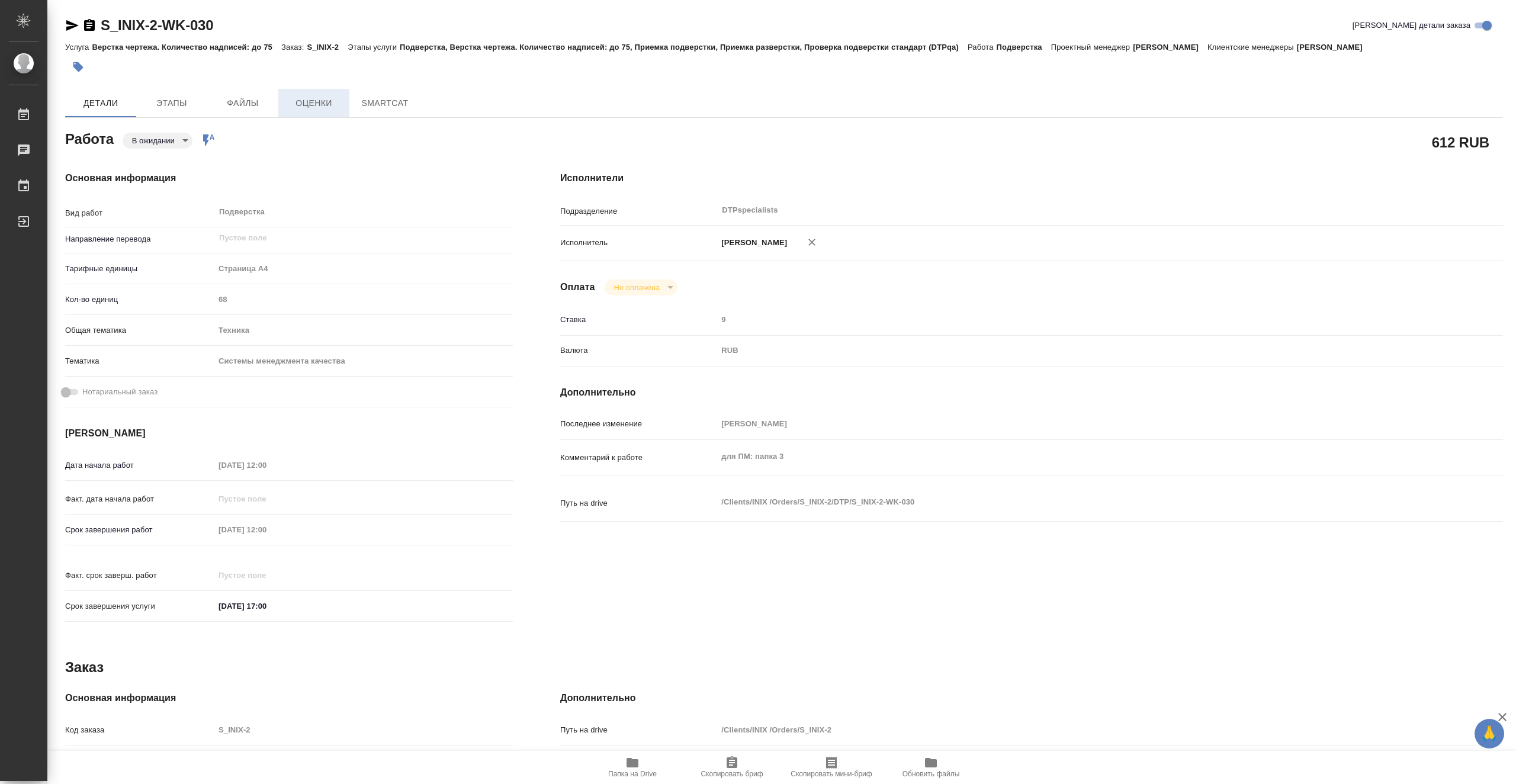
type textarea "x"
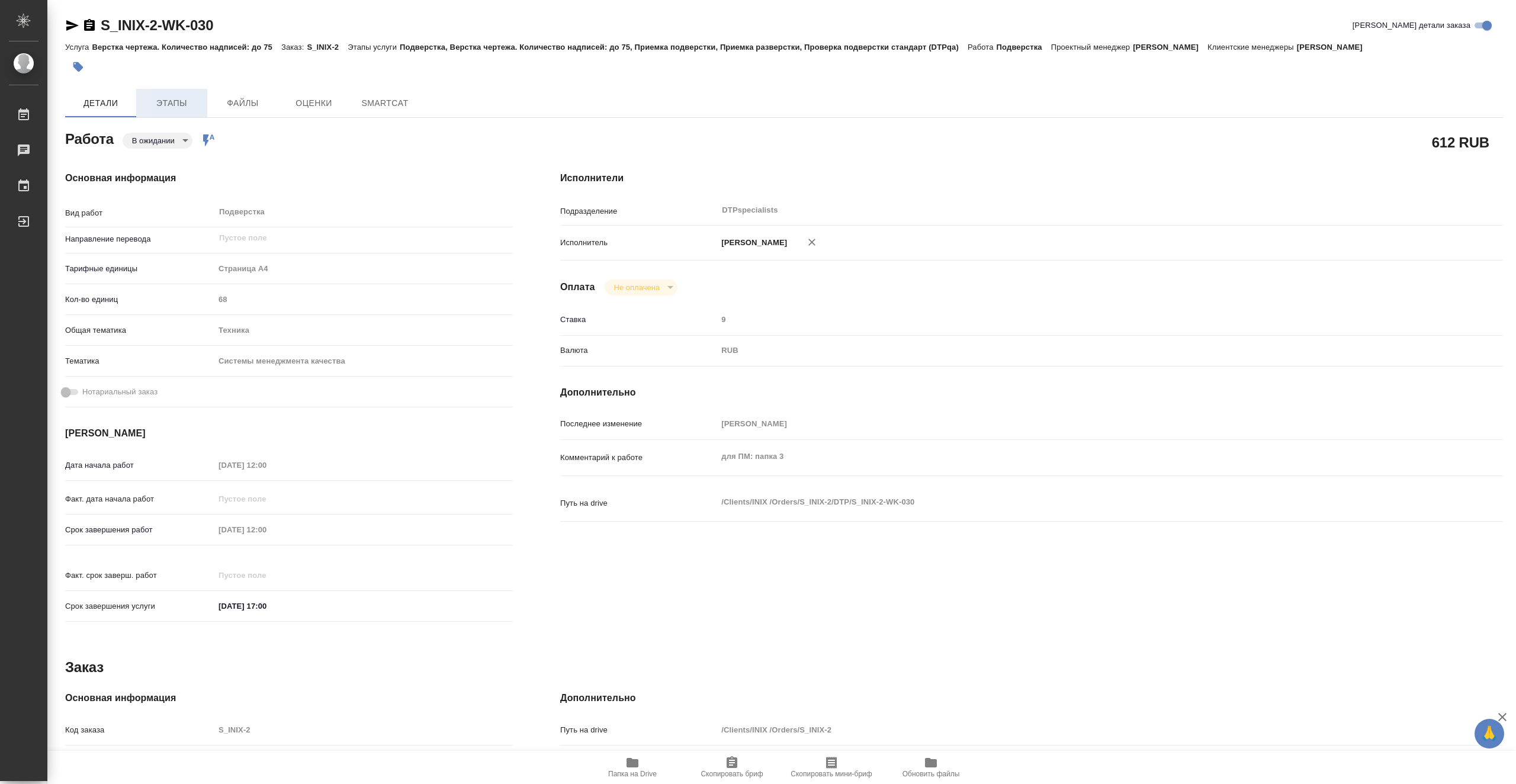
type textarea "x"
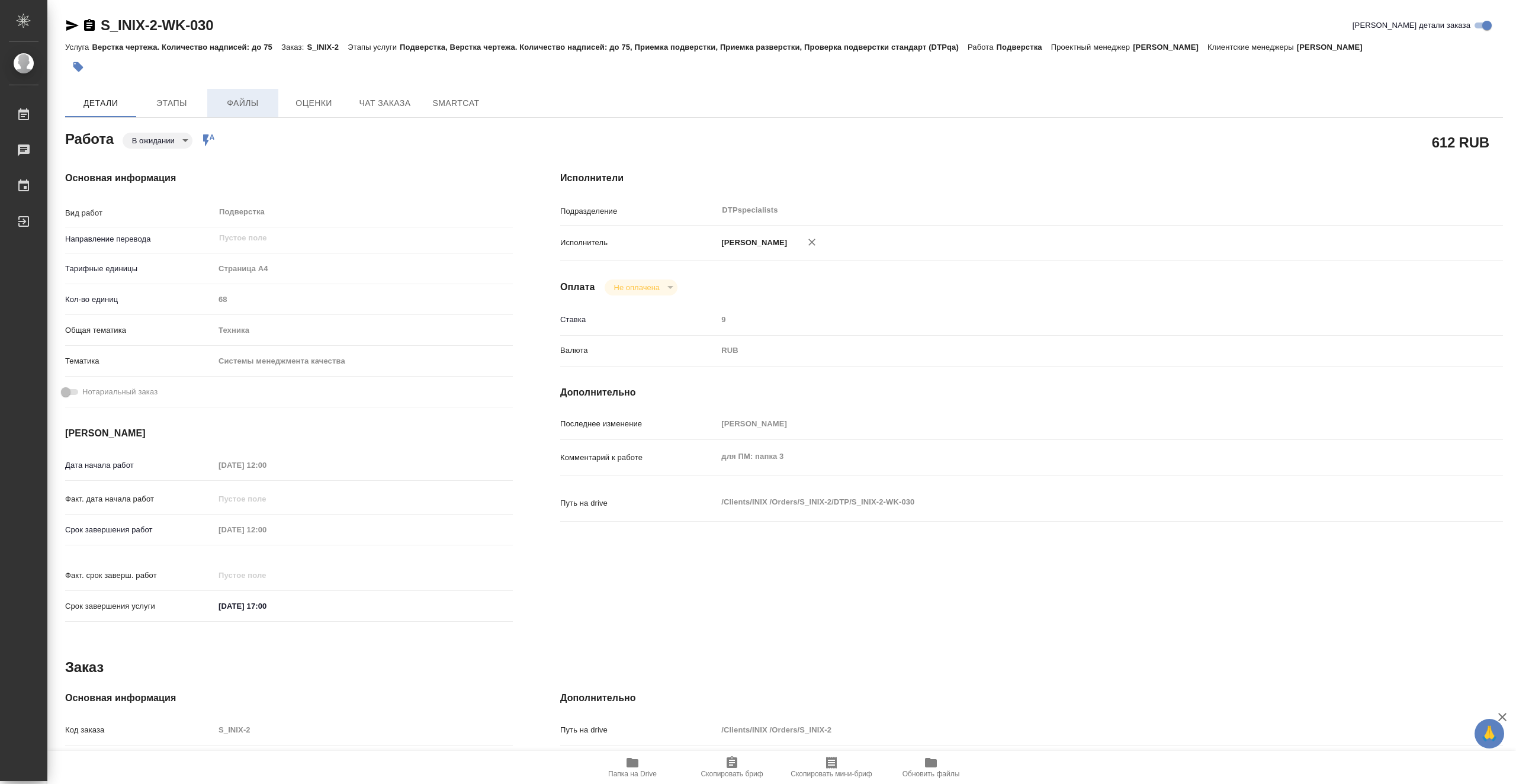
type textarea "x"
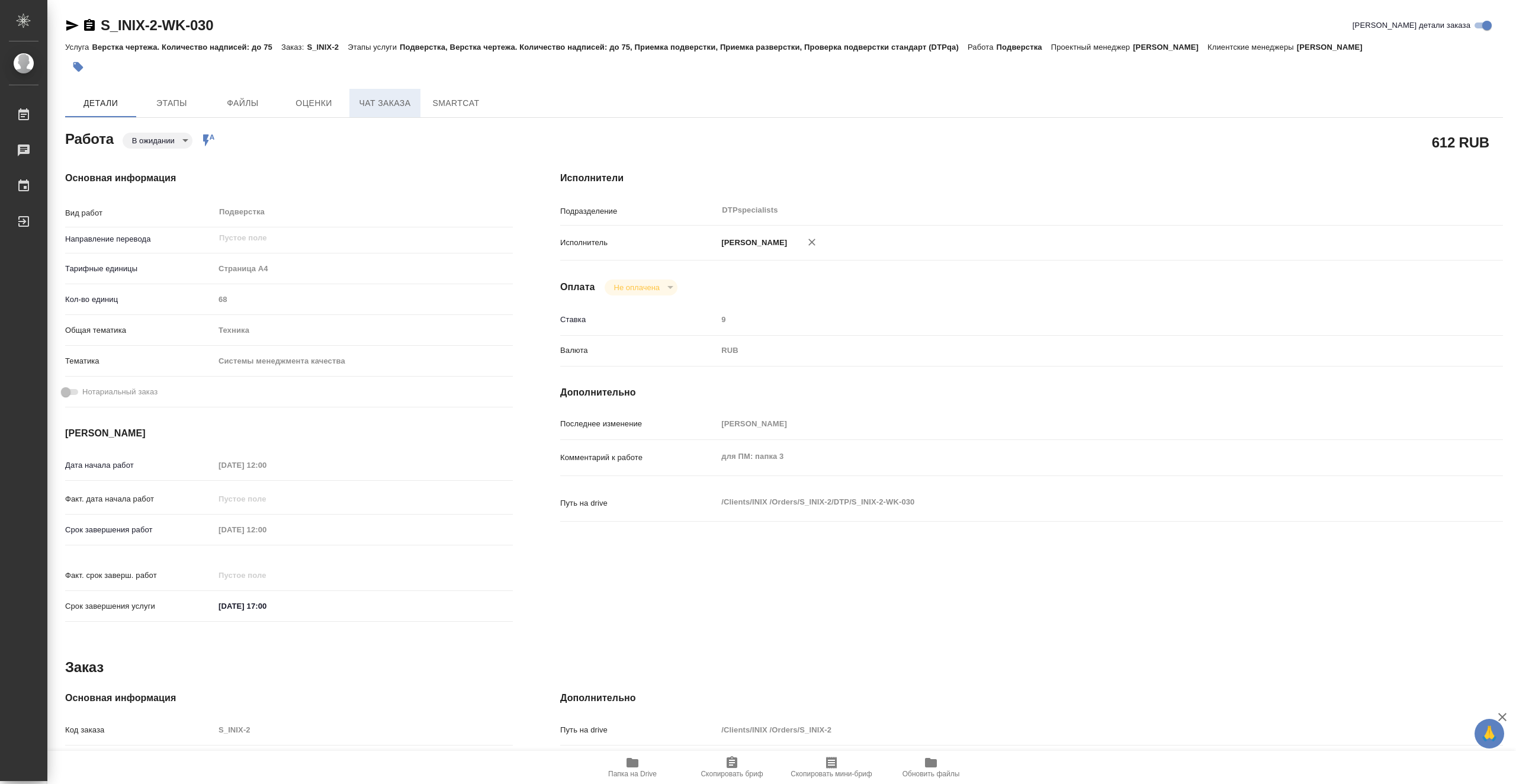
click at [382, 100] on span "Чат заказа" at bounding box center [385, 103] width 57 height 15
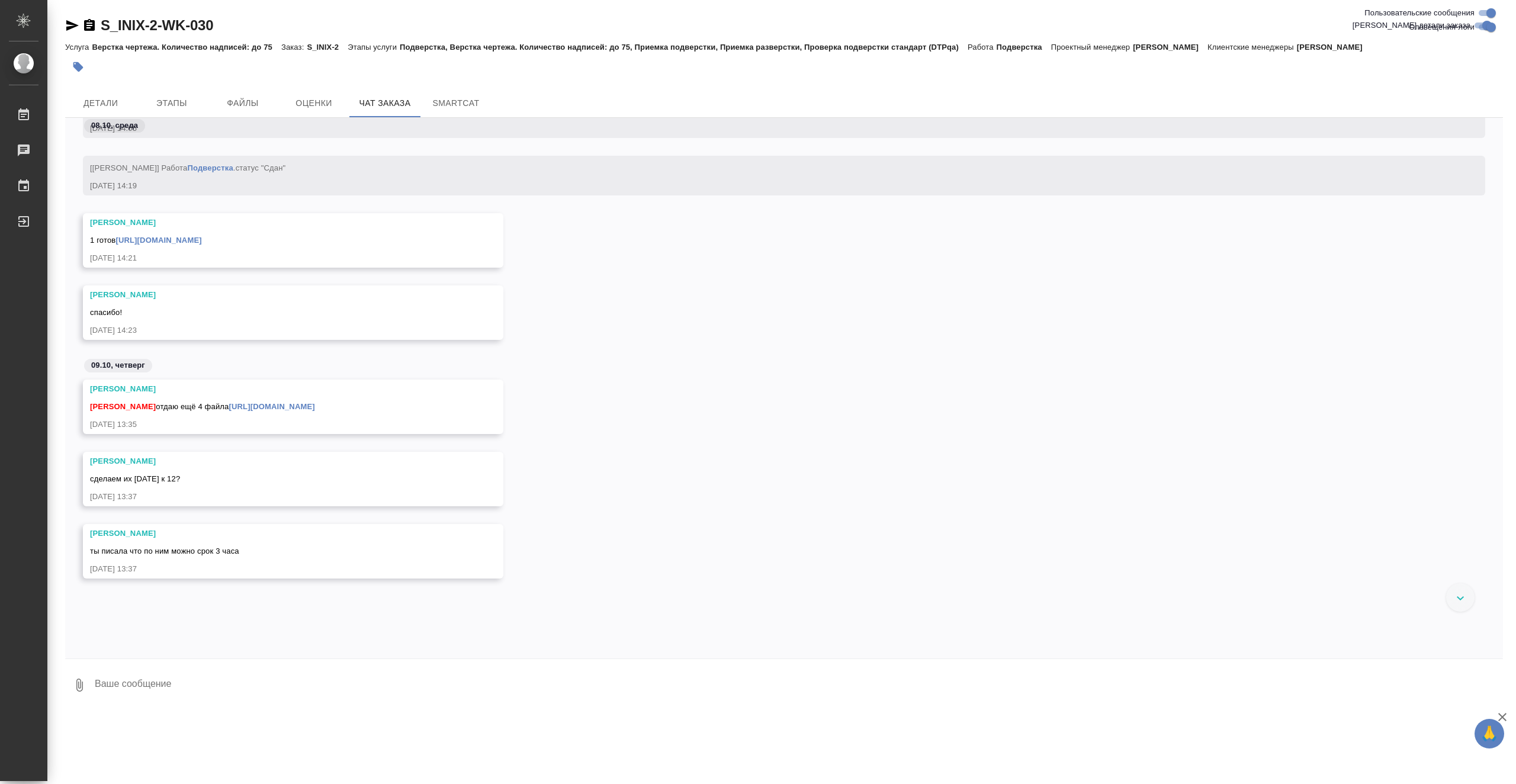
scroll to position [12636, 0]
click at [314, 401] on link "https://drive.awatera.com/s/BLp2jPBnFs6r4Qz" at bounding box center [271, 402] width 86 height 9
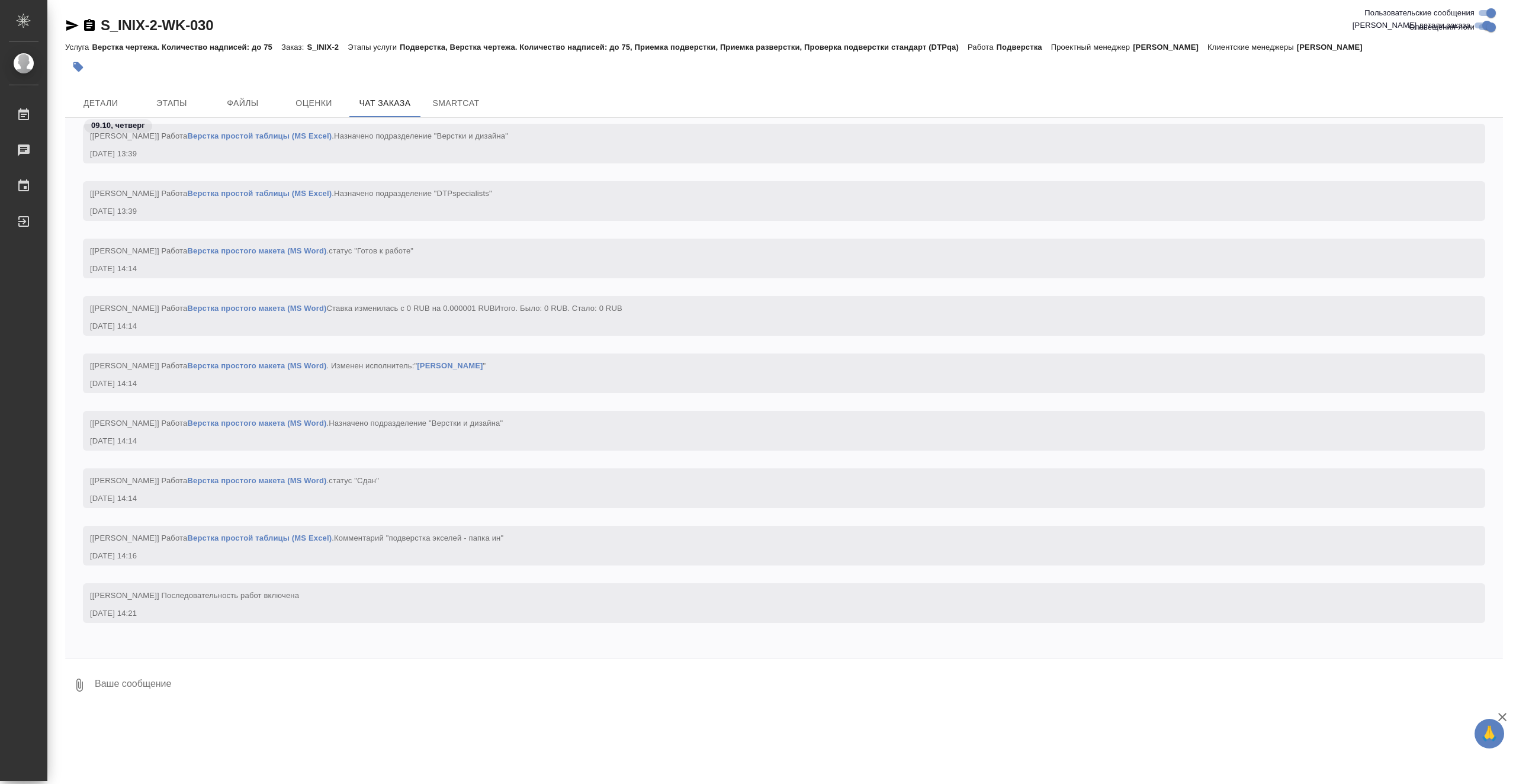
scroll to position [13997, 0]
click at [183, 106] on span "Этапы" at bounding box center [171, 103] width 57 height 15
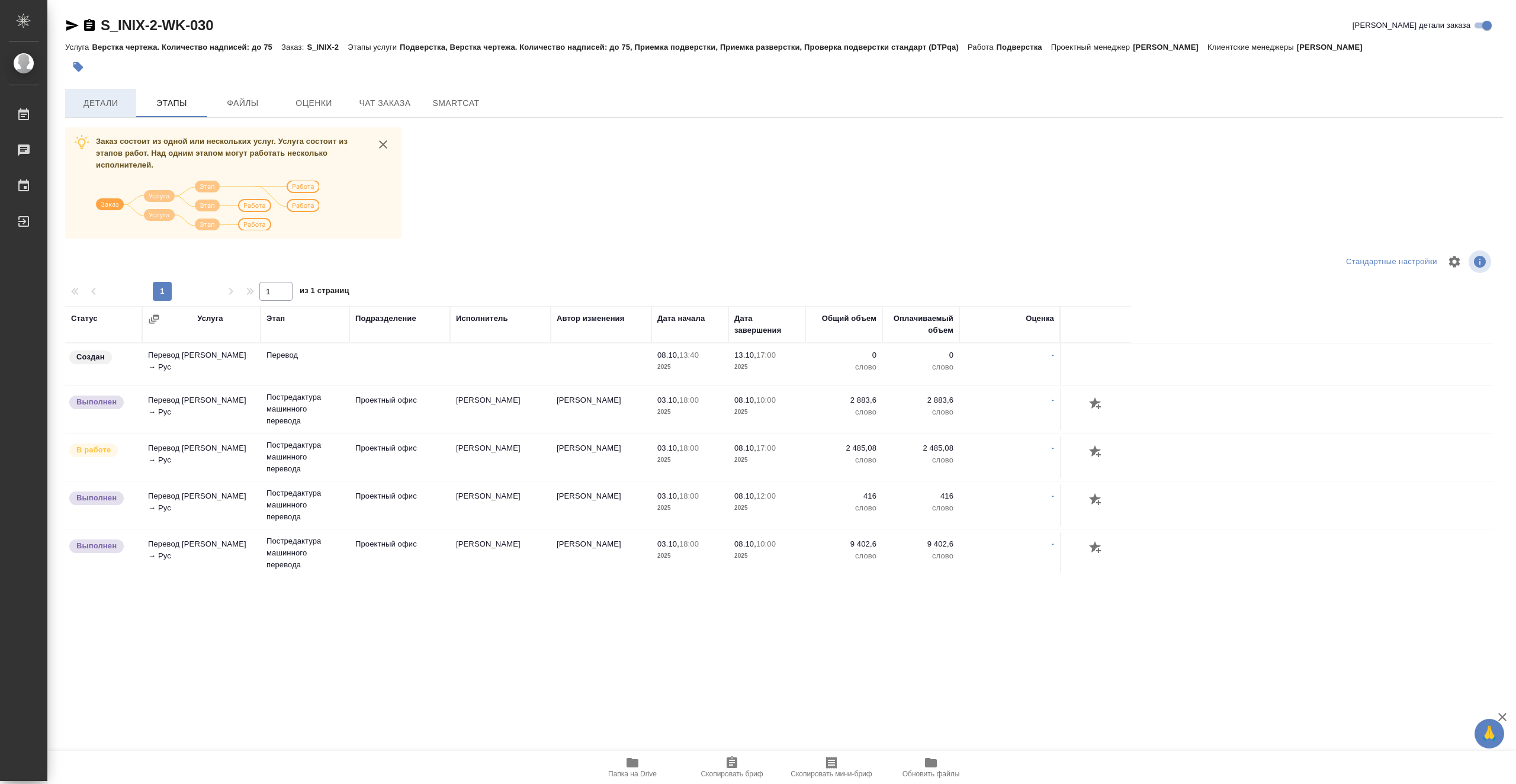
click at [114, 113] on button "Детали" at bounding box center [100, 103] width 71 height 29
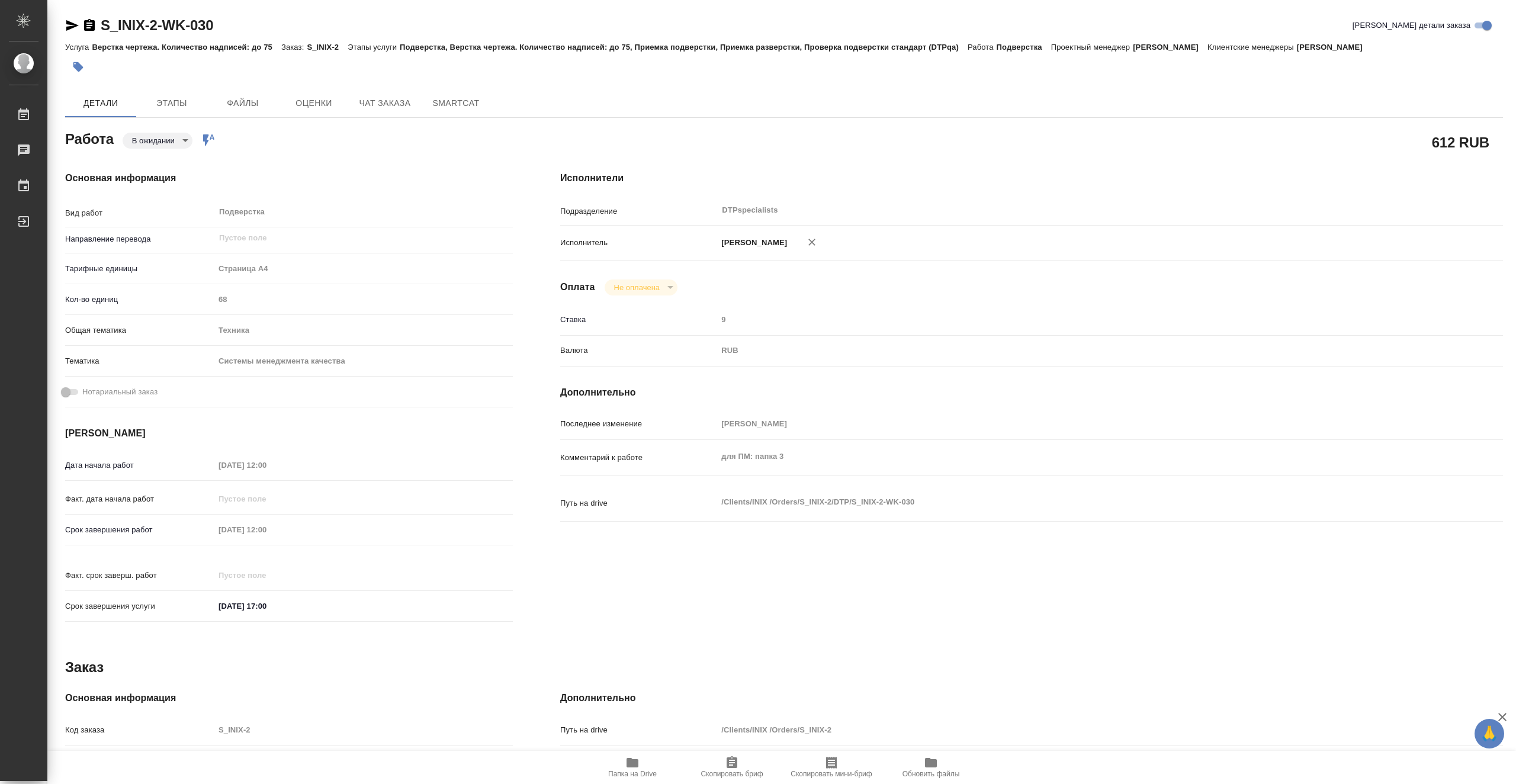
type textarea "x"
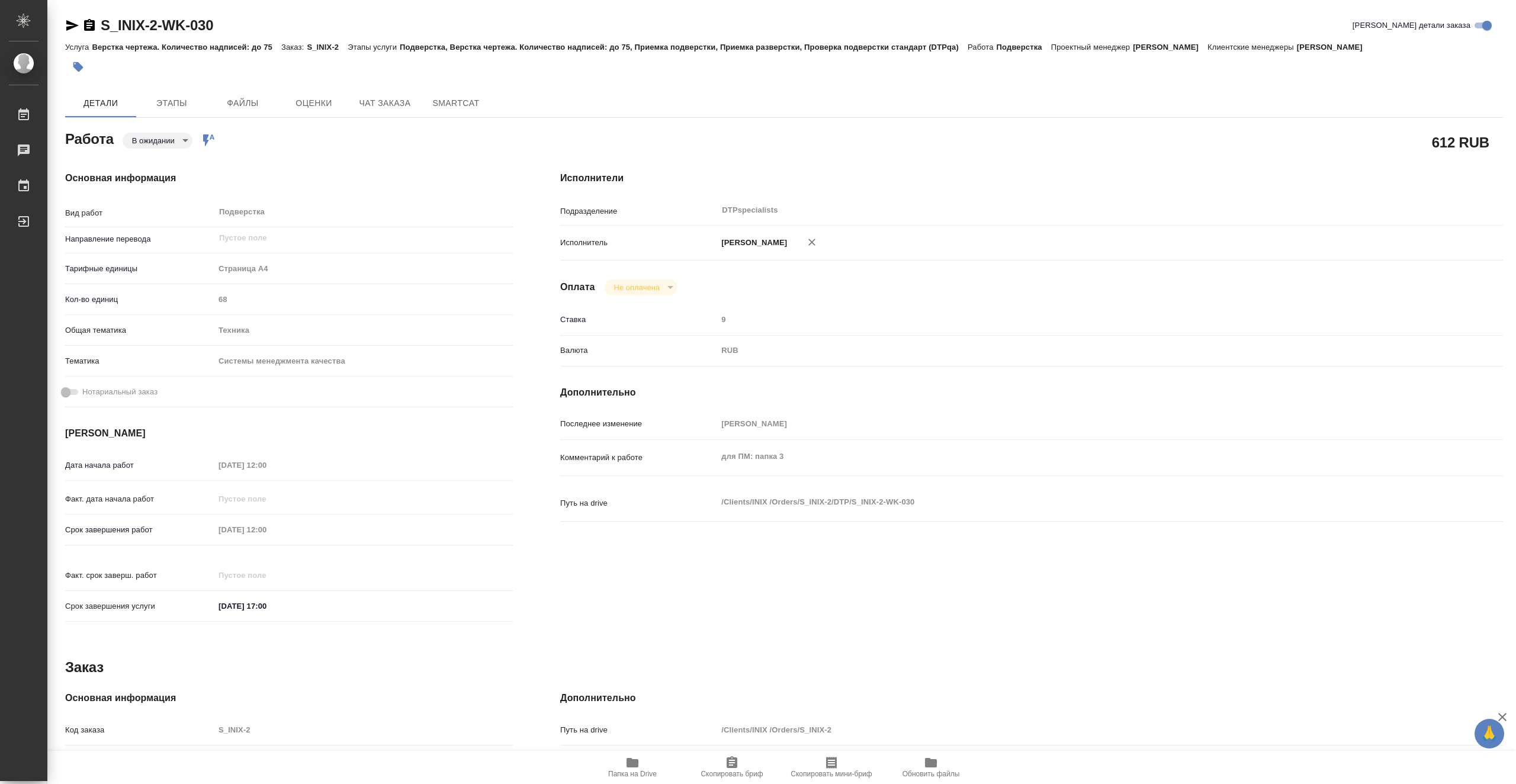
type textarea "x"
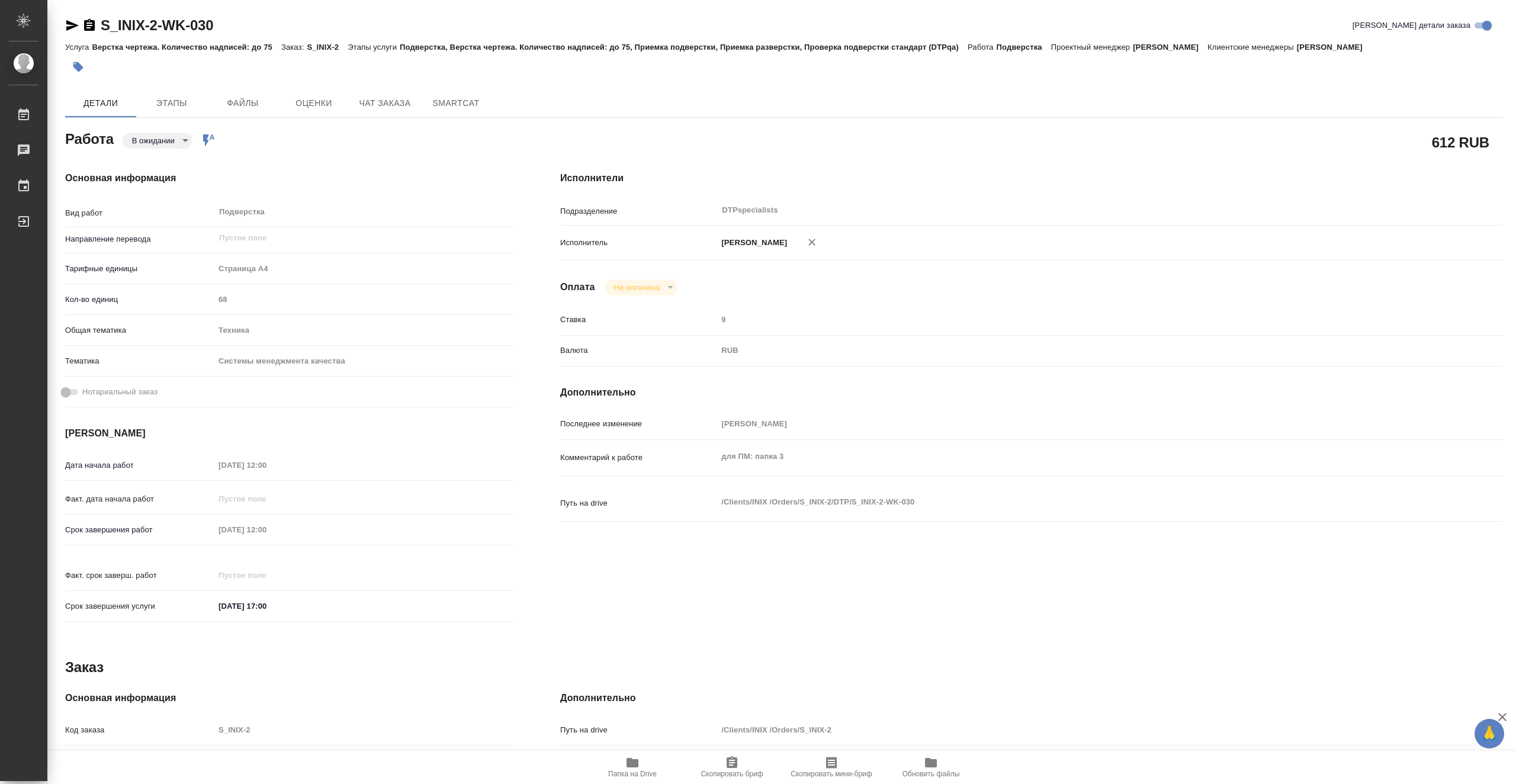
click at [638, 772] on span "Папка на Drive" at bounding box center [632, 773] width 48 height 9
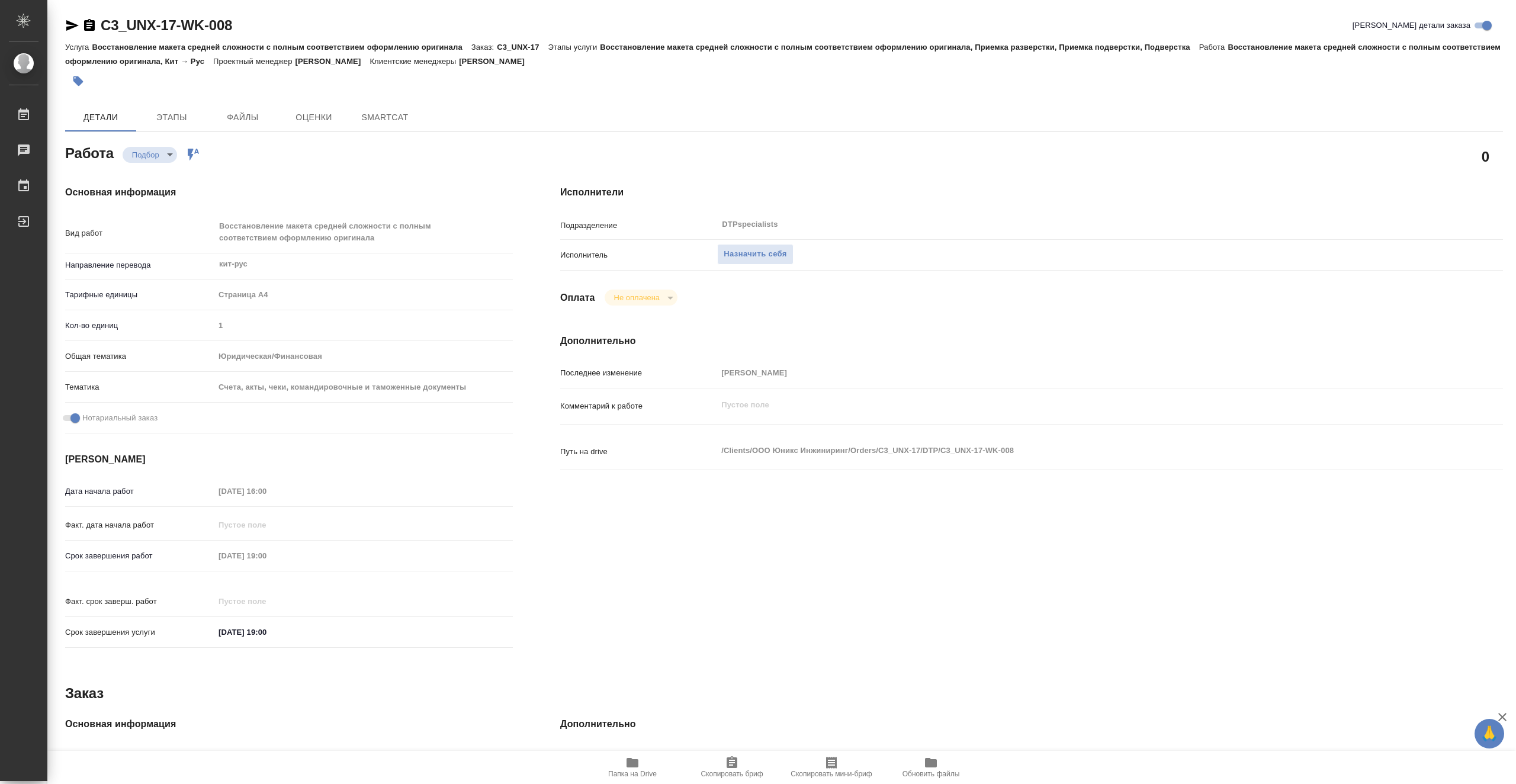
type textarea "x"
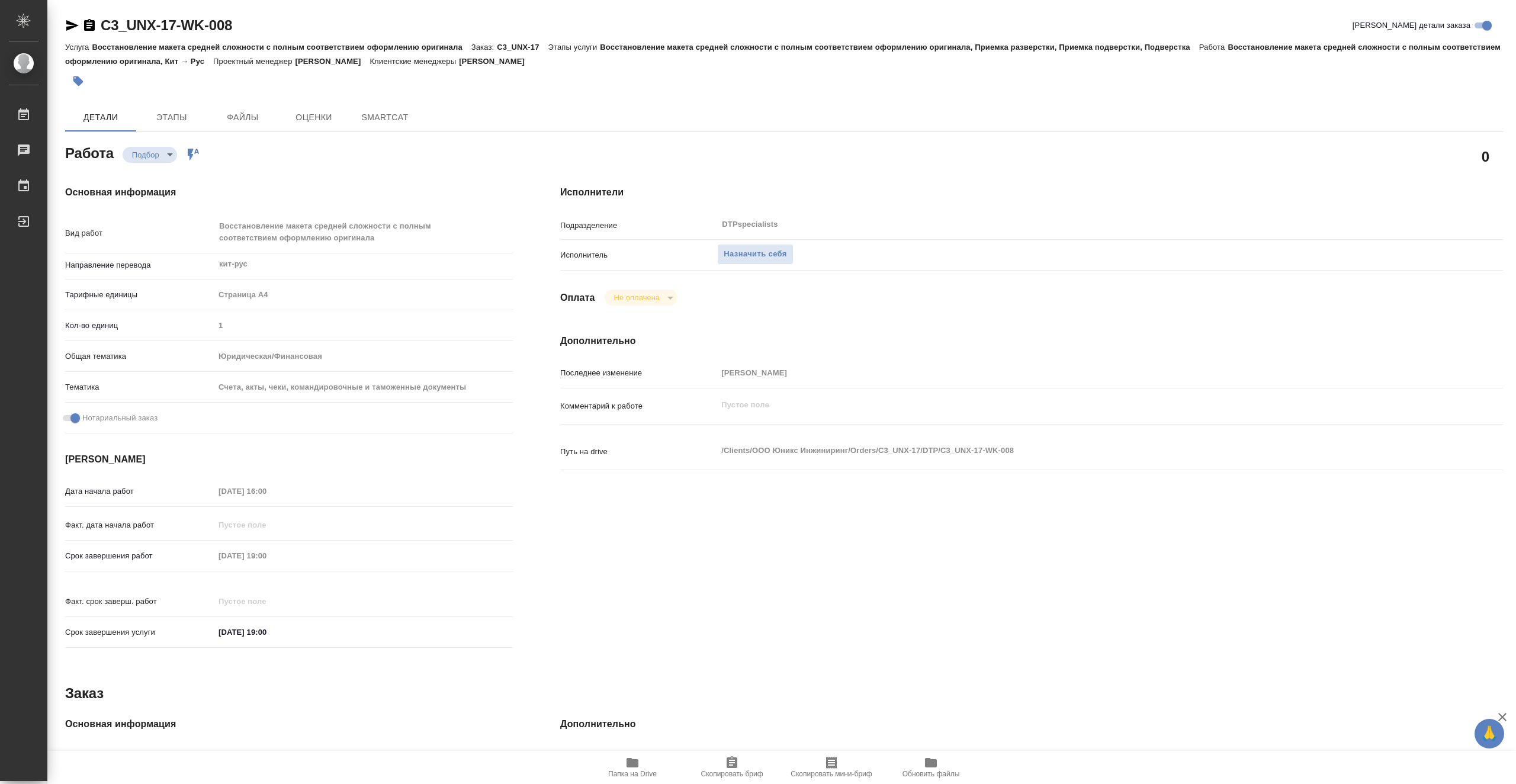
type textarea "x"
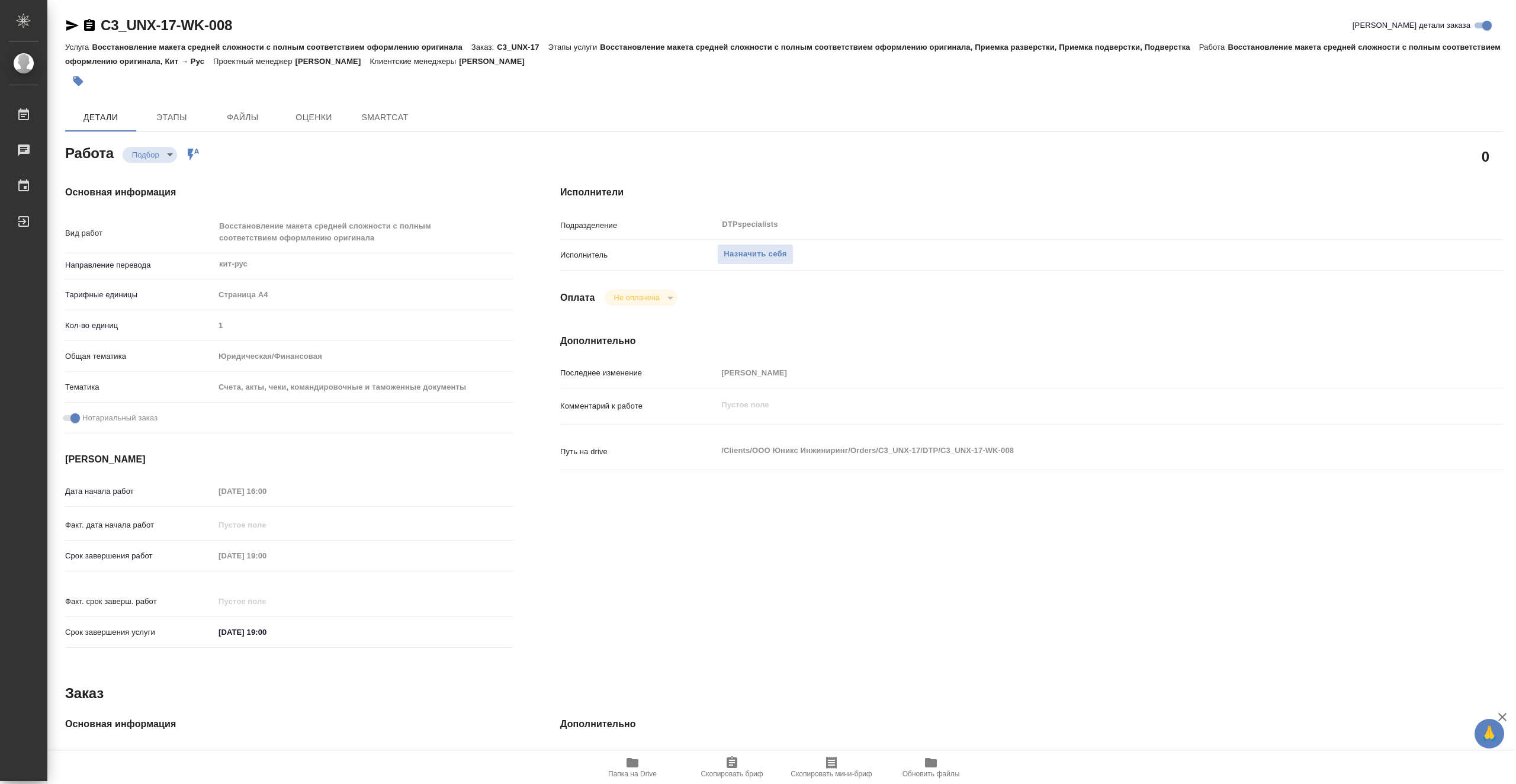
type textarea "x"
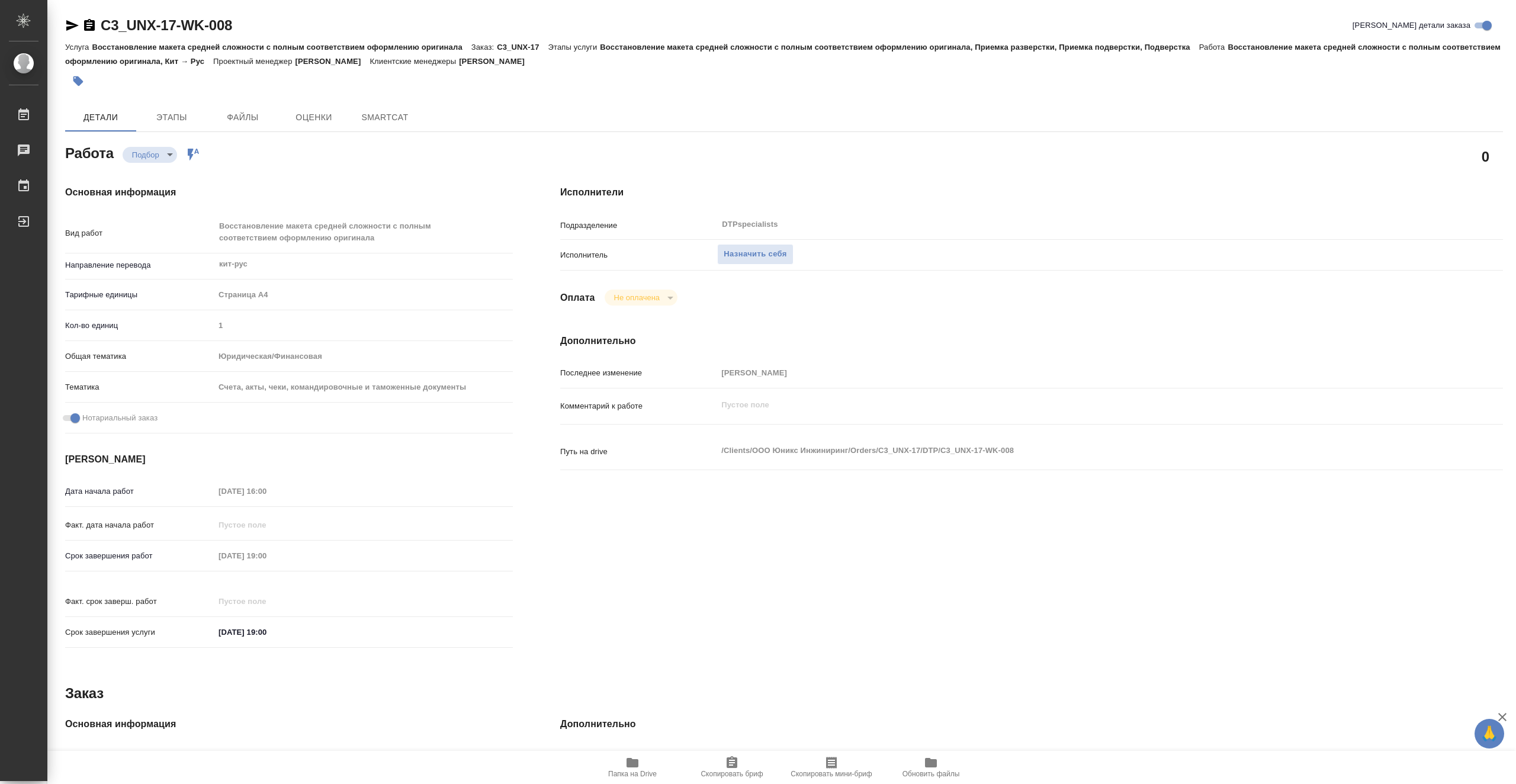
type textarea "x"
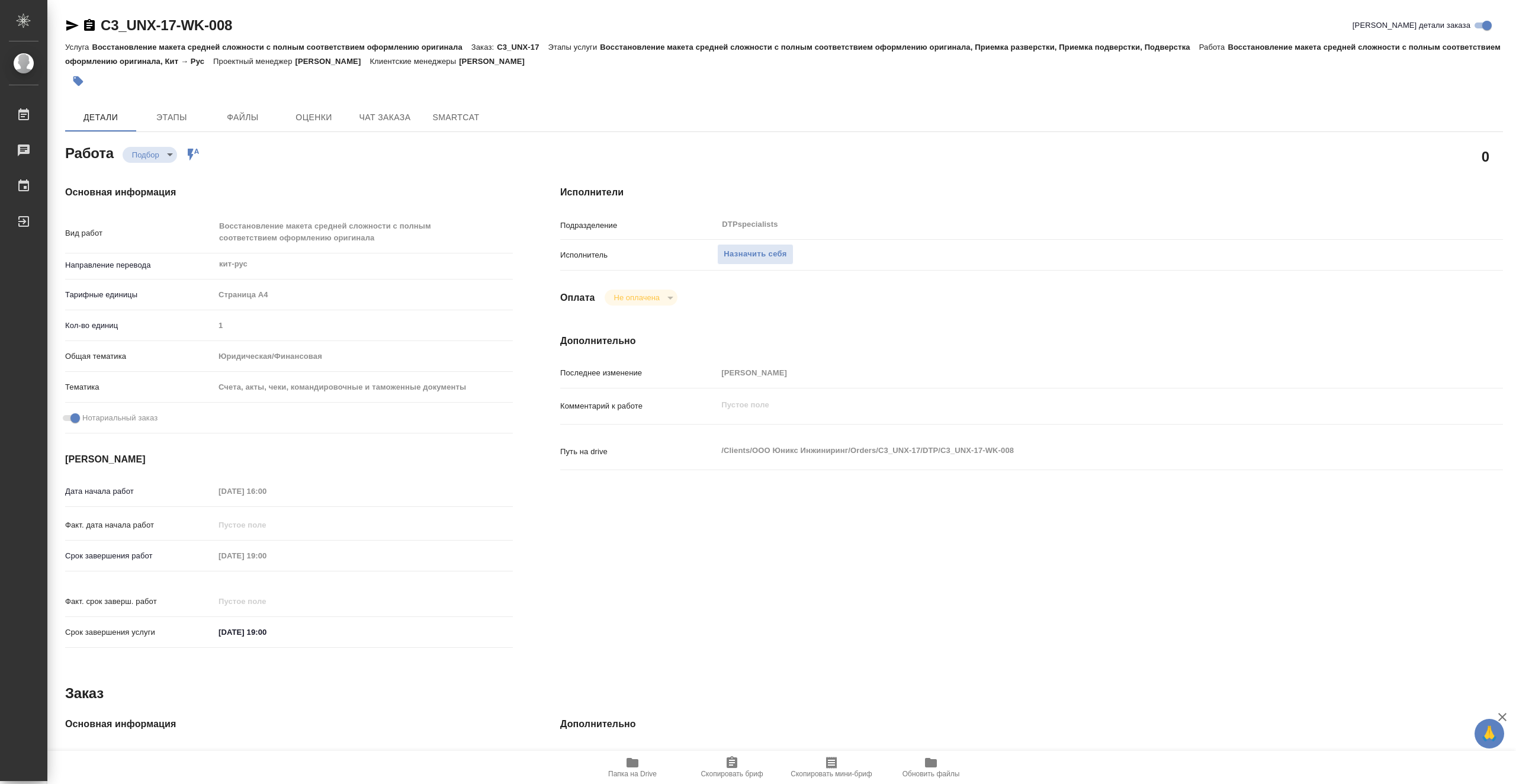
type textarea "x"
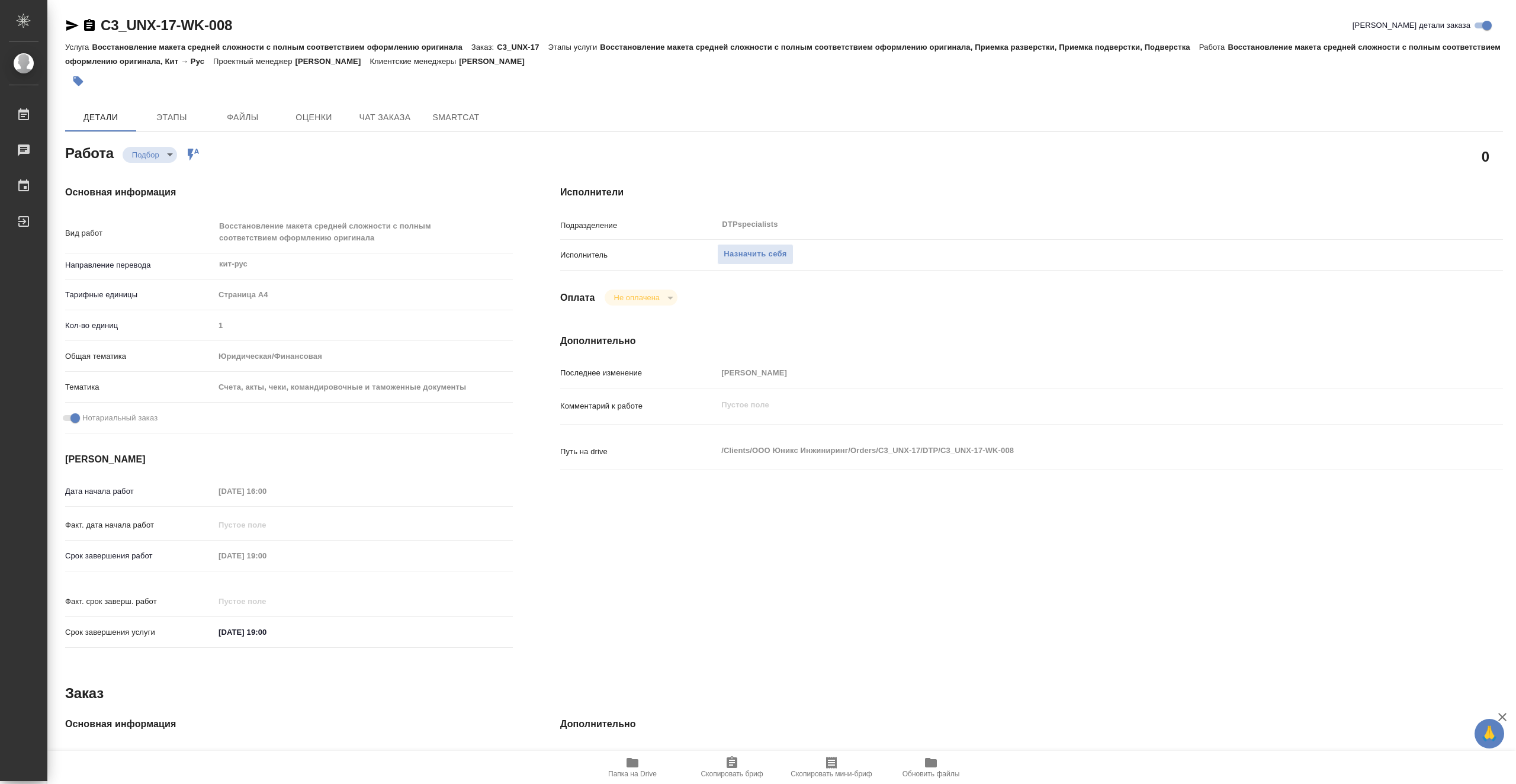
type textarea "x"
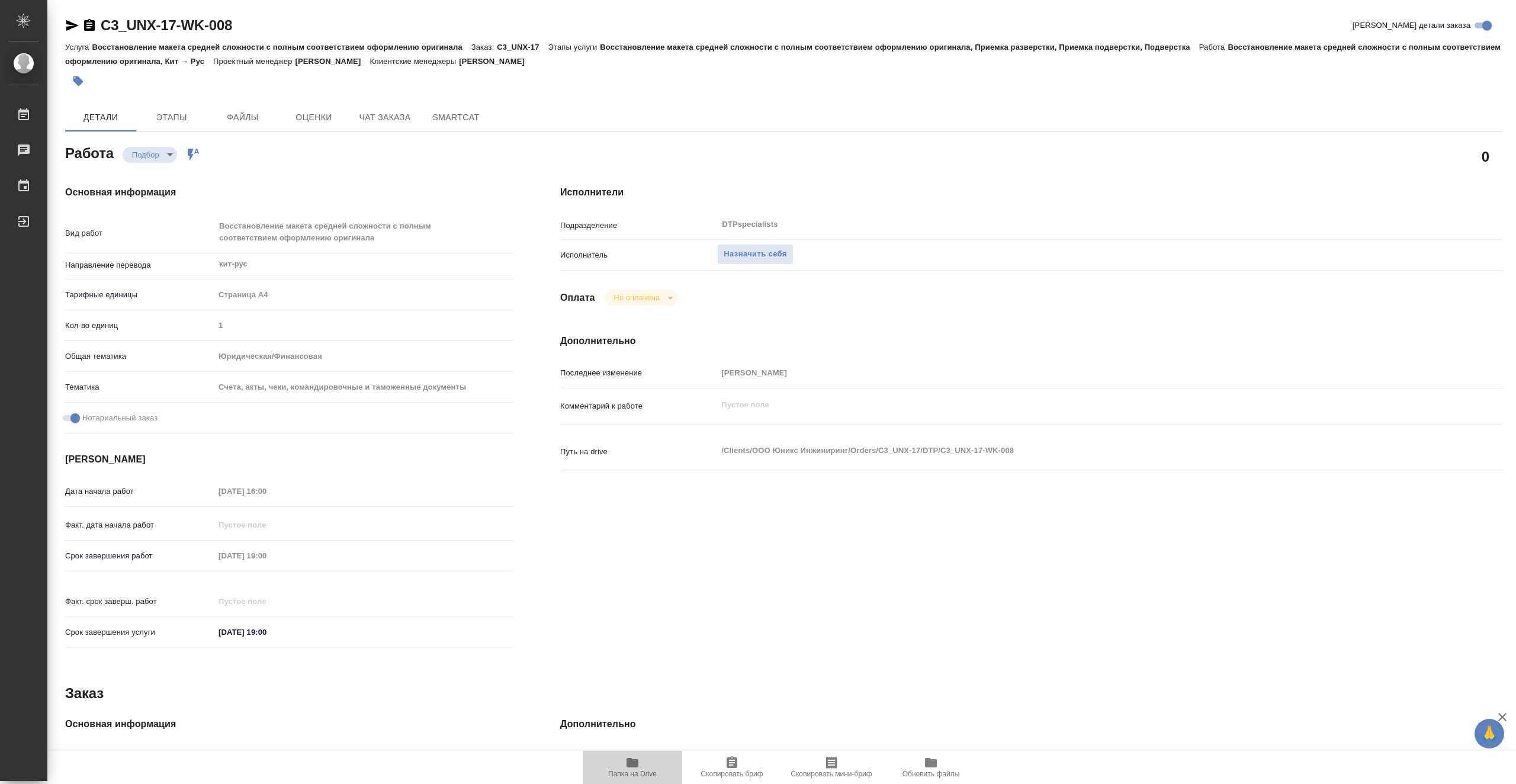
click at [652, 770] on span "Папка на Drive" at bounding box center [632, 773] width 48 height 9
click at [732, 253] on span "Назначить себя" at bounding box center [755, 254] width 63 height 14
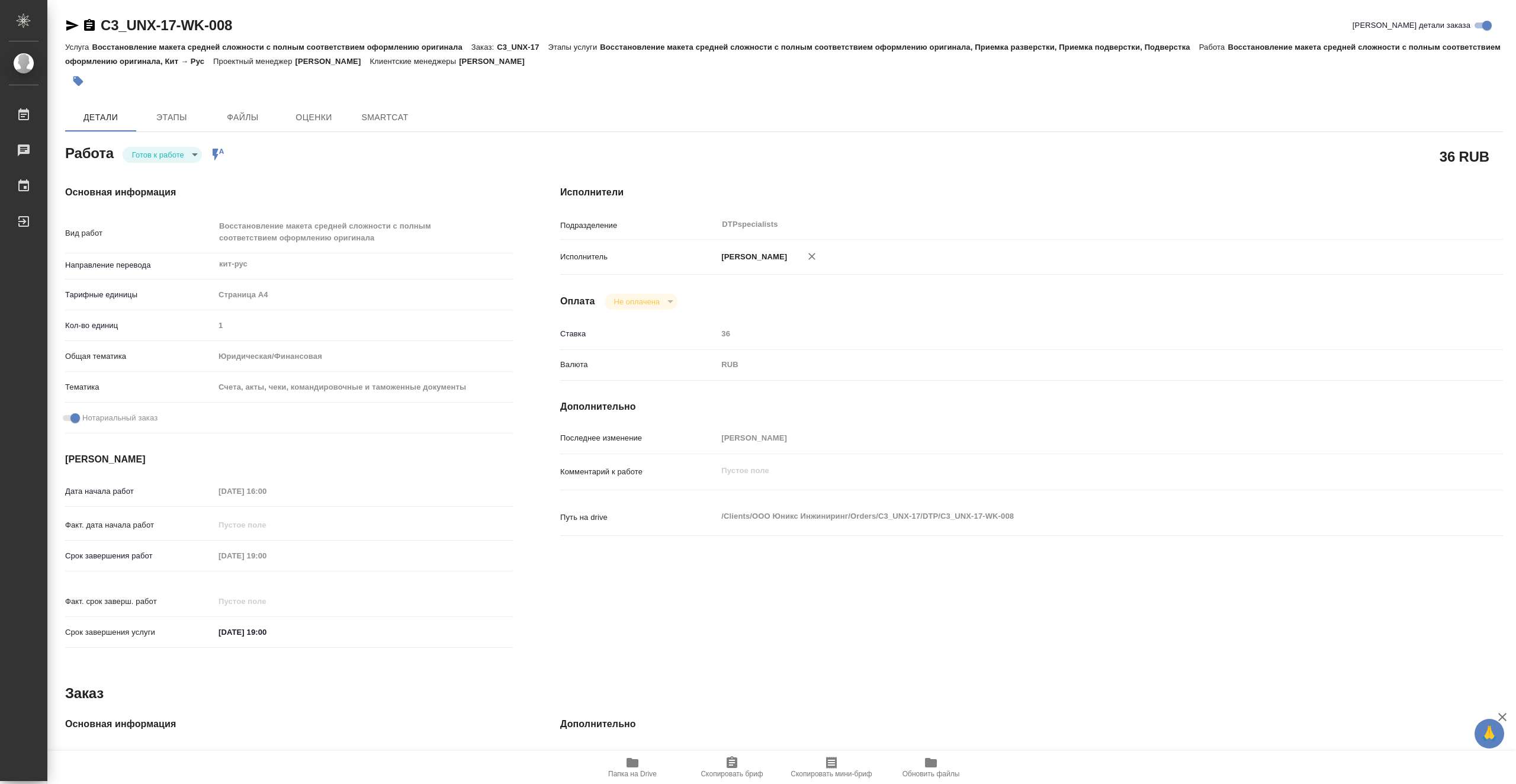
type textarea "x"
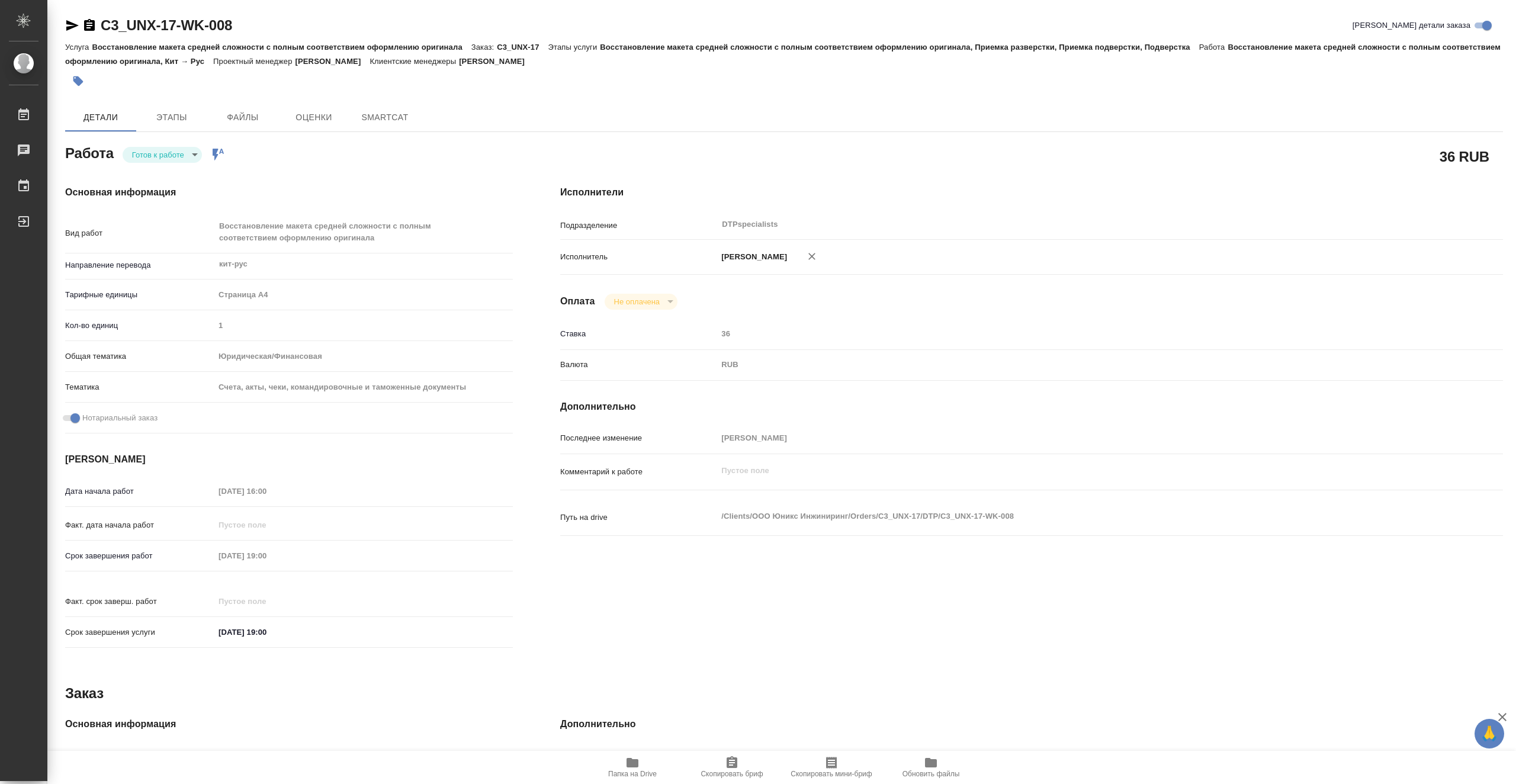
type textarea "x"
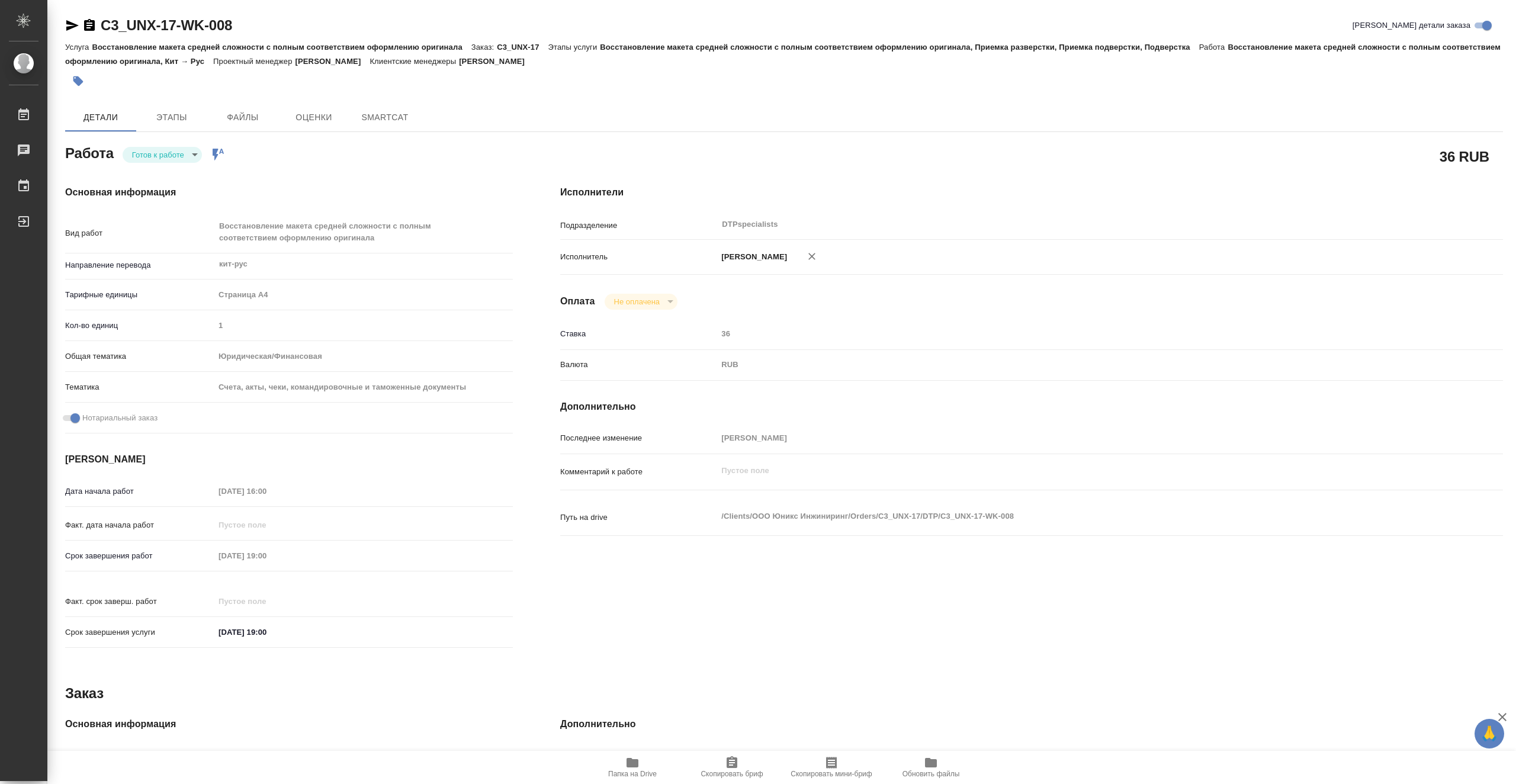
type textarea "x"
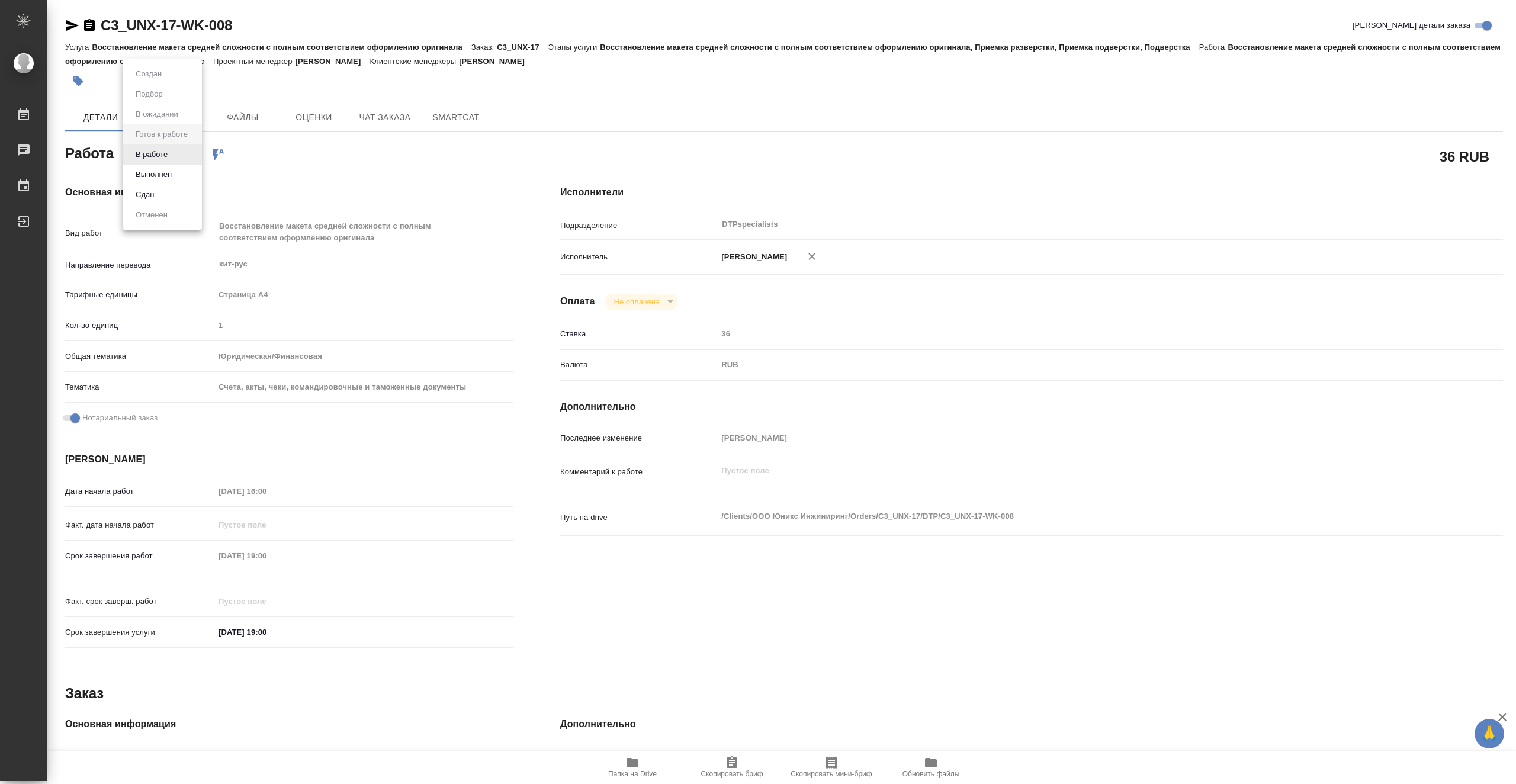
click at [193, 157] on body "🙏 .cls-1 fill:#fff; AWATERA Vasiutchenko [PERSON_NAME] Чаты График Выйти C3_UNX…" at bounding box center [758, 392] width 1516 height 784
type textarea "x"
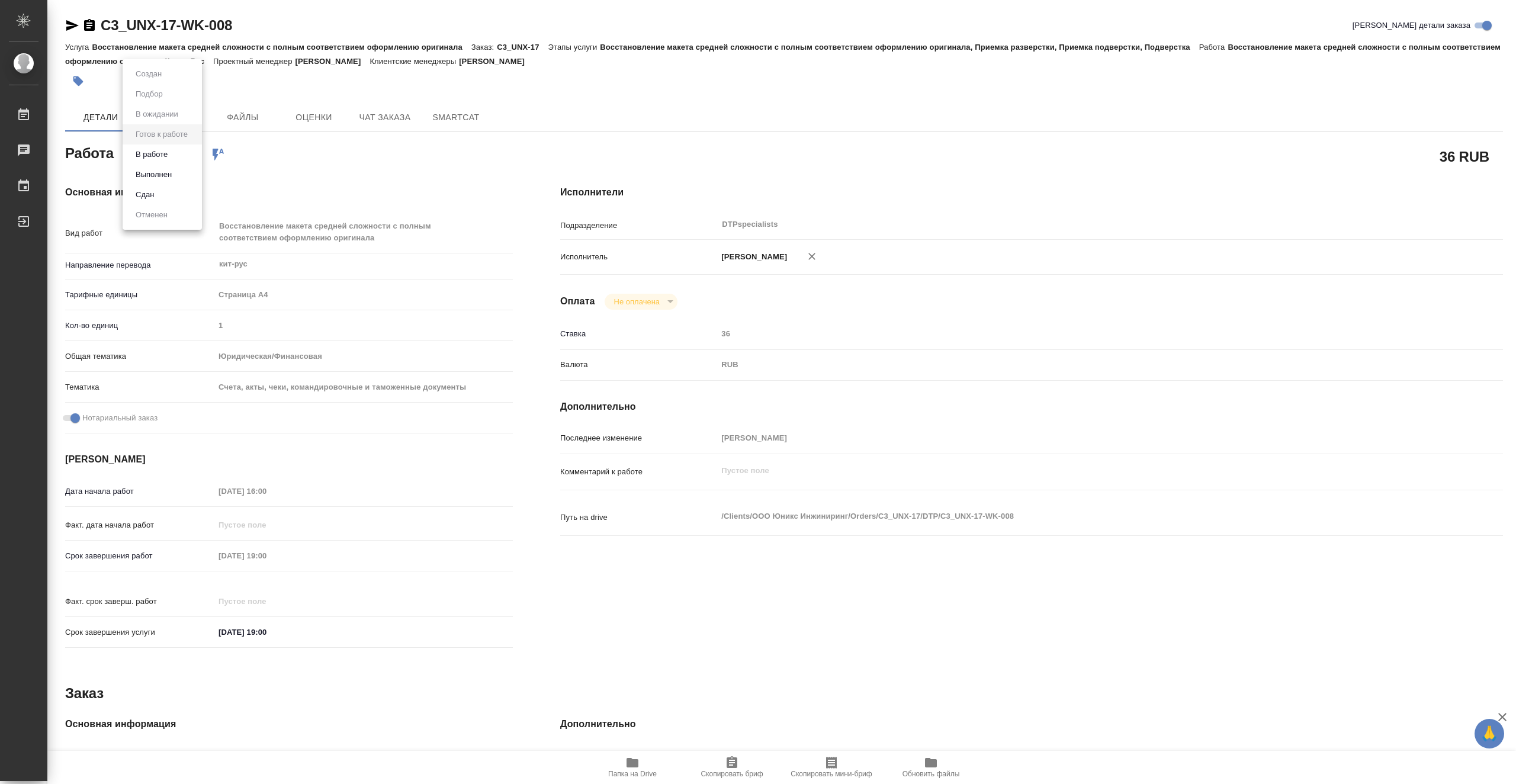
type textarea "x"
click at [187, 154] on li "В работе" at bounding box center [162, 155] width 79 height 20
type textarea "x"
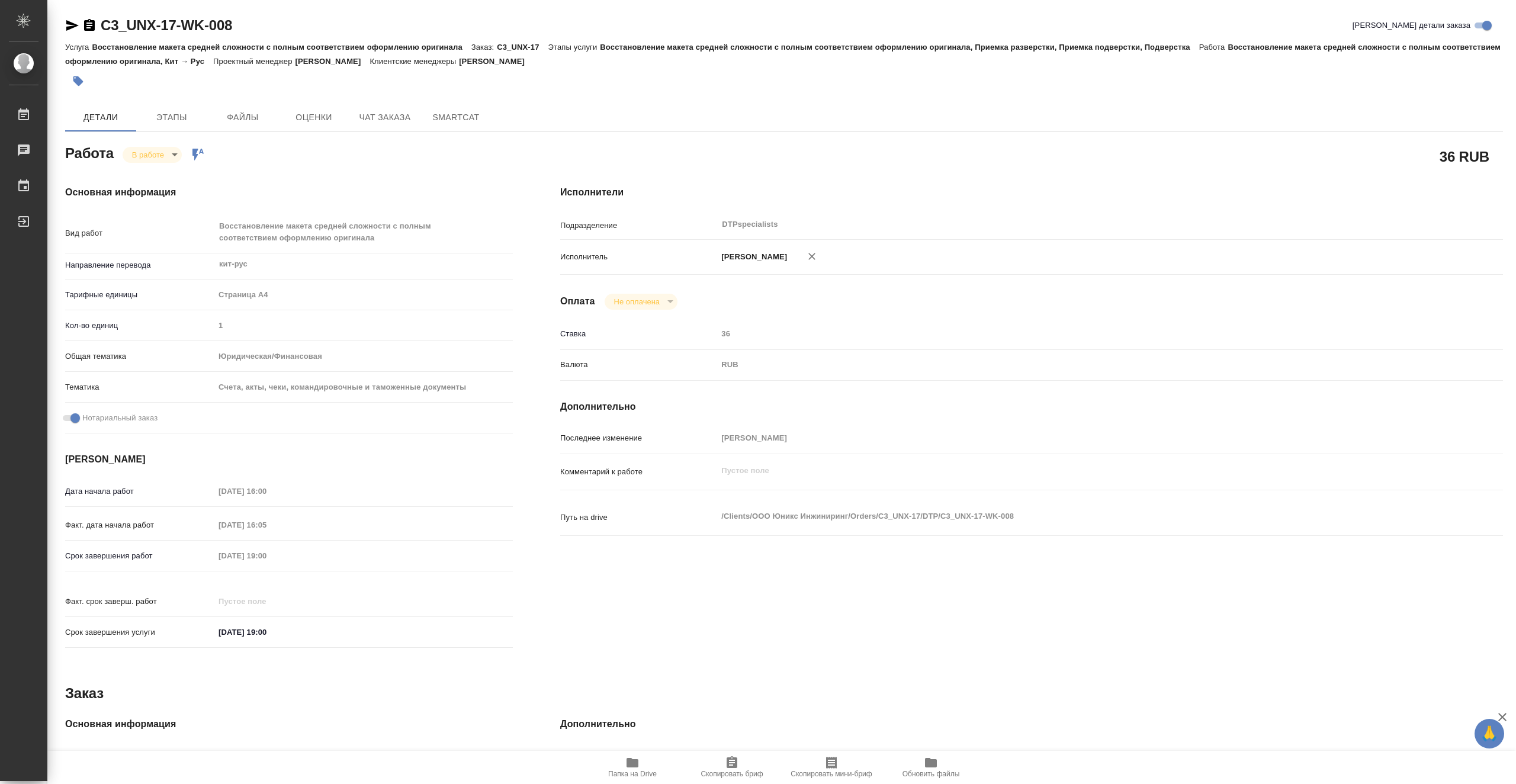
type textarea "x"
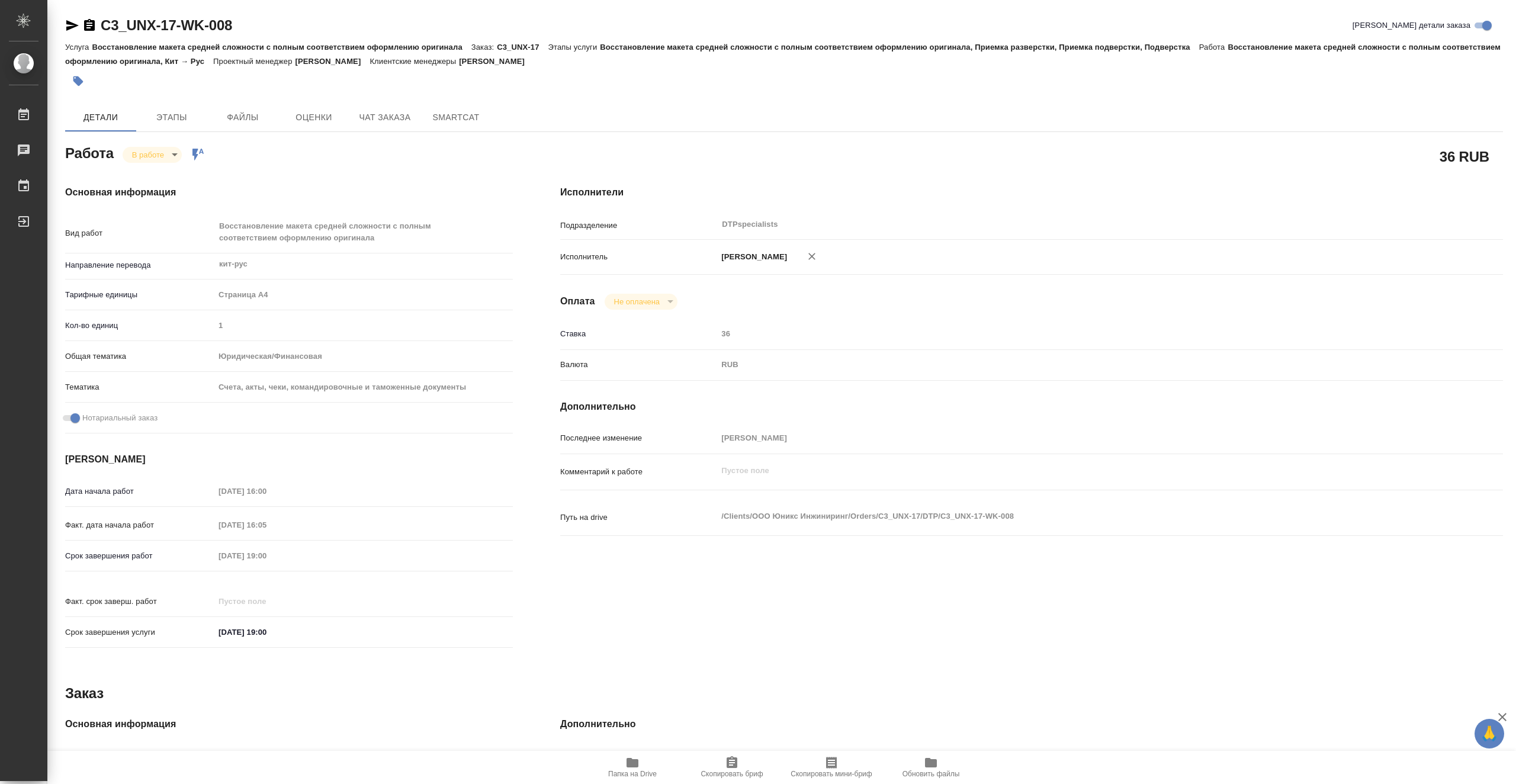
type textarea "x"
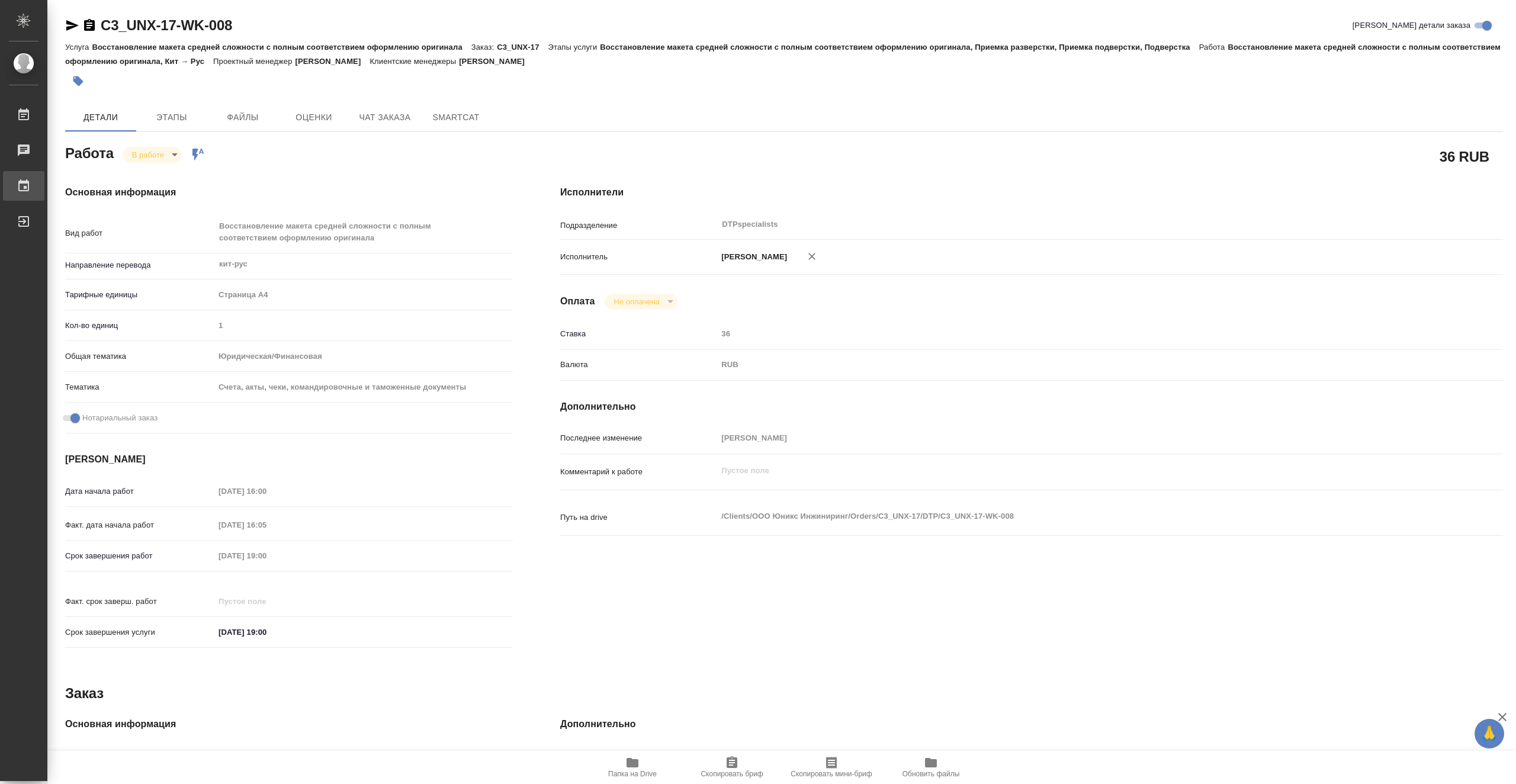
type textarea "x"
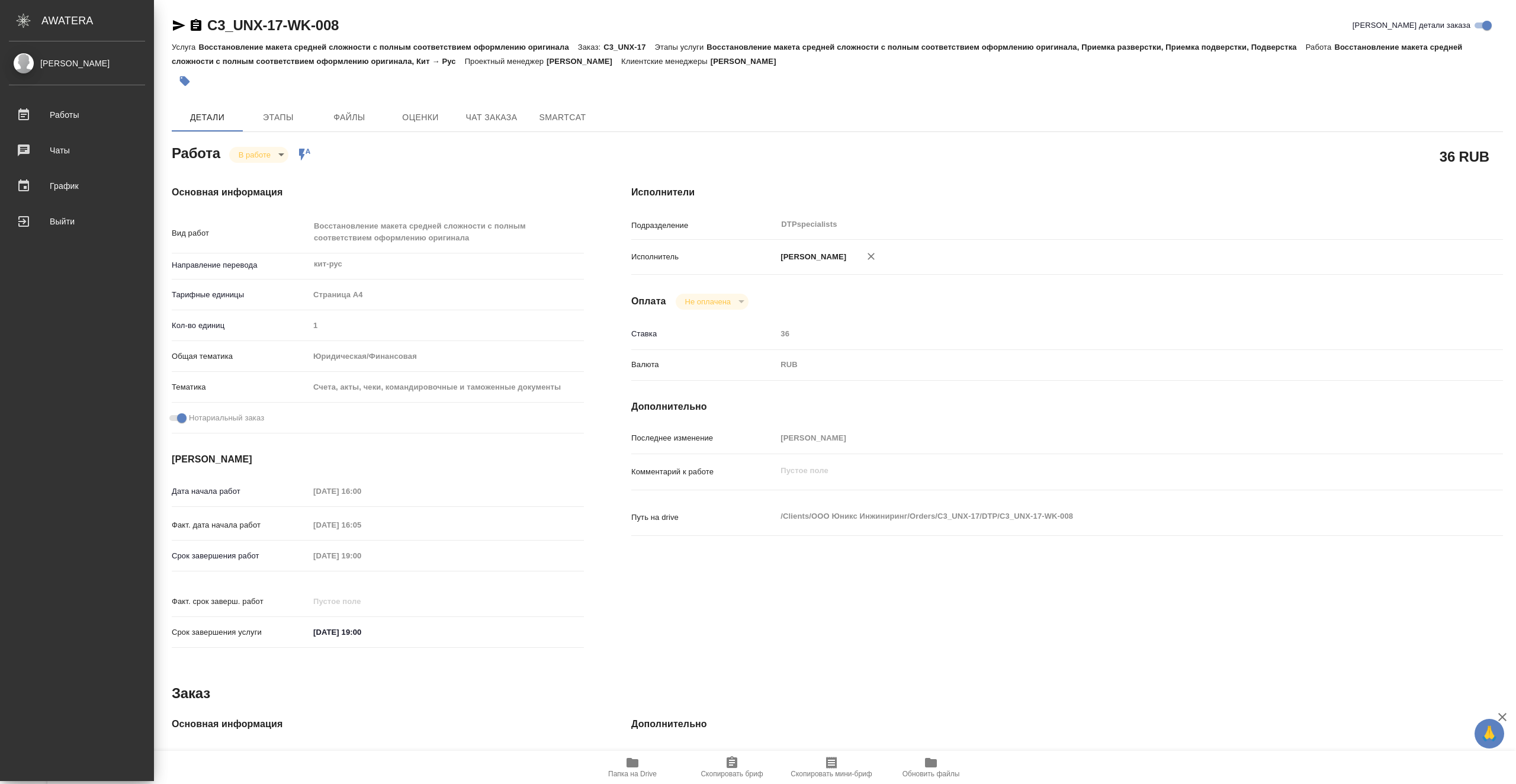
type textarea "x"
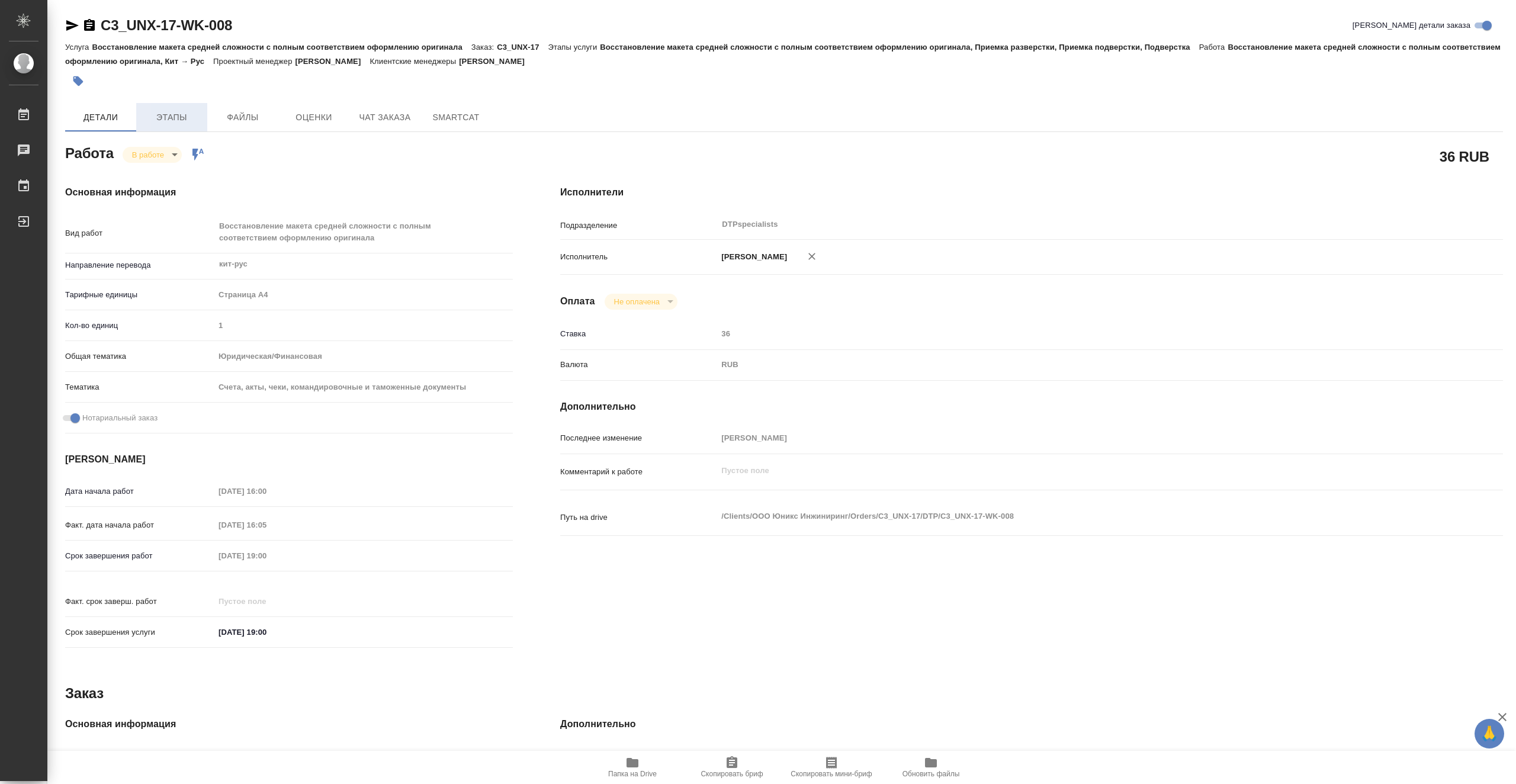
click at [187, 118] on span "Этапы" at bounding box center [171, 117] width 57 height 15
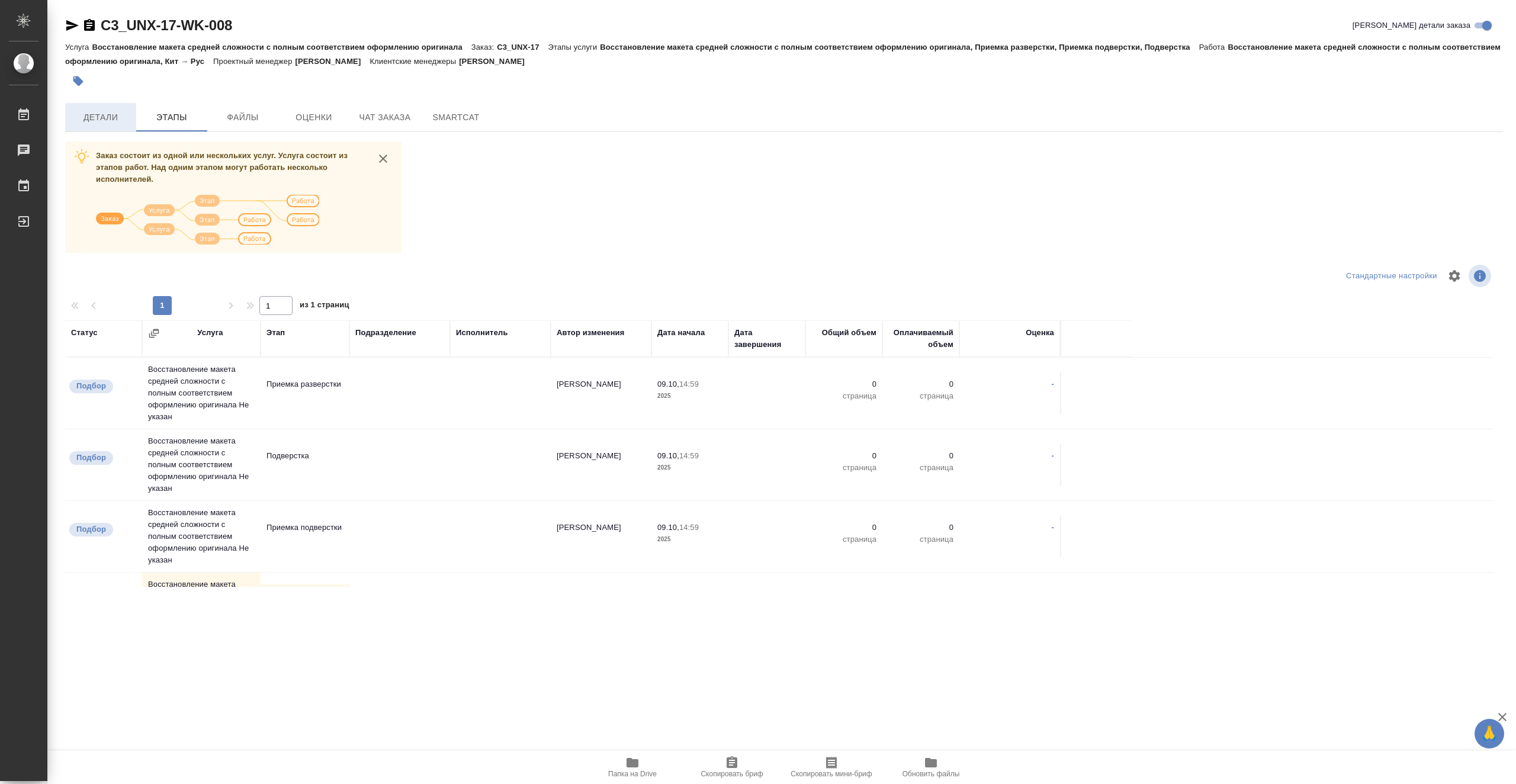
click at [106, 124] on span "Детали" at bounding box center [100, 117] width 57 height 15
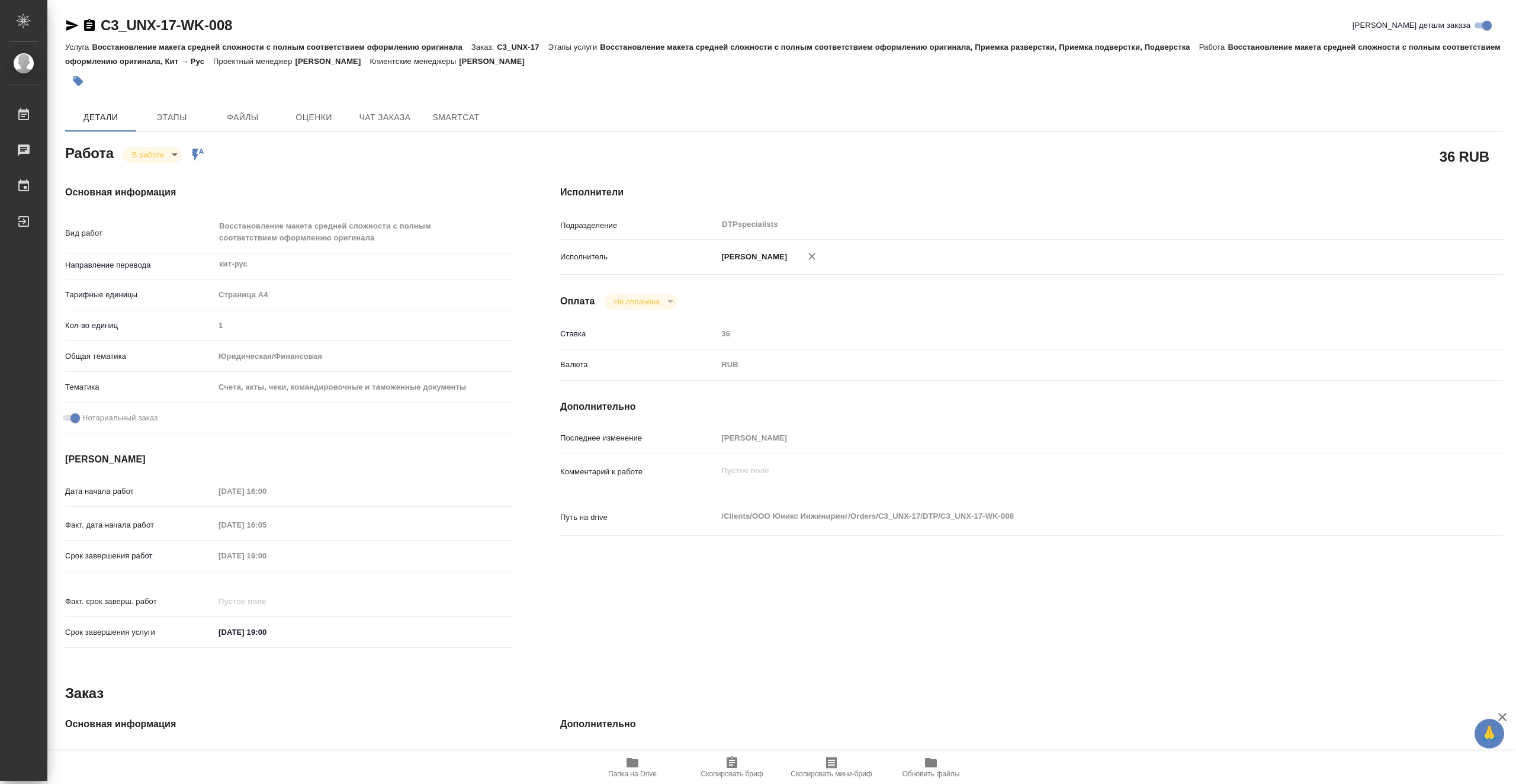
type textarea "x"
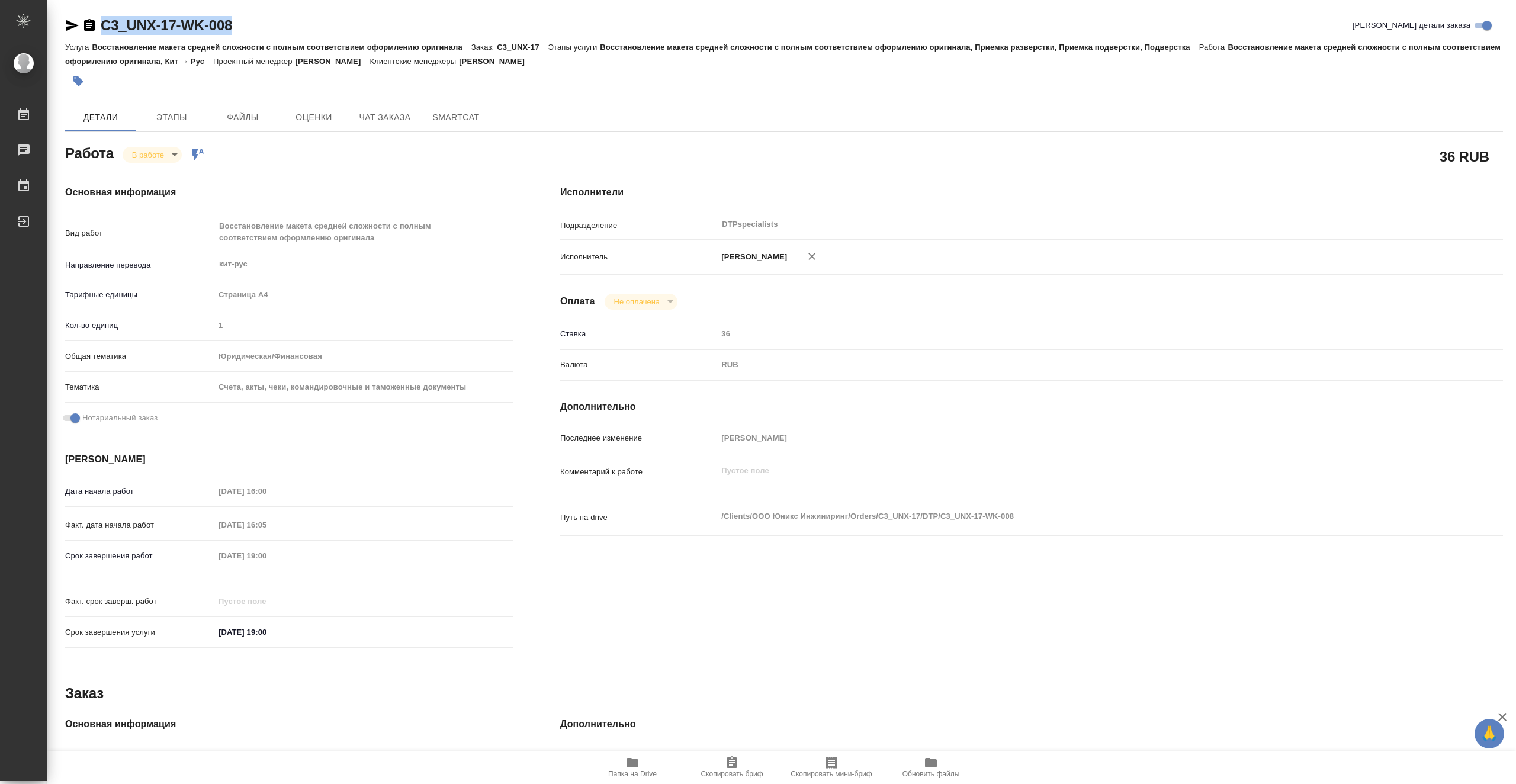
drag, startPoint x: 271, startPoint y: 29, endPoint x: 104, endPoint y: 21, distance: 167.2
click at [104, 21] on div "C3_UNX-17-WK-008 Кратко детали заказа" at bounding box center [784, 26] width 1438 height 19
copy link "C3_UNX-17-WK-008"
click at [652, 771] on span "Папка на Drive" at bounding box center [632, 773] width 48 height 9
click at [633, 770] on span "Папка на Drive" at bounding box center [632, 773] width 48 height 9
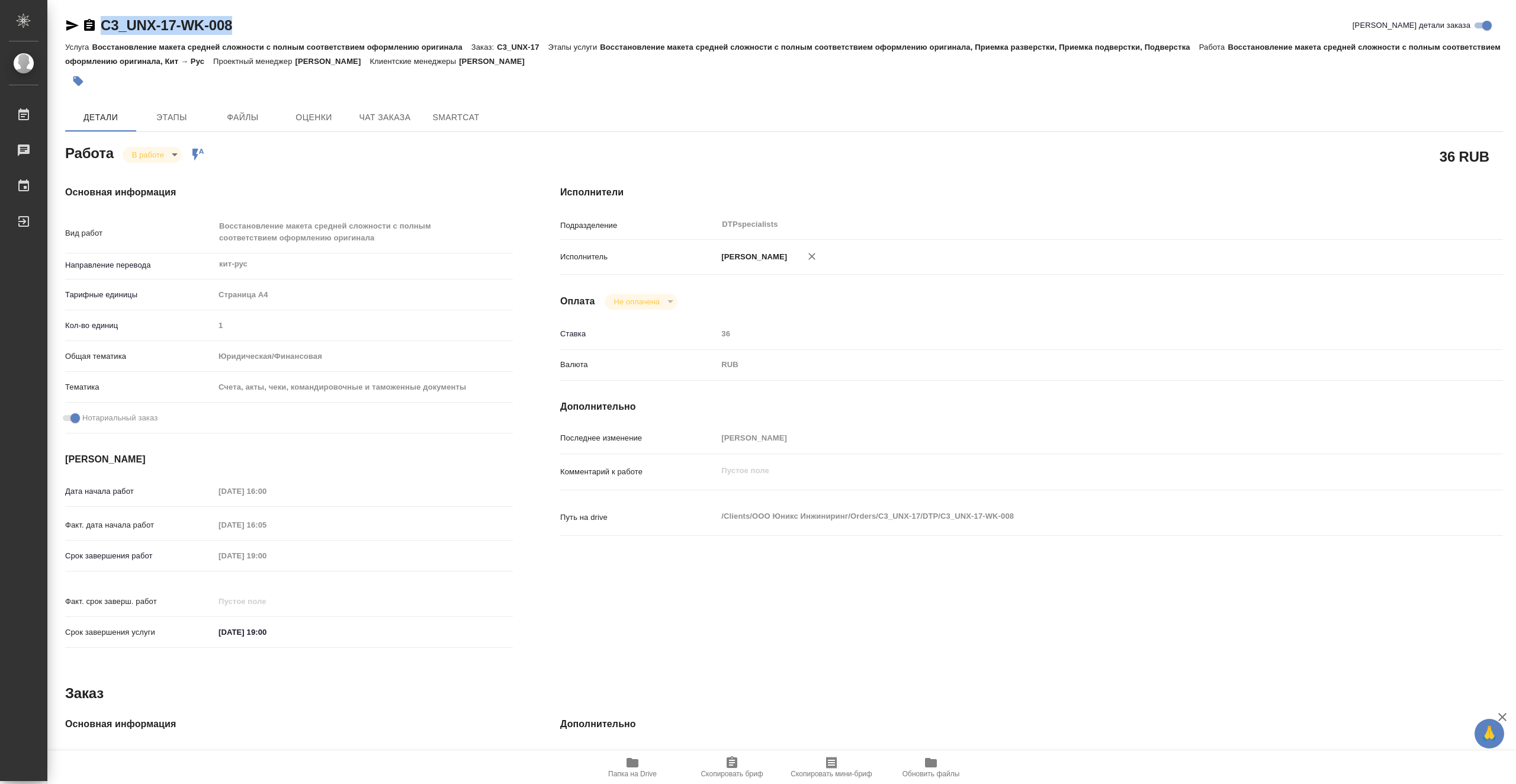
click at [170, 155] on body "🙏 .cls-1 fill:#fff; AWATERA Vasiutchenko [PERSON_NAME] 0 Чаты График Выйти C3_U…" at bounding box center [758, 392] width 1516 height 784
click at [178, 174] on li "Выполнен" at bounding box center [162, 175] width 79 height 20
type textarea "x"
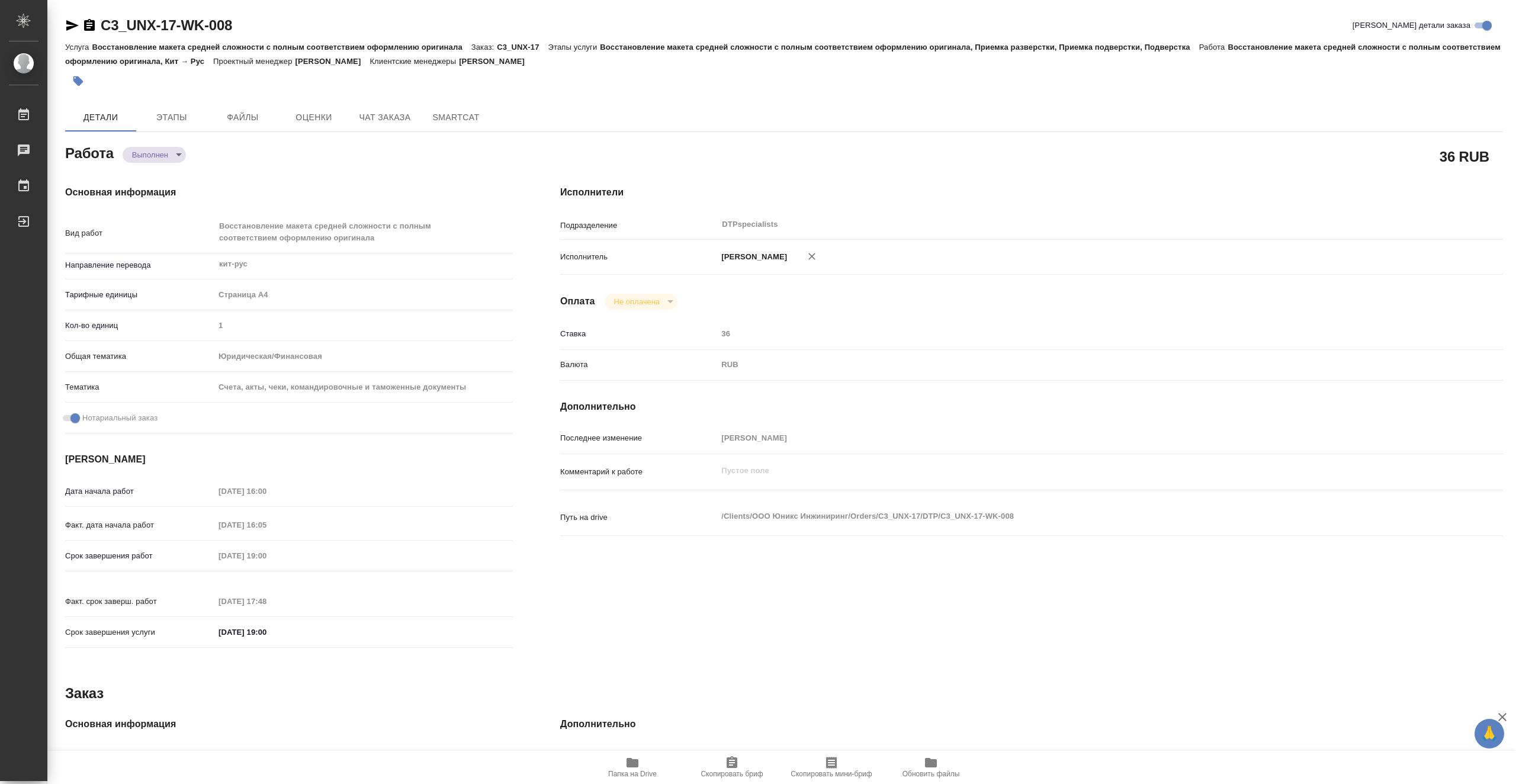
type textarea "x"
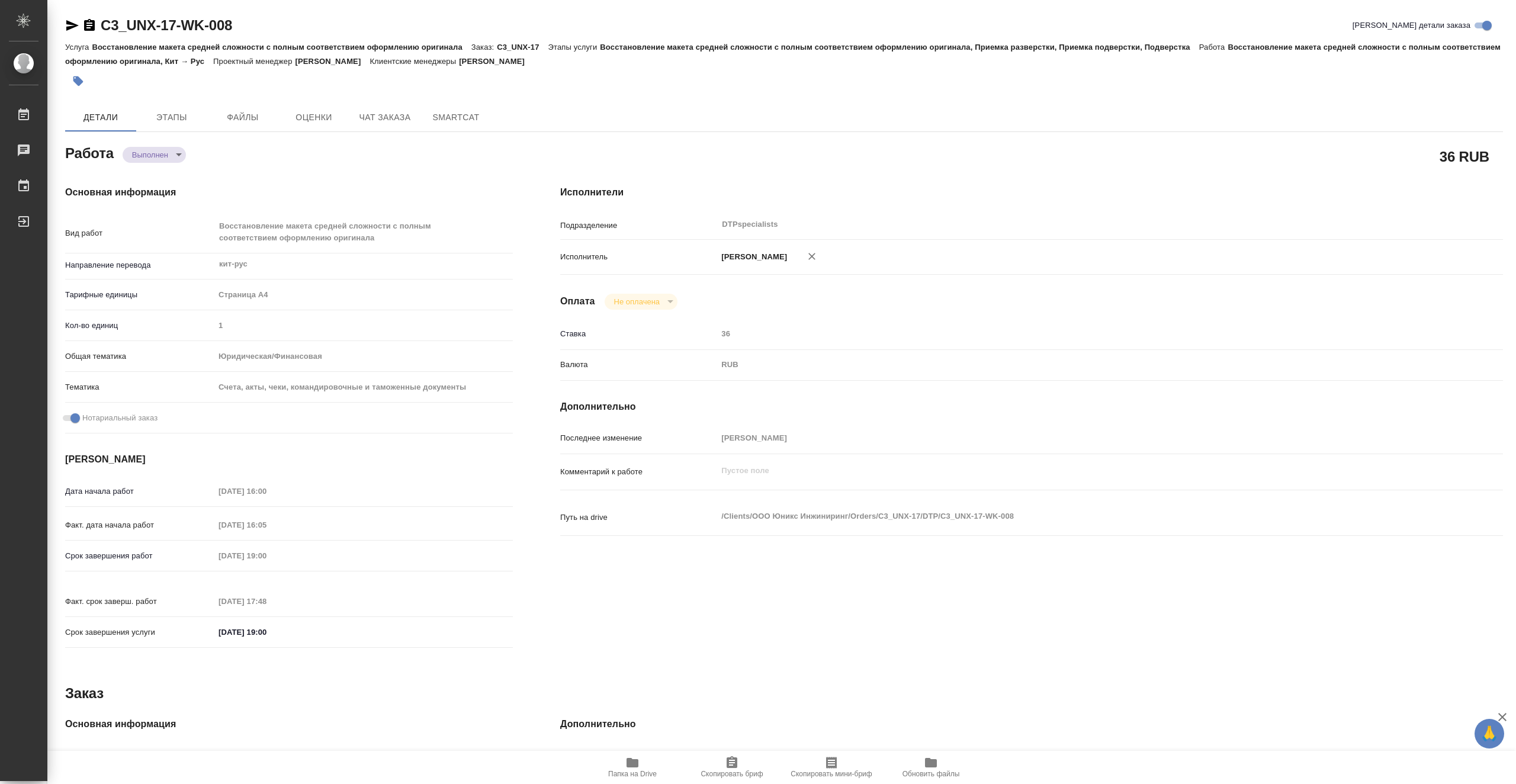
type textarea "x"
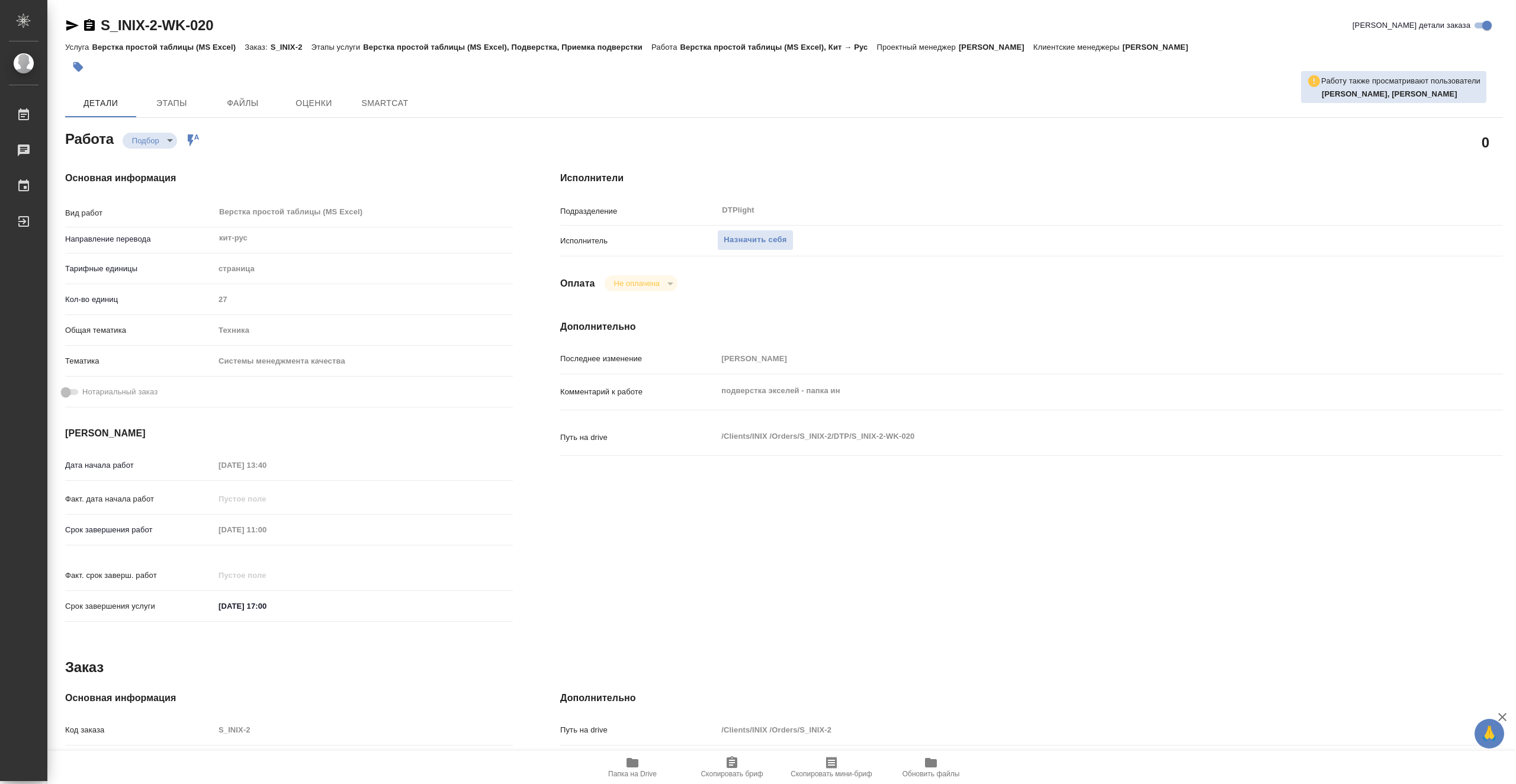
type textarea "x"
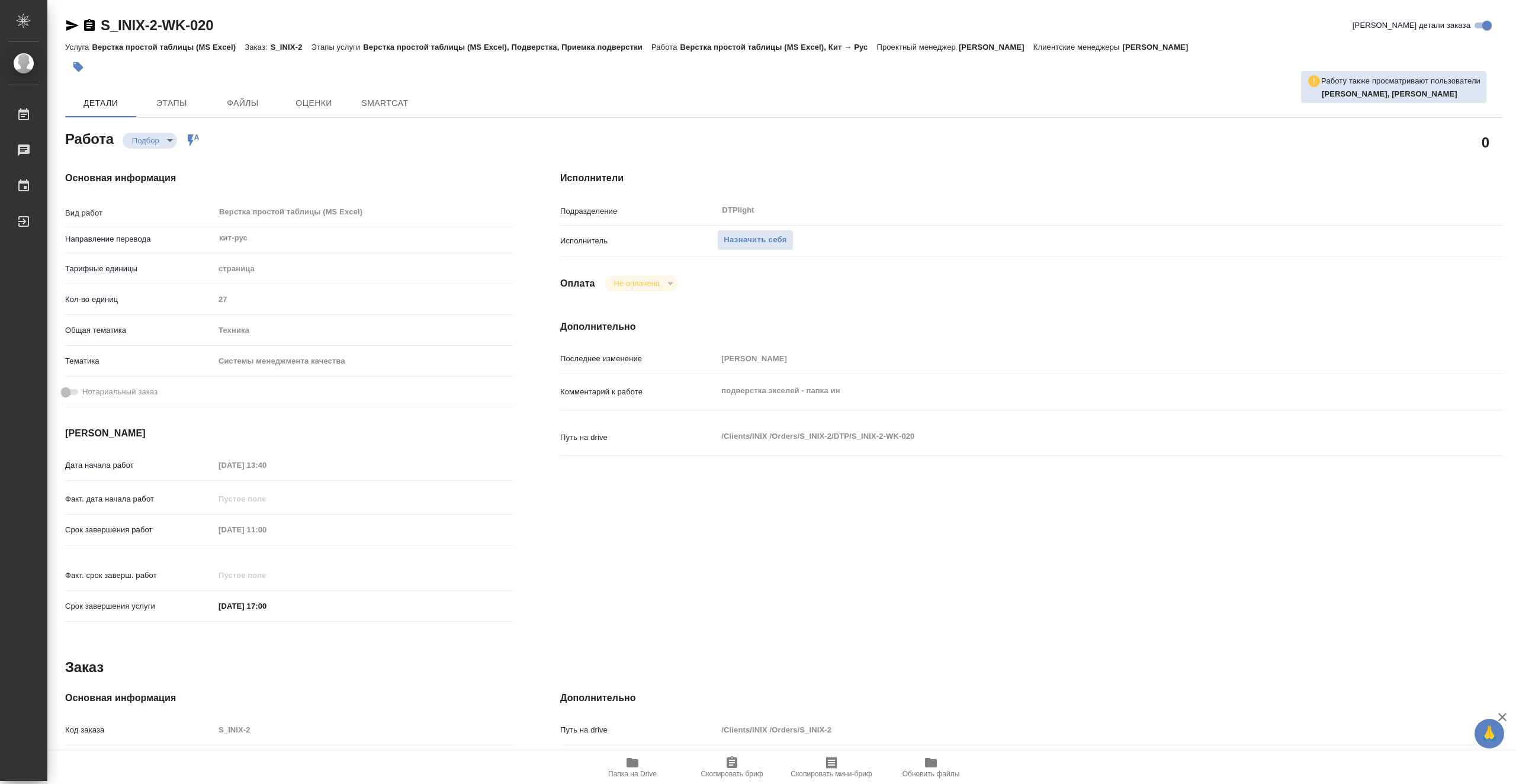
type textarea "x"
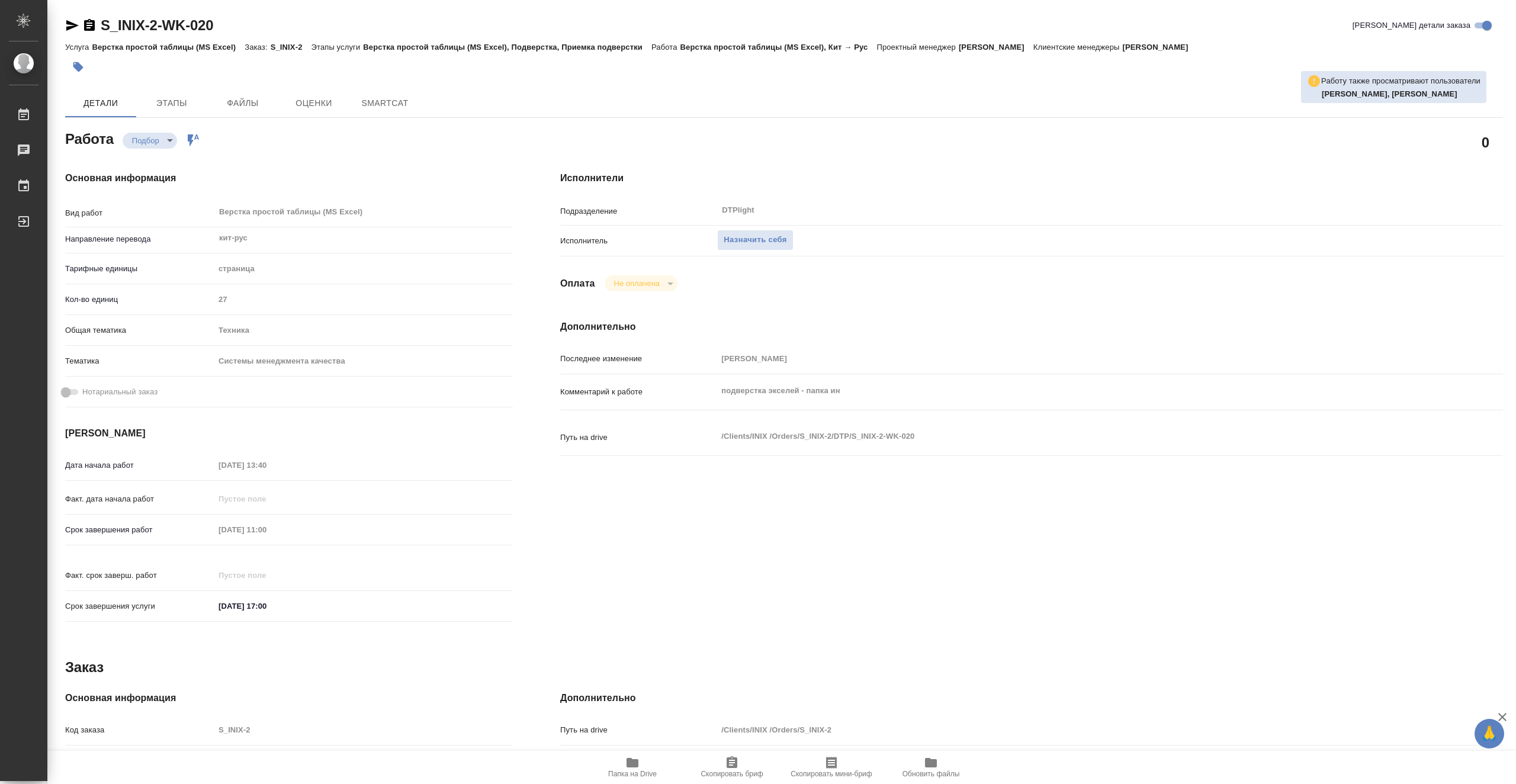
type textarea "x"
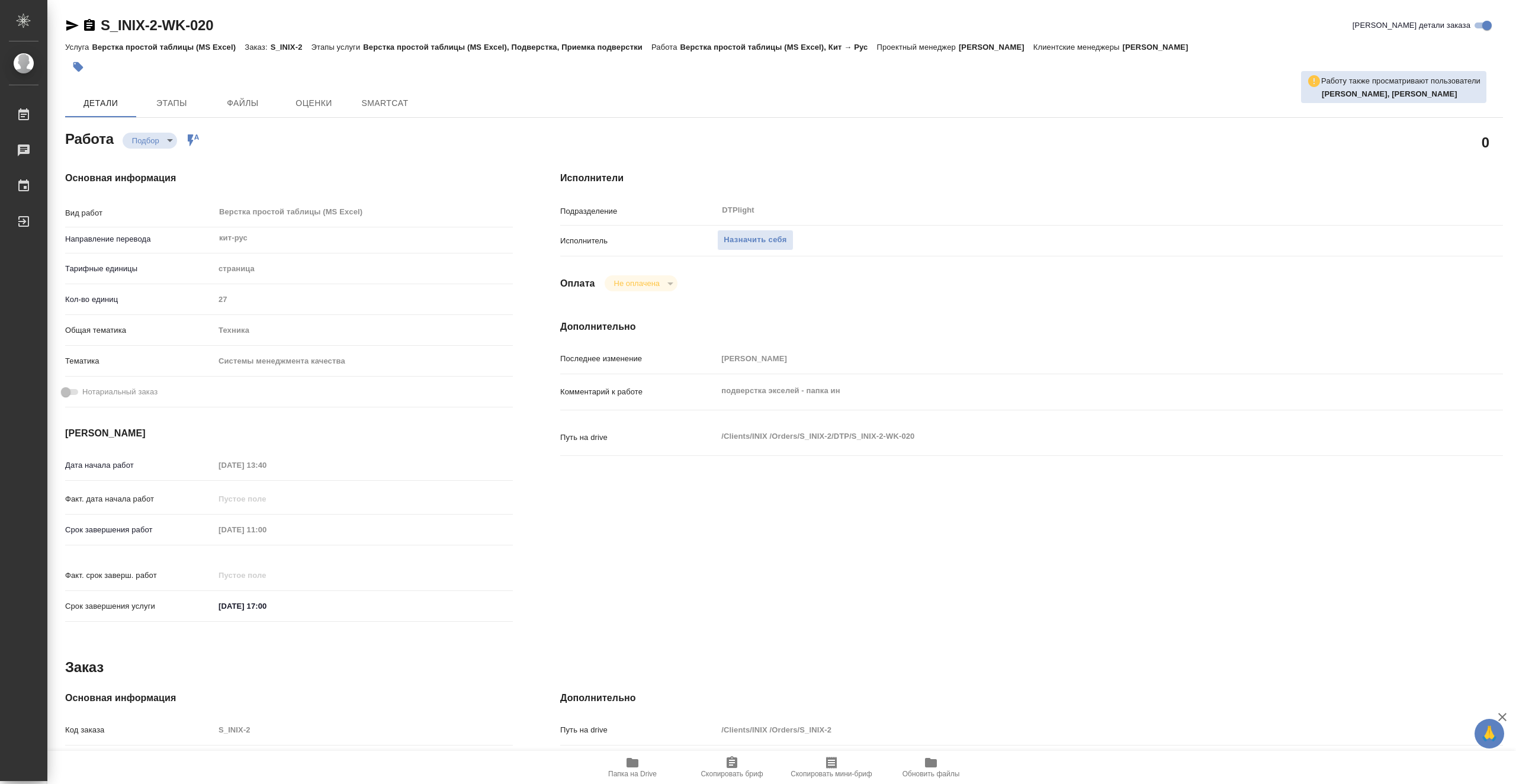
type textarea "x"
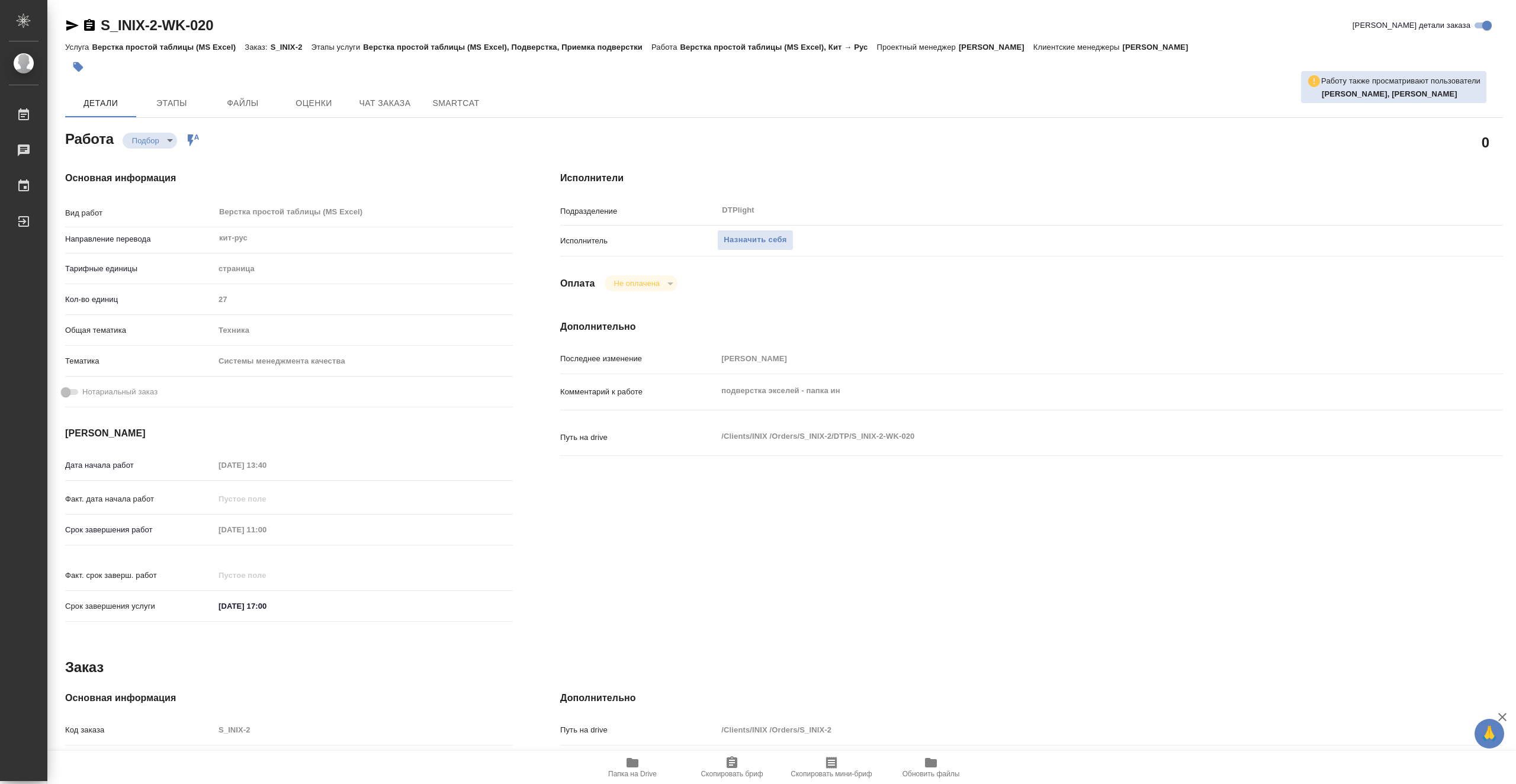
type textarea "x"
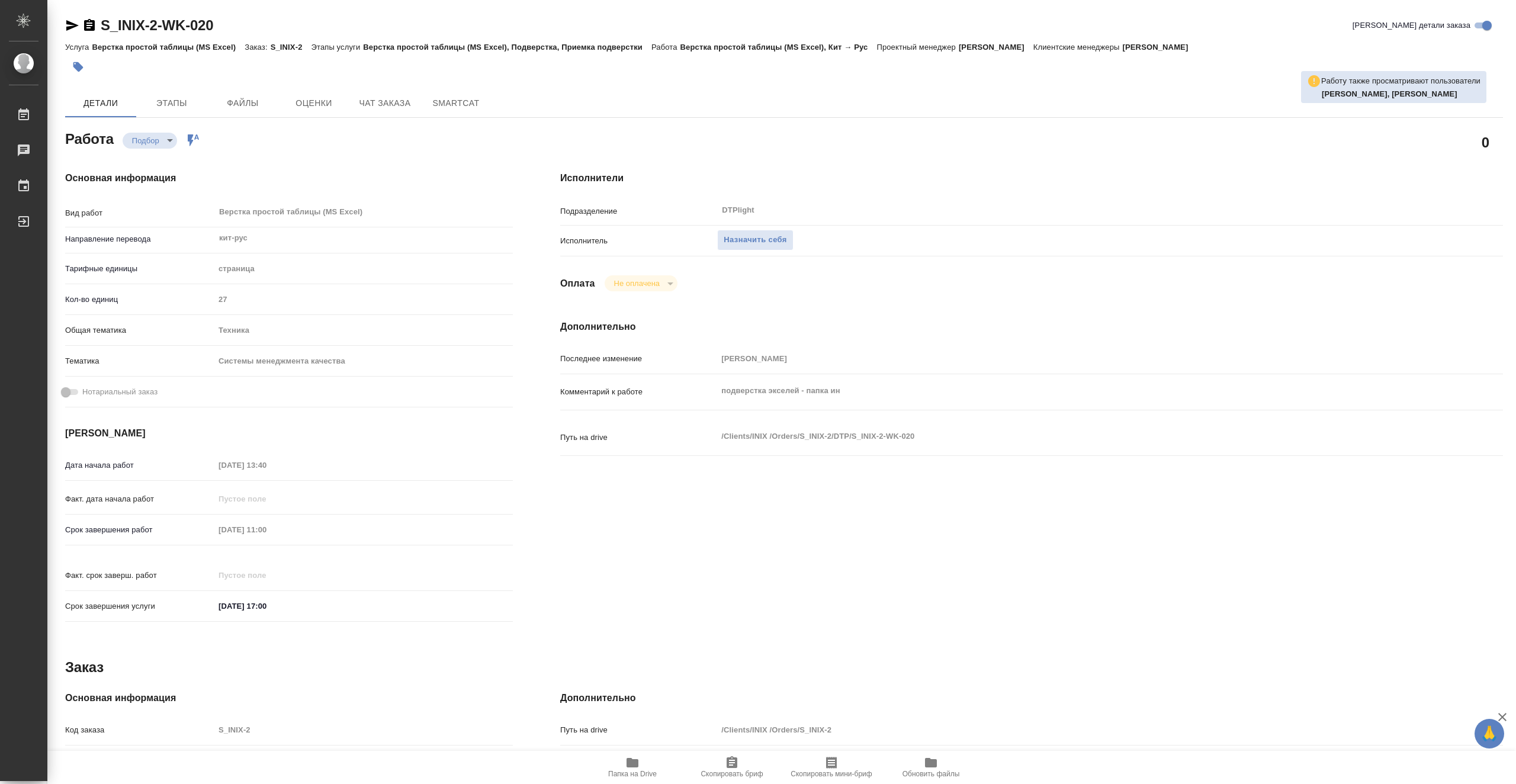
type textarea "x"
